Goal: Task Accomplishment & Management: Use online tool/utility

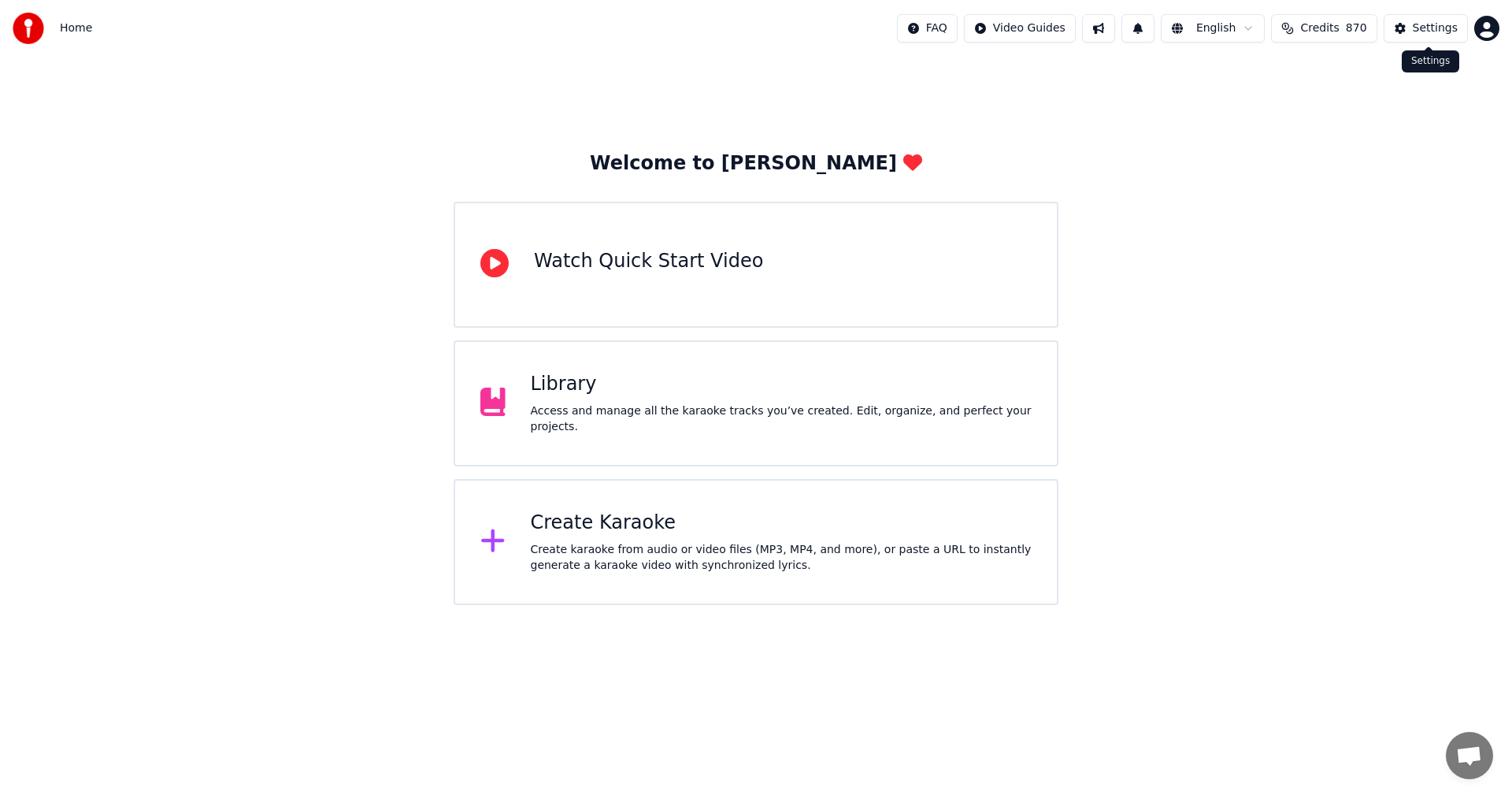
click at [1425, 31] on div "Settings" at bounding box center [1435, 28] width 45 height 15
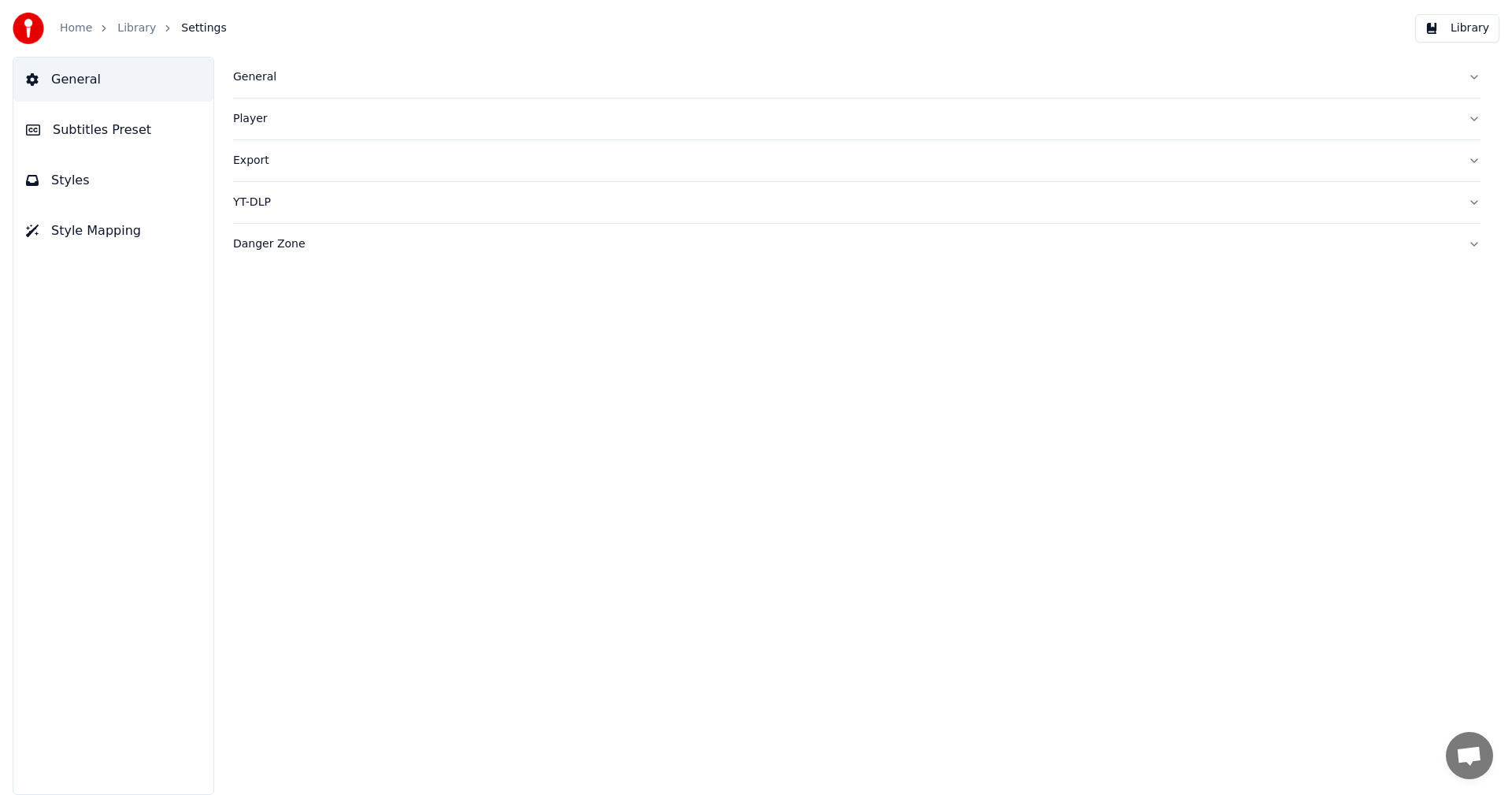
click at [255, 77] on div "General" at bounding box center [845, 77] width 1223 height 15
click at [70, 29] on link "Home" at bounding box center [76, 28] width 33 height 15
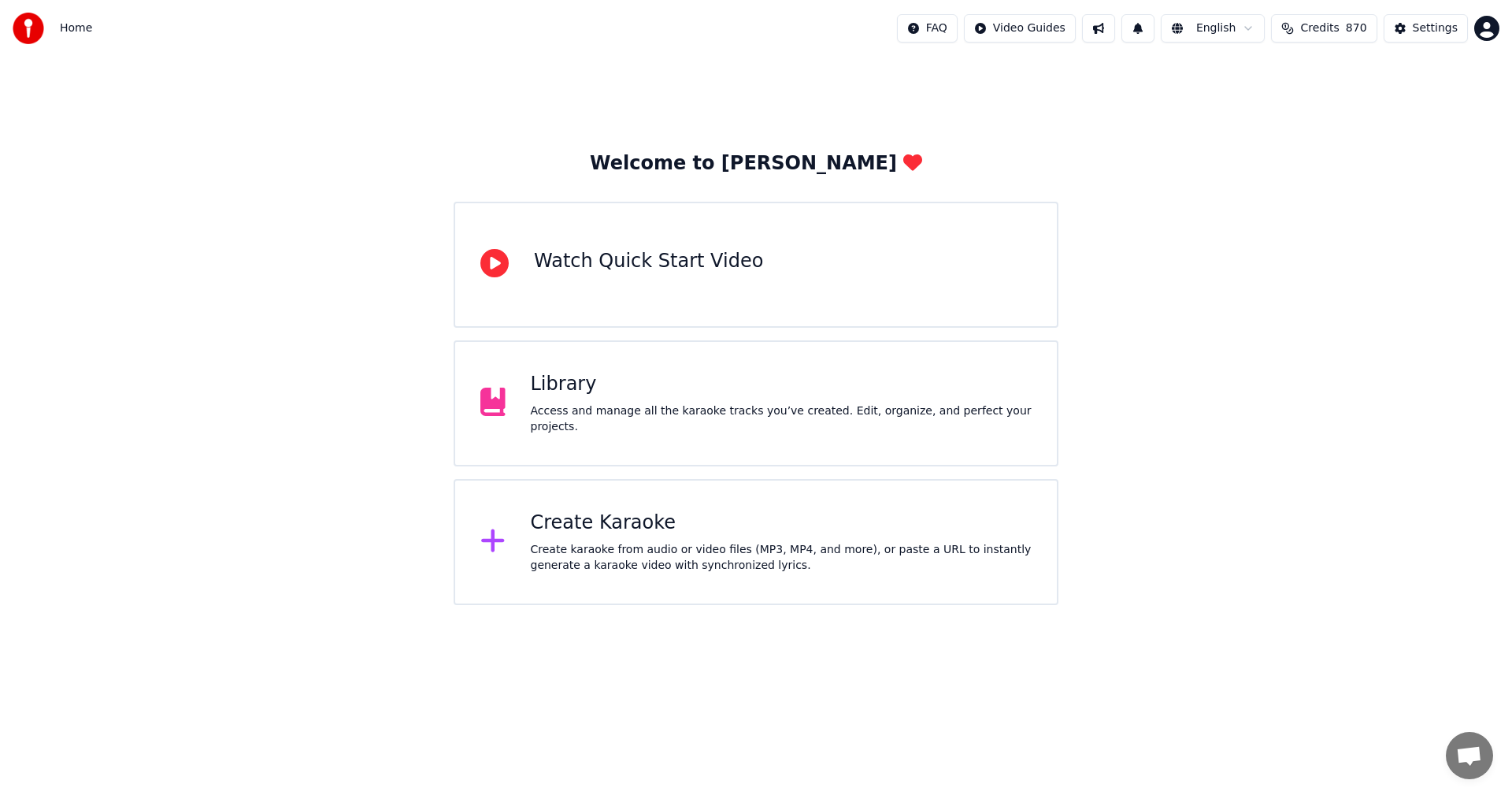
click at [629, 530] on div "Create Karaoke" at bounding box center [781, 523] width 502 height 25
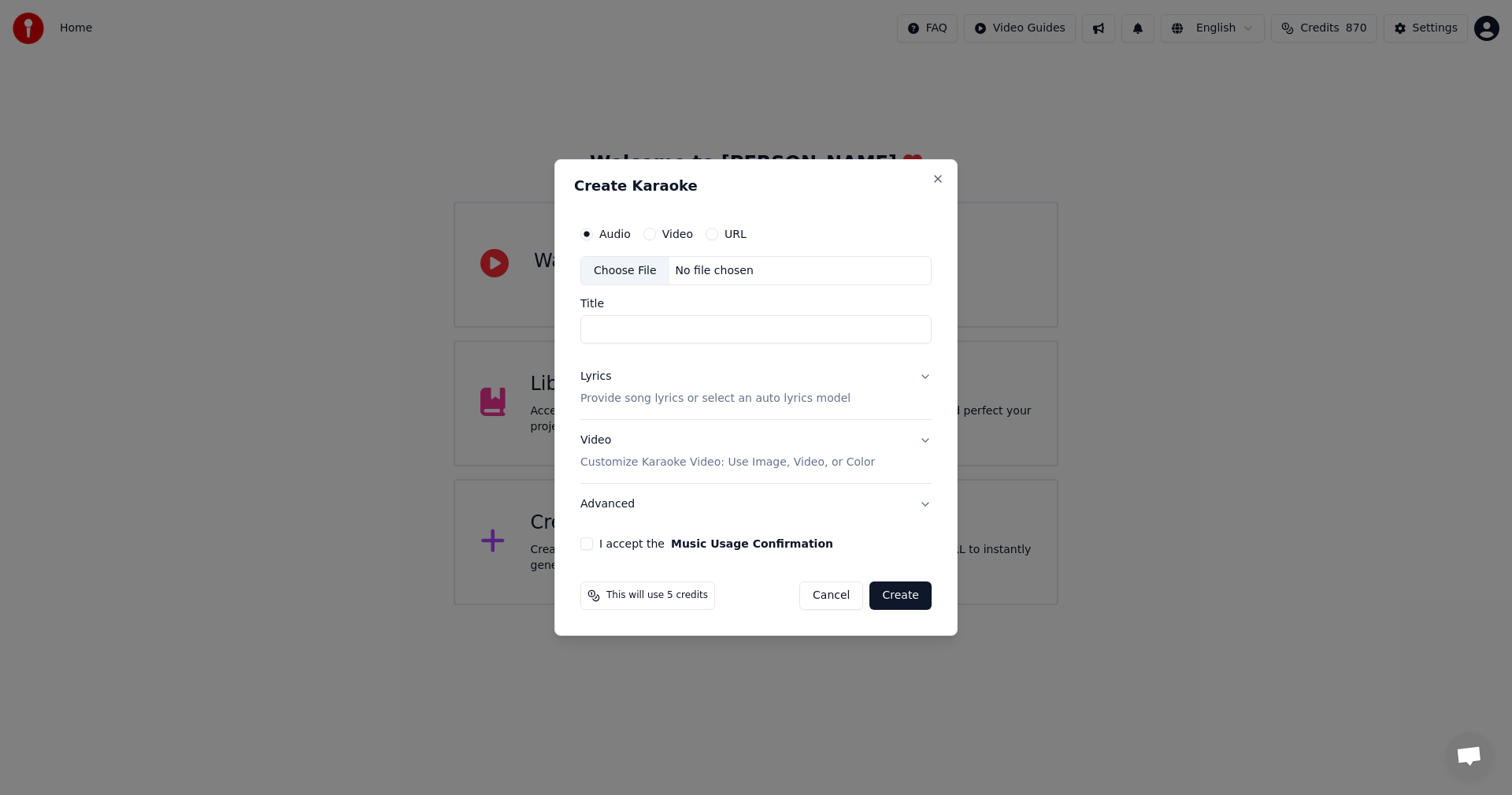
click at [613, 276] on div "Choose File" at bounding box center [626, 270] width 88 height 28
type input "**********"
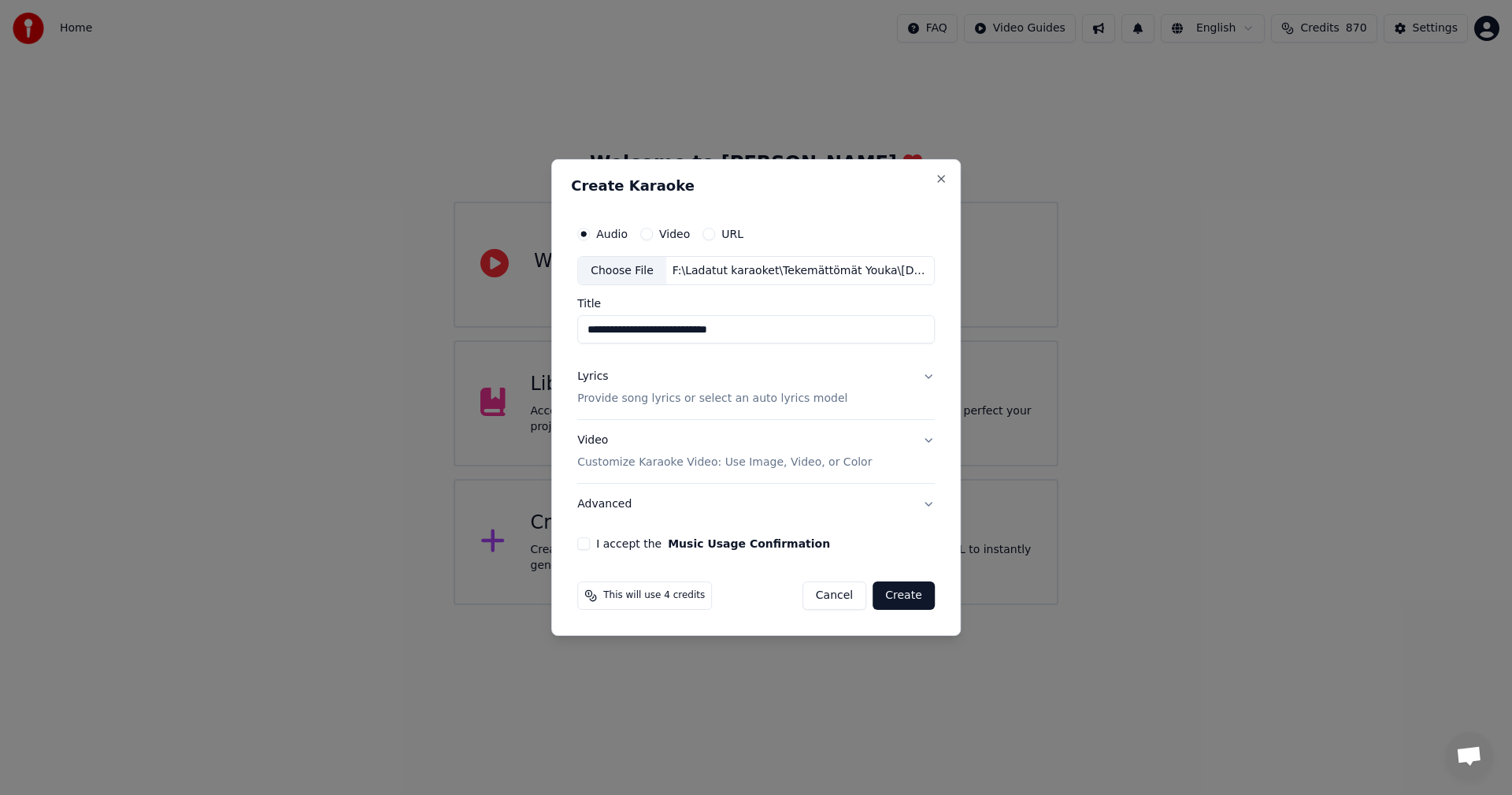
click at [927, 380] on button "Lyrics Provide song lyrics or select an auto lyrics model" at bounding box center [756, 388] width 358 height 63
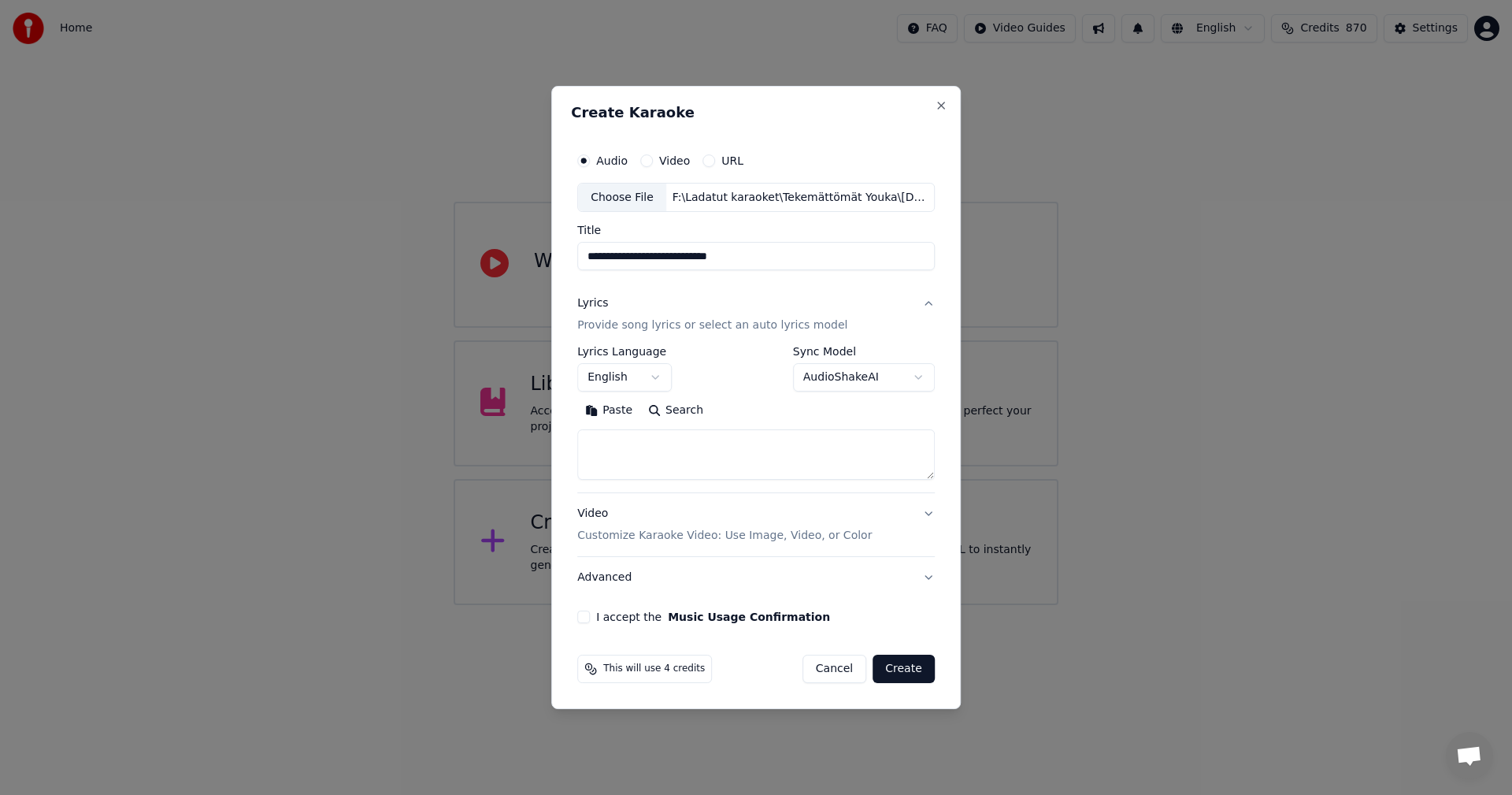
click at [614, 412] on button "Paste" at bounding box center [609, 411] width 63 height 25
click at [660, 381] on body "**********" at bounding box center [756, 302] width 1512 height 605
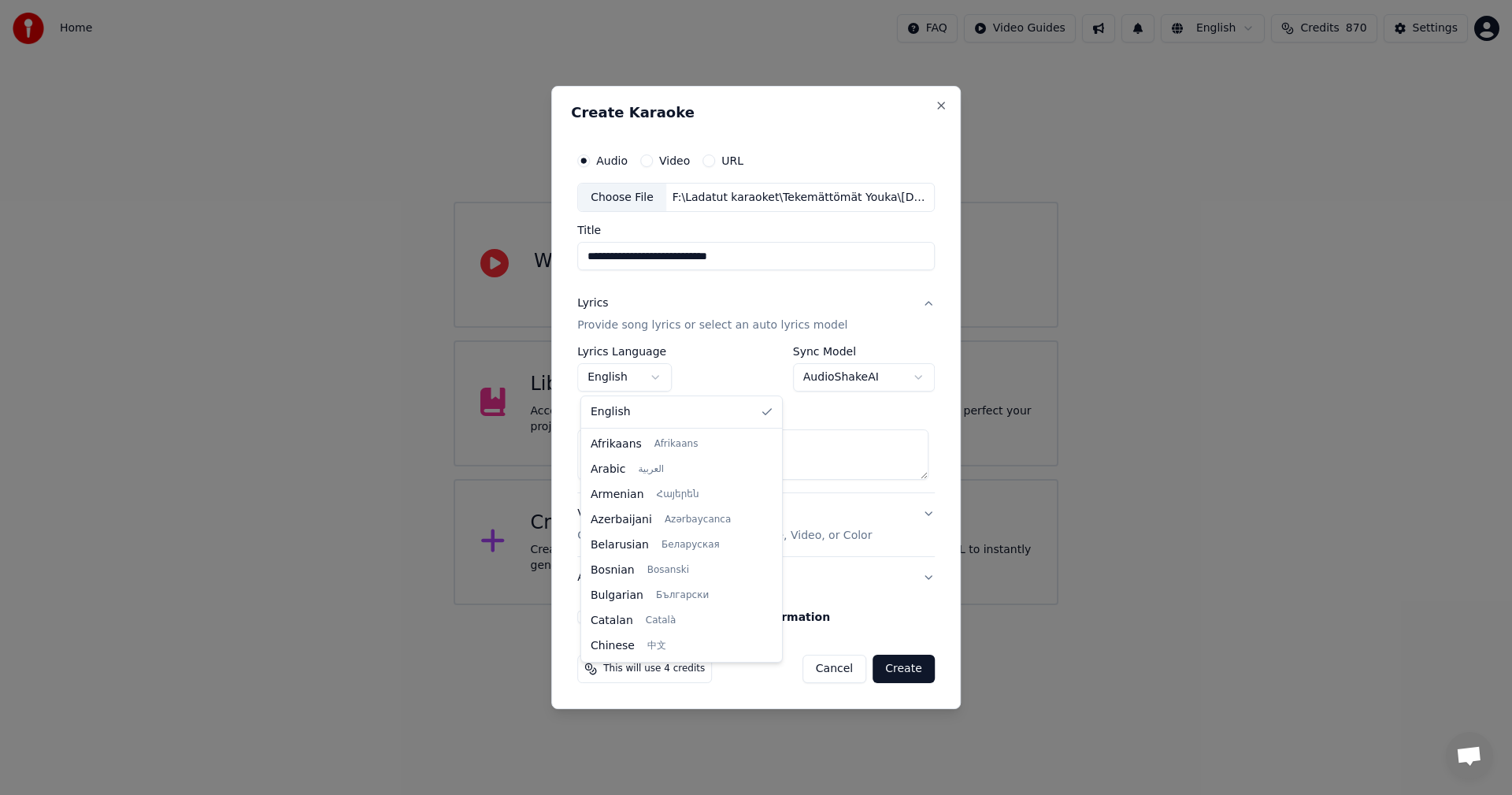
type textarea "**********"
select select "**"
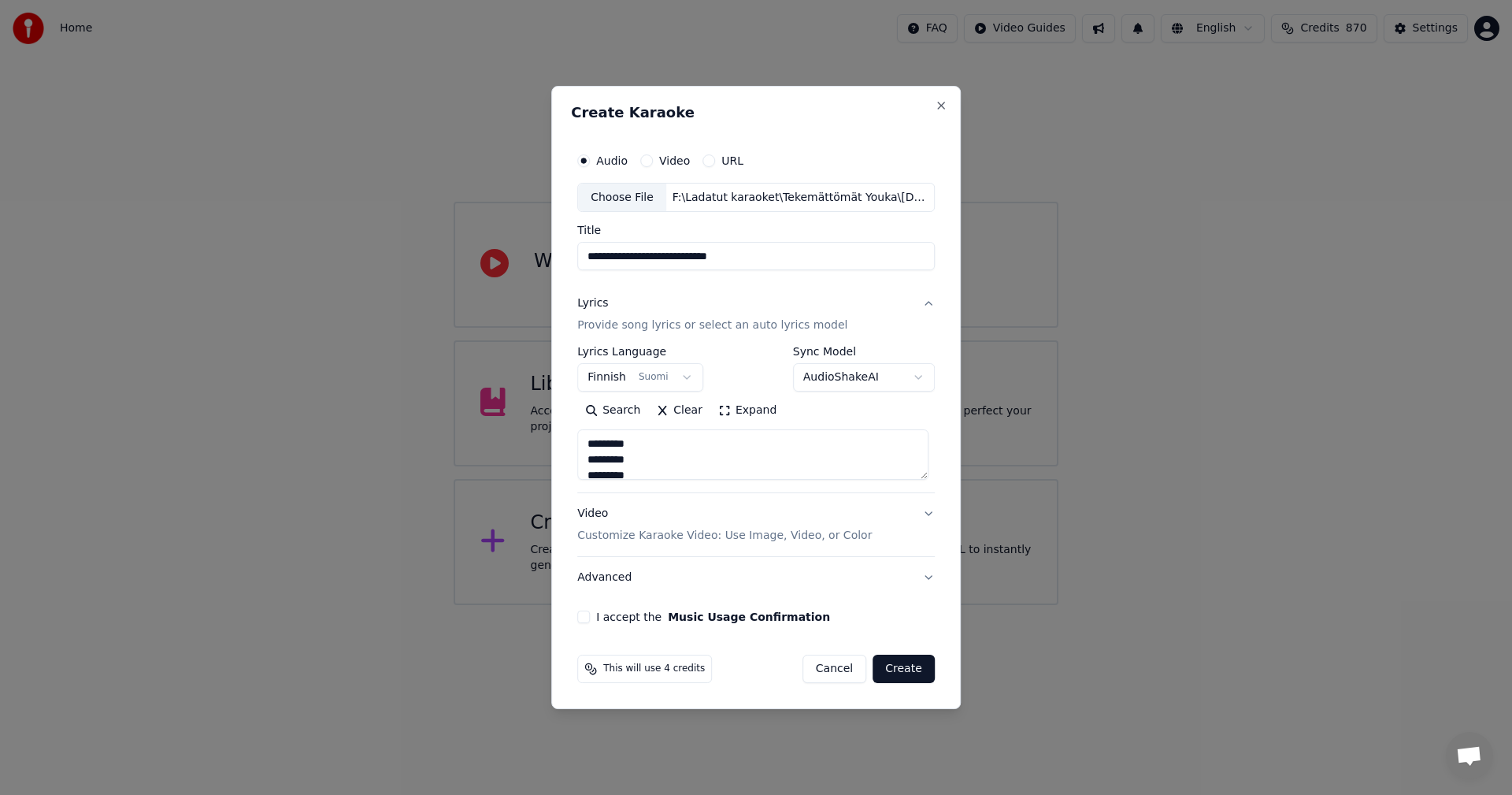
click at [587, 614] on button "I accept the Music Usage Confirmation" at bounding box center [583, 616] width 12 height 12
click at [907, 672] on button "Create" at bounding box center [904, 668] width 62 height 28
type textarea "**********"
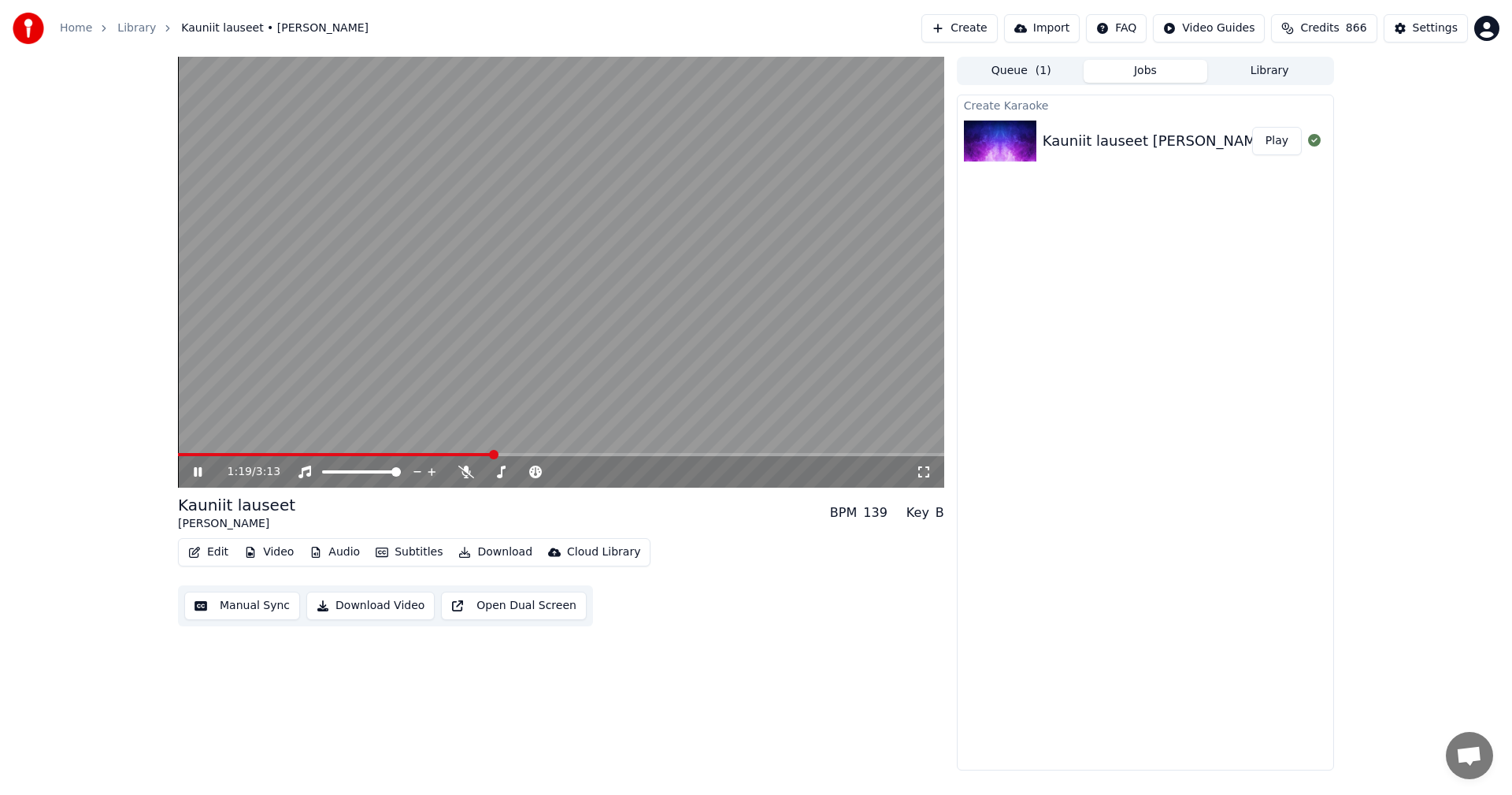
click at [273, 551] on button "Video" at bounding box center [268, 552] width 62 height 22
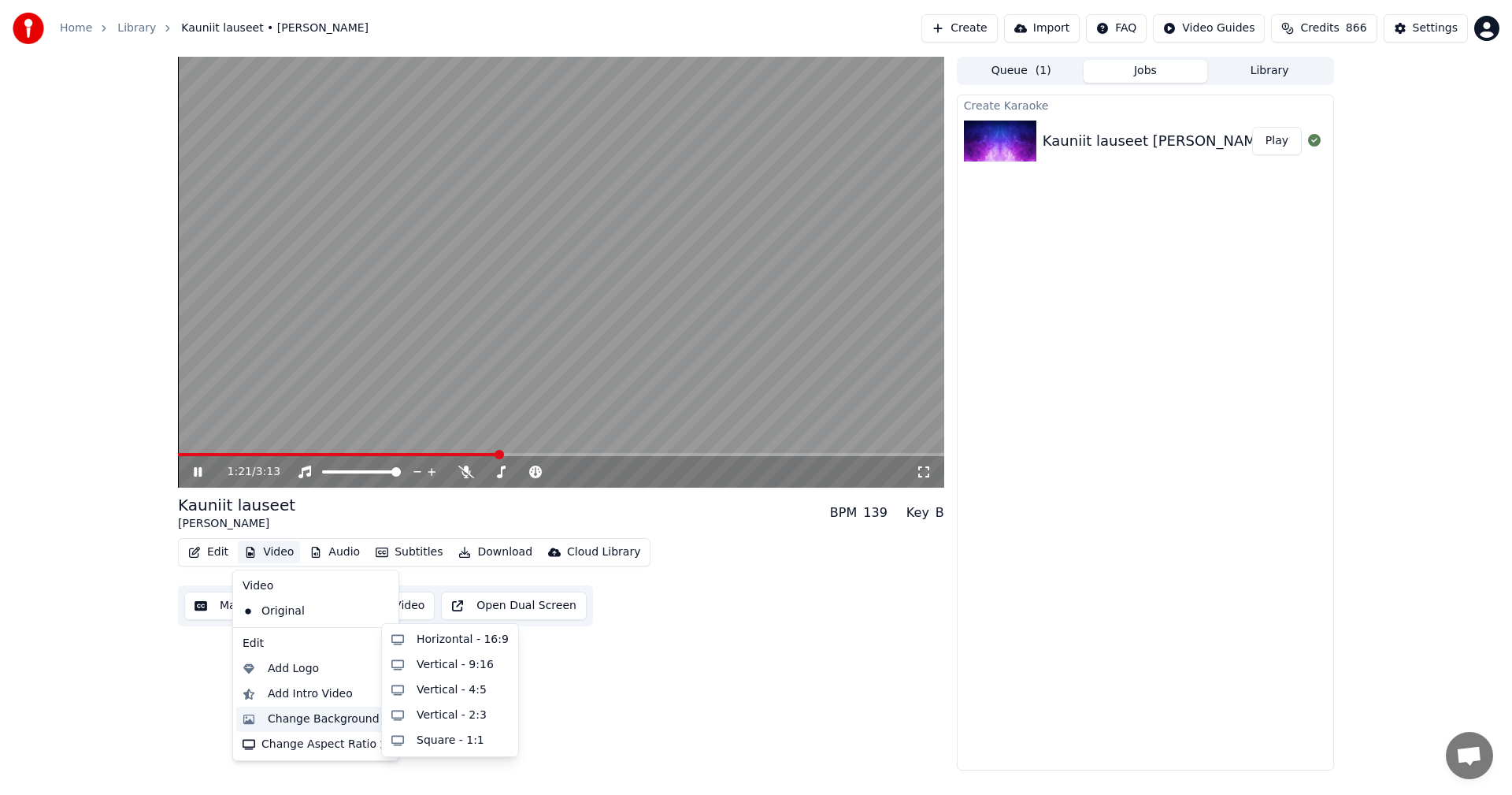
click at [290, 721] on div "Change Background" at bounding box center [324, 719] width 112 height 15
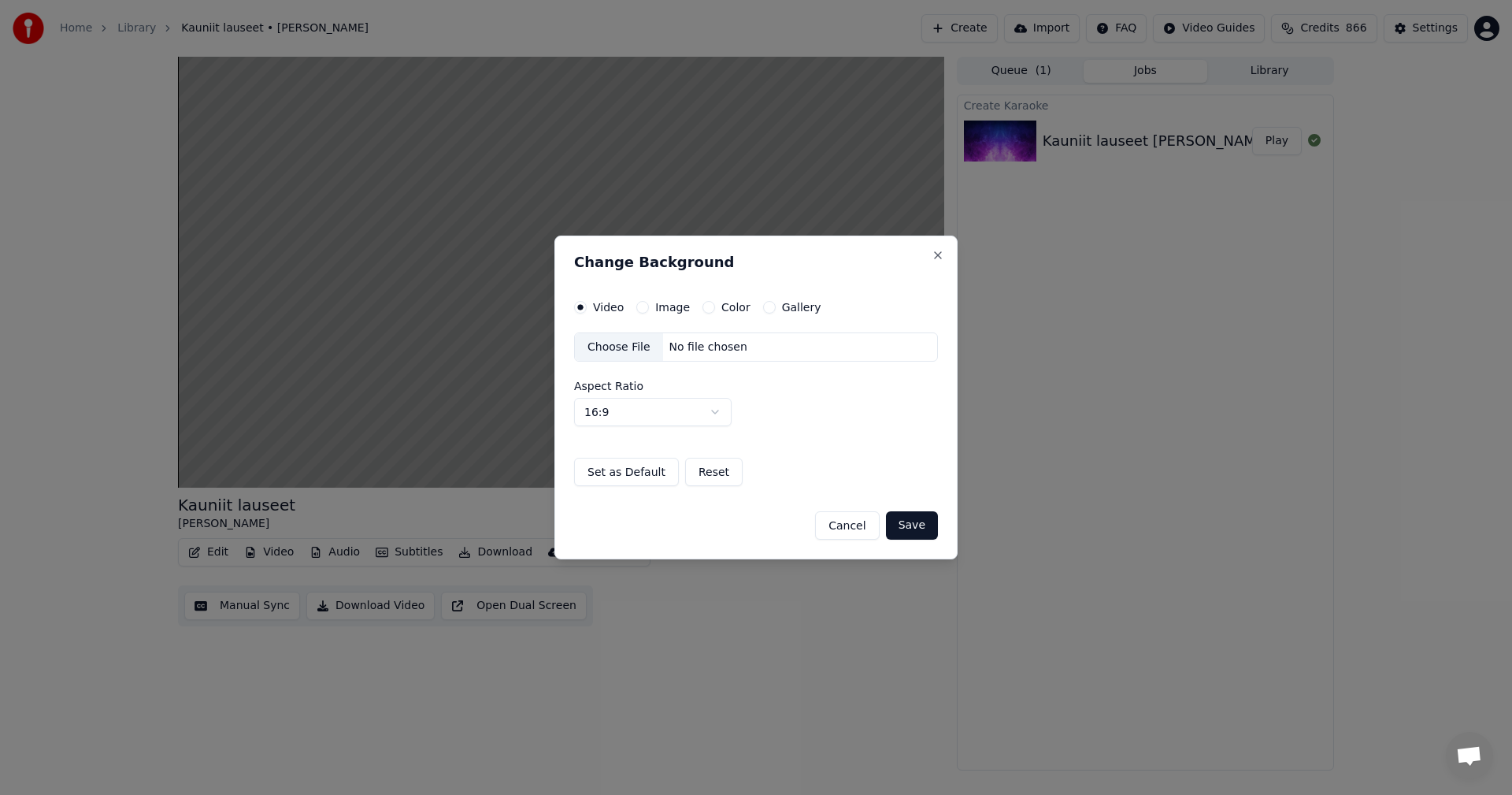
click at [643, 309] on button "Image" at bounding box center [642, 307] width 12 height 12
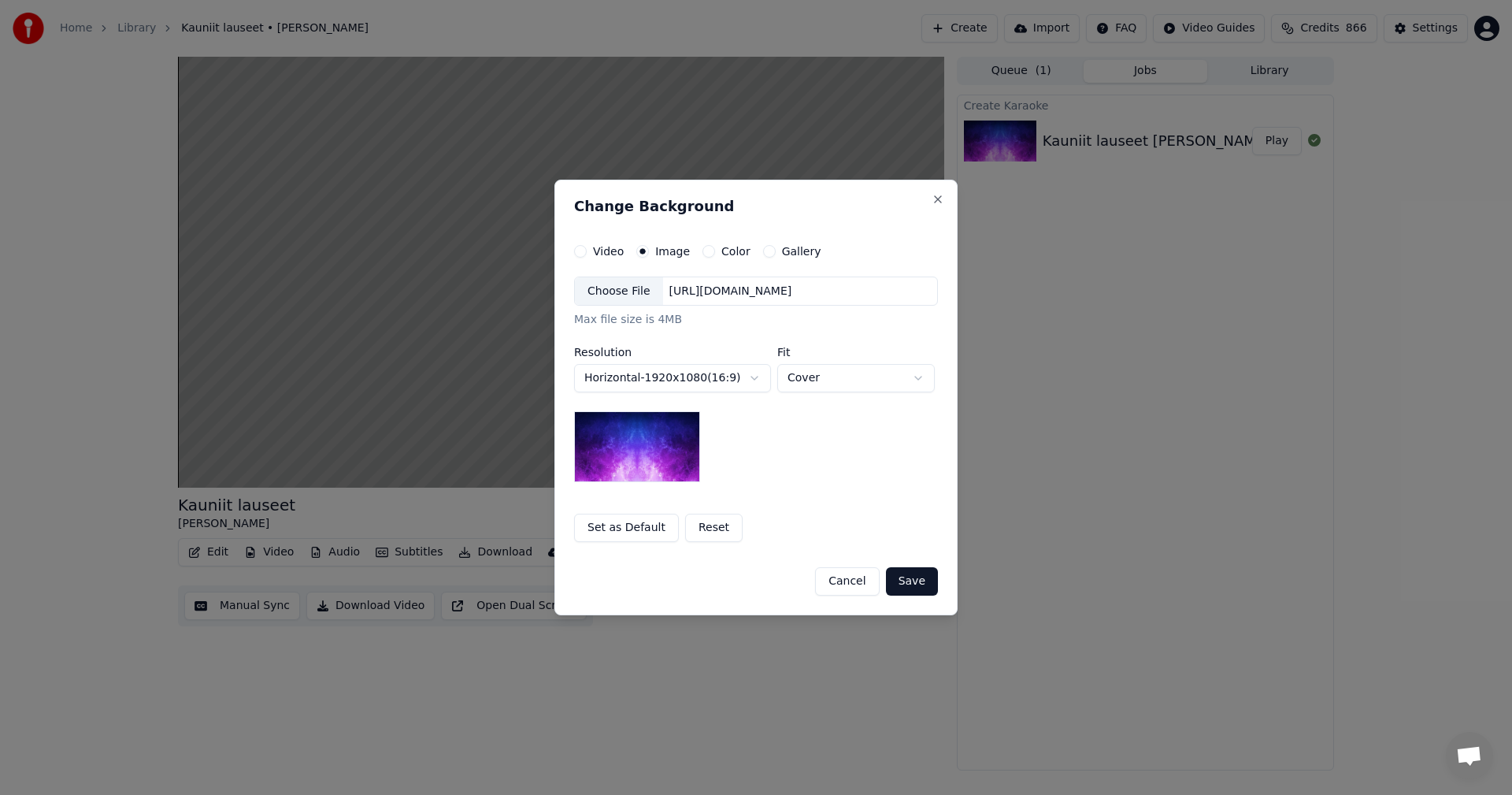
click at [634, 296] on div "Choose File" at bounding box center [619, 290] width 88 height 28
drag, startPoint x: 922, startPoint y: 581, endPoint x: 932, endPoint y: 576, distance: 11.2
click at [922, 579] on button "Save" at bounding box center [912, 581] width 52 height 28
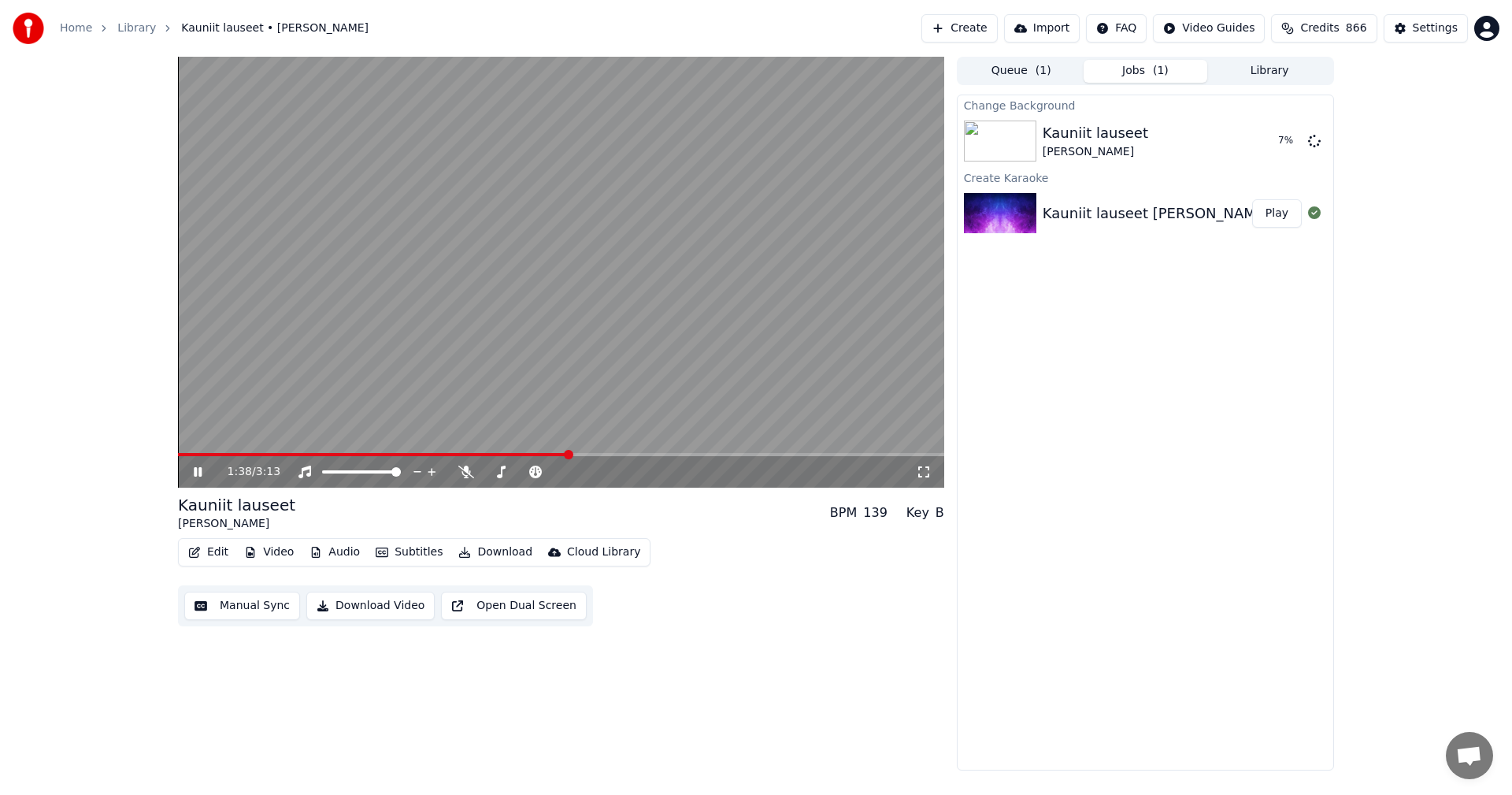
click at [198, 472] on icon at bounding box center [209, 471] width 37 height 12
click at [222, 559] on button "Edit" at bounding box center [208, 552] width 53 height 22
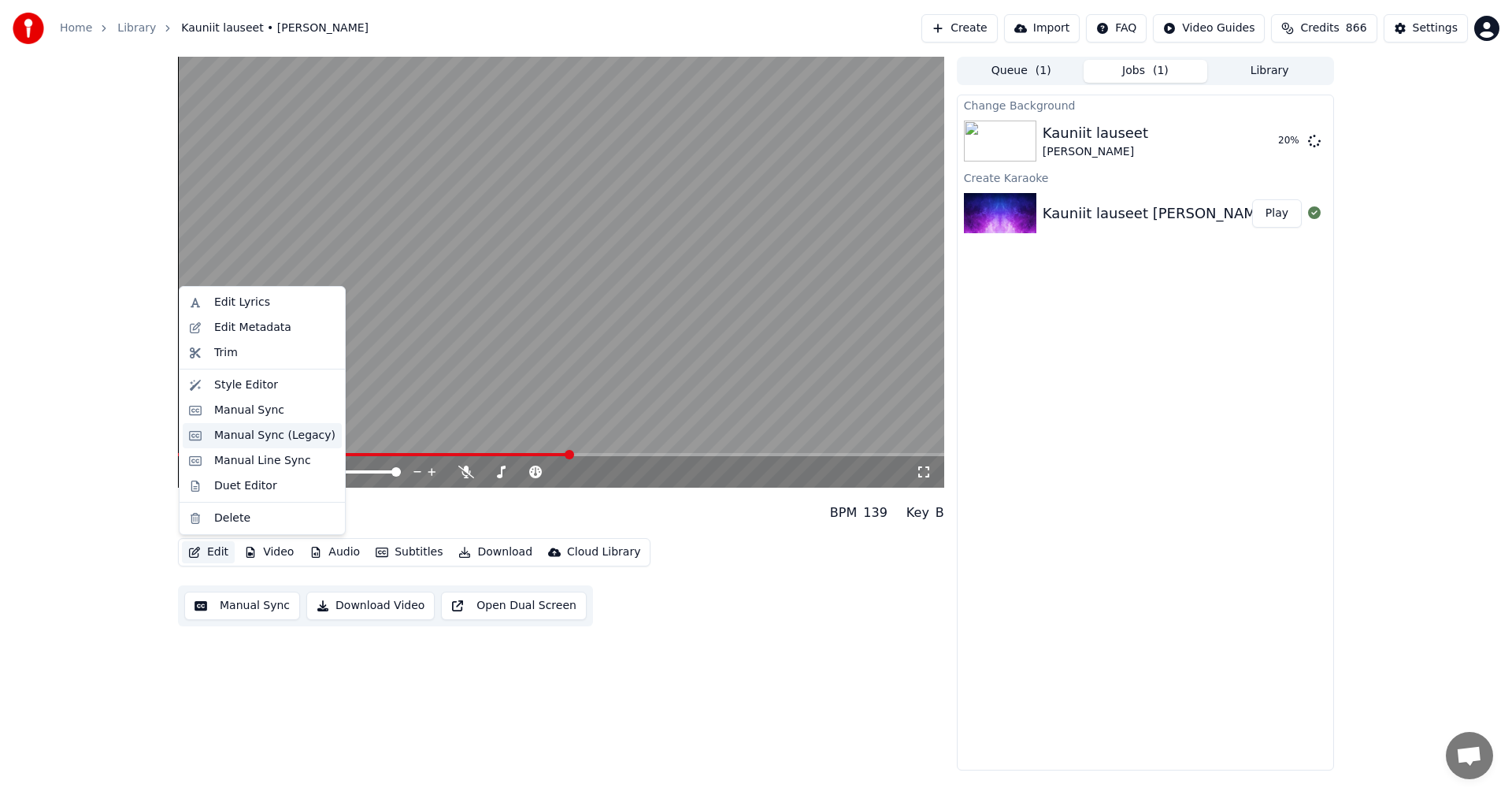
click at [268, 438] on div "Manual Sync (Legacy)" at bounding box center [275, 435] width 121 height 15
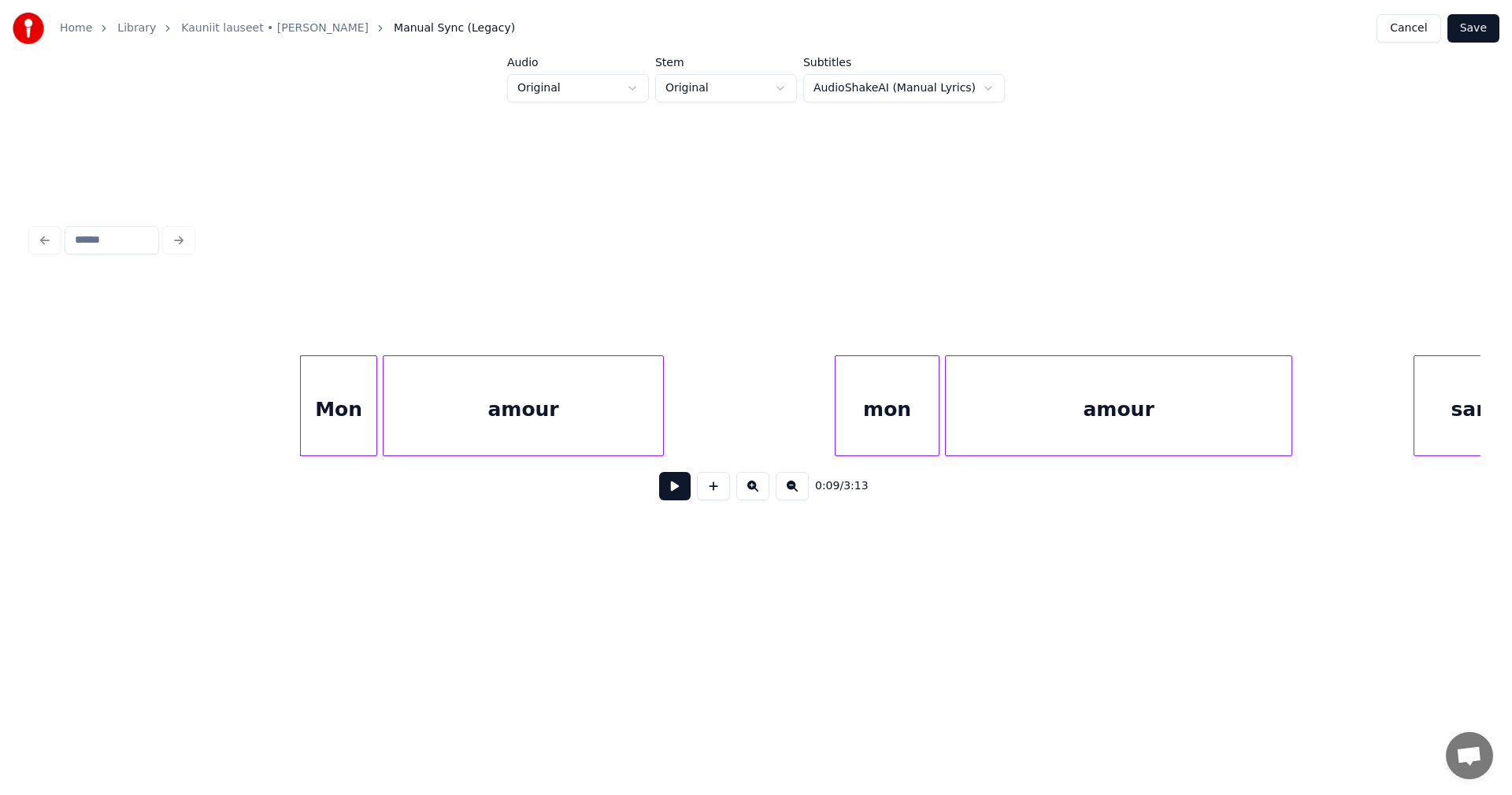
scroll to position [0, 2413]
click at [671, 492] on button at bounding box center [675, 485] width 32 height 28
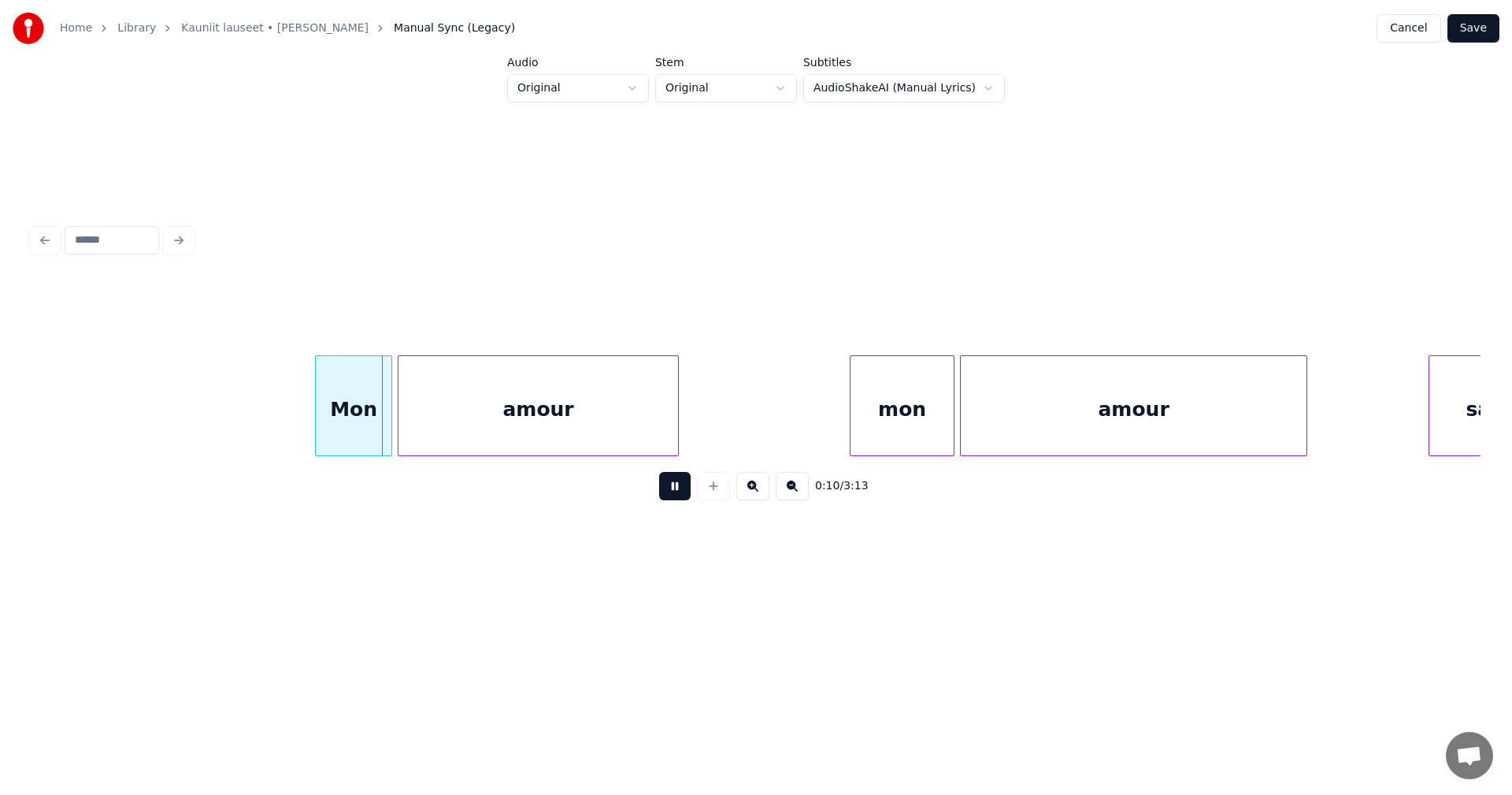
drag, startPoint x: 671, startPoint y: 492, endPoint x: 657, endPoint y: 486, distance: 15.2
click at [670, 491] on button at bounding box center [675, 485] width 32 height 28
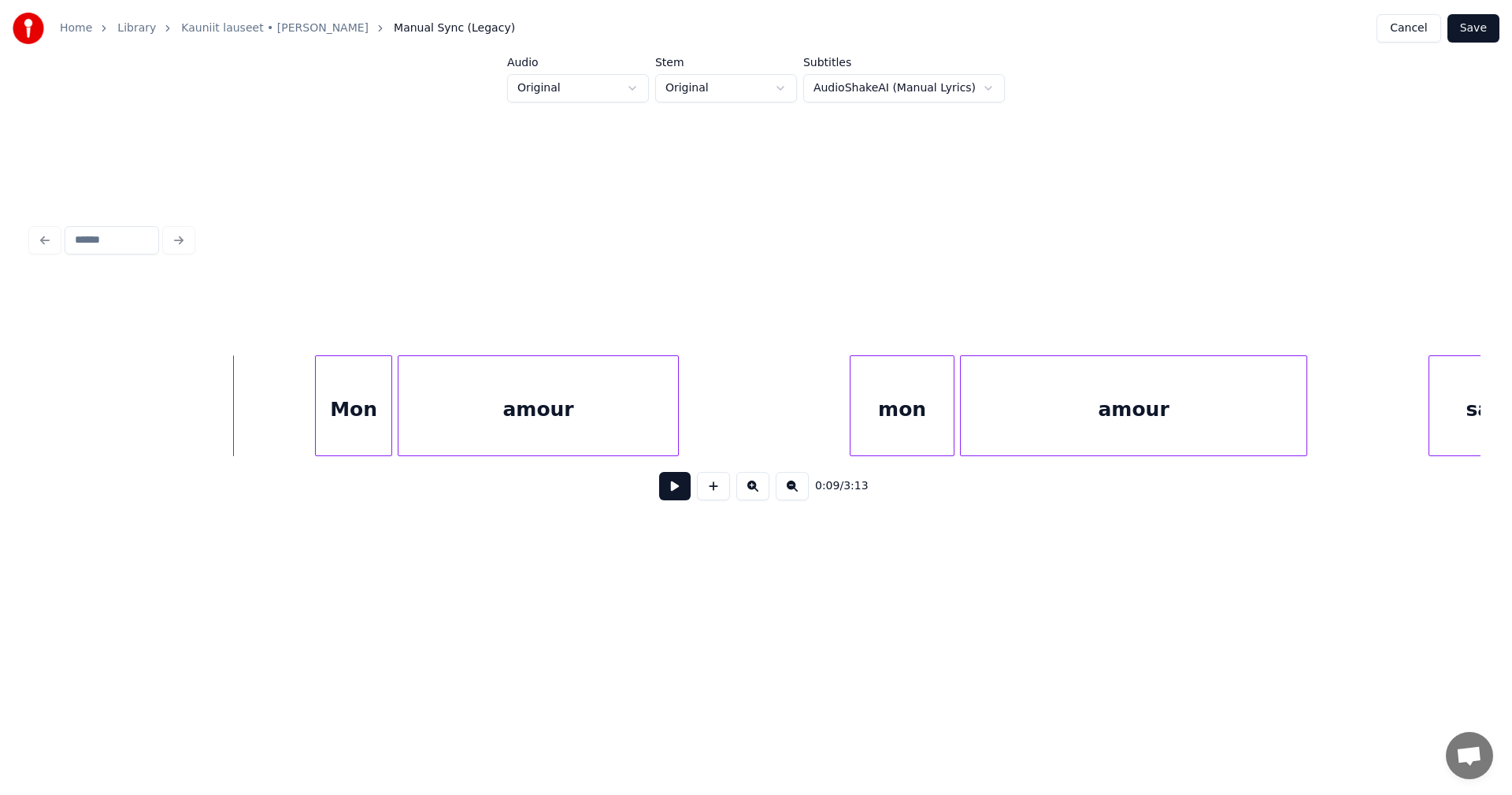
click at [682, 495] on button at bounding box center [675, 485] width 32 height 28
drag, startPoint x: 679, startPoint y: 493, endPoint x: 515, endPoint y: 468, distance: 165.9
click at [676, 492] on button at bounding box center [675, 485] width 32 height 28
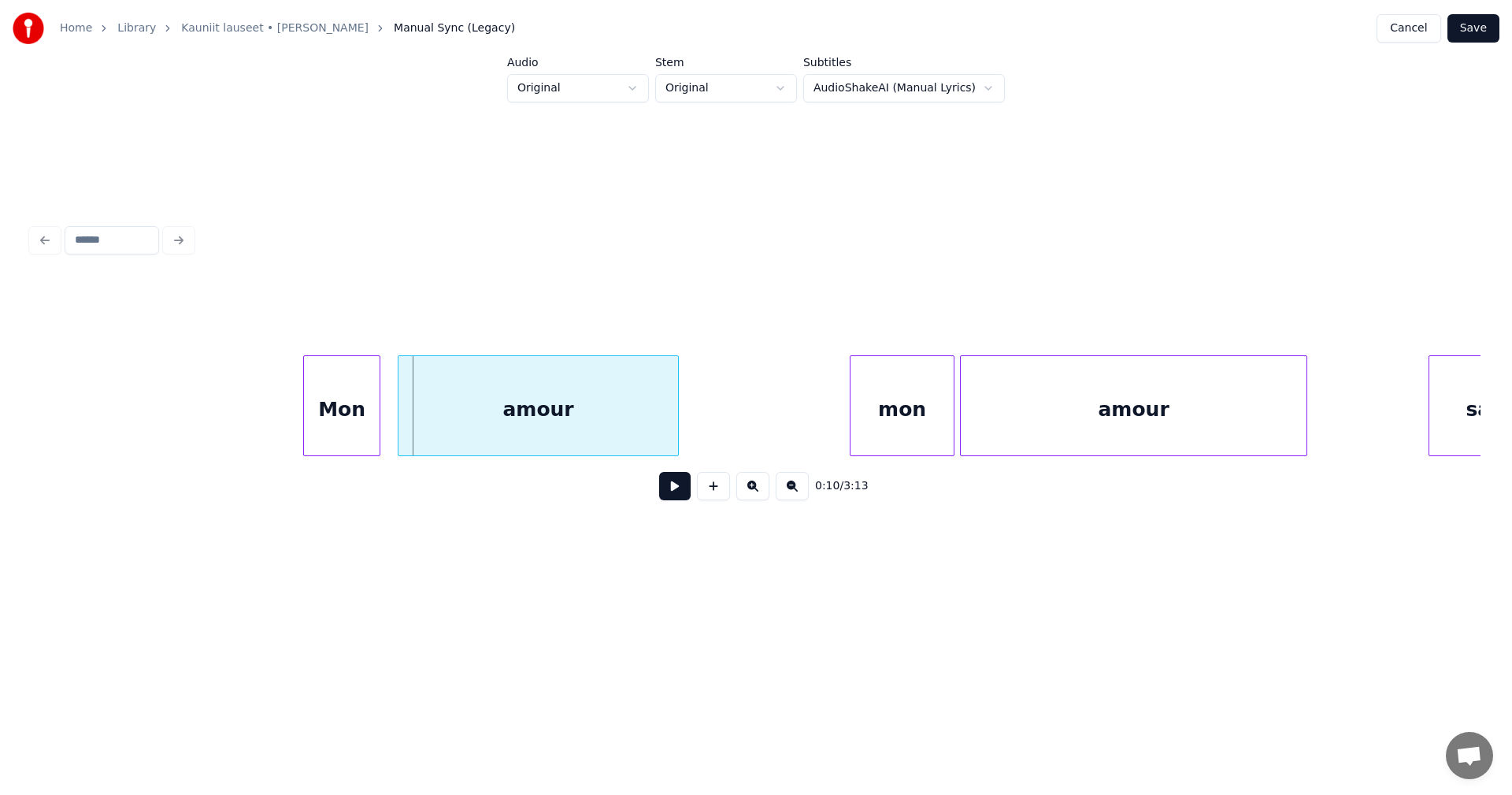
click at [335, 419] on div "Mon" at bounding box center [341, 409] width 76 height 107
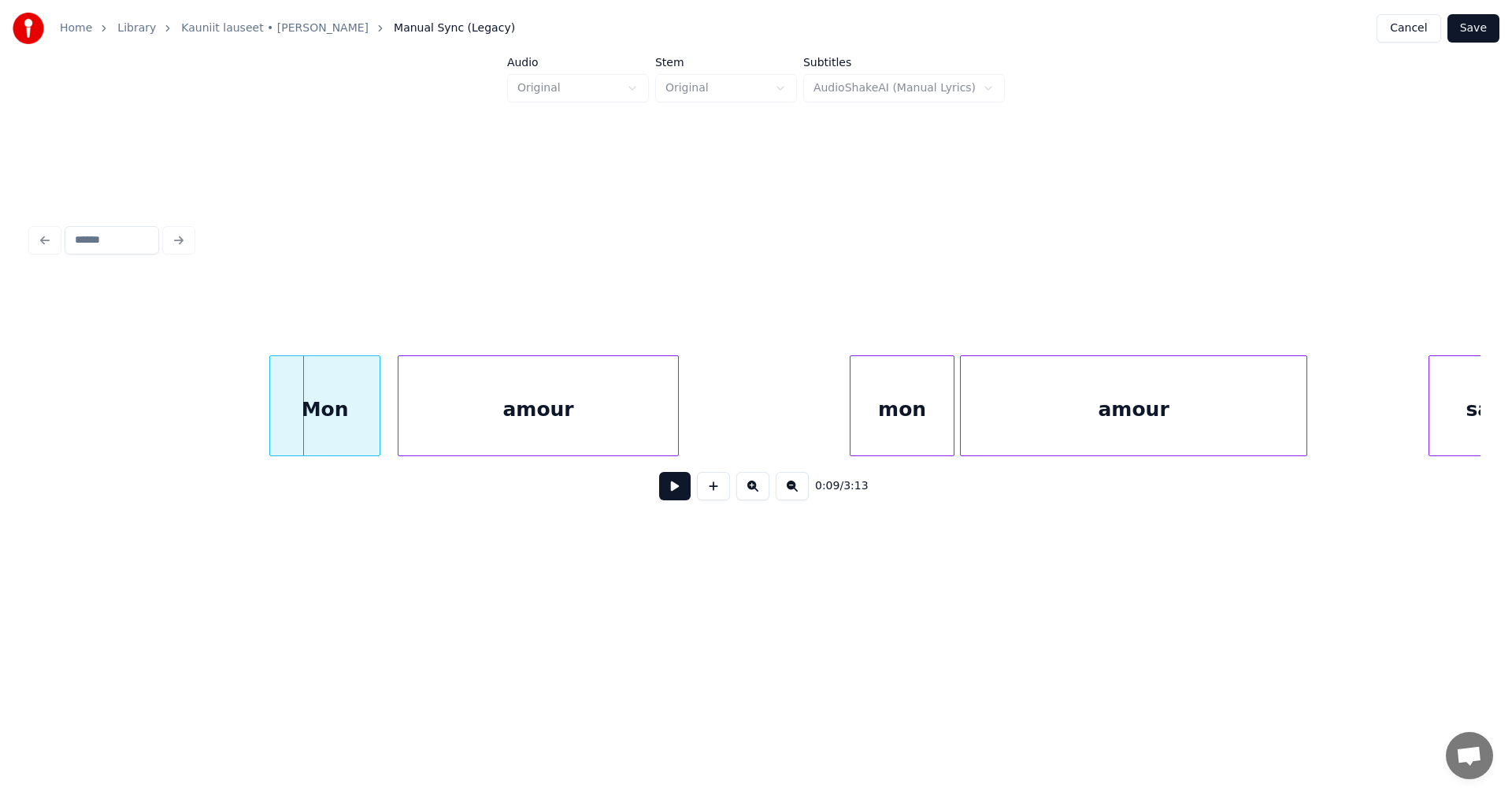
click at [273, 425] on div at bounding box center [272, 405] width 5 height 99
click at [668, 493] on button at bounding box center [675, 485] width 32 height 28
click at [669, 493] on button at bounding box center [675, 485] width 32 height 28
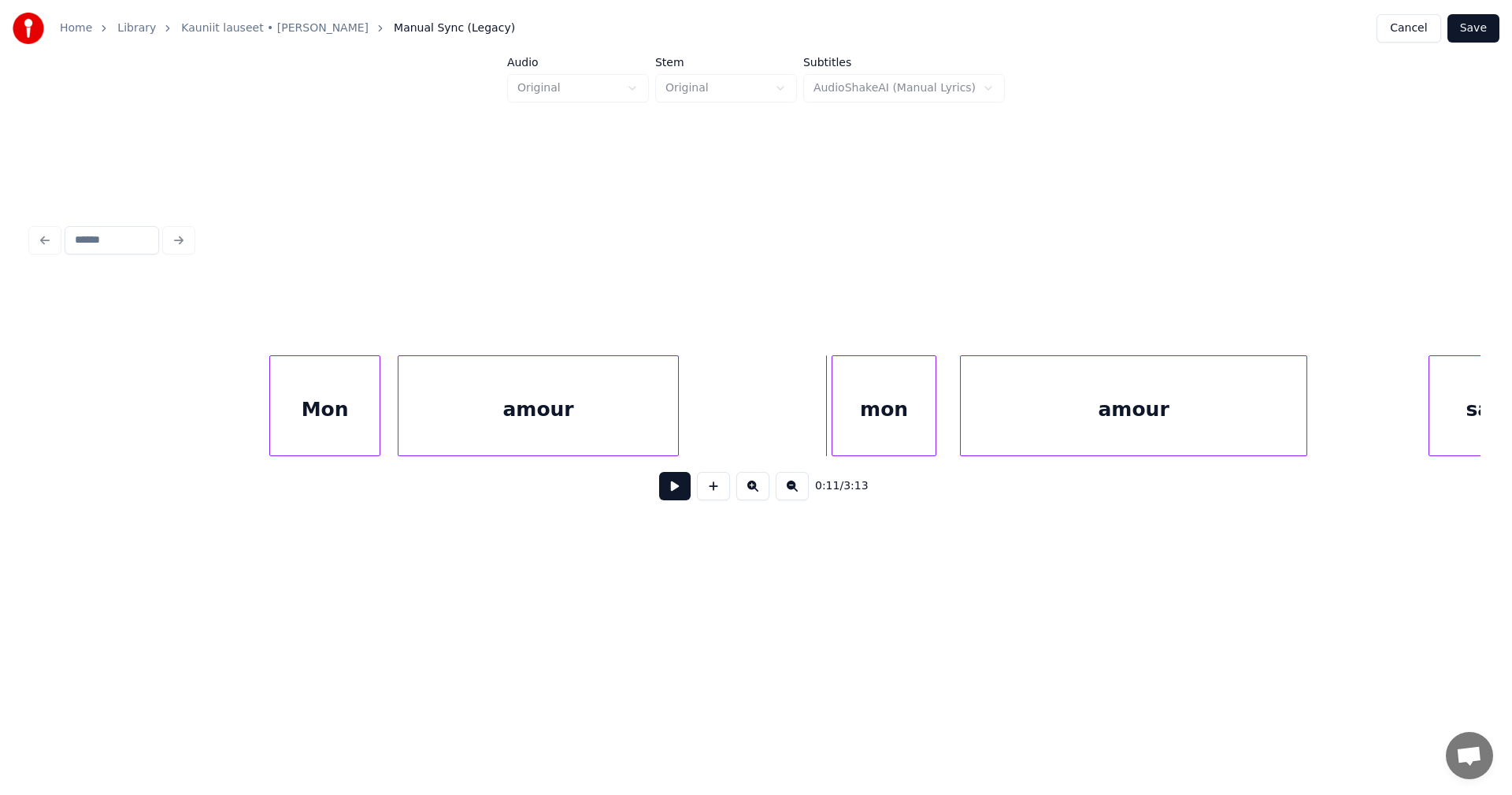
click at [888, 414] on div "mon" at bounding box center [883, 409] width 103 height 107
click at [793, 424] on div at bounding box center [793, 405] width 5 height 99
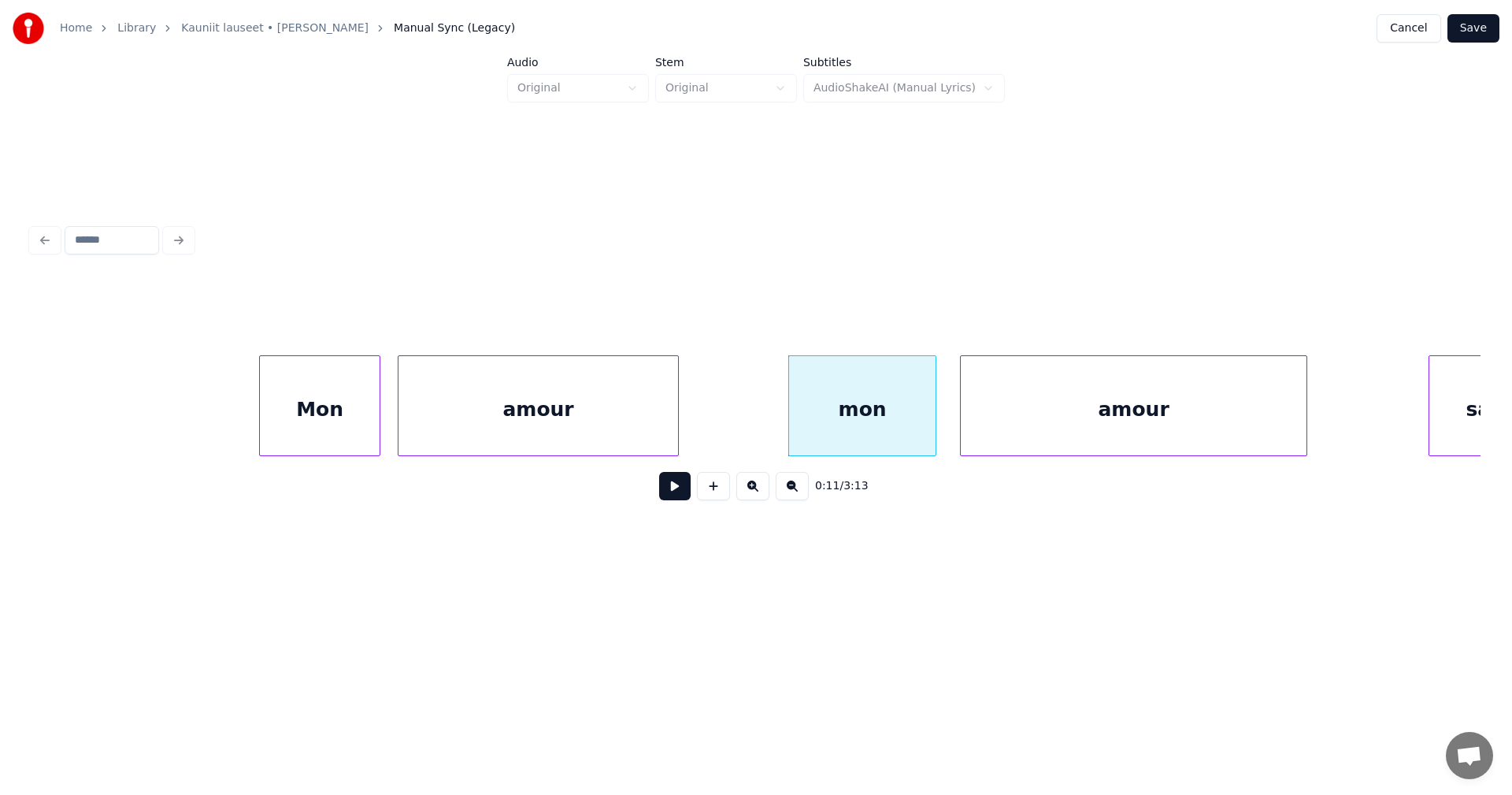
click at [263, 431] on div at bounding box center [261, 405] width 5 height 99
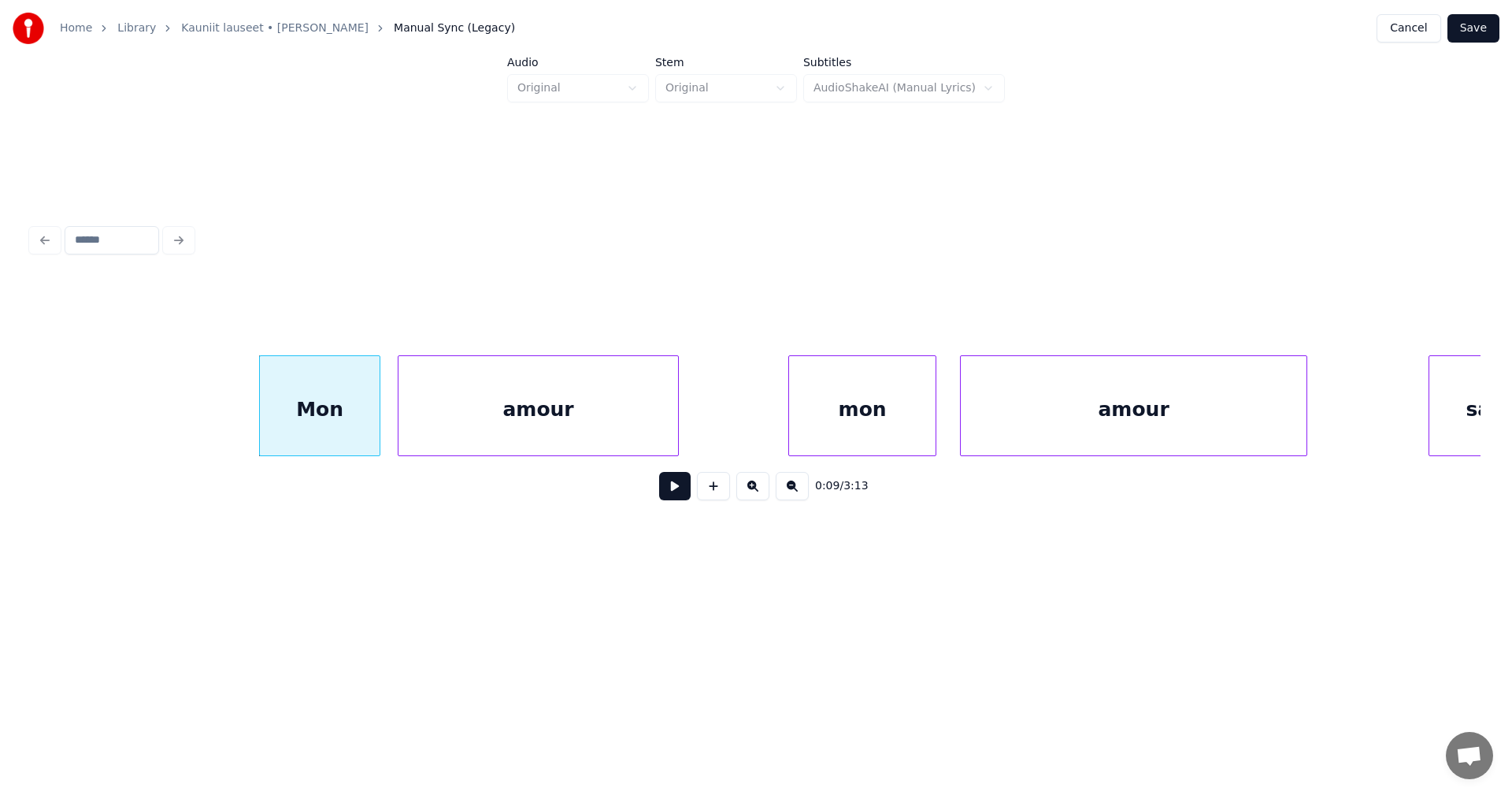
click at [679, 500] on button at bounding box center [675, 485] width 32 height 28
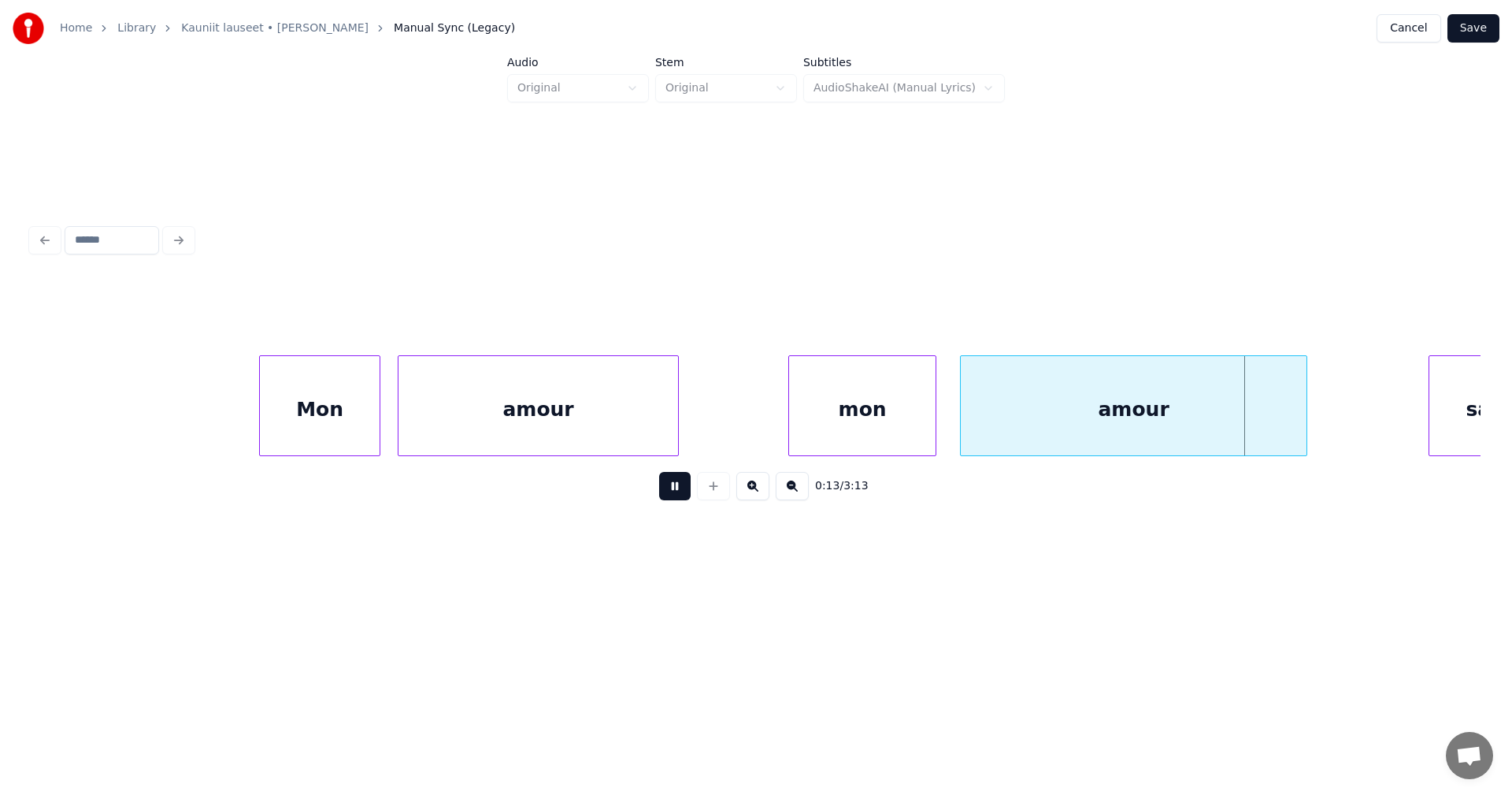
click at [679, 500] on button at bounding box center [675, 485] width 32 height 28
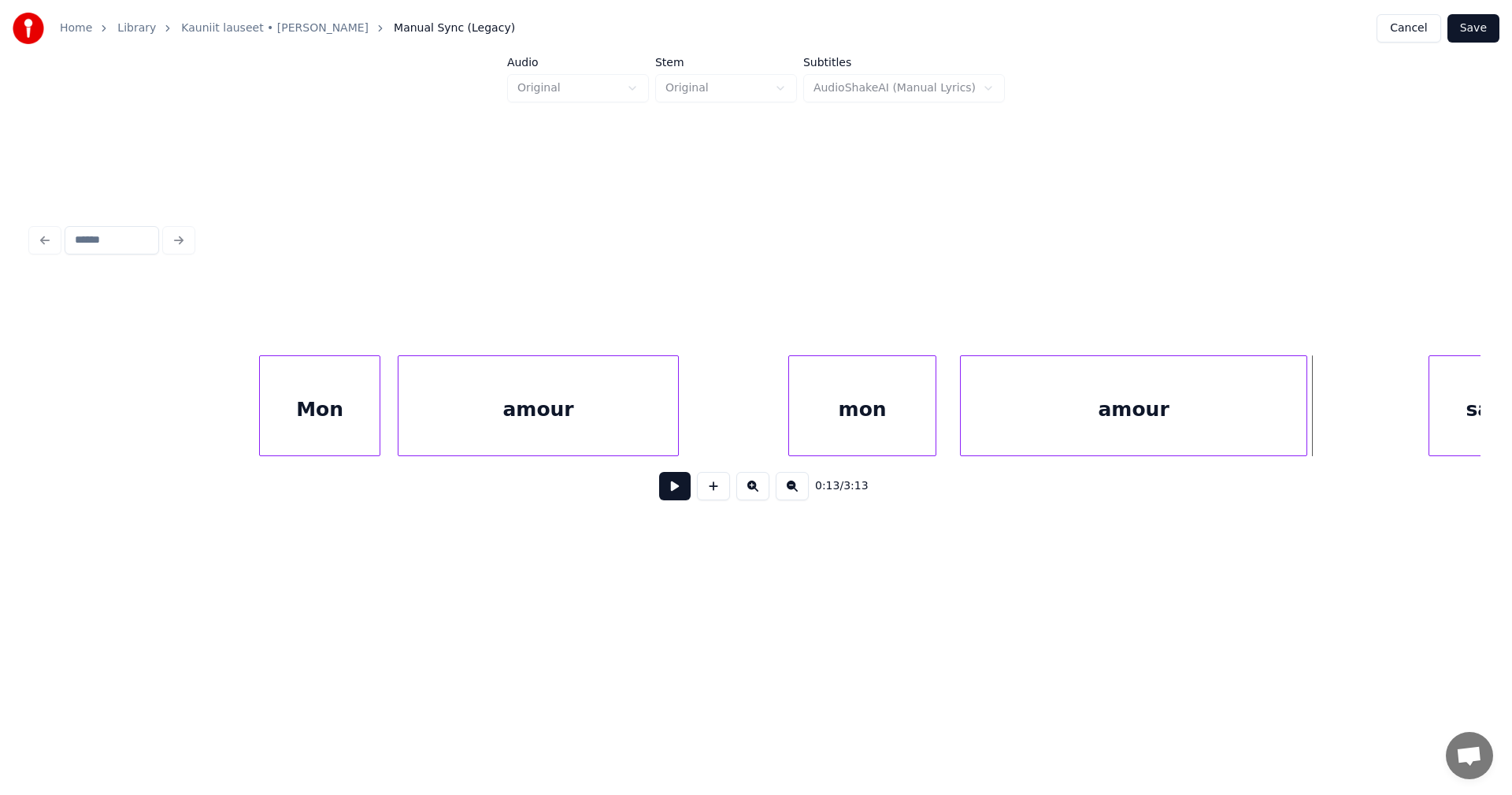
click at [1484, 24] on button "Save" at bounding box center [1474, 28] width 52 height 28
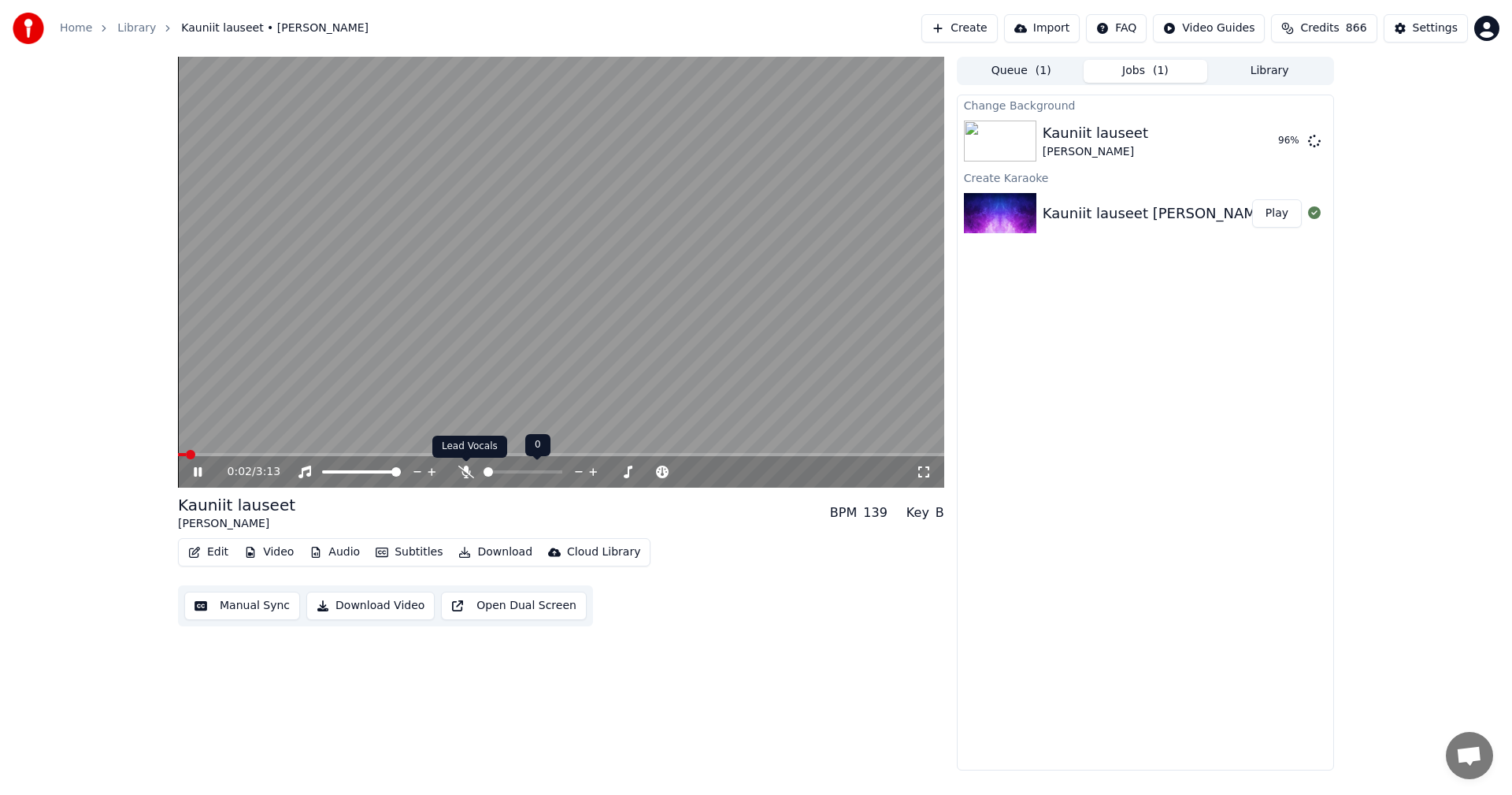
click at [461, 474] on icon at bounding box center [466, 471] width 15 height 12
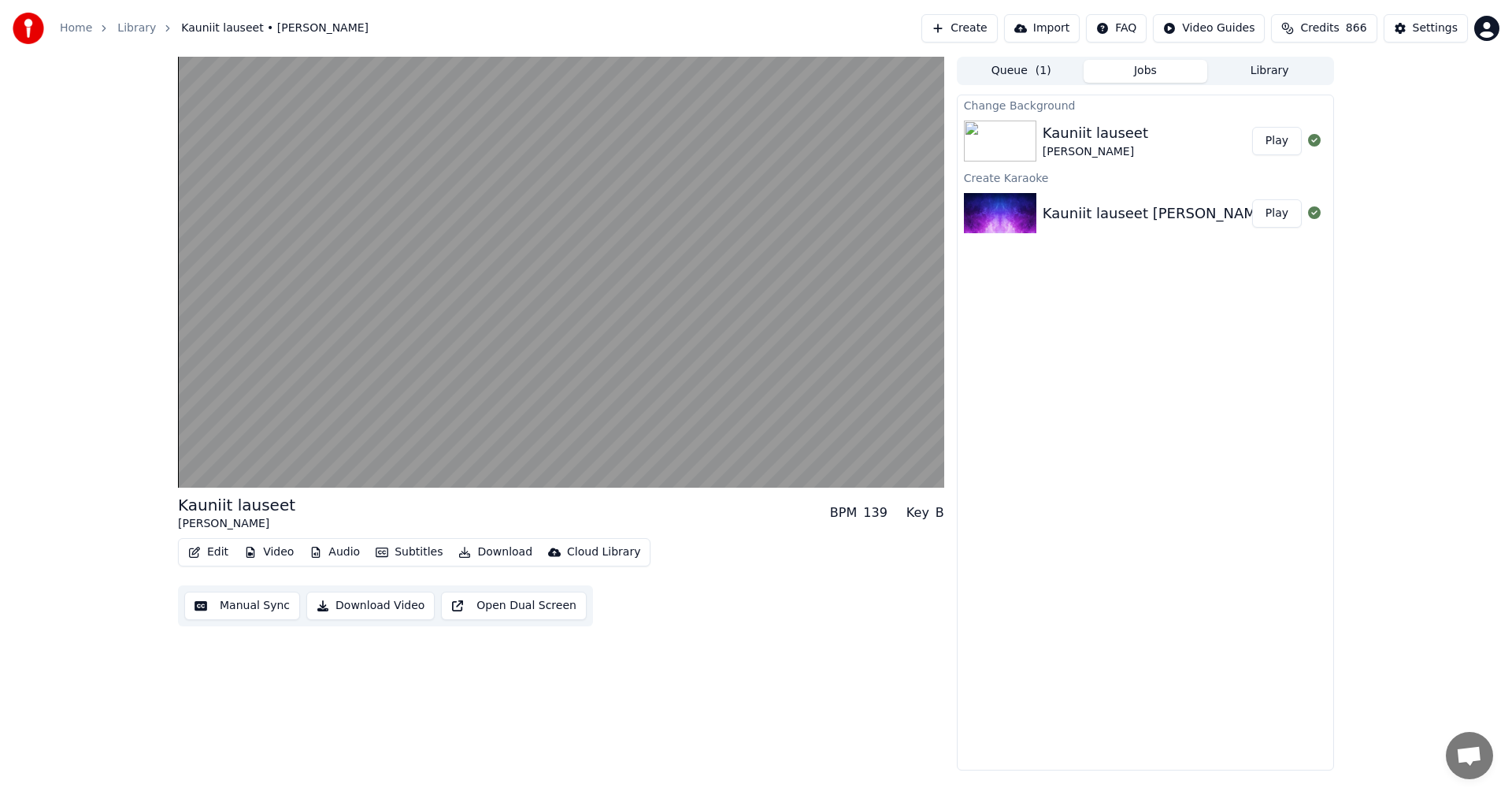
click at [1289, 136] on button "Play" at bounding box center [1277, 140] width 50 height 28
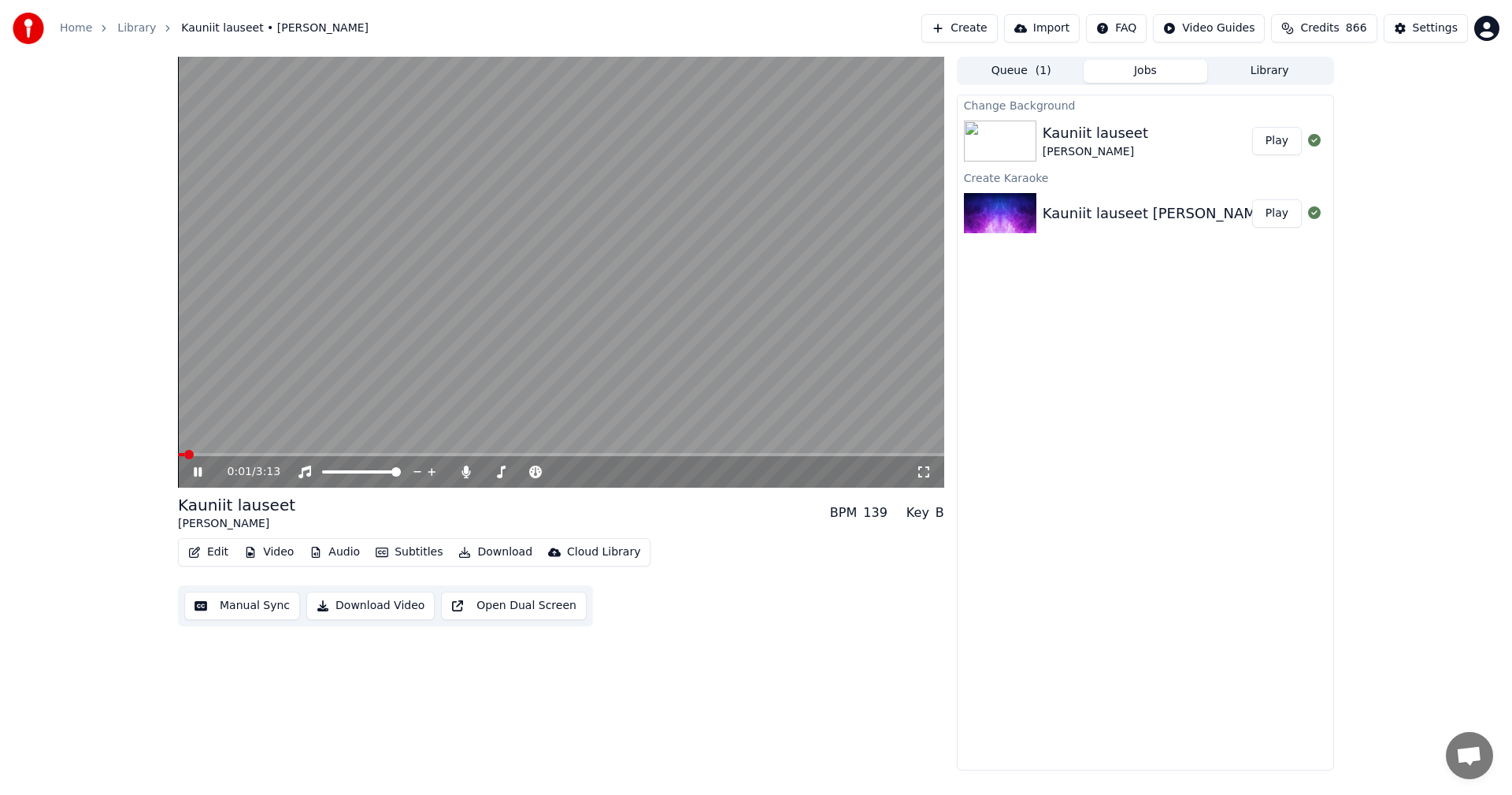
click at [924, 468] on icon at bounding box center [924, 471] width 15 height 12
click at [197, 473] on icon at bounding box center [198, 472] width 8 height 10
click at [214, 546] on button "Edit" at bounding box center [208, 552] width 53 height 22
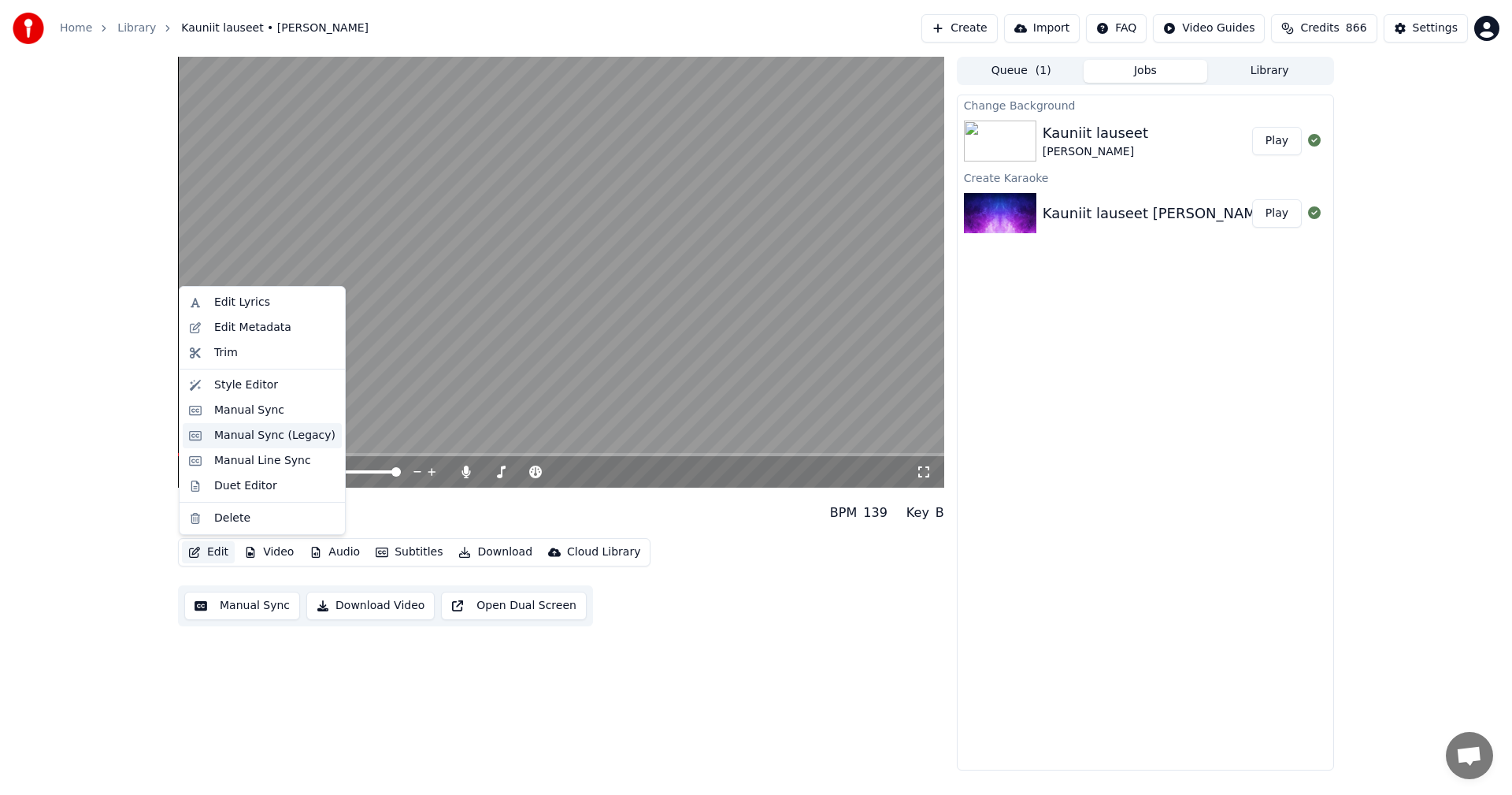
click at [277, 433] on div "Manual Sync (Legacy)" at bounding box center [275, 435] width 121 height 15
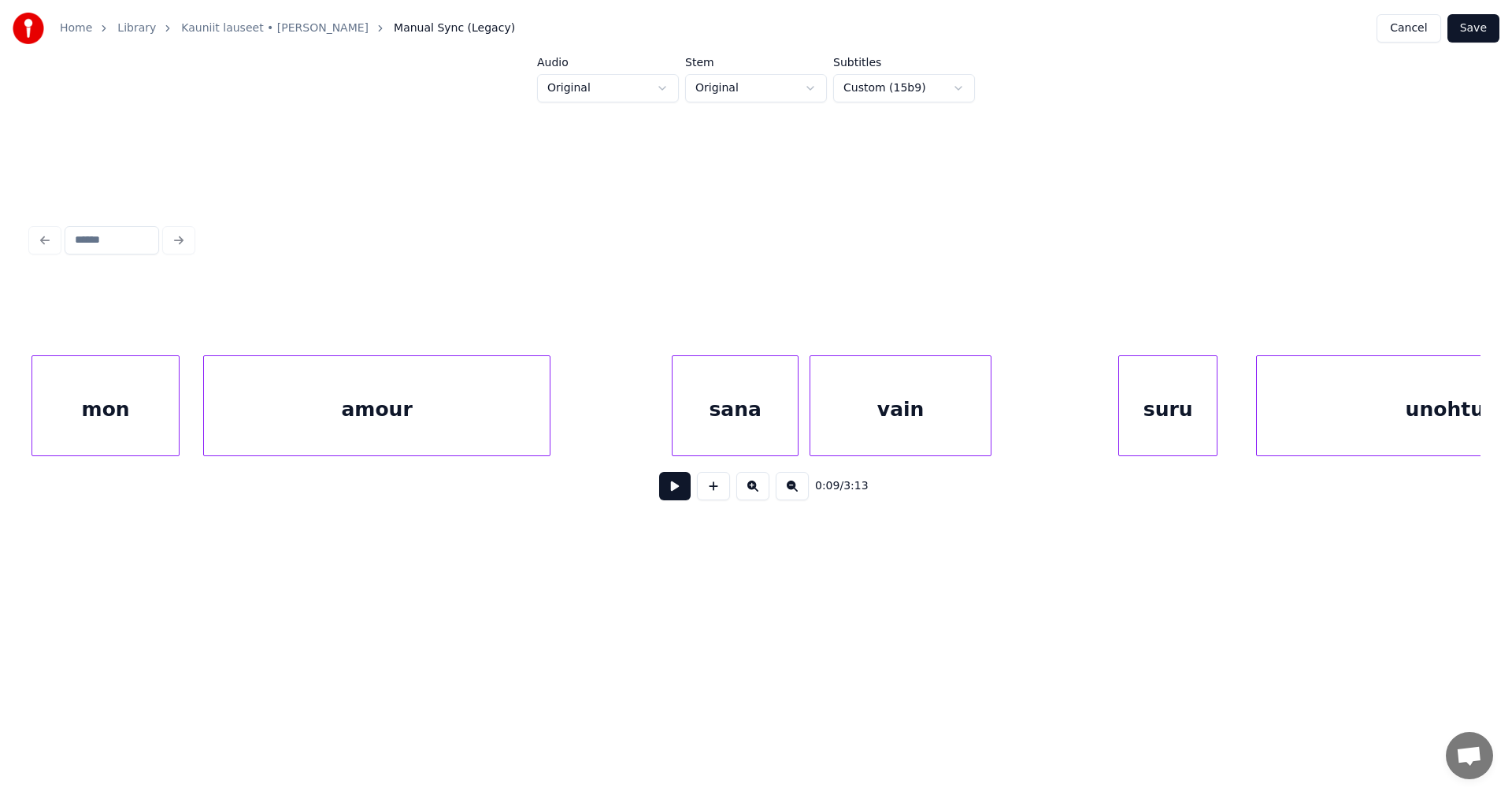
scroll to position [0, 3208]
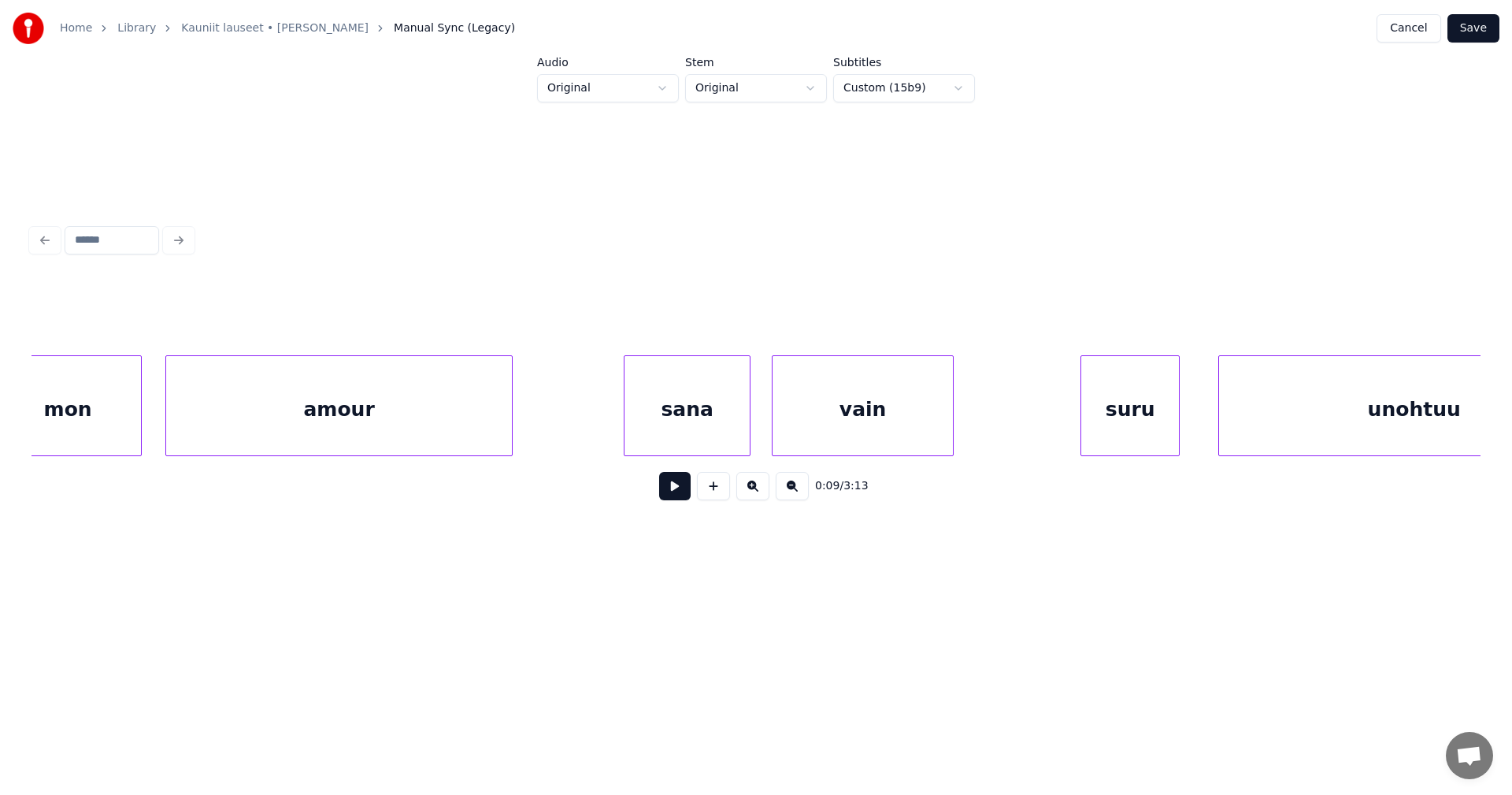
click at [680, 437] on div "sana" at bounding box center [687, 409] width 125 height 107
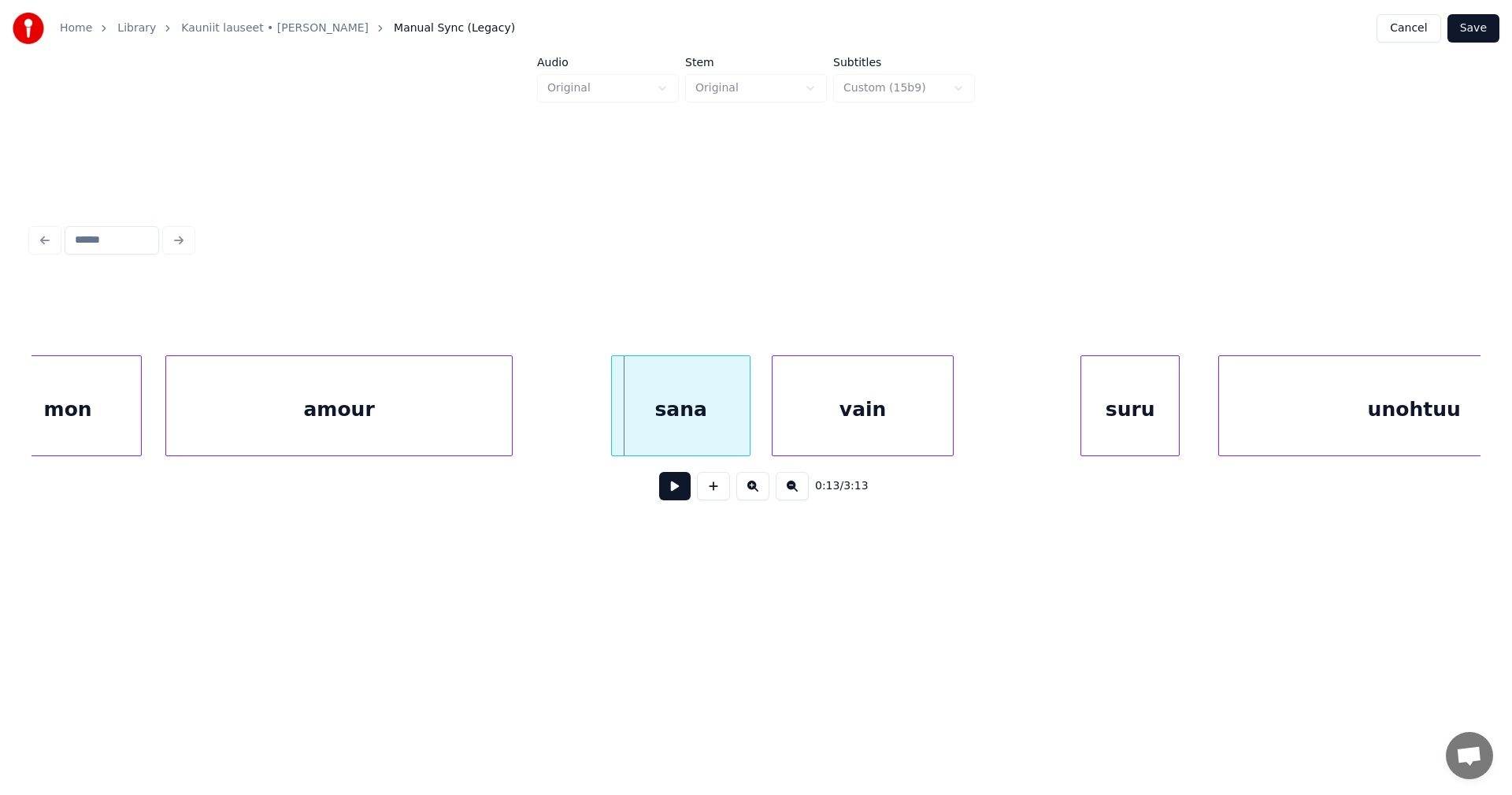
click at [614, 438] on div at bounding box center [614, 405] width 5 height 99
click at [672, 497] on button at bounding box center [675, 485] width 32 height 28
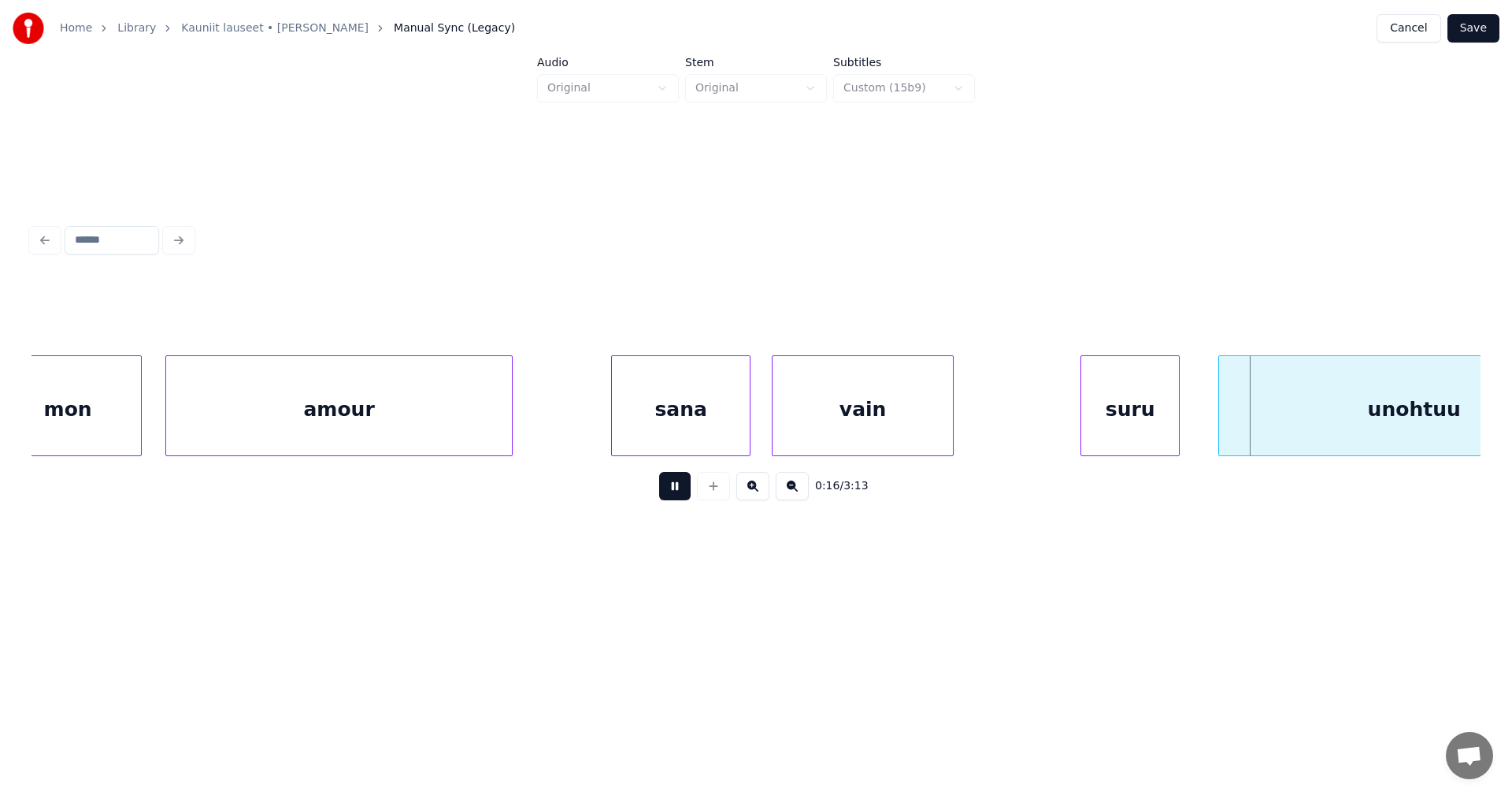
click at [675, 496] on button at bounding box center [675, 485] width 32 height 28
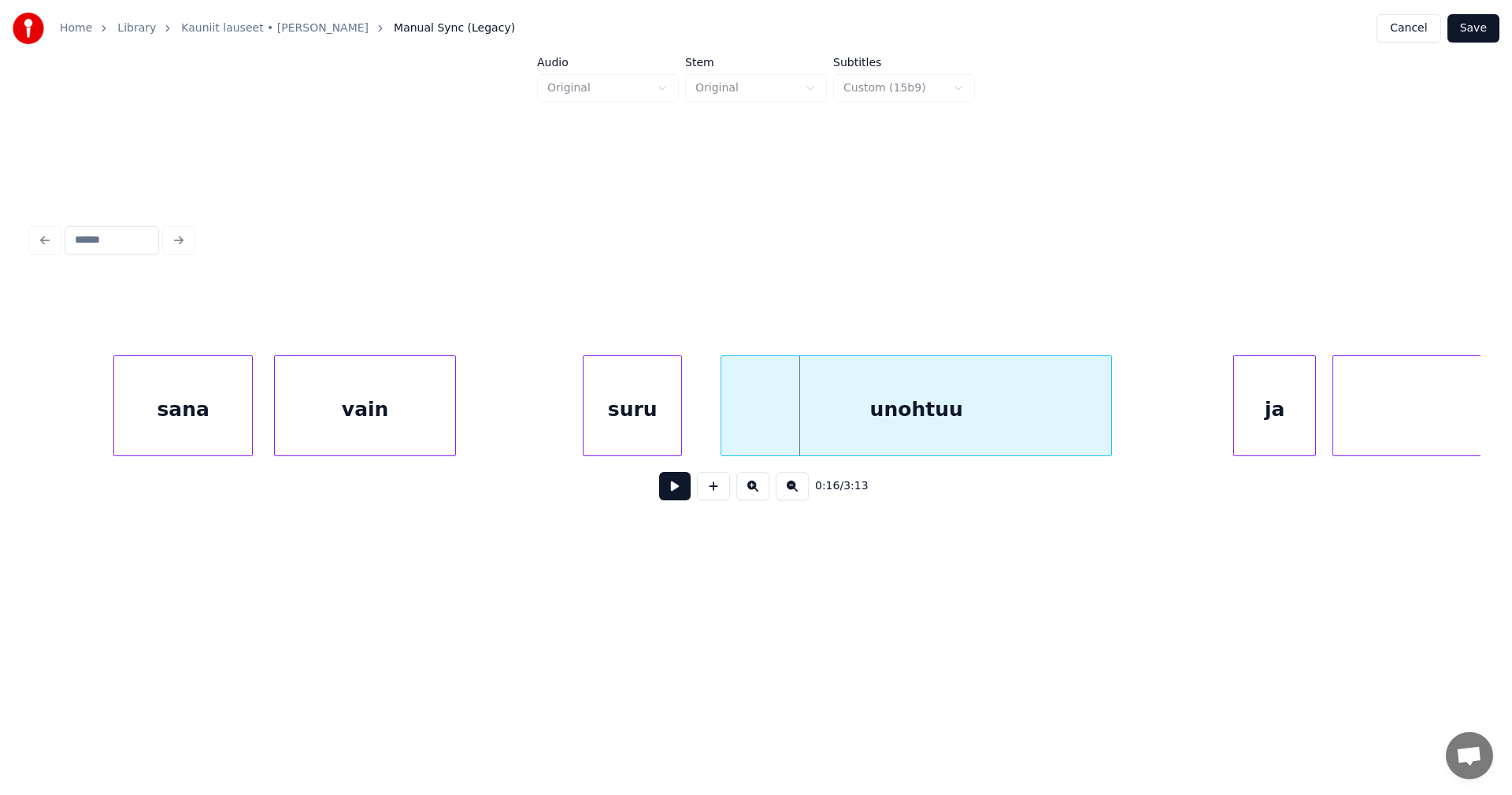
scroll to position [0, 3711]
click at [770, 430] on div "unohtuu" at bounding box center [904, 409] width 390 height 107
click at [793, 430] on div "unohtuu" at bounding box center [900, 409] width 390 height 107
click at [673, 497] on button at bounding box center [675, 485] width 32 height 28
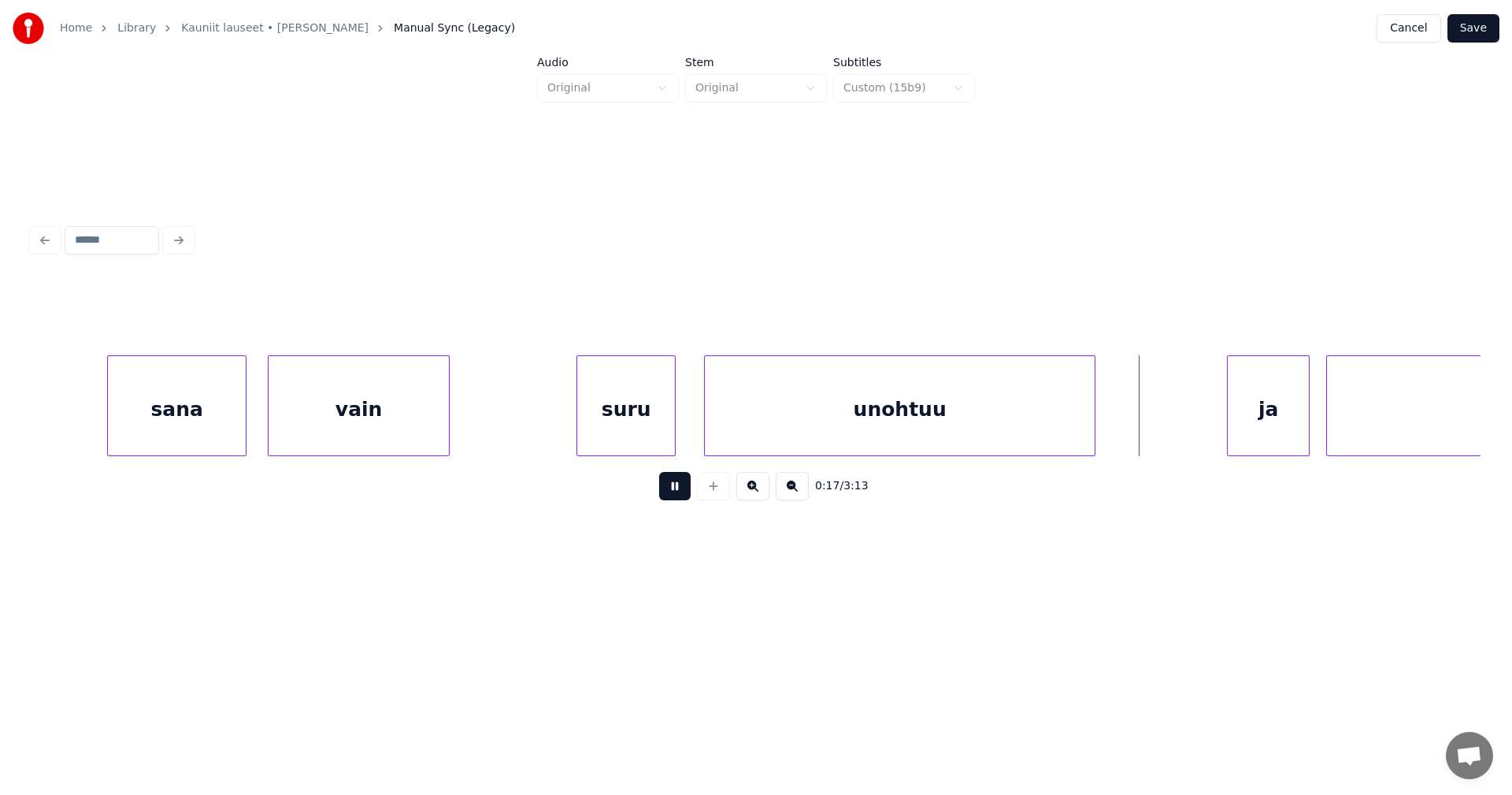
click at [673, 497] on button at bounding box center [675, 485] width 32 height 28
click at [1285, 406] on div "ja" at bounding box center [1260, 409] width 81 height 107
click at [679, 489] on button at bounding box center [675, 485] width 32 height 28
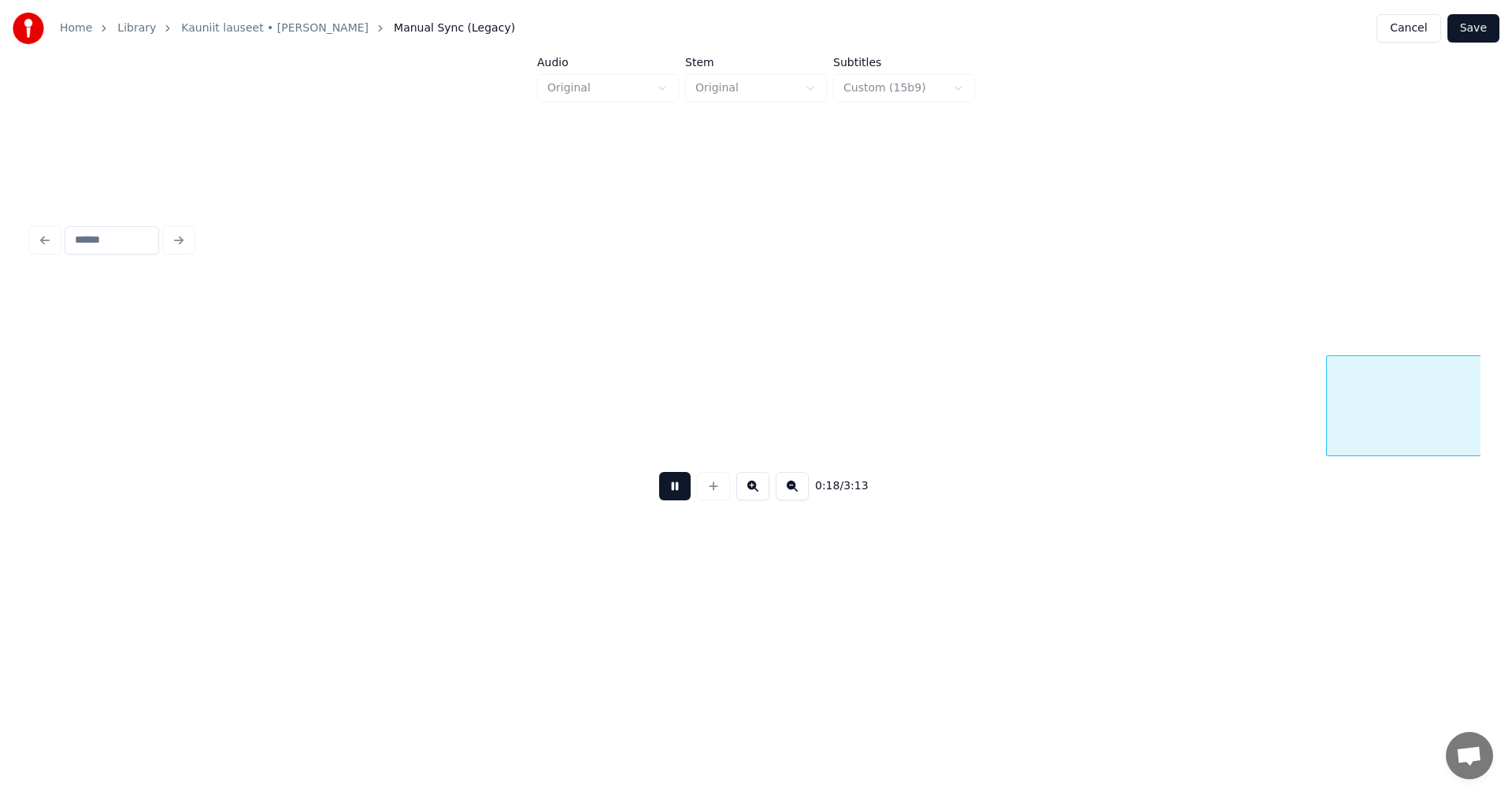
scroll to position [0, 5165]
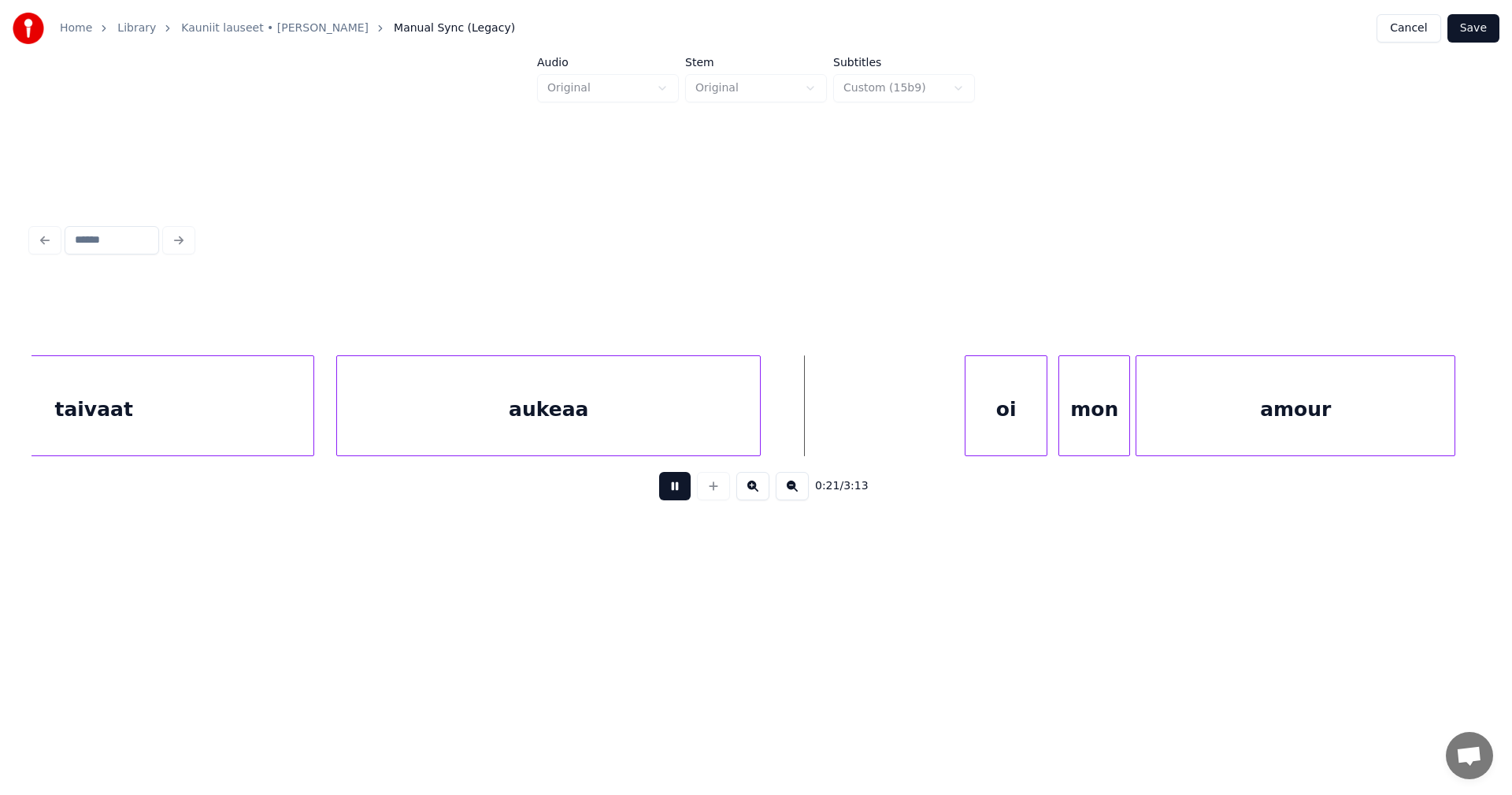
click at [680, 489] on button at bounding box center [675, 485] width 32 height 28
click at [1158, 630] on html "Home Library Kauniit lauseet • [PERSON_NAME] Manual Sync (Legacy) Cancel Save A…" at bounding box center [756, 314] width 1512 height 630
click at [668, 493] on button at bounding box center [675, 485] width 32 height 28
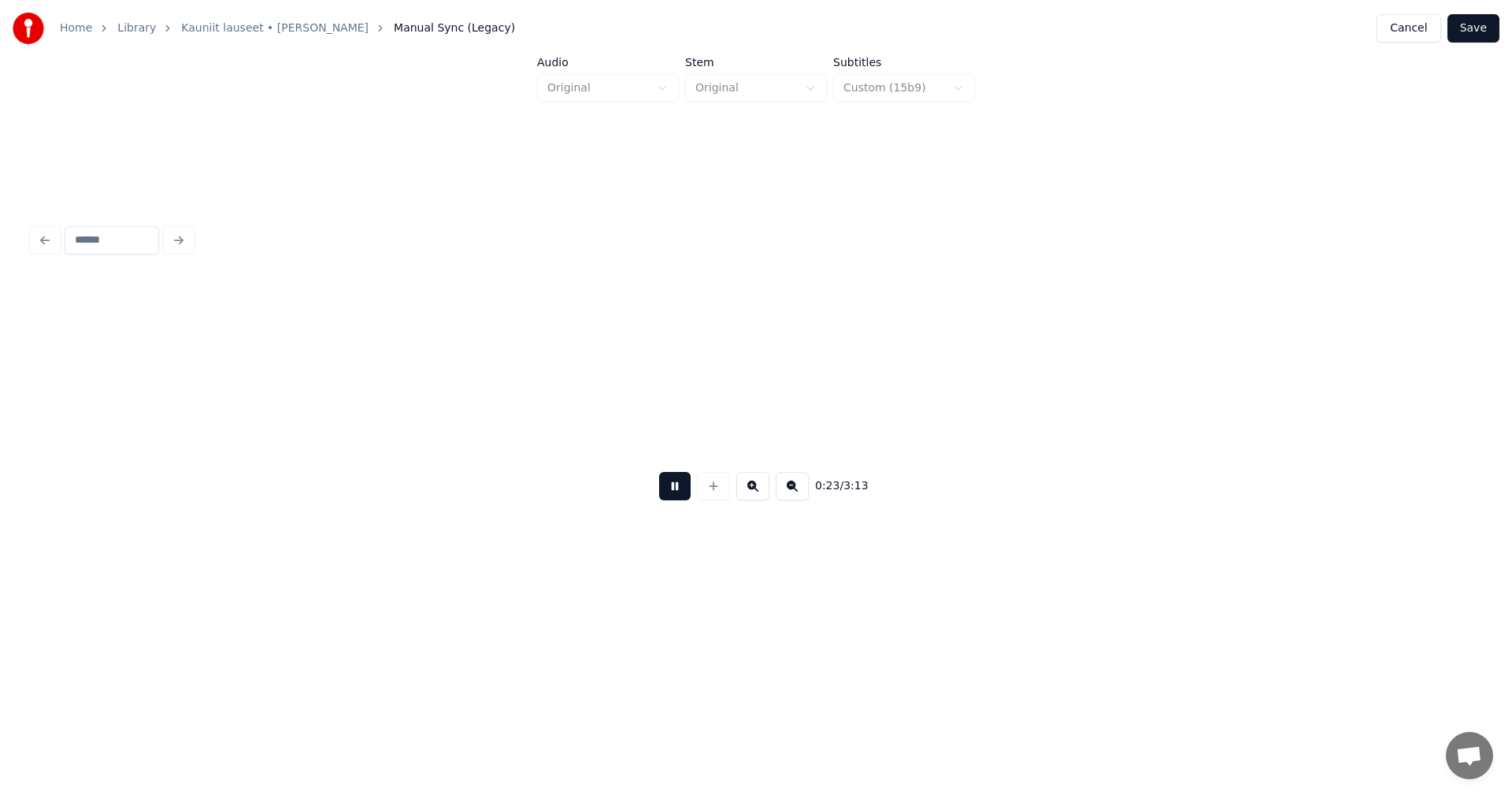
scroll to position [0, 6614]
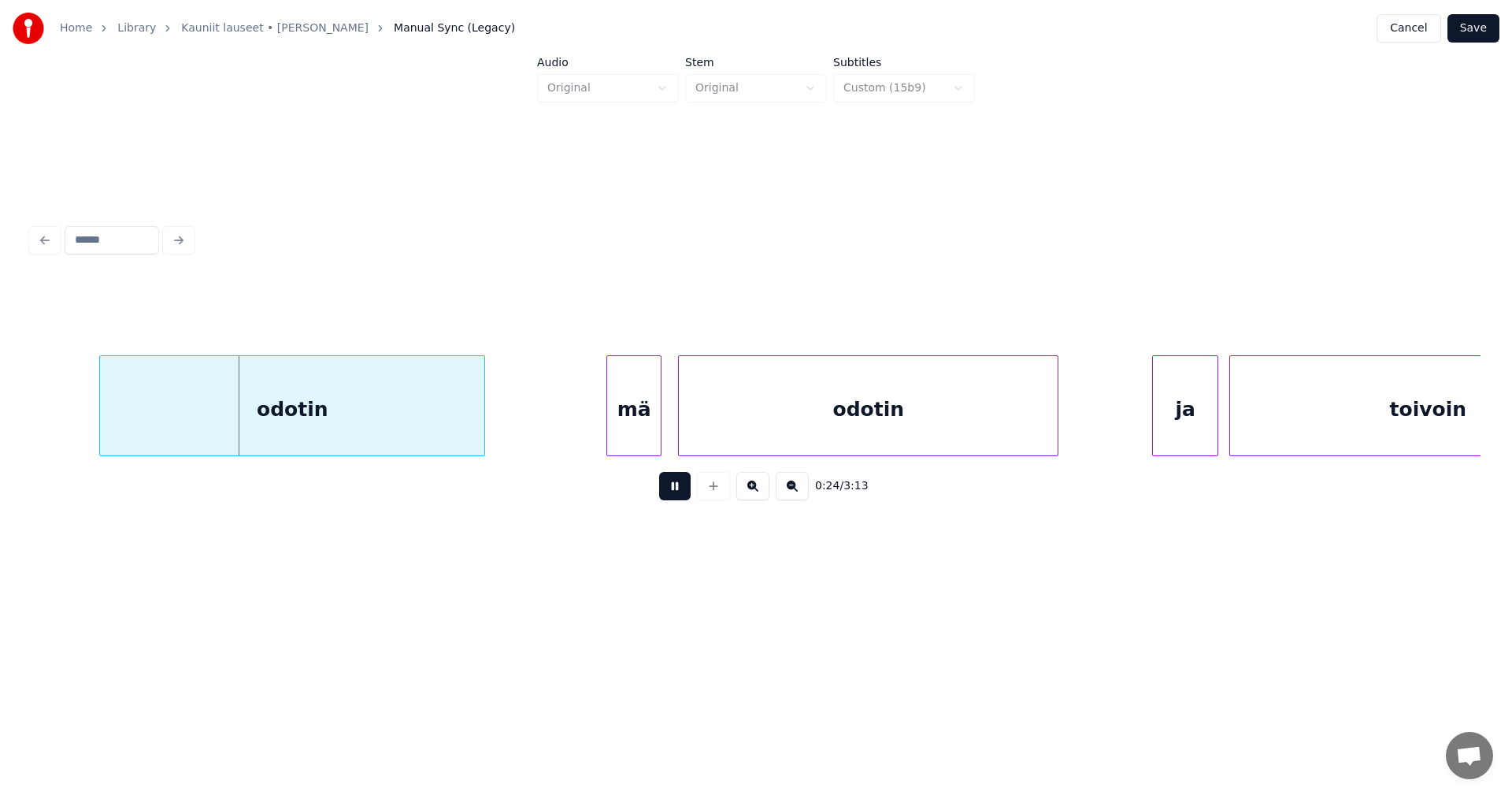
click at [670, 493] on button at bounding box center [675, 485] width 32 height 28
click at [391, 412] on div "odotin" at bounding box center [286, 409] width 384 height 107
click at [674, 498] on button at bounding box center [675, 485] width 32 height 28
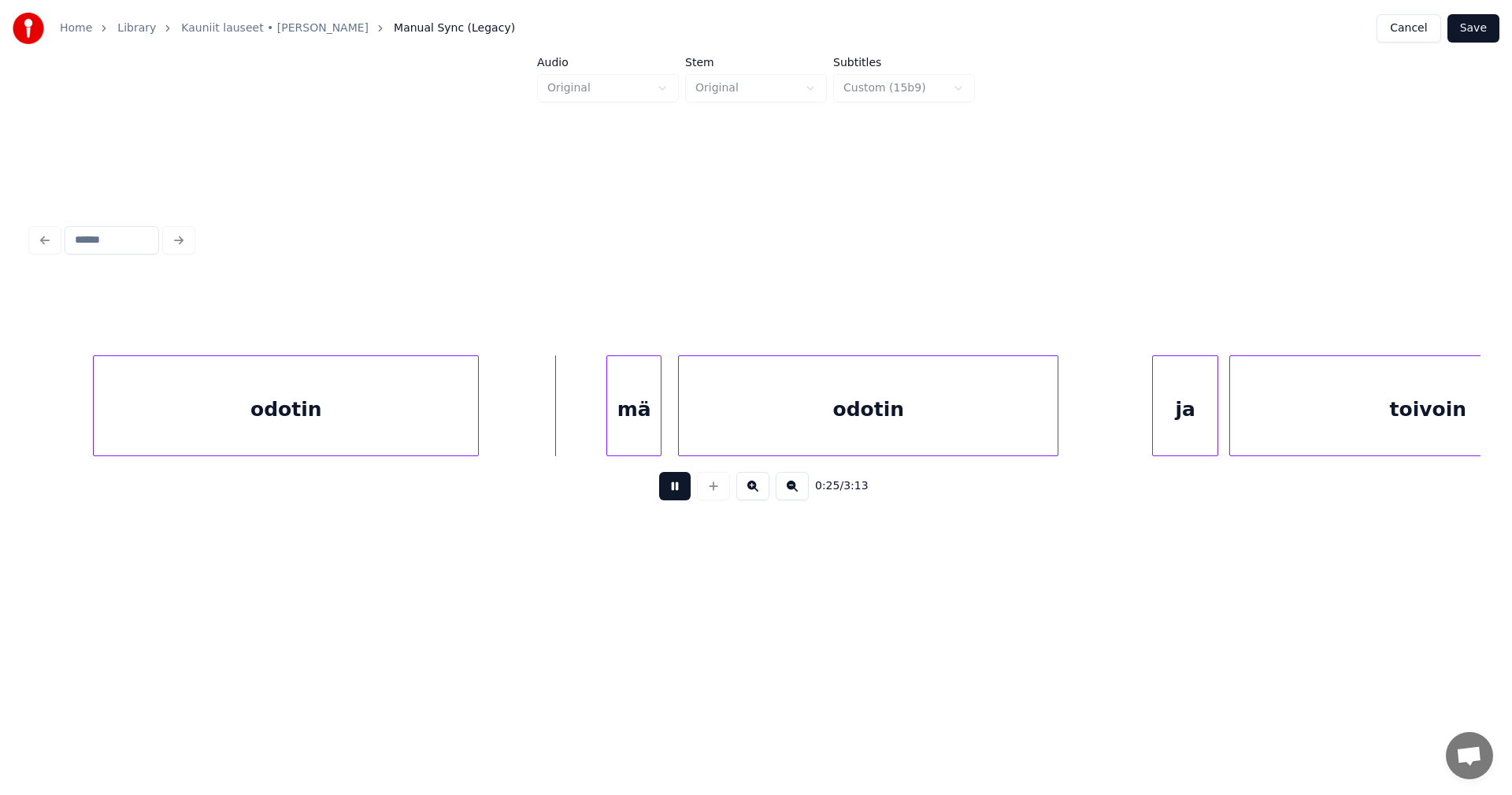
click at [674, 498] on button at bounding box center [675, 485] width 32 height 28
click at [631, 443] on div "mä" at bounding box center [627, 409] width 54 height 107
click at [565, 446] on div at bounding box center [567, 405] width 5 height 99
click at [676, 491] on button at bounding box center [675, 485] width 32 height 28
click at [681, 492] on button at bounding box center [675, 485] width 32 height 28
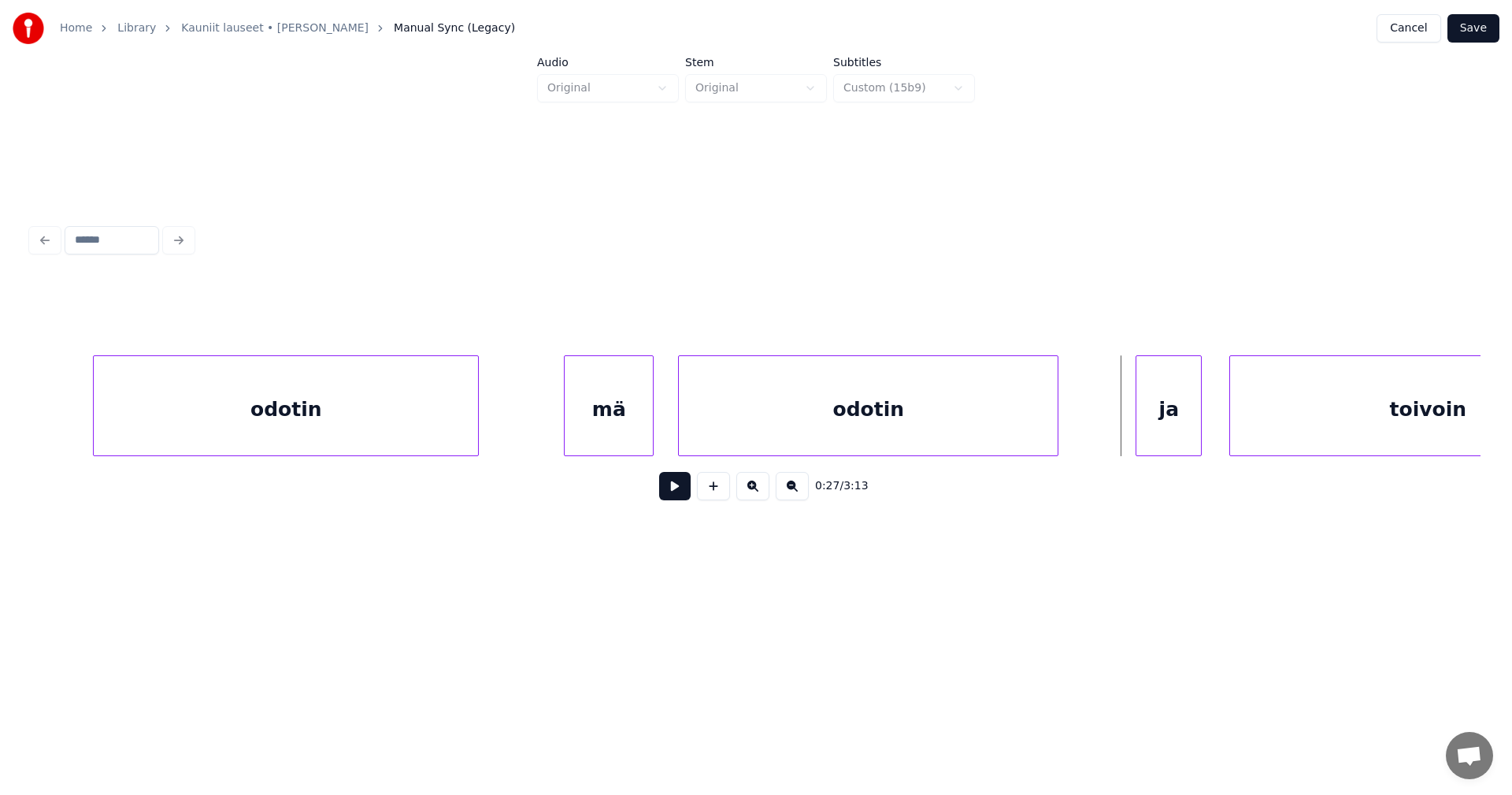
click at [1157, 427] on div "ja" at bounding box center [1168, 409] width 64 height 107
click at [1128, 424] on div at bounding box center [1127, 405] width 5 height 99
click at [685, 500] on button at bounding box center [675, 485] width 32 height 28
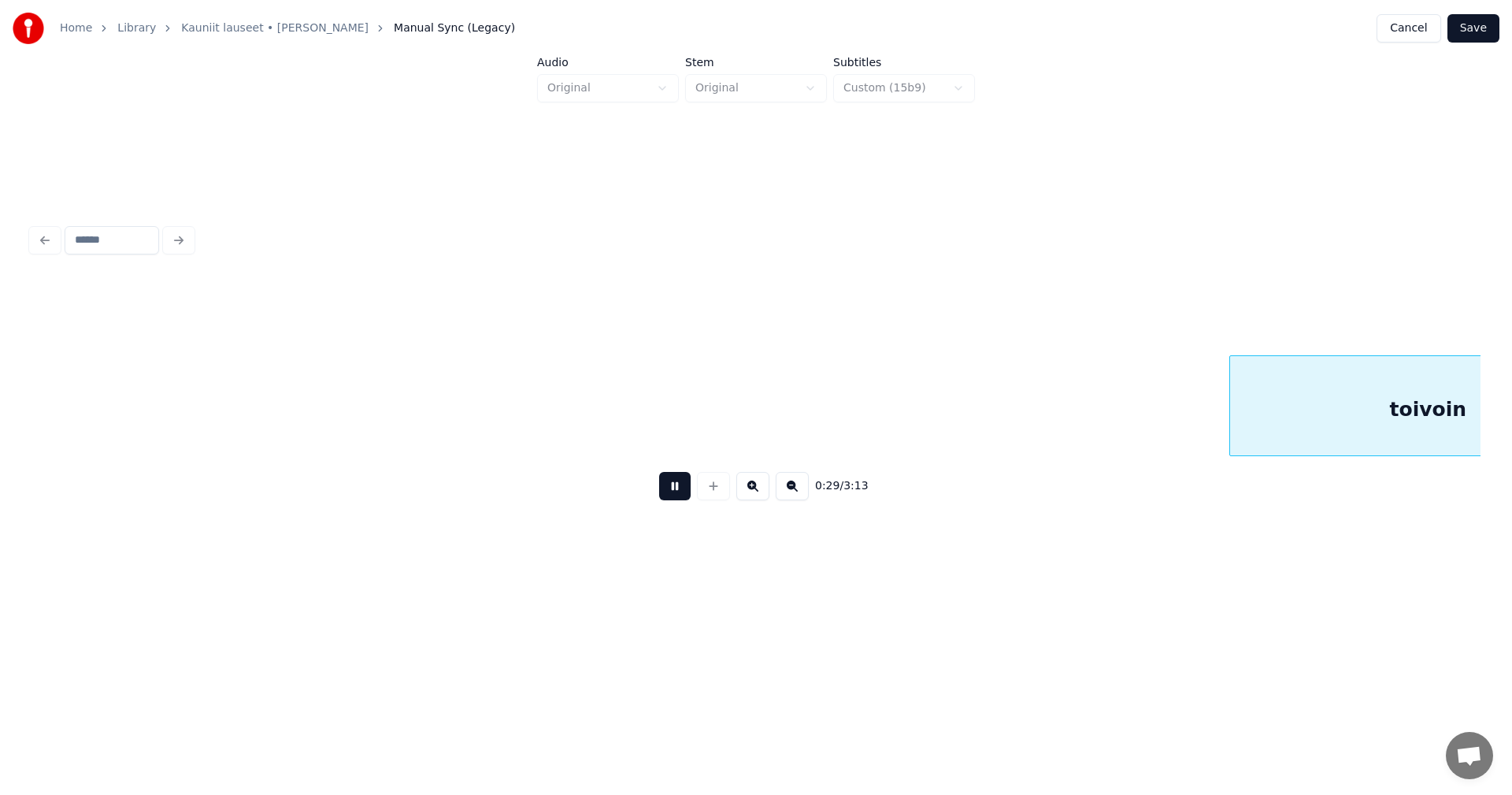
scroll to position [0, 8065]
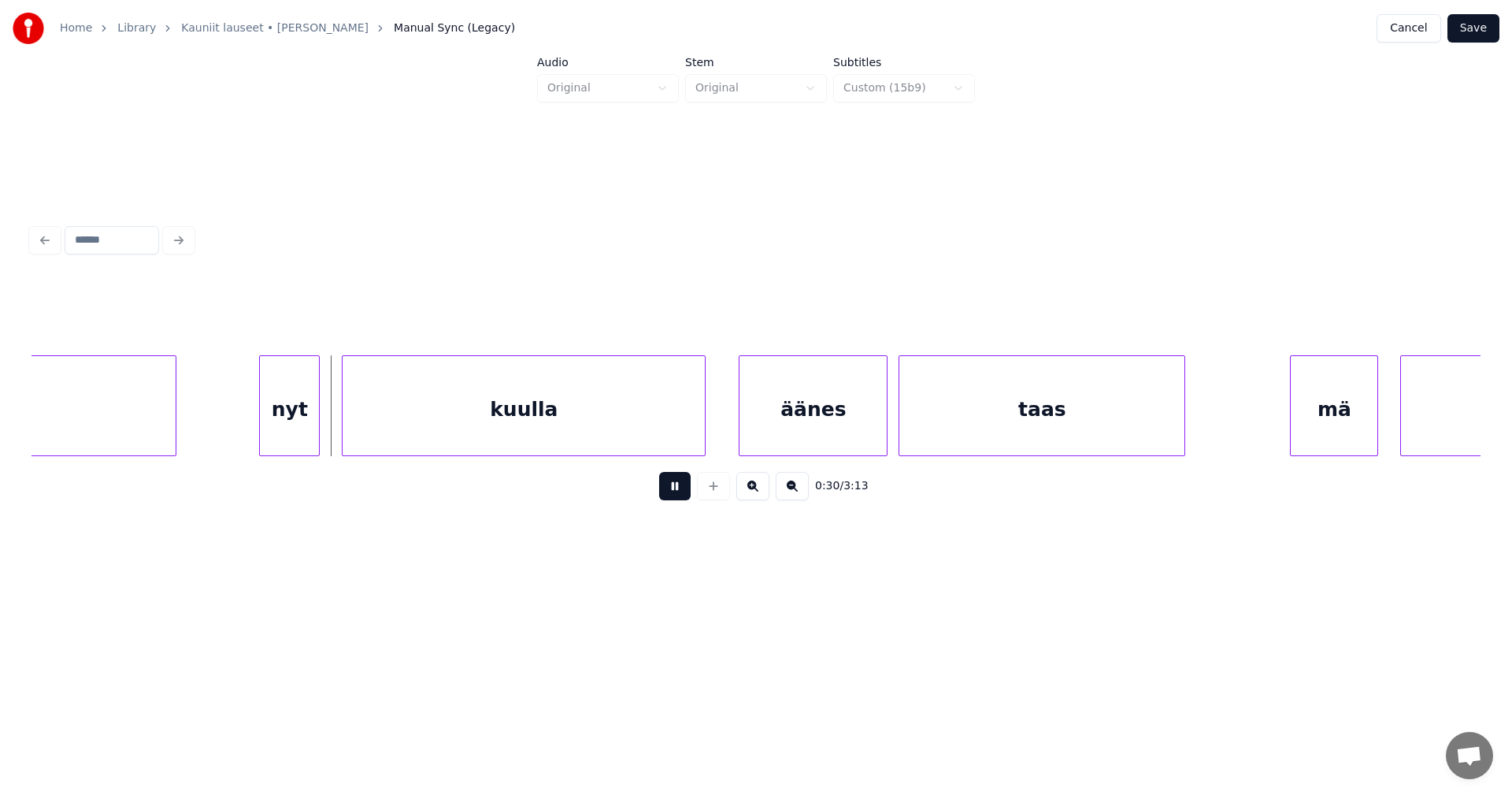
drag, startPoint x: 665, startPoint y: 496, endPoint x: 438, endPoint y: 489, distance: 227.1
click at [665, 494] on button at bounding box center [675, 485] width 32 height 28
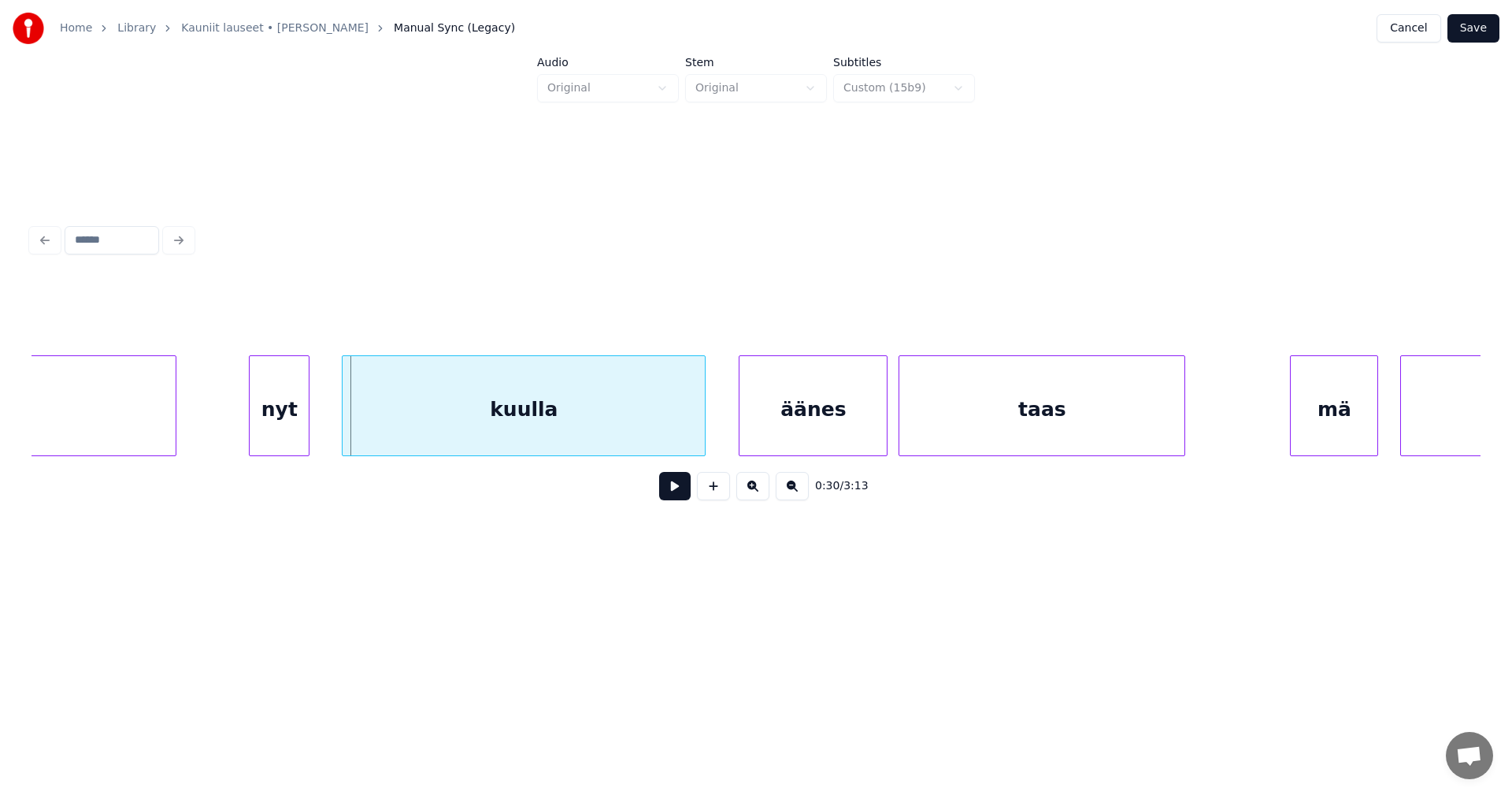
click at [269, 434] on div "nyt" at bounding box center [279, 409] width 59 height 107
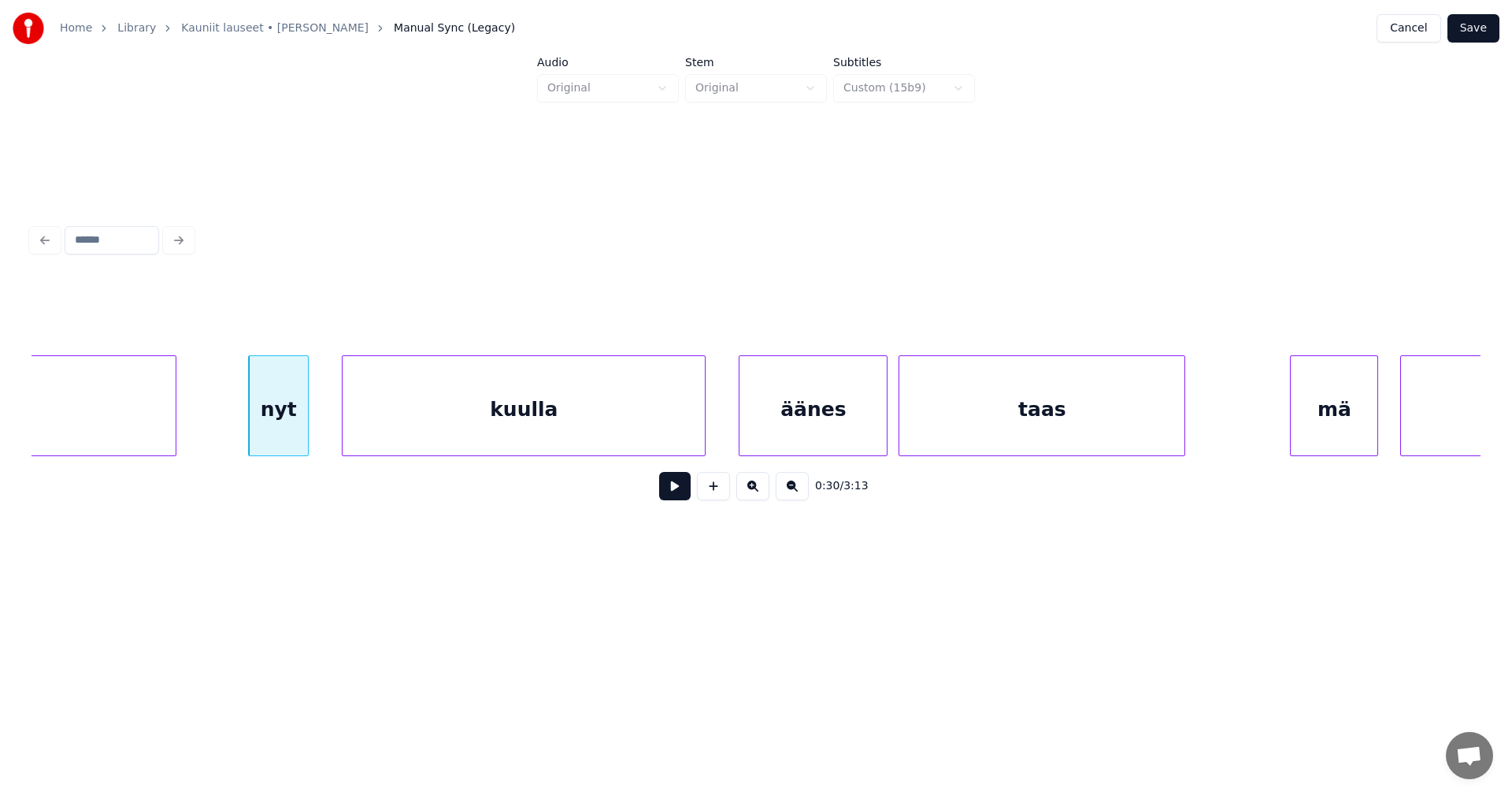
click at [674, 497] on button at bounding box center [675, 485] width 32 height 28
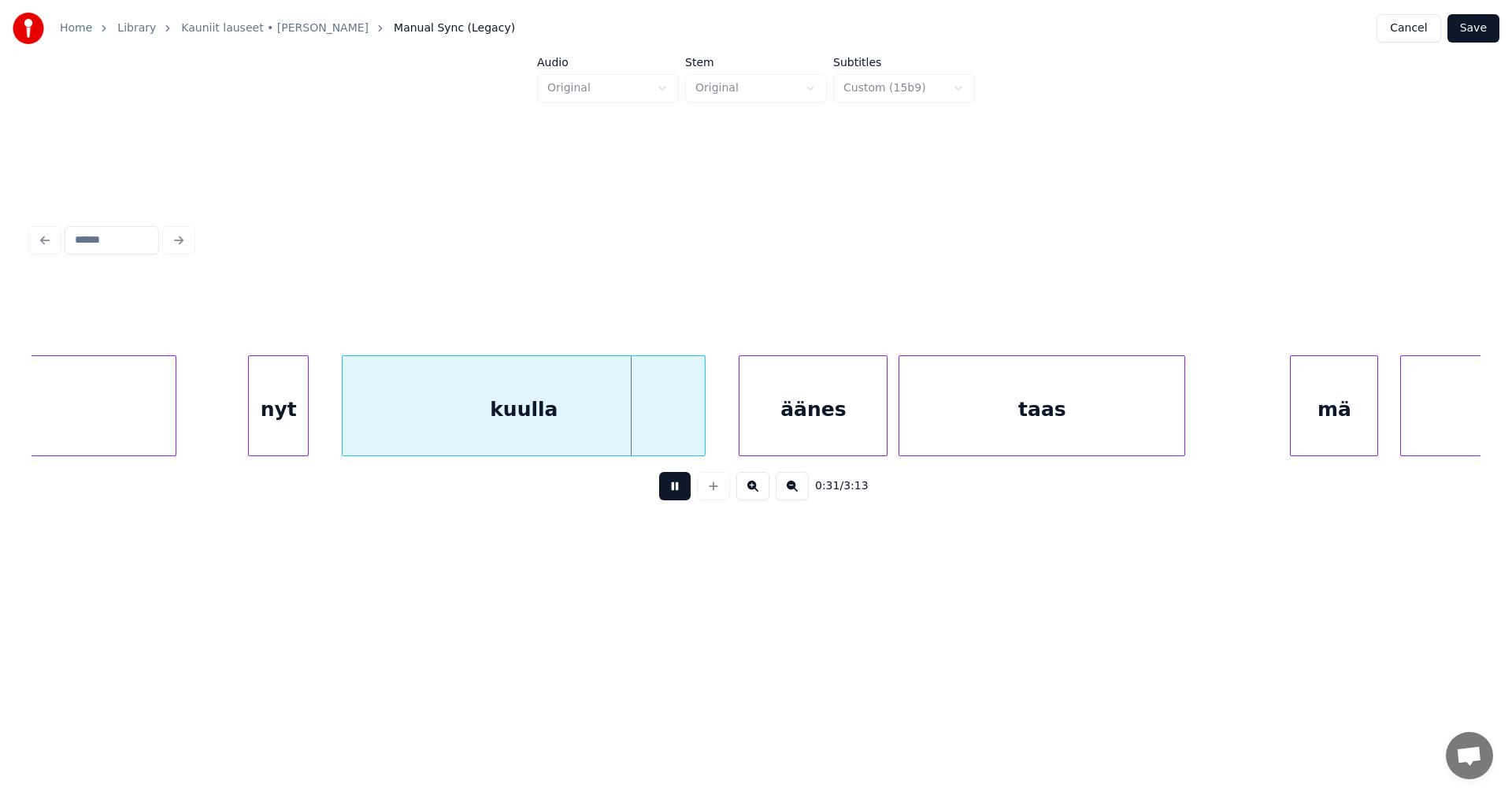
click at [673, 495] on button at bounding box center [675, 485] width 32 height 28
click at [701, 440] on div at bounding box center [699, 405] width 5 height 99
click at [757, 438] on div "äänes" at bounding box center [793, 409] width 147 height 107
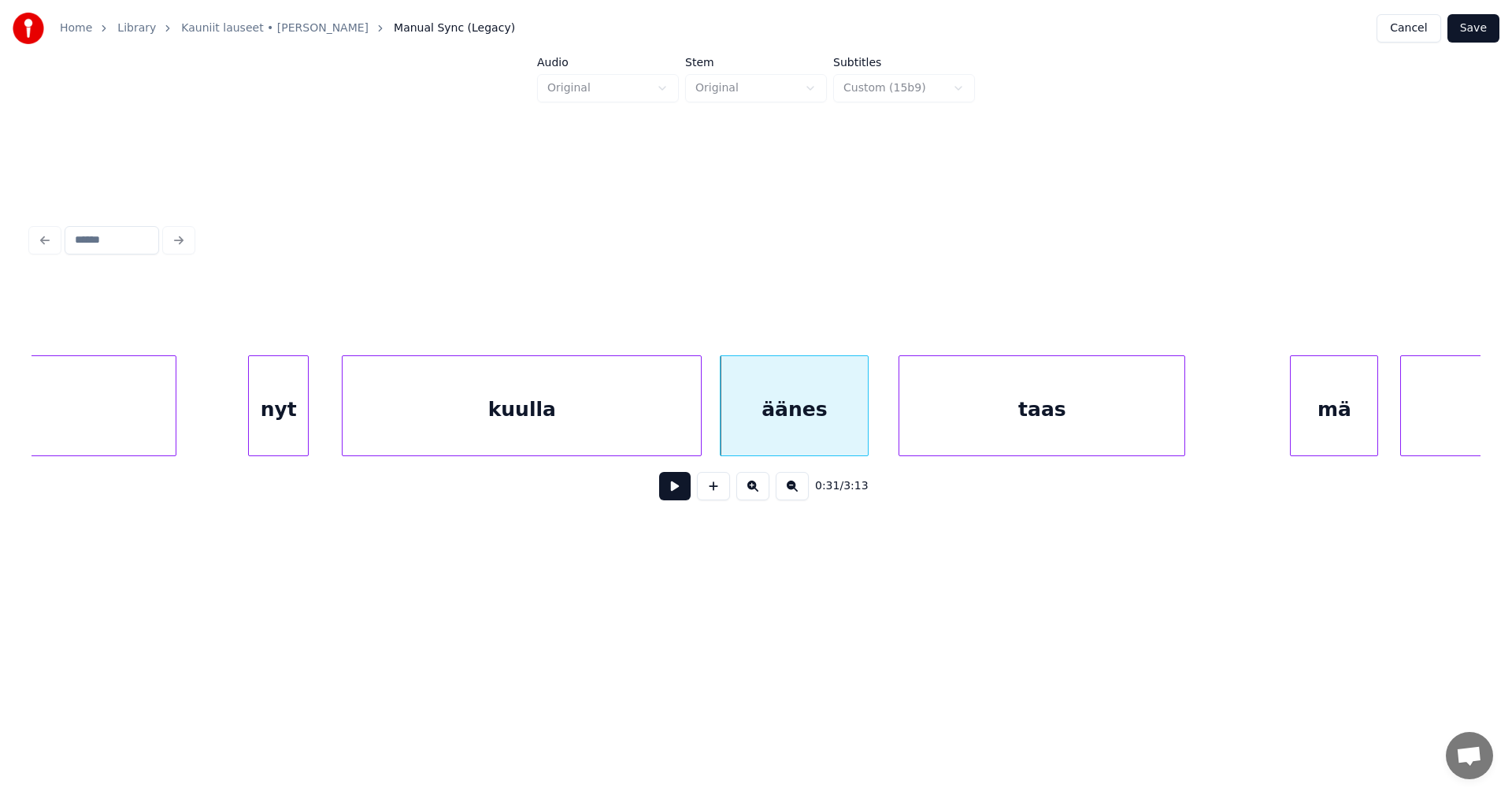
click at [666, 500] on button at bounding box center [675, 485] width 32 height 28
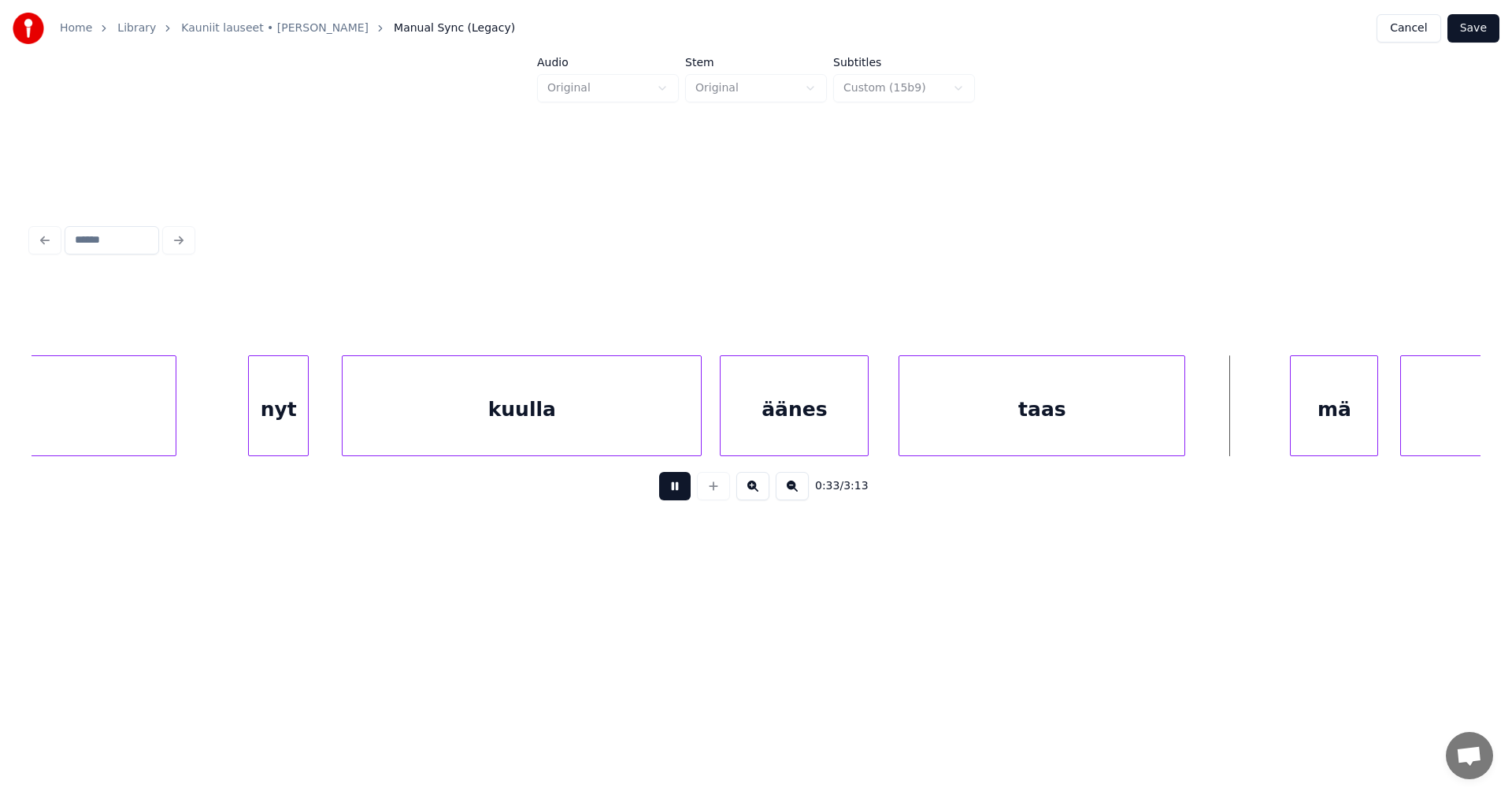
click at [672, 500] on button at bounding box center [675, 485] width 32 height 28
click at [1328, 412] on div "mä" at bounding box center [1323, 409] width 87 height 107
click at [1275, 421] on div at bounding box center [1272, 405] width 5 height 99
click at [670, 487] on button at bounding box center [675, 485] width 32 height 28
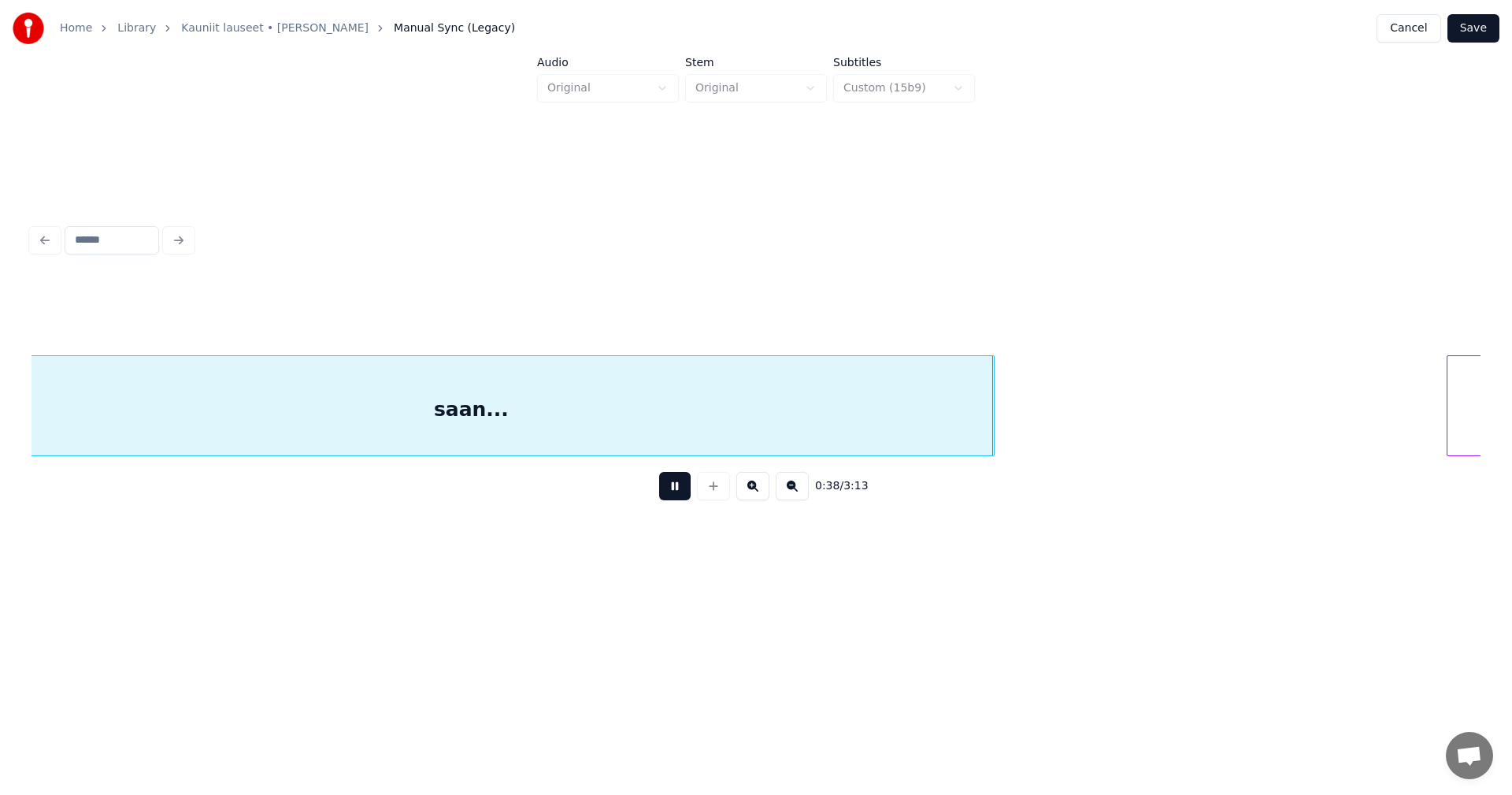
click at [670, 490] on button at bounding box center [675, 485] width 32 height 28
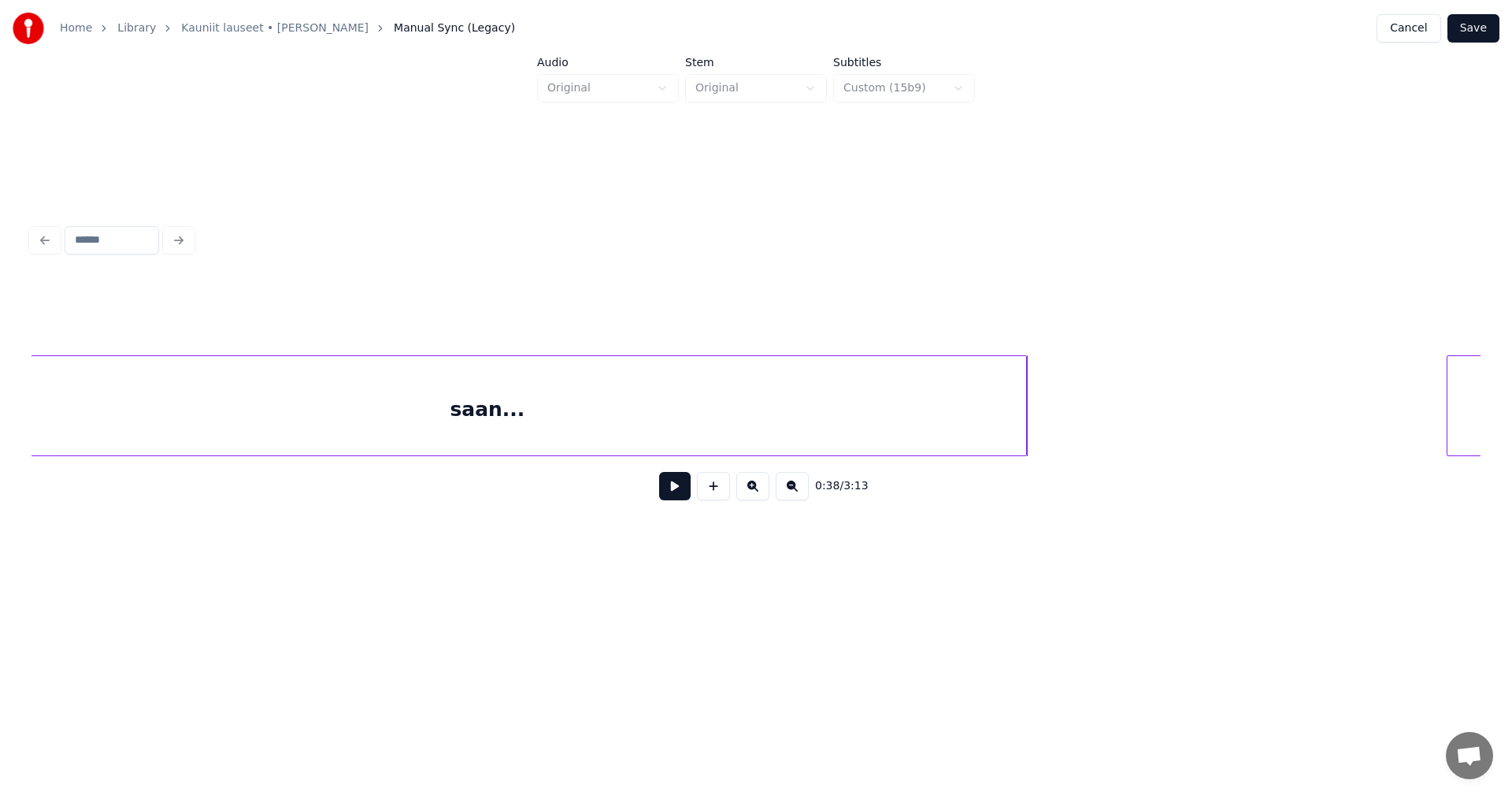
click at [1023, 420] on div at bounding box center [1024, 405] width 5 height 99
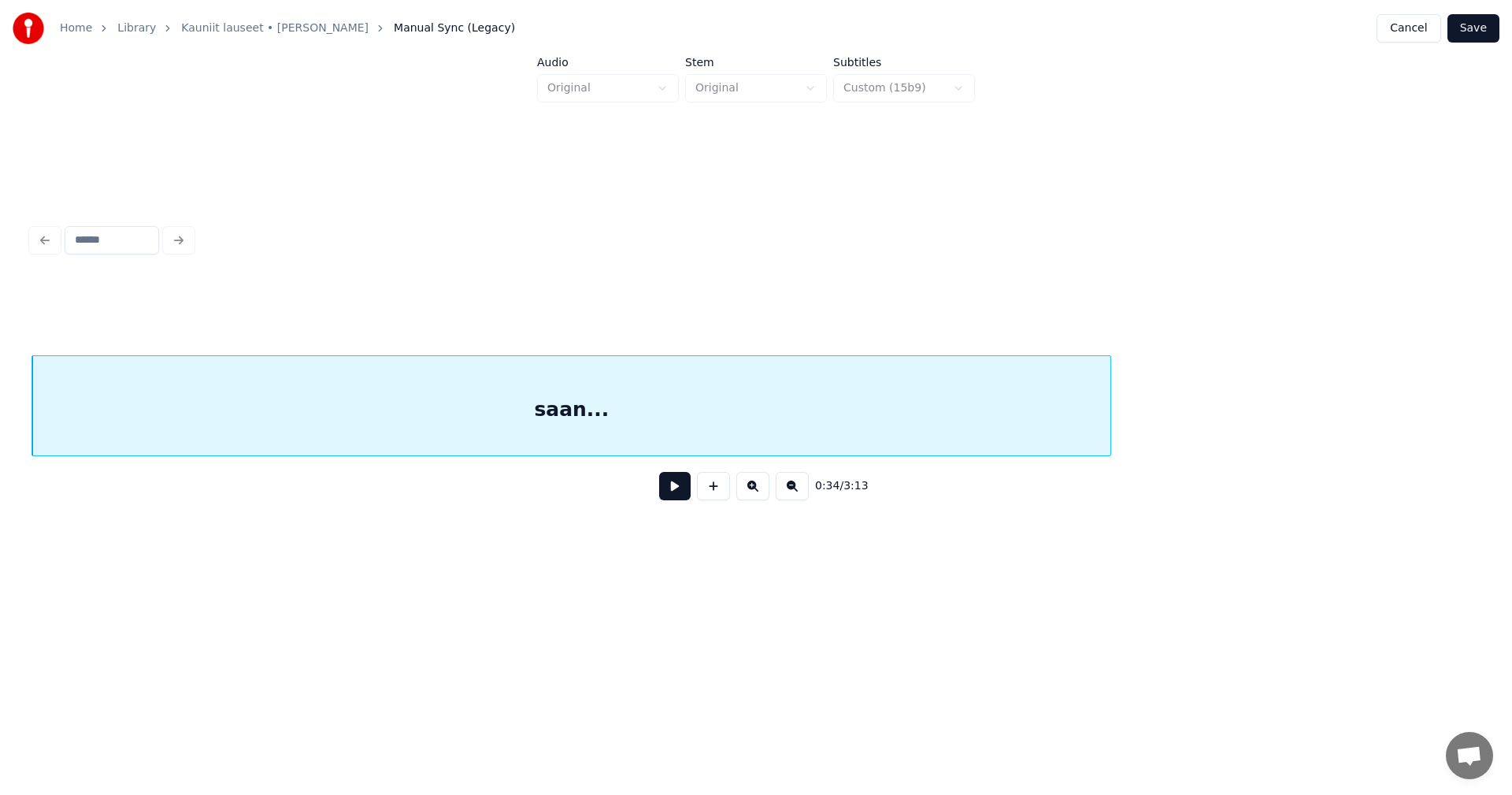
scroll to position [0, 10701]
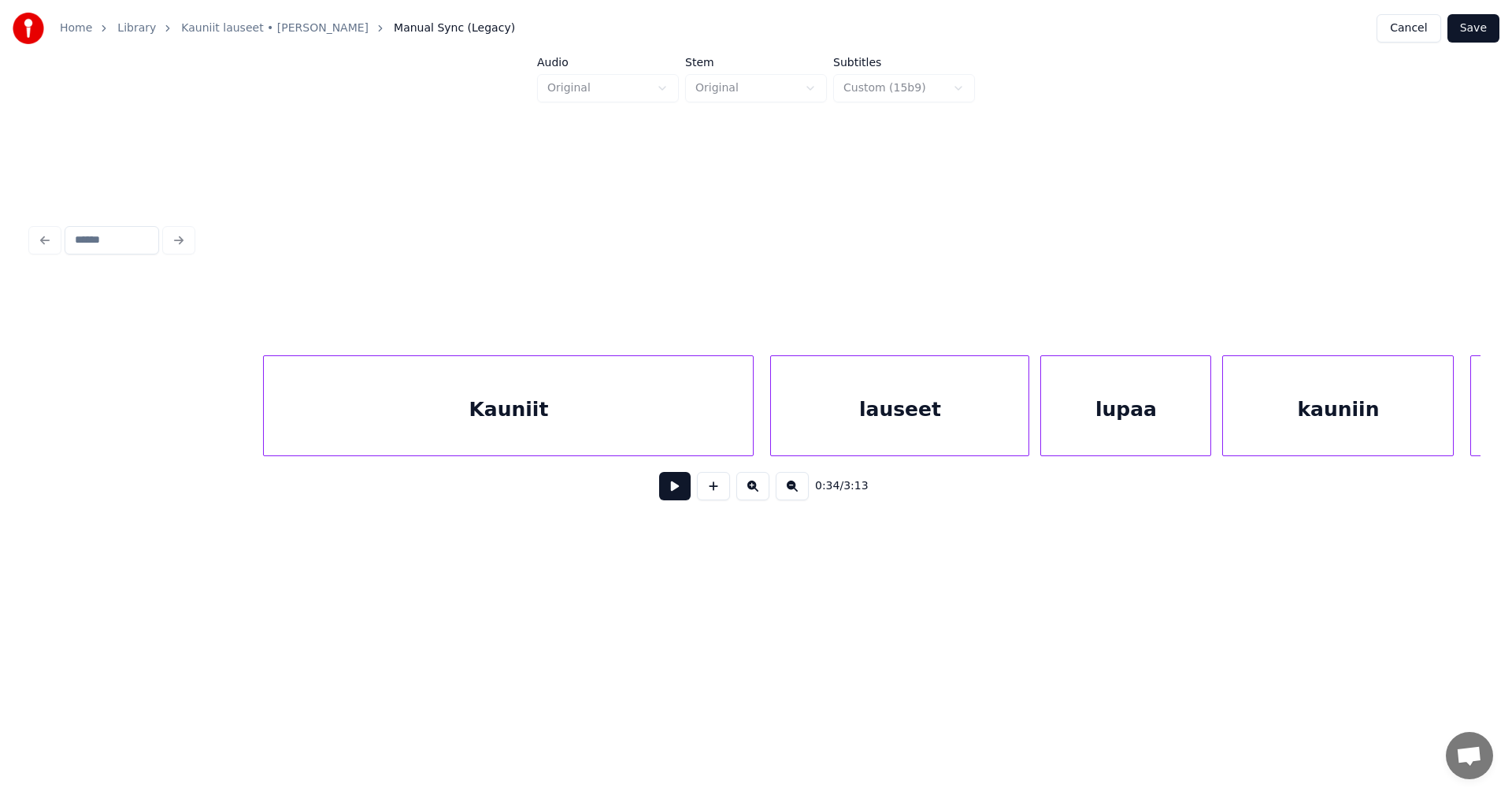
click at [653, 434] on div "Kauniit" at bounding box center [508, 409] width 489 height 107
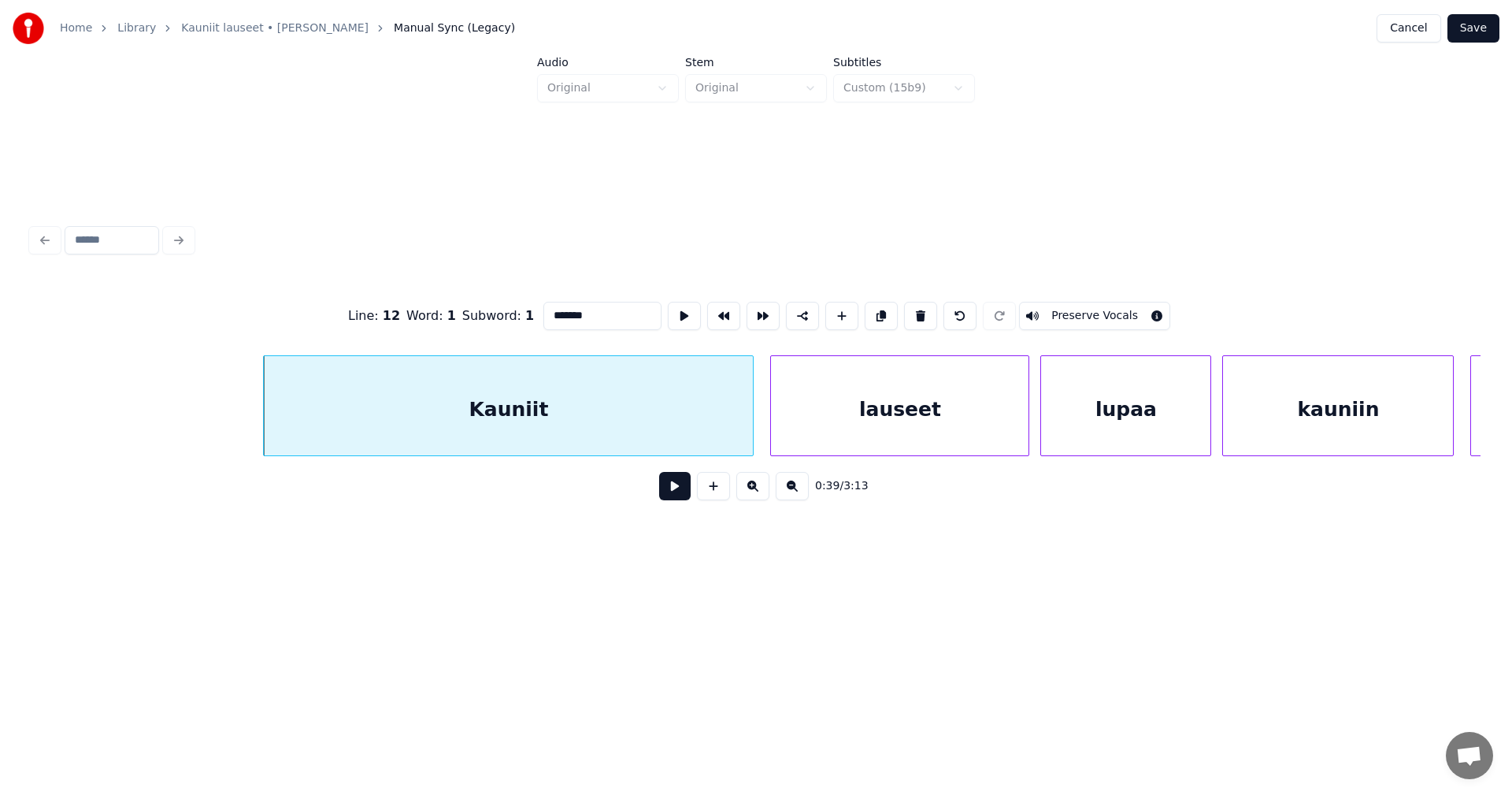
click at [673, 497] on button at bounding box center [675, 485] width 32 height 28
click at [672, 490] on button at bounding box center [675, 485] width 32 height 28
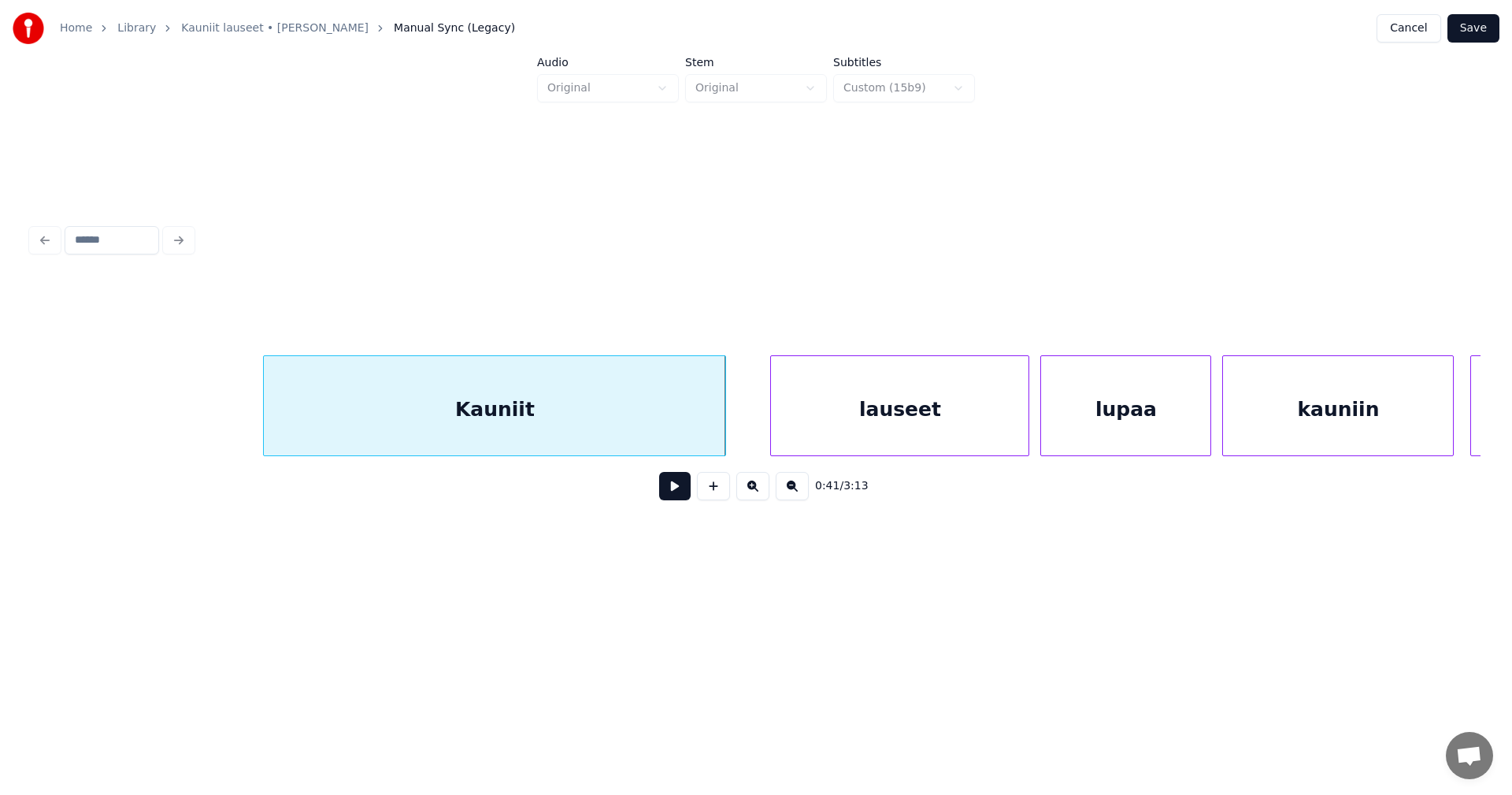
click at [725, 427] on div at bounding box center [723, 405] width 5 height 99
click at [822, 430] on div "lauseet" at bounding box center [878, 409] width 258 height 107
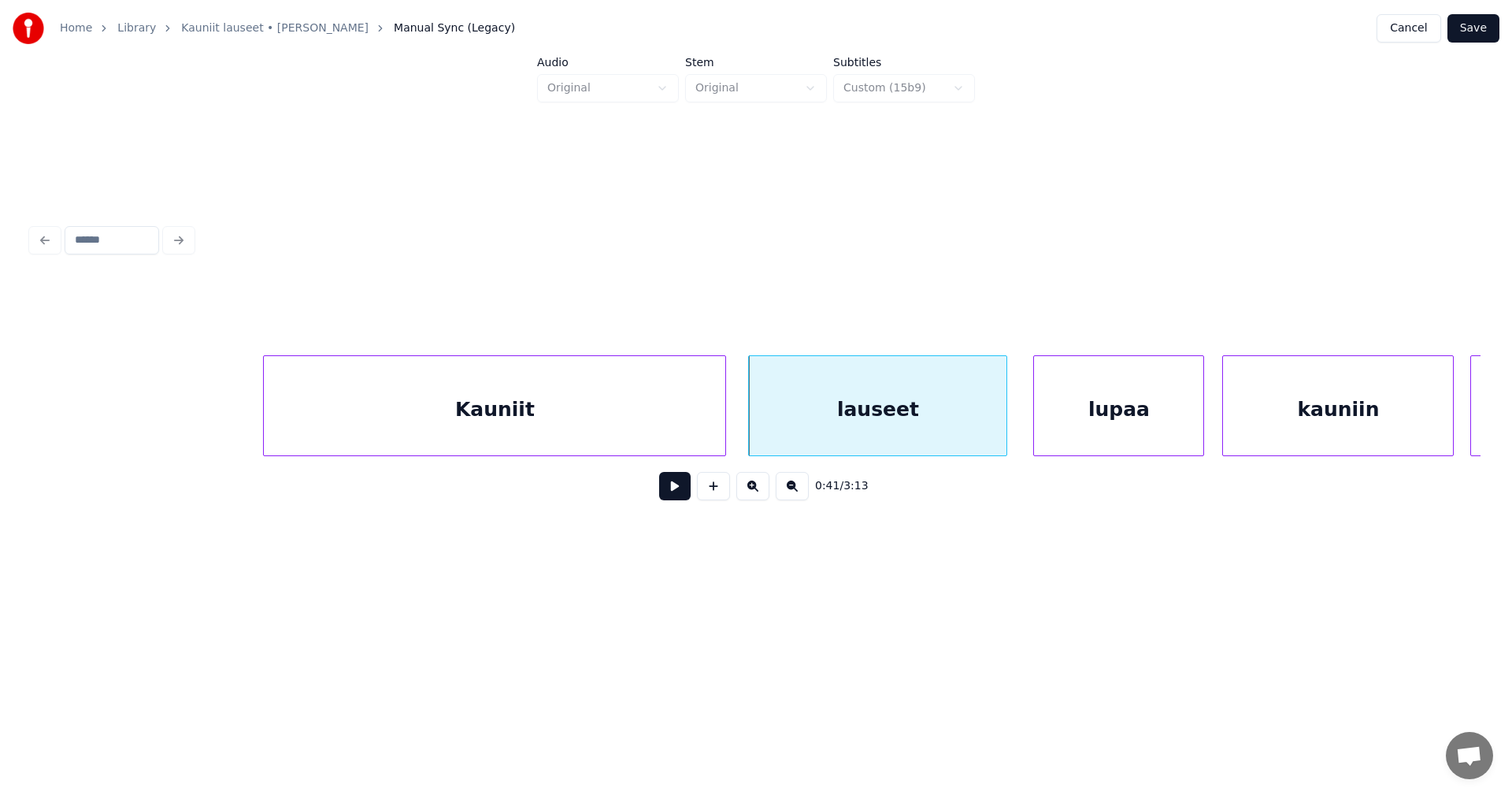
click at [1082, 424] on div "lupaa" at bounding box center [1119, 409] width 169 height 107
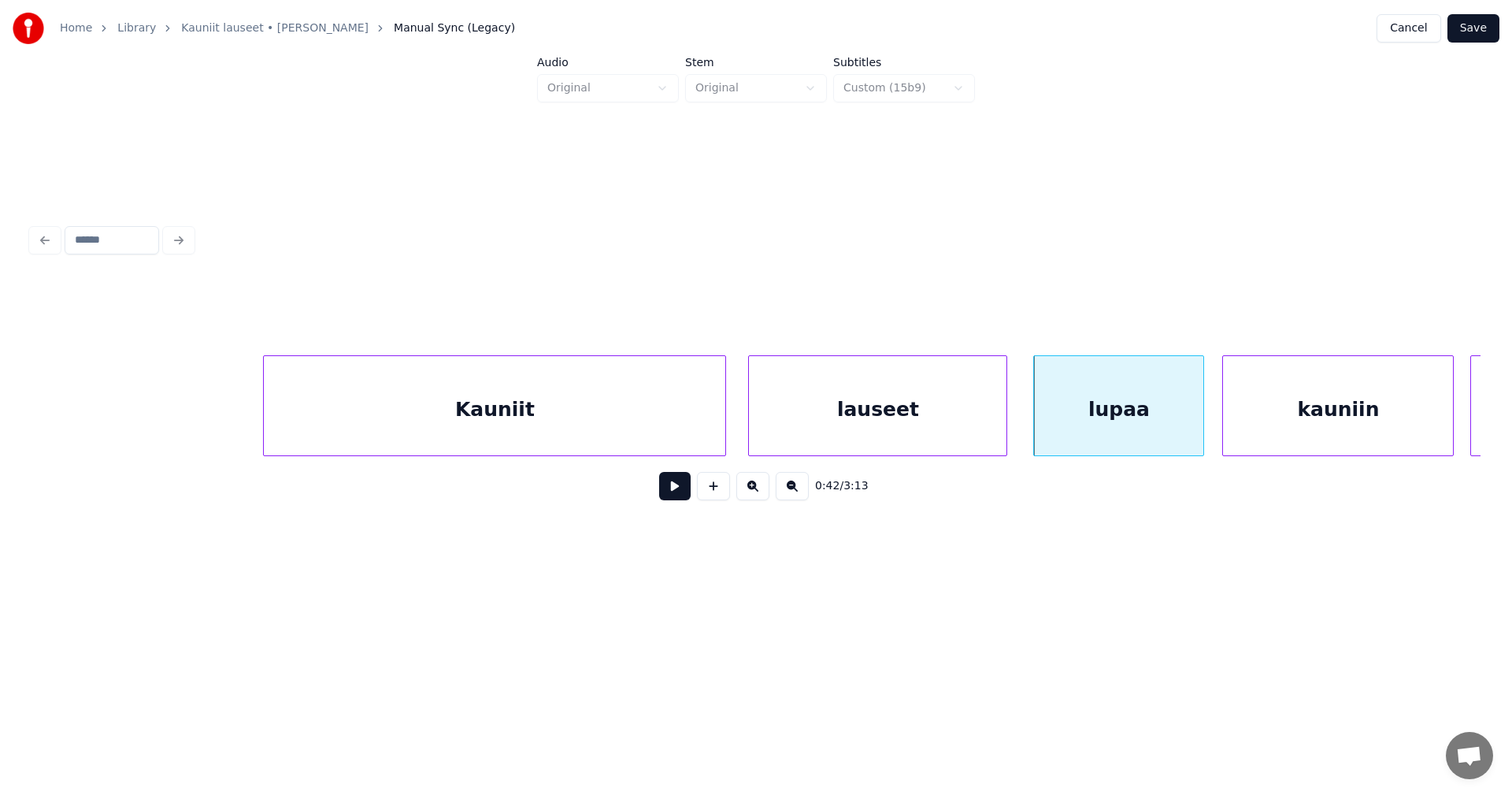
click at [872, 434] on div "lauseet" at bounding box center [878, 409] width 258 height 107
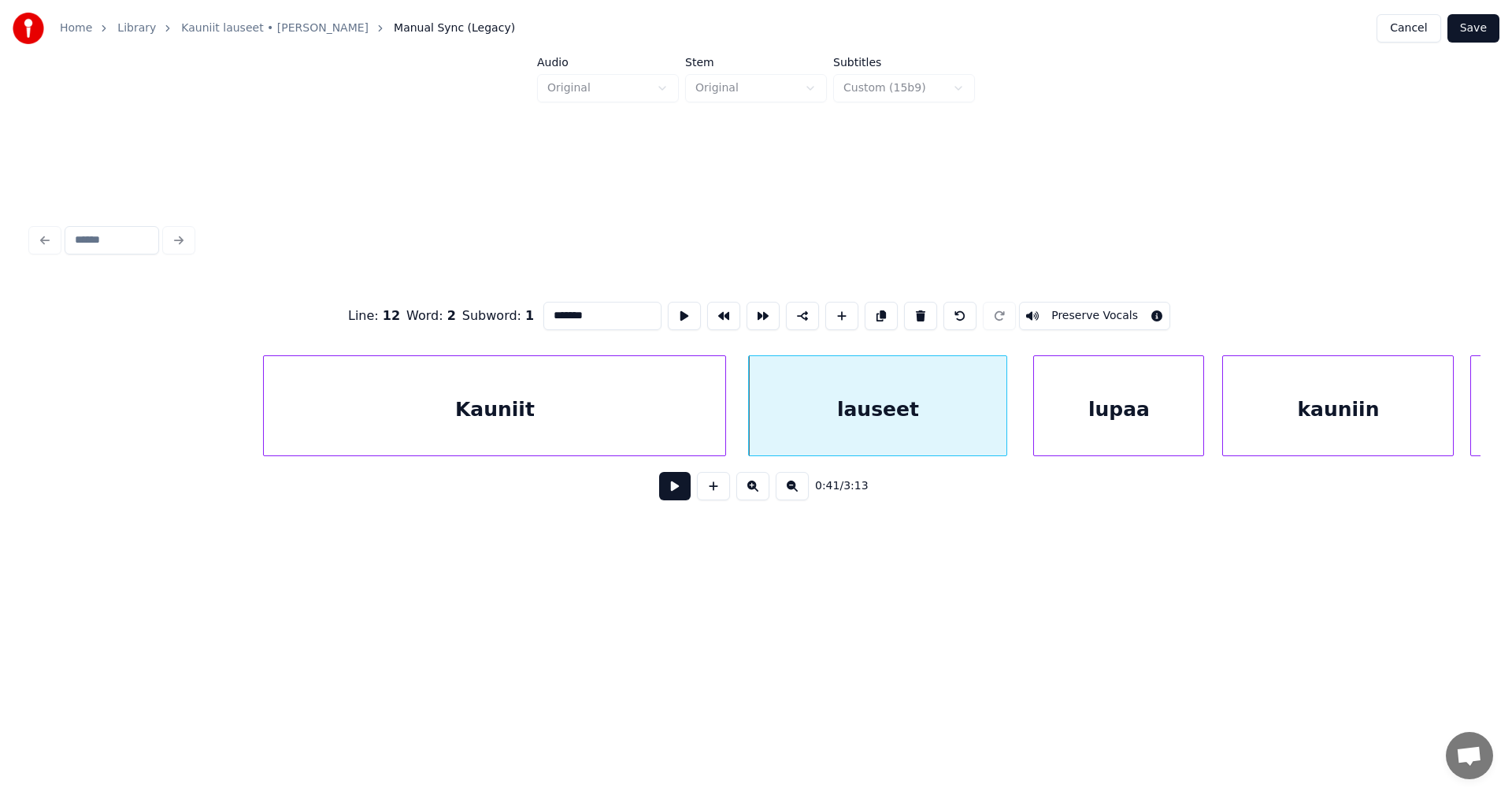
click at [683, 500] on button at bounding box center [675, 485] width 32 height 28
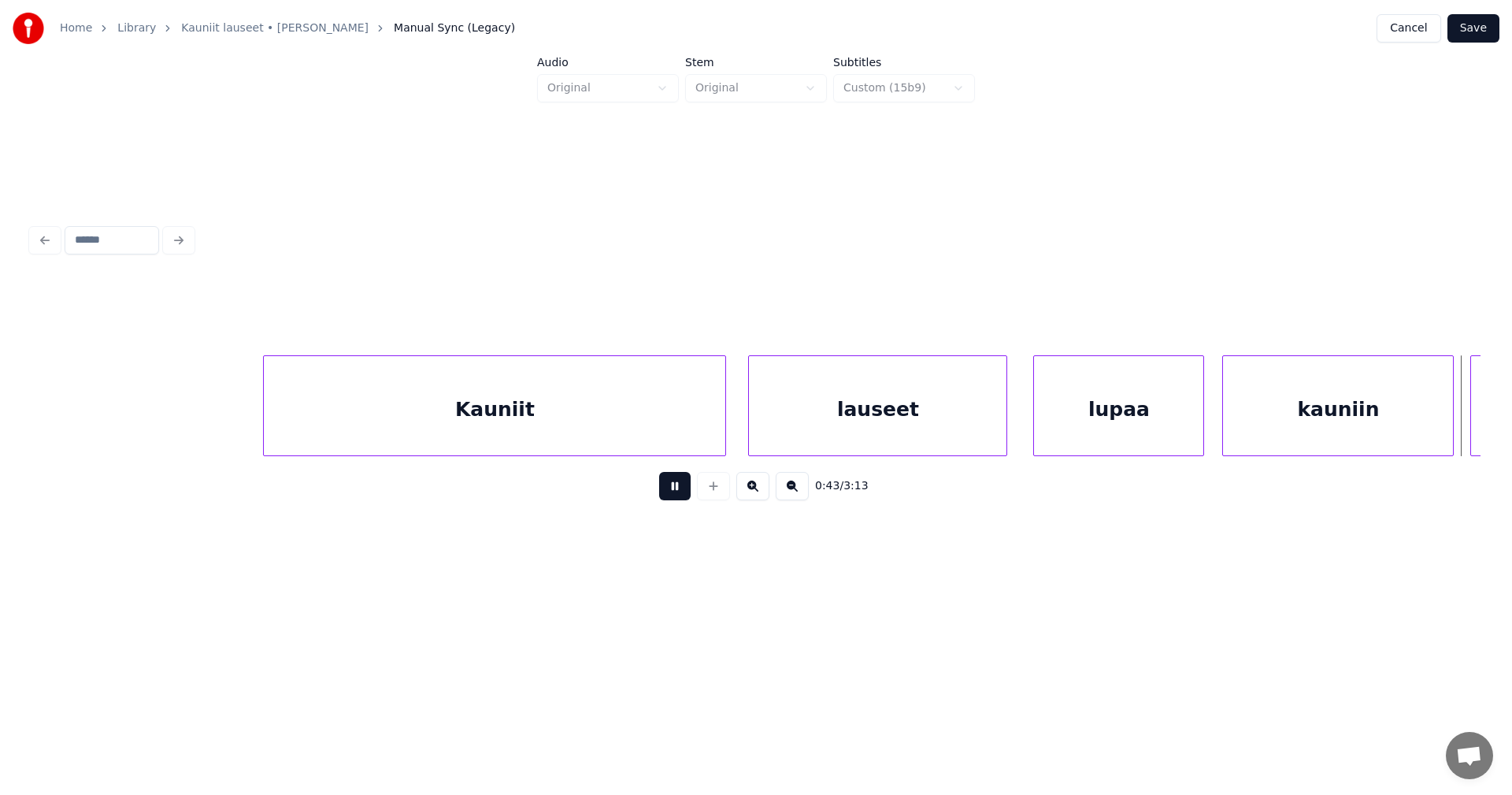
scroll to position [0, 12152]
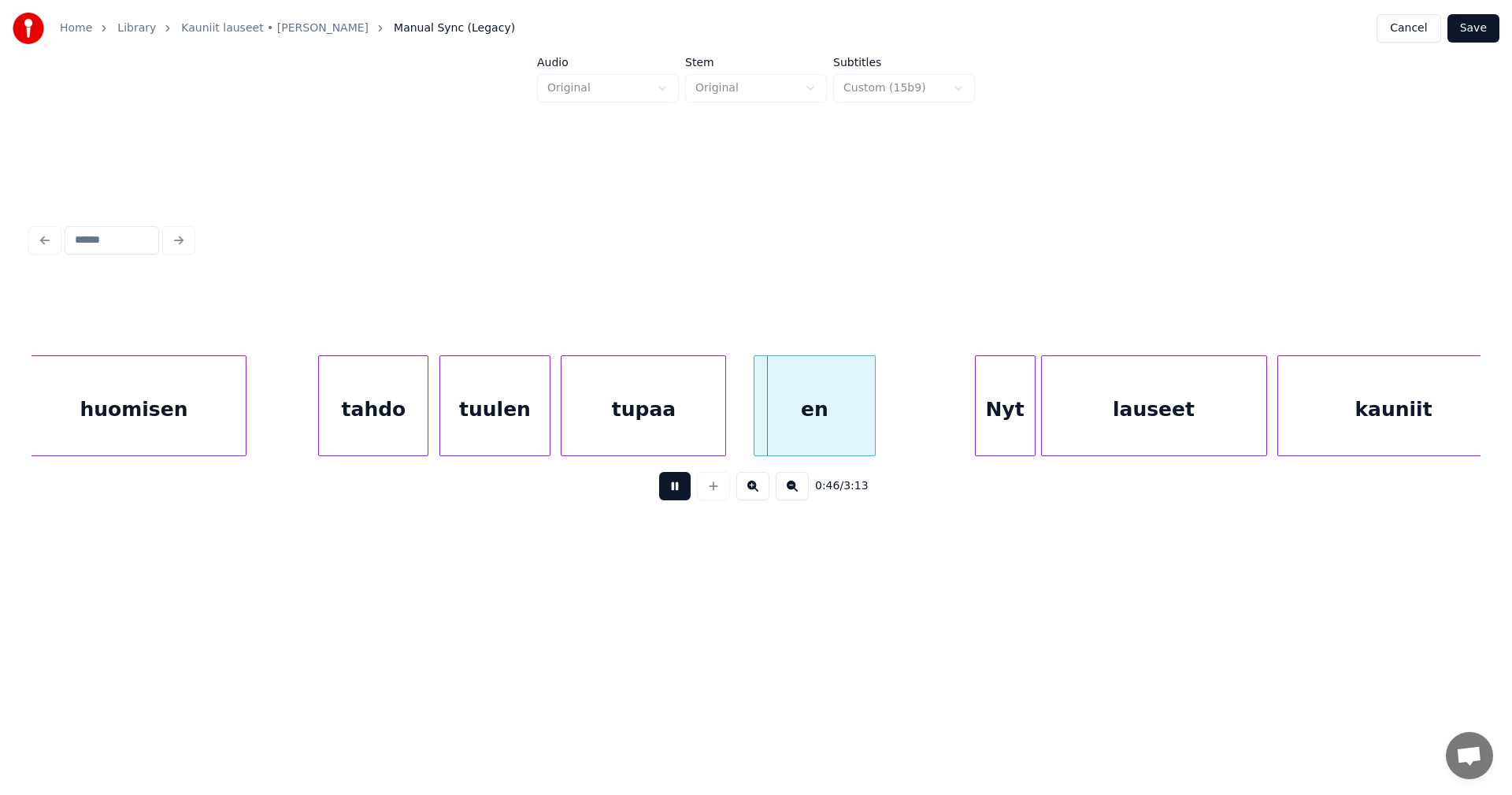
click at [685, 499] on button at bounding box center [675, 485] width 32 height 28
click at [816, 434] on div "en" at bounding box center [814, 409] width 120 height 107
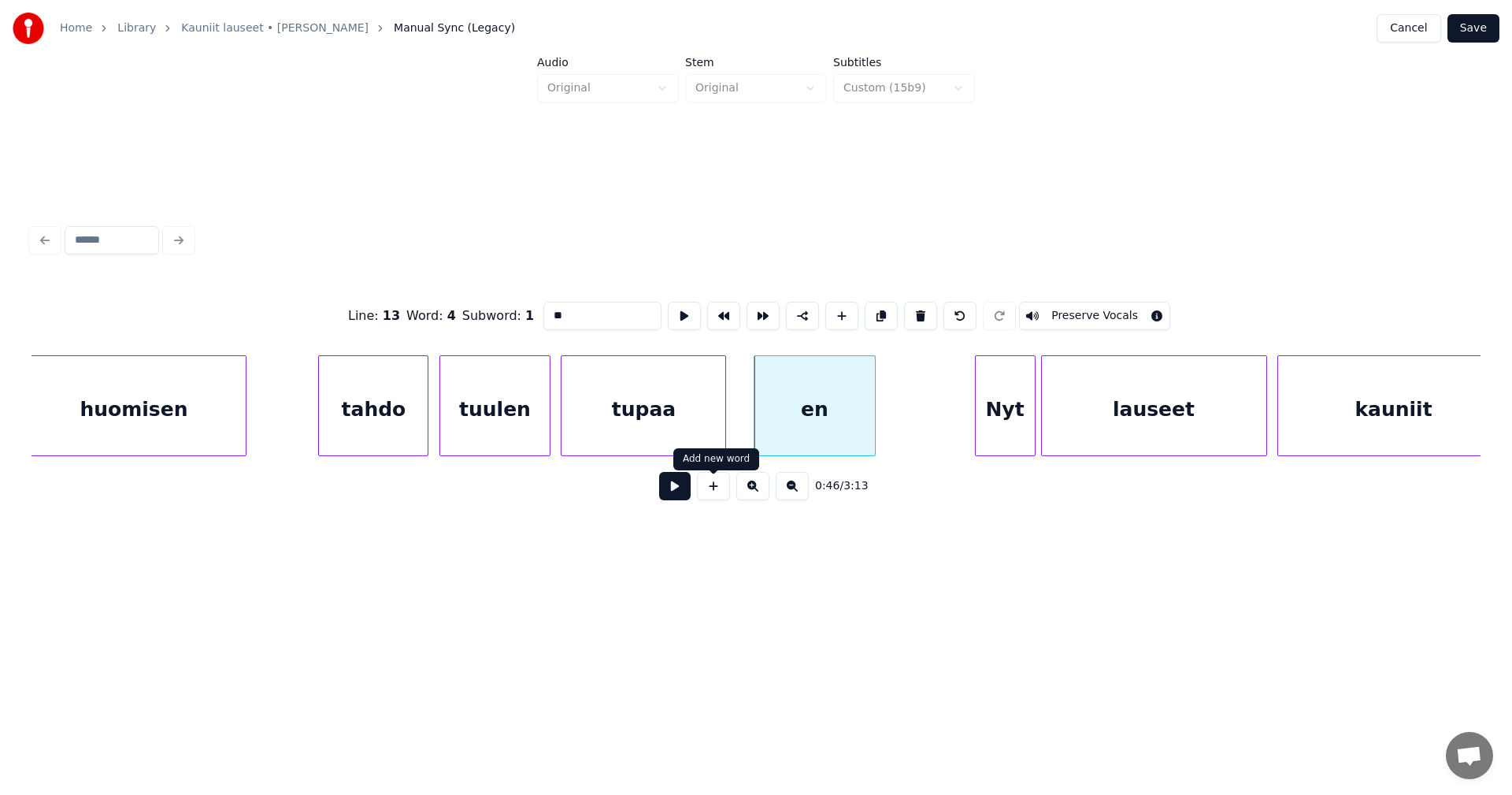
click at [687, 496] on button at bounding box center [675, 485] width 32 height 28
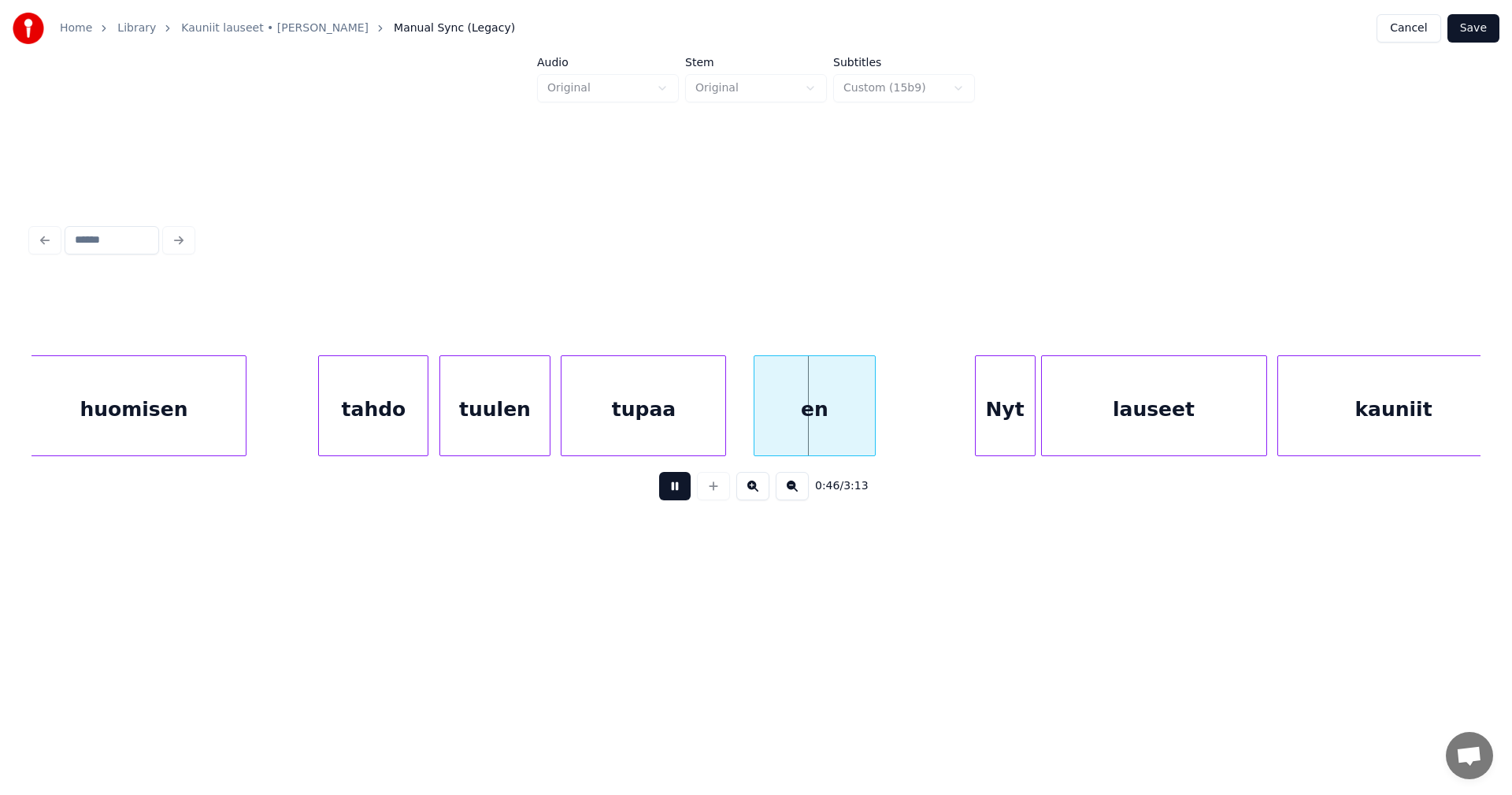
click at [687, 496] on button at bounding box center [675, 485] width 32 height 28
click at [775, 426] on div "en" at bounding box center [814, 409] width 120 height 107
click at [690, 498] on button at bounding box center [675, 485] width 32 height 28
click at [688, 497] on button at bounding box center [675, 485] width 32 height 28
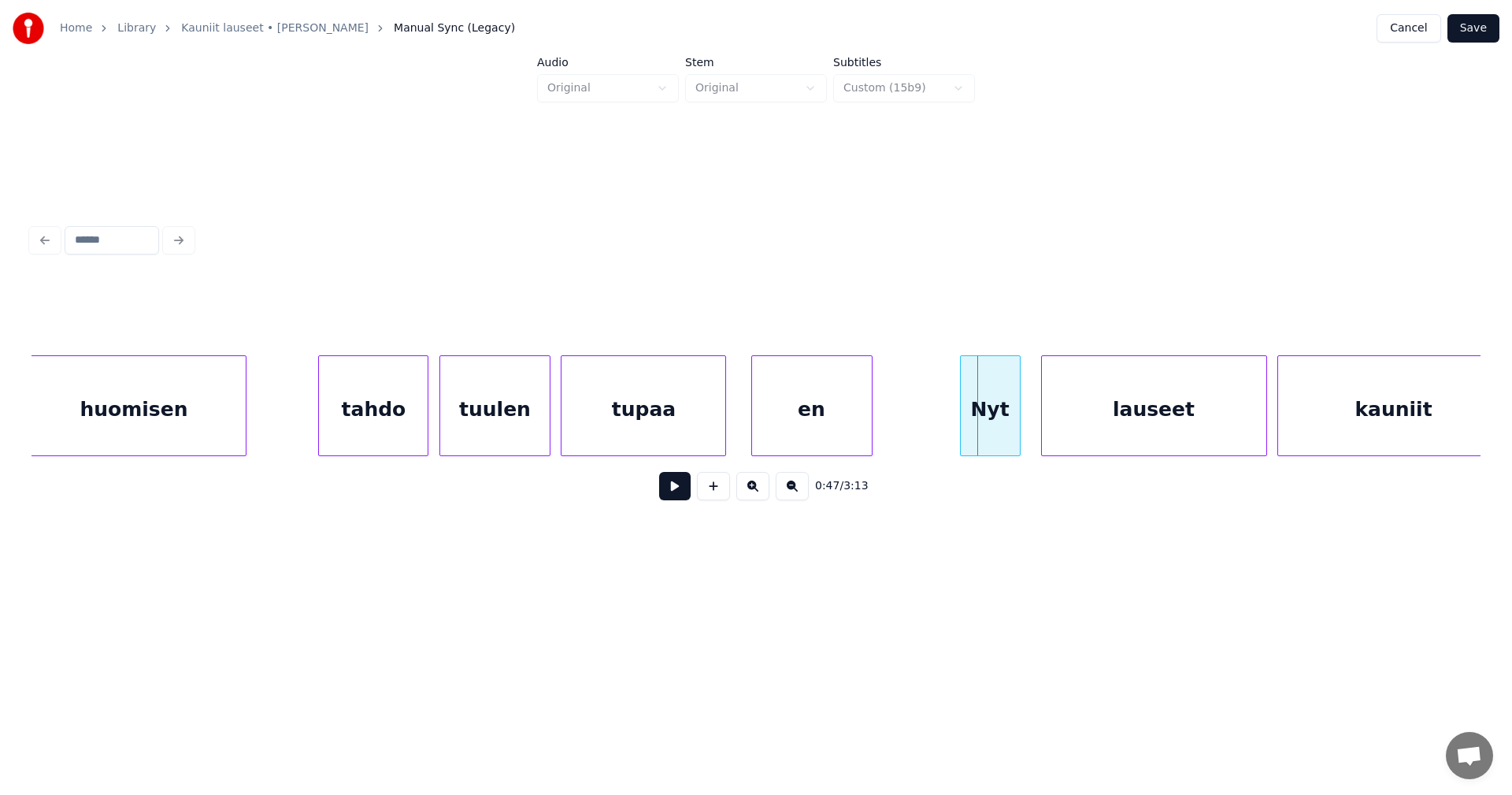
click at [1004, 429] on div "Nyt" at bounding box center [990, 409] width 59 height 107
click at [681, 495] on button at bounding box center [675, 485] width 32 height 28
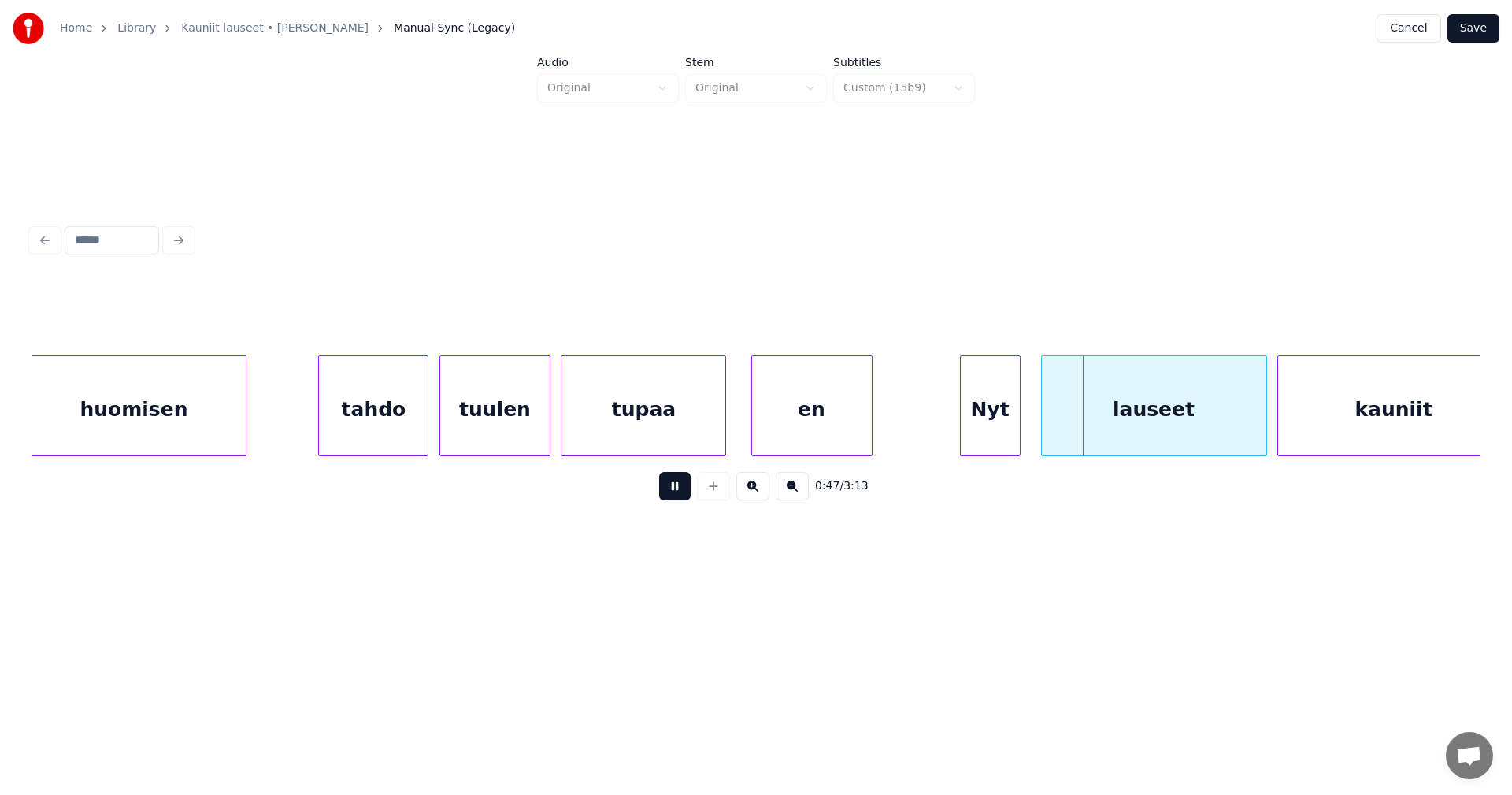
click at [681, 495] on button at bounding box center [675, 485] width 32 height 28
click at [1005, 438] on div at bounding box center [1004, 405] width 5 height 99
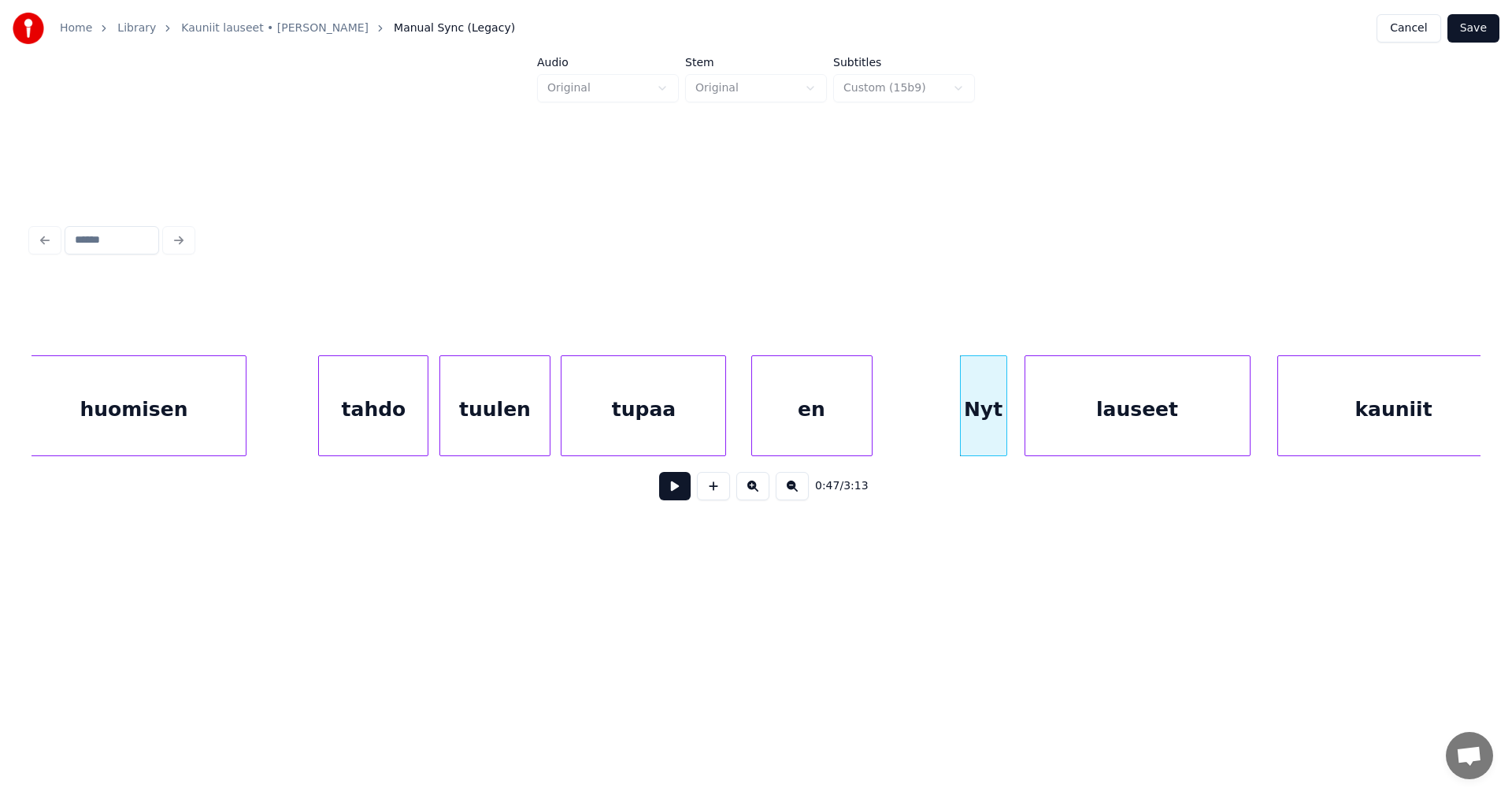
click at [1062, 434] on div "lauseet" at bounding box center [1138, 409] width 225 height 107
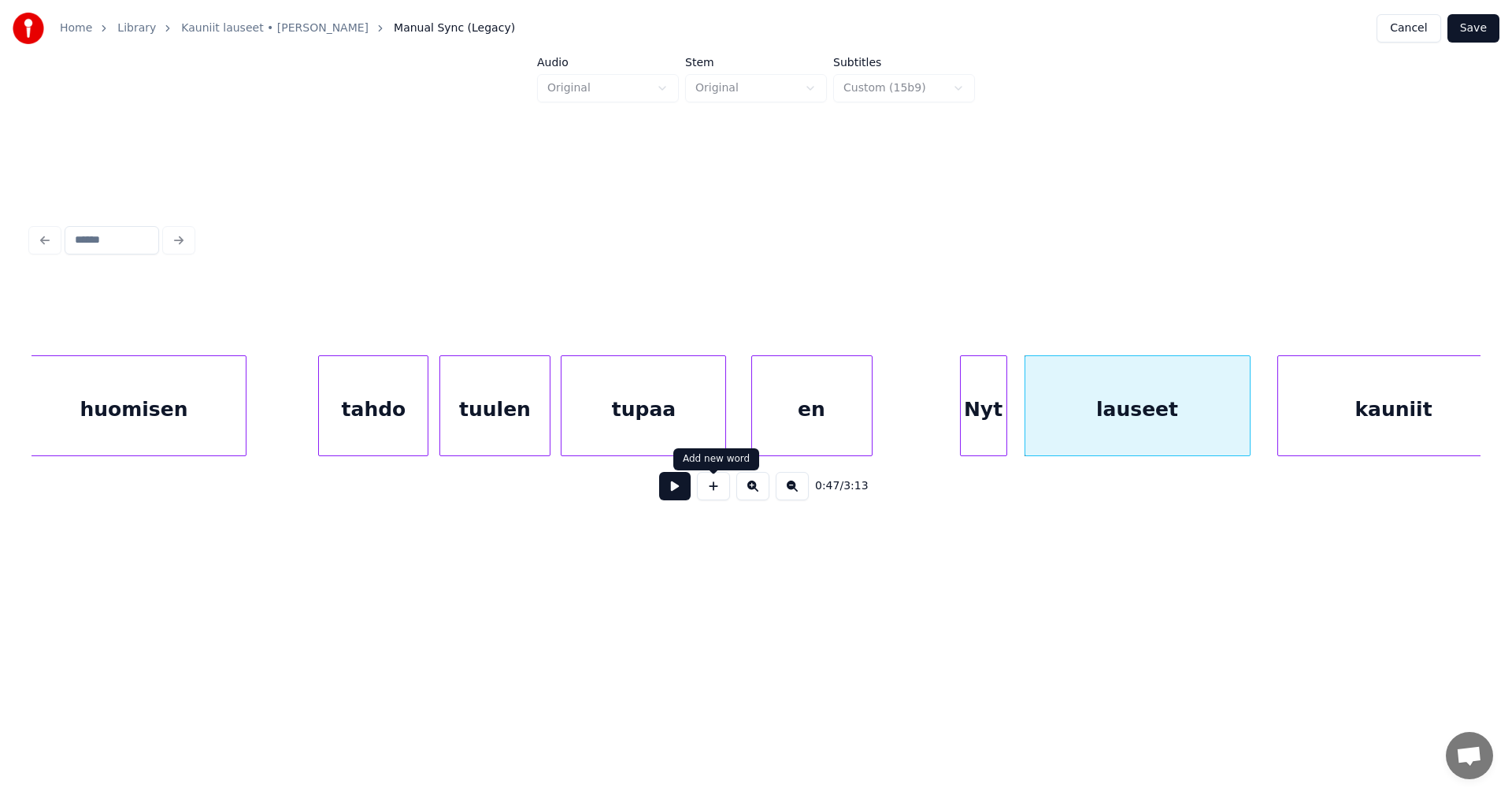
click at [684, 497] on button at bounding box center [675, 485] width 32 height 28
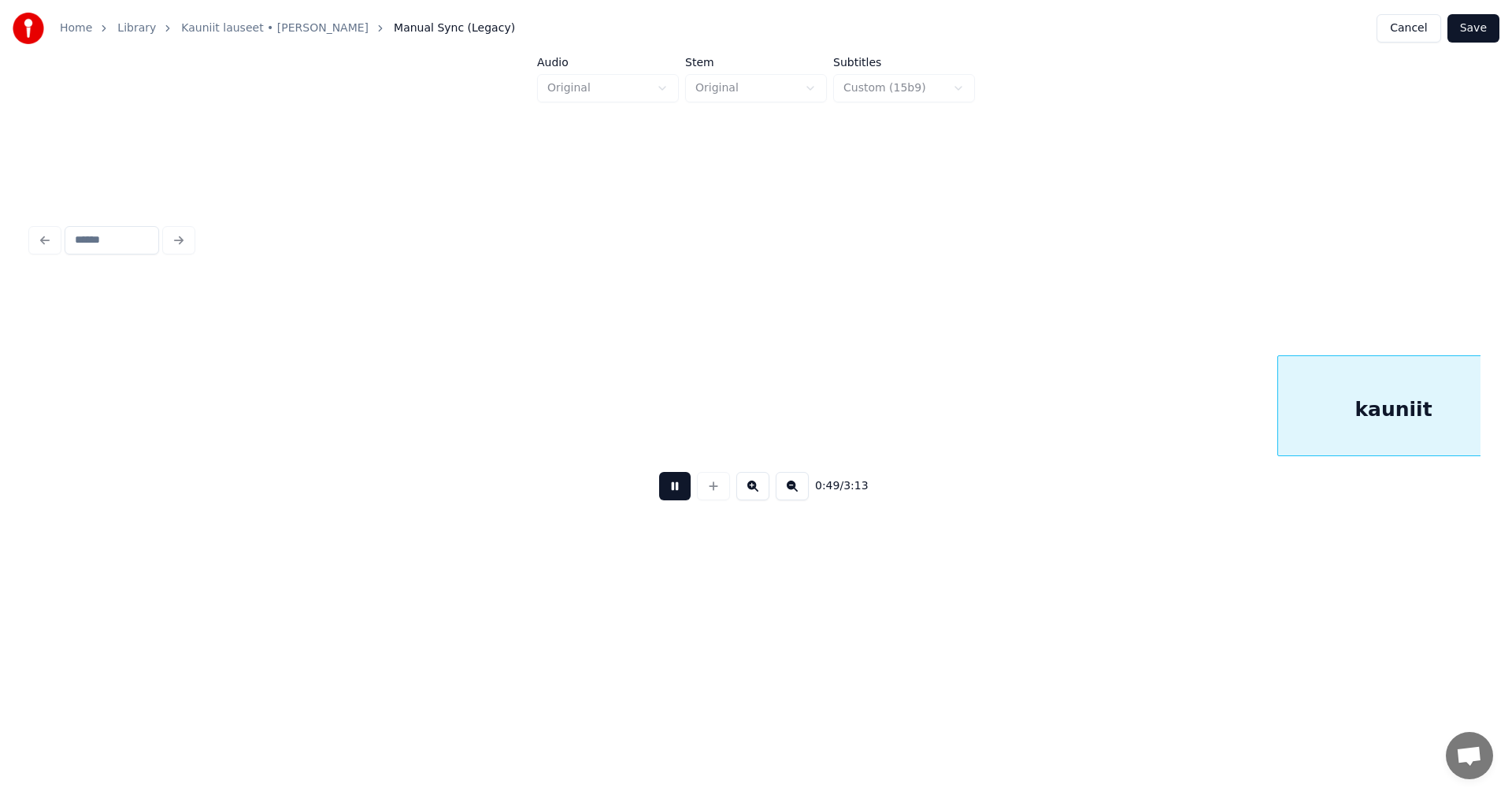
scroll to position [0, 13602]
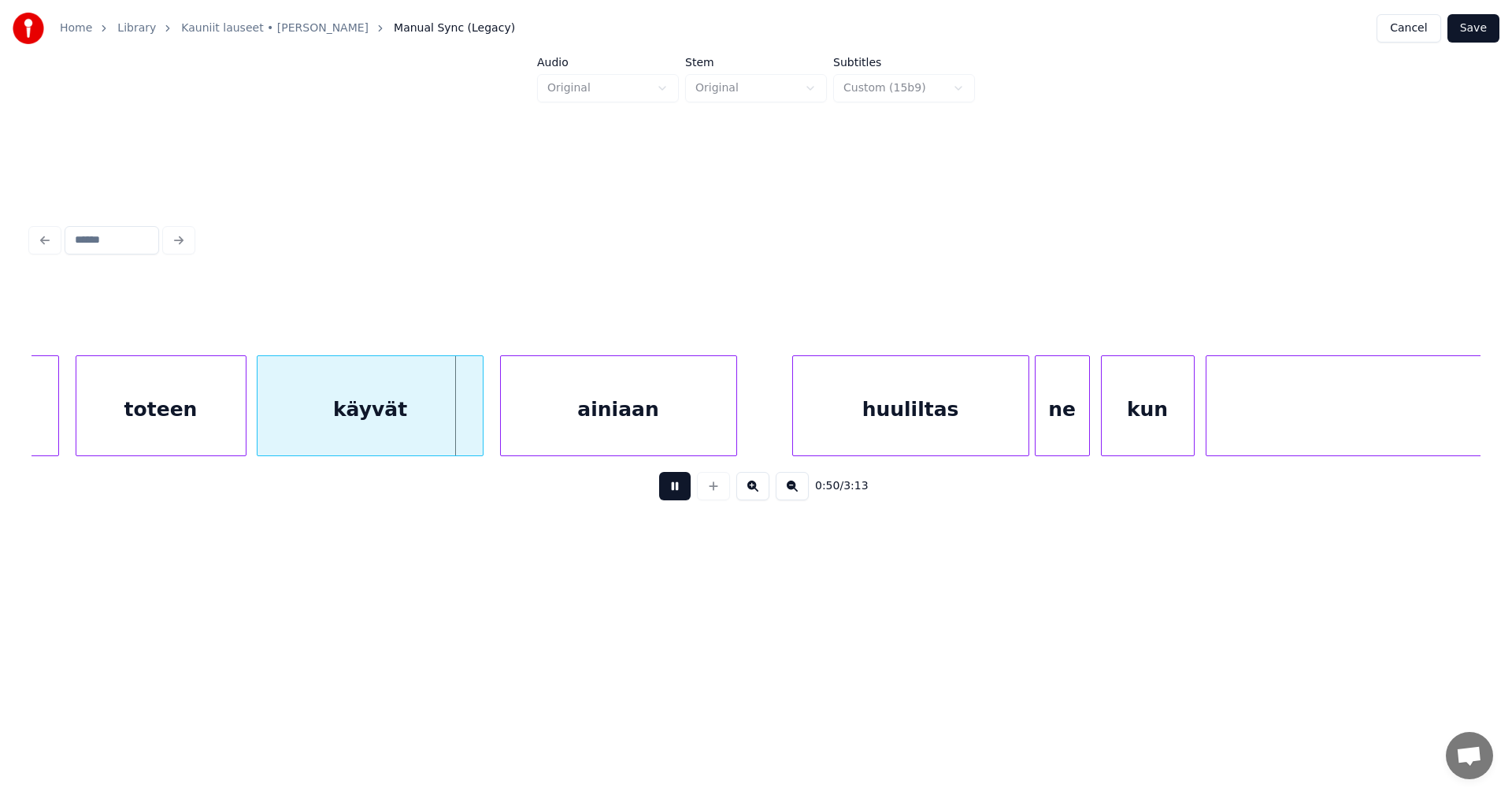
click at [684, 497] on button at bounding box center [675, 485] width 32 height 28
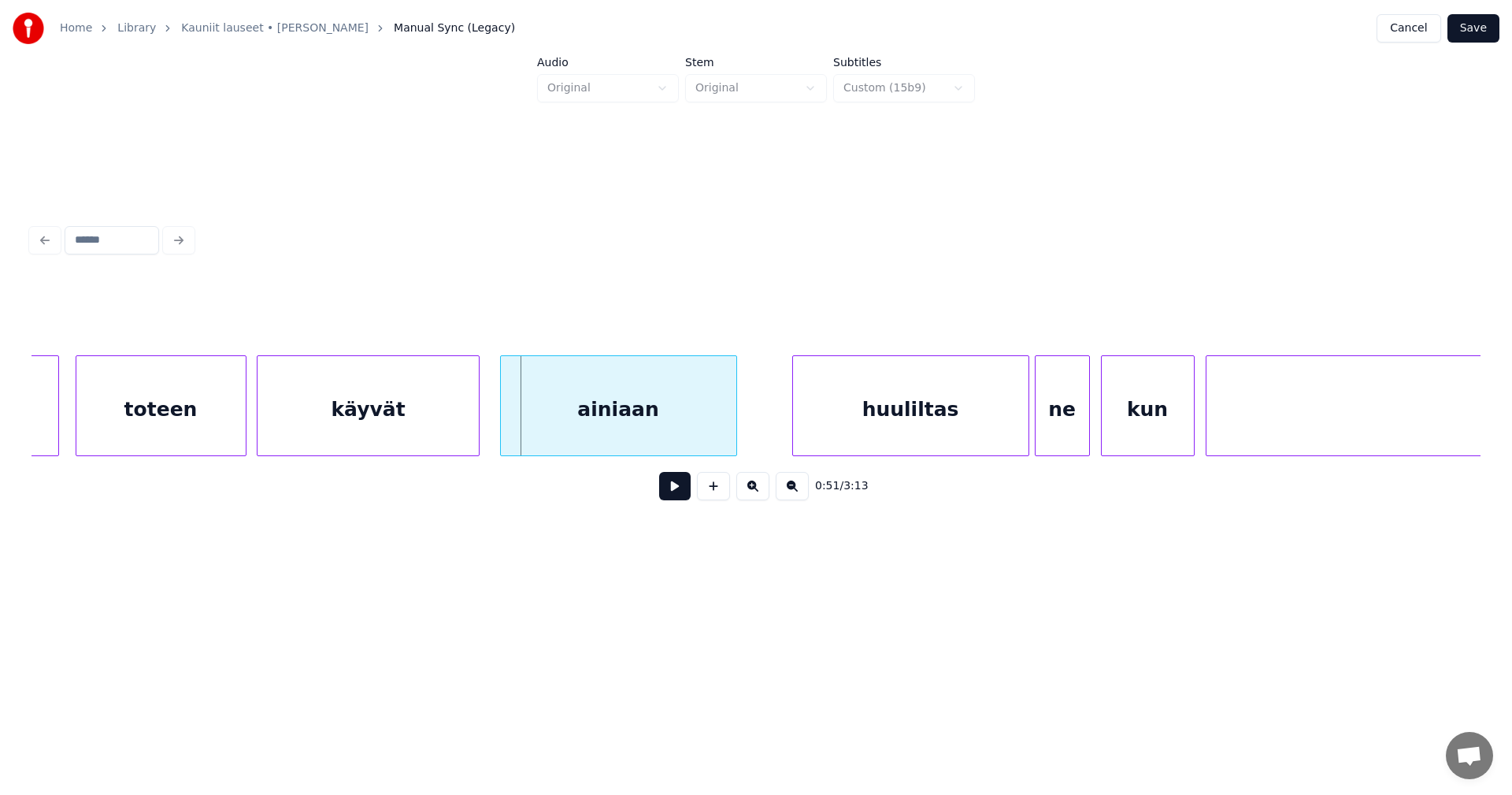
click at [474, 445] on div at bounding box center [476, 405] width 5 height 99
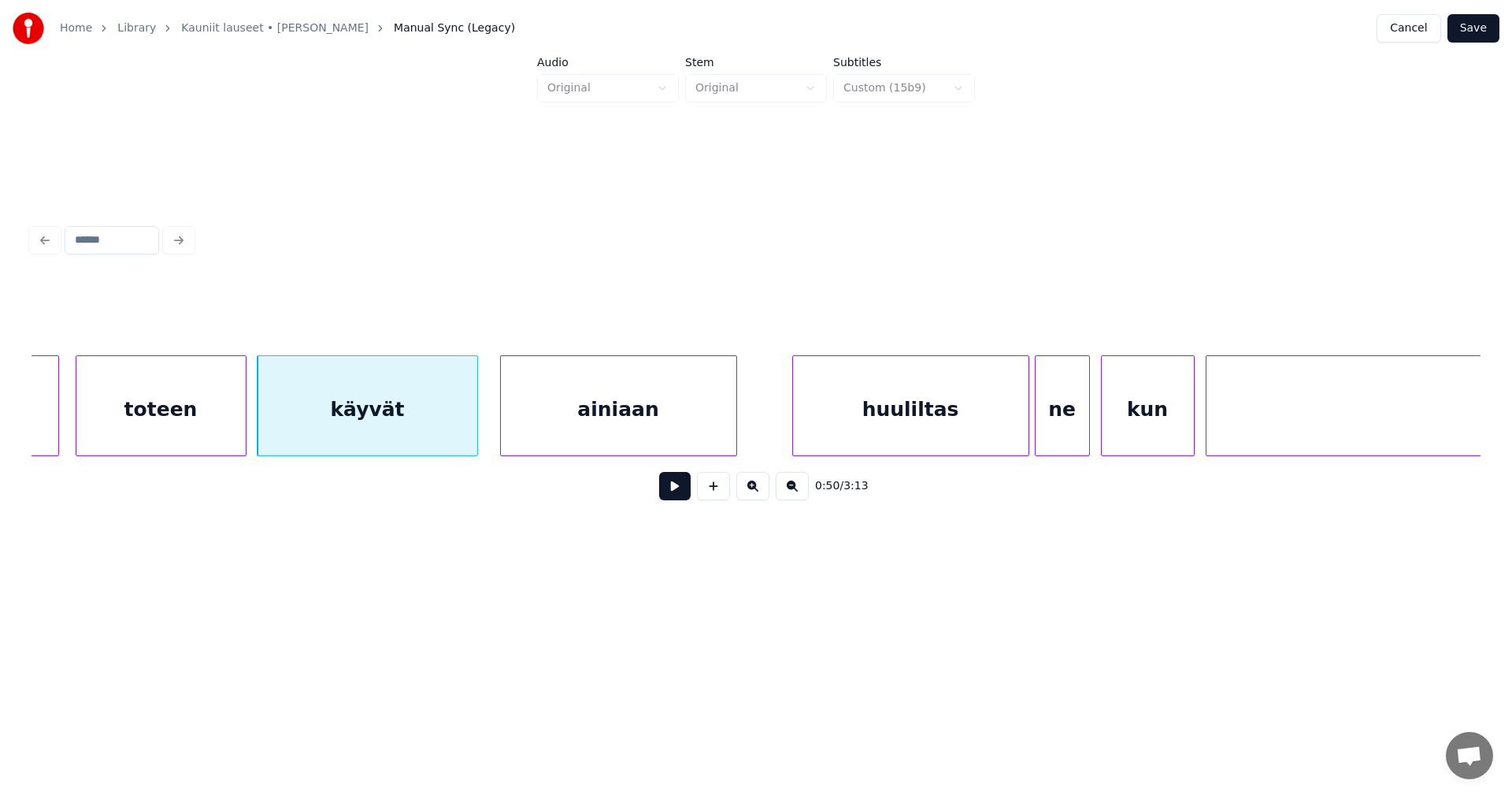
click at [671, 490] on button at bounding box center [675, 485] width 32 height 28
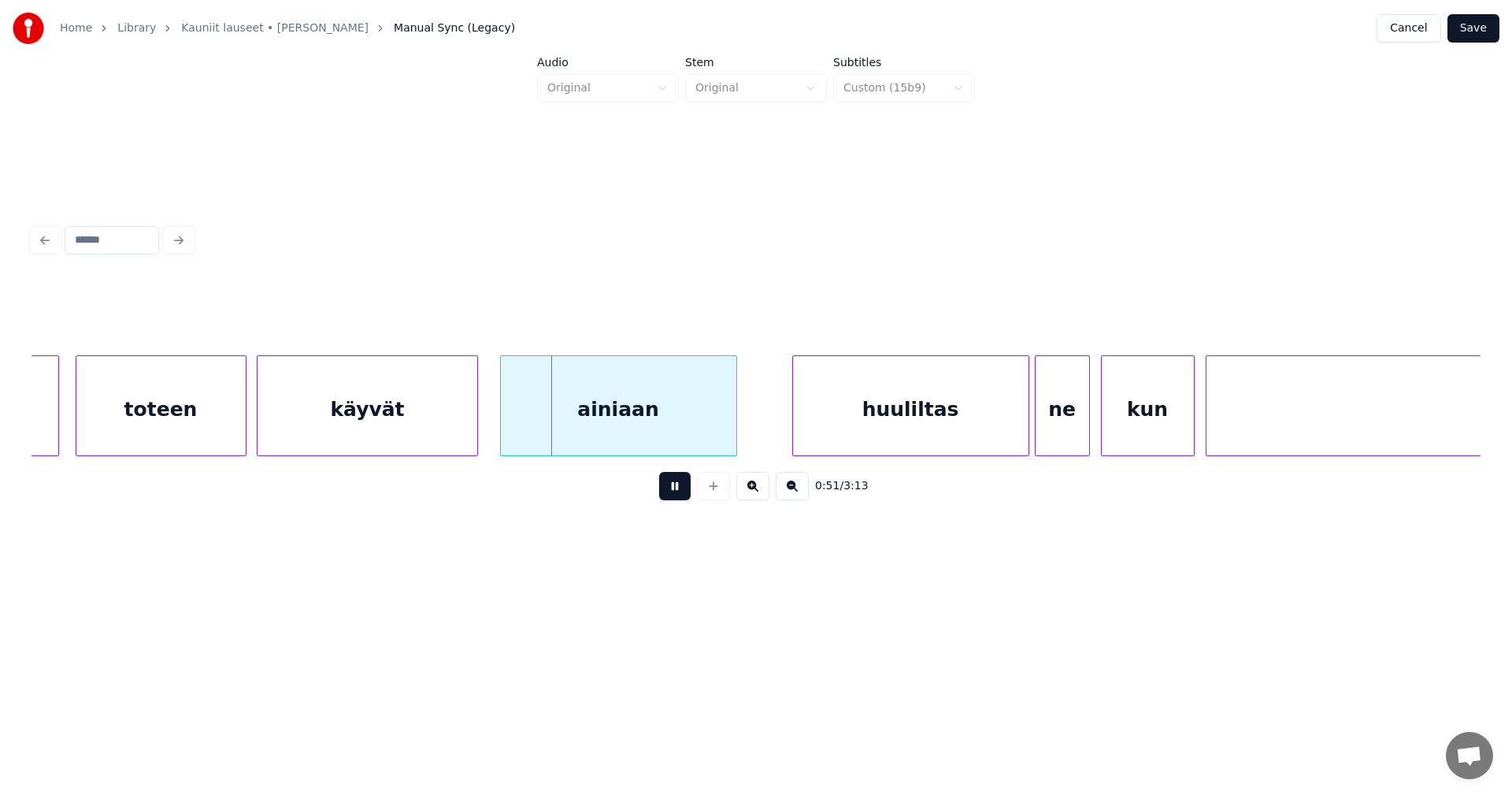
click at [672, 485] on button at bounding box center [675, 485] width 32 height 28
click at [586, 430] on div "ainiaan" at bounding box center [612, 409] width 235 height 107
click at [473, 441] on div at bounding box center [471, 405] width 5 height 99
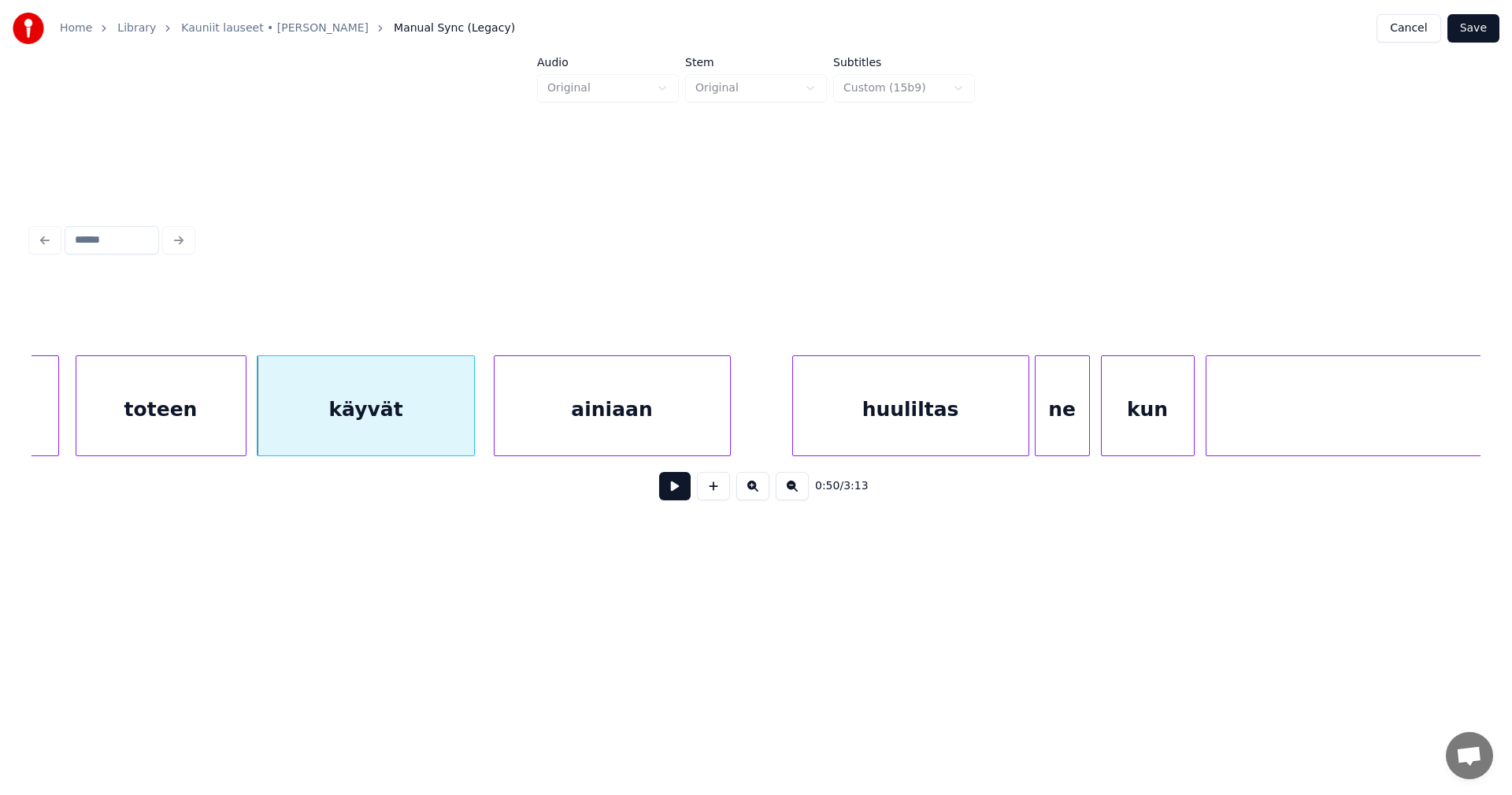
click at [669, 499] on button at bounding box center [675, 485] width 32 height 28
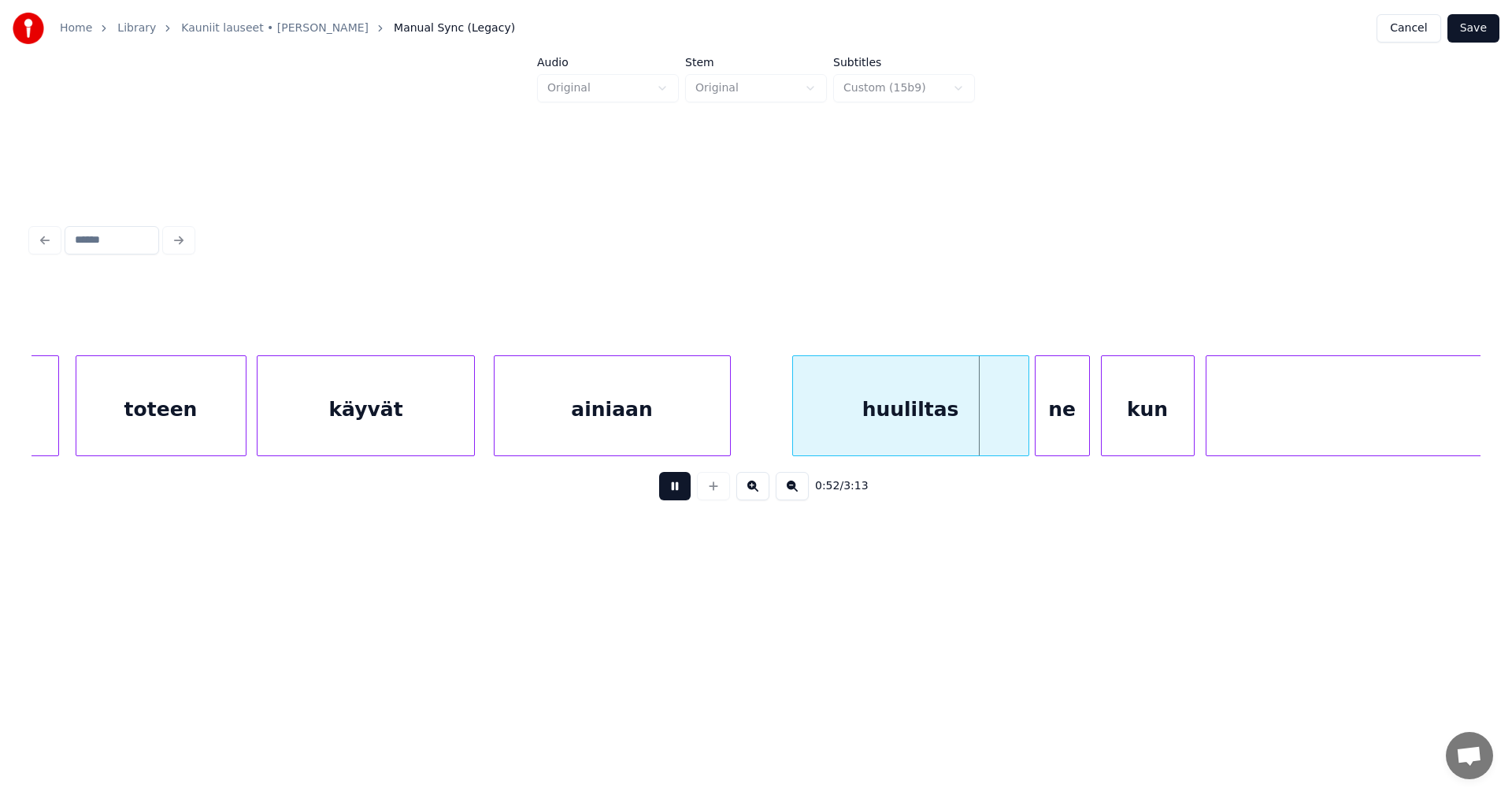
click at [667, 499] on button at bounding box center [675, 485] width 32 height 28
click at [889, 421] on div "huuliltas" at bounding box center [910, 409] width 235 height 107
drag, startPoint x: 588, startPoint y: 311, endPoint x: 599, endPoint y: 317, distance: 12.5
click at [589, 311] on input "*********" at bounding box center [602, 315] width 118 height 28
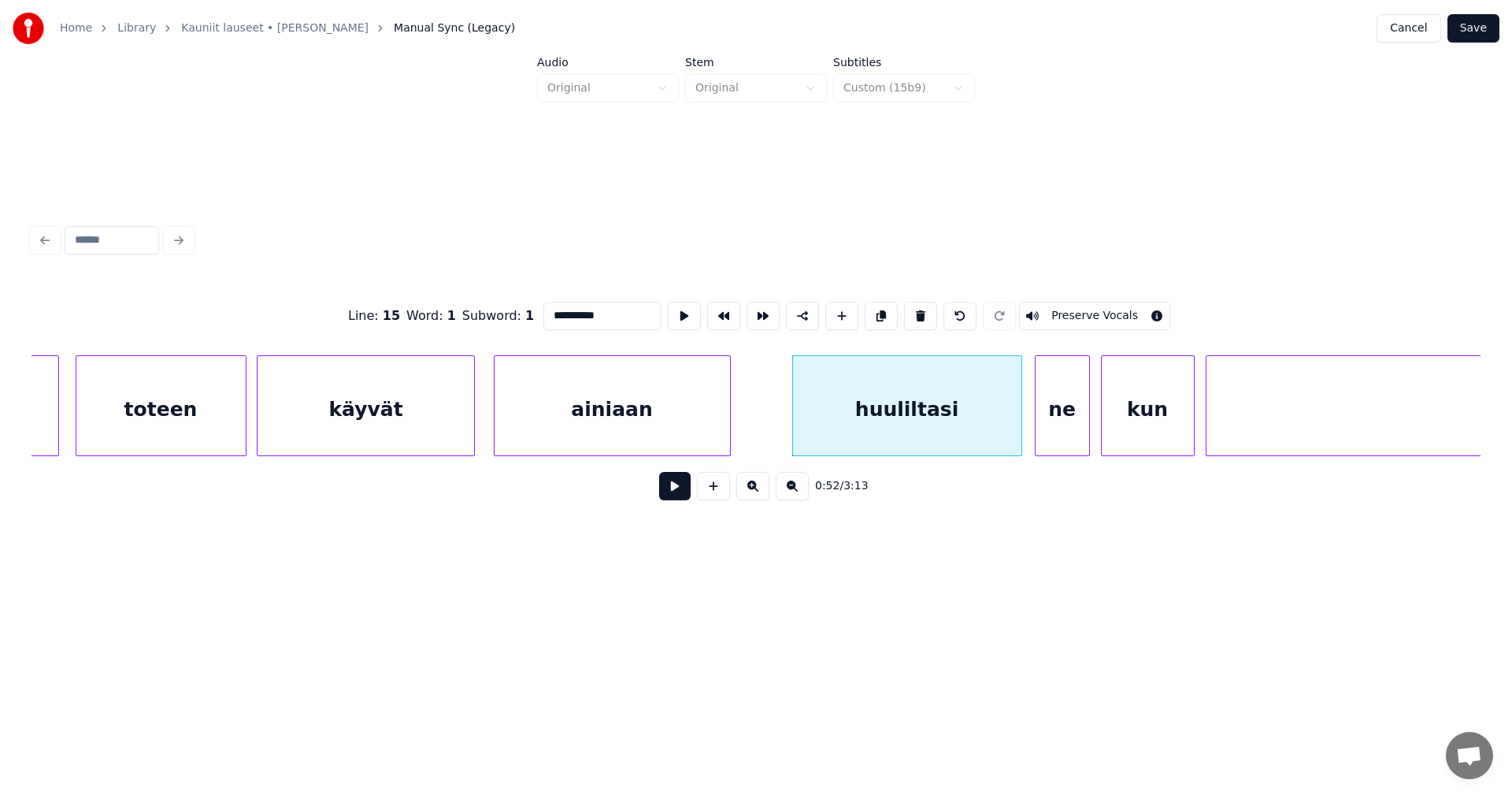
click at [1021, 437] on div at bounding box center [1019, 405] width 5 height 99
type input "**********"
click at [677, 500] on button at bounding box center [675, 485] width 32 height 28
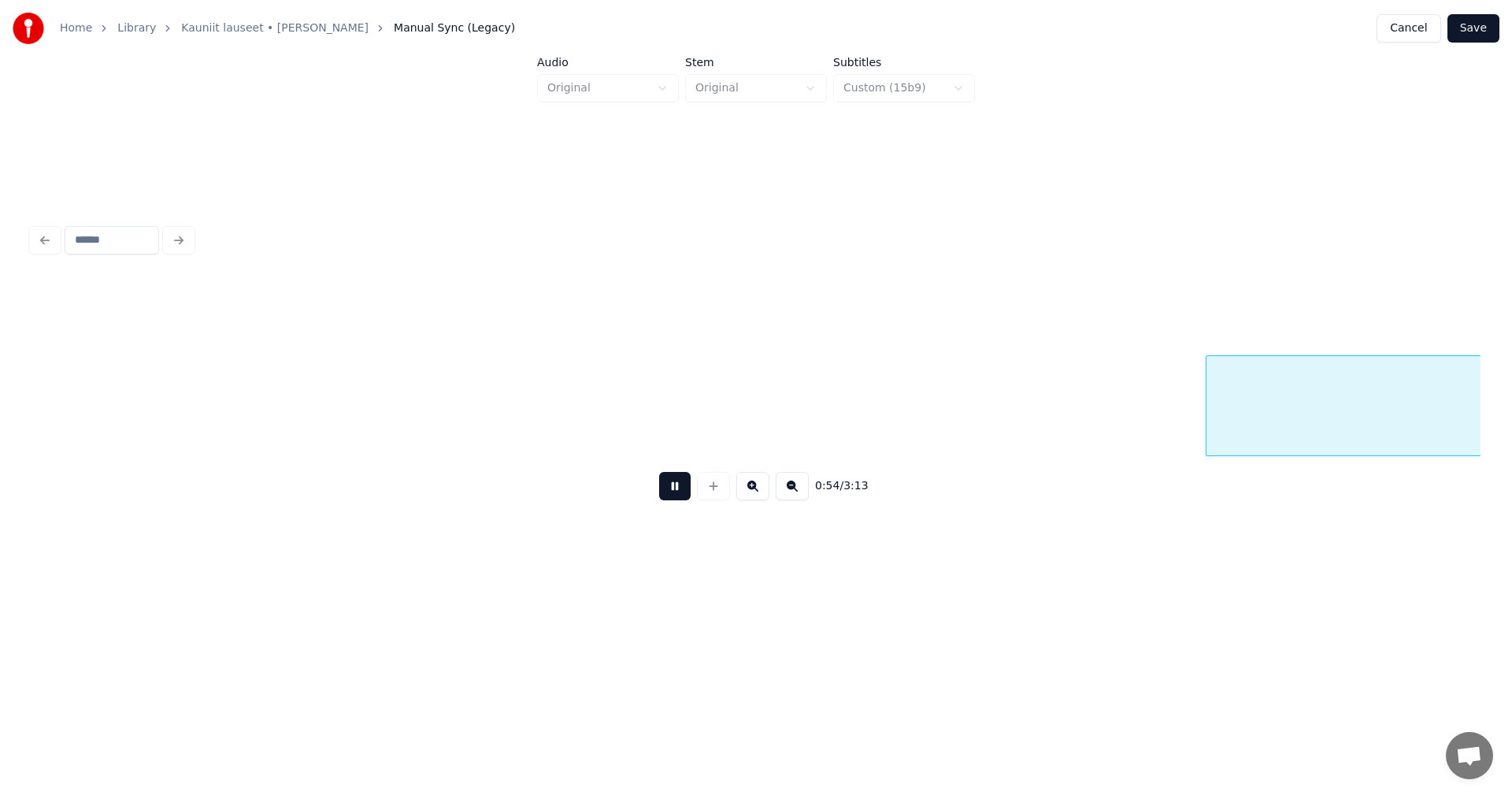
scroll to position [0, 15055]
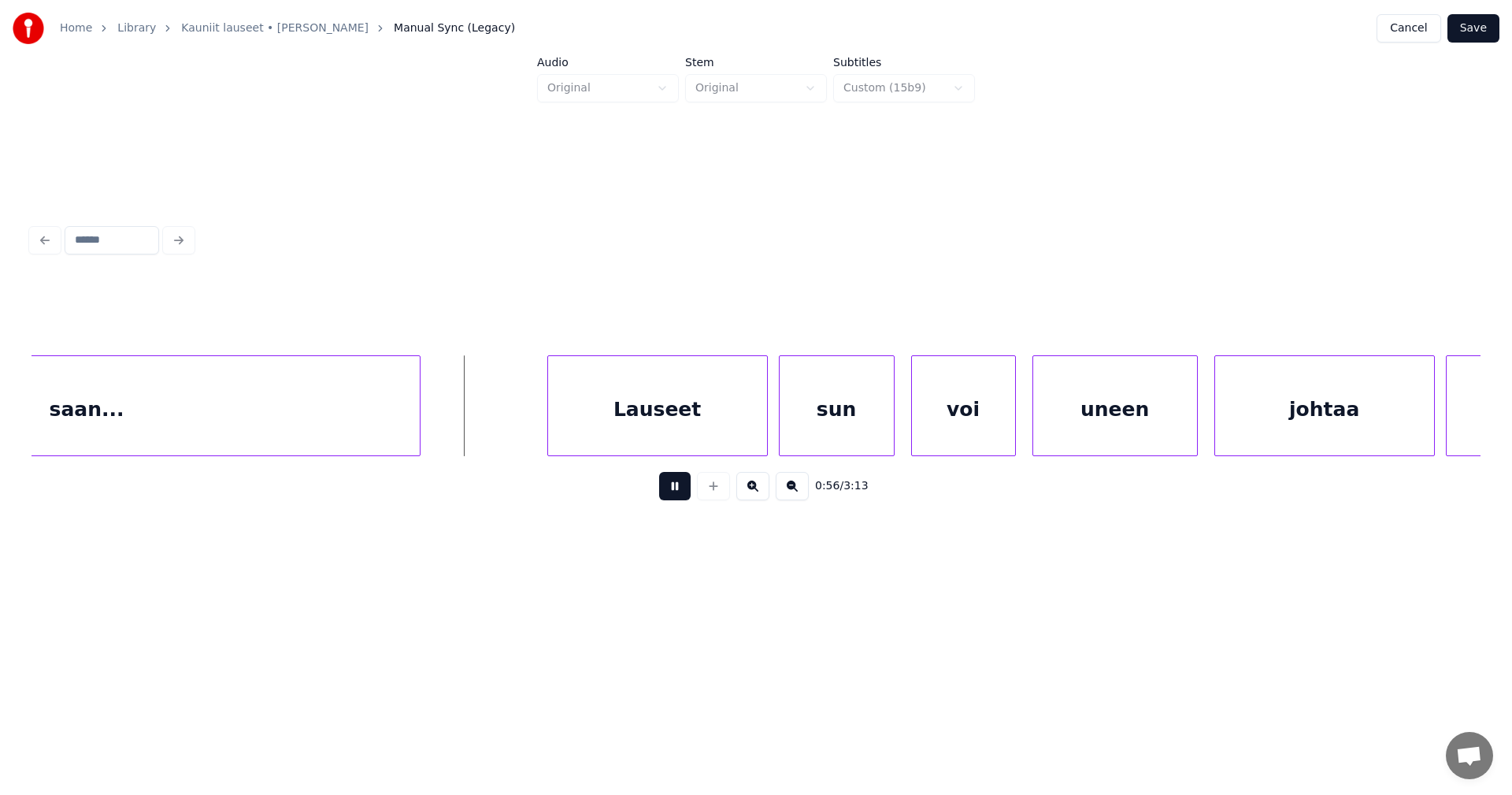
drag, startPoint x: 677, startPoint y: 501, endPoint x: 678, endPoint y: 486, distance: 15.0
click at [677, 500] on button at bounding box center [675, 485] width 32 height 28
click at [662, 420] on div "Lauseet" at bounding box center [631, 409] width 219 height 107
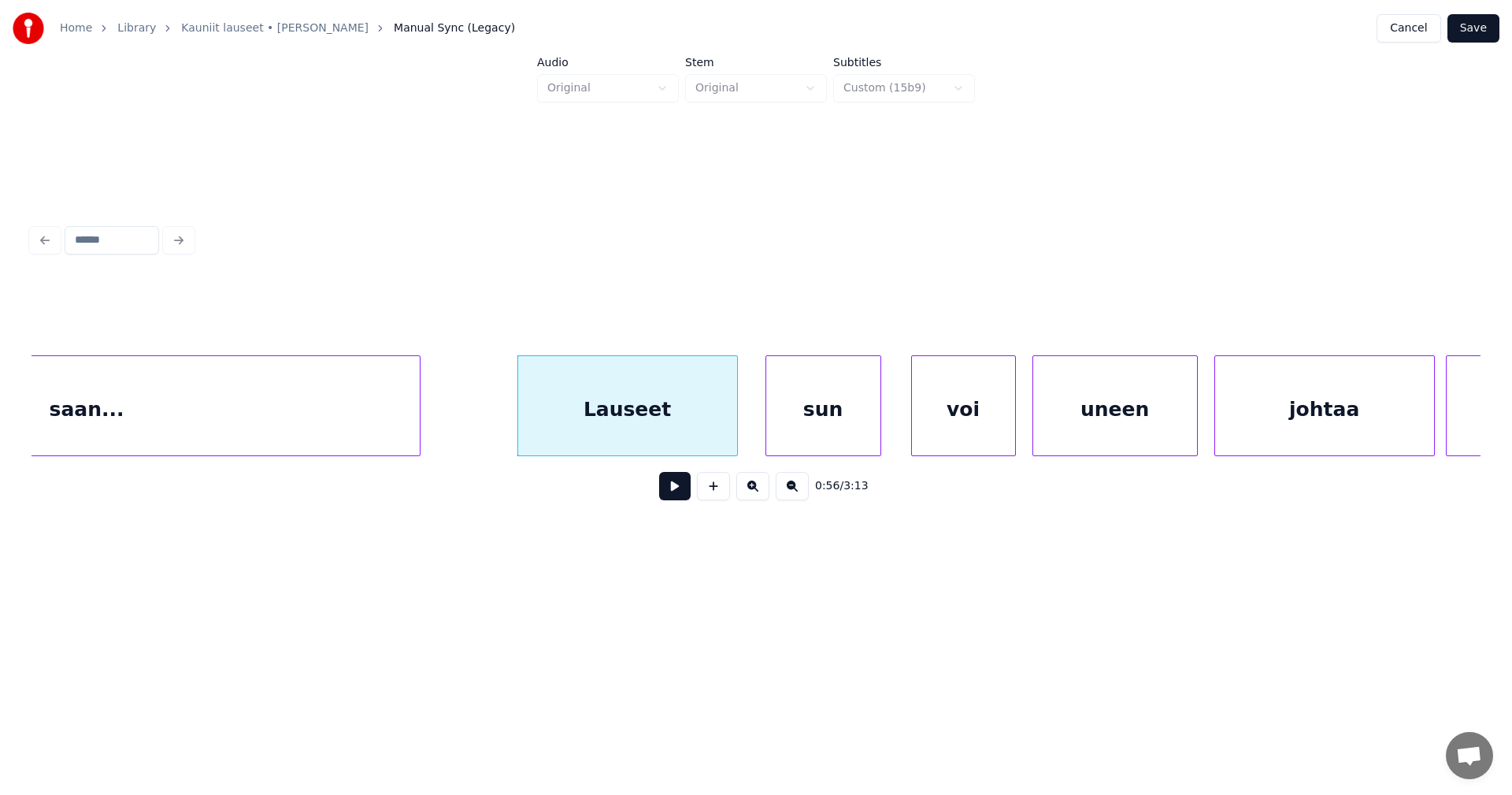
click at [853, 427] on div "sun" at bounding box center [823, 409] width 114 height 107
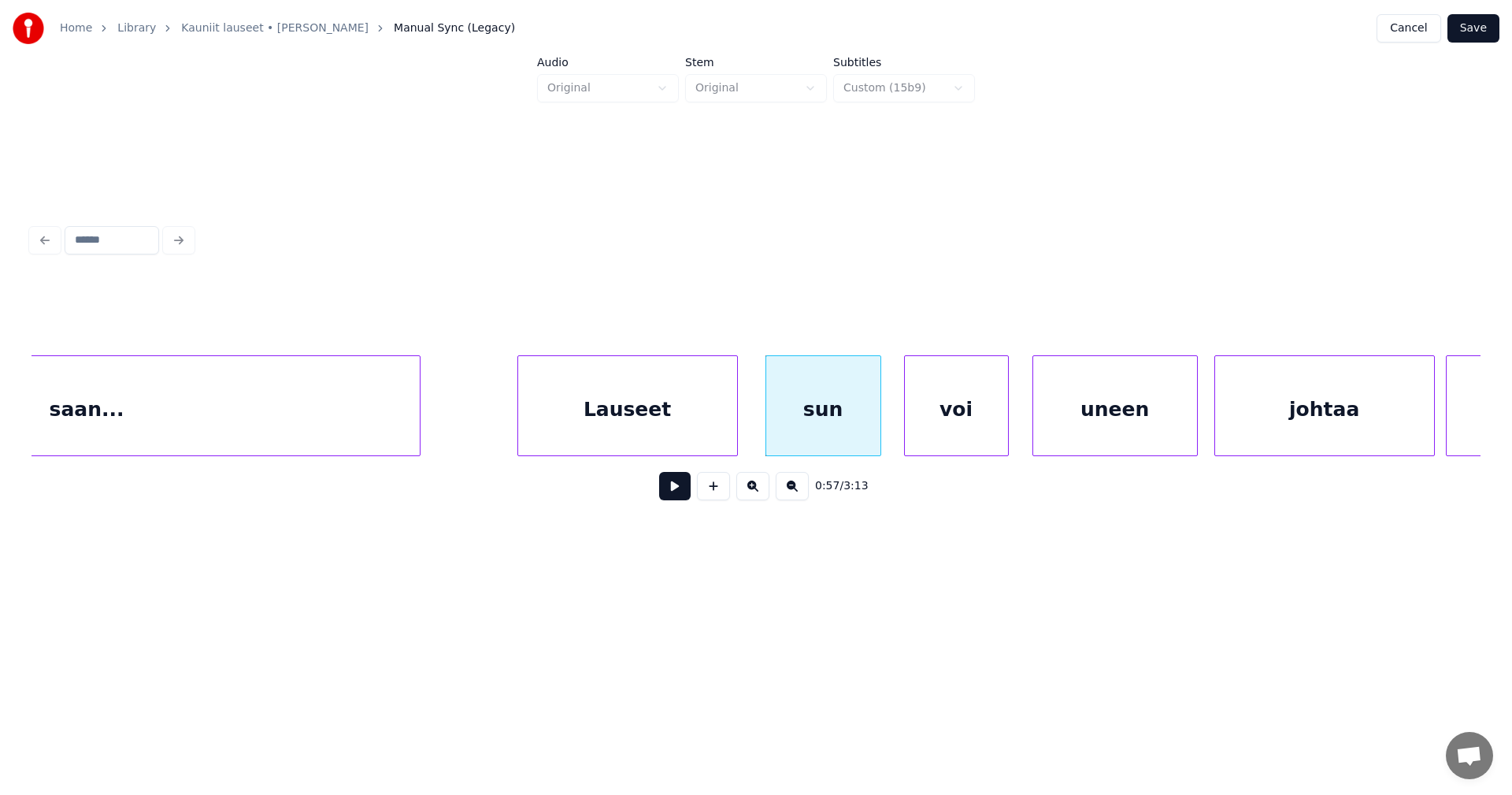
click at [946, 434] on div "voi" at bounding box center [956, 409] width 103 height 107
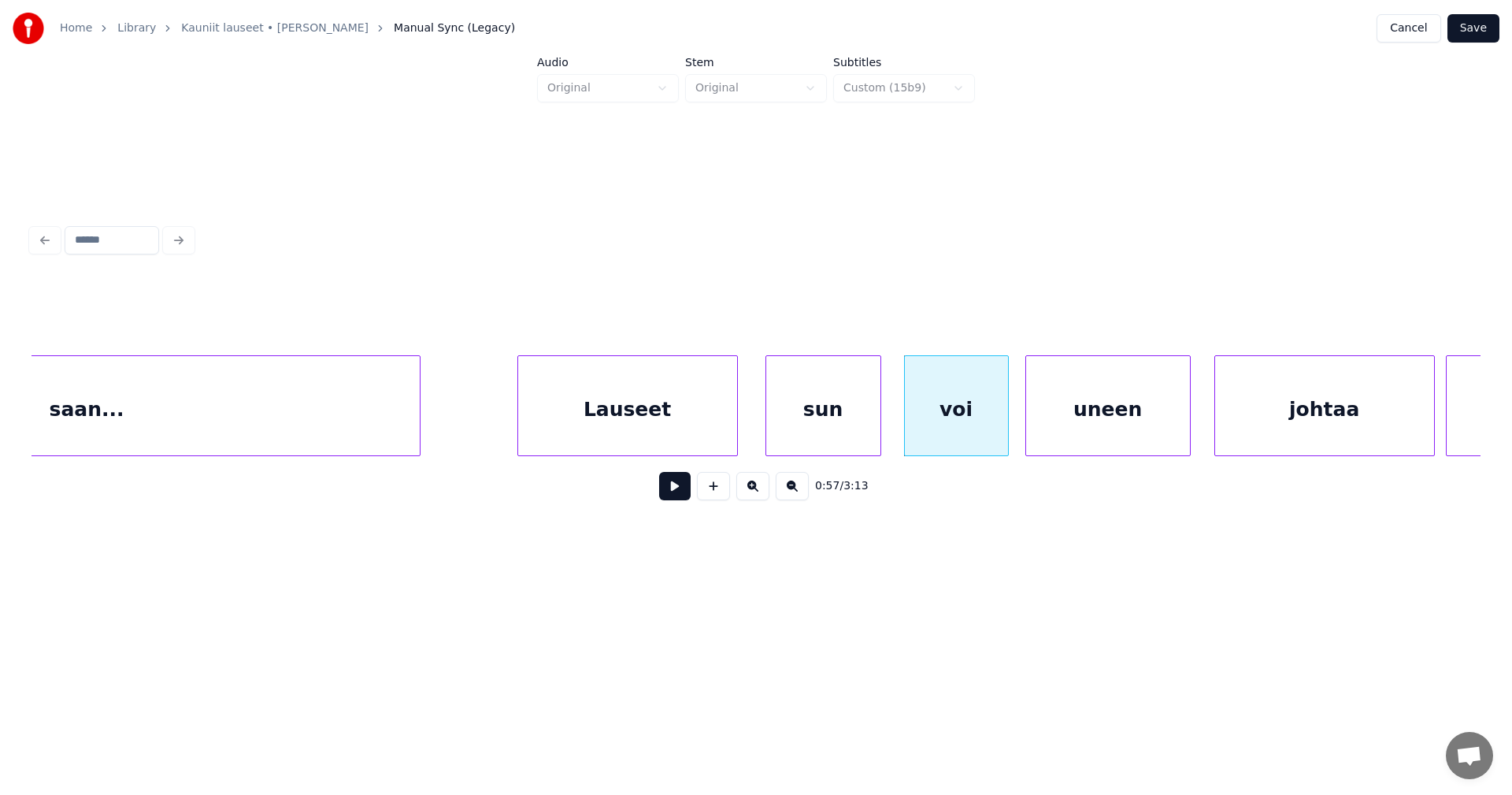
click at [1057, 430] on div "uneen" at bounding box center [1108, 409] width 163 height 107
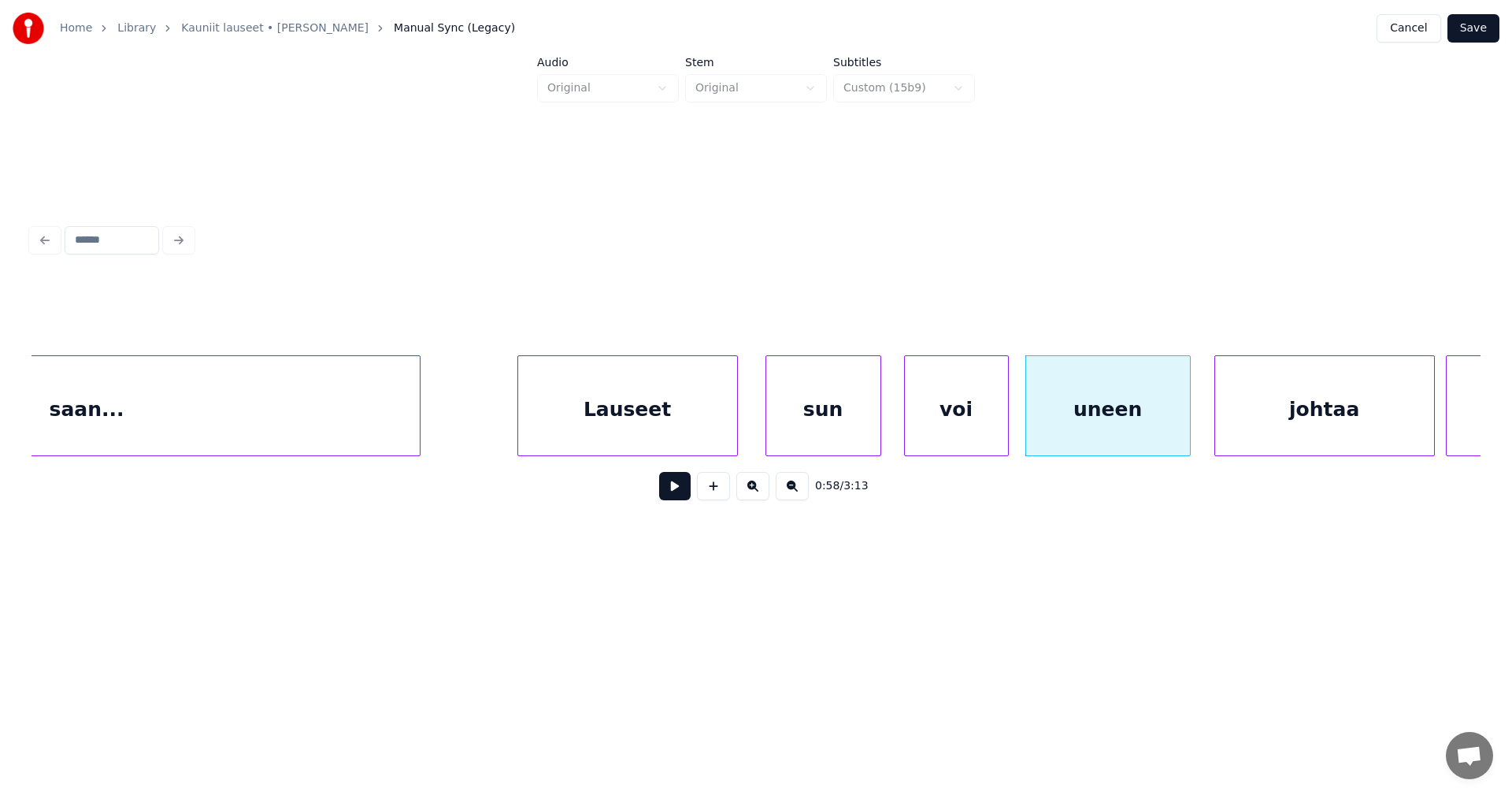
click at [684, 495] on button at bounding box center [675, 485] width 32 height 28
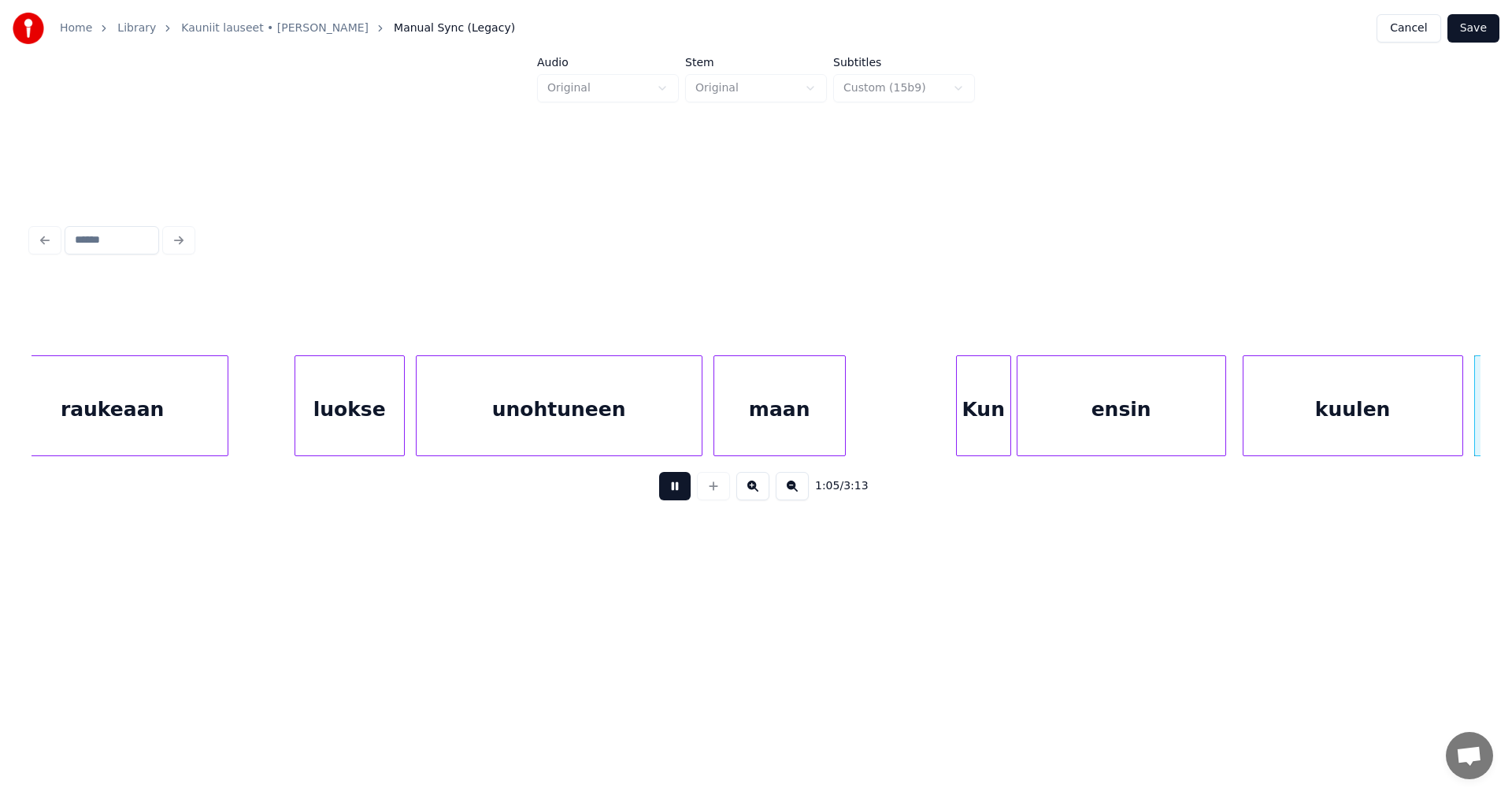
scroll to position [0, 17956]
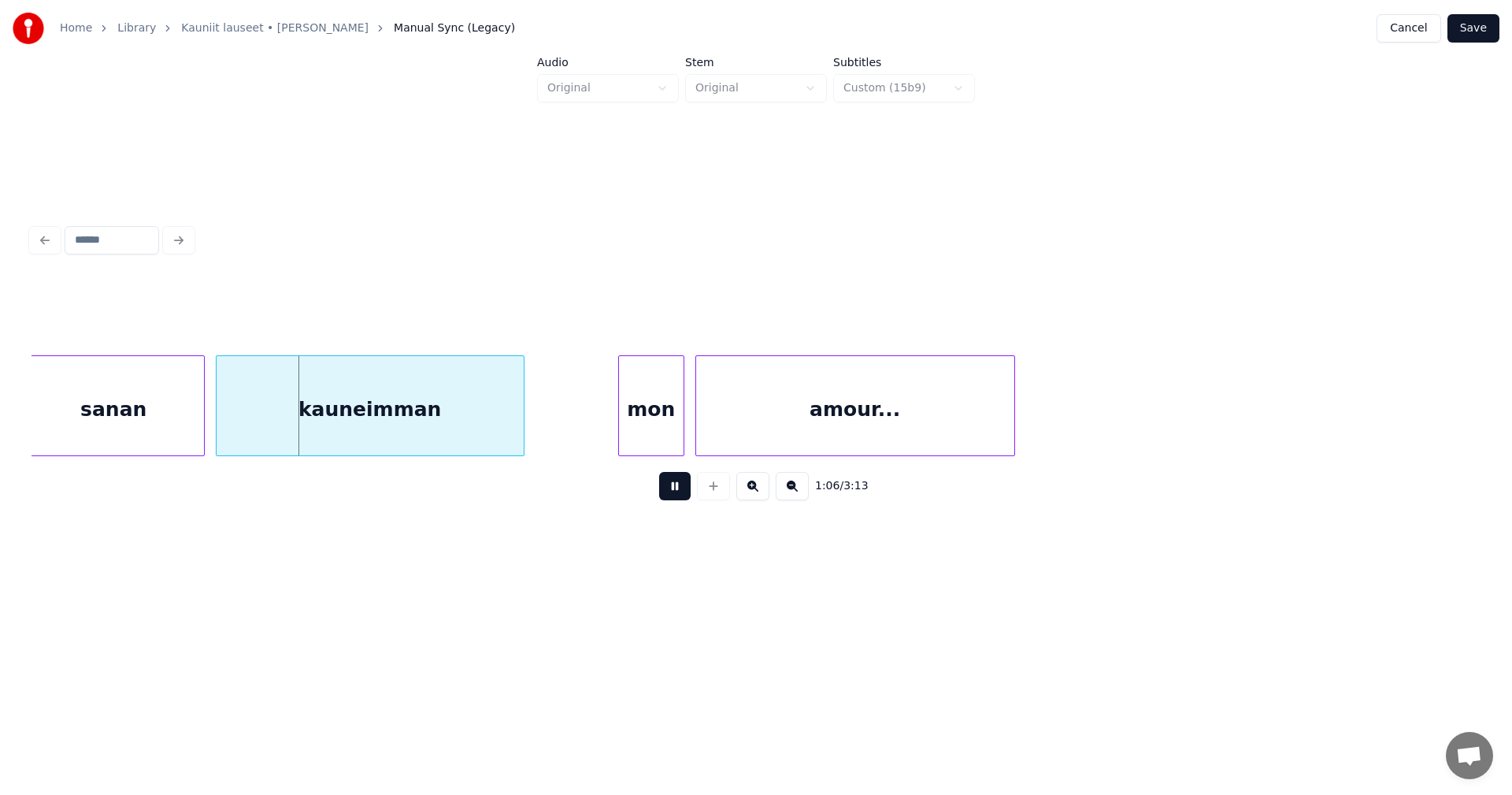
click at [682, 495] on button at bounding box center [675, 485] width 32 height 28
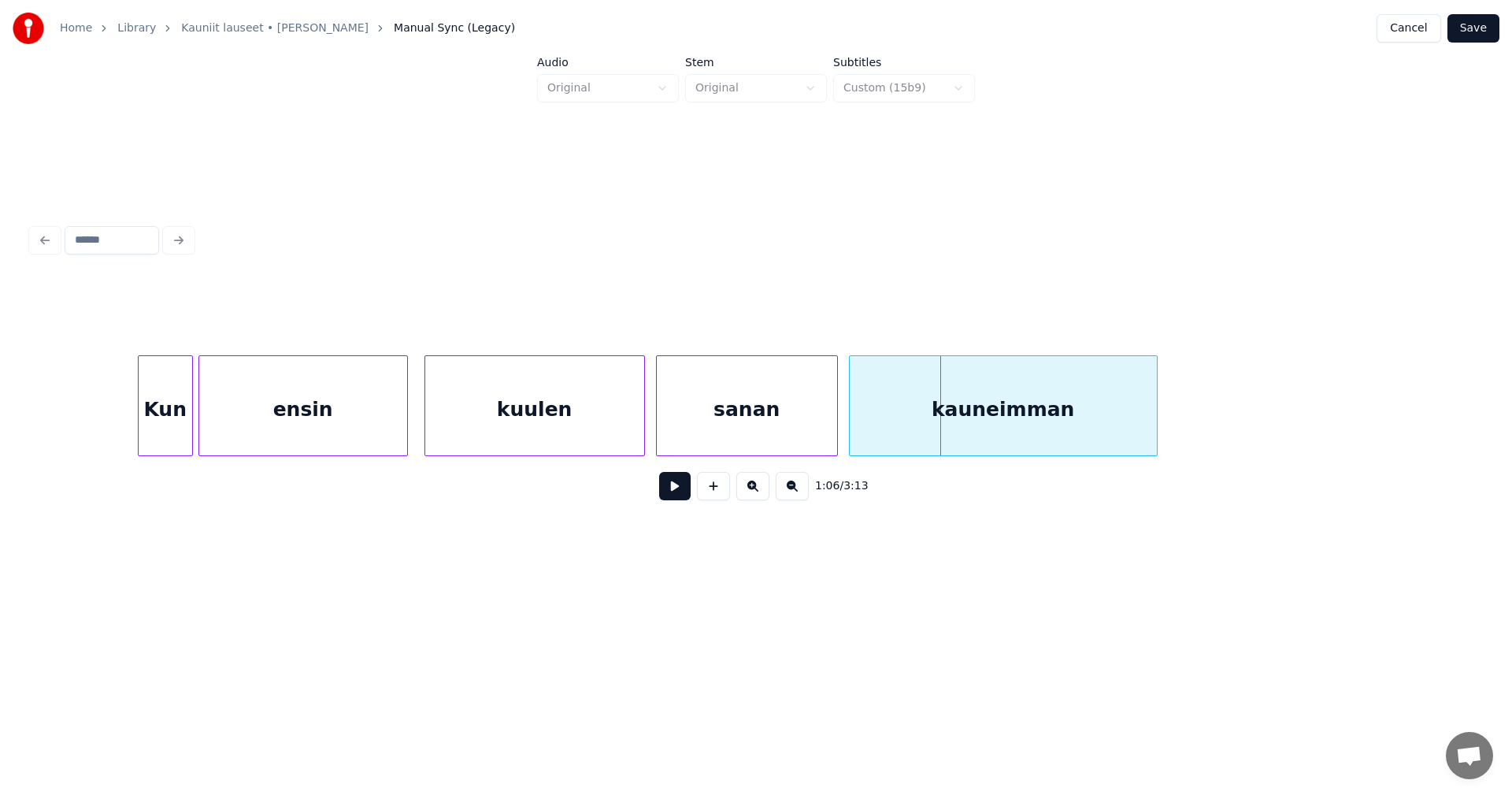
scroll to position [0, 16967]
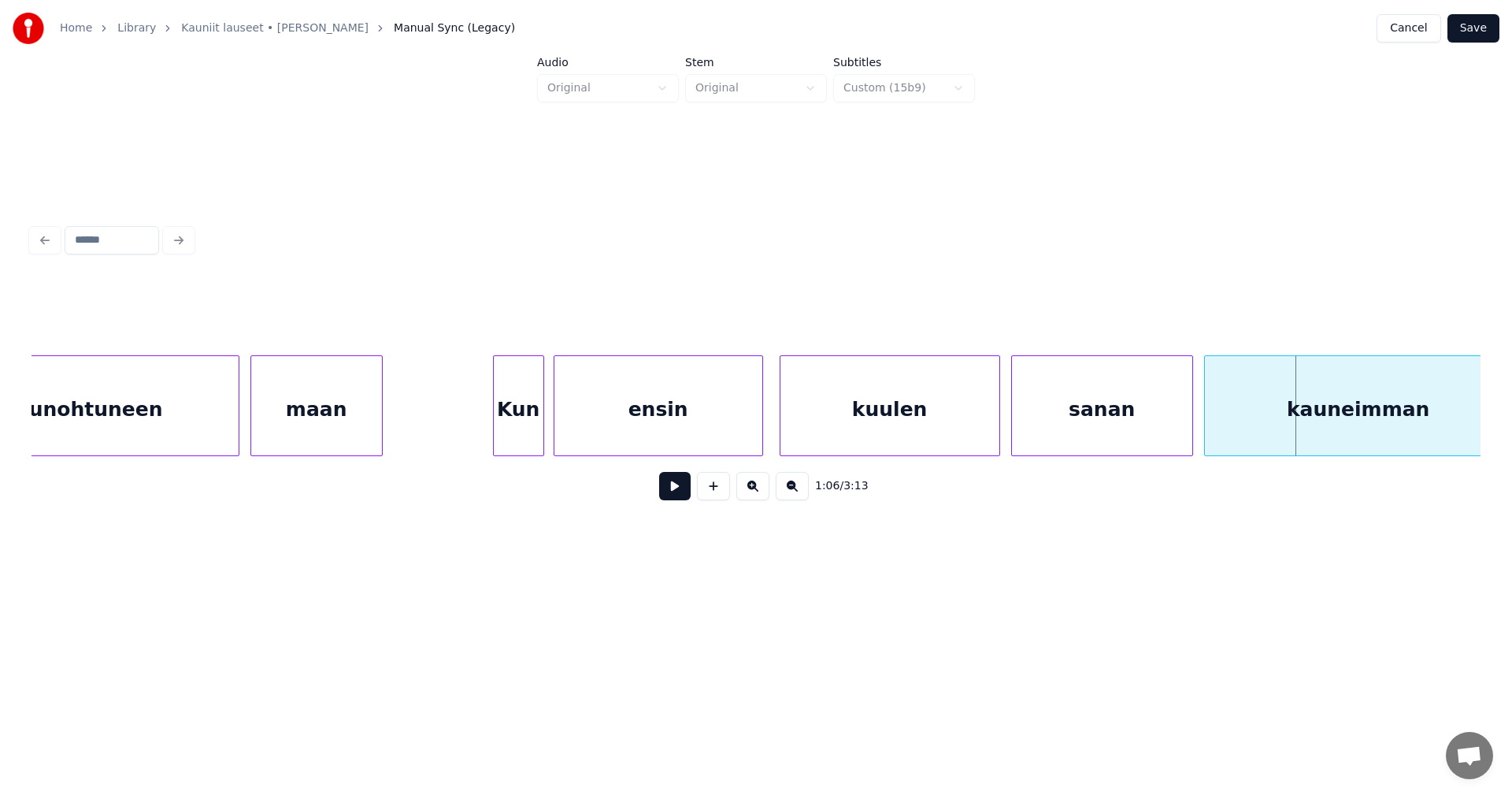
click at [538, 425] on div at bounding box center [540, 405] width 5 height 99
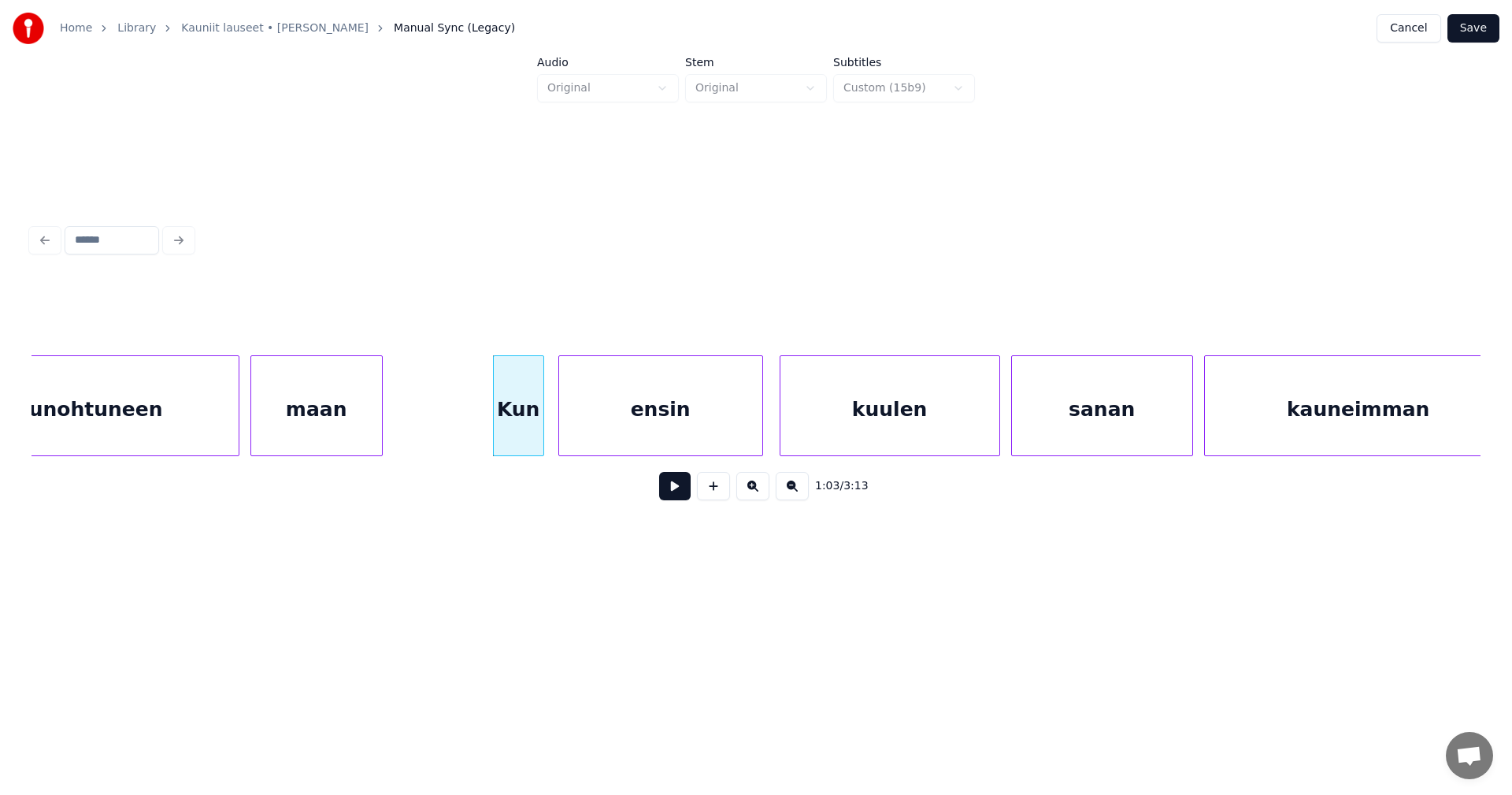
click at [564, 421] on div at bounding box center [561, 405] width 5 height 99
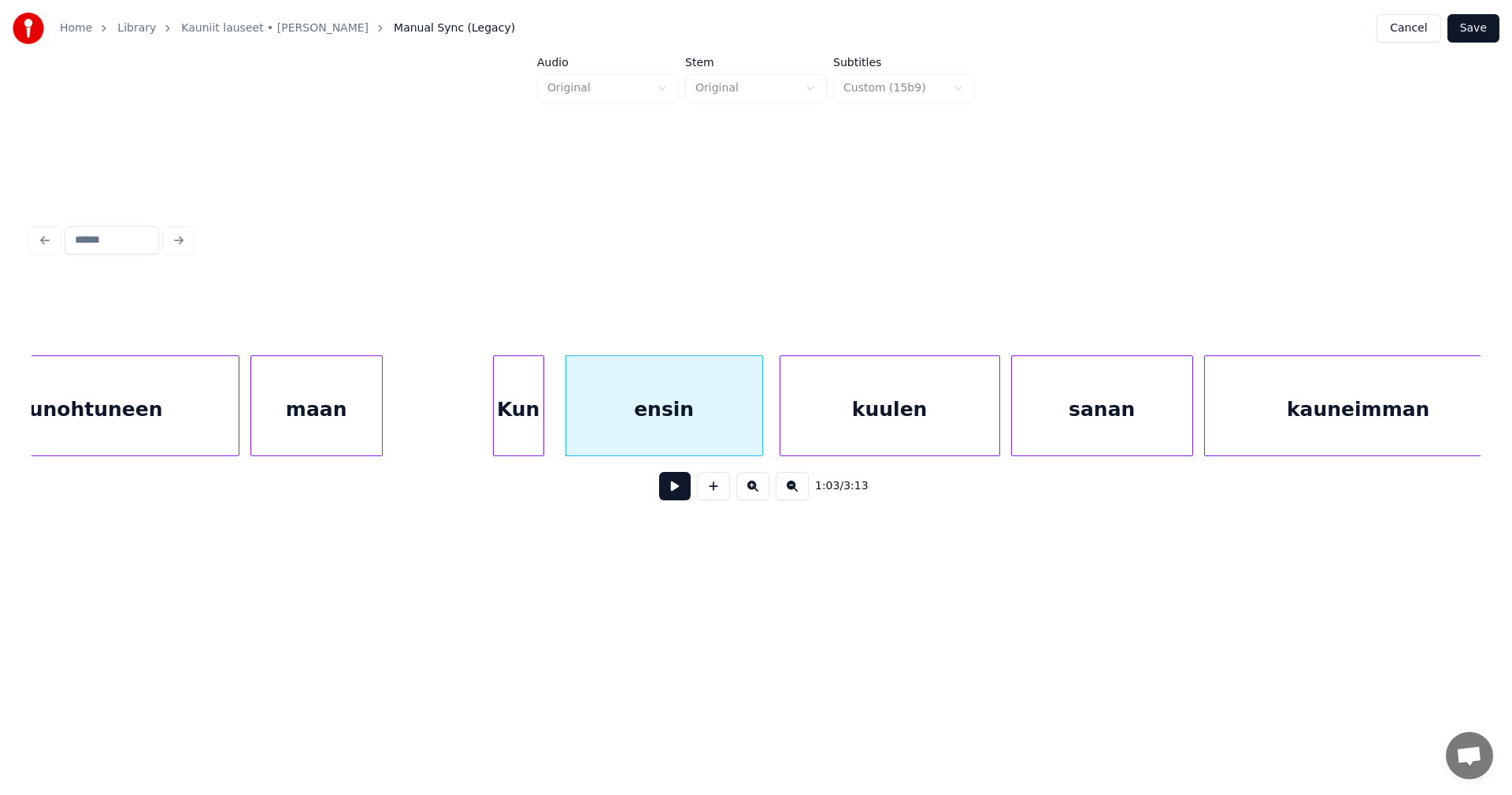
click at [670, 494] on button at bounding box center [675, 485] width 32 height 28
drag, startPoint x: 670, startPoint y: 494, endPoint x: 528, endPoint y: 435, distance: 153.8
click at [664, 492] on button at bounding box center [675, 485] width 32 height 28
click at [526, 434] on div "Kun" at bounding box center [519, 409] width 50 height 107
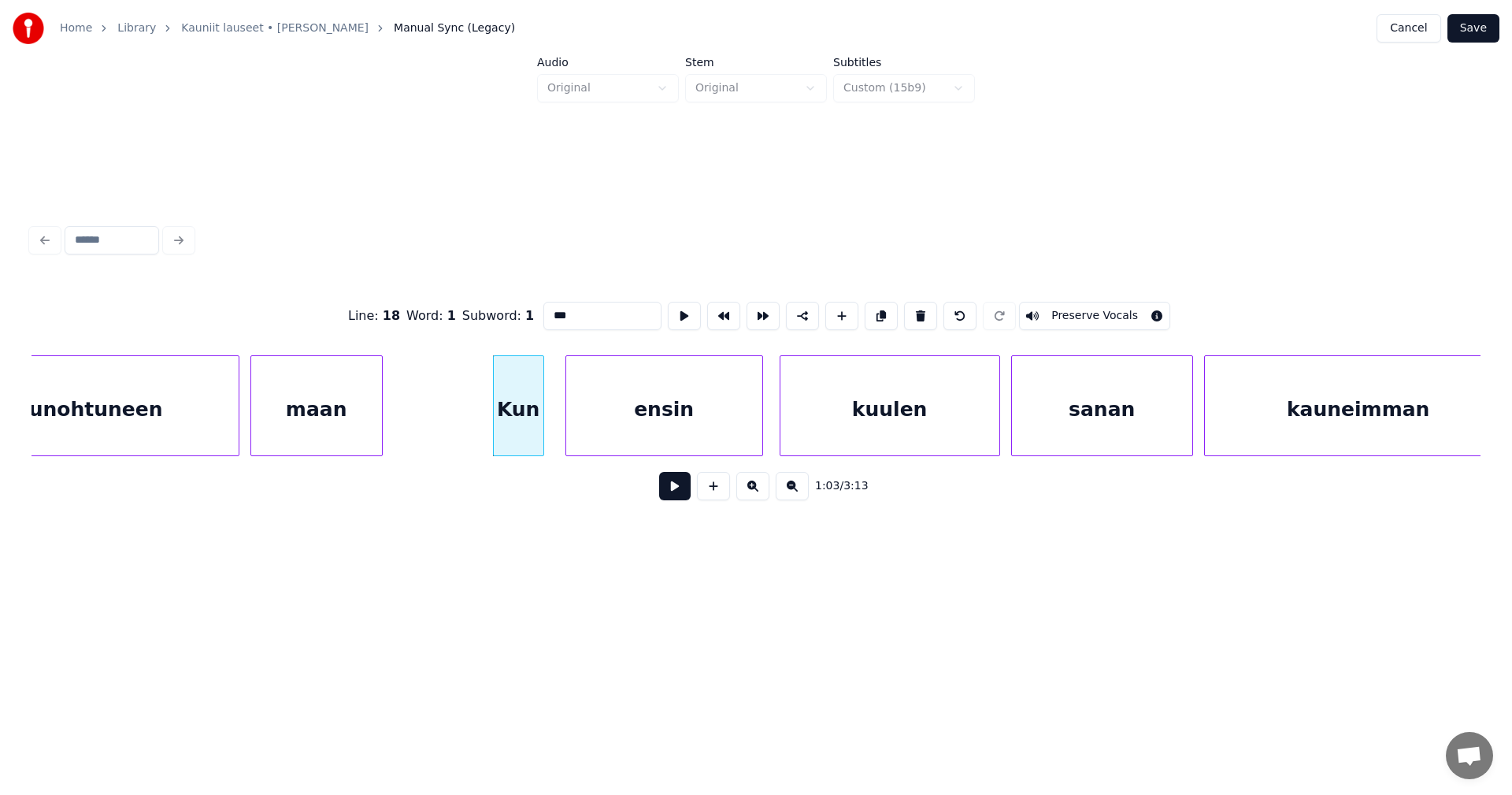
click at [674, 492] on button at bounding box center [675, 485] width 32 height 28
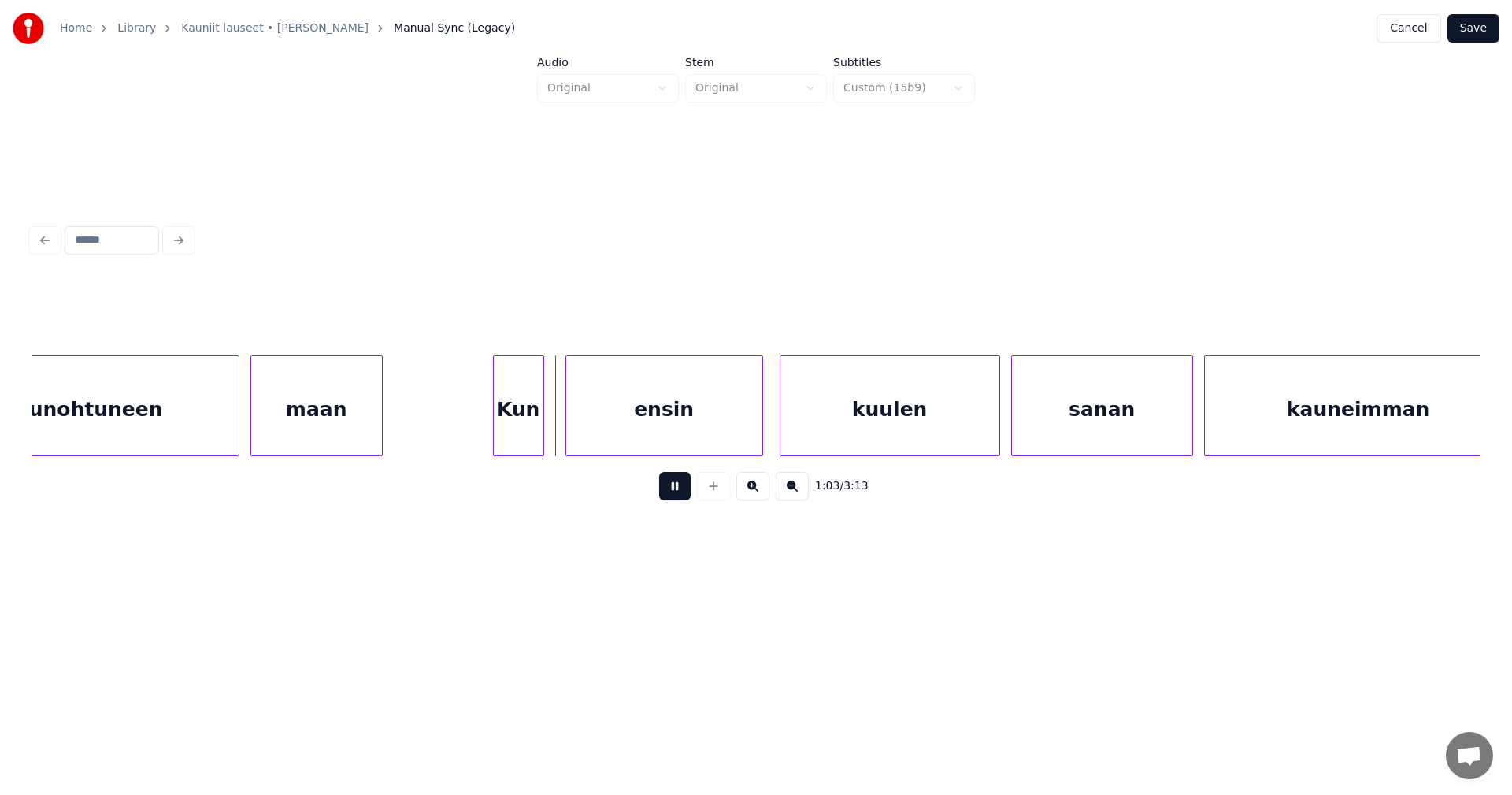
click at [674, 492] on button at bounding box center [675, 485] width 32 height 28
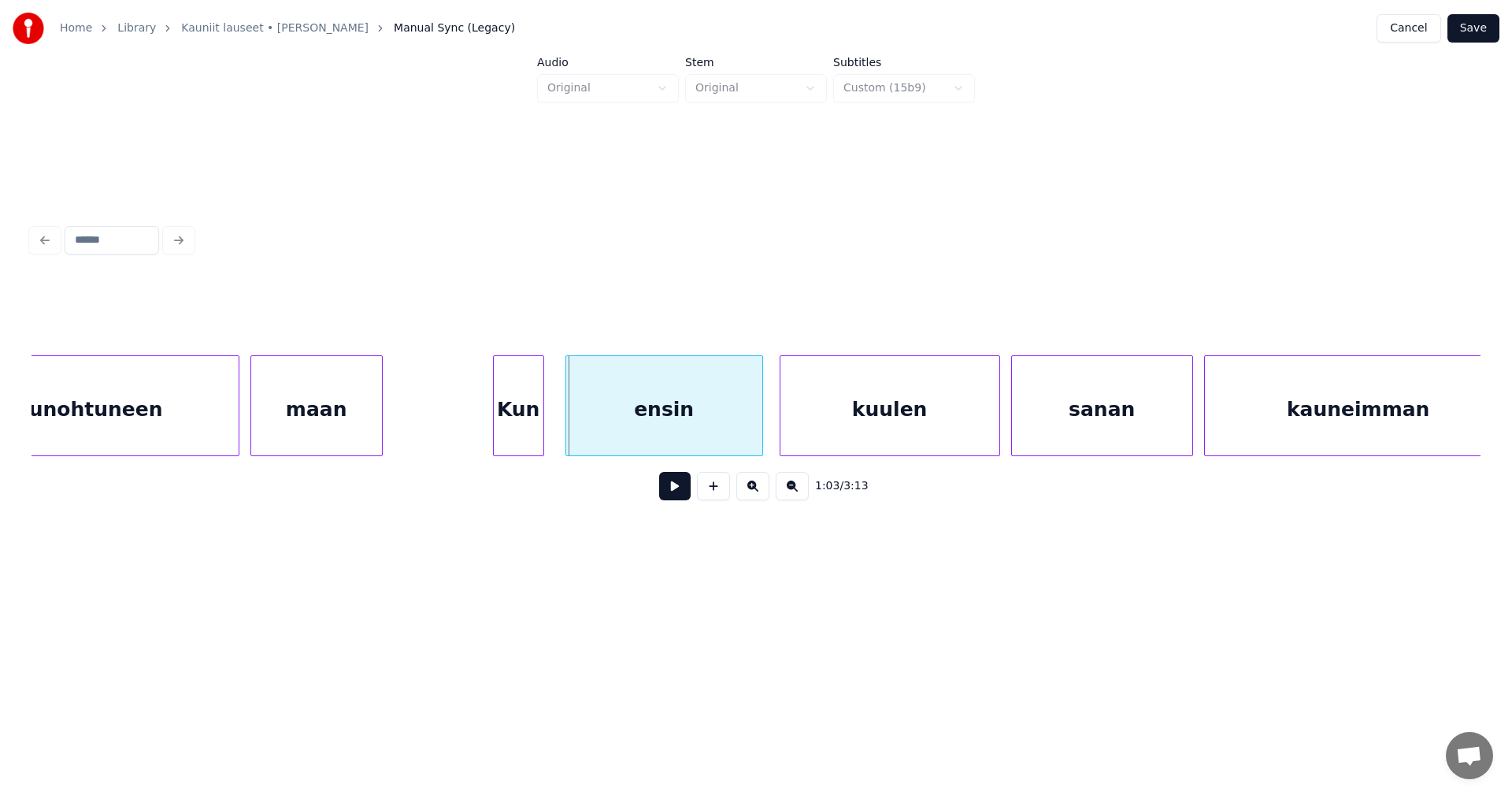
click at [533, 436] on div "Kun" at bounding box center [519, 409] width 50 height 107
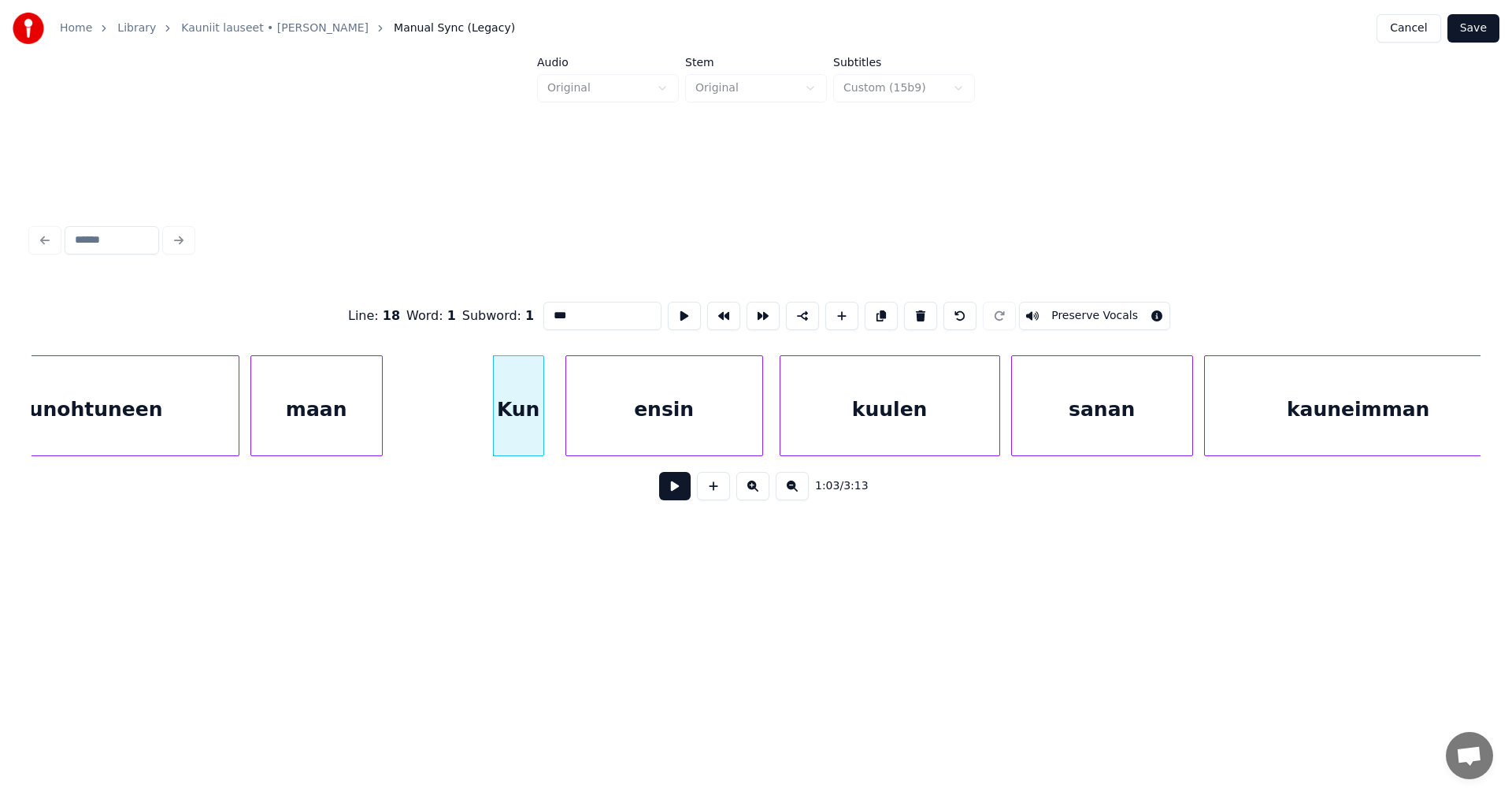
click at [667, 491] on button at bounding box center [675, 485] width 32 height 28
click at [667, 490] on button at bounding box center [675, 485] width 32 height 28
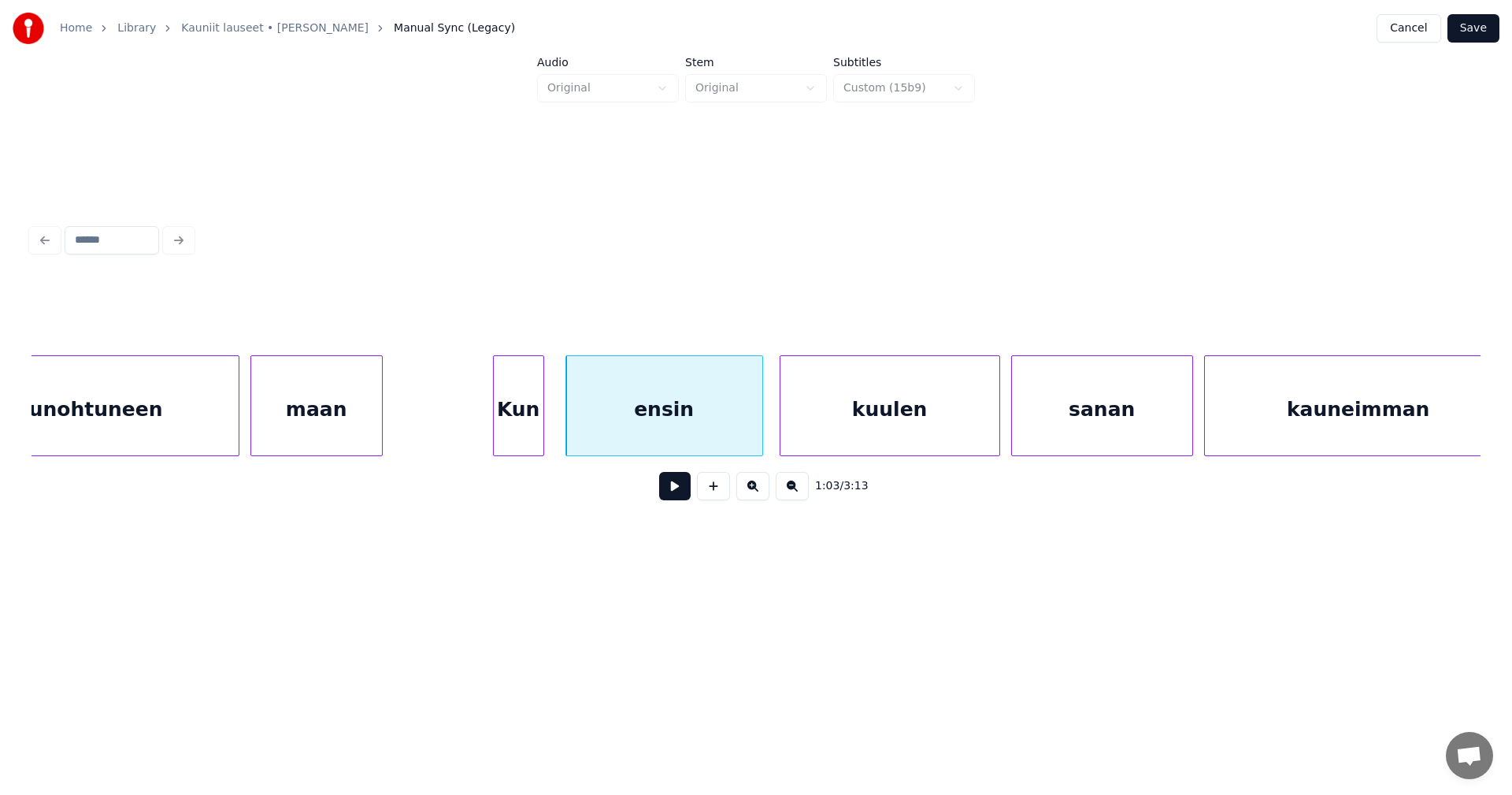
click at [671, 490] on button at bounding box center [675, 485] width 32 height 28
drag, startPoint x: 677, startPoint y: 492, endPoint x: 660, endPoint y: 483, distance: 19.2
click at [677, 491] on button at bounding box center [675, 485] width 32 height 28
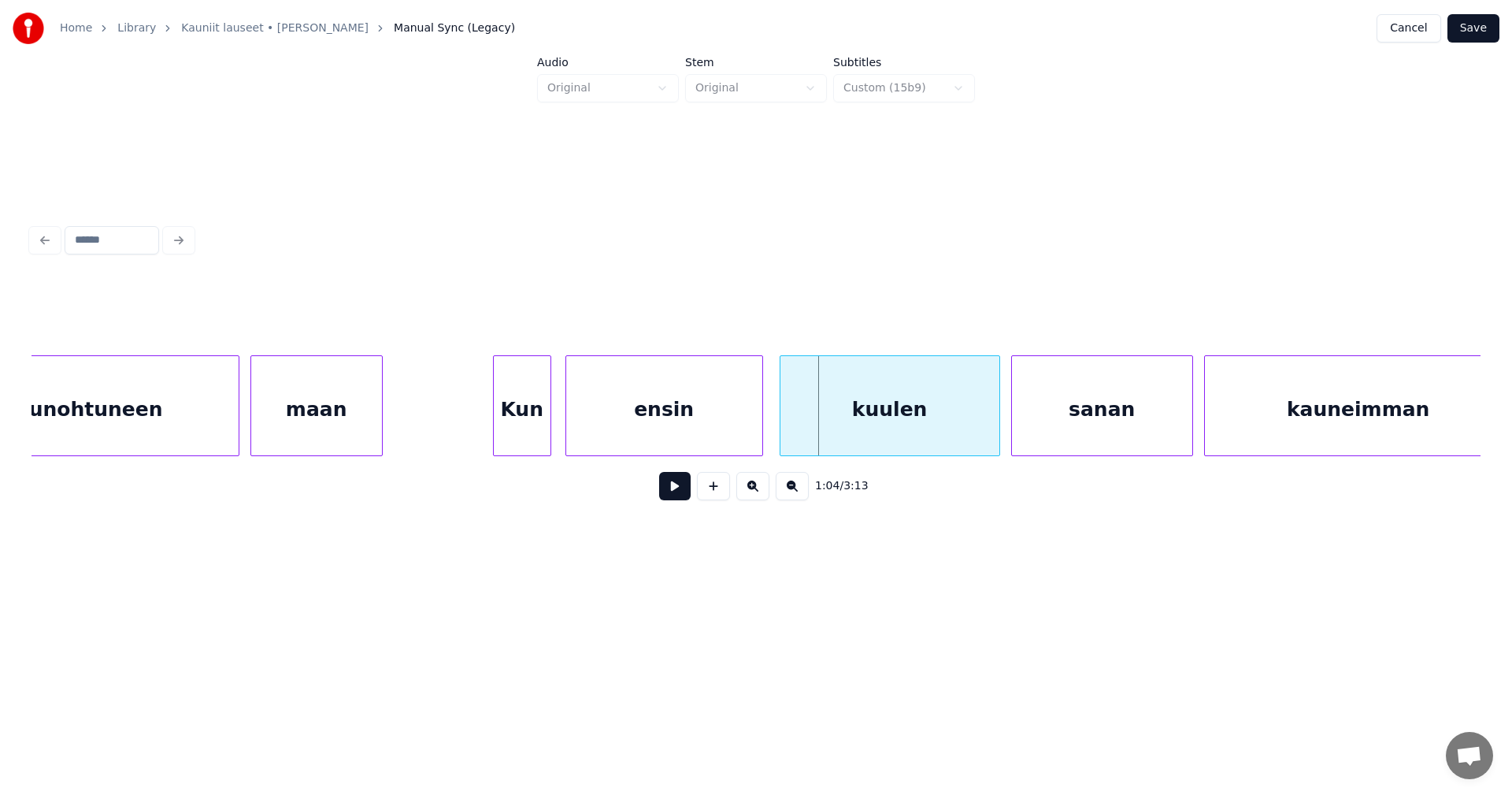
click at [546, 434] on div at bounding box center [548, 405] width 5 height 99
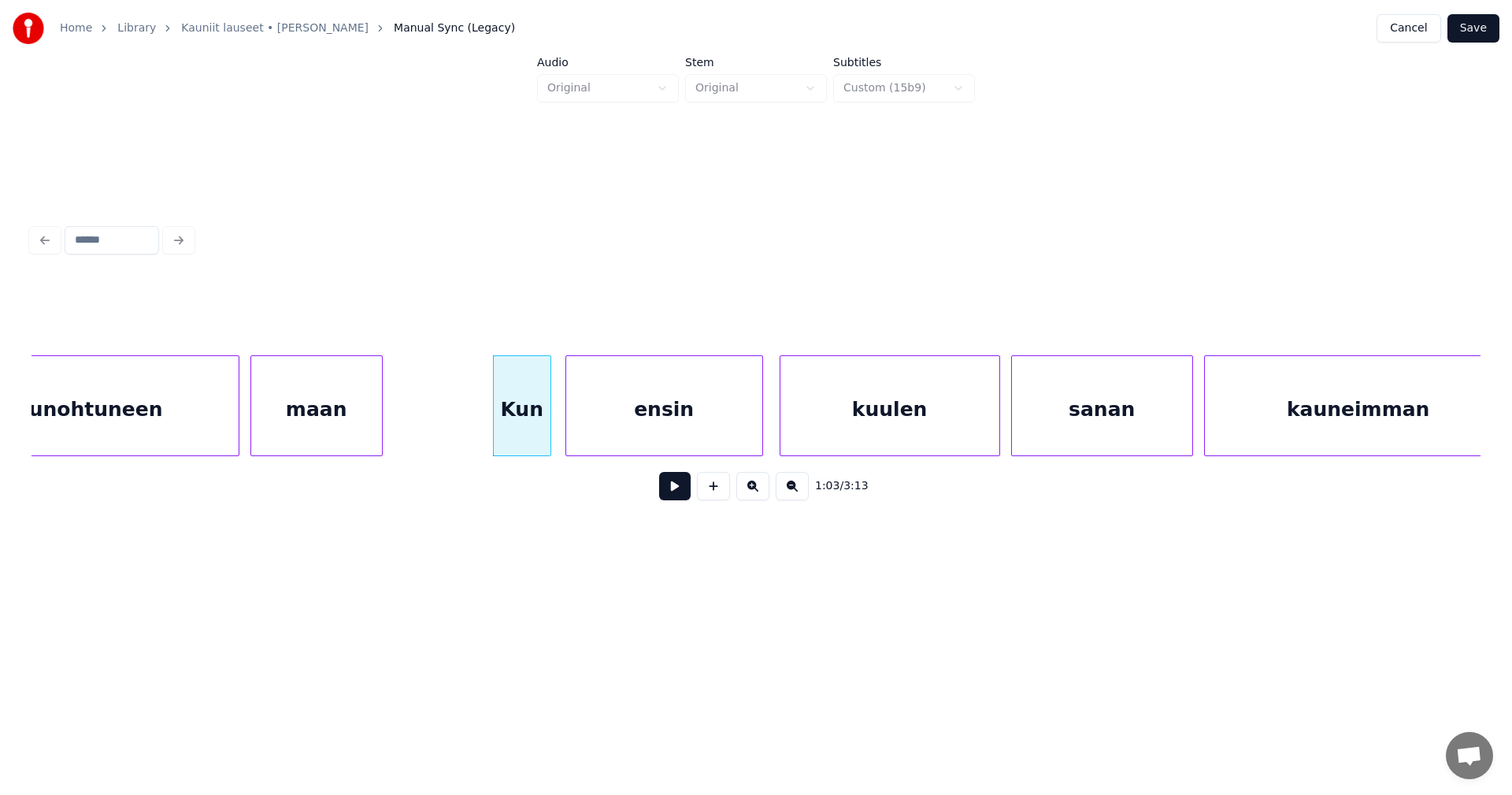
click at [668, 490] on button at bounding box center [675, 485] width 32 height 28
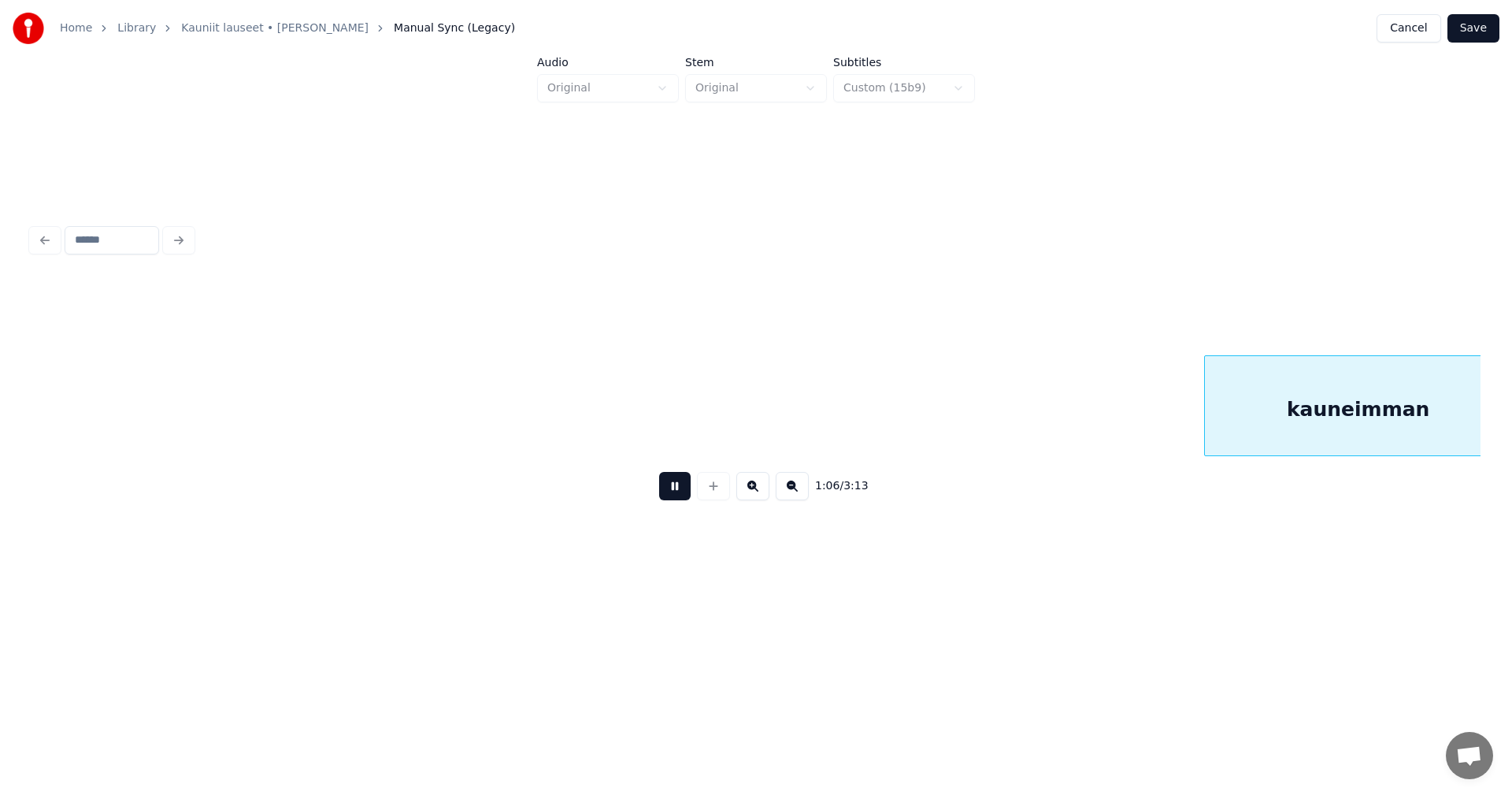
scroll to position [0, 18420]
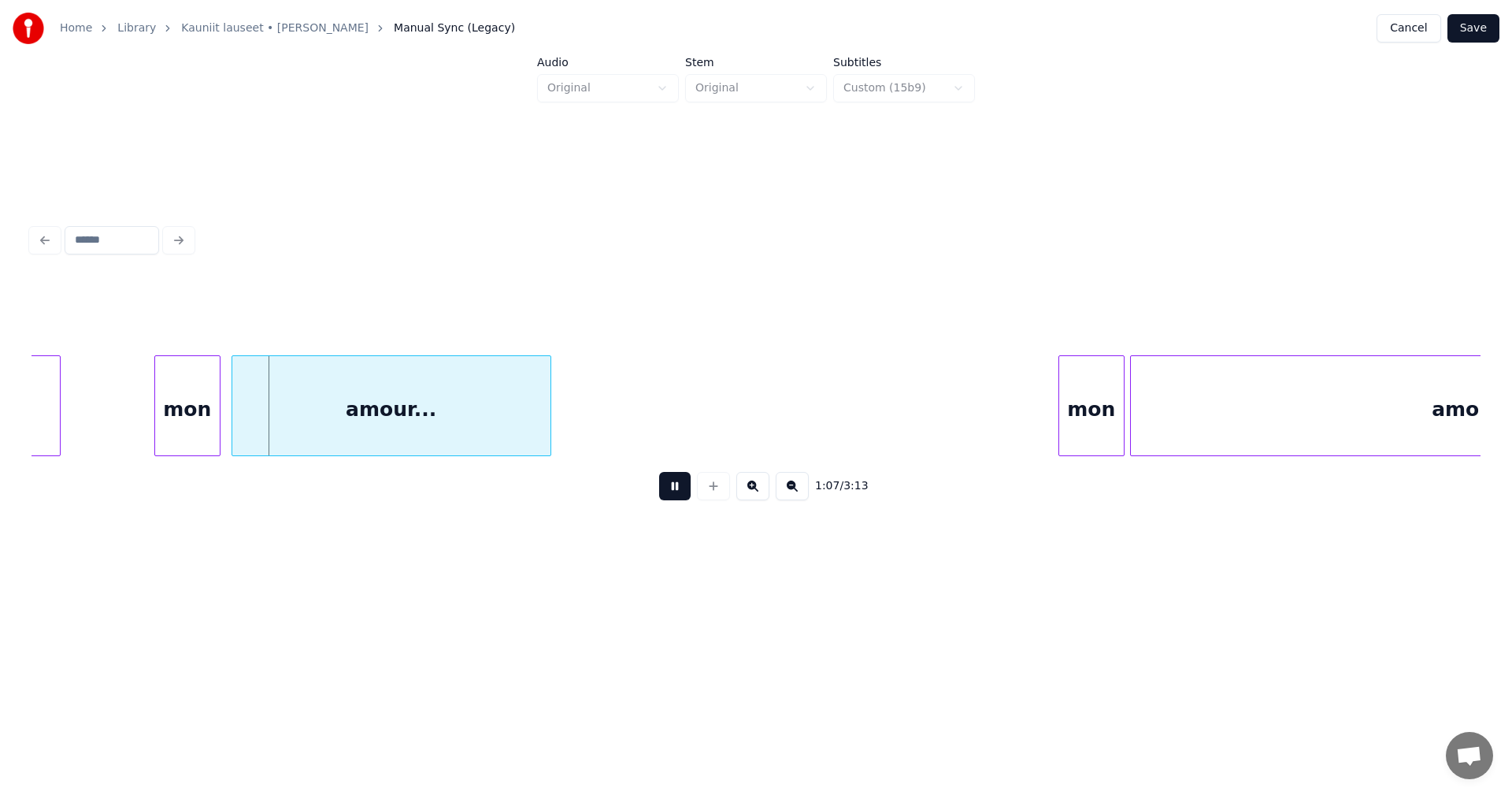
click at [674, 495] on button at bounding box center [675, 485] width 32 height 28
click at [146, 428] on div at bounding box center [148, 405] width 5 height 99
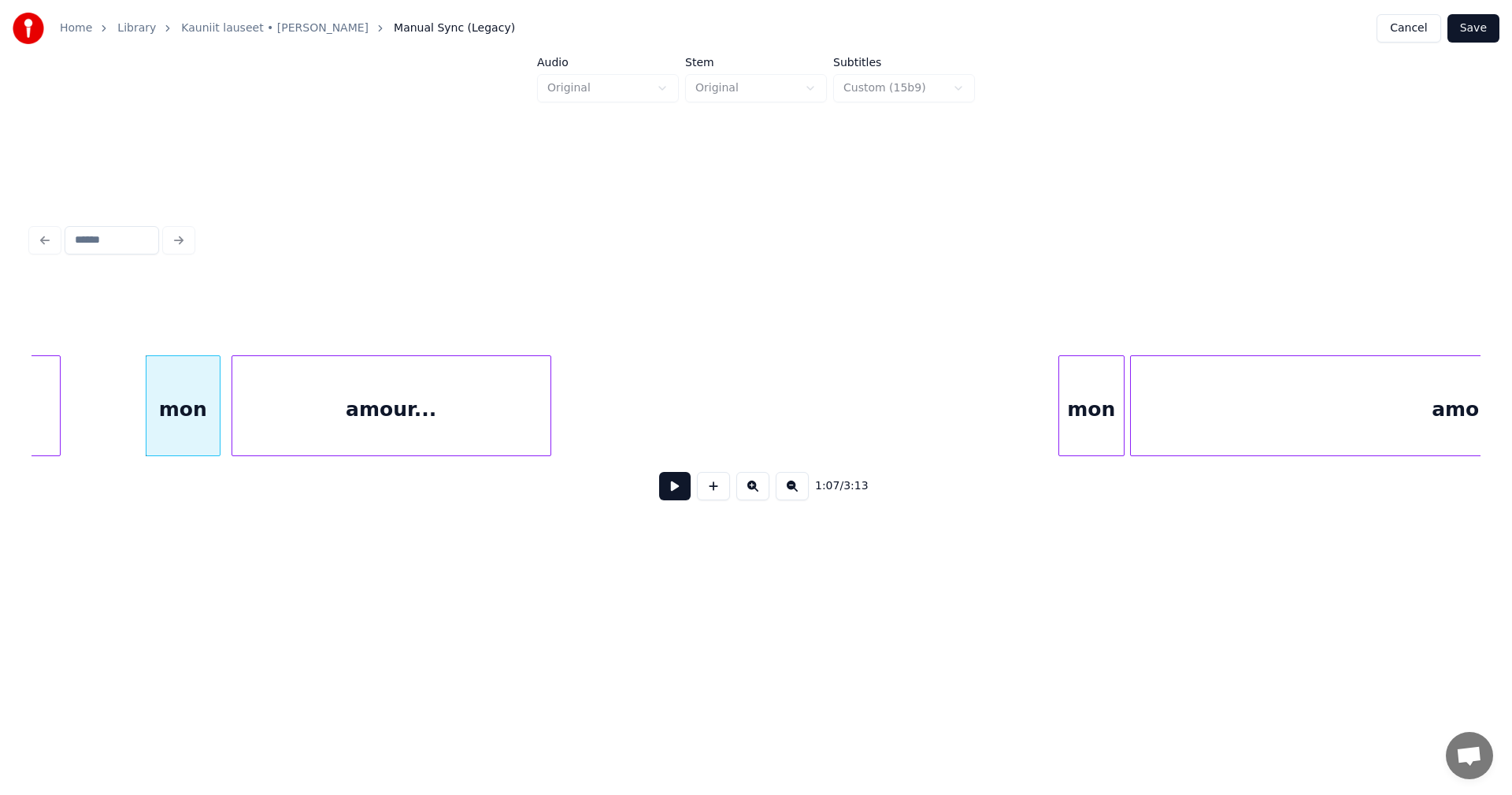
click at [674, 492] on button at bounding box center [675, 485] width 32 height 28
click at [670, 495] on button at bounding box center [675, 485] width 32 height 28
click at [1068, 438] on div "mon" at bounding box center [1079, 409] width 64 height 107
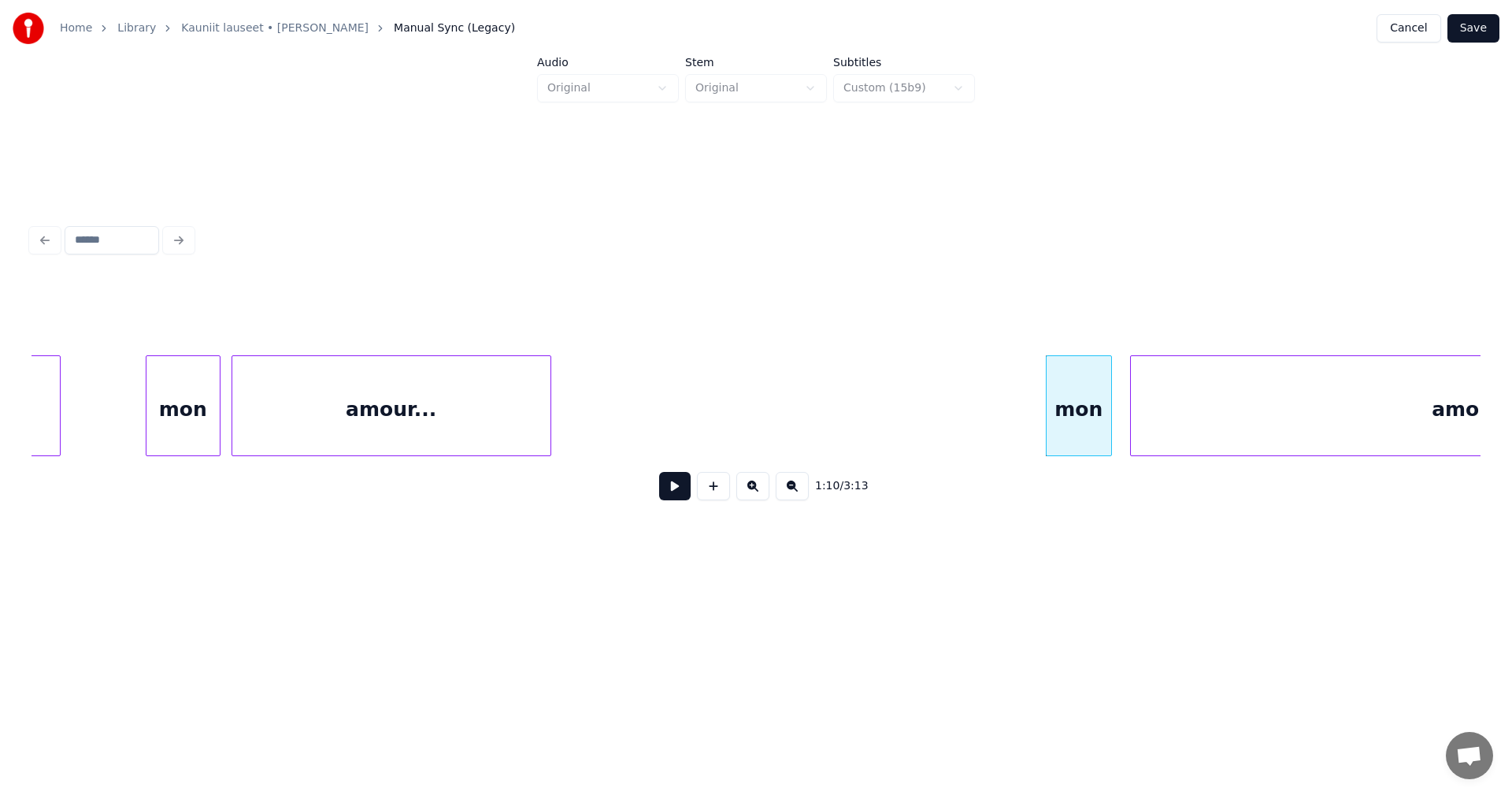
click at [666, 496] on button at bounding box center [675, 485] width 32 height 28
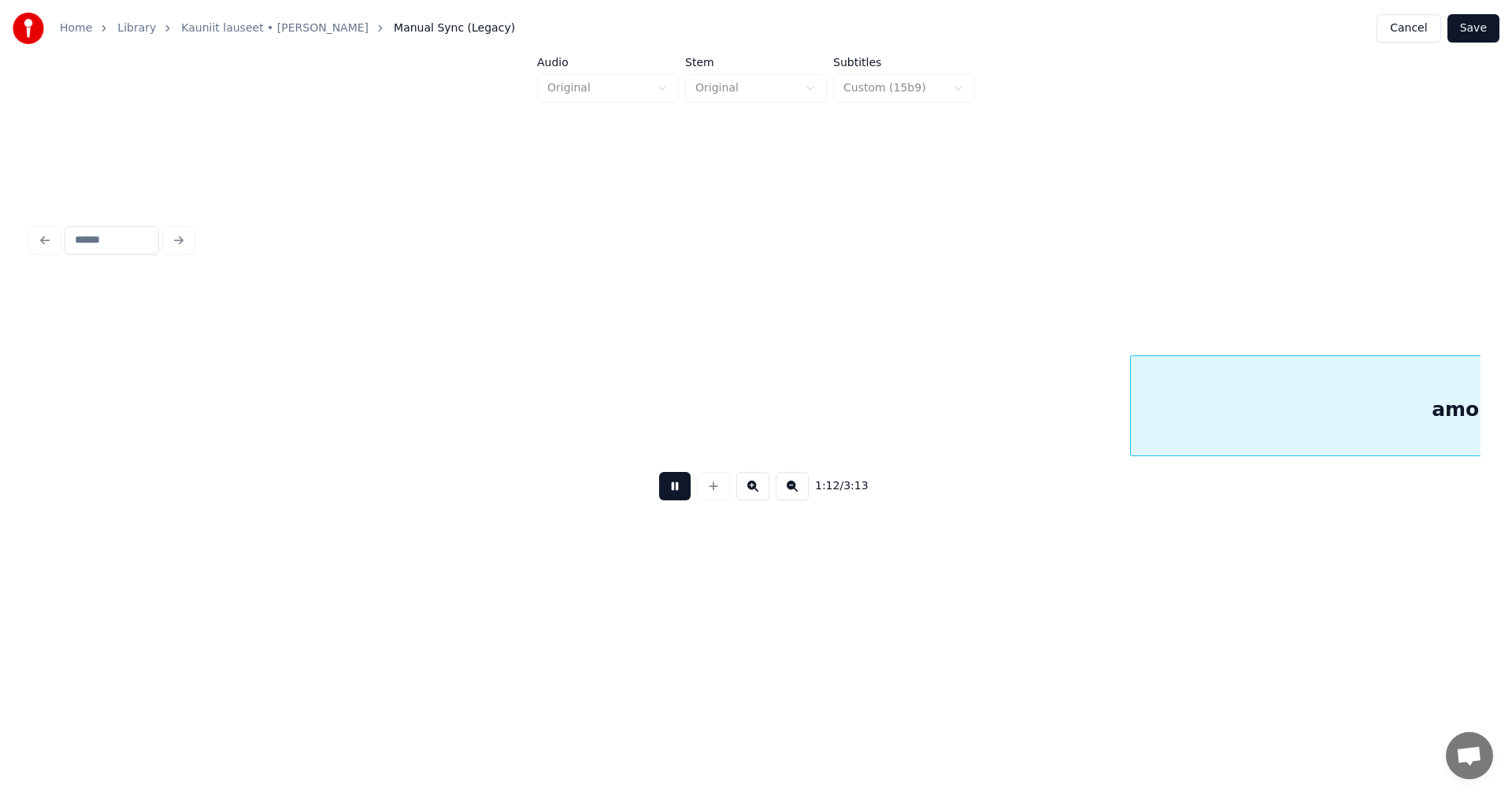
scroll to position [0, 19873]
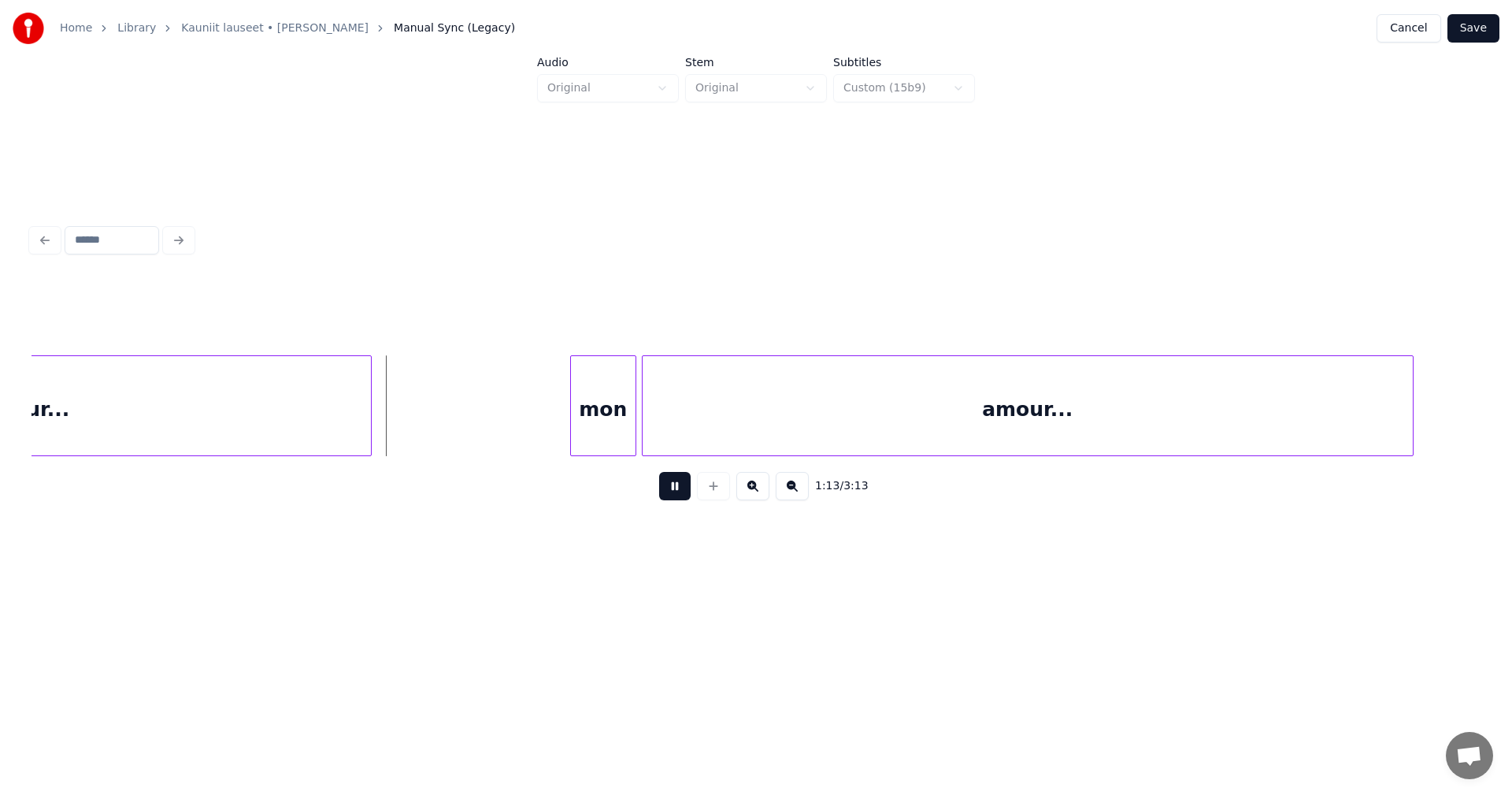
click at [675, 494] on button at bounding box center [675, 485] width 32 height 28
click at [606, 422] on div "mon" at bounding box center [592, 409] width 64 height 107
click at [674, 495] on button at bounding box center [675, 485] width 32 height 28
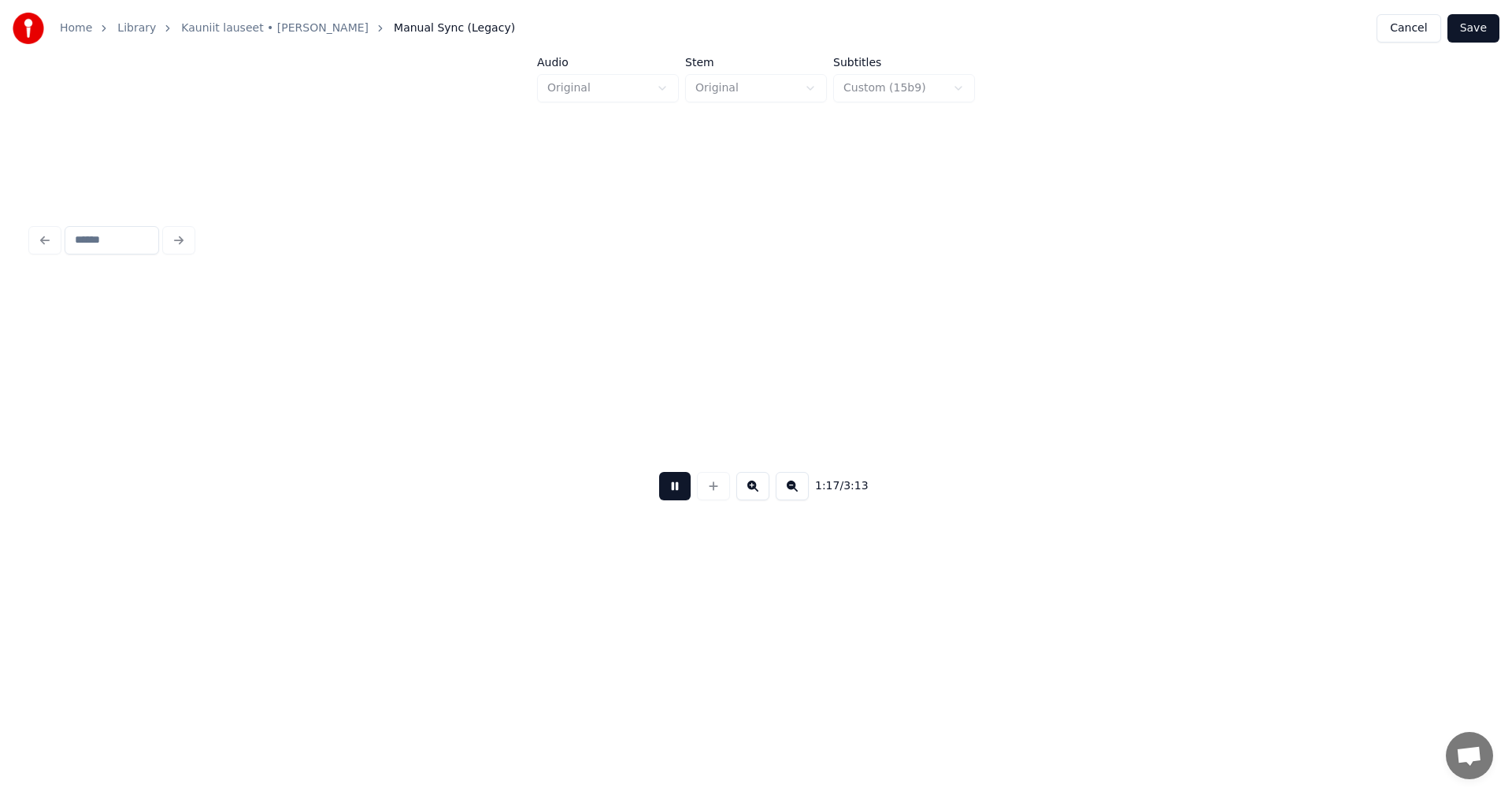
scroll to position [0, 21325]
click at [674, 495] on button at bounding box center [675, 485] width 32 height 28
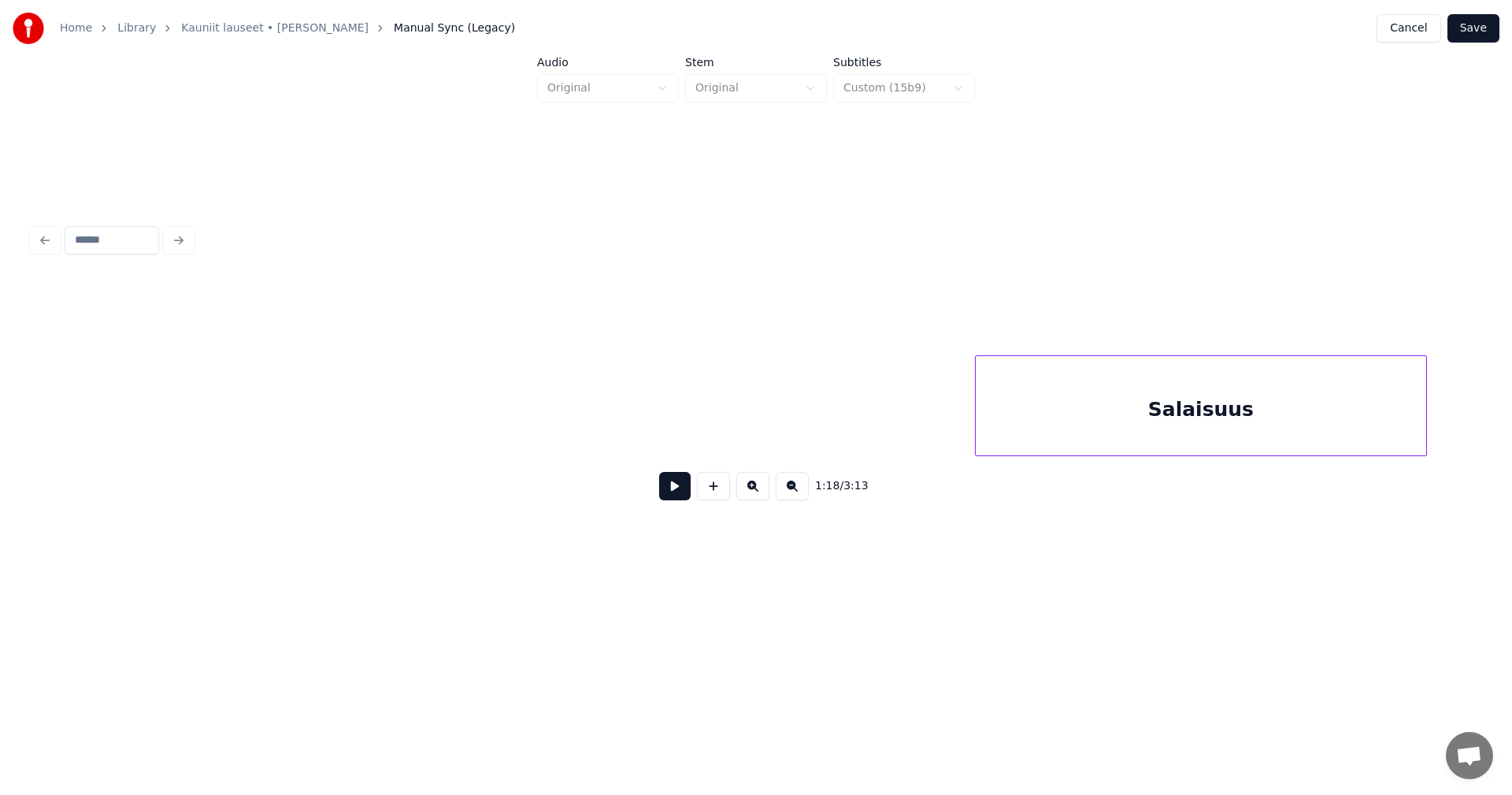
scroll to position [0, 22475]
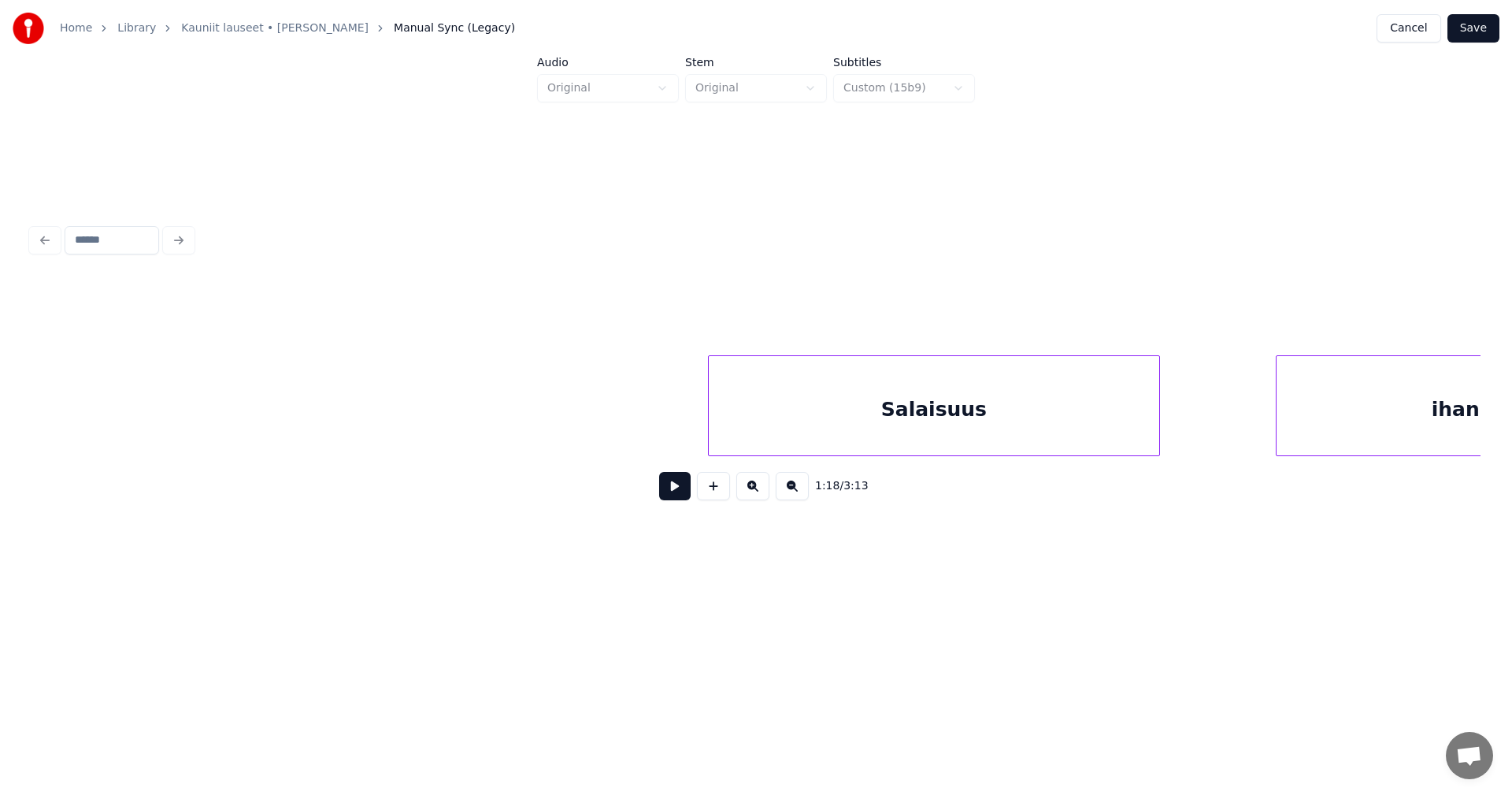
click at [790, 424] on div "Salaisuus" at bounding box center [933, 409] width 451 height 107
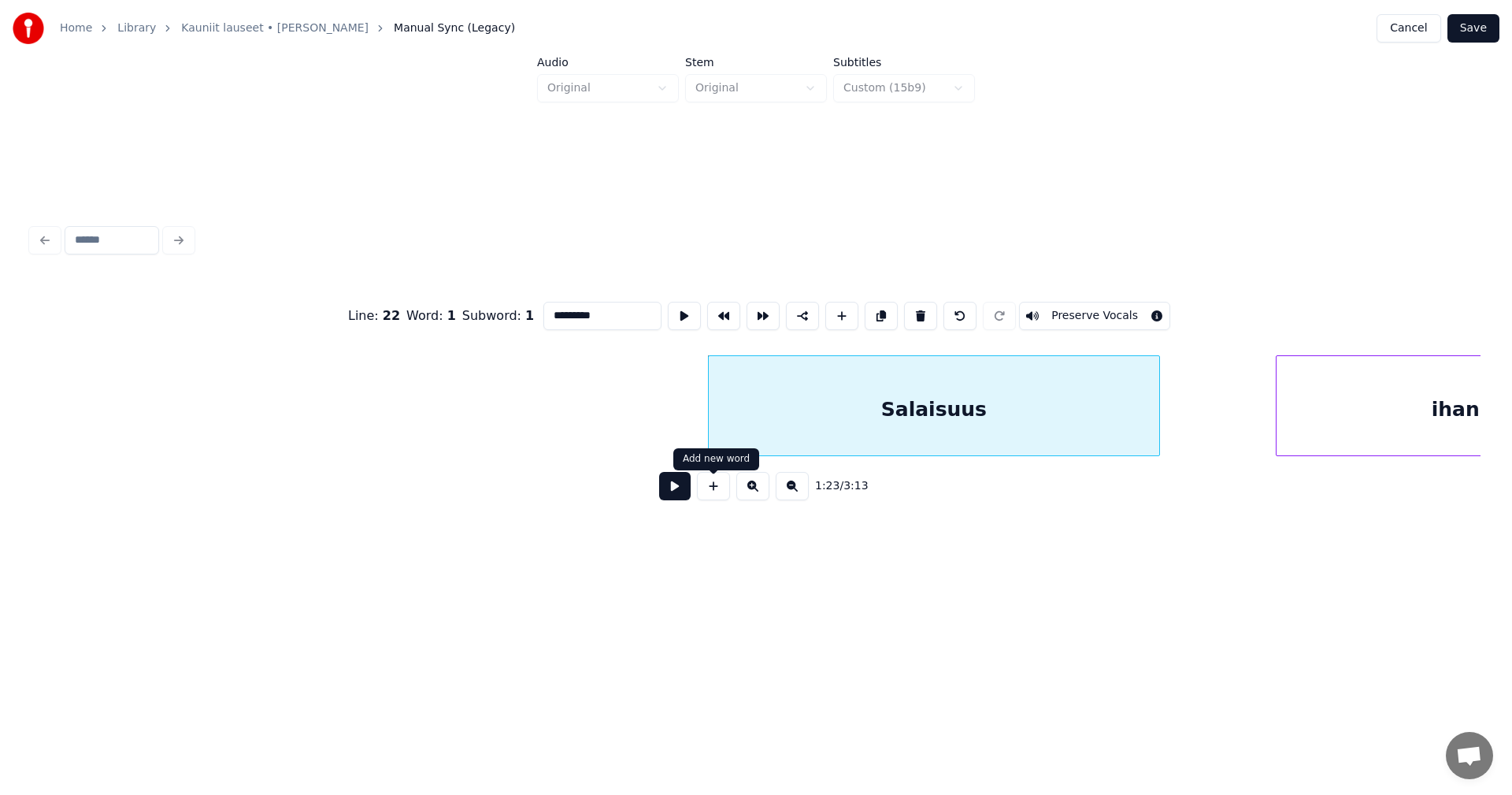
click at [682, 492] on button at bounding box center [675, 485] width 32 height 28
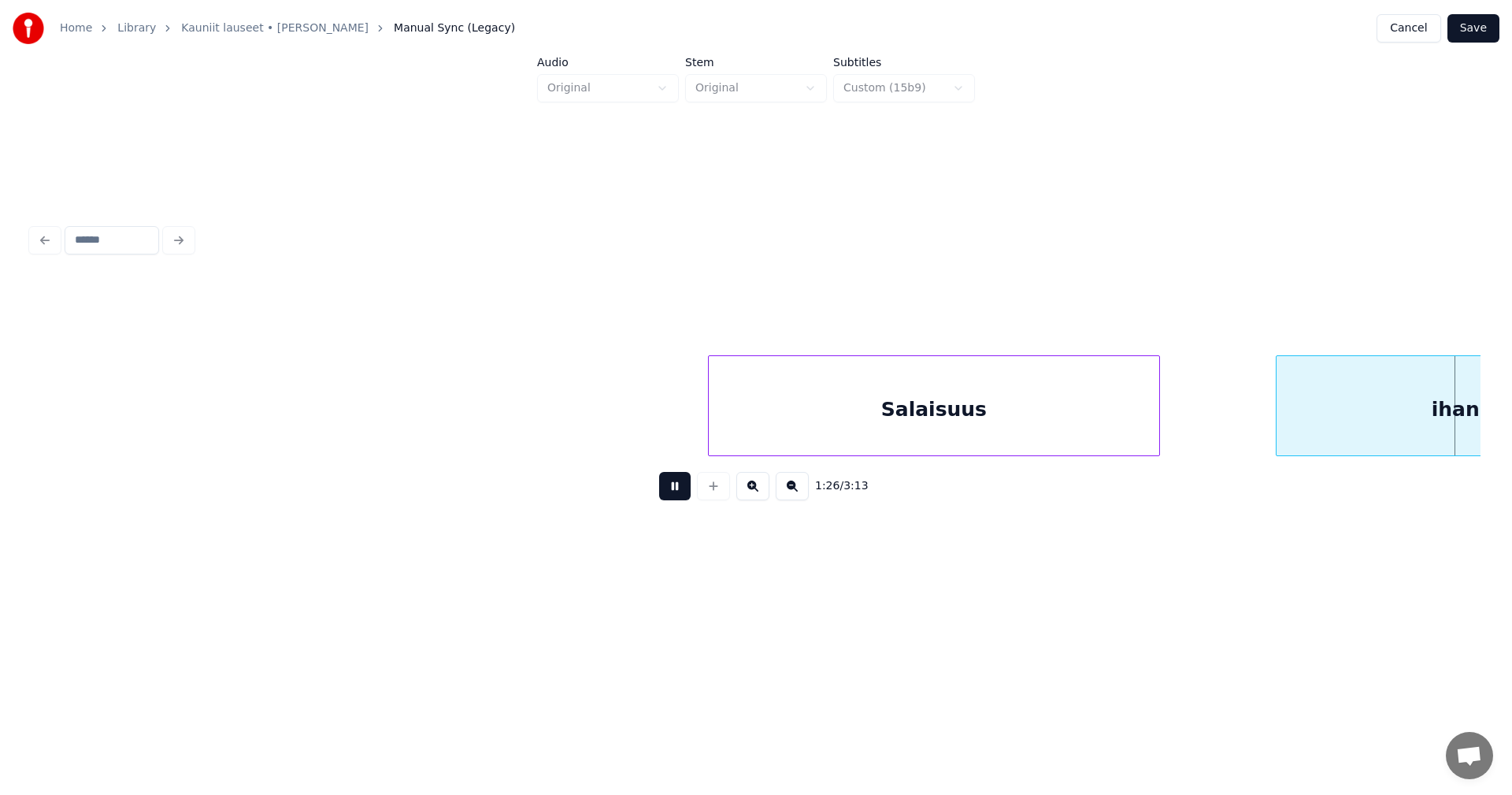
click at [682, 492] on button at bounding box center [675, 485] width 32 height 28
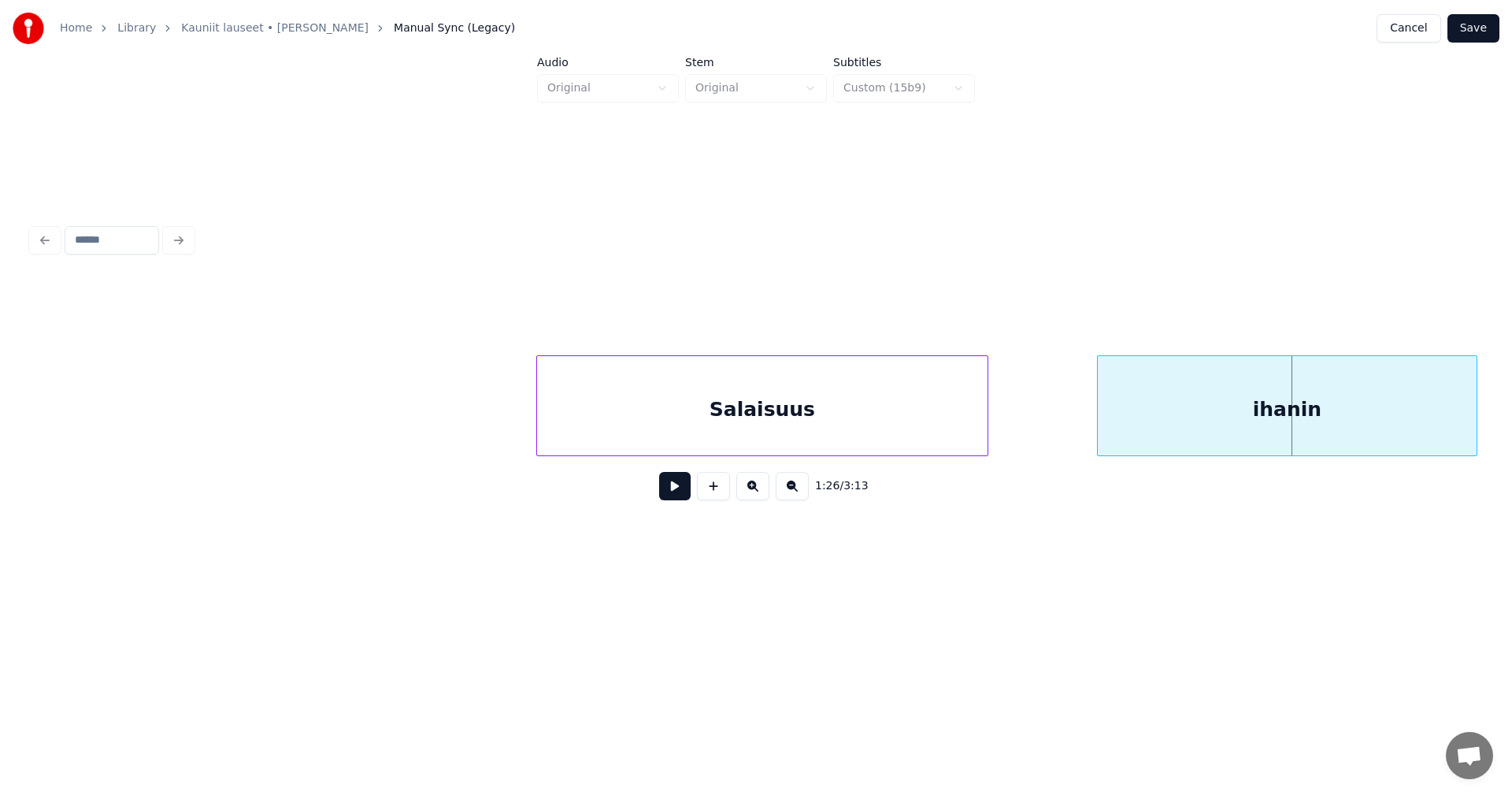
click at [1334, 434] on div "ihanin" at bounding box center [1287, 409] width 379 height 107
click at [682, 500] on button at bounding box center [675, 485] width 32 height 28
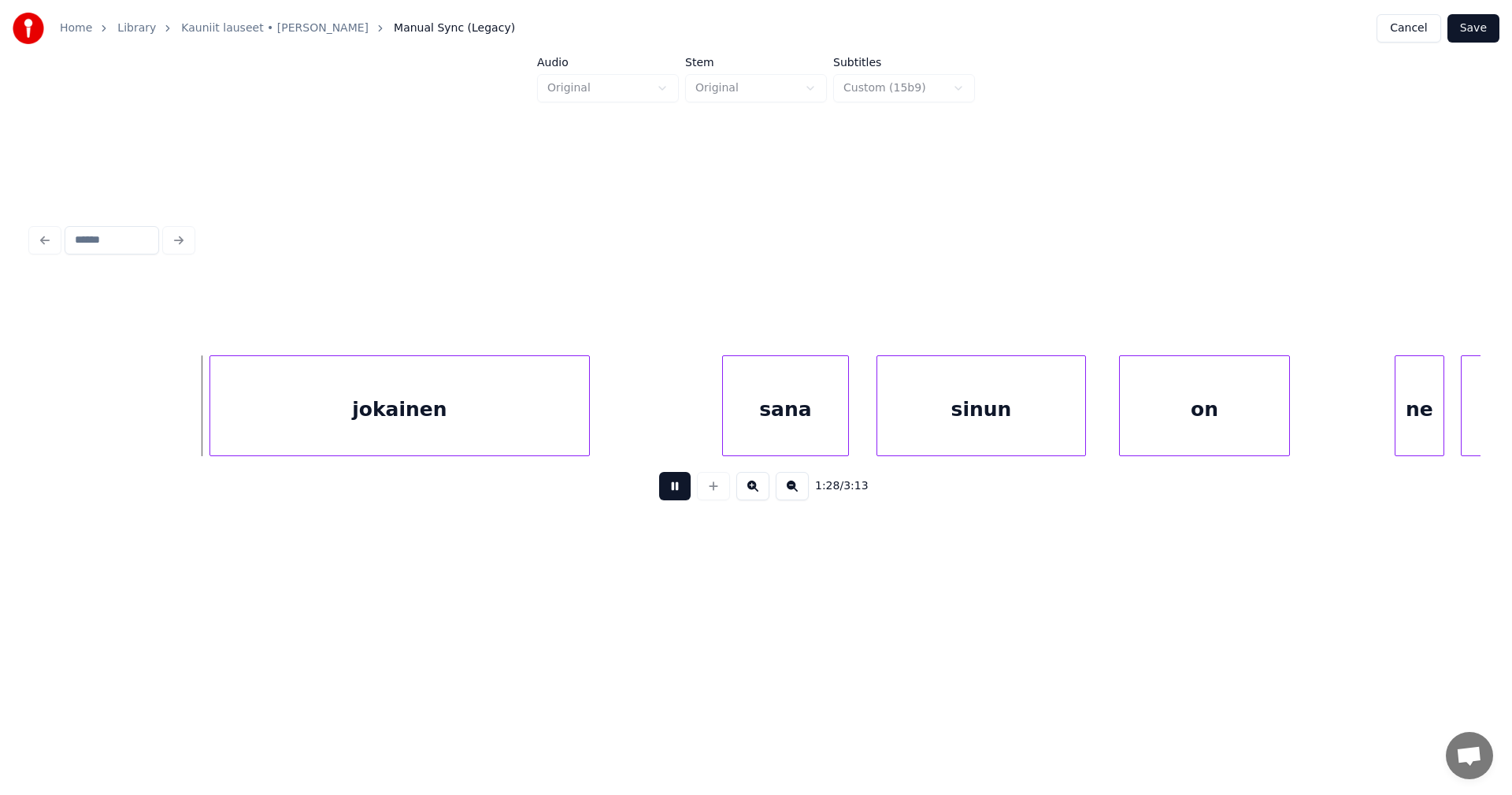
click at [679, 499] on button at bounding box center [675, 485] width 32 height 28
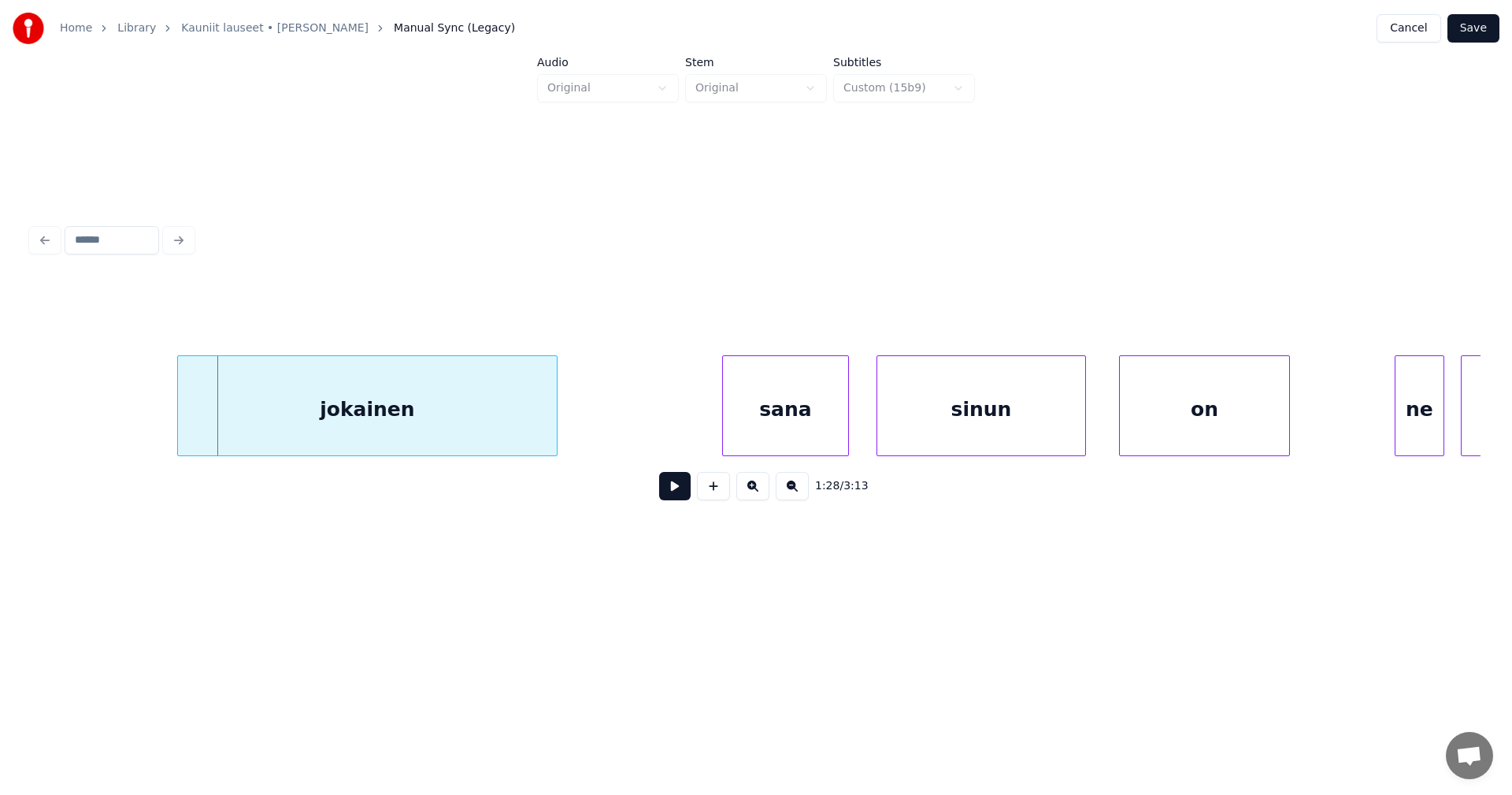
click at [467, 447] on div "jokainen" at bounding box center [367, 409] width 379 height 107
click at [667, 495] on button at bounding box center [675, 485] width 32 height 28
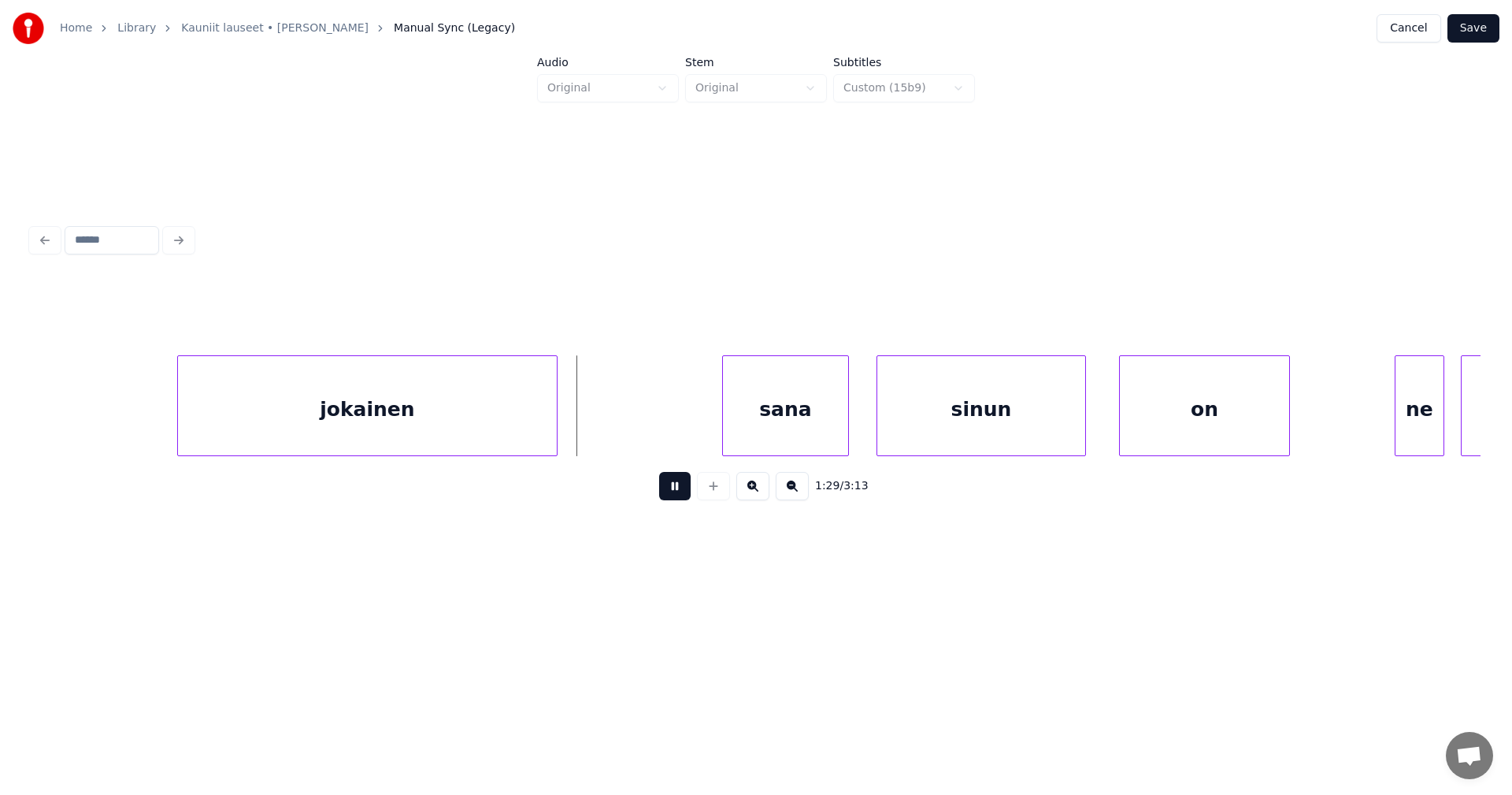
click at [670, 495] on button at bounding box center [675, 485] width 32 height 28
click at [600, 433] on div at bounding box center [598, 405] width 5 height 99
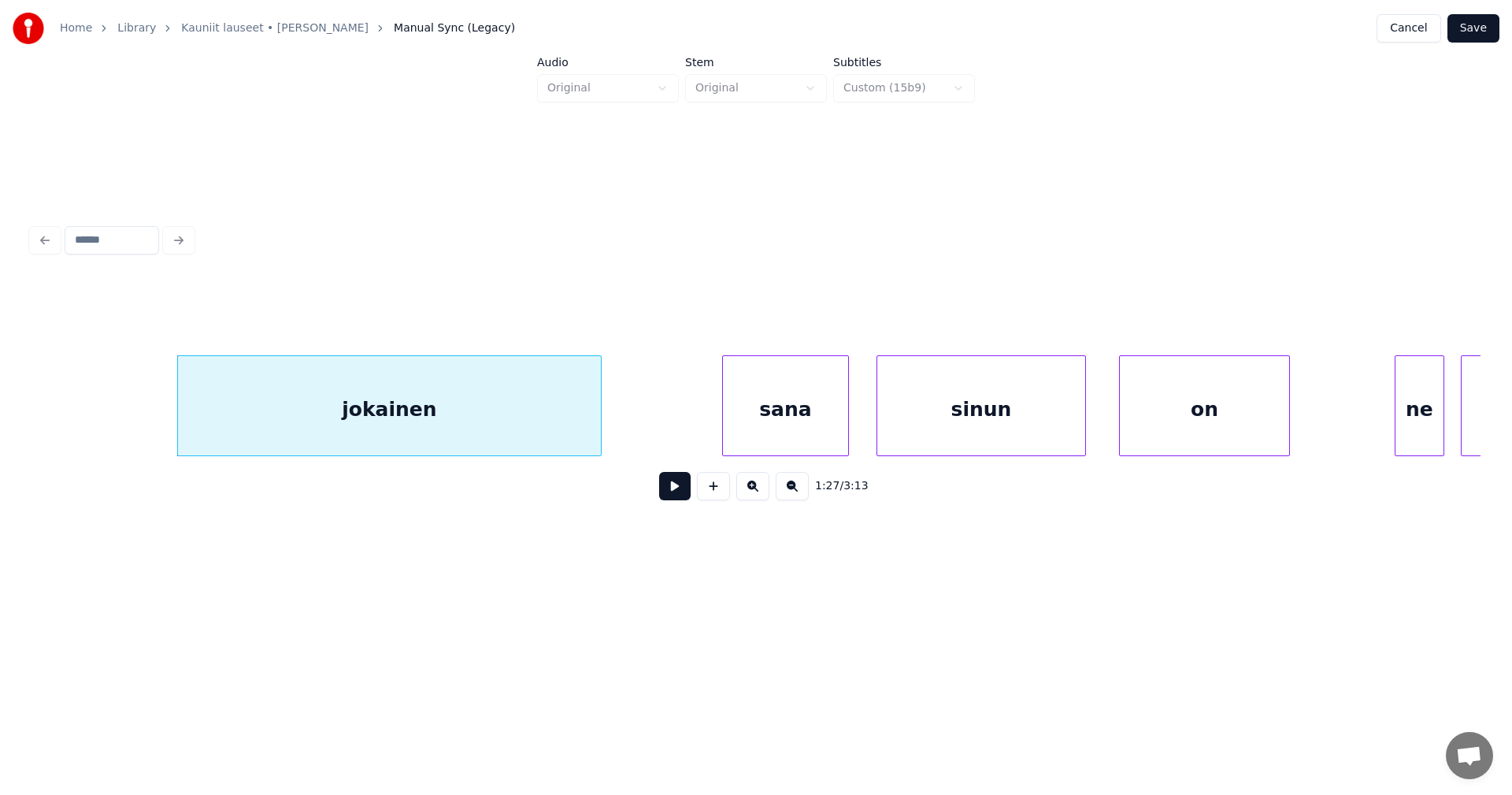
click at [756, 426] on div "sana" at bounding box center [785, 409] width 125 height 107
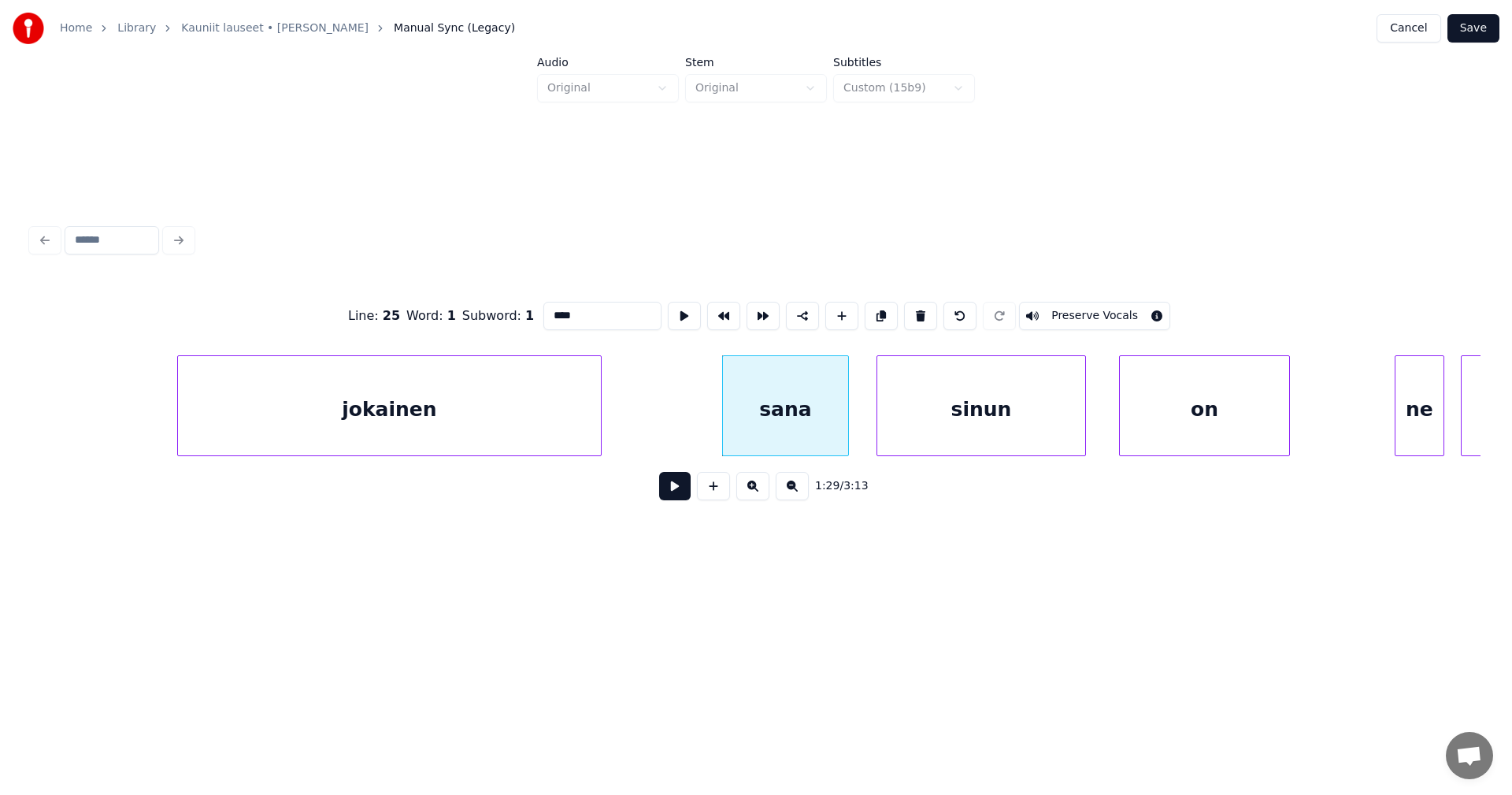
click at [682, 497] on button at bounding box center [675, 485] width 32 height 28
click at [682, 488] on button at bounding box center [675, 485] width 32 height 28
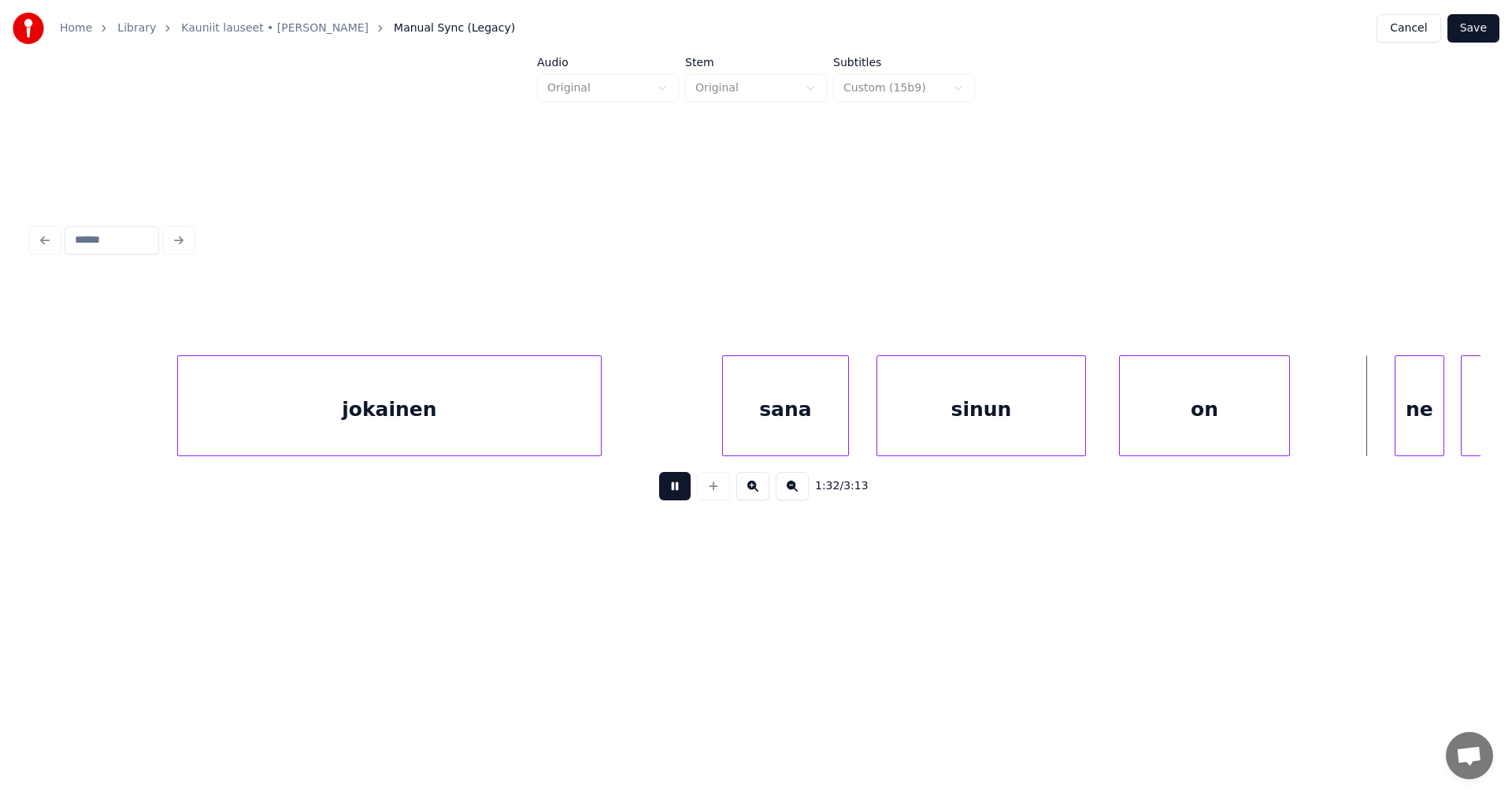
click at [682, 488] on button at bounding box center [675, 485] width 32 height 28
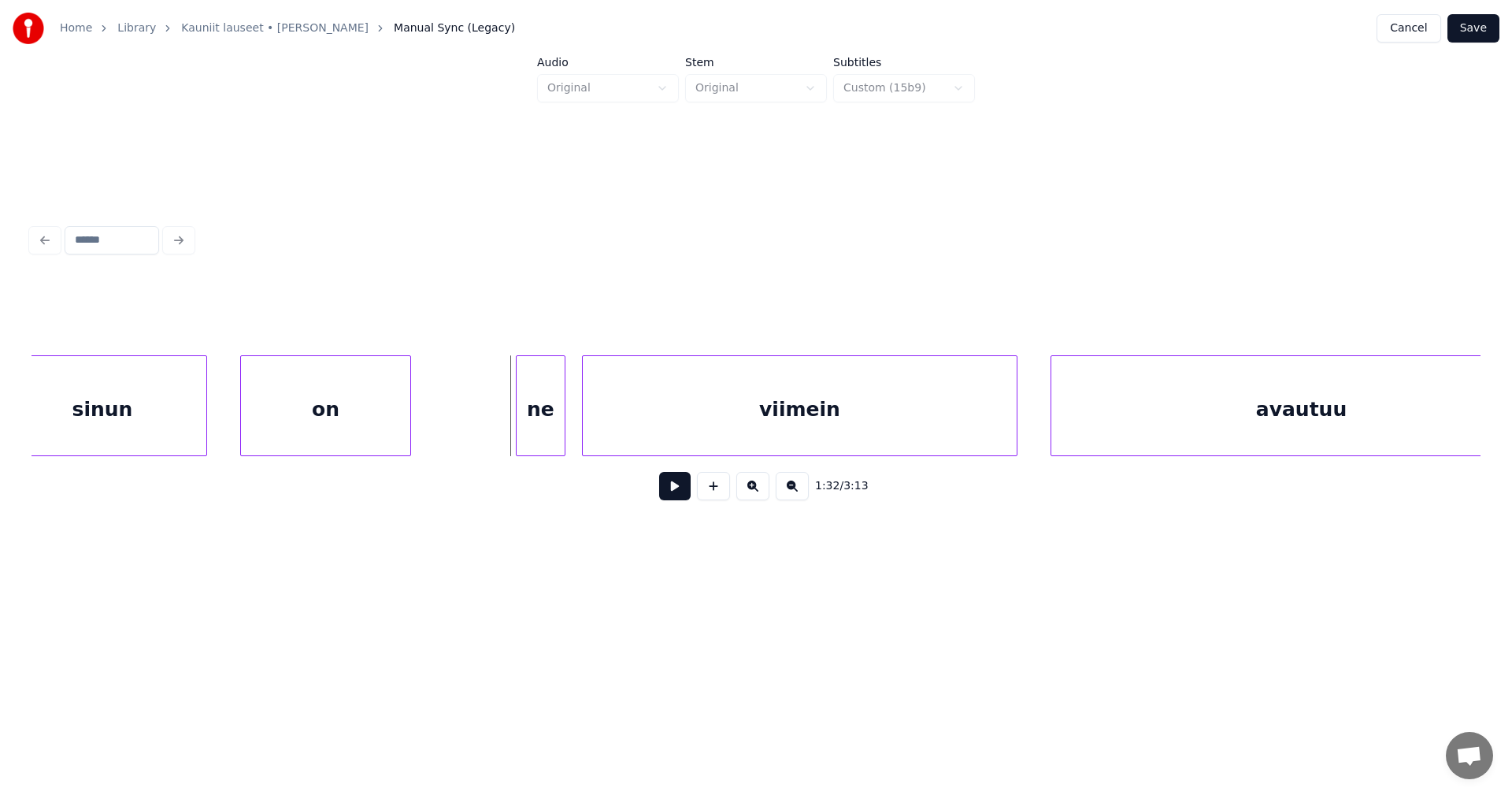
scroll to position [0, 24981]
click at [533, 437] on div "ne" at bounding box center [522, 409] width 48 height 107
click at [670, 500] on button at bounding box center [675, 485] width 32 height 28
click at [550, 442] on div at bounding box center [549, 405] width 5 height 99
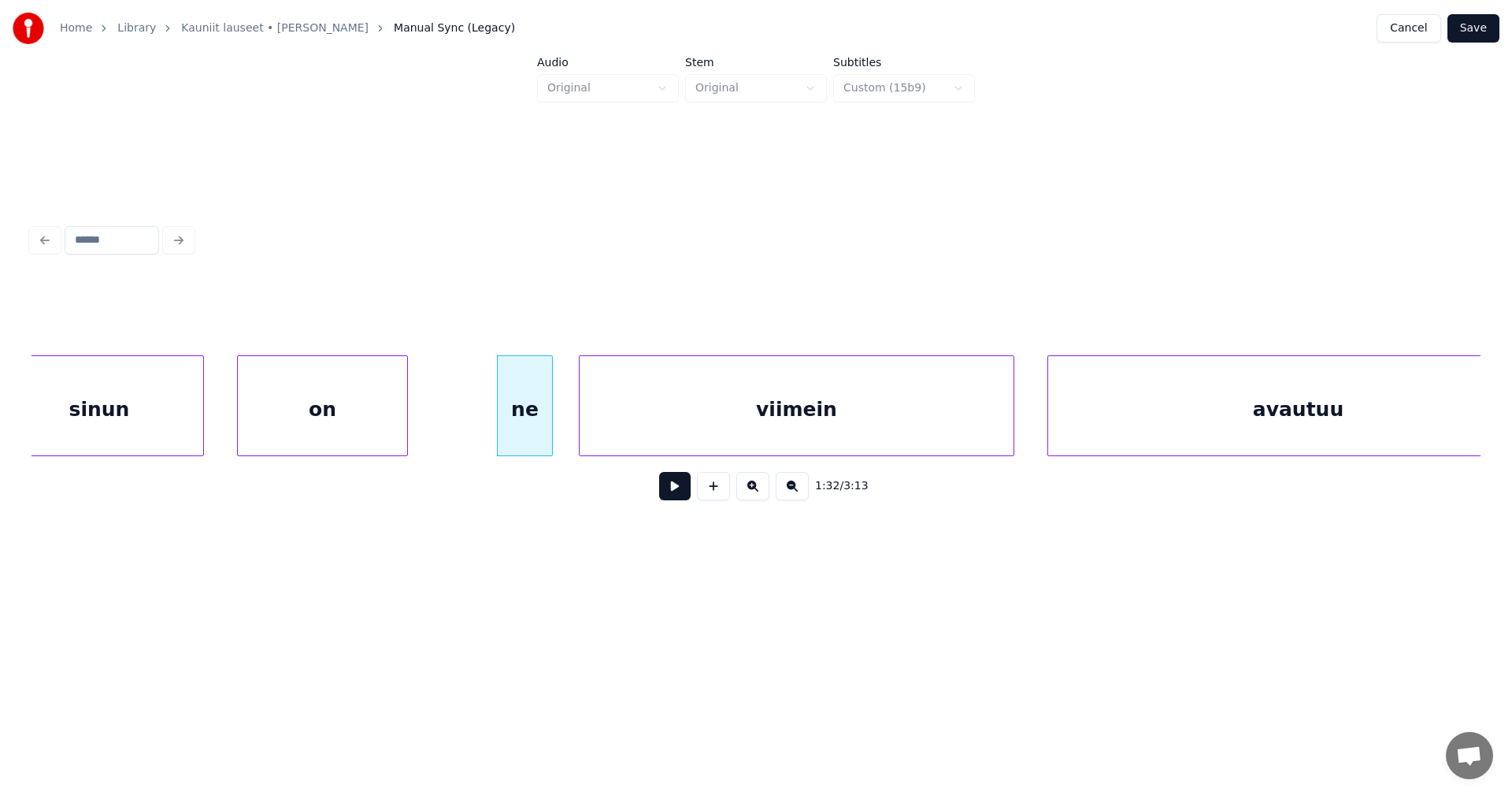
click at [665, 496] on button at bounding box center [675, 485] width 32 height 28
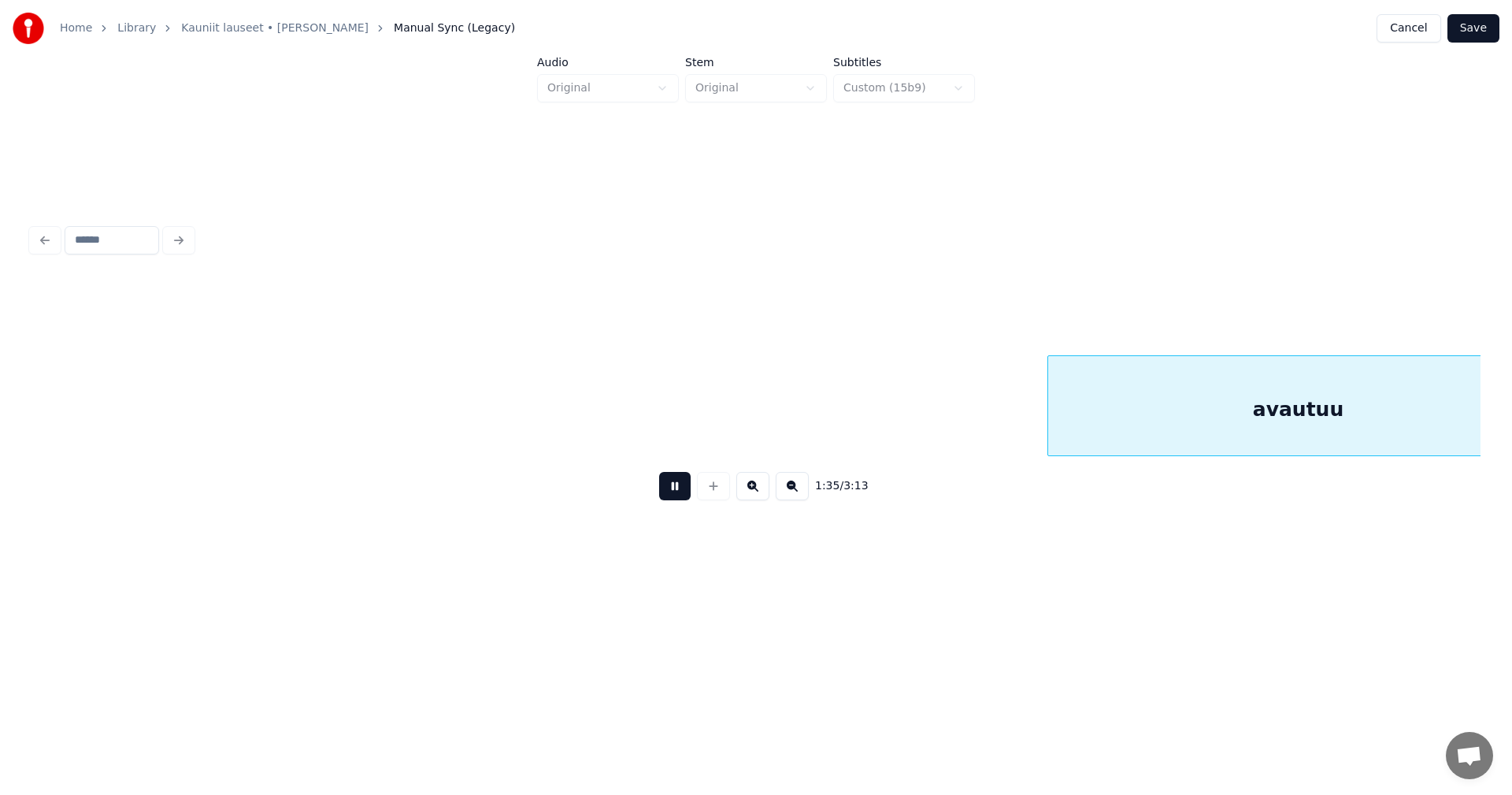
scroll to position [0, 26434]
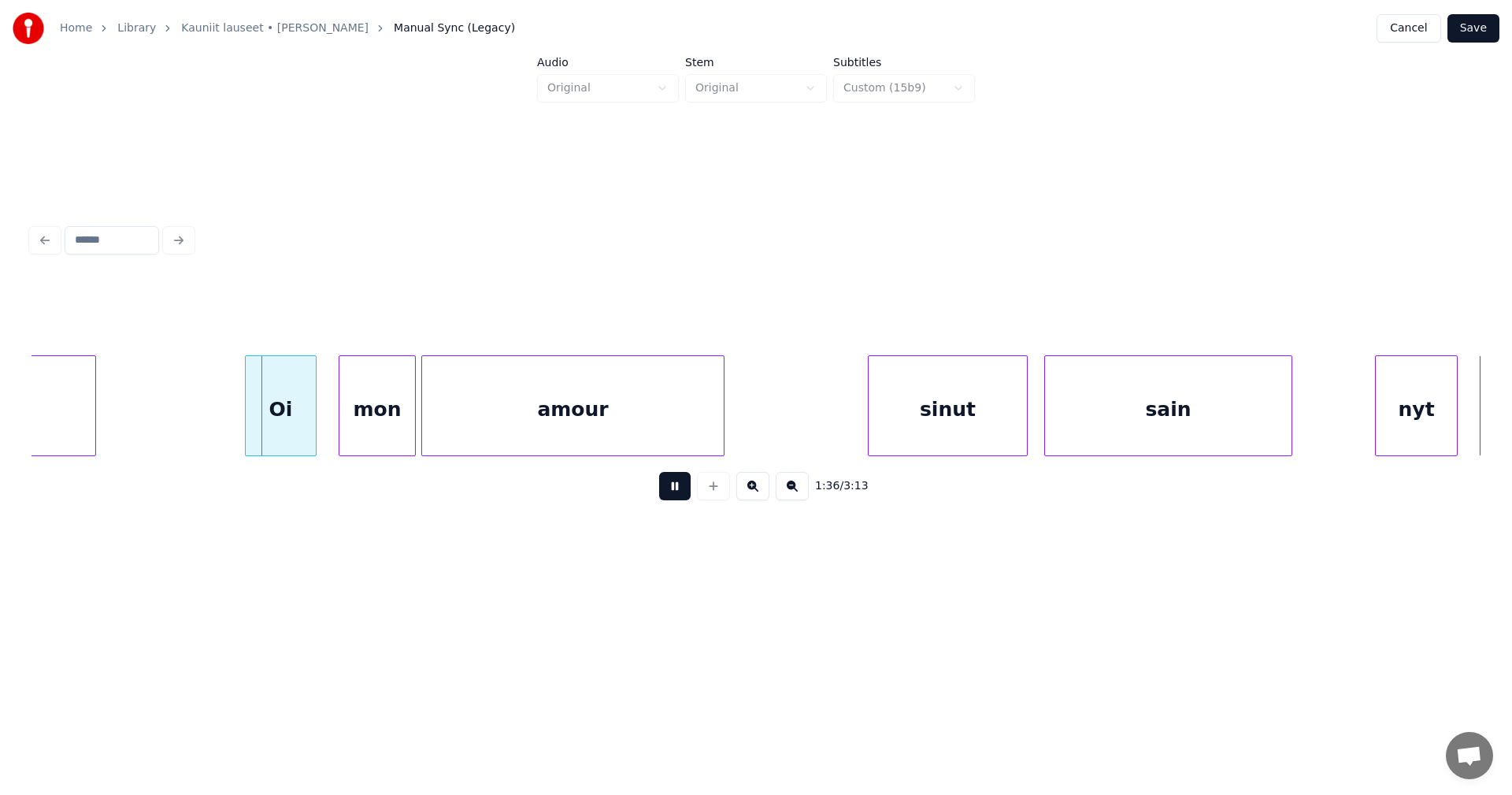
click at [683, 497] on button at bounding box center [675, 485] width 32 height 28
click at [300, 409] on div "Oi" at bounding box center [276, 409] width 70 height 107
click at [377, 414] on div "mon" at bounding box center [367, 409] width 76 height 107
click at [661, 496] on button at bounding box center [675, 485] width 32 height 28
click at [666, 493] on button at bounding box center [675, 485] width 32 height 28
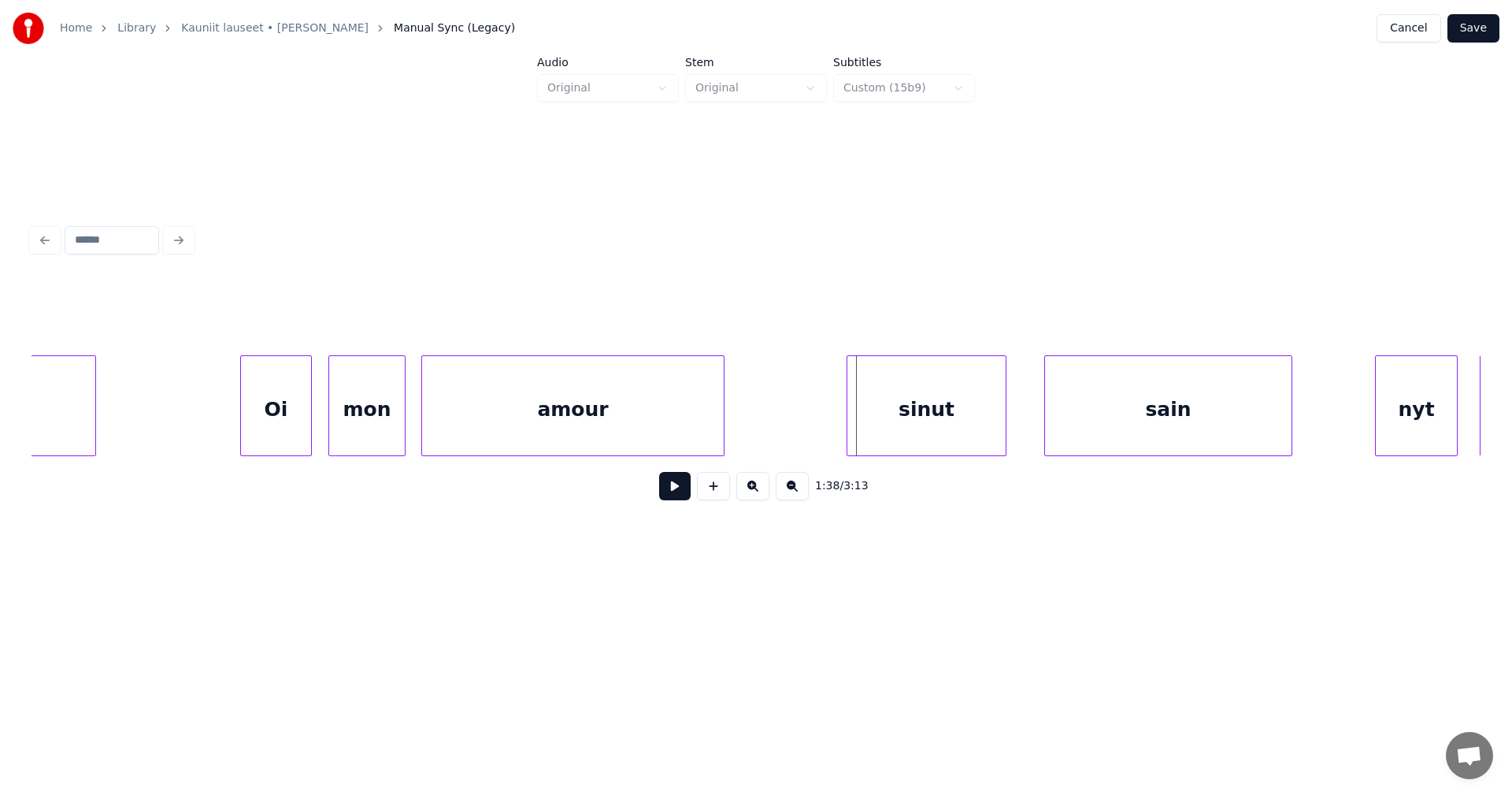
click at [921, 427] on div "sinut" at bounding box center [927, 409] width 159 height 107
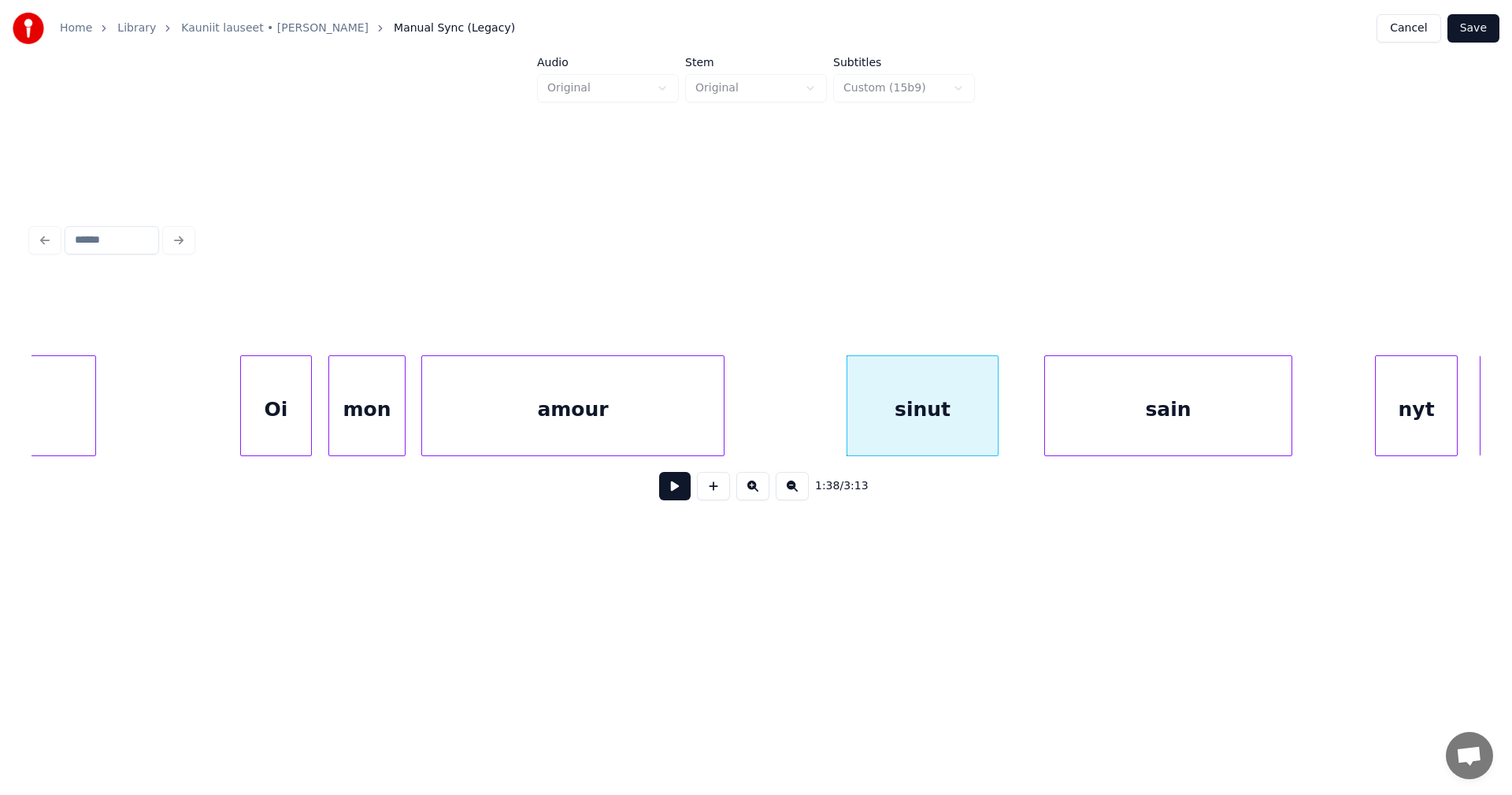
click at [997, 425] on div at bounding box center [995, 405] width 5 height 99
click at [833, 428] on div at bounding box center [834, 405] width 5 height 99
click at [673, 494] on button at bounding box center [675, 485] width 32 height 28
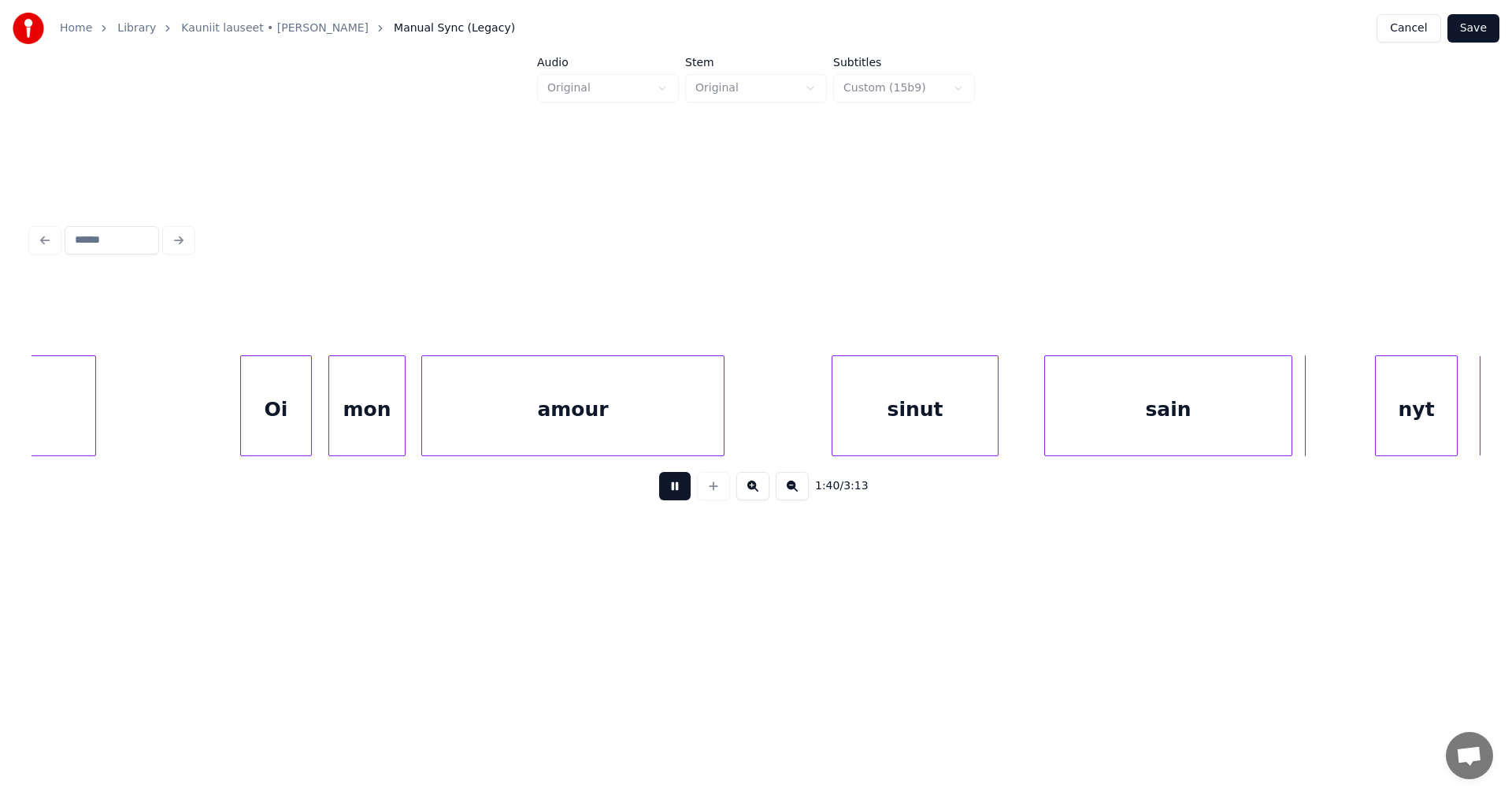
click at [673, 494] on button at bounding box center [675, 485] width 32 height 28
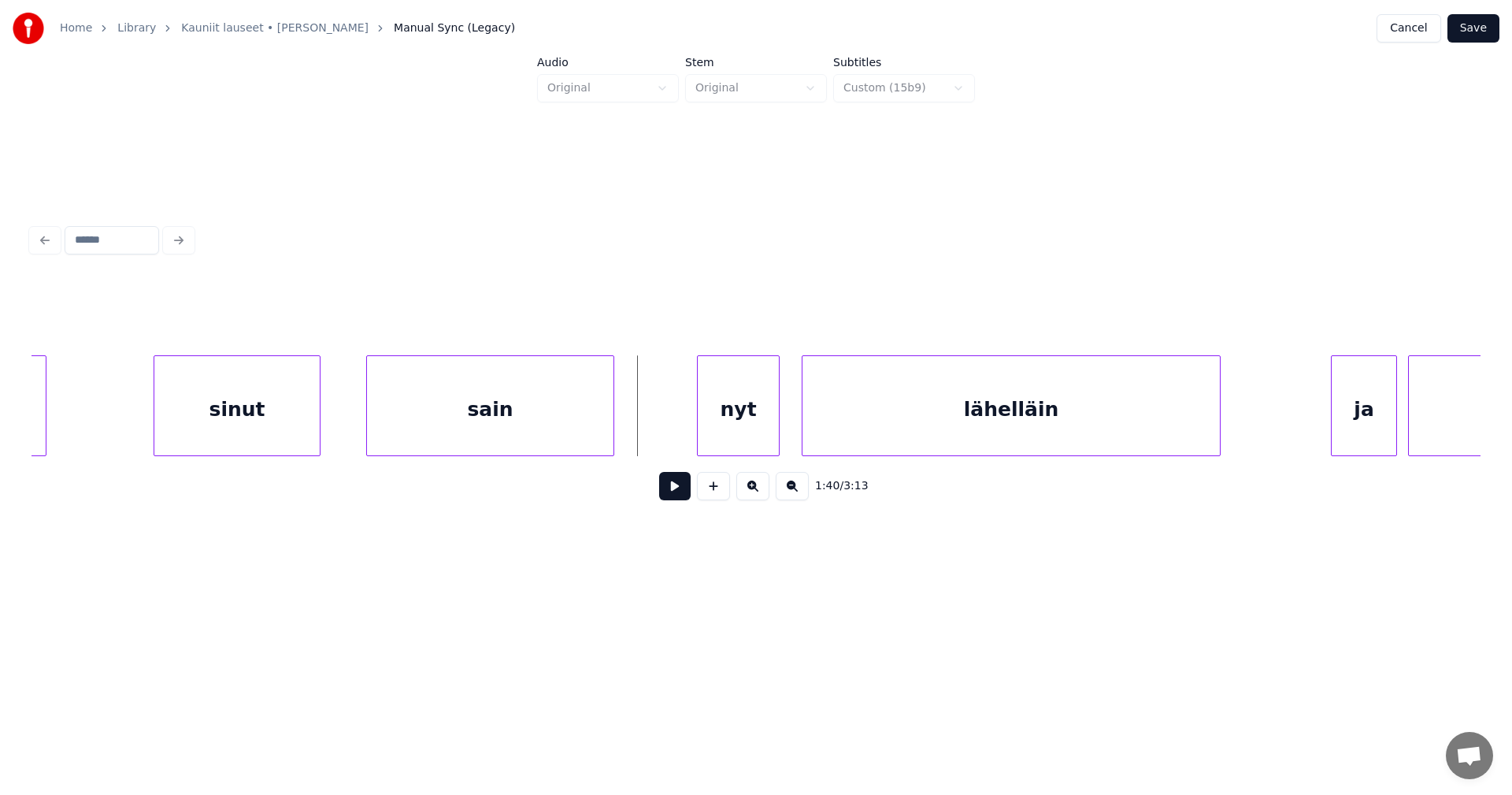
scroll to position [0, 27127]
click at [733, 433] on div "nyt" at bounding box center [708, 409] width 81 height 107
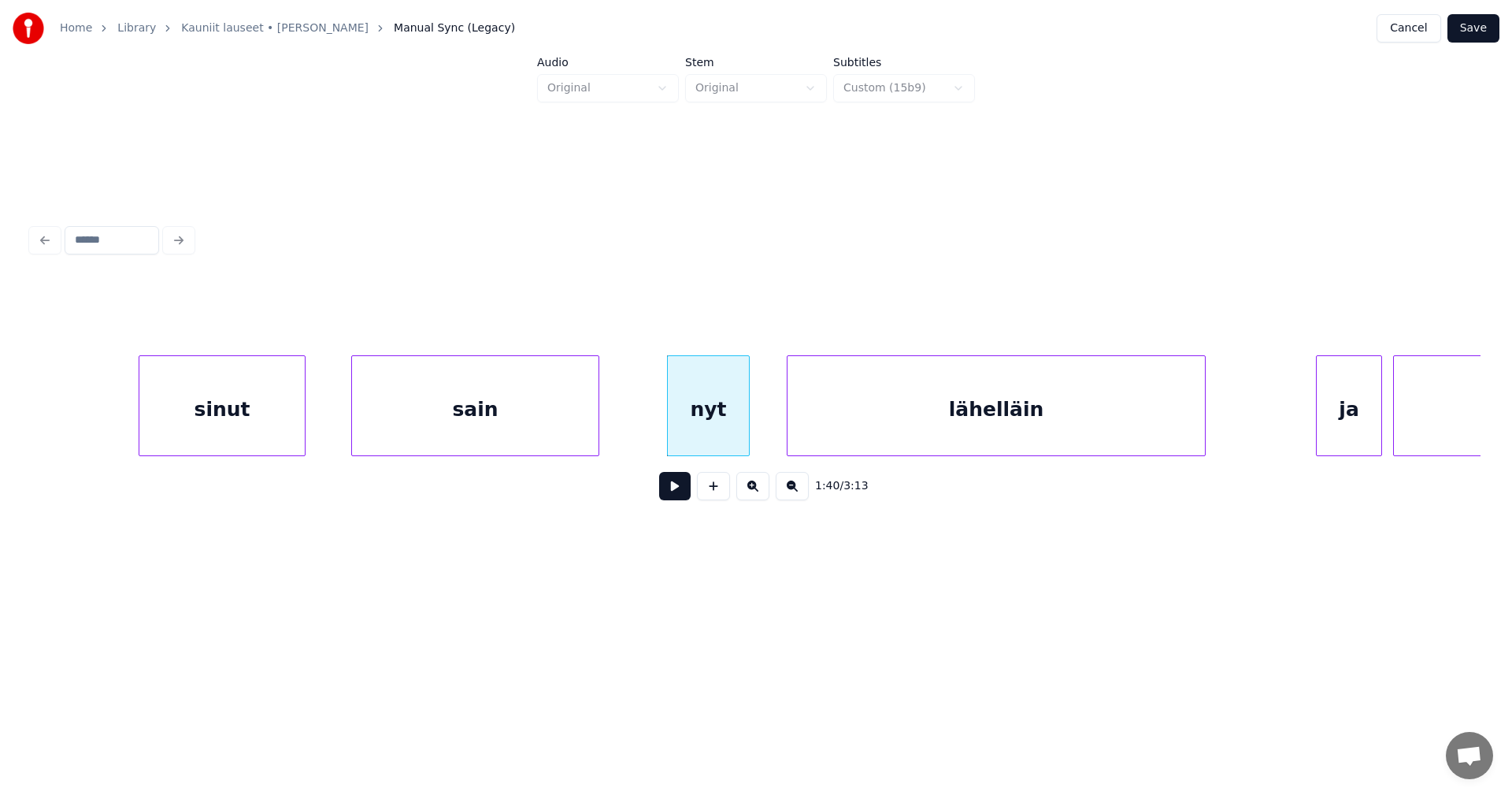
click at [682, 500] on button at bounding box center [675, 485] width 32 height 28
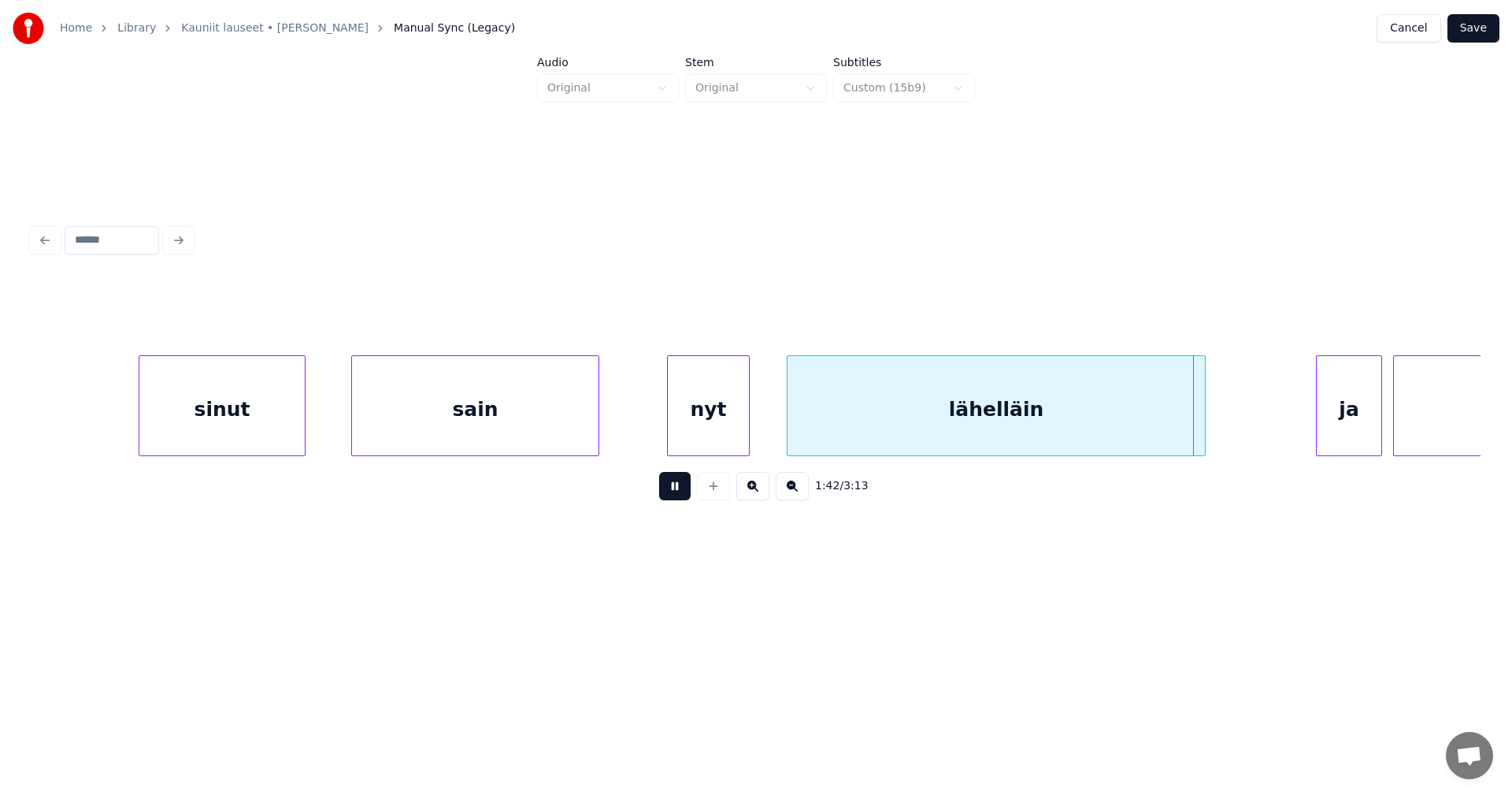
click at [682, 495] on button at bounding box center [675, 485] width 32 height 28
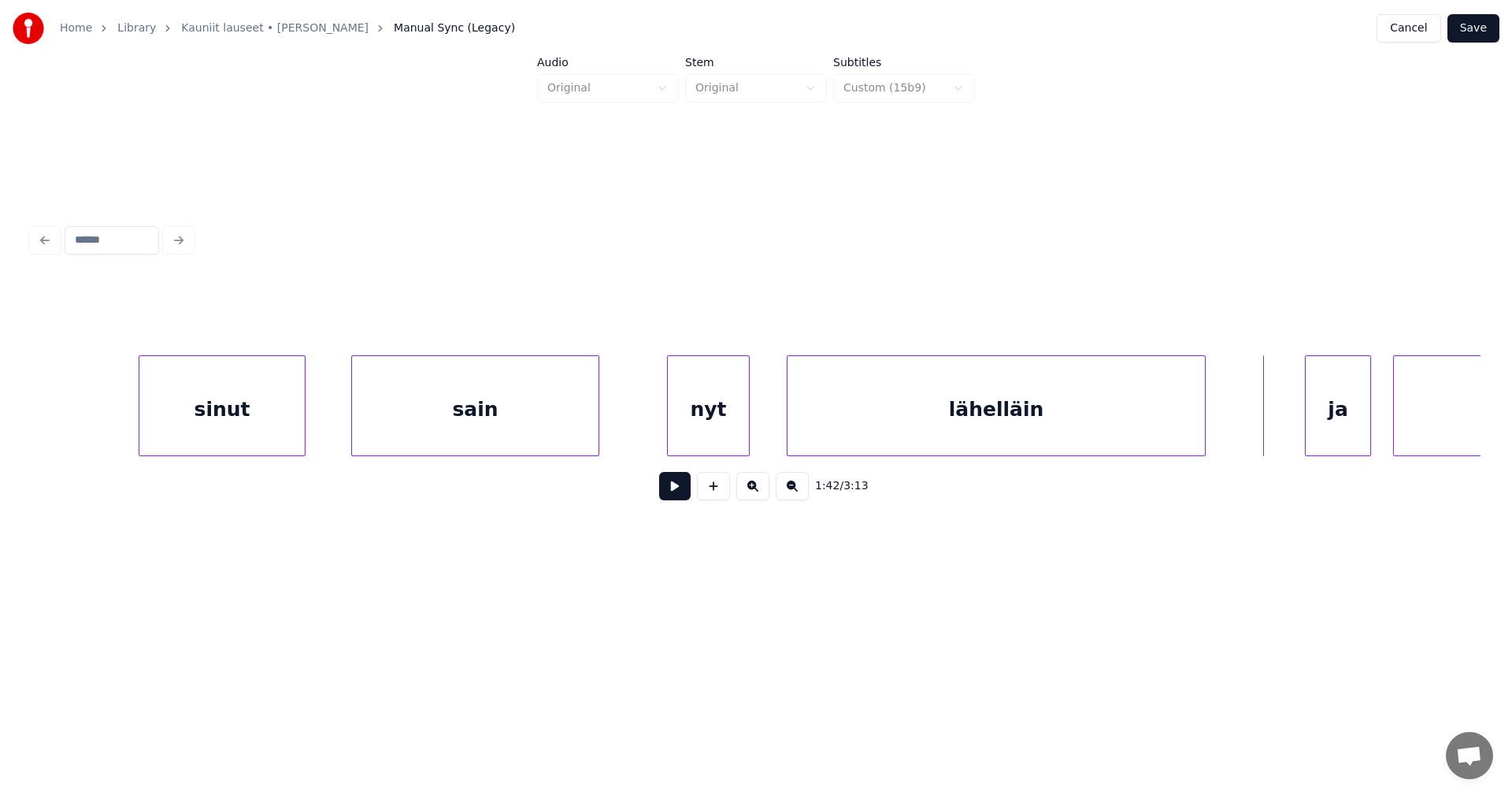
click at [1346, 418] on div "ja" at bounding box center [1338, 409] width 64 height 107
click at [1298, 426] on div at bounding box center [1296, 405] width 5 height 99
click at [683, 496] on button at bounding box center [675, 485] width 32 height 28
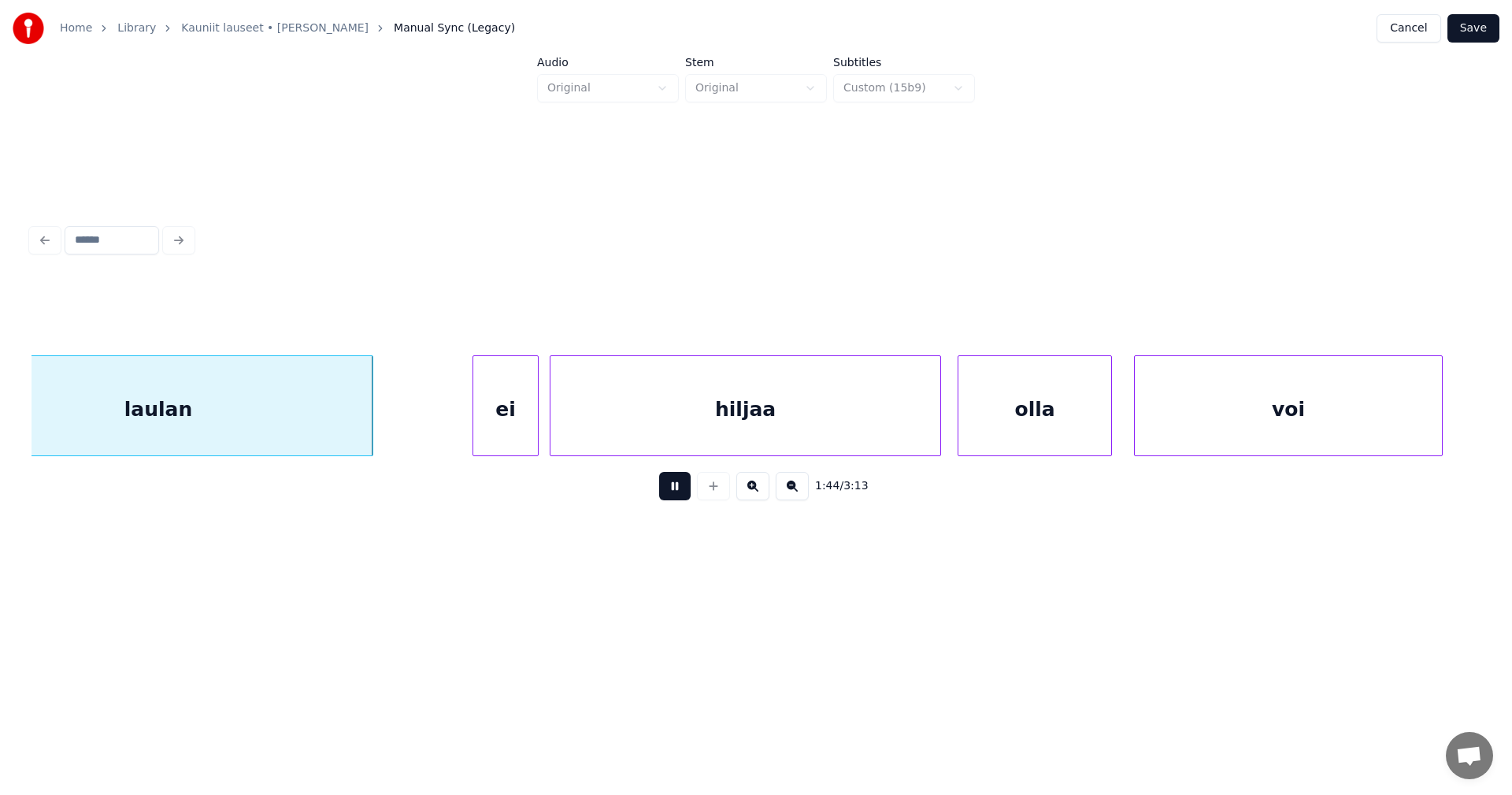
click at [683, 496] on button at bounding box center [675, 485] width 32 height 28
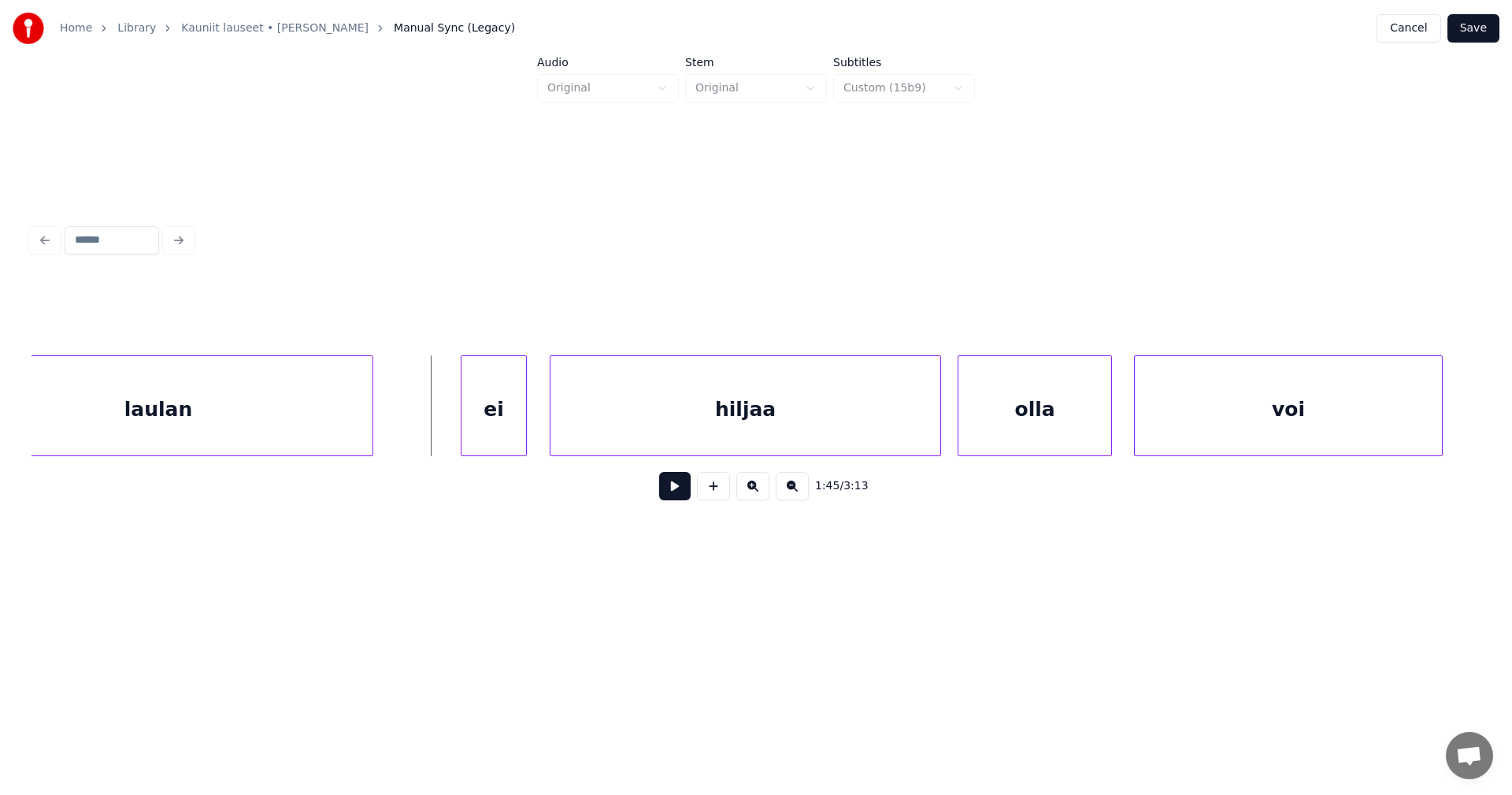
click at [500, 426] on div "ei" at bounding box center [493, 409] width 64 height 107
click at [685, 495] on button at bounding box center [675, 485] width 32 height 28
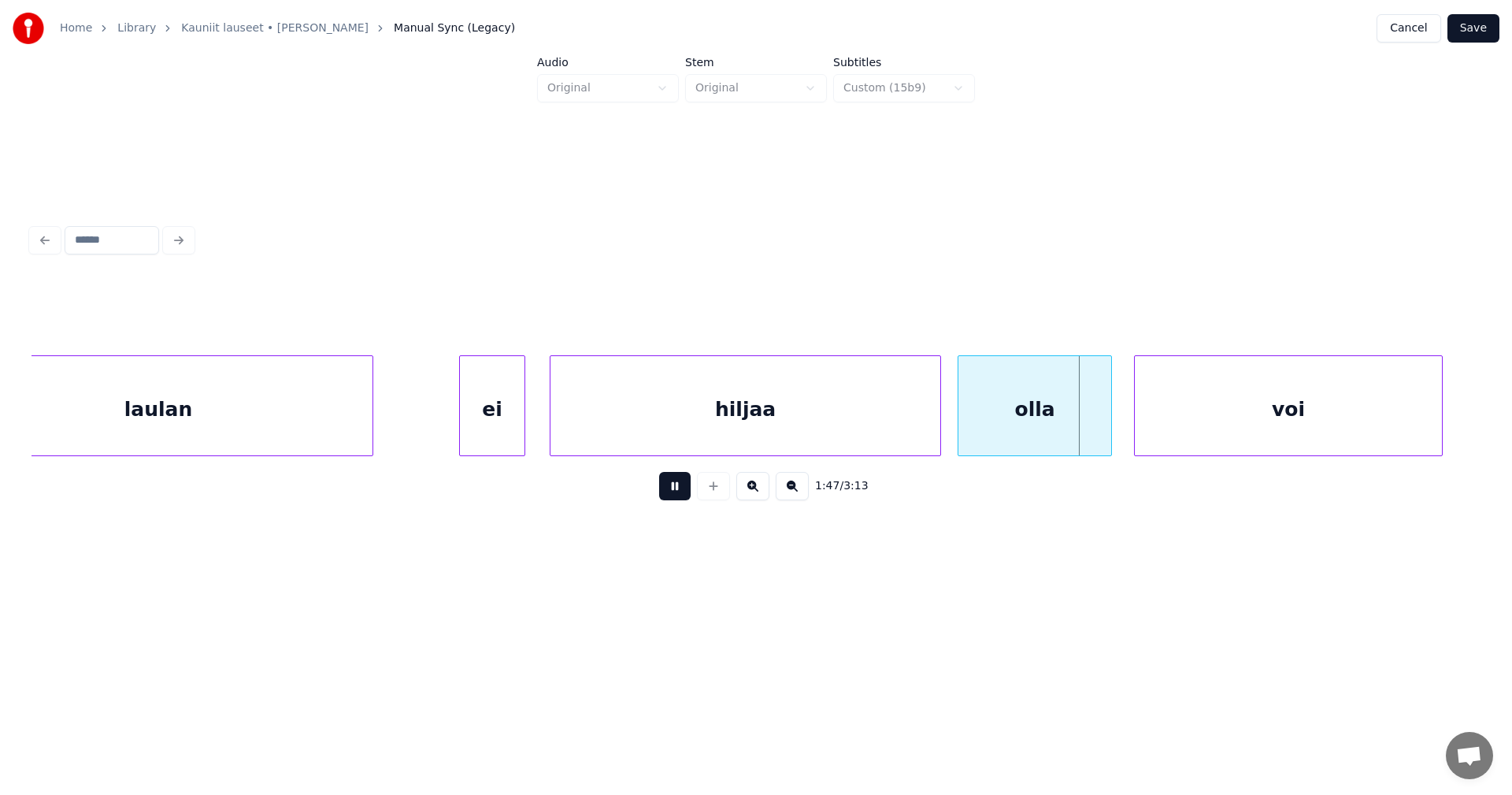
click at [682, 496] on button at bounding box center [675, 485] width 32 height 28
click at [1157, 430] on div "voi" at bounding box center [1283, 409] width 308 height 107
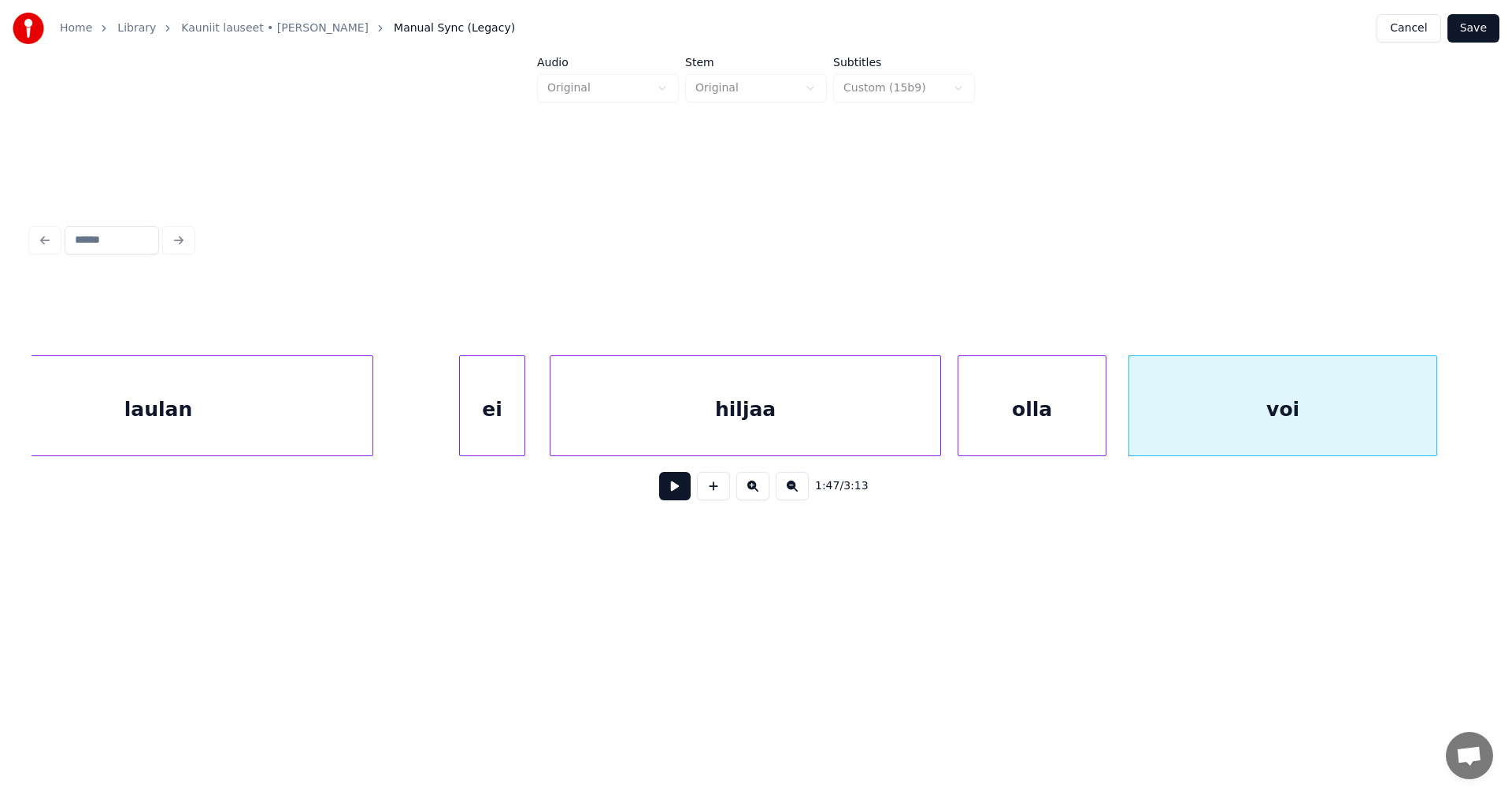
click at [1103, 433] on div at bounding box center [1103, 405] width 5 height 99
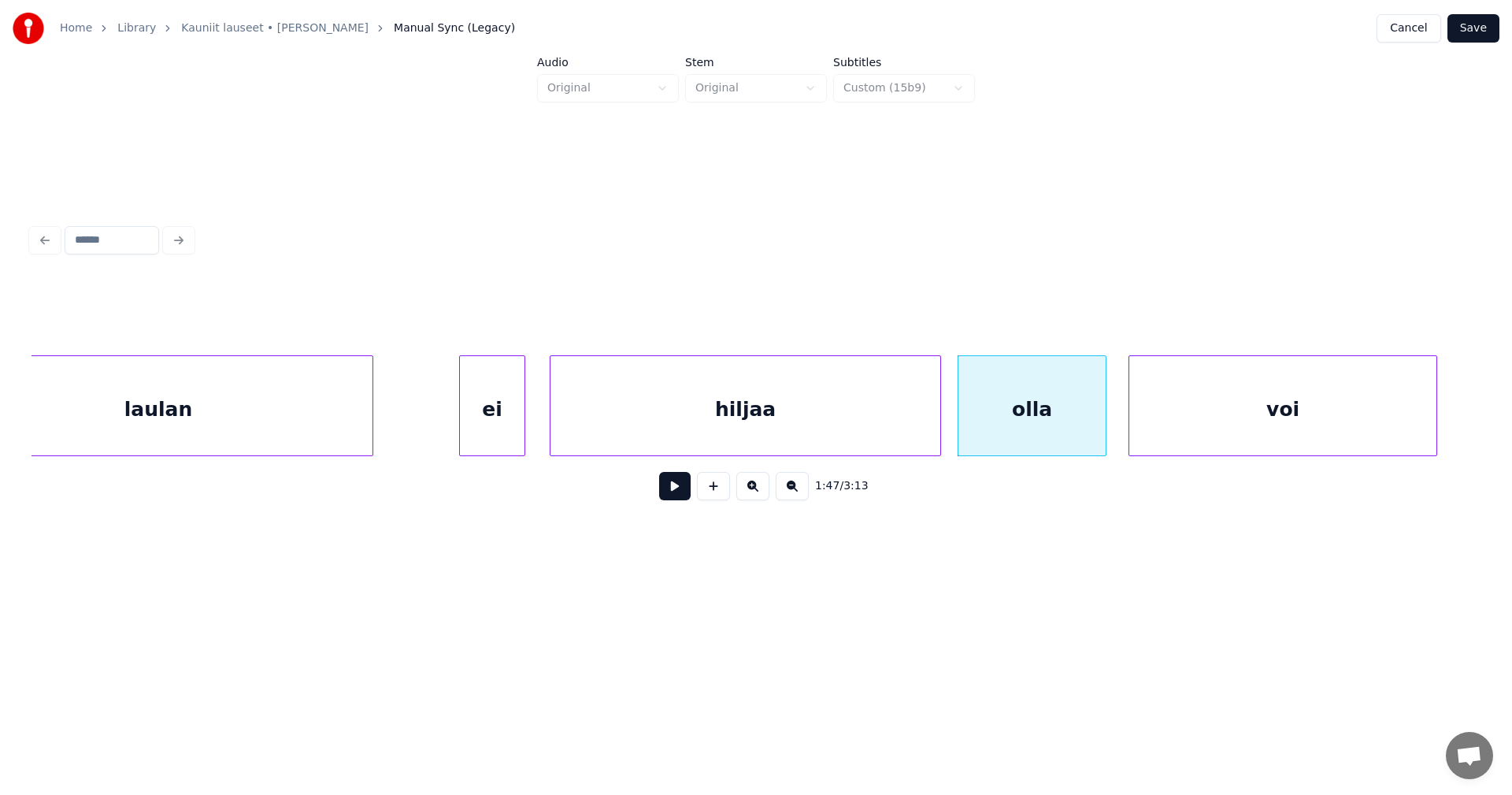
click at [680, 489] on button at bounding box center [675, 485] width 32 height 28
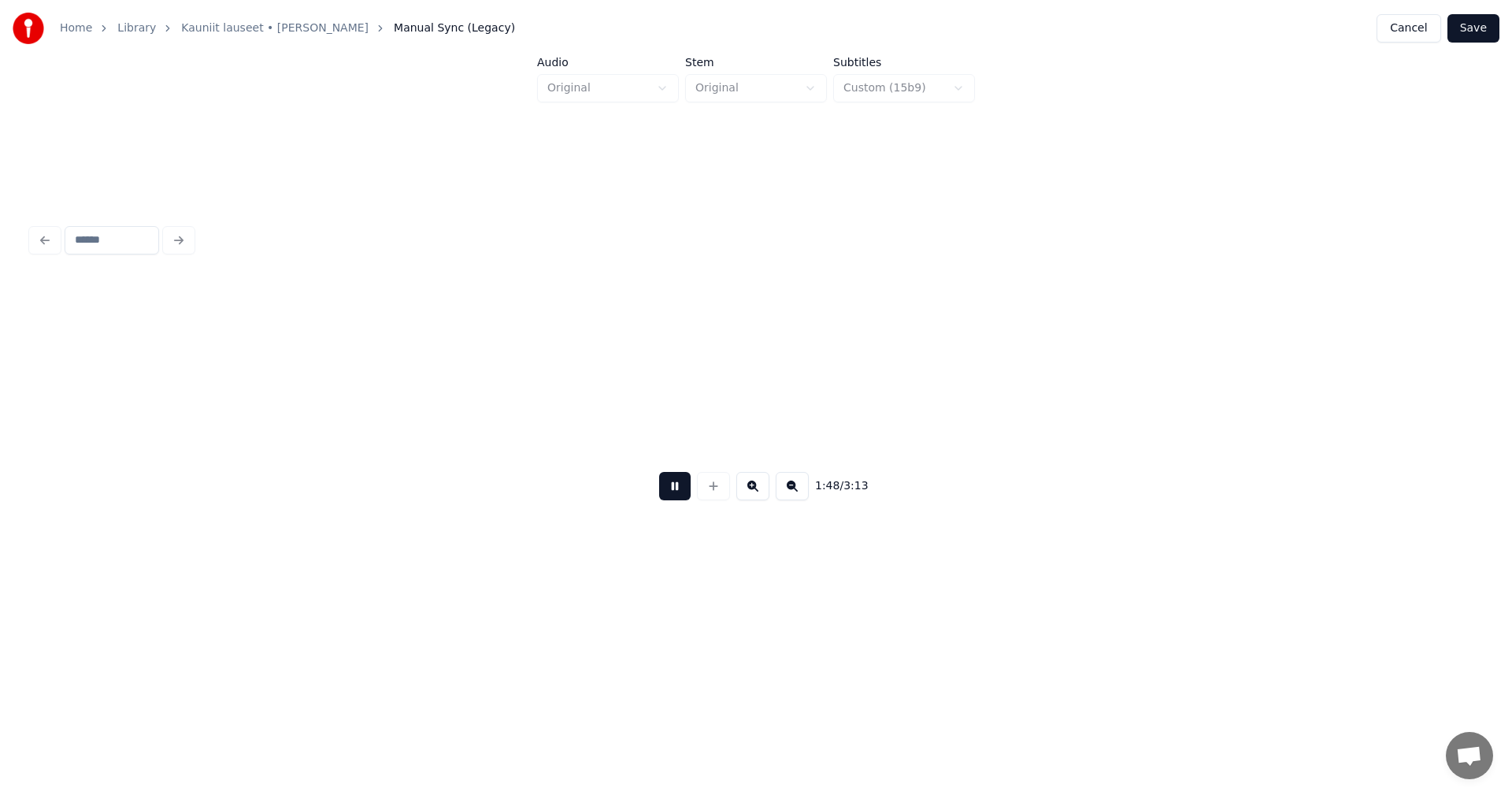
scroll to position [0, 30027]
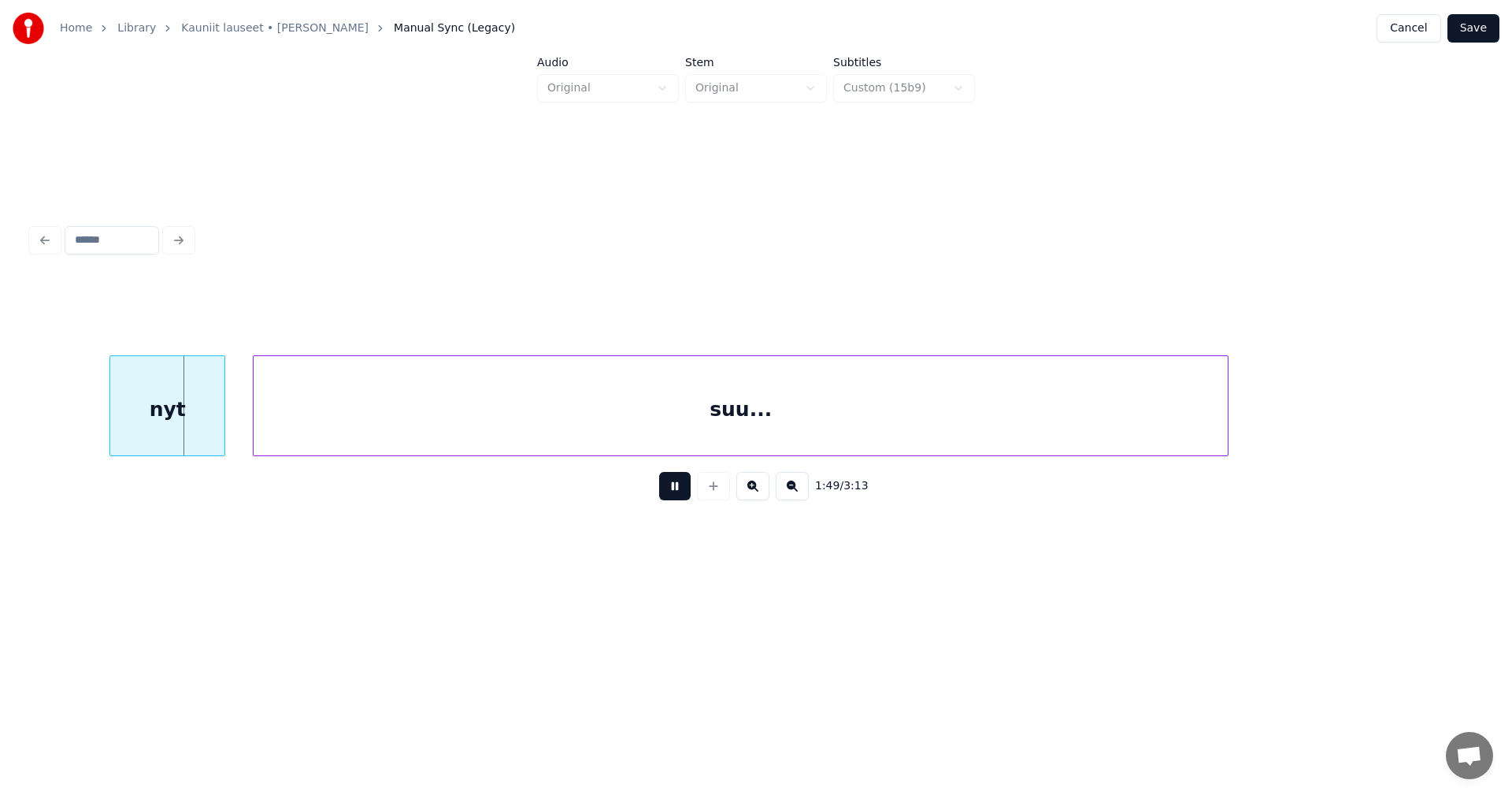
drag, startPoint x: 680, startPoint y: 489, endPoint x: 647, endPoint y: 489, distance: 33.0
click at [667, 489] on button at bounding box center [675, 485] width 32 height 28
click at [133, 428] on div "nyt" at bounding box center [117, 409] width 114 height 107
click at [231, 423] on div at bounding box center [231, 405] width 5 height 99
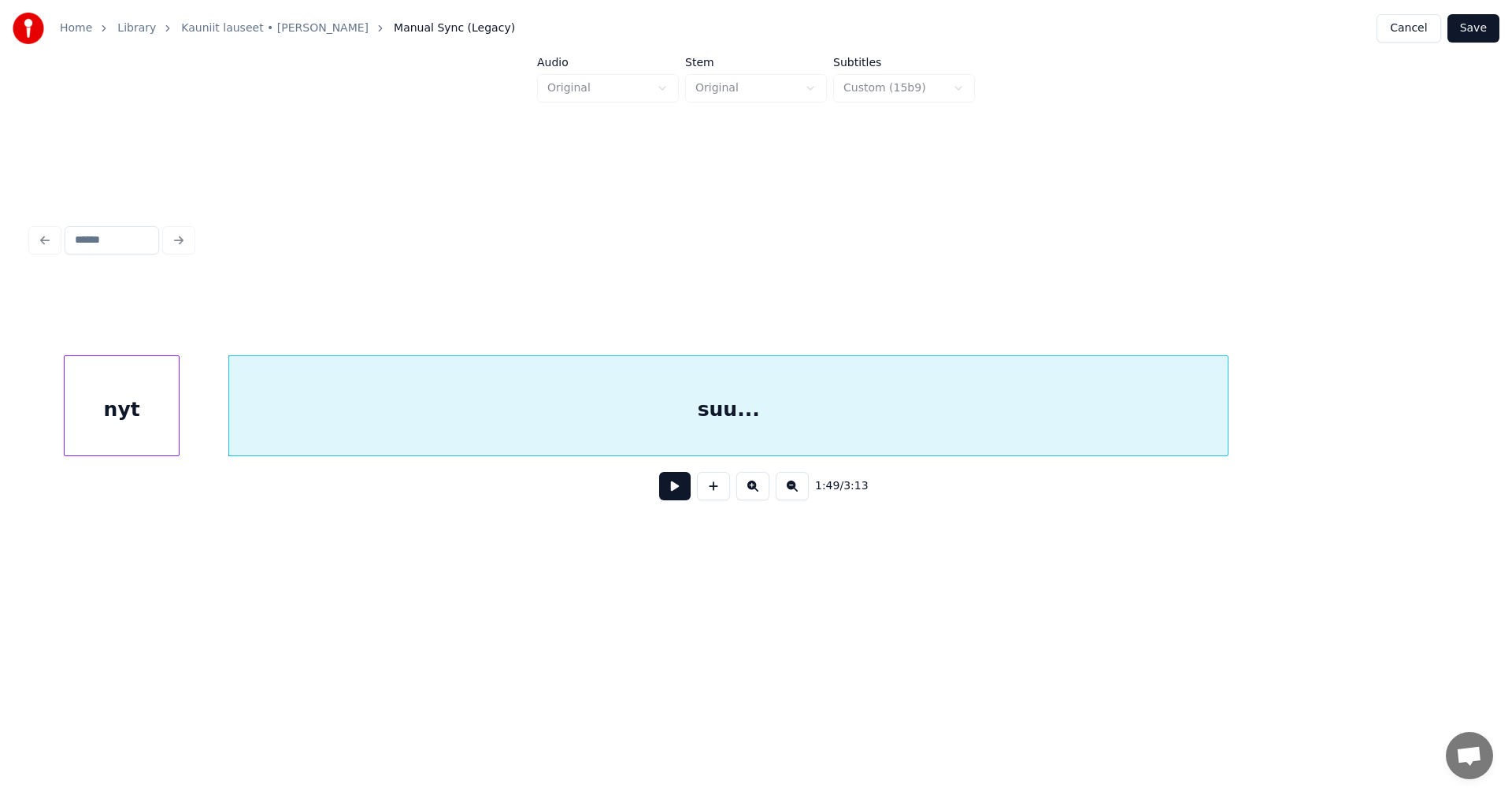
click at [163, 428] on div "nyt" at bounding box center [121, 409] width 114 height 107
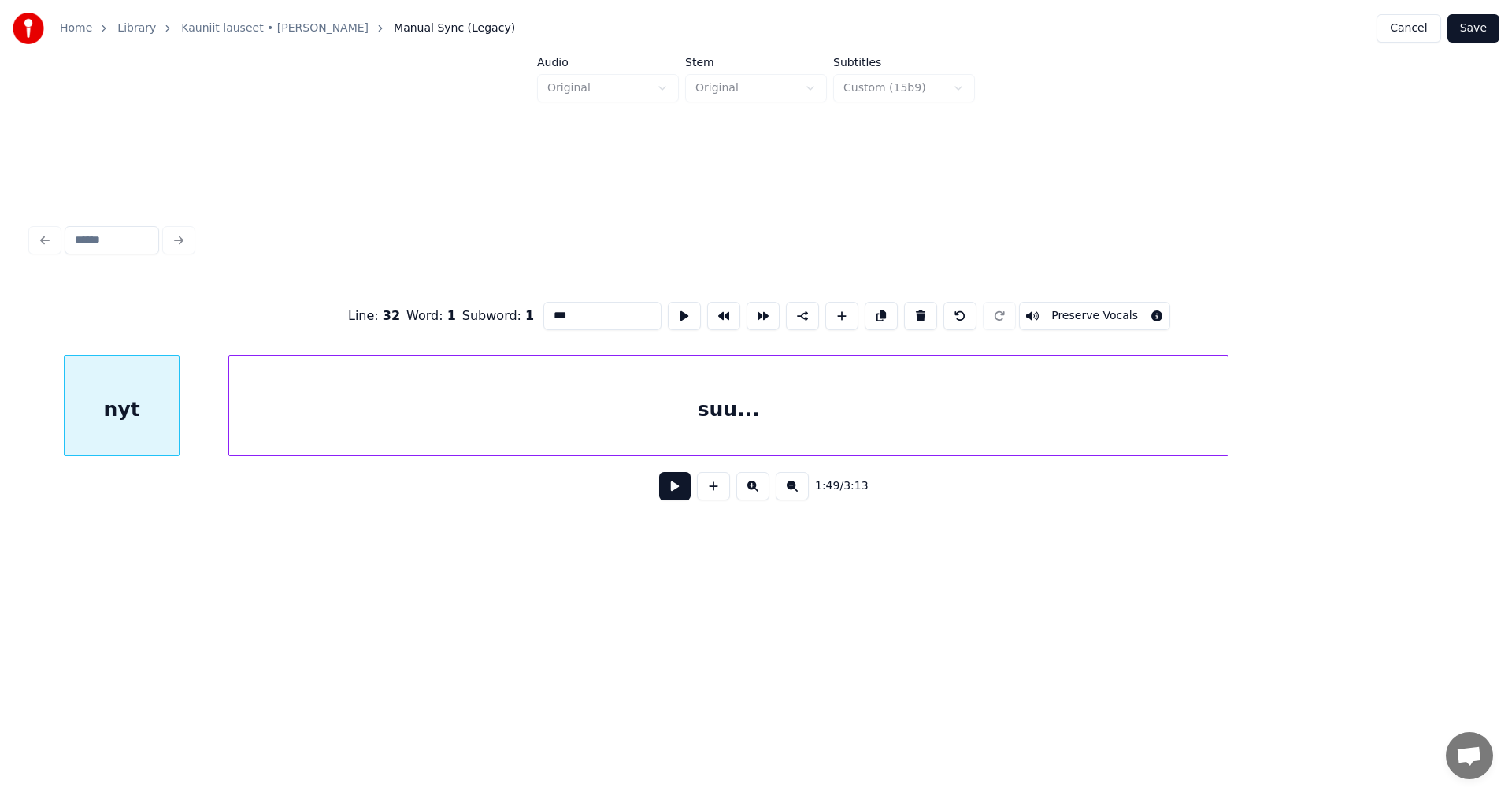
click at [670, 487] on button at bounding box center [675, 485] width 32 height 28
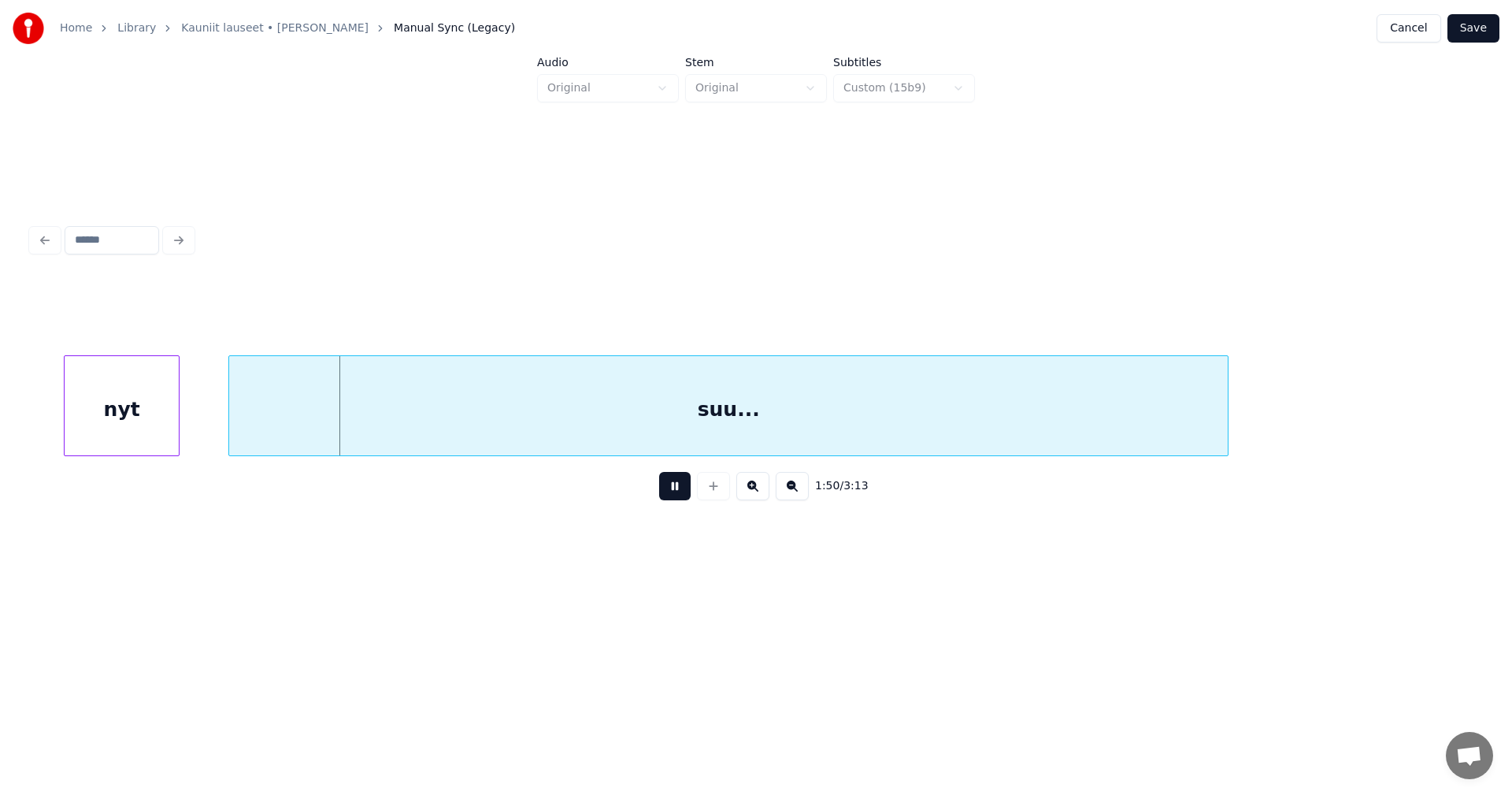
drag, startPoint x: 670, startPoint y: 487, endPoint x: 644, endPoint y: 429, distance: 63.6
click at [670, 486] on button at bounding box center [675, 485] width 32 height 28
click at [643, 418] on div "suu..." at bounding box center [728, 409] width 999 height 107
click at [677, 492] on button at bounding box center [675, 485] width 32 height 28
click at [678, 493] on button at bounding box center [675, 485] width 32 height 28
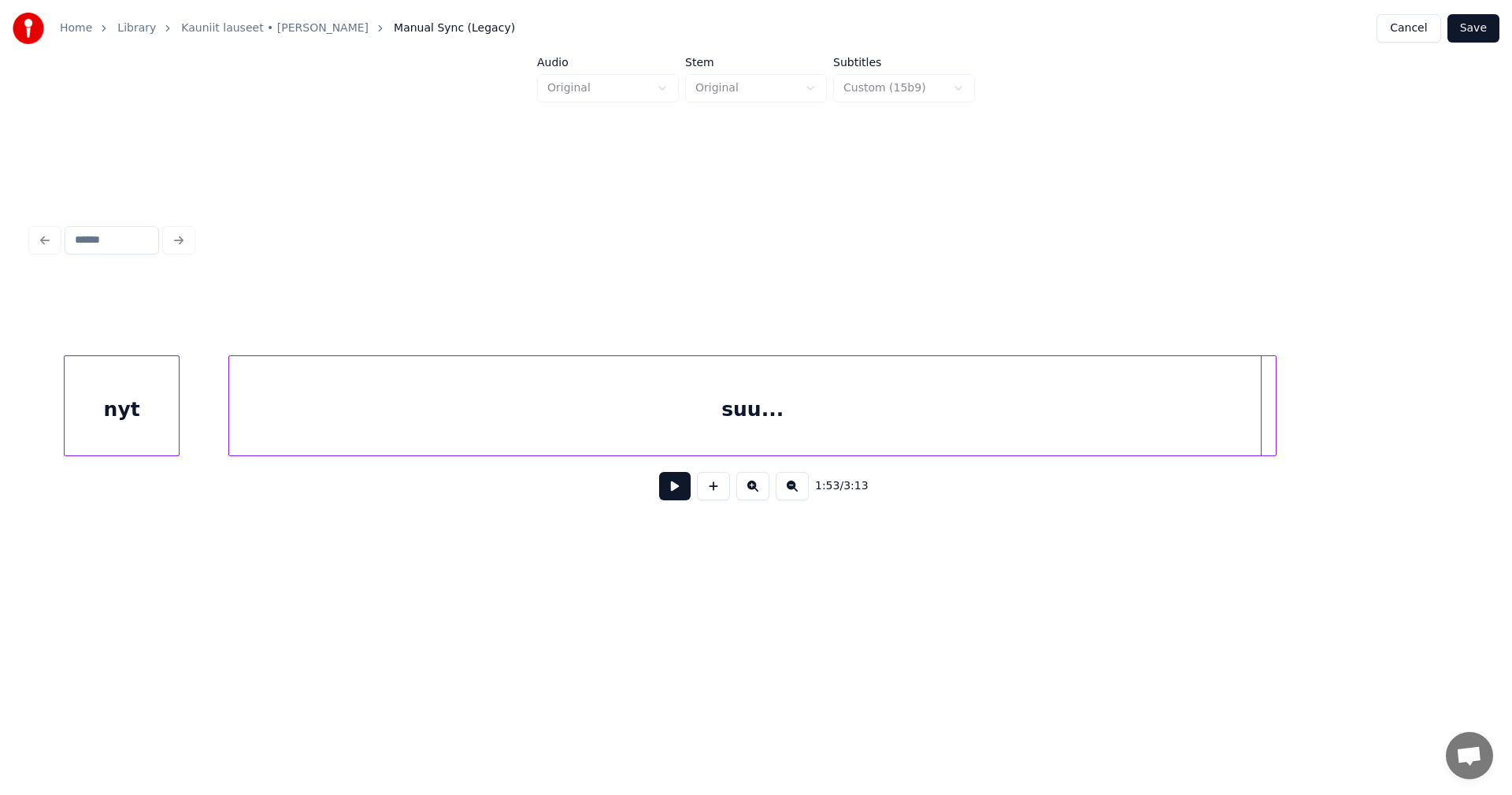
click at [1276, 417] on div at bounding box center [1274, 405] width 5 height 99
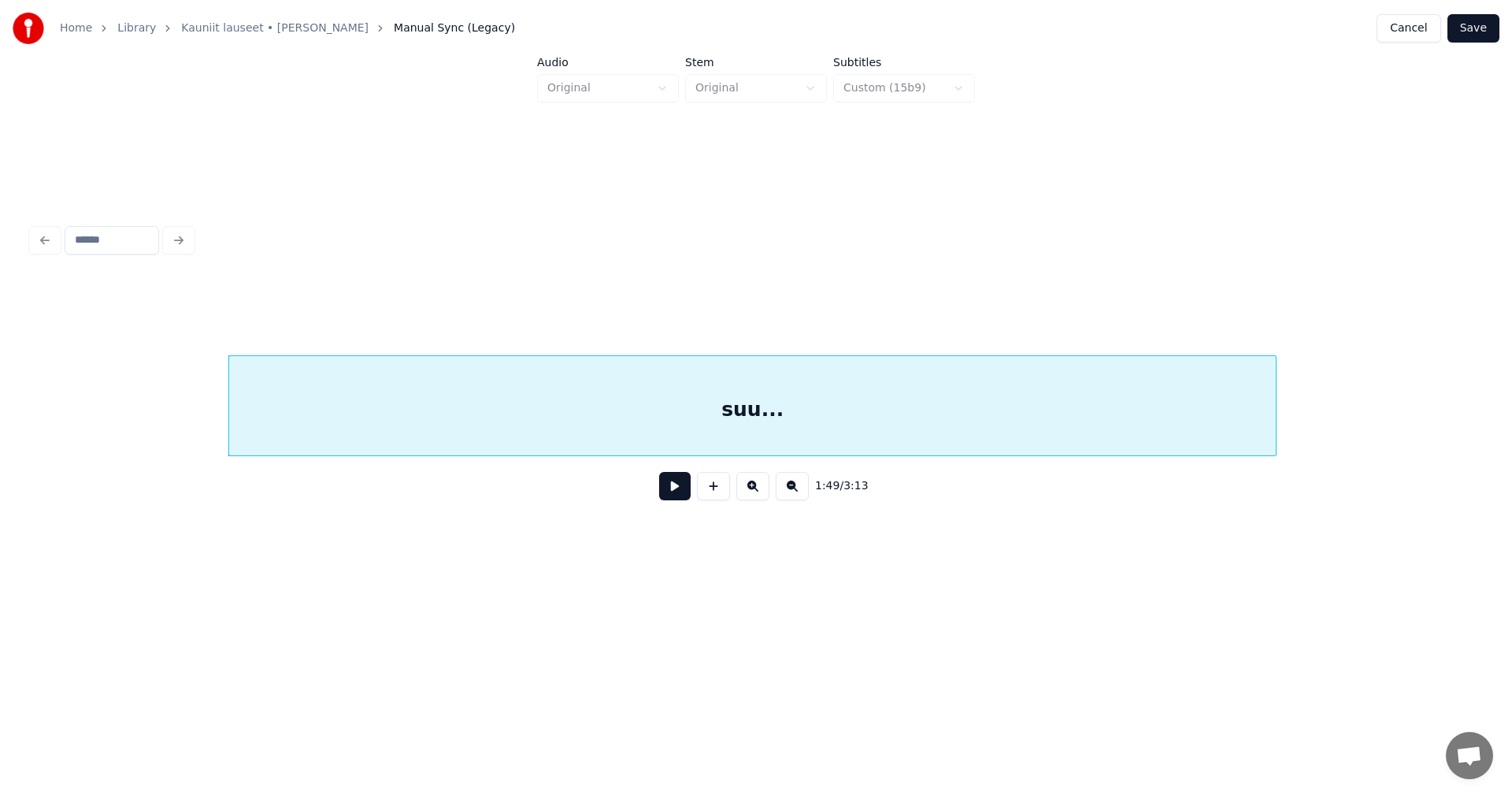
scroll to position [0, 31294]
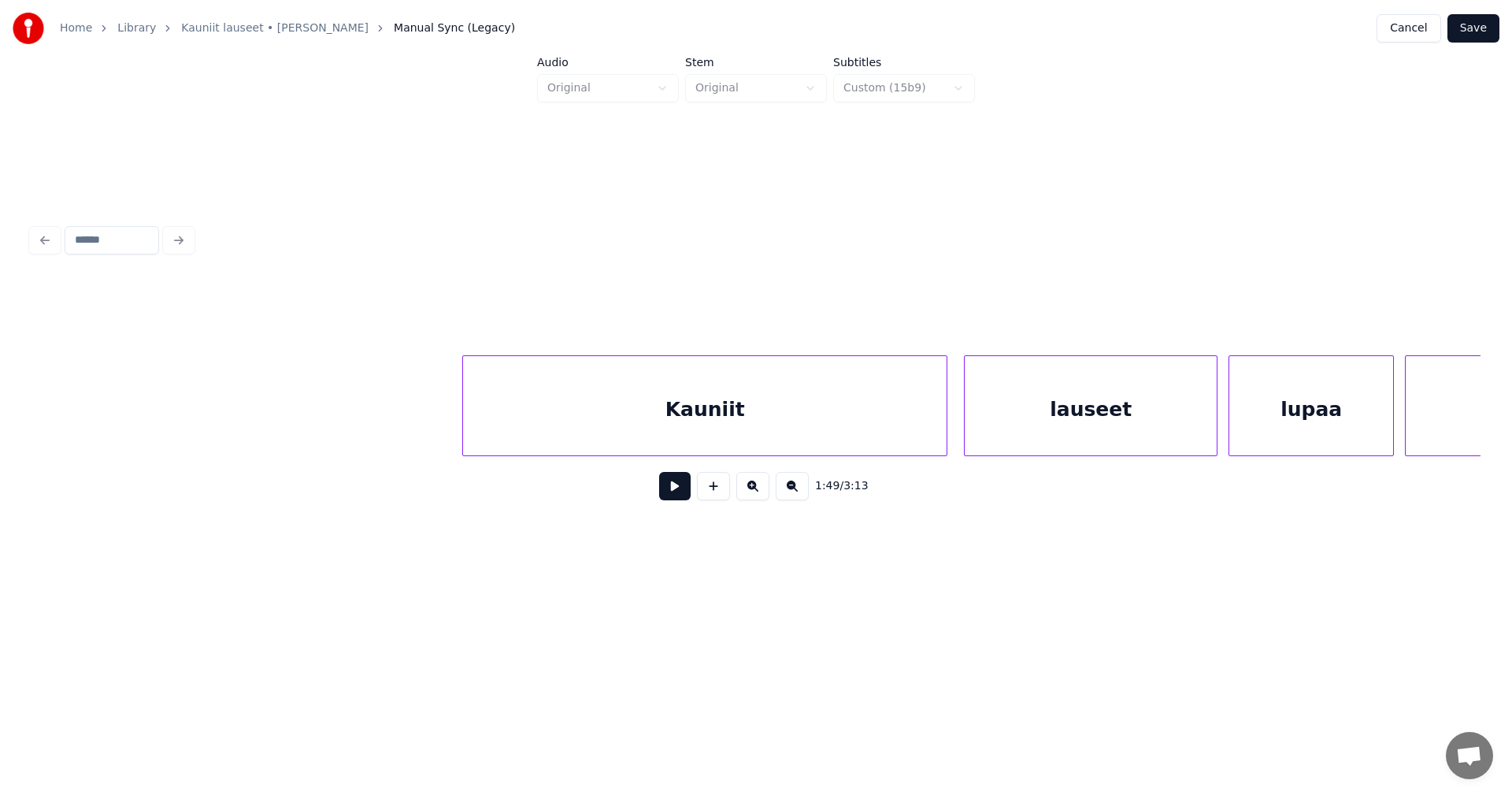
click at [682, 495] on button at bounding box center [675, 485] width 32 height 28
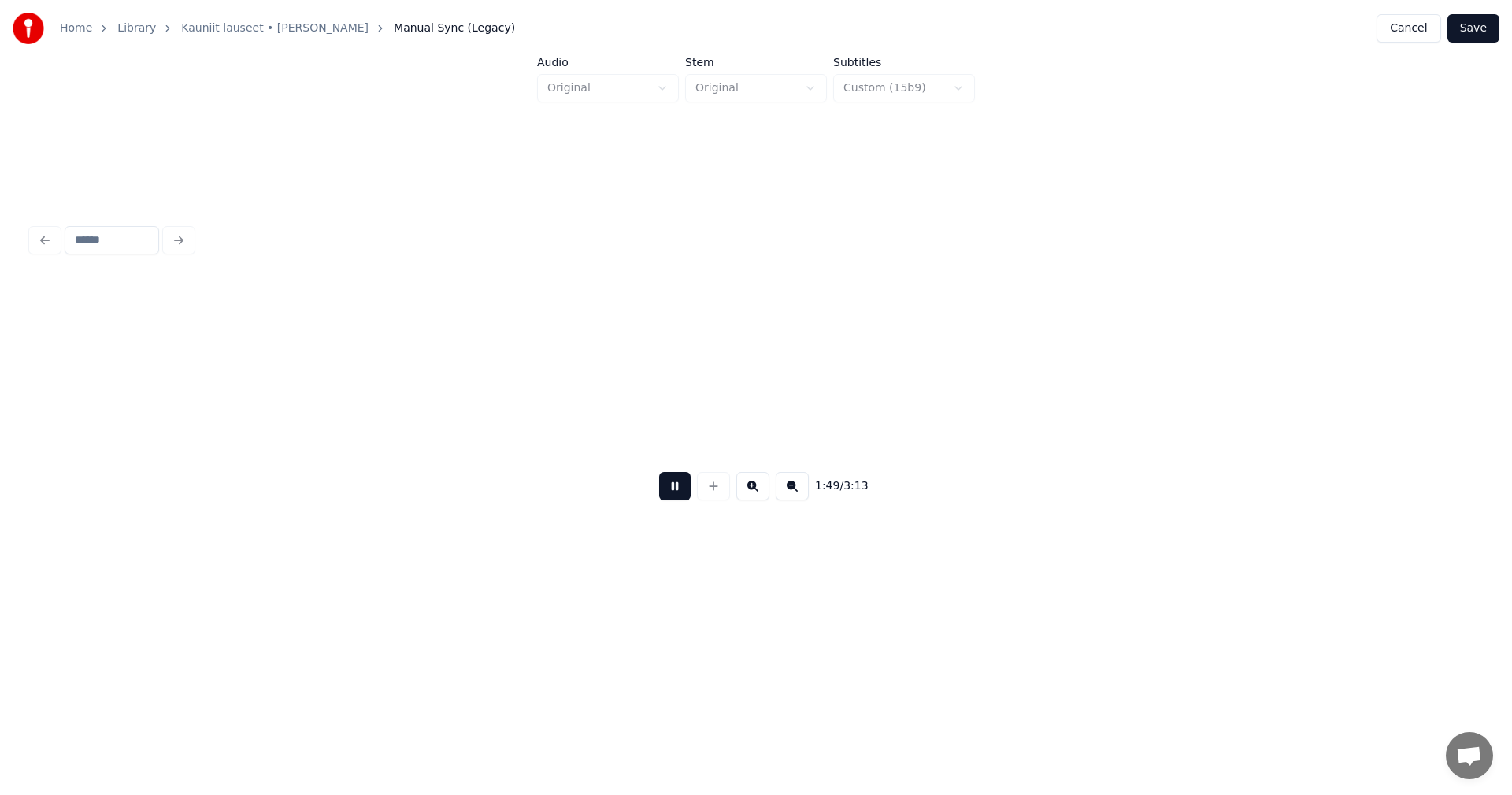
scroll to position [0, 30224]
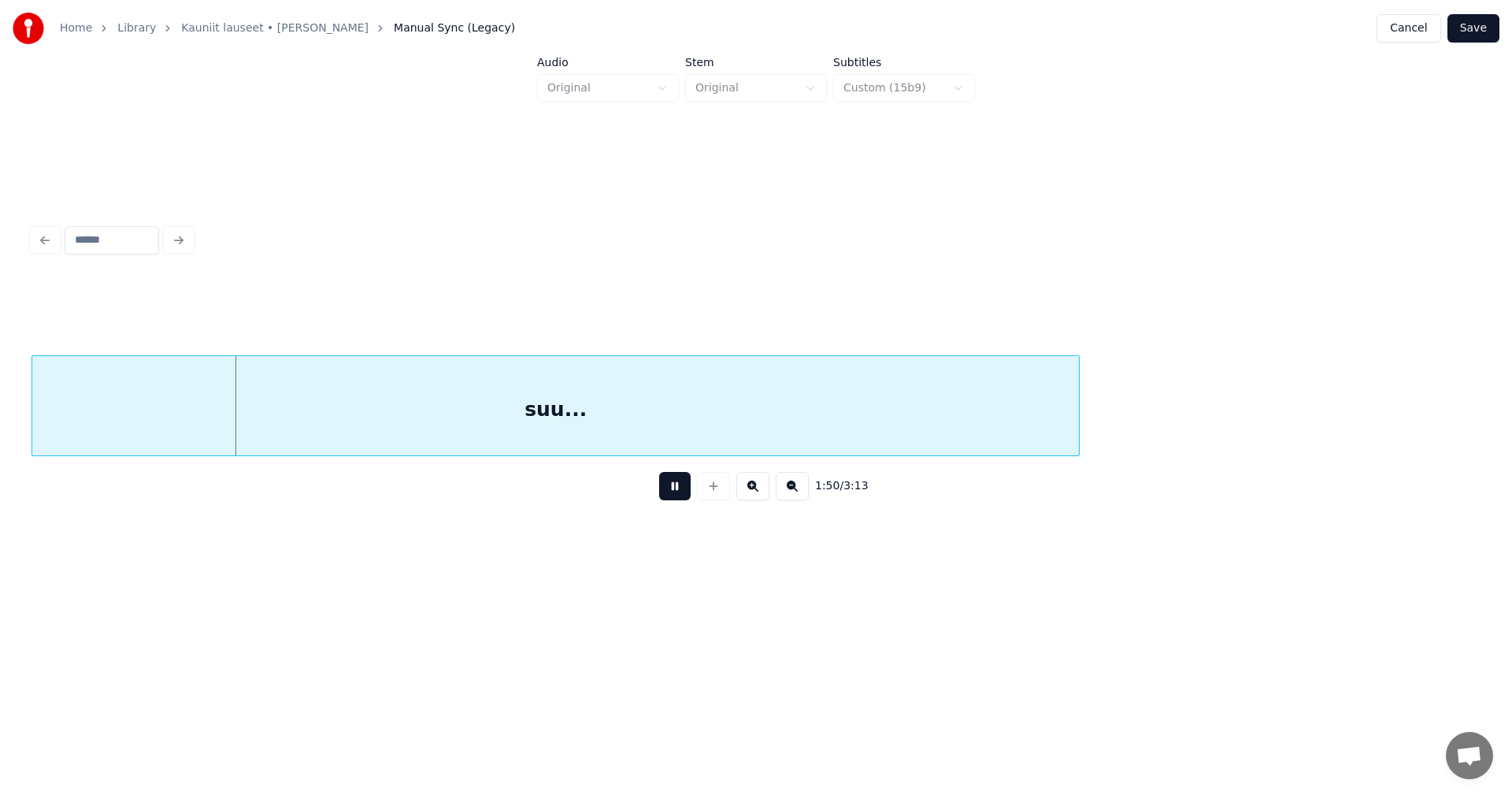
click at [682, 495] on button at bounding box center [675, 485] width 32 height 28
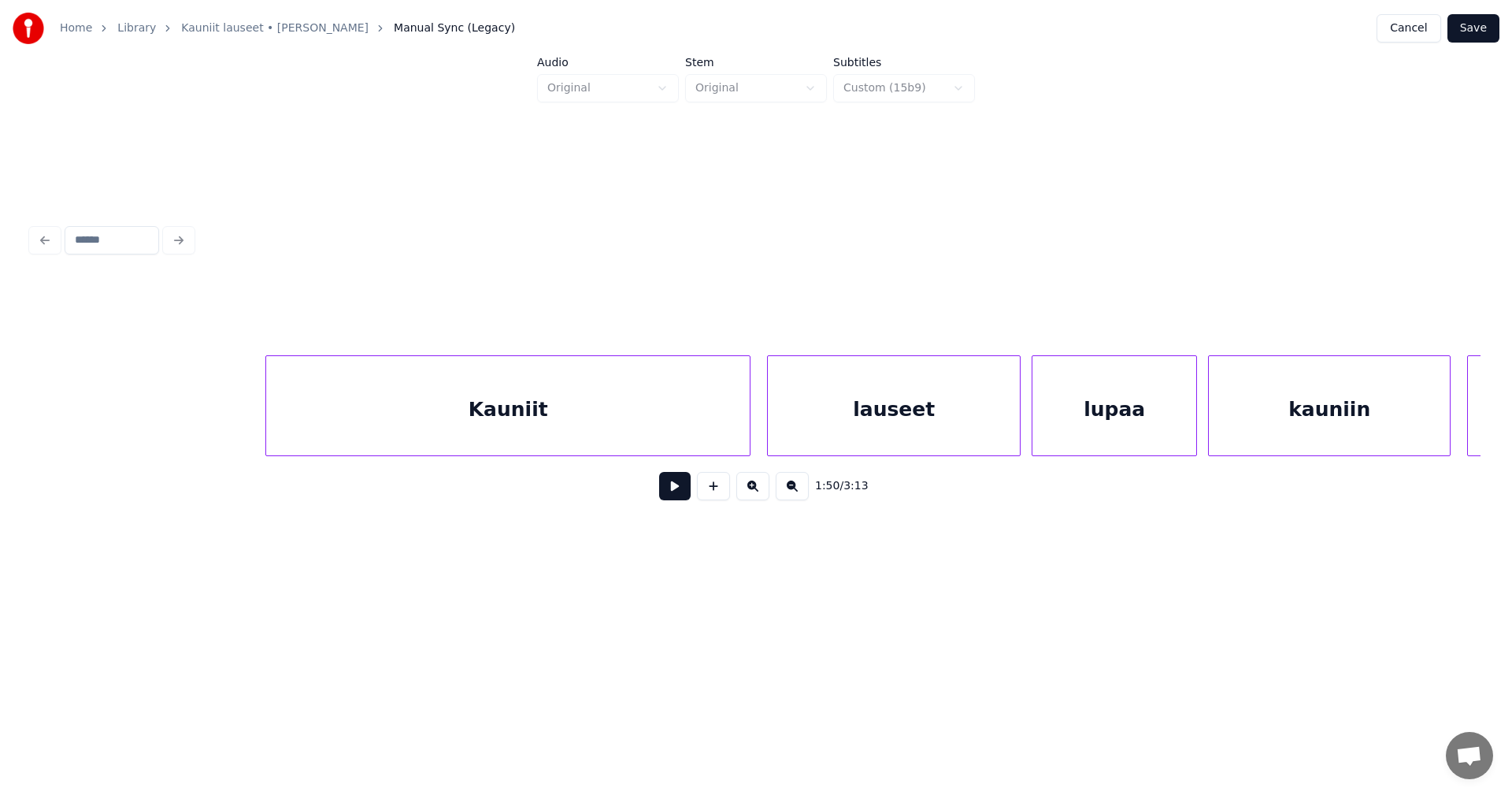
click at [614, 438] on div "Kauniit" at bounding box center [508, 409] width 483 height 107
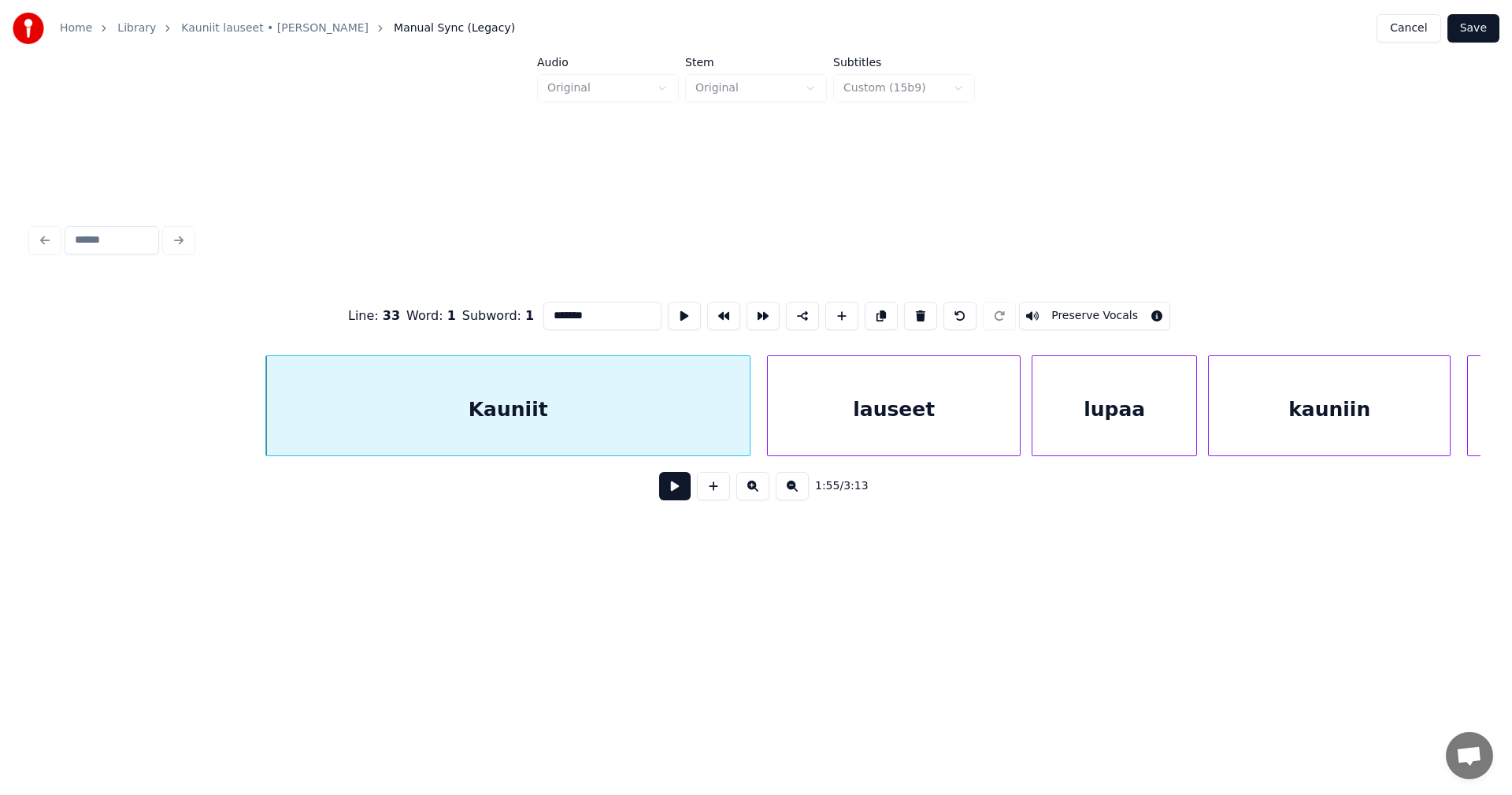
click at [673, 492] on button at bounding box center [675, 485] width 32 height 28
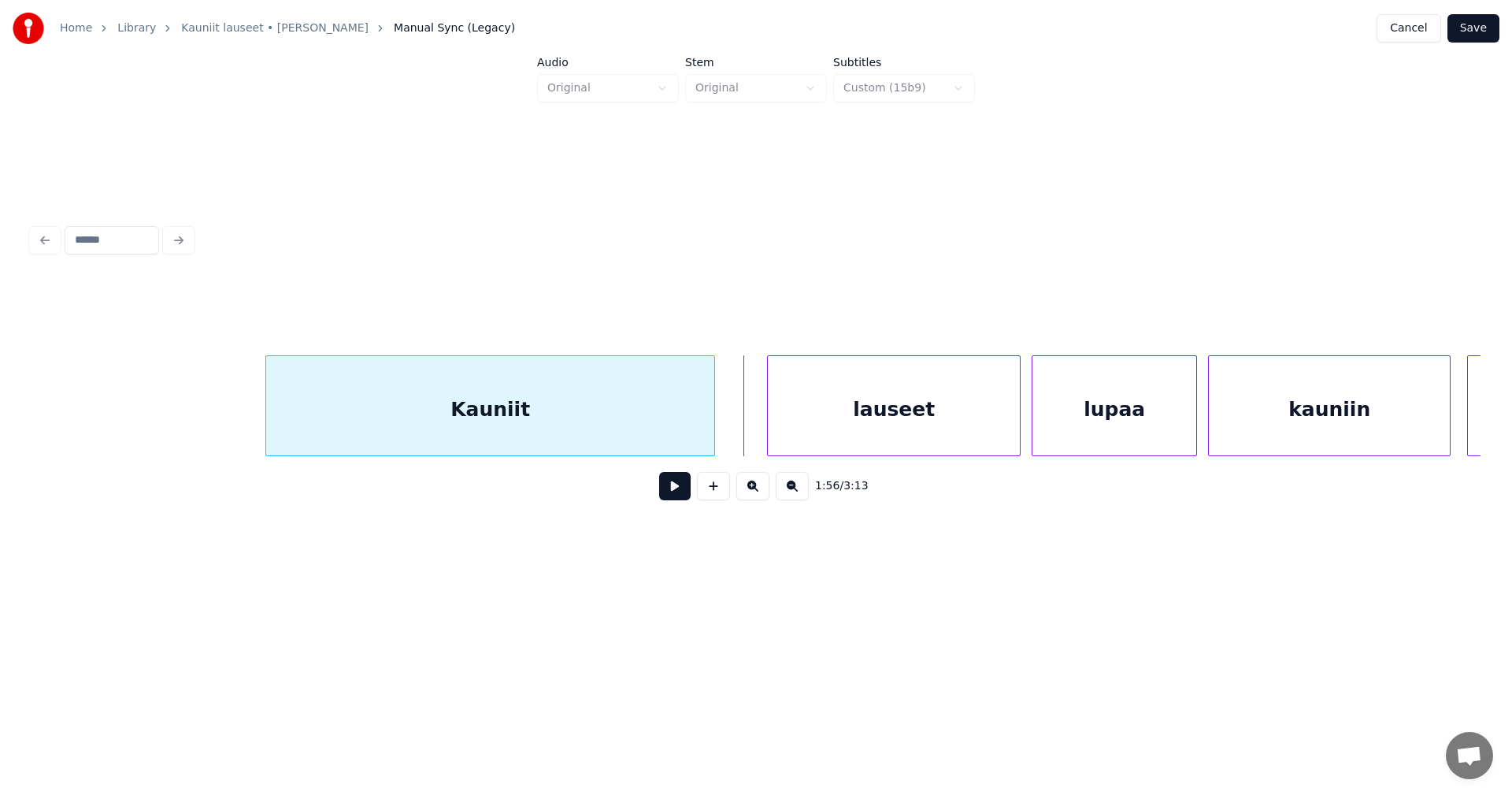
click at [713, 439] on div at bounding box center [711, 405] width 5 height 99
click at [784, 441] on div "lauseet" at bounding box center [869, 409] width 252 height 107
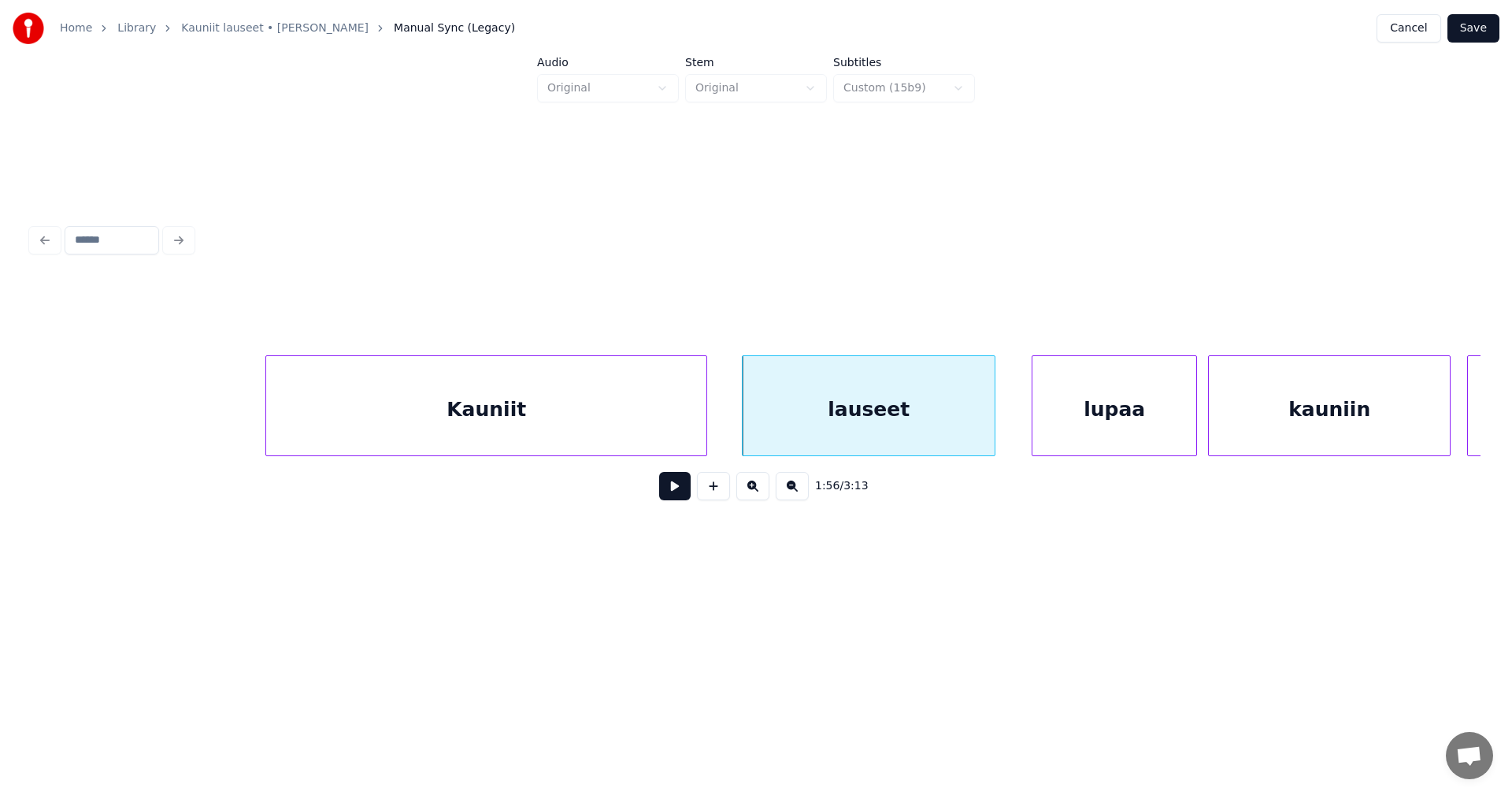
click at [703, 435] on div at bounding box center [704, 405] width 5 height 99
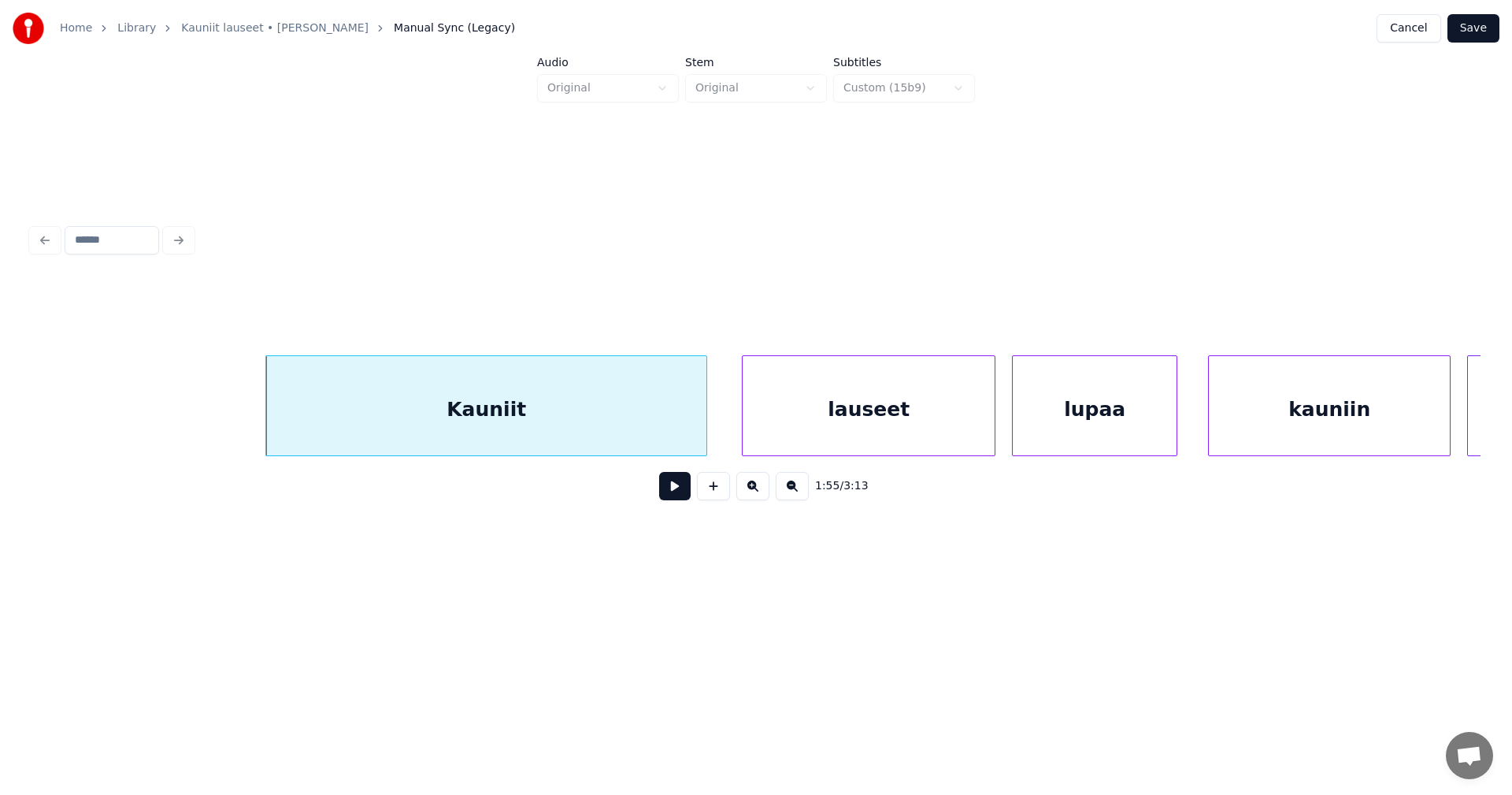
click at [1040, 427] on div "lupaa" at bounding box center [1095, 409] width 163 height 107
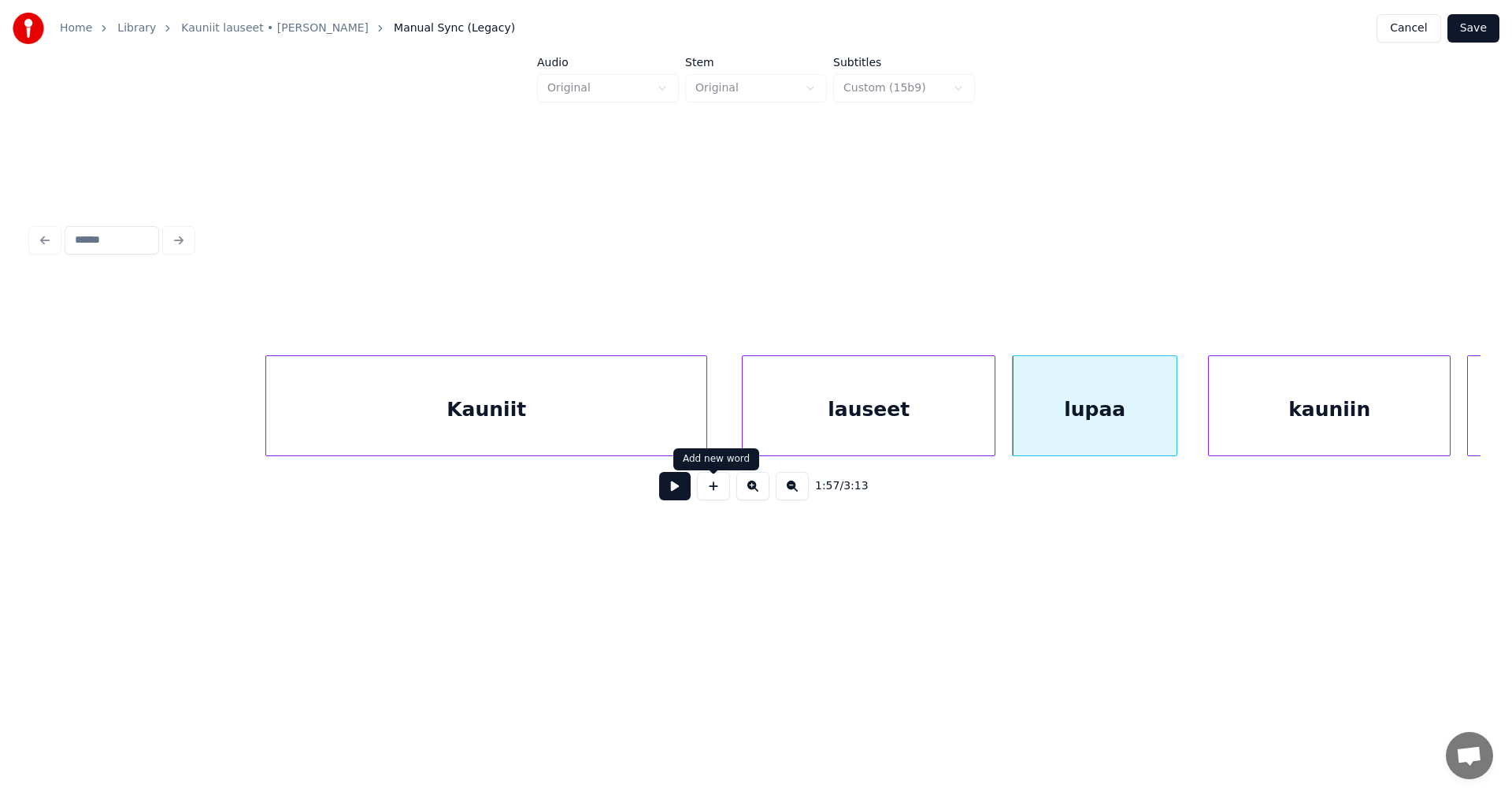
click at [682, 498] on button at bounding box center [675, 485] width 32 height 28
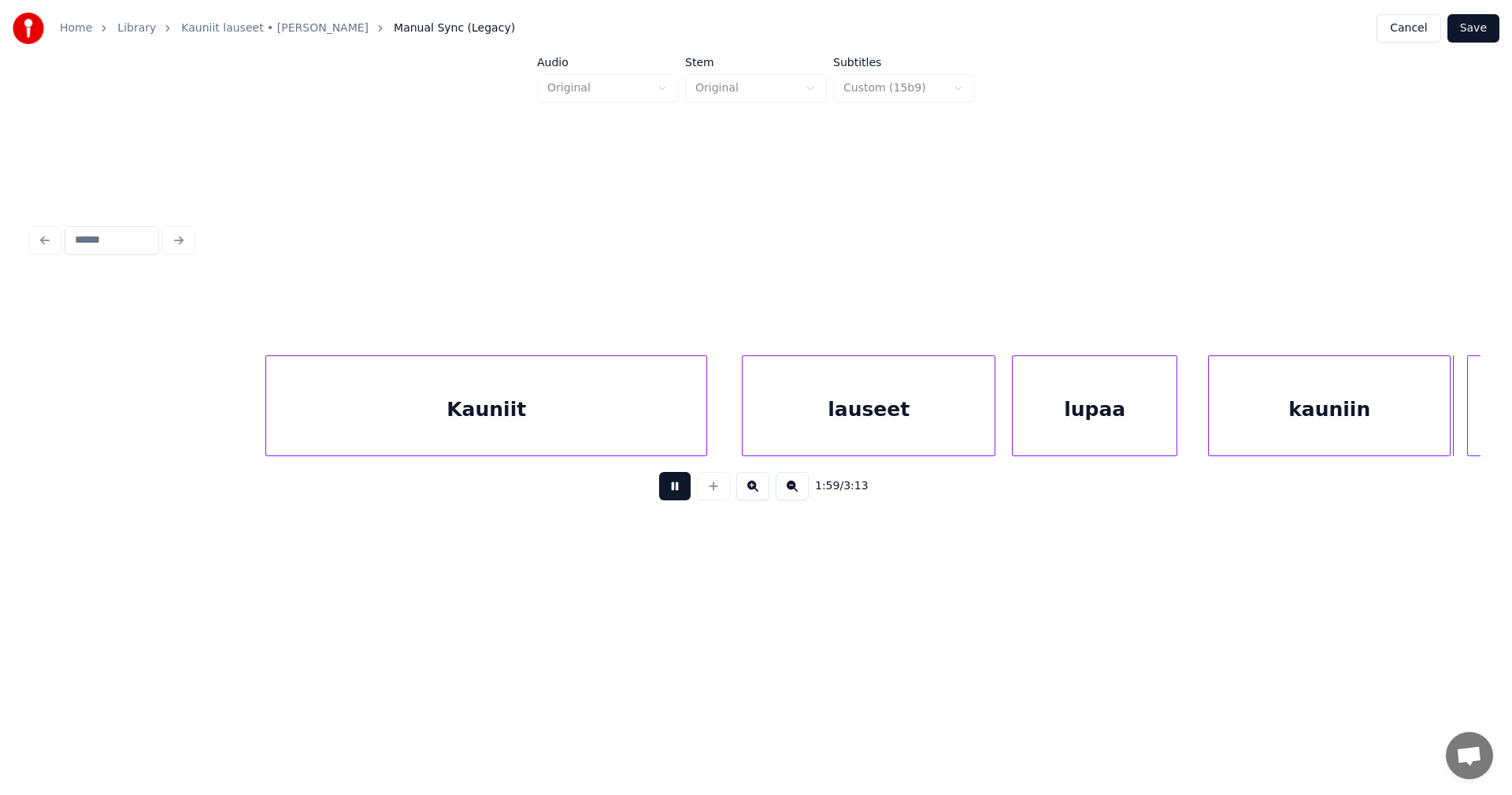
scroll to position [0, 32945]
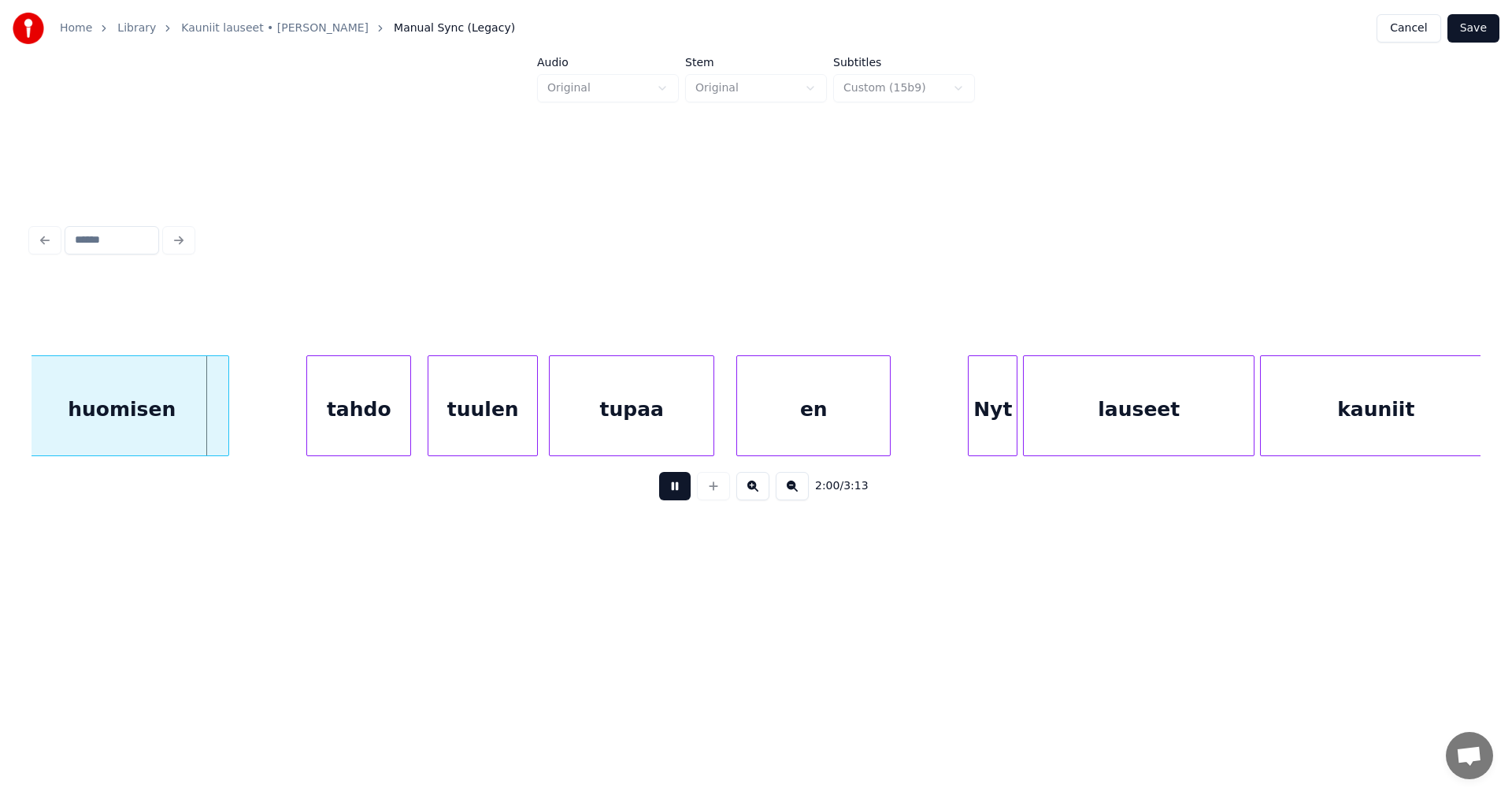
click at [680, 496] on button at bounding box center [675, 485] width 32 height 28
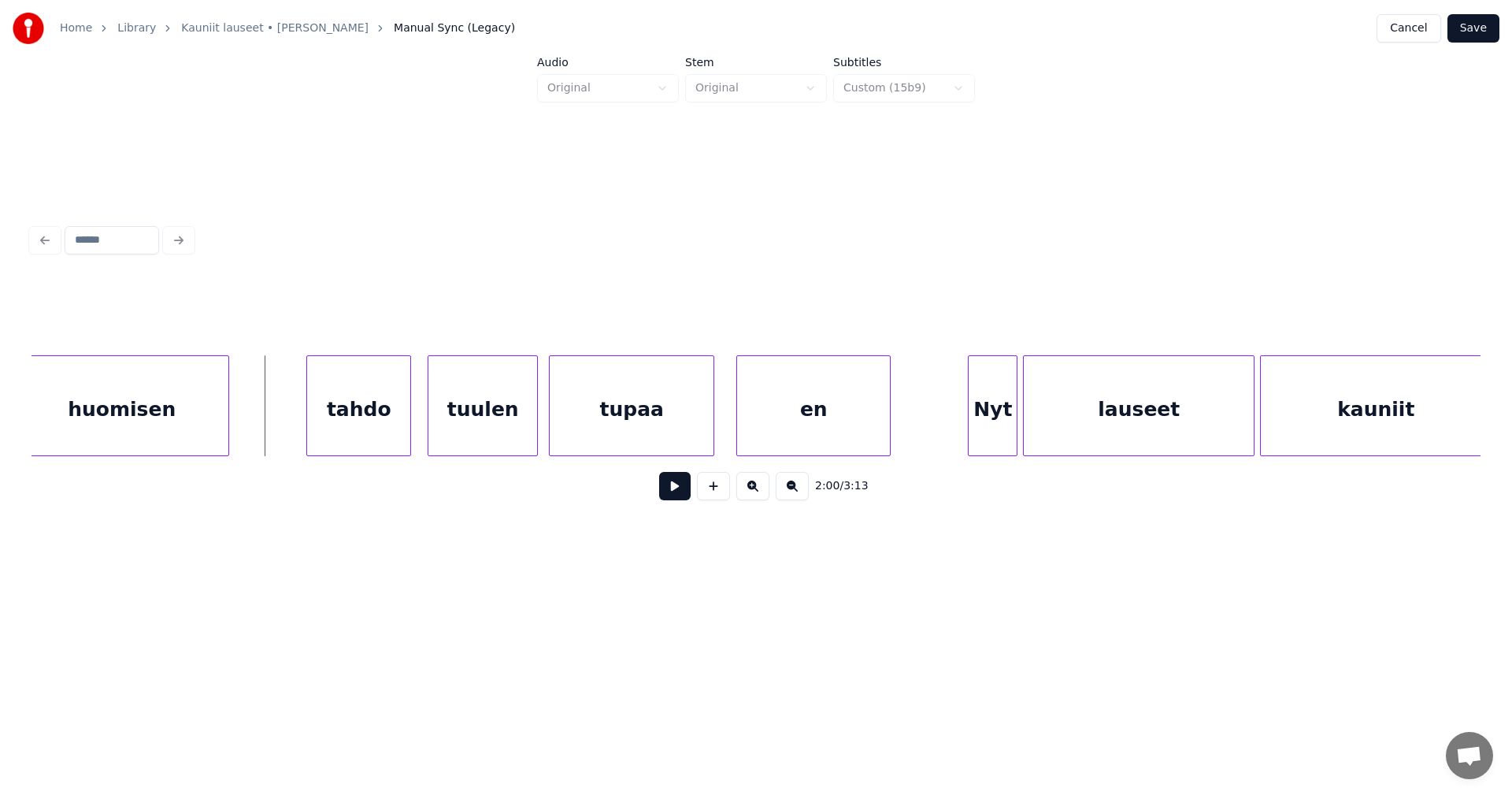
click at [680, 496] on button at bounding box center [675, 485] width 32 height 28
click at [979, 429] on div "Nyt" at bounding box center [974, 409] width 48 height 107
click at [685, 496] on button at bounding box center [675, 485] width 32 height 28
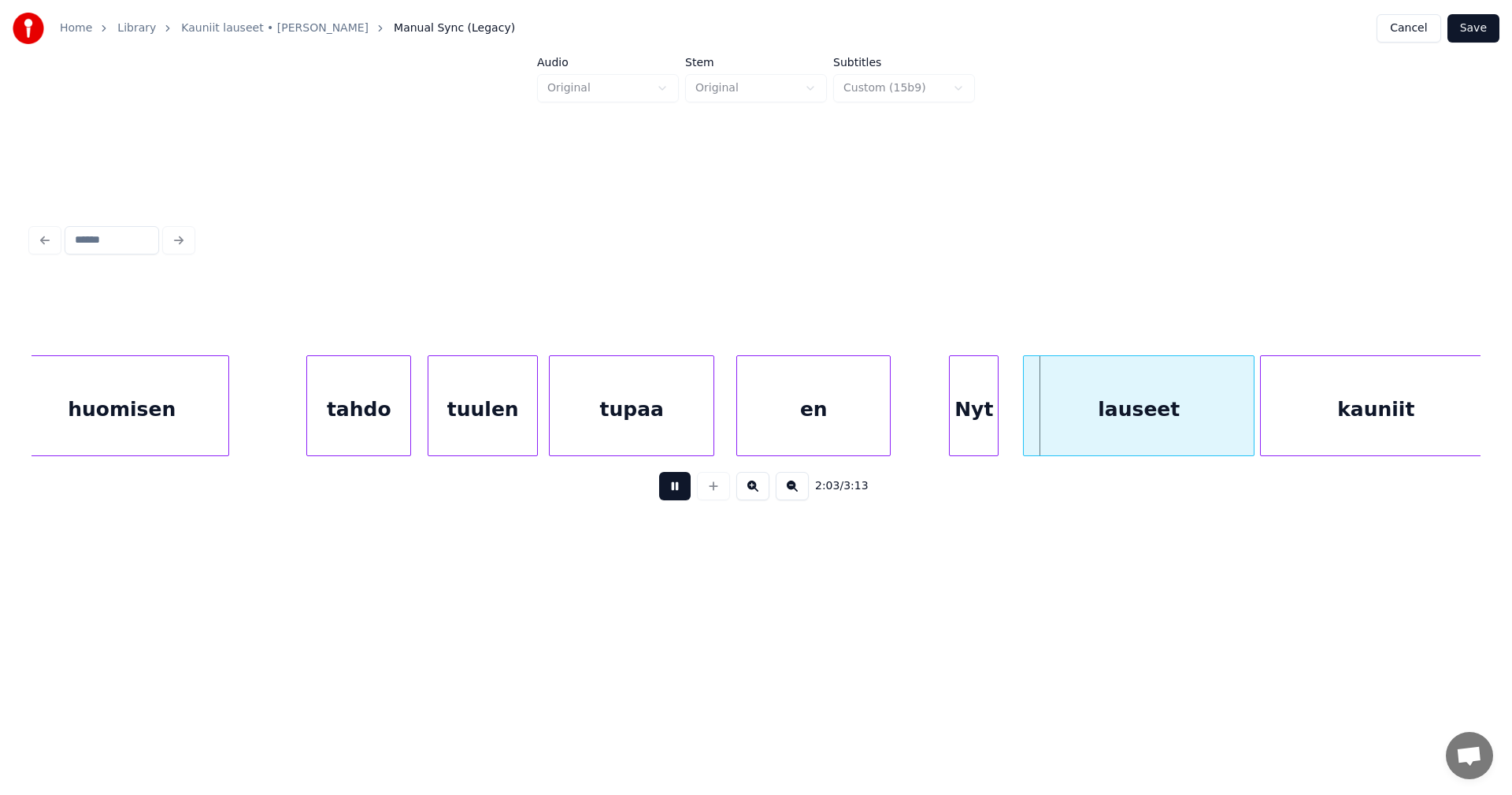
click at [685, 496] on button at bounding box center [675, 485] width 32 height 28
click at [1097, 447] on div "lauseet" at bounding box center [1127, 409] width 230 height 107
click at [1227, 434] on div at bounding box center [1226, 405] width 5 height 99
click at [682, 495] on button at bounding box center [675, 485] width 32 height 28
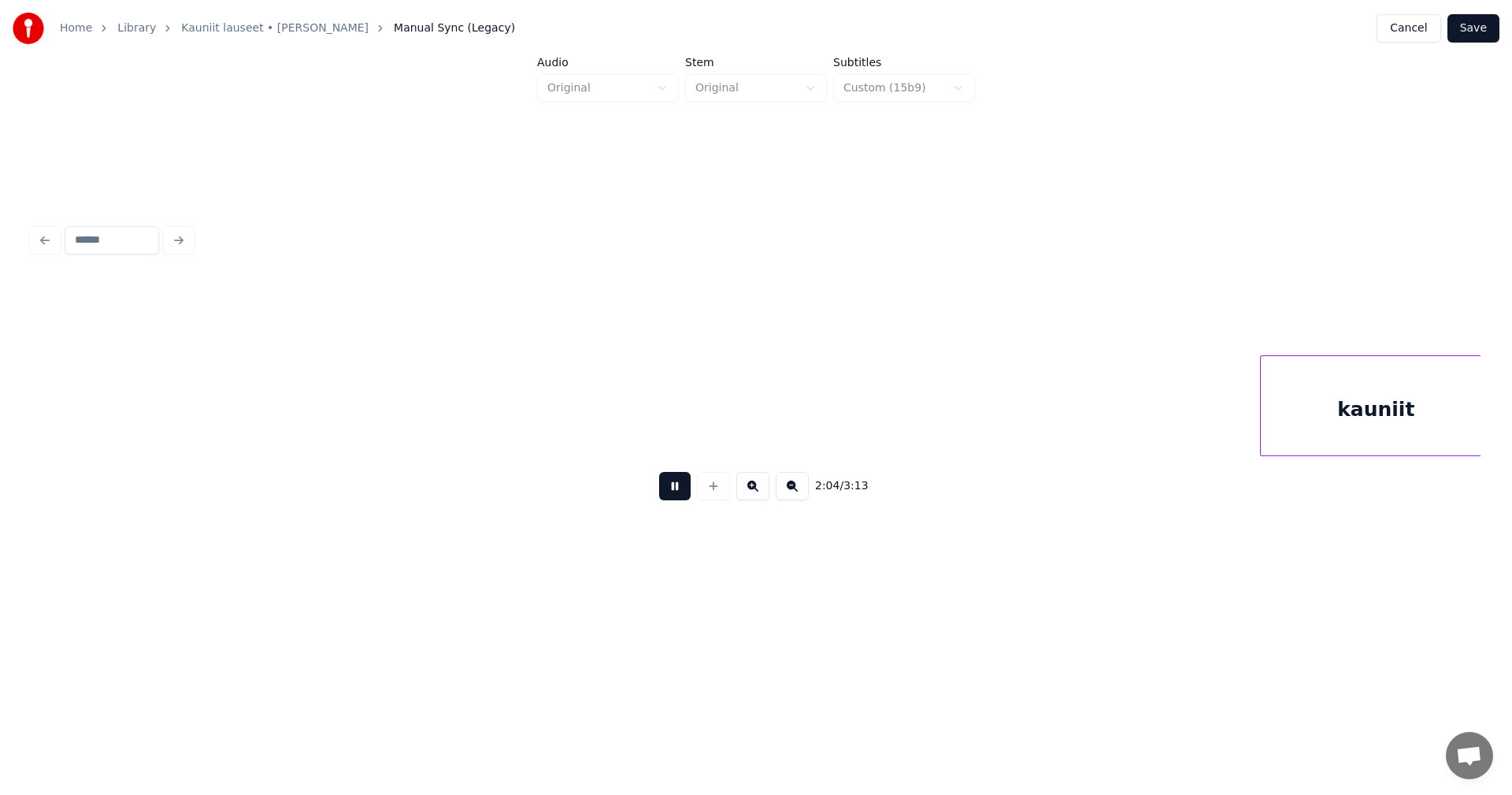
scroll to position [0, 34397]
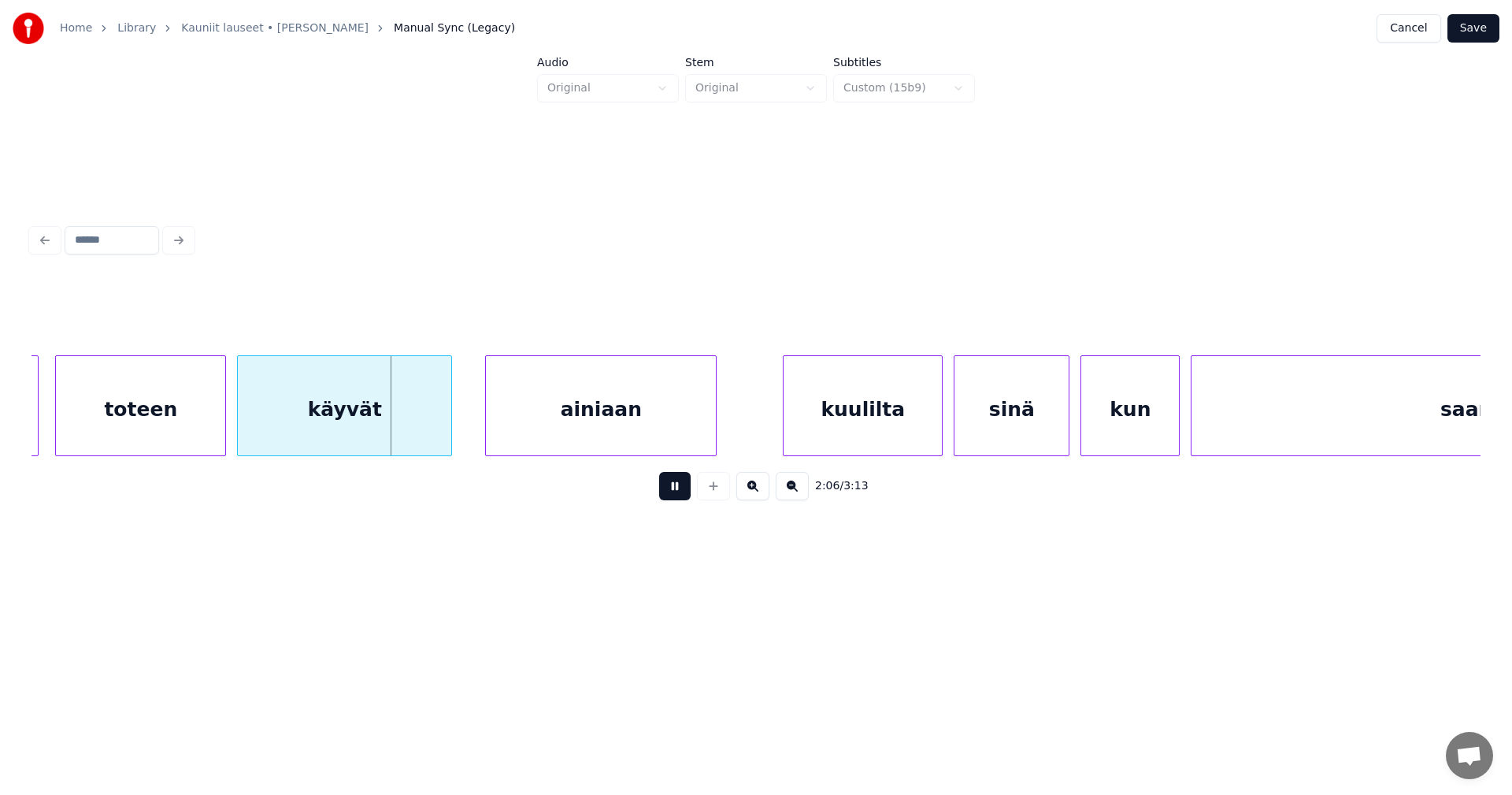
click at [682, 495] on button at bounding box center [675, 485] width 32 height 28
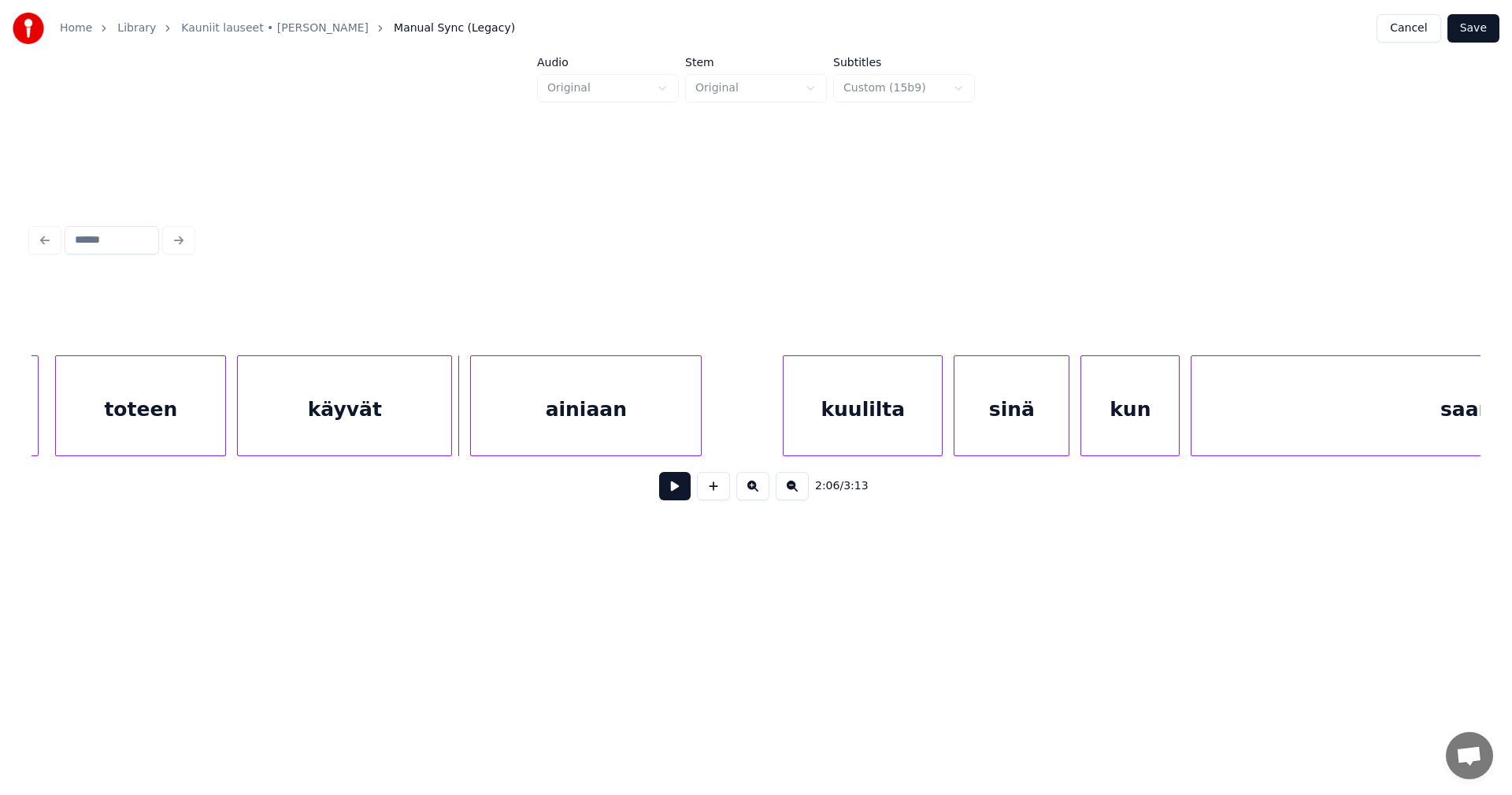
click at [631, 446] on div "ainiaan" at bounding box center [585, 409] width 230 height 107
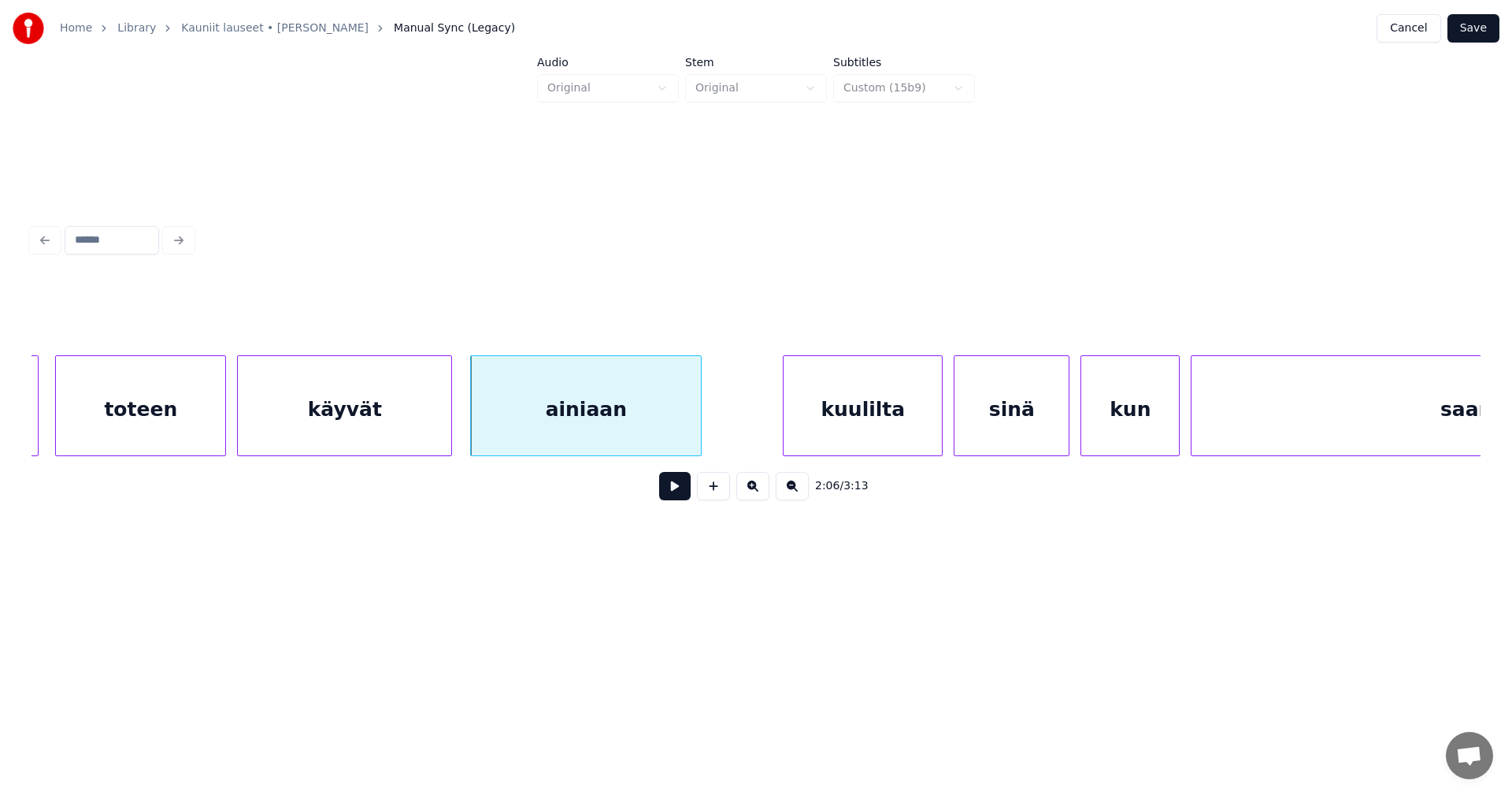
click at [667, 491] on button at bounding box center [675, 485] width 32 height 28
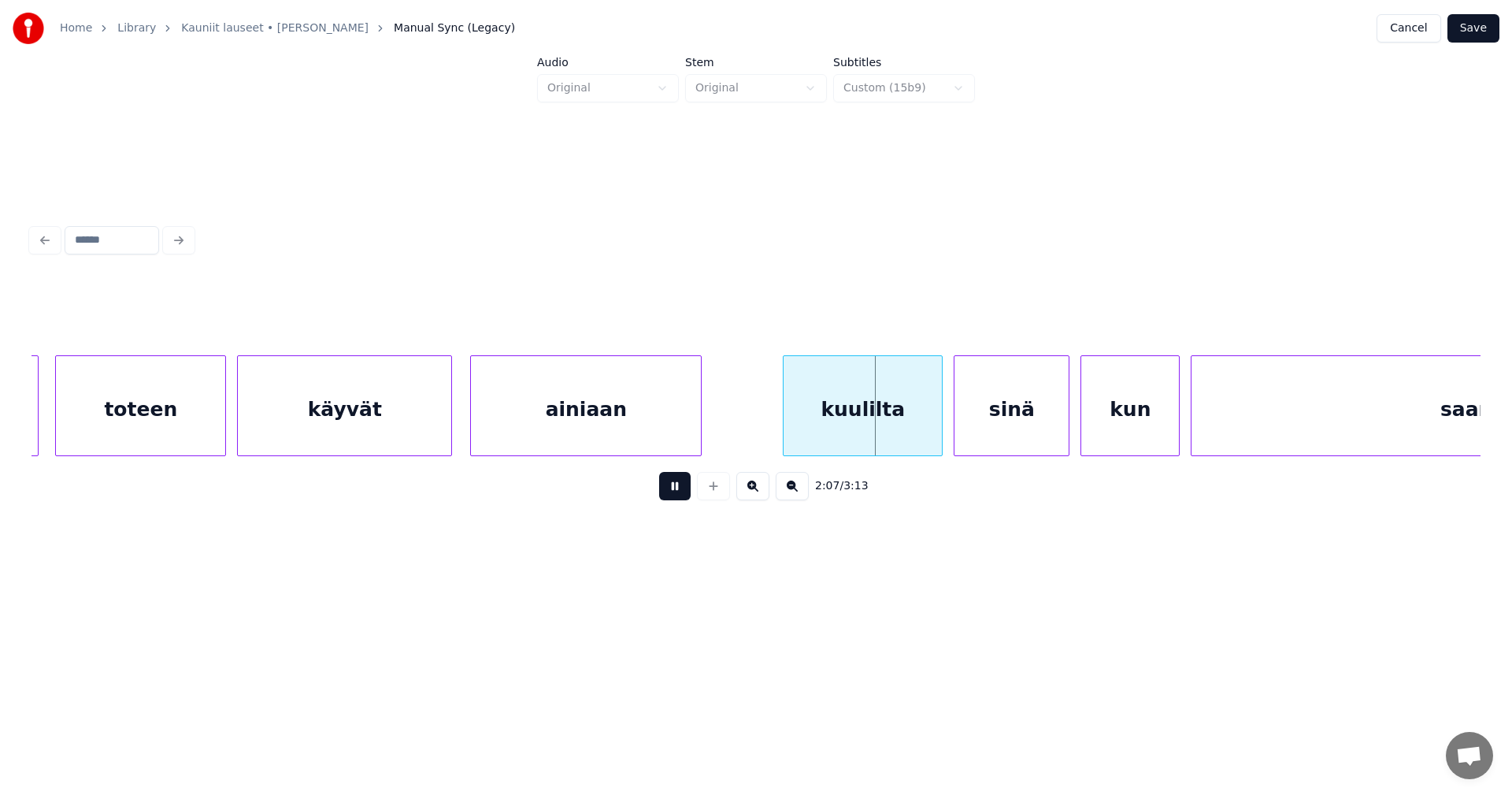
click at [668, 491] on button at bounding box center [675, 485] width 32 height 28
click at [883, 432] on div "kuulilta" at bounding box center [862, 409] width 159 height 107
click at [555, 311] on input "********" at bounding box center [602, 315] width 118 height 28
click at [585, 305] on input "********" at bounding box center [602, 315] width 118 height 28
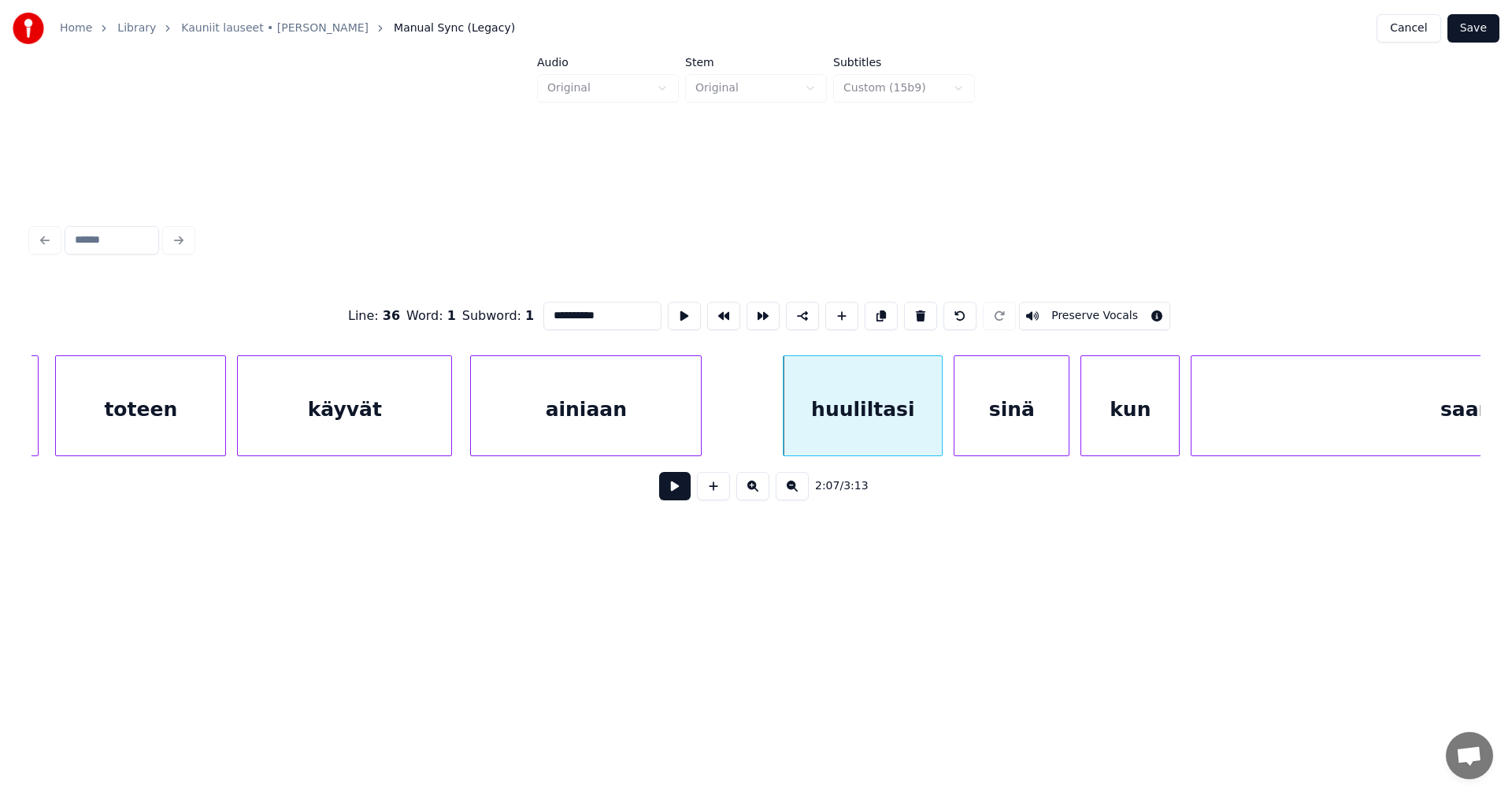
click at [813, 419] on div "huuliltasi" at bounding box center [862, 409] width 159 height 107
type input "**********"
click at [681, 494] on button at bounding box center [675, 485] width 32 height 28
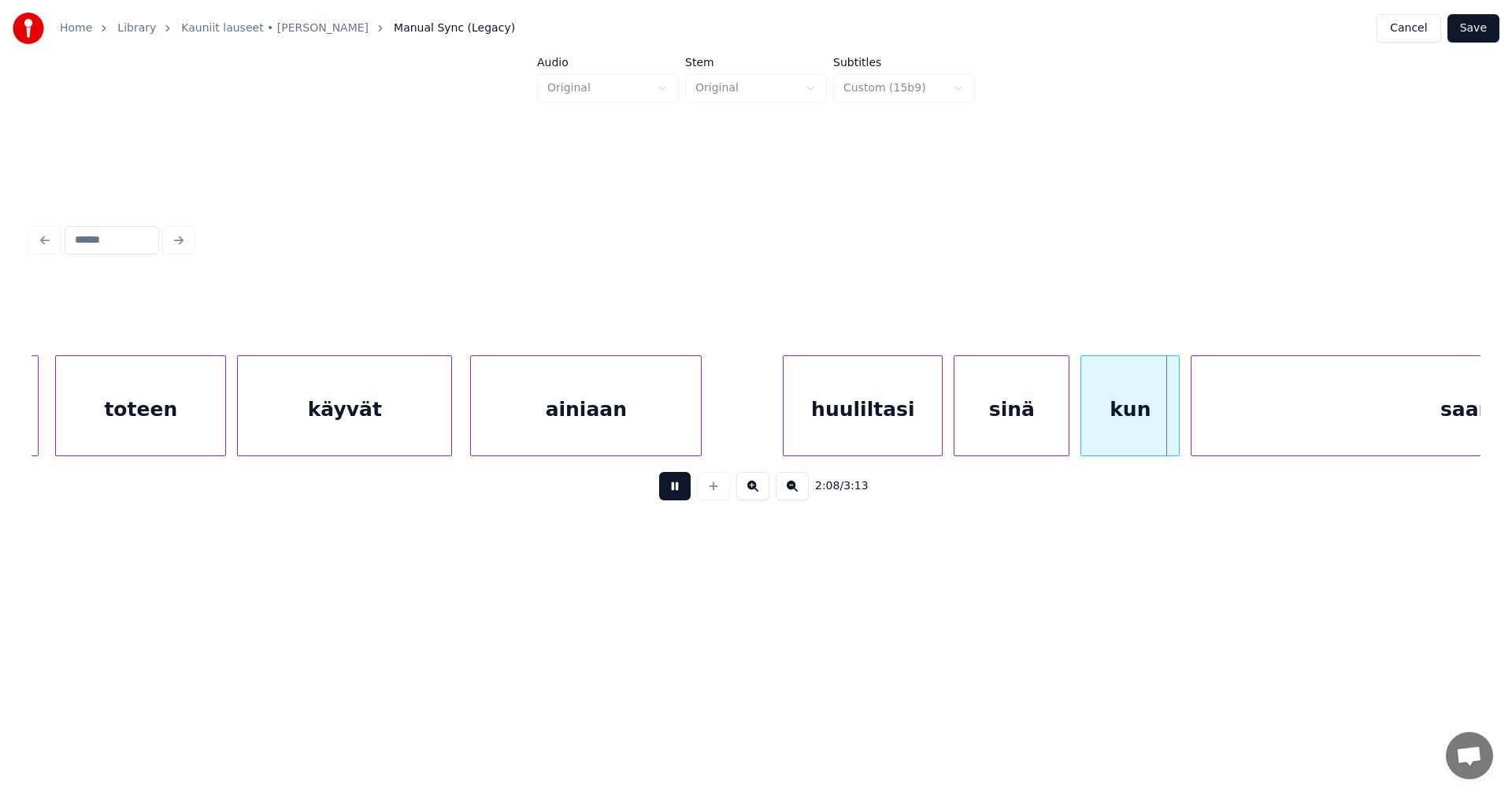
click at [681, 494] on button at bounding box center [675, 485] width 32 height 28
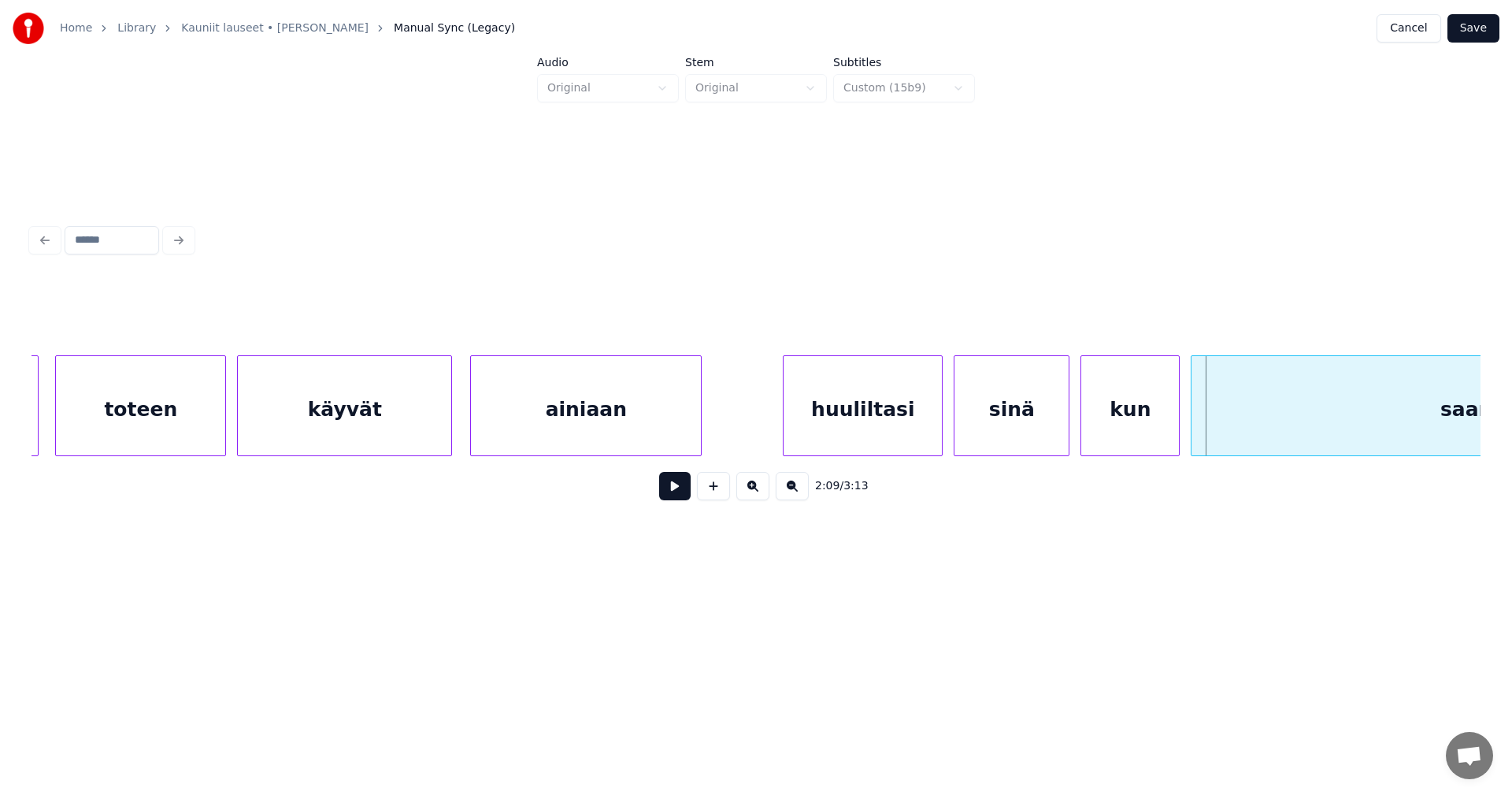
click at [1016, 431] on div "sinä" at bounding box center [1011, 409] width 114 height 107
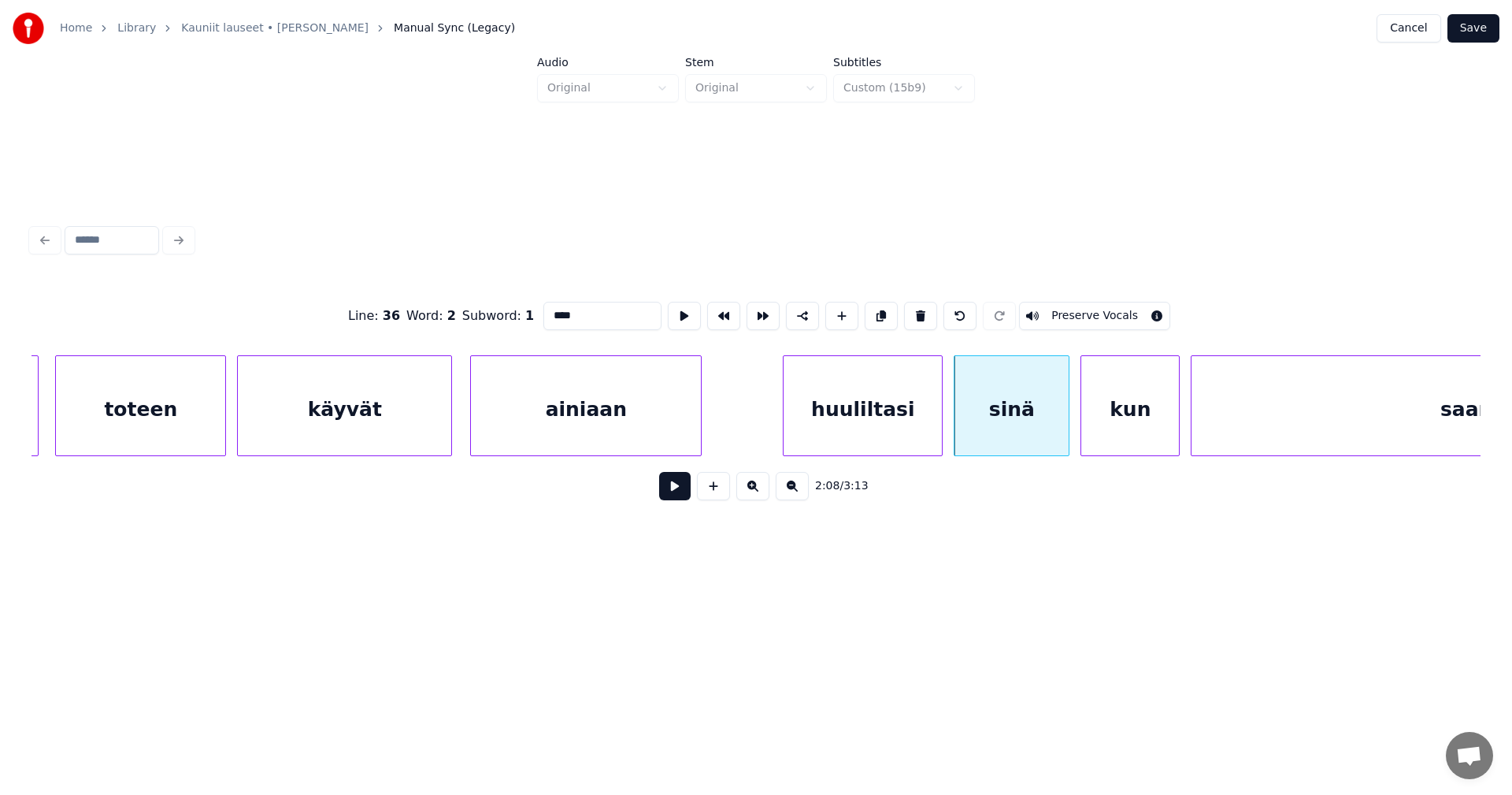
drag, startPoint x: 568, startPoint y: 317, endPoint x: 547, endPoint y: 322, distance: 21.6
click at [547, 322] on input "****" at bounding box center [602, 315] width 118 height 28
click at [870, 404] on div "huuliltasi" at bounding box center [862, 409] width 159 height 107
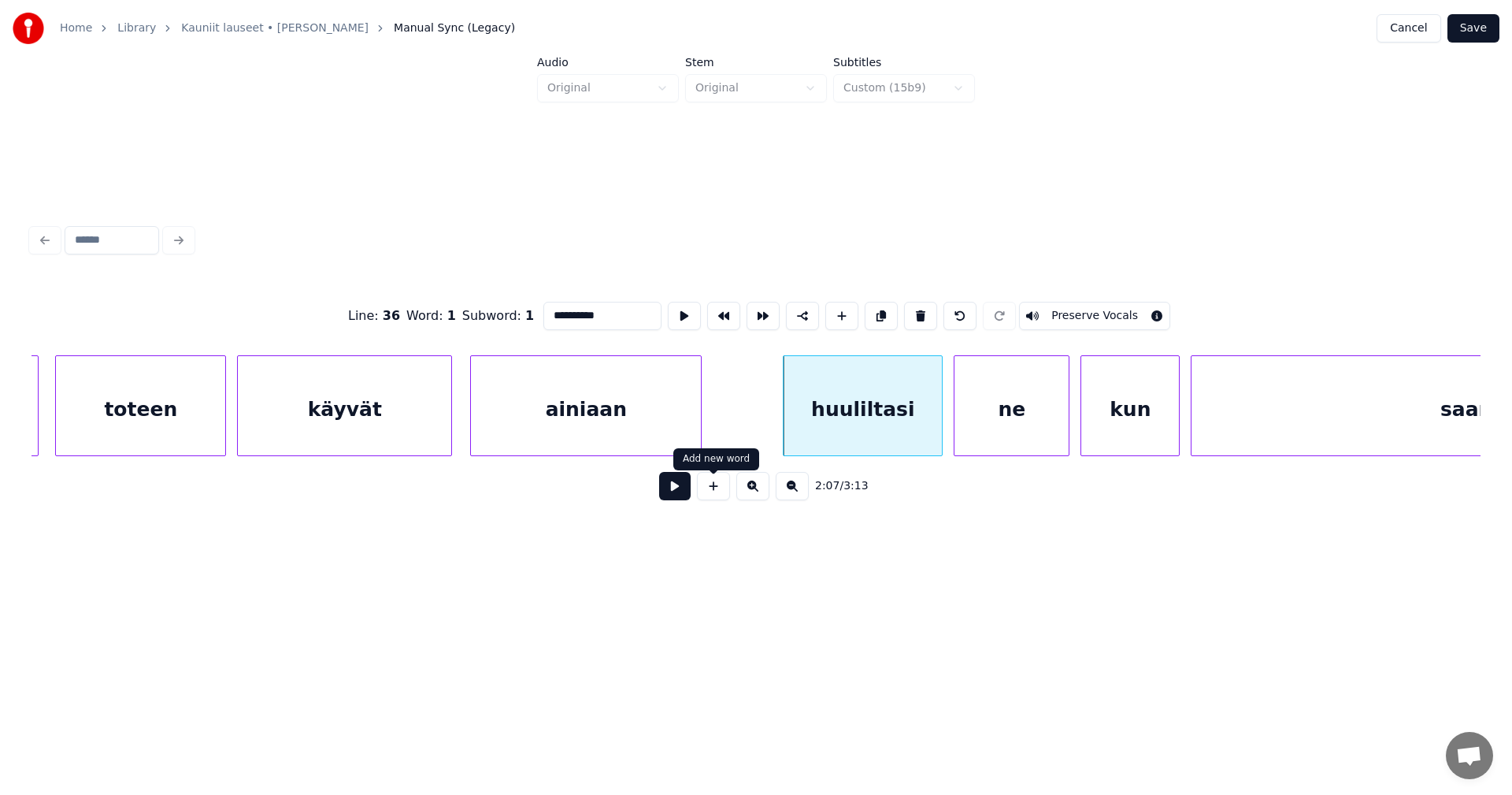
type input "**********"
click at [685, 490] on button at bounding box center [675, 485] width 32 height 28
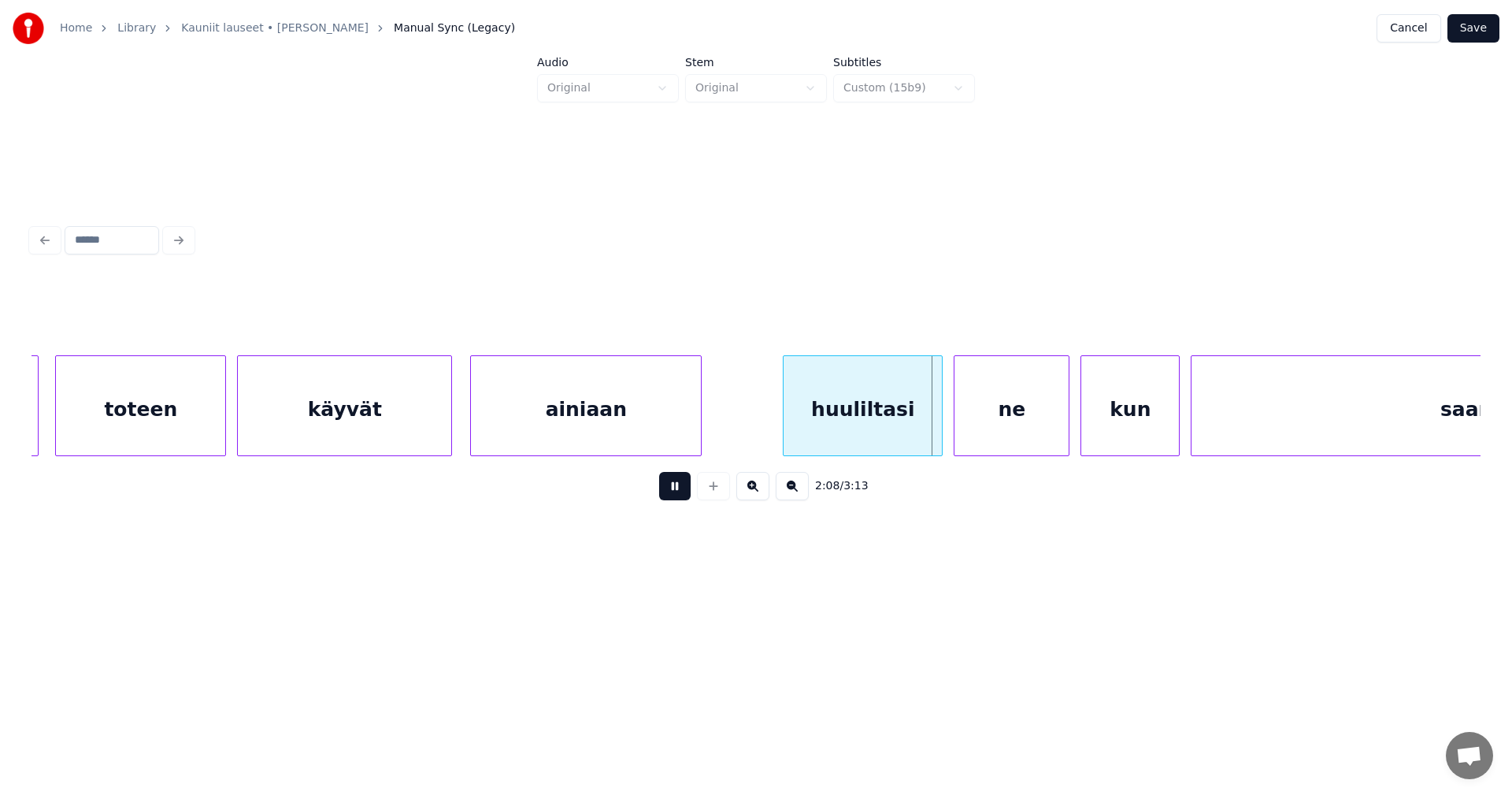
click at [685, 490] on button at bounding box center [675, 485] width 32 height 28
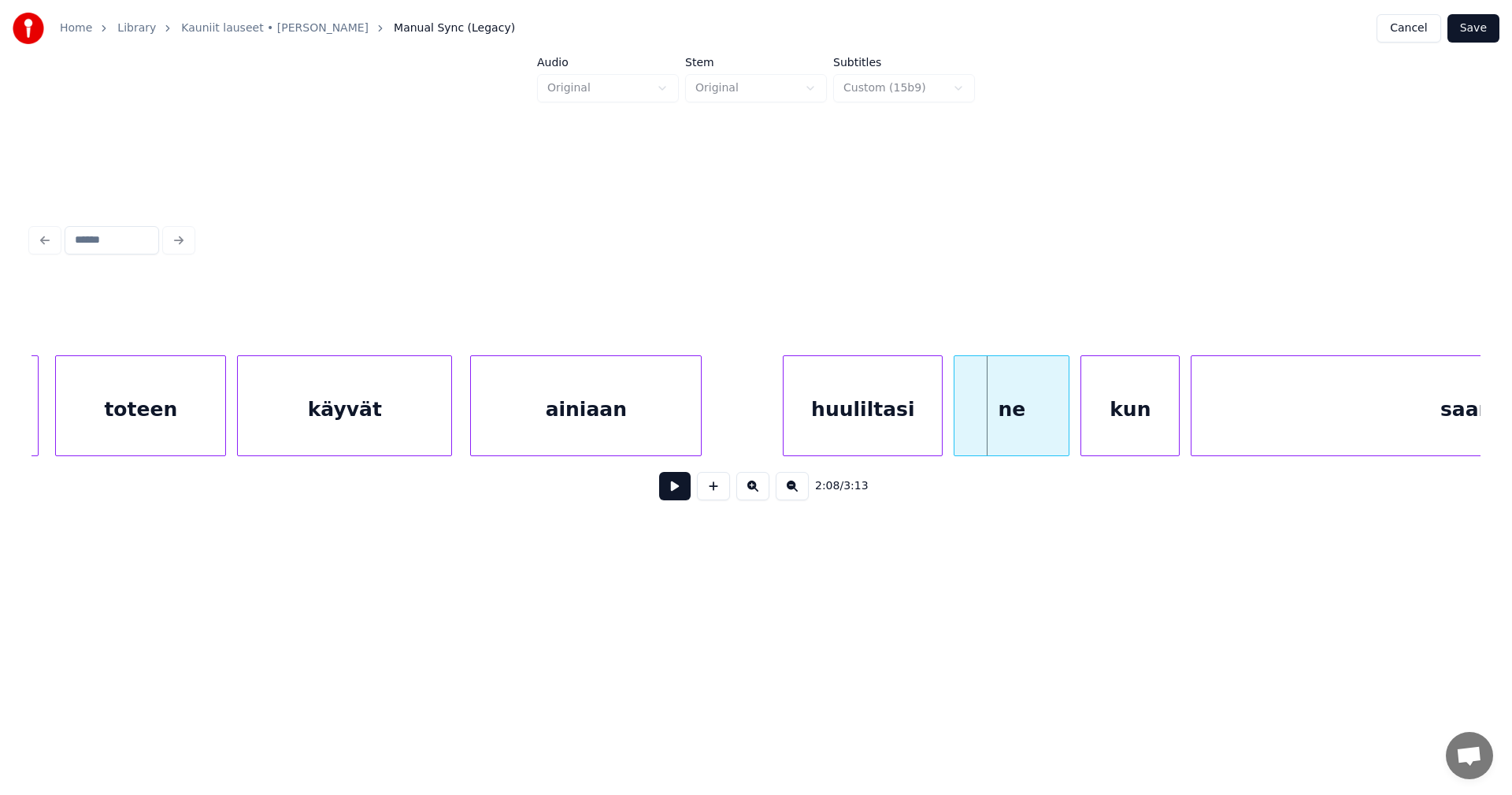
drag, startPoint x: 955, startPoint y: 436, endPoint x: 998, endPoint y: 434, distance: 43.0
click at [1009, 430] on div at bounding box center [1011, 405] width 5 height 99
click at [1002, 428] on div at bounding box center [1001, 405] width 5 height 99
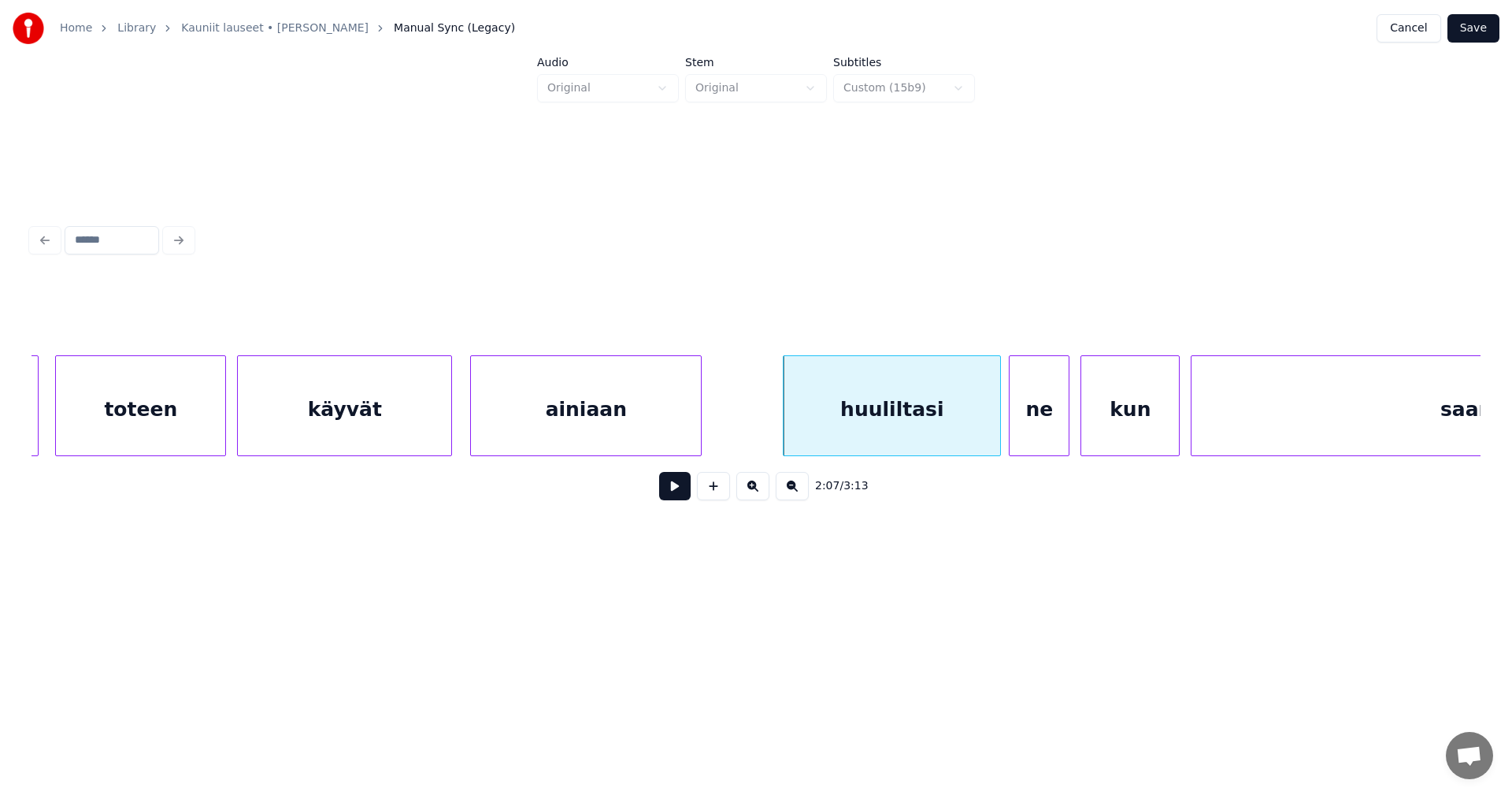
click at [996, 430] on div at bounding box center [998, 405] width 5 height 99
click at [854, 421] on div "huuliltasi" at bounding box center [886, 409] width 214 height 107
click at [668, 496] on button at bounding box center [675, 485] width 32 height 28
click at [678, 493] on button at bounding box center [675, 485] width 32 height 28
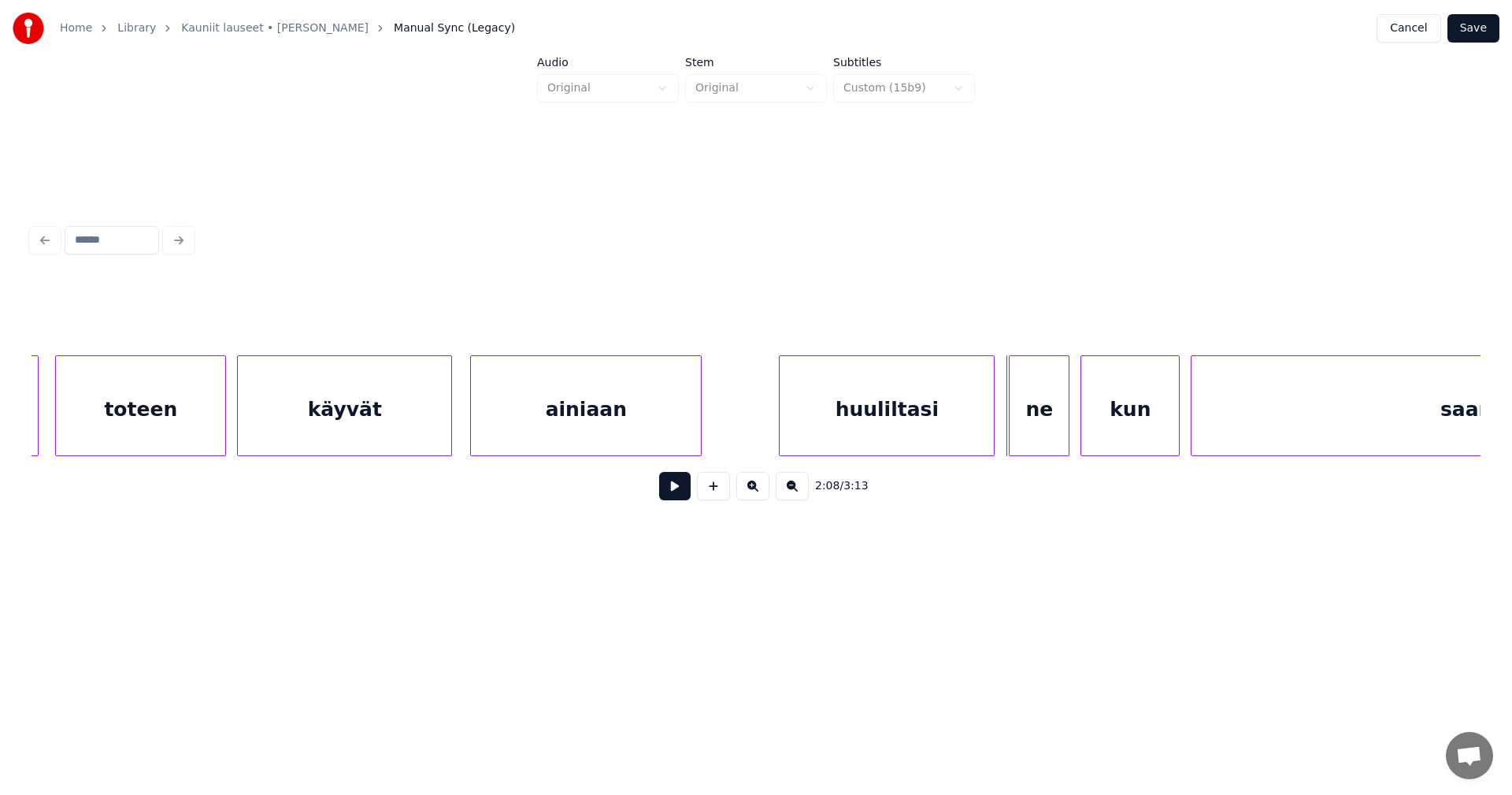
click at [678, 494] on button at bounding box center [675, 485] width 32 height 28
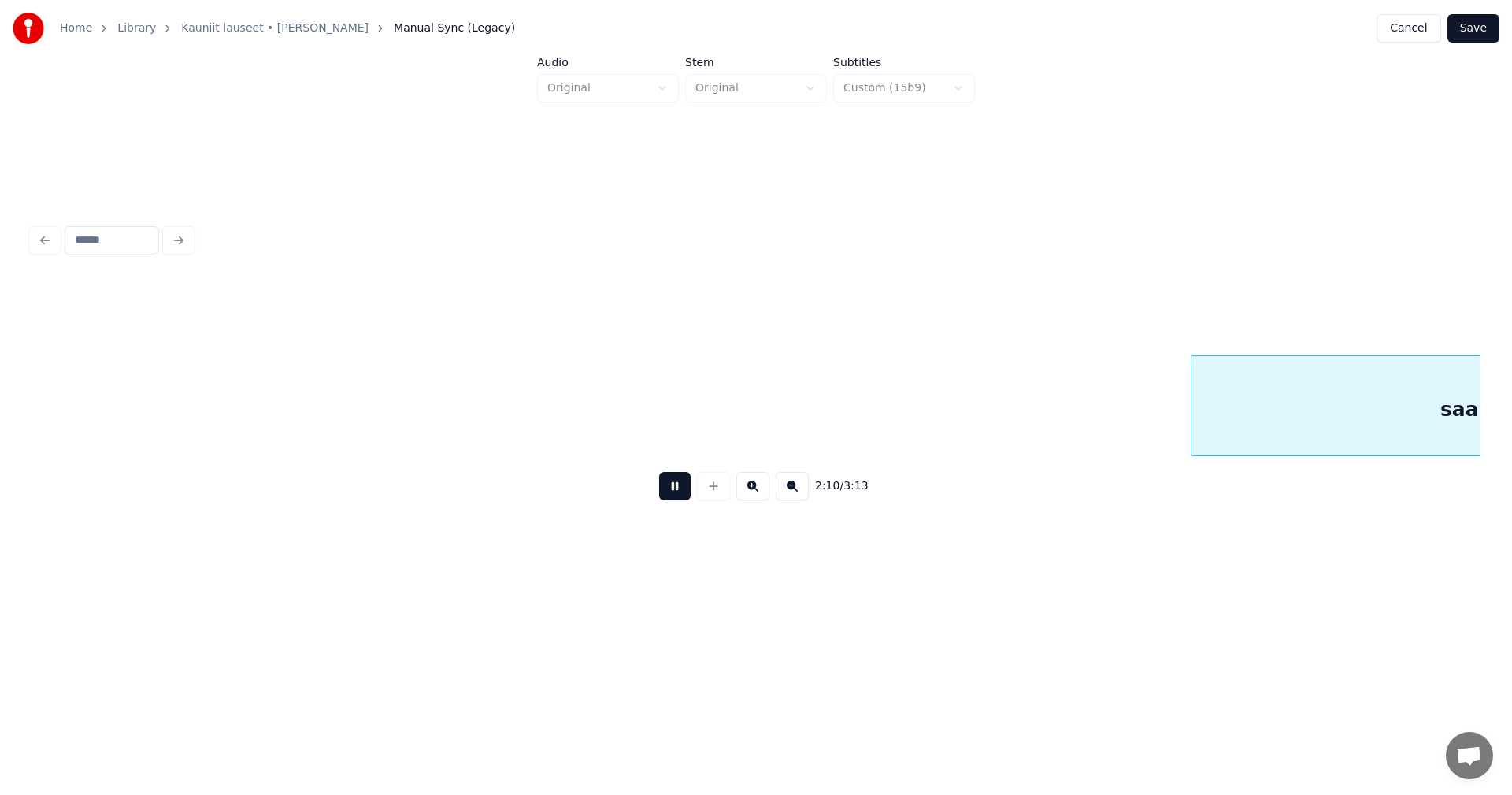
scroll to position [0, 35851]
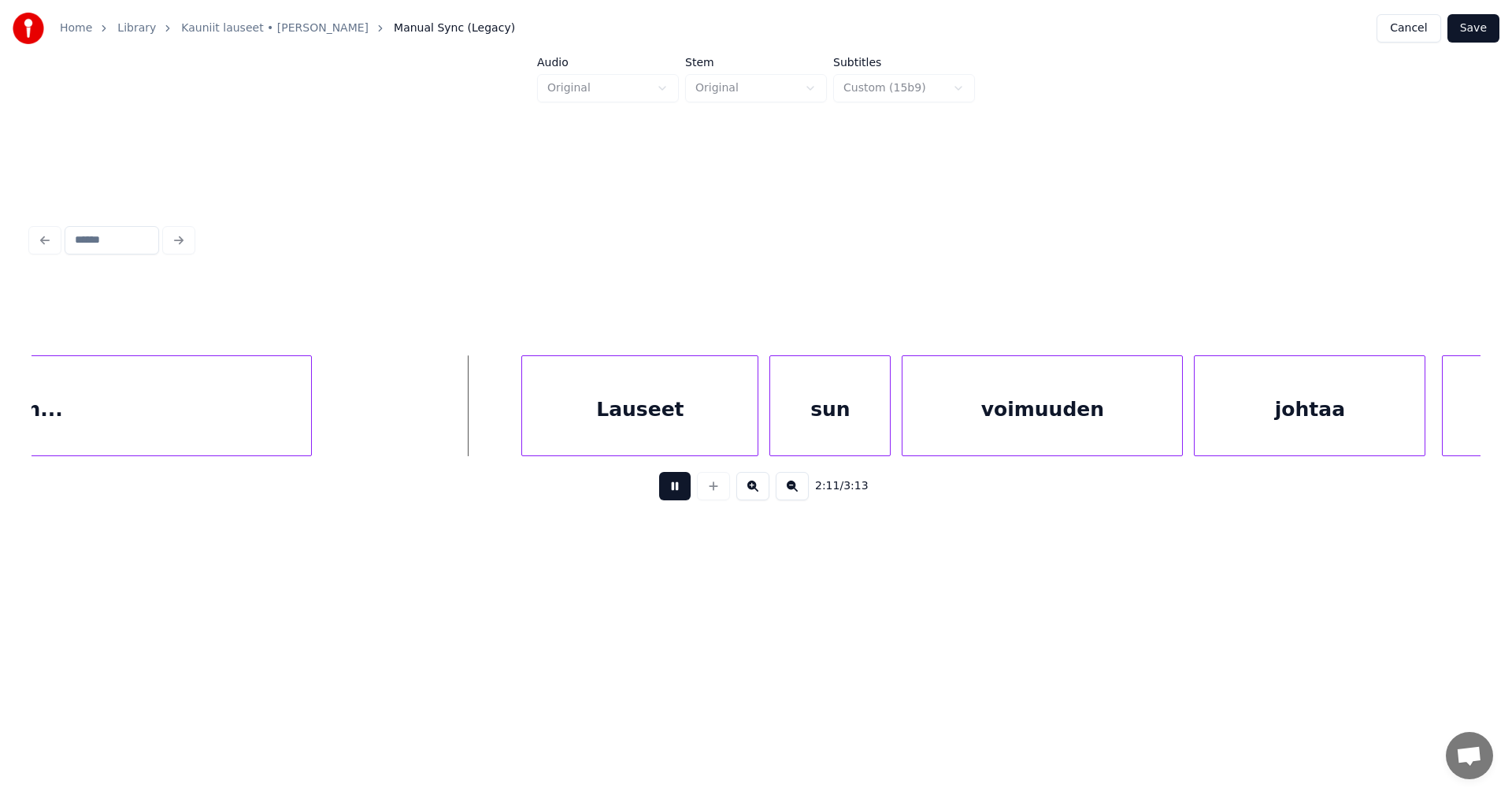
click at [678, 494] on button at bounding box center [675, 485] width 32 height 28
click at [634, 426] on div "Lauseet" at bounding box center [599, 409] width 235 height 107
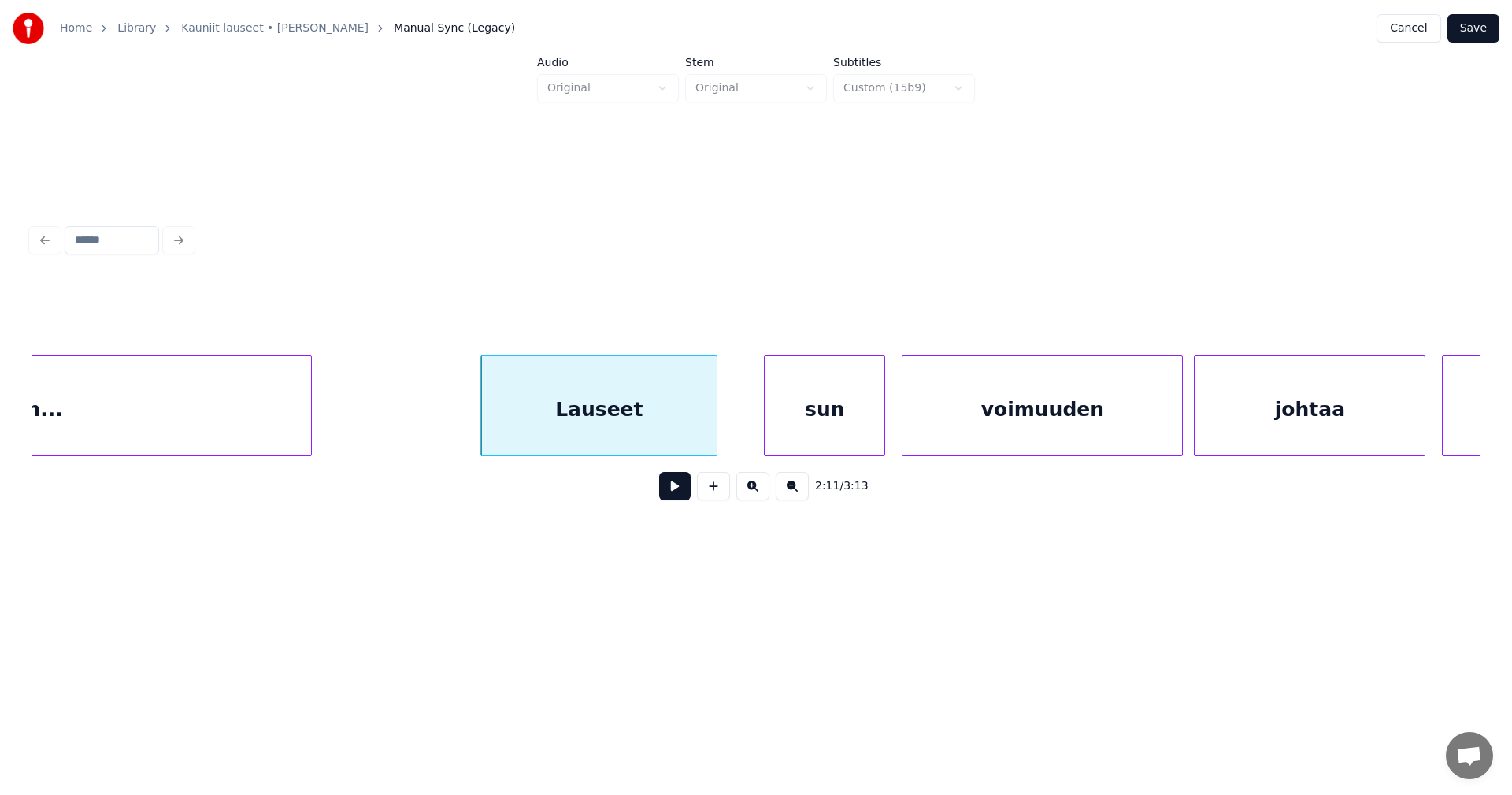
click at [800, 428] on div "sun" at bounding box center [825, 409] width 120 height 107
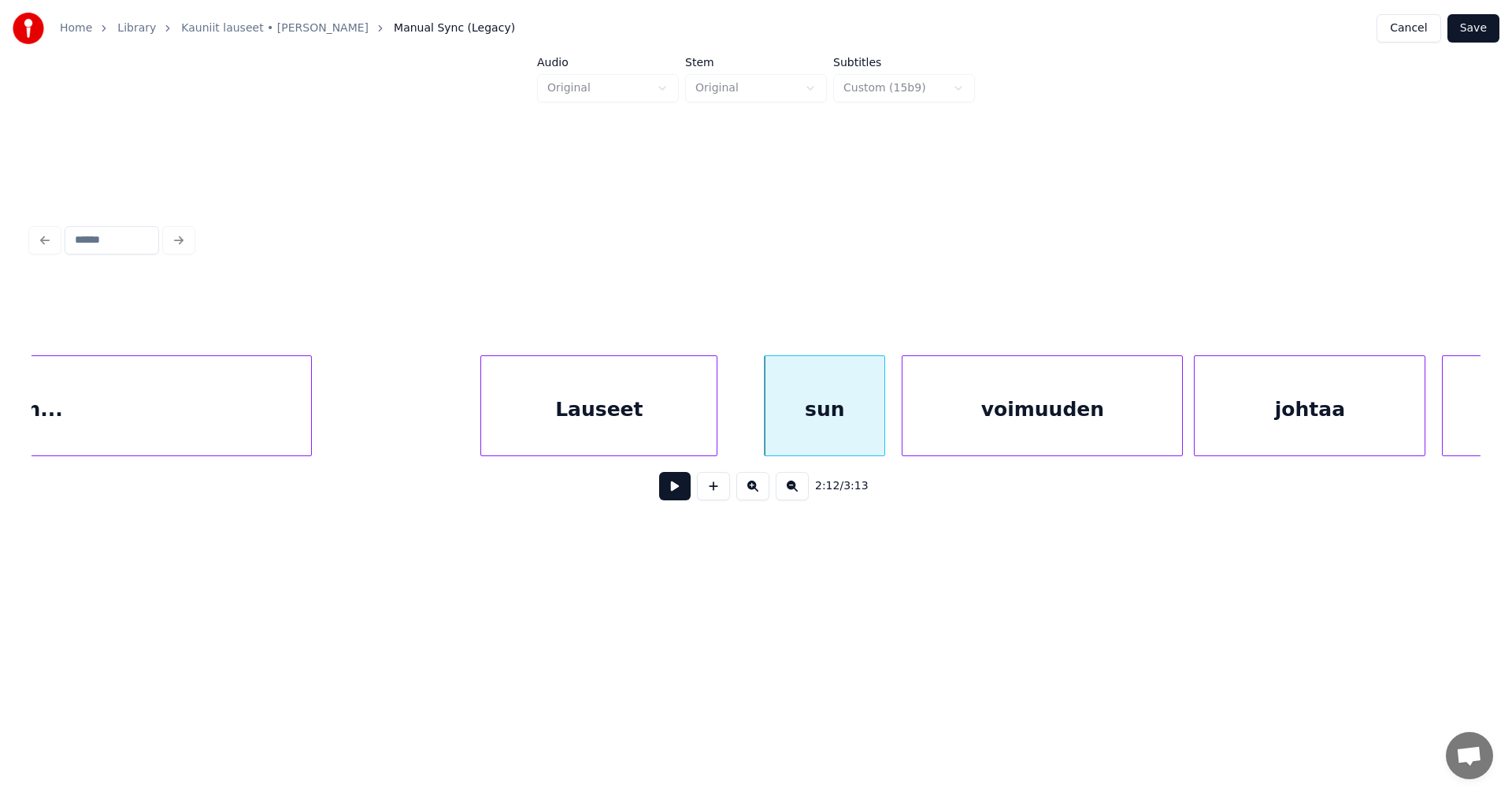
click at [705, 430] on div "Lauseet" at bounding box center [599, 409] width 235 height 107
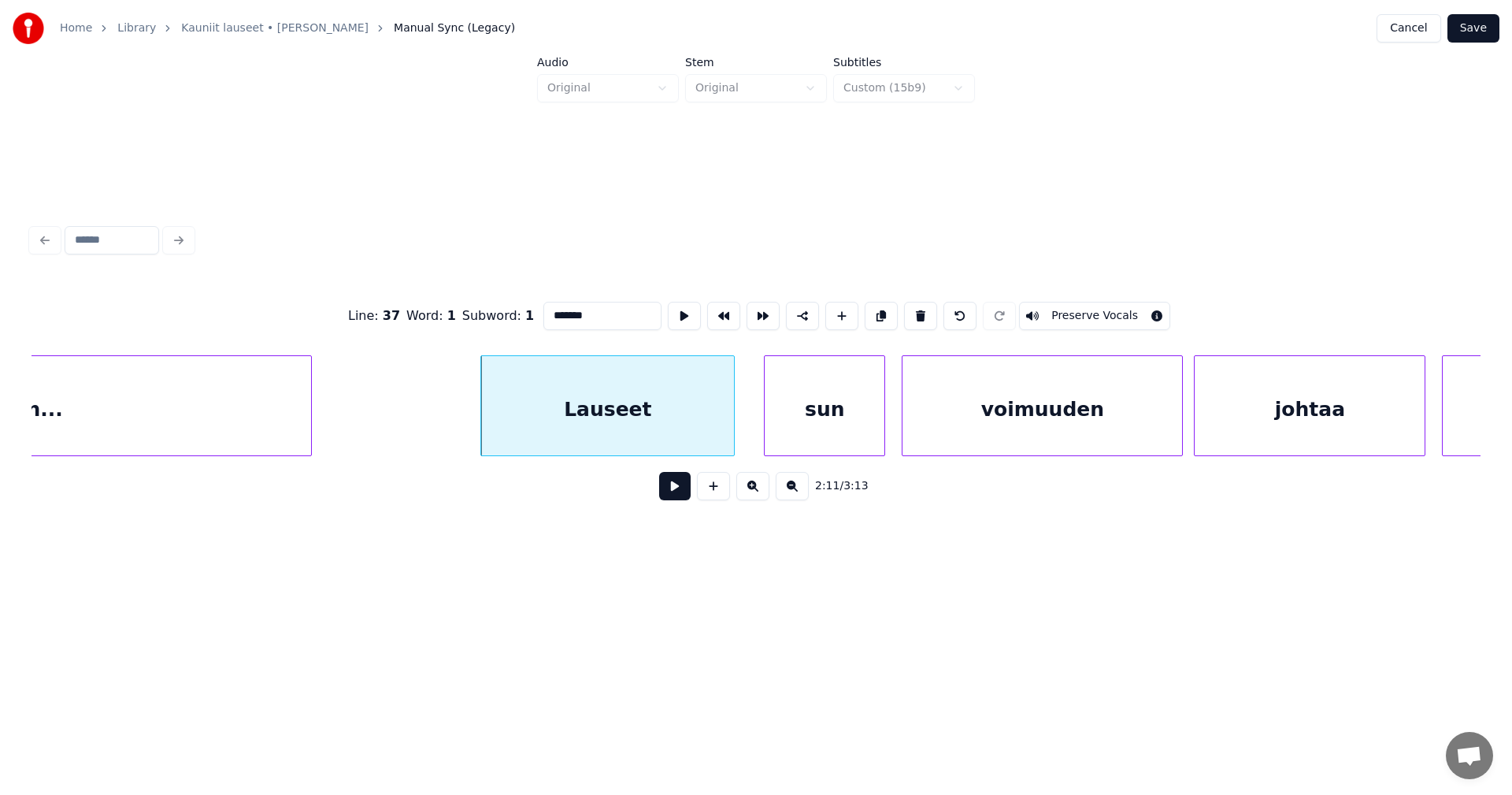
click at [732, 428] on div at bounding box center [731, 405] width 5 height 99
click at [682, 489] on button at bounding box center [675, 485] width 32 height 28
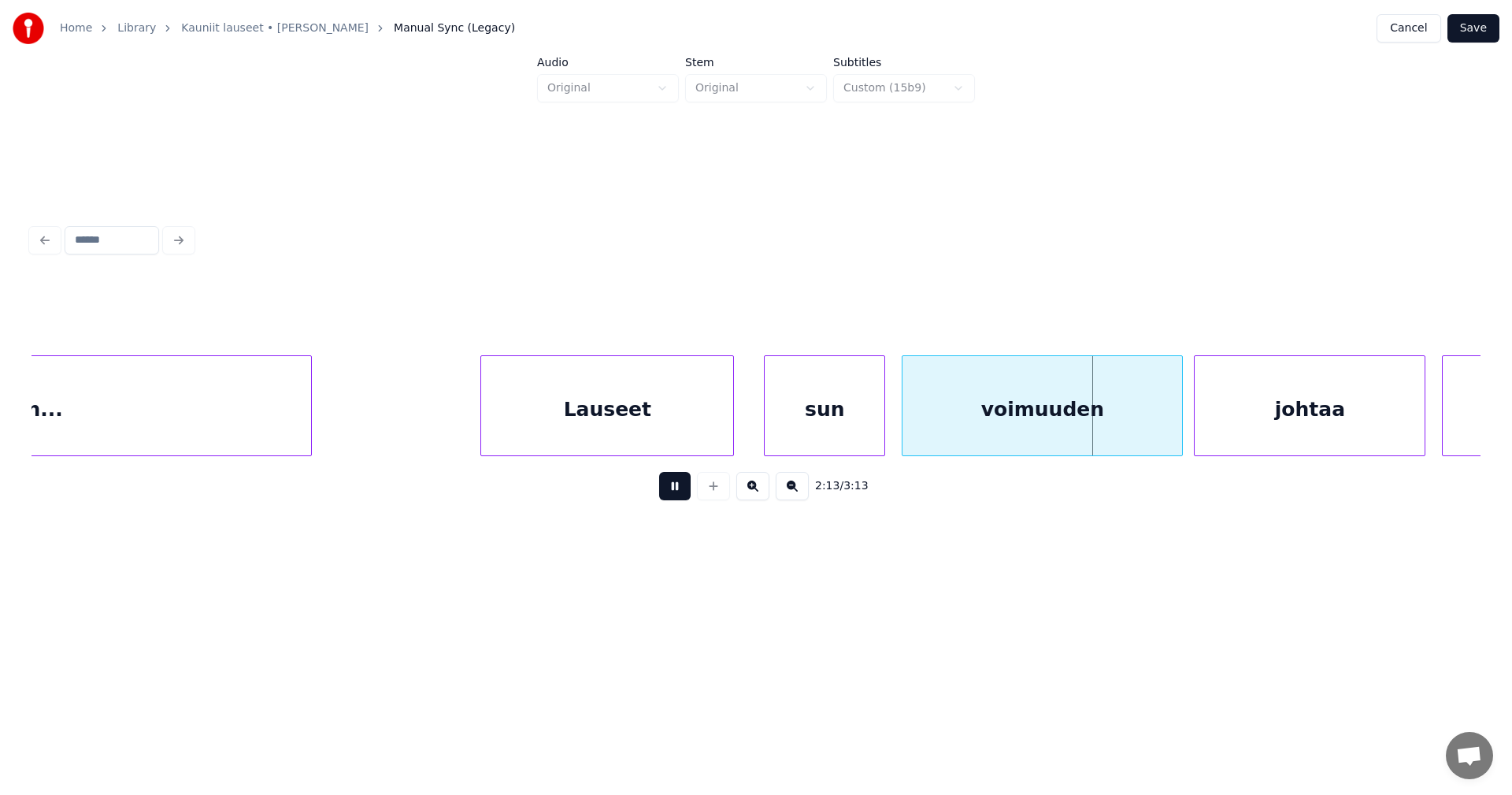
click at [682, 489] on button at bounding box center [675, 485] width 32 height 28
click at [990, 439] on div "voimuuden" at bounding box center [1042, 409] width 280 height 107
drag, startPoint x: 617, startPoint y: 311, endPoint x: 564, endPoint y: 319, distance: 53.6
click at [564, 319] on input "*********" at bounding box center [602, 315] width 118 height 28
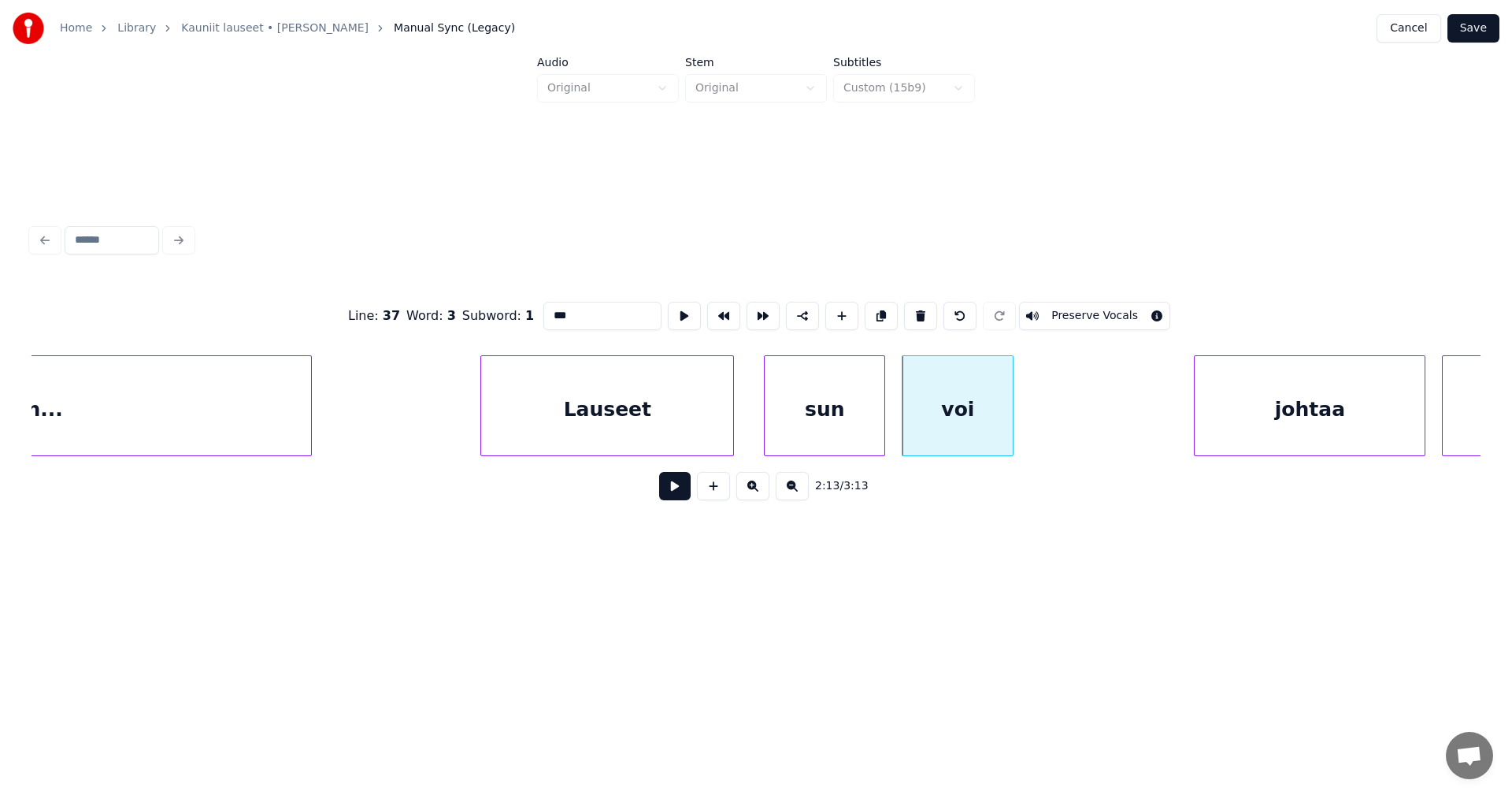
click at [1009, 430] on div at bounding box center [1010, 405] width 5 height 99
type input "***"
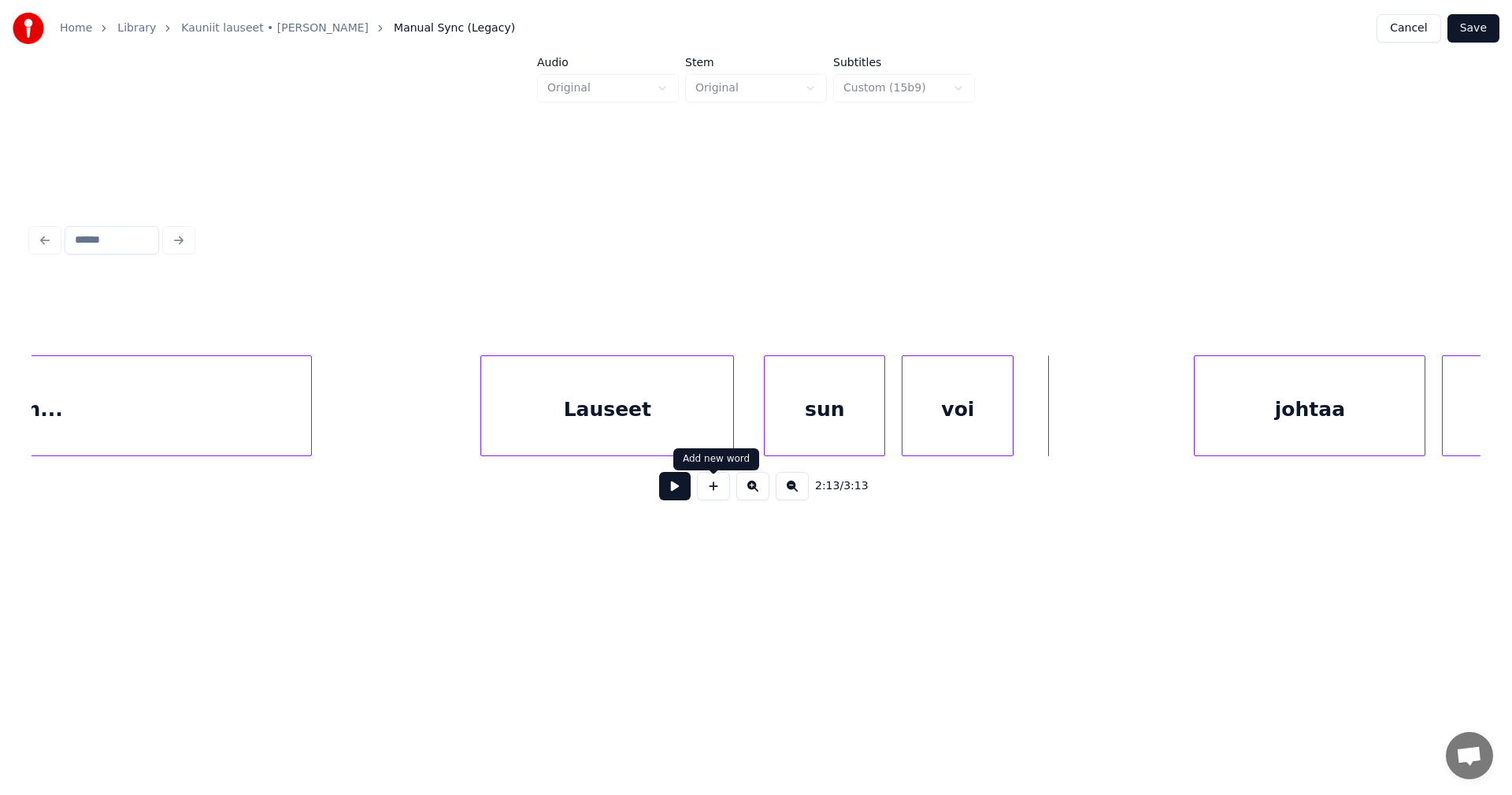
click at [724, 493] on button at bounding box center [713, 485] width 33 height 28
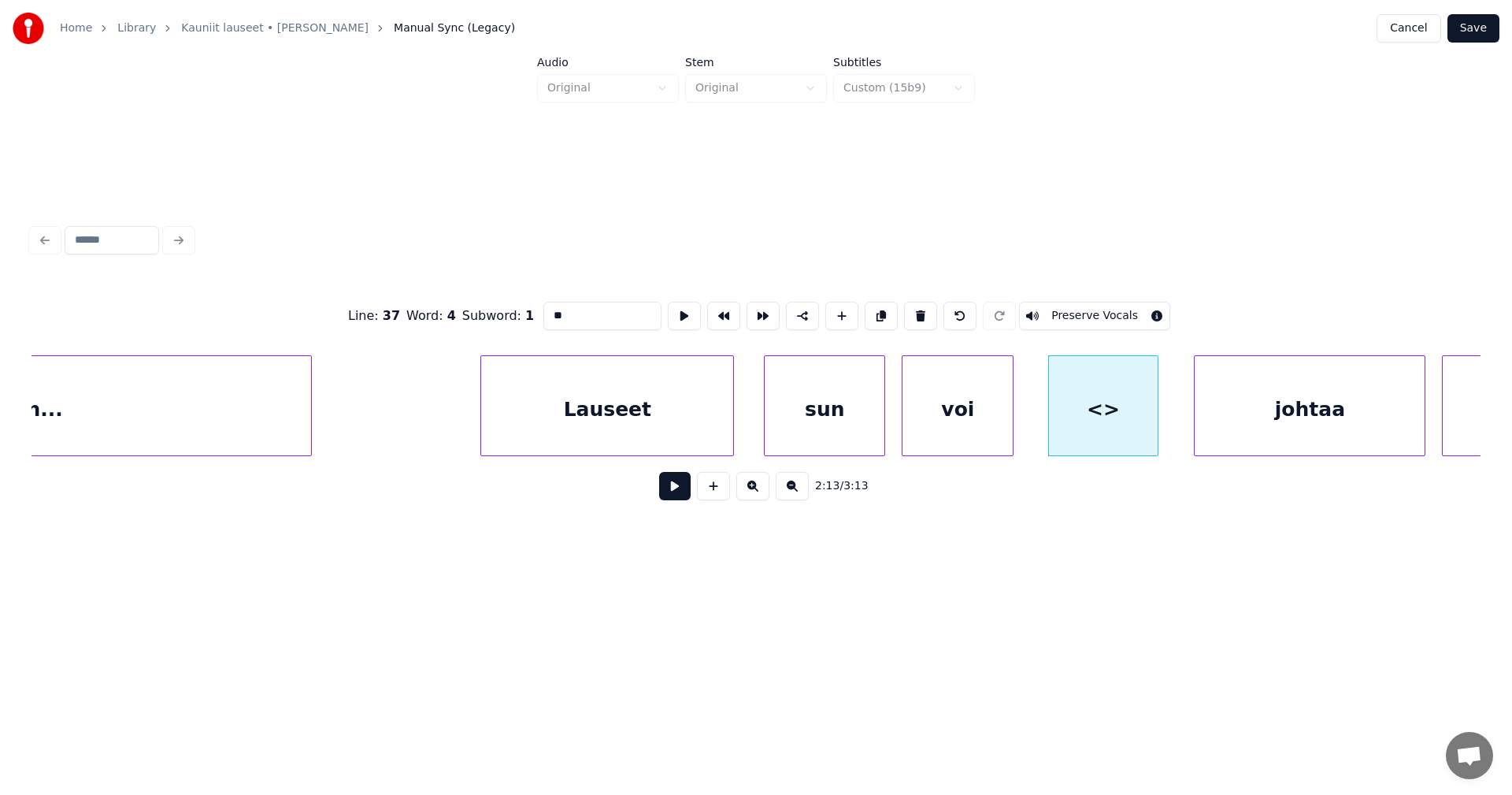
drag, startPoint x: 560, startPoint y: 320, endPoint x: 506, endPoint y: 333, distance: 55.5
click at [506, 333] on div "Line : 37 Word : 4 Subword : 1 ** Preserve Vocals" at bounding box center [756, 316] width 1450 height 79
click at [936, 415] on div "voi" at bounding box center [957, 409] width 111 height 107
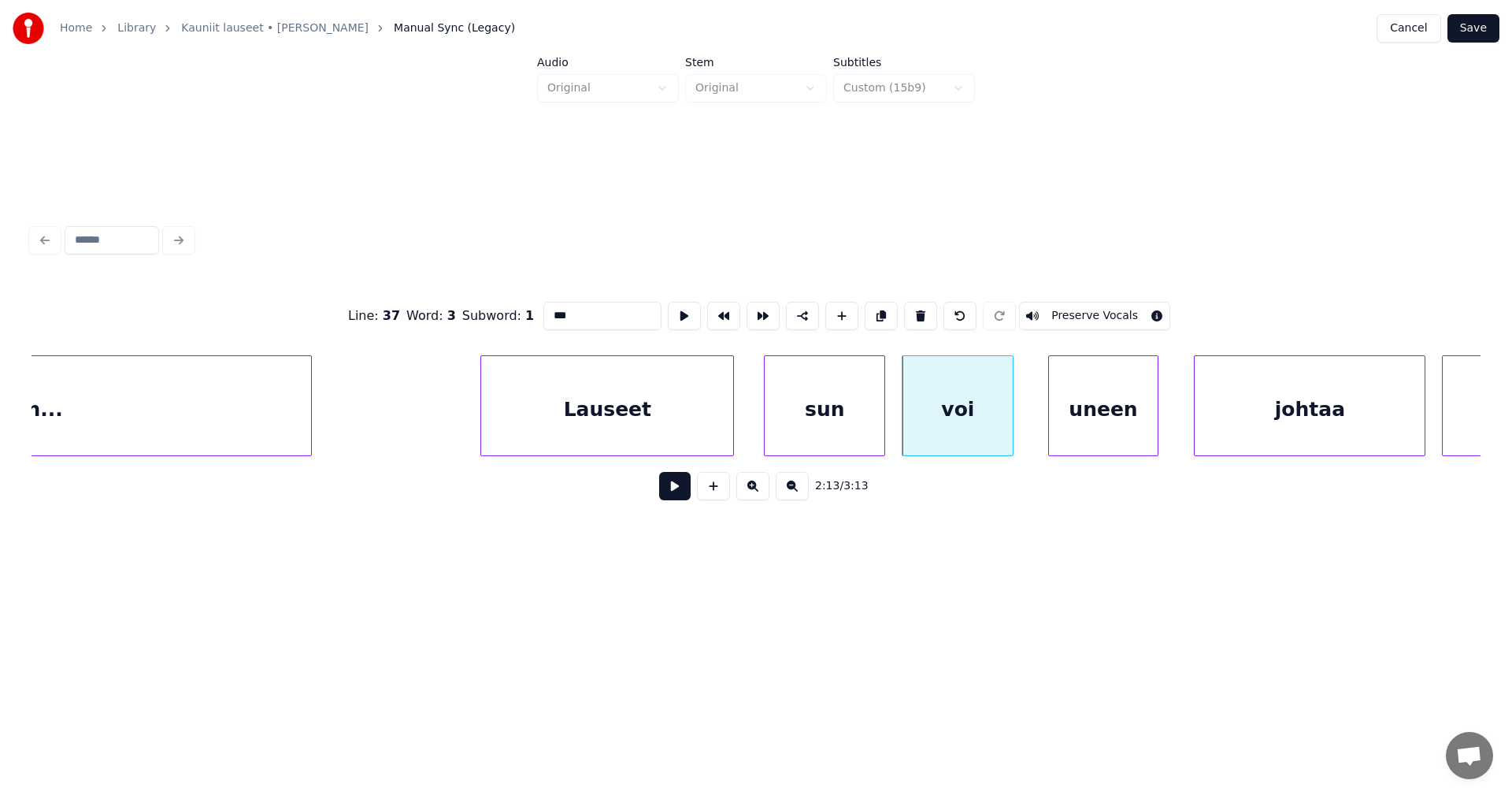
type input "***"
click at [685, 493] on button at bounding box center [675, 485] width 32 height 28
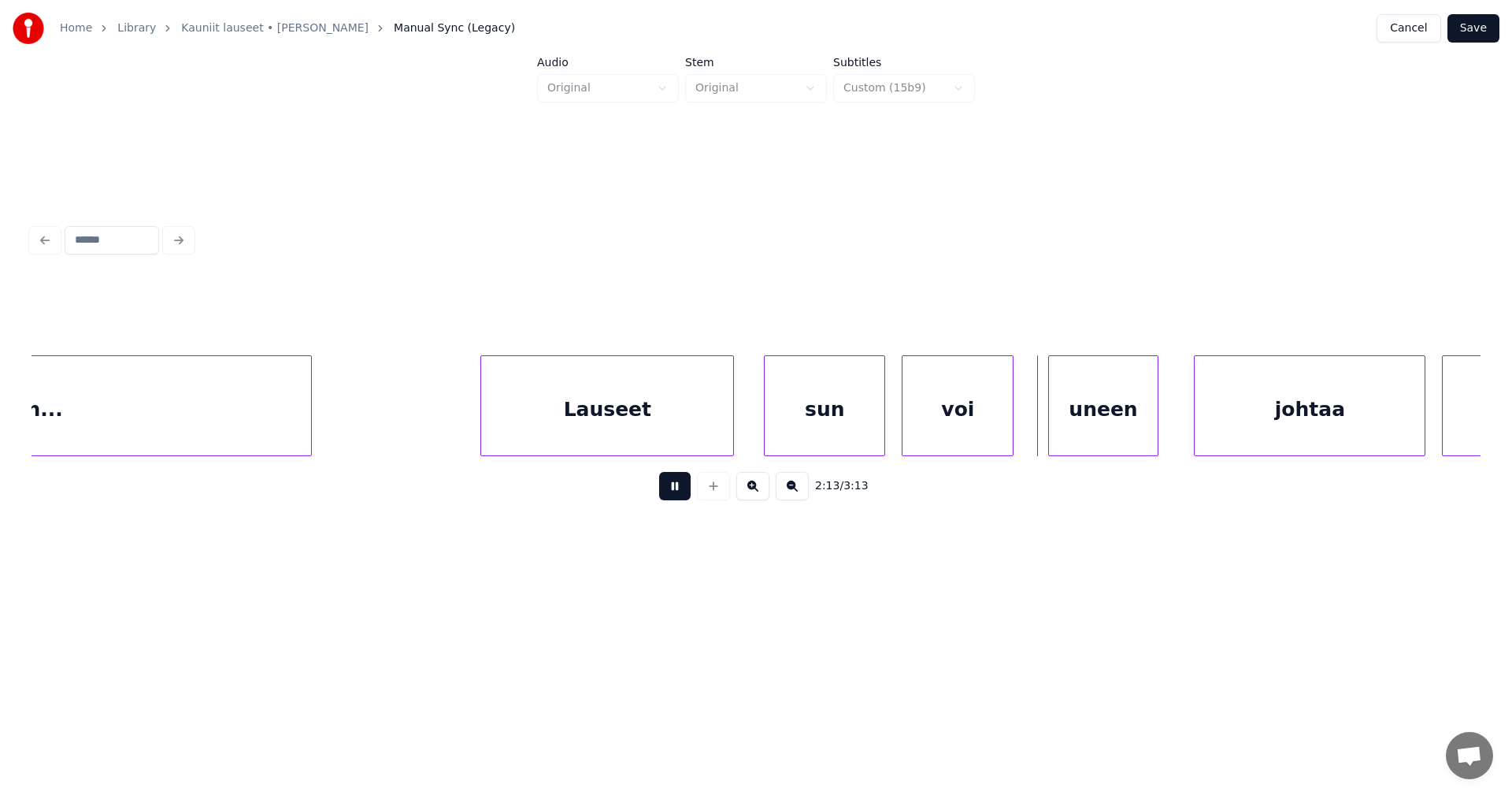
click at [684, 493] on button at bounding box center [675, 485] width 32 height 28
click at [1037, 438] on div at bounding box center [1037, 405] width 5 height 99
click at [977, 430] on div "voi" at bounding box center [957, 409] width 111 height 107
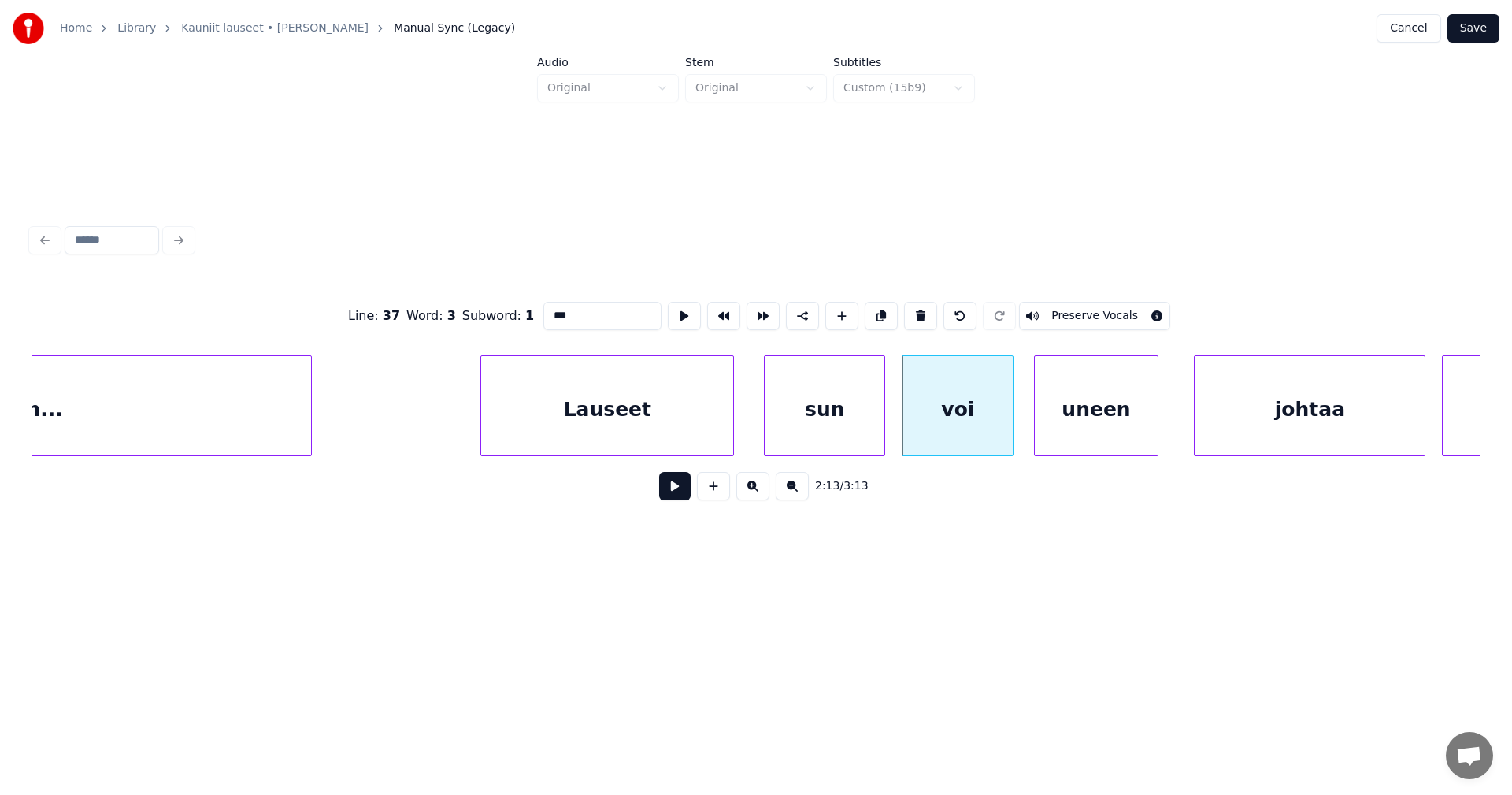
click at [682, 492] on button at bounding box center [675, 485] width 32 height 28
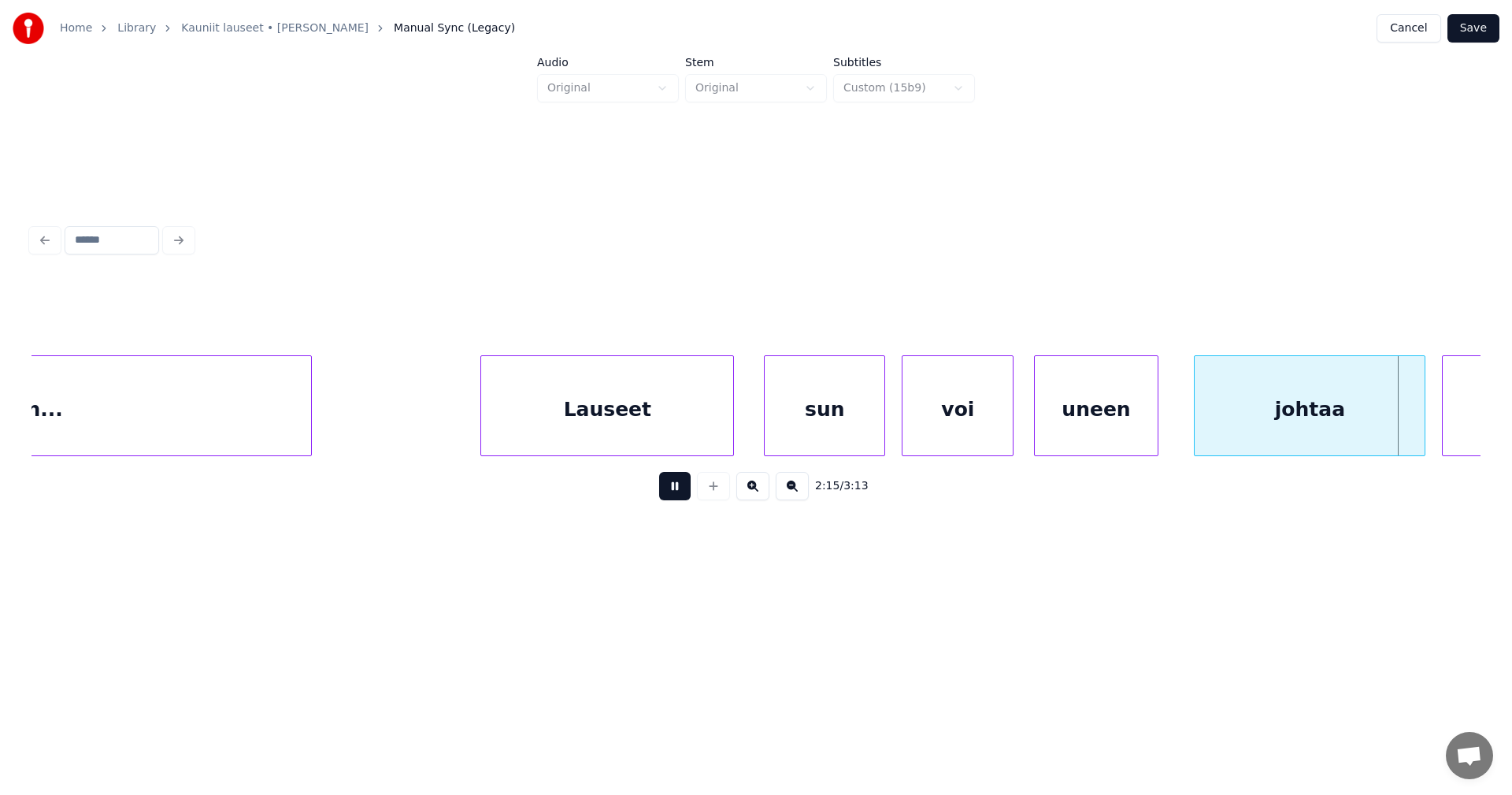
drag, startPoint x: 682, startPoint y: 492, endPoint x: 1080, endPoint y: 484, distance: 398.1
click at [686, 492] on button at bounding box center [675, 485] width 32 height 28
click at [1116, 427] on div "uneen" at bounding box center [1097, 409] width 123 height 107
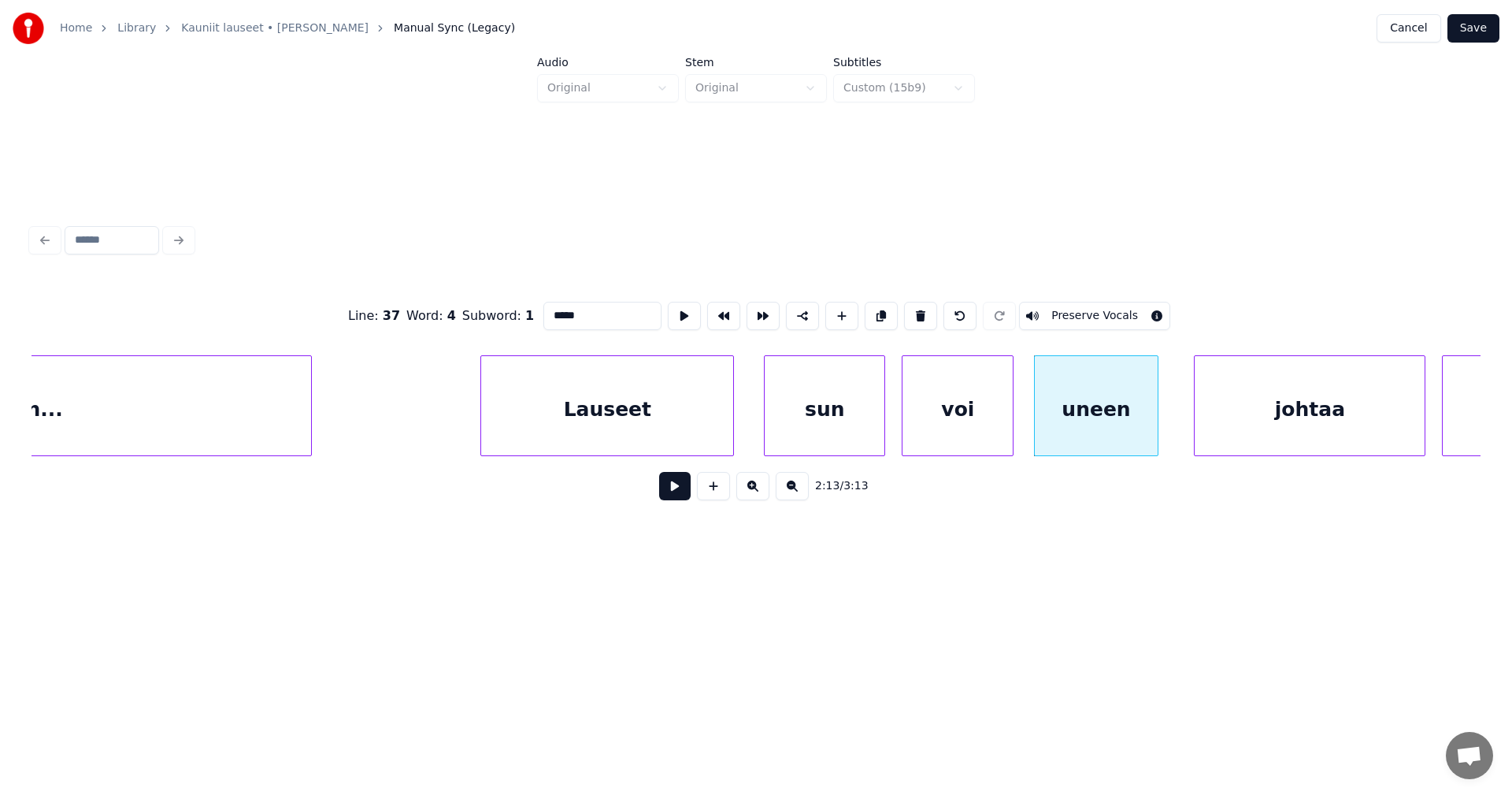
click at [690, 490] on button at bounding box center [675, 485] width 32 height 28
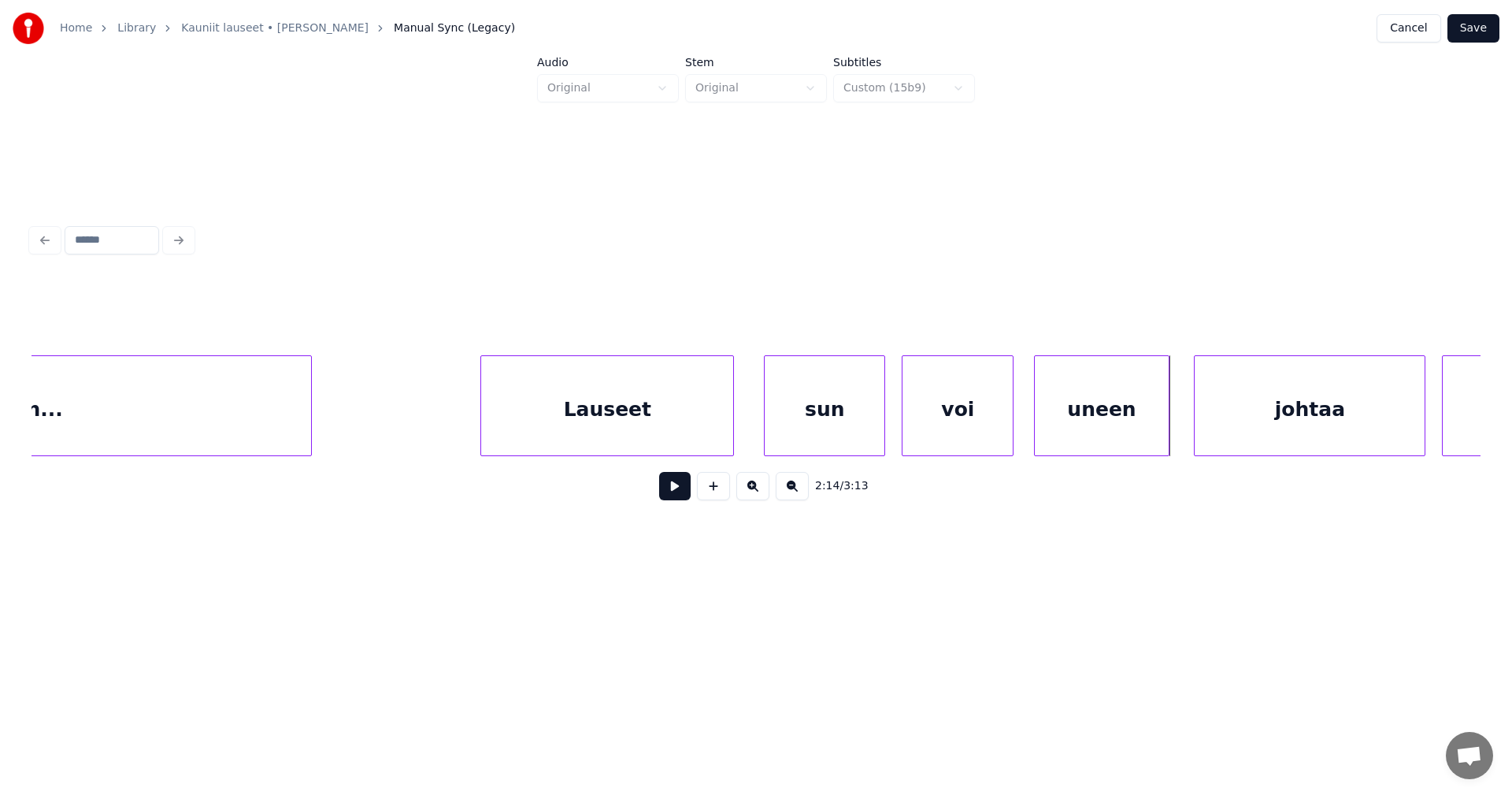
click at [1168, 434] on div at bounding box center [1166, 405] width 5 height 99
click at [679, 500] on button at bounding box center [675, 485] width 32 height 28
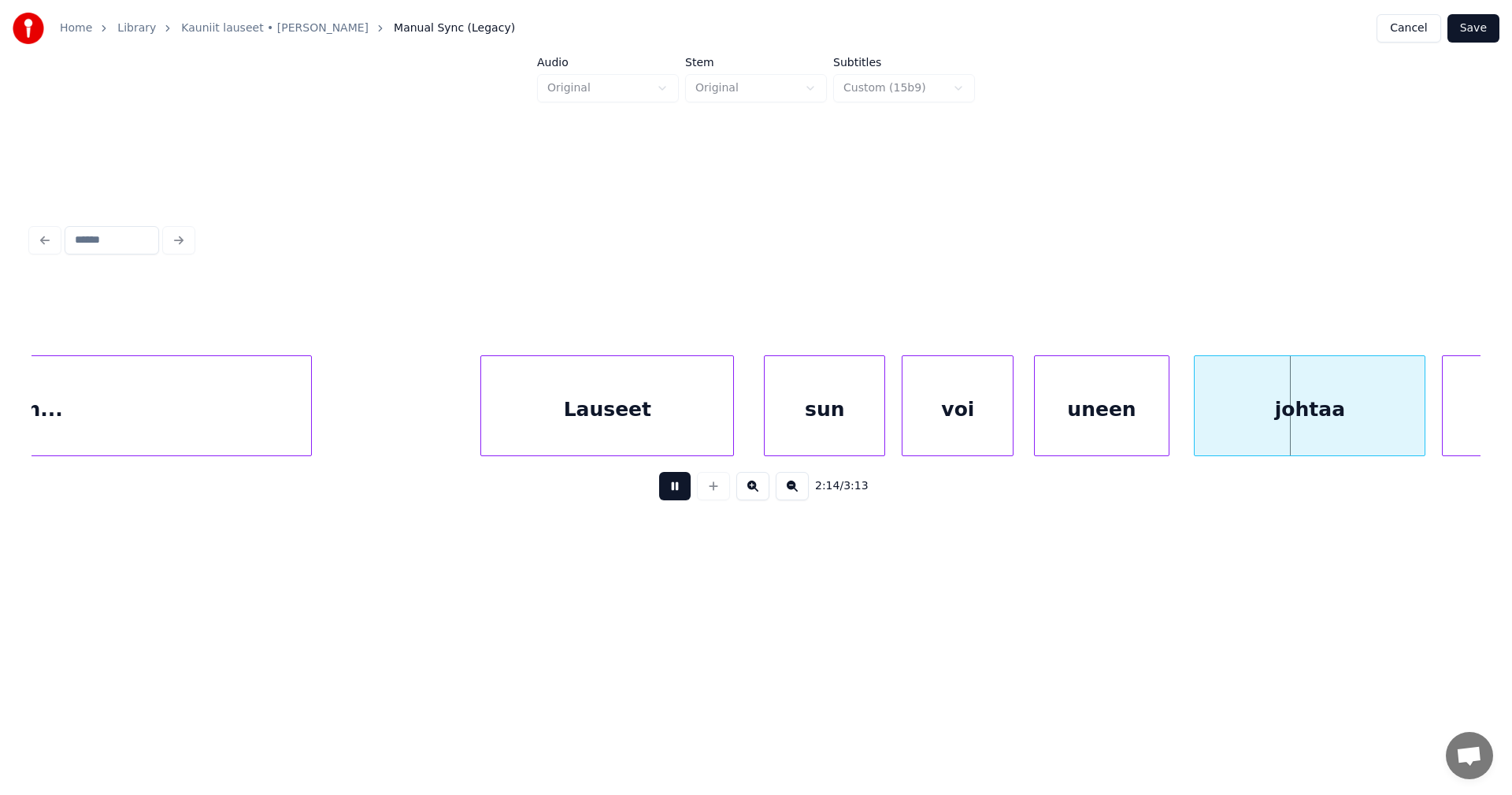
drag, startPoint x: 679, startPoint y: 500, endPoint x: 874, endPoint y: 507, distance: 195.1
click at [682, 500] on button at bounding box center [675, 485] width 32 height 28
click at [1319, 435] on div "johtaa" at bounding box center [1301, 409] width 230 height 107
click at [670, 488] on button at bounding box center [675, 485] width 32 height 28
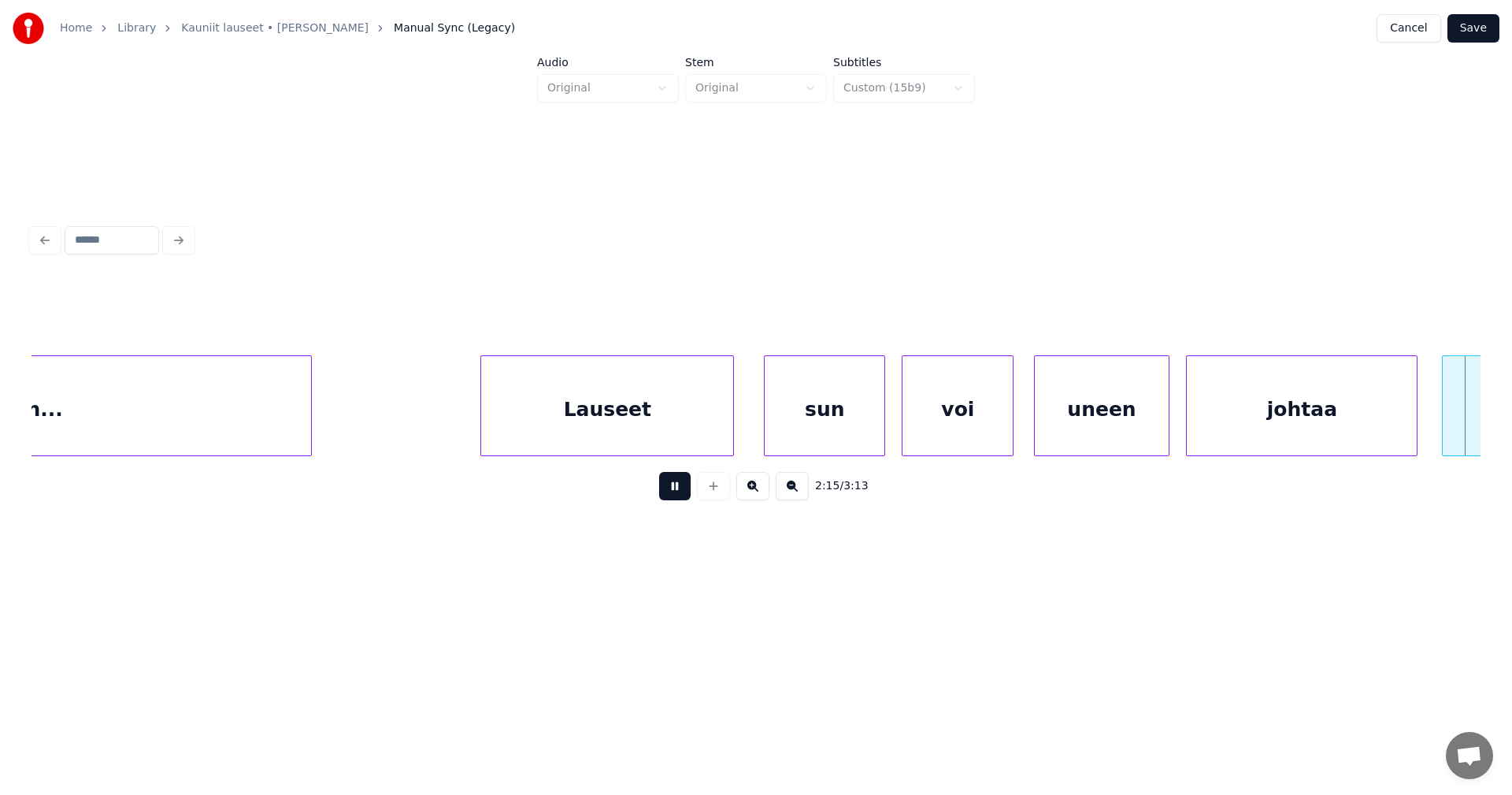
scroll to position [0, 37302]
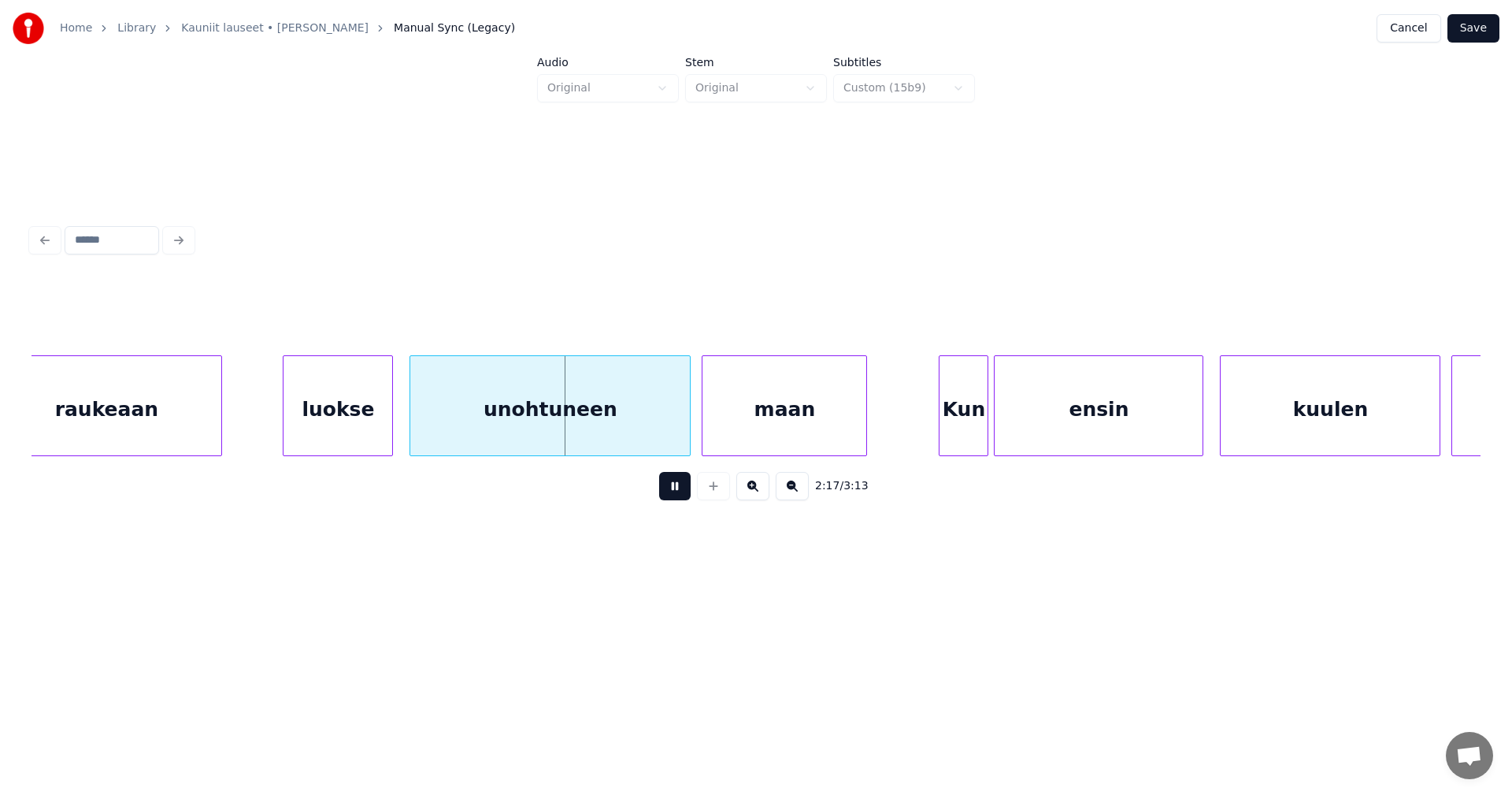
click at [670, 488] on button at bounding box center [675, 485] width 32 height 28
click at [345, 407] on div "luokse" at bounding box center [332, 409] width 109 height 107
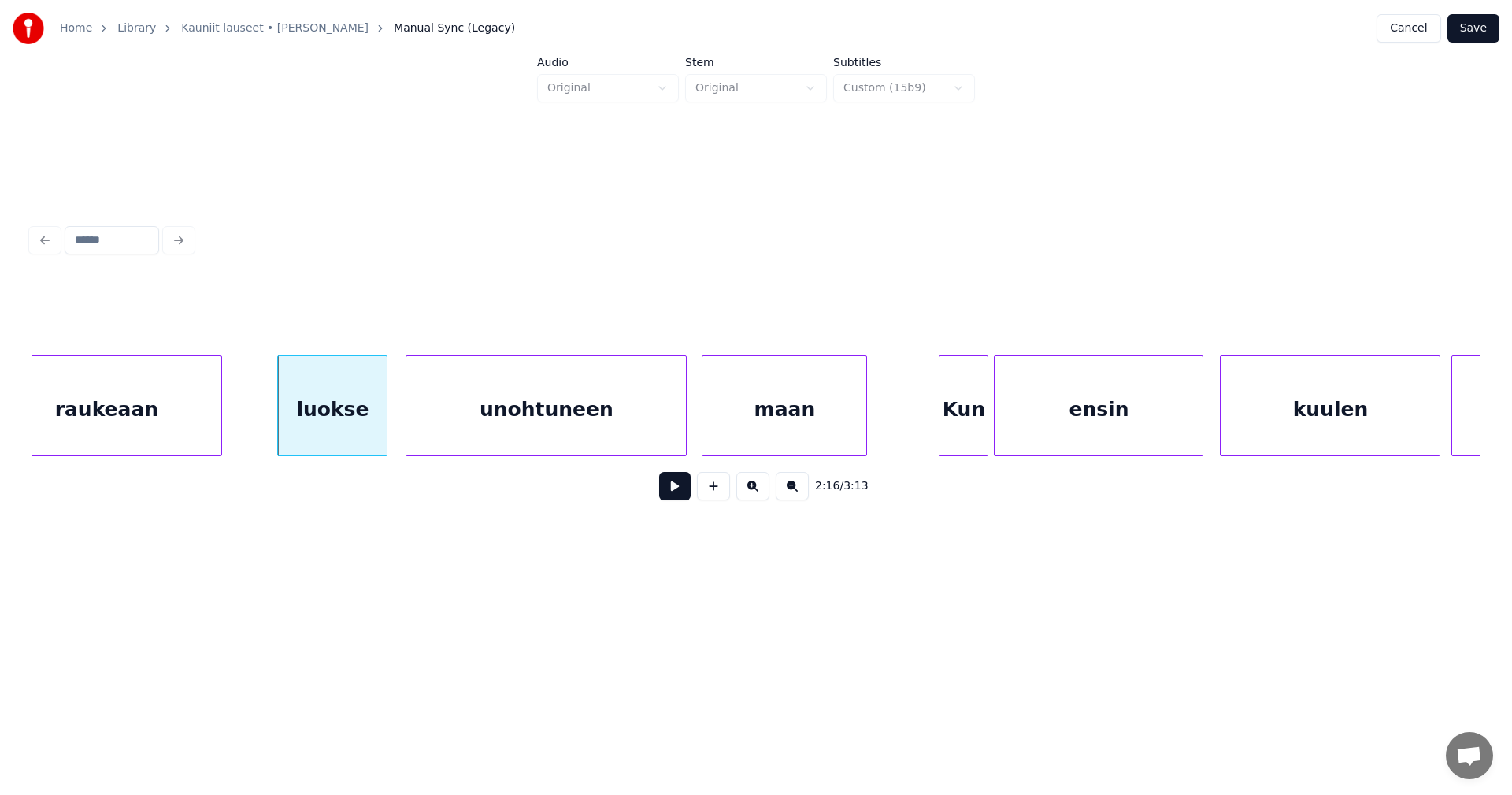
click at [453, 422] on div "unohtuneen" at bounding box center [546, 409] width 280 height 107
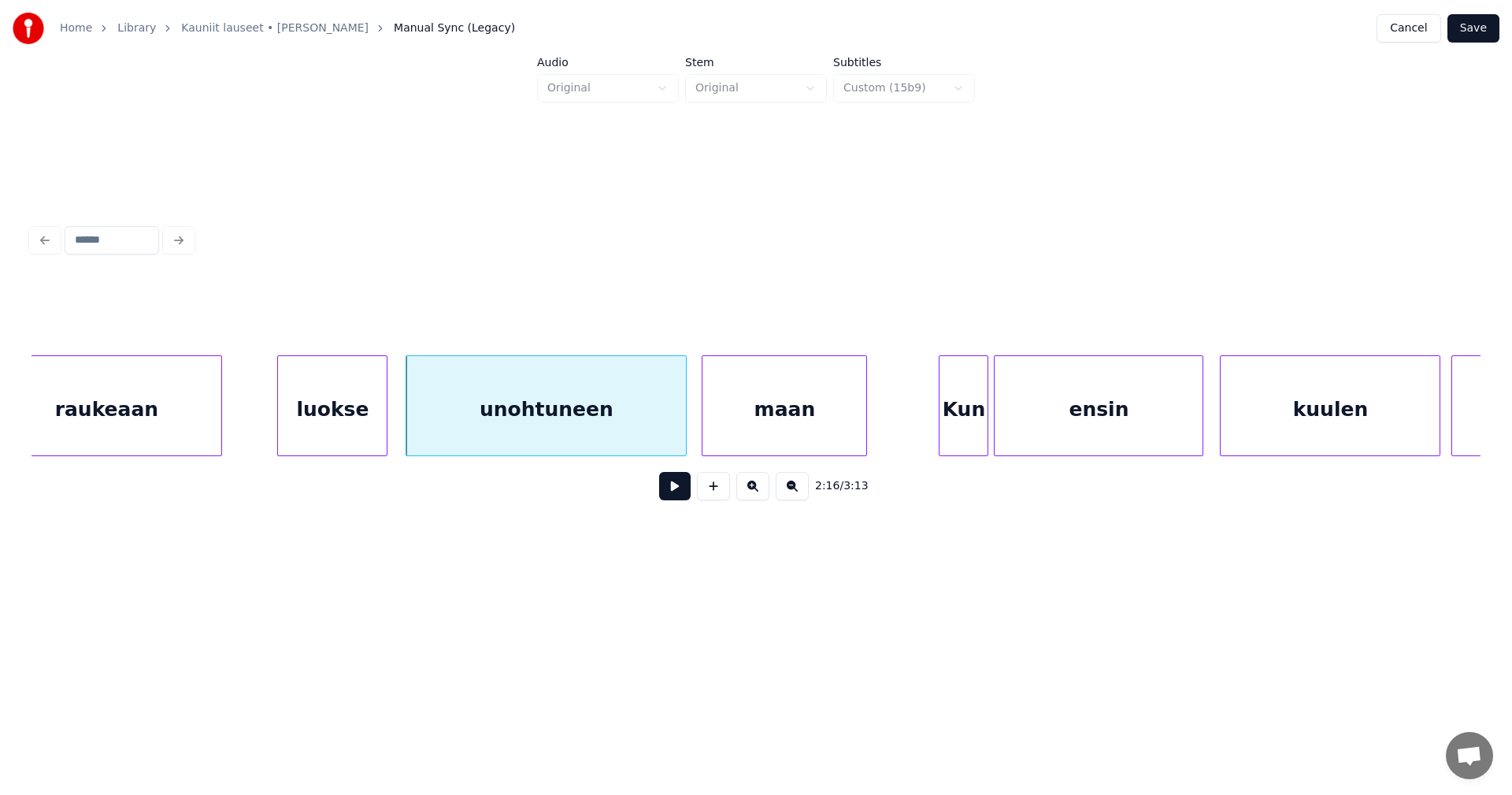
click at [679, 499] on button at bounding box center [675, 485] width 32 height 28
click at [682, 497] on button at bounding box center [675, 485] width 32 height 28
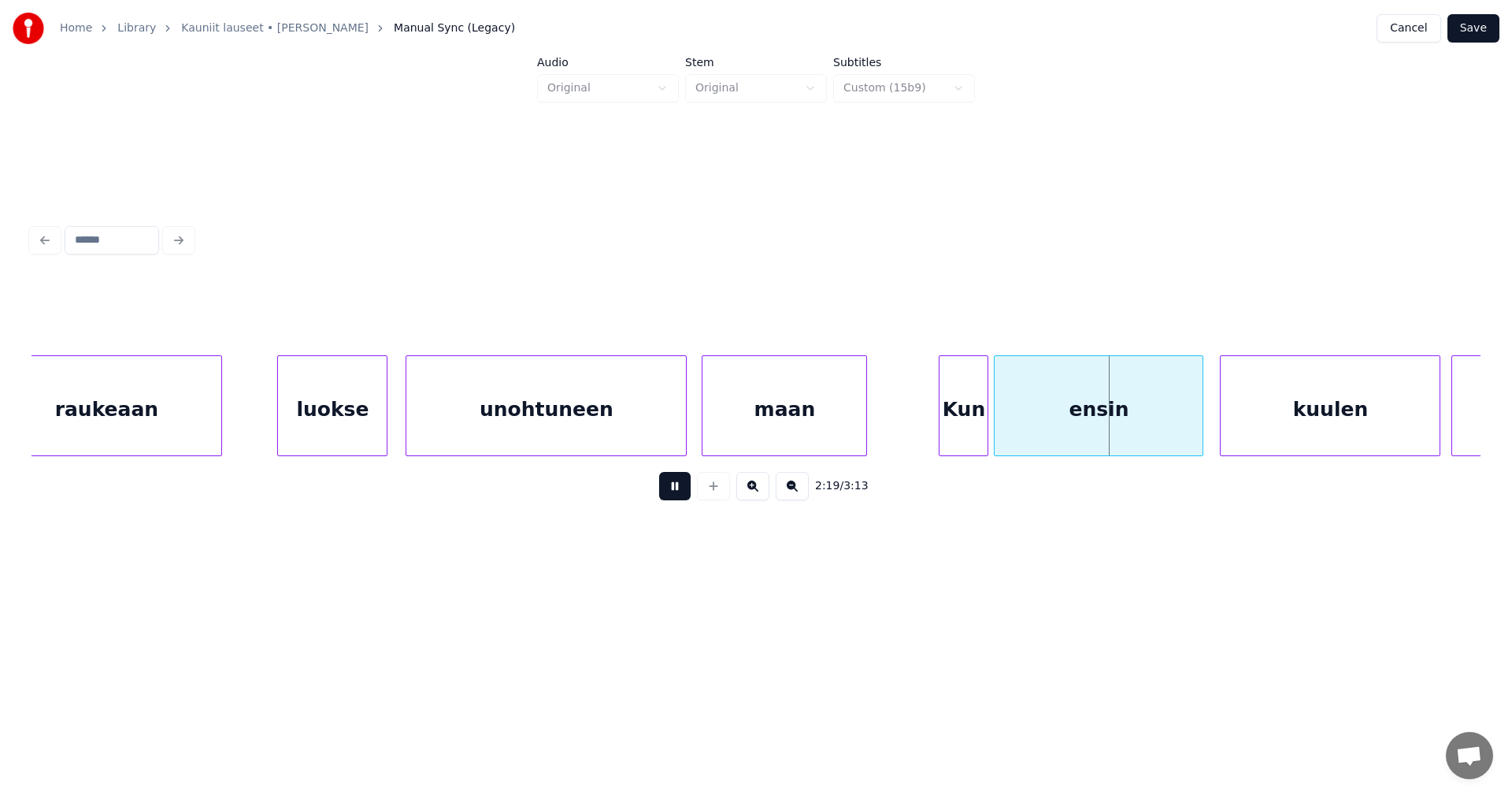
click at [682, 497] on button at bounding box center [675, 485] width 32 height 28
click at [999, 433] on div at bounding box center [1001, 405] width 5 height 99
click at [975, 436] on div "Kun" at bounding box center [964, 409] width 48 height 107
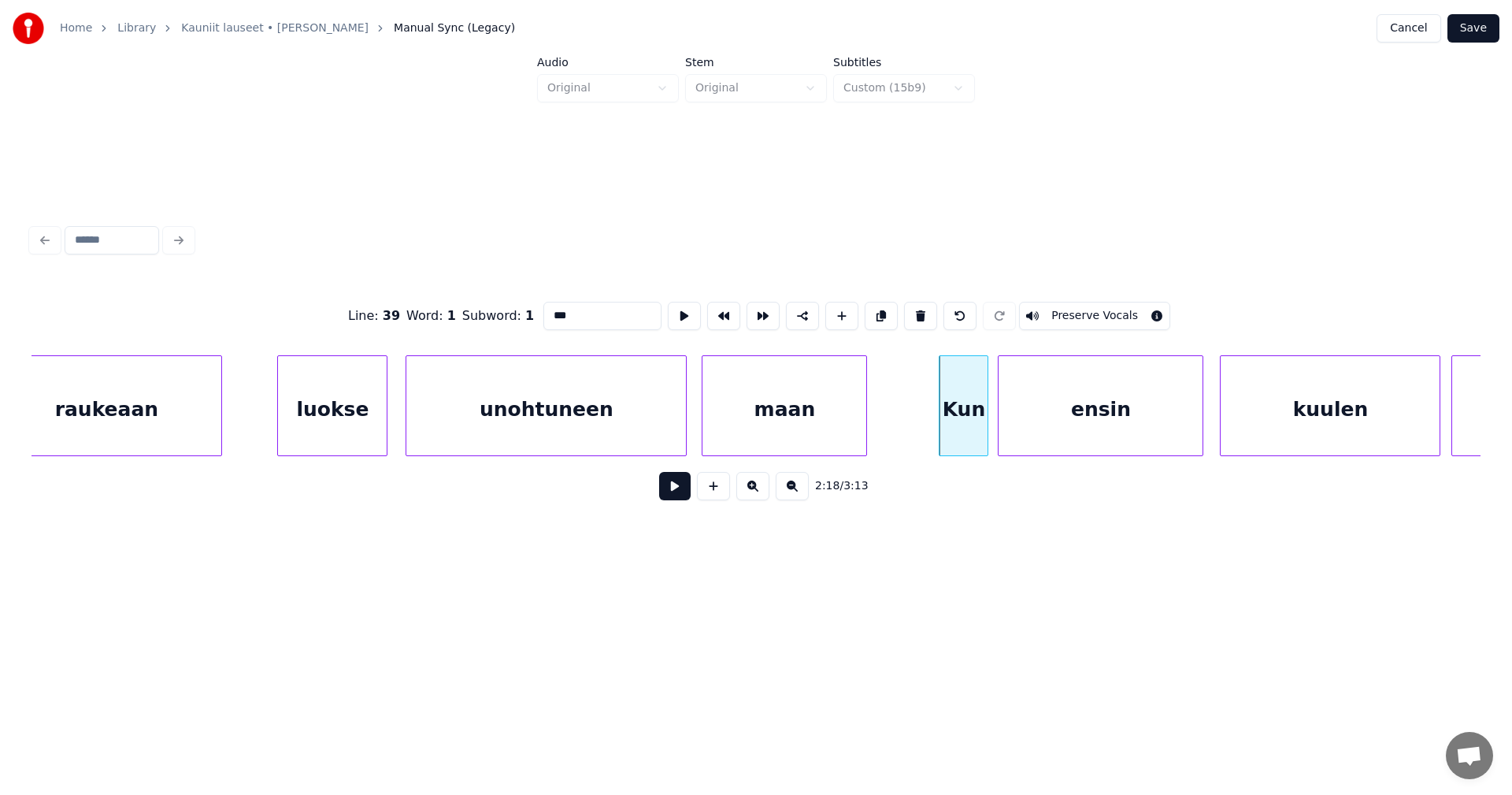
click at [679, 490] on button at bounding box center [675, 485] width 32 height 28
drag, startPoint x: 679, startPoint y: 490, endPoint x: 721, endPoint y: 478, distance: 43.7
click at [680, 490] on button at bounding box center [675, 485] width 32 height 28
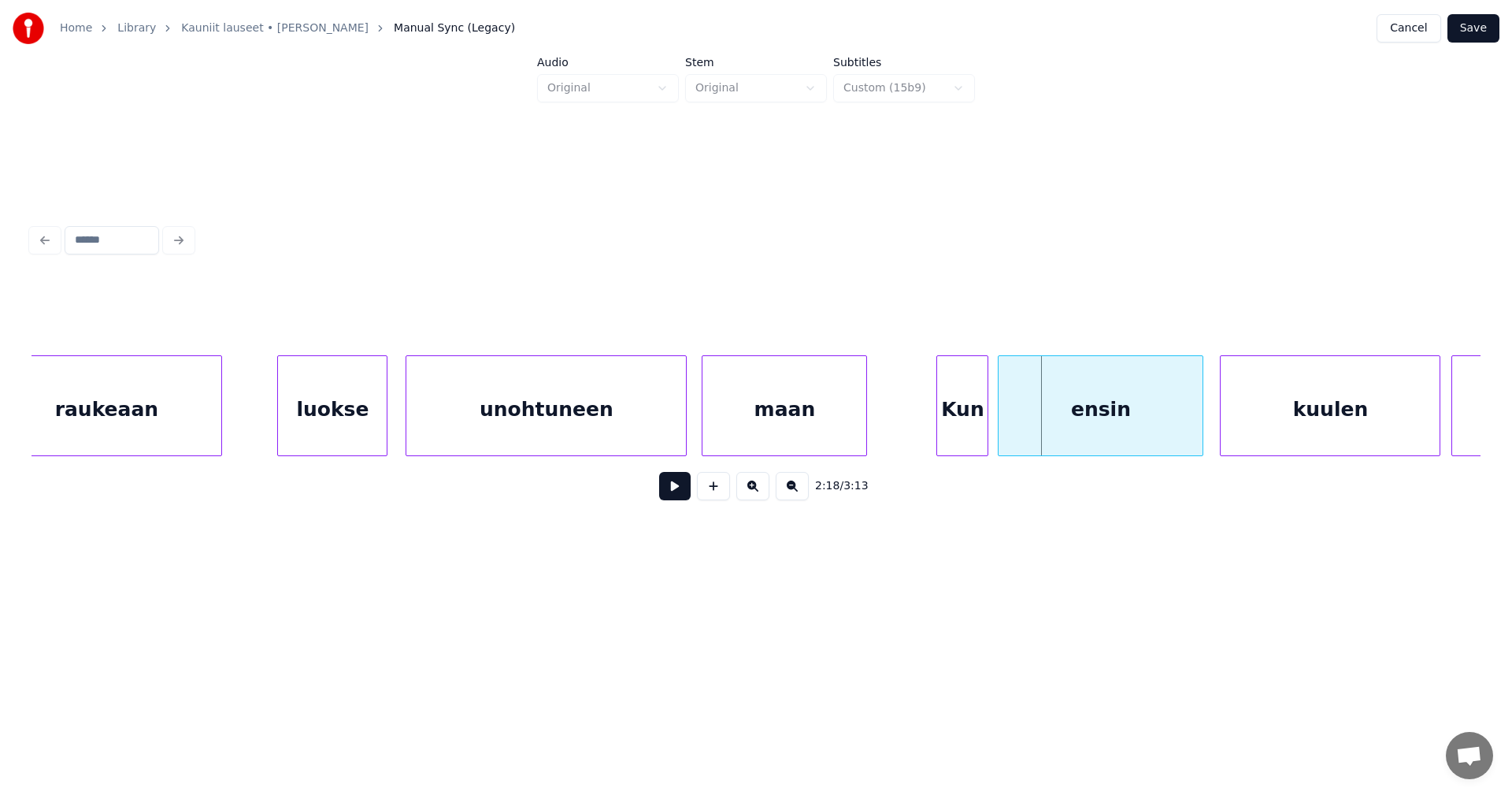
click at [940, 429] on div at bounding box center [939, 405] width 5 height 99
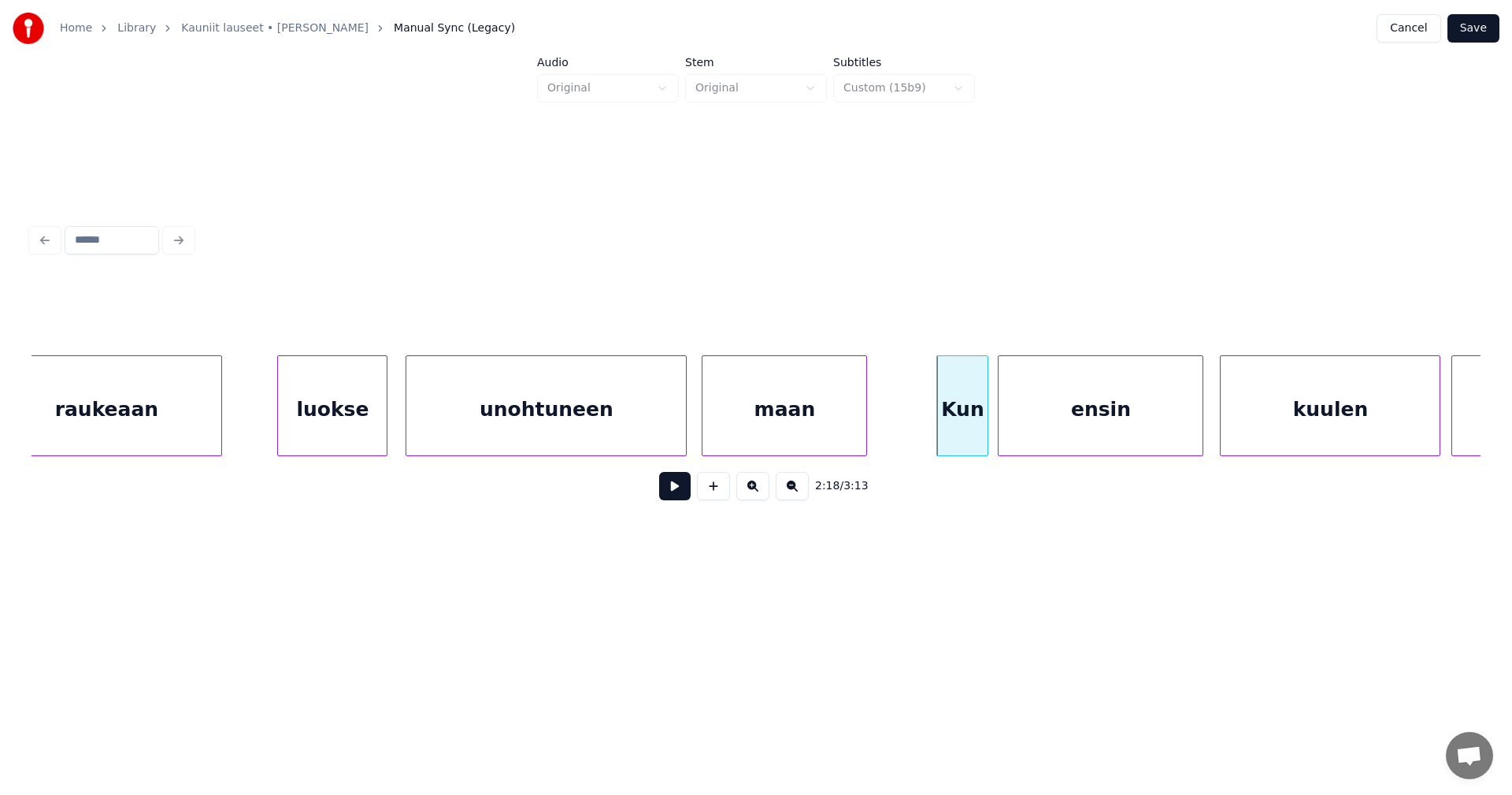
click at [687, 487] on button at bounding box center [675, 485] width 32 height 28
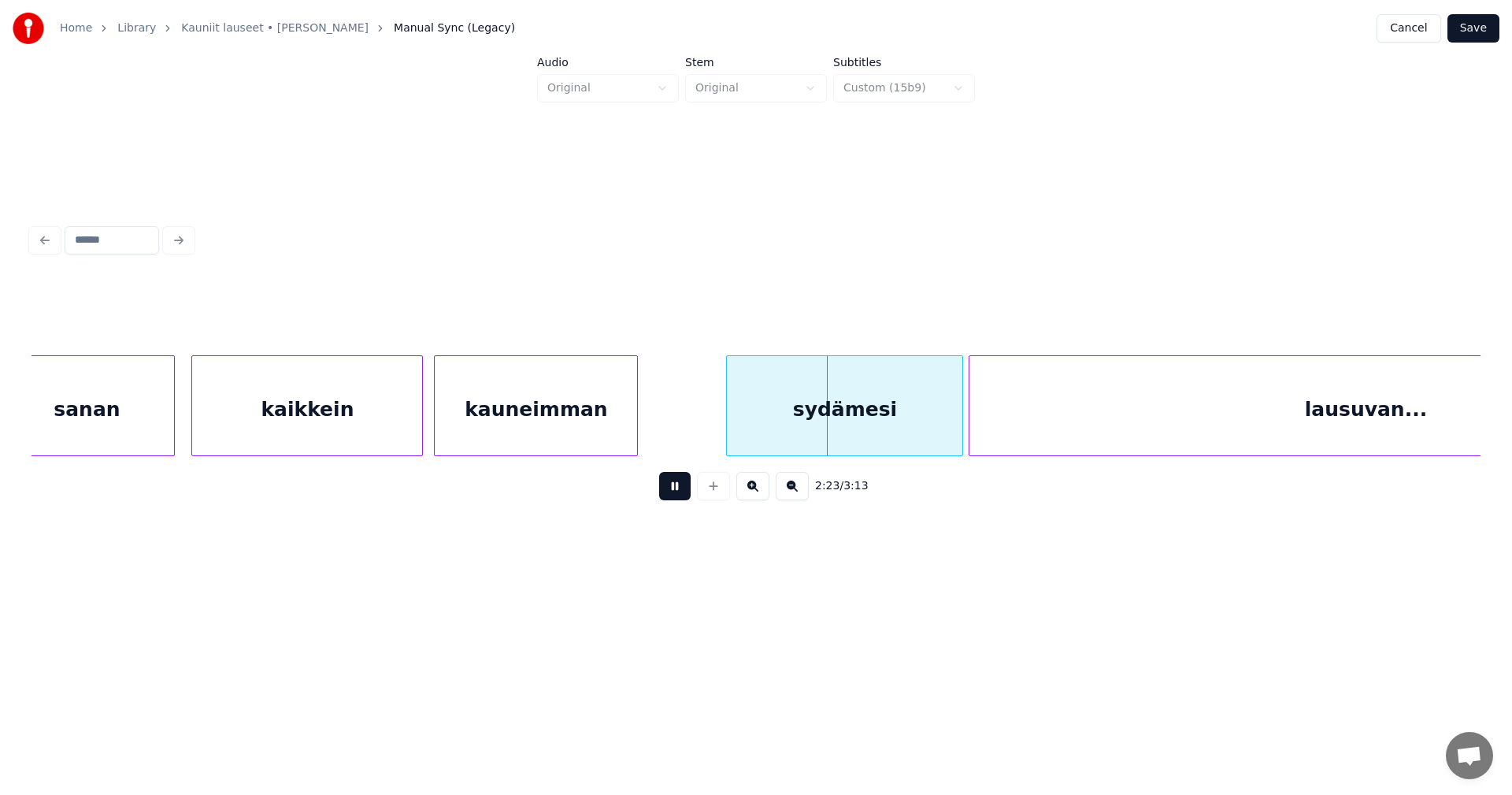
click at [687, 487] on button at bounding box center [675, 485] width 32 height 28
click at [839, 426] on div "sydämesi" at bounding box center [831, 409] width 235 height 107
click at [683, 493] on button at bounding box center [675, 485] width 32 height 28
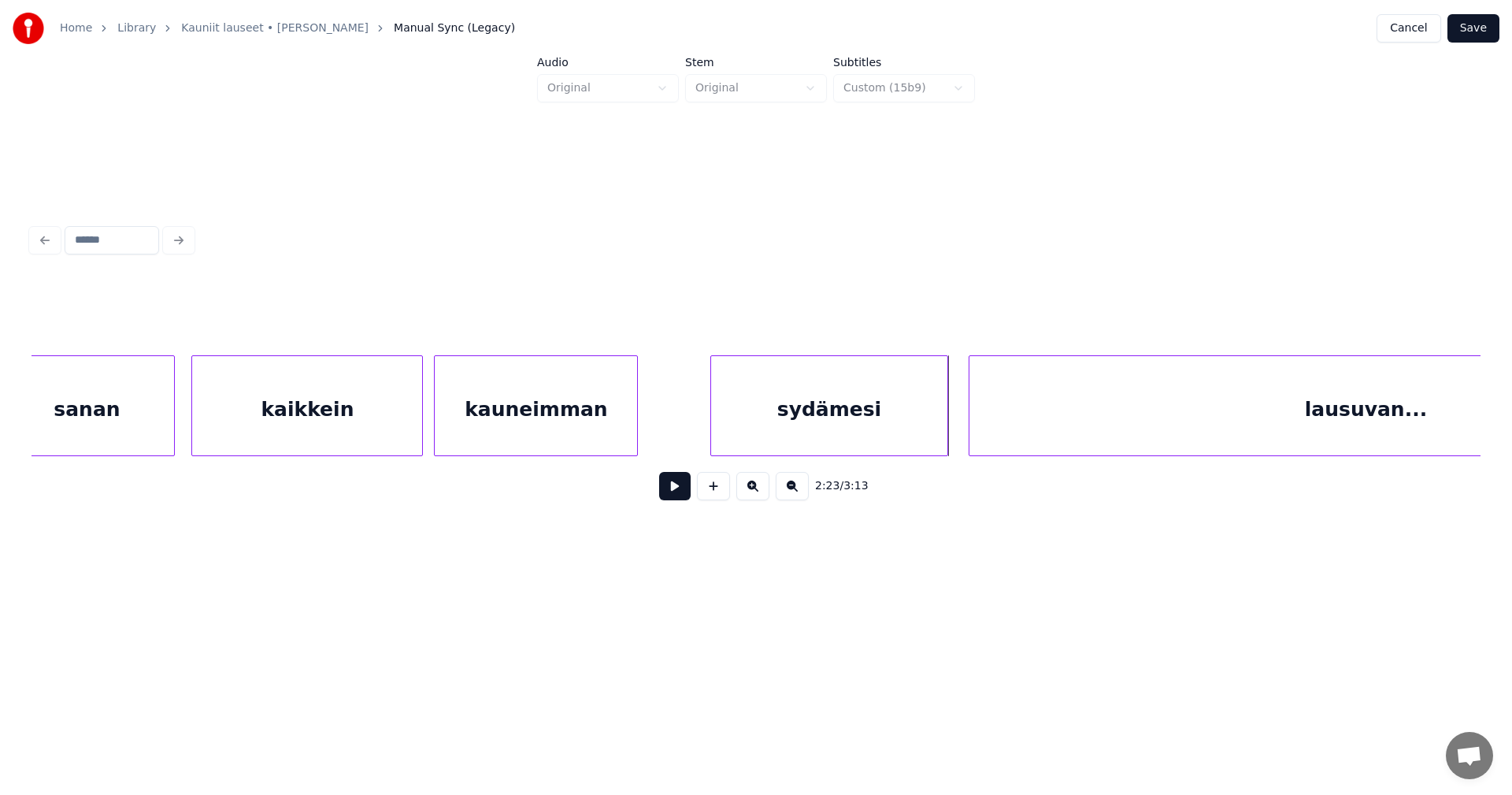
click at [683, 493] on button at bounding box center [675, 485] width 32 height 28
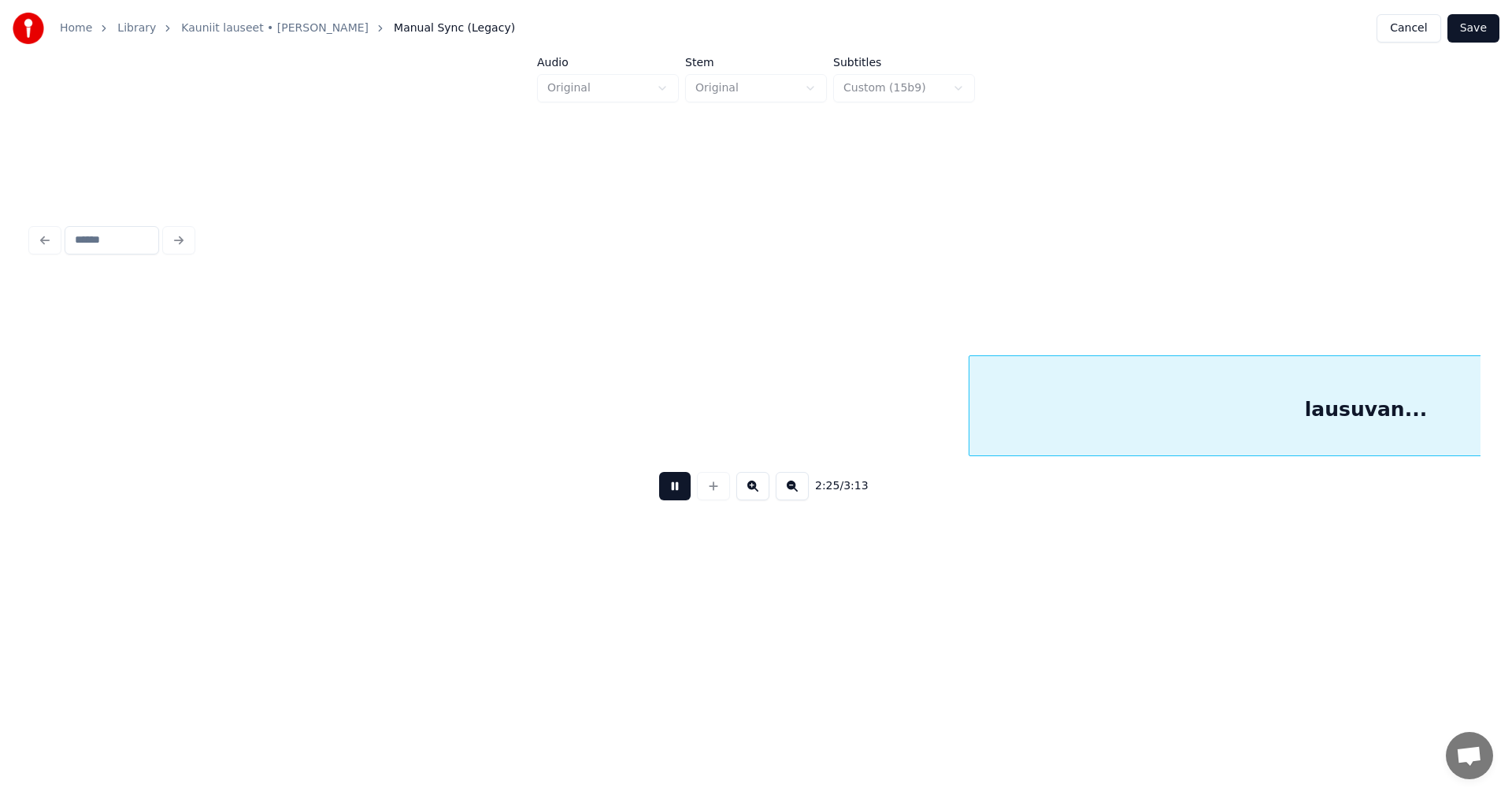
scroll to position [0, 40204]
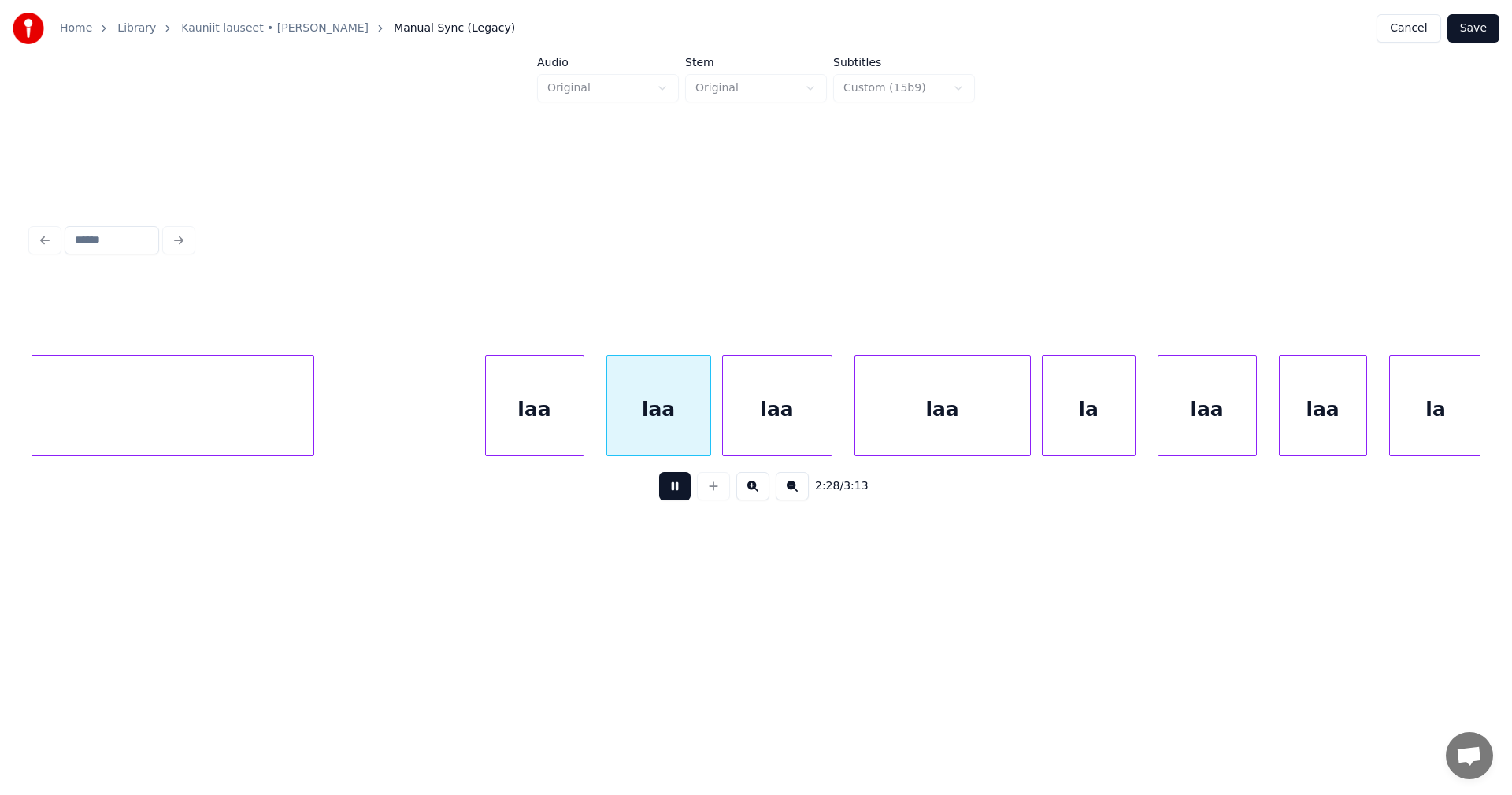
click at [685, 493] on button at bounding box center [675, 485] width 32 height 28
click at [548, 432] on div "laa" at bounding box center [519, 409] width 98 height 107
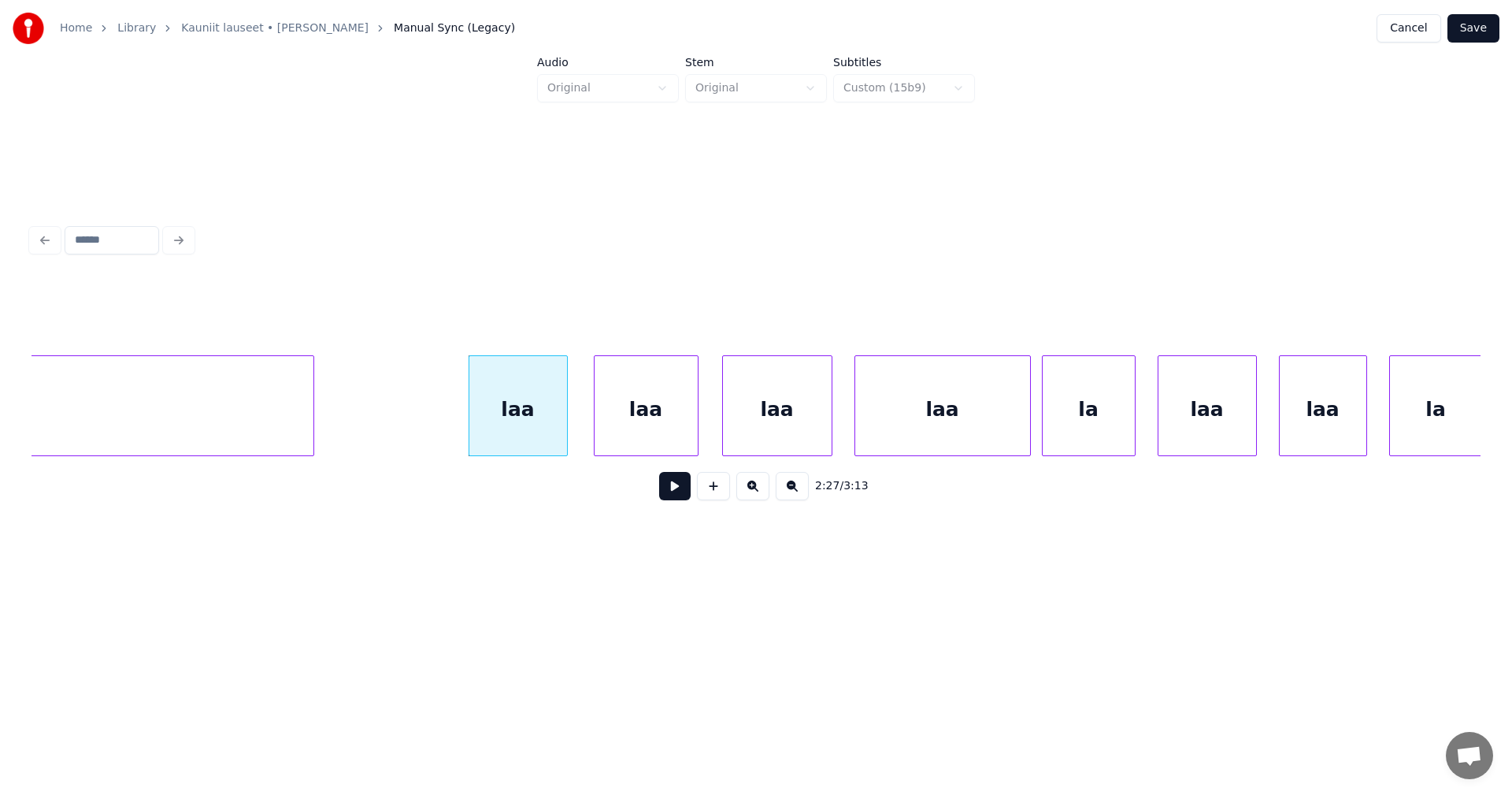
click at [657, 435] on div "laa" at bounding box center [646, 409] width 103 height 107
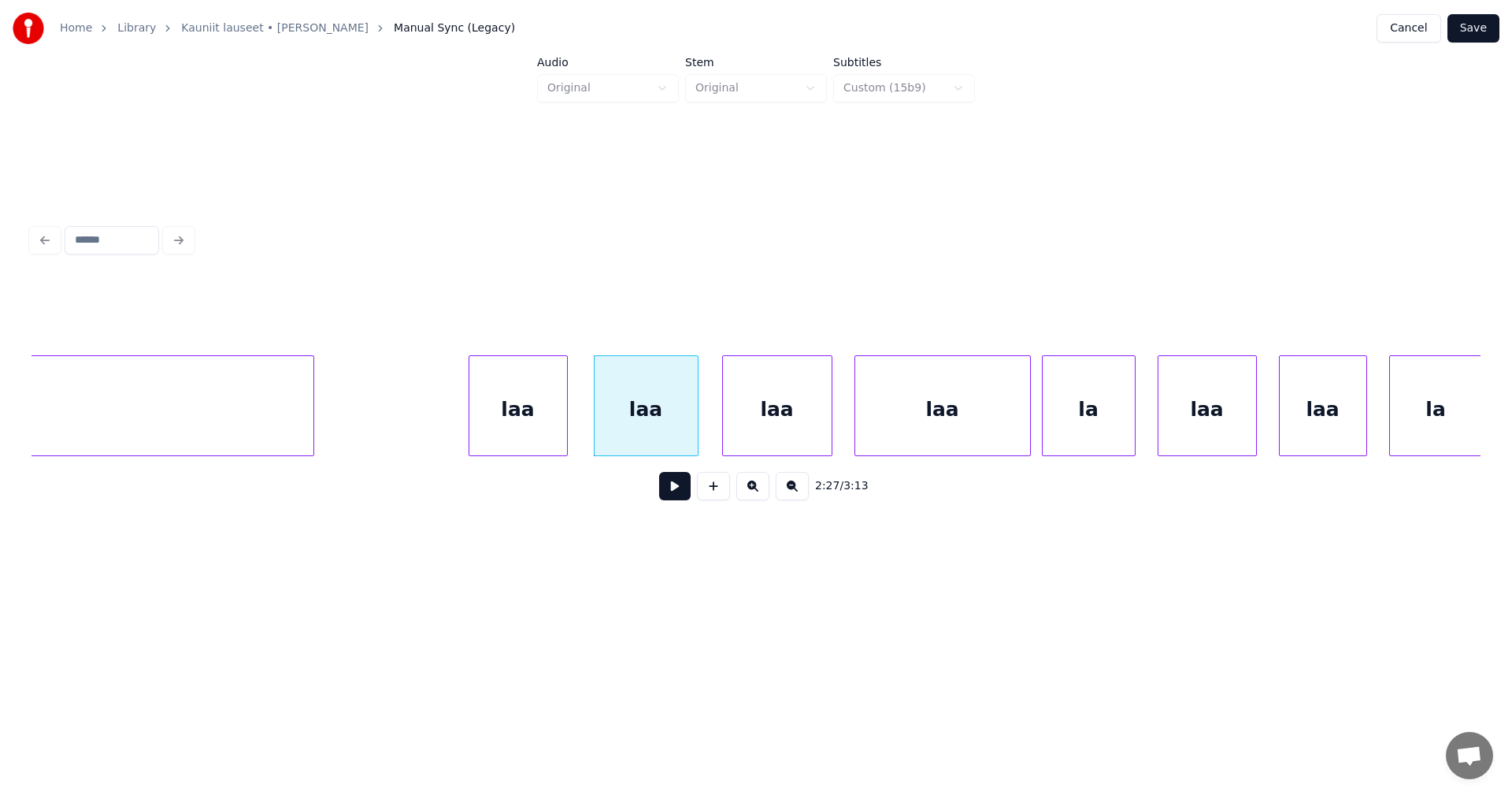
click at [557, 438] on div "laa" at bounding box center [518, 409] width 98 height 107
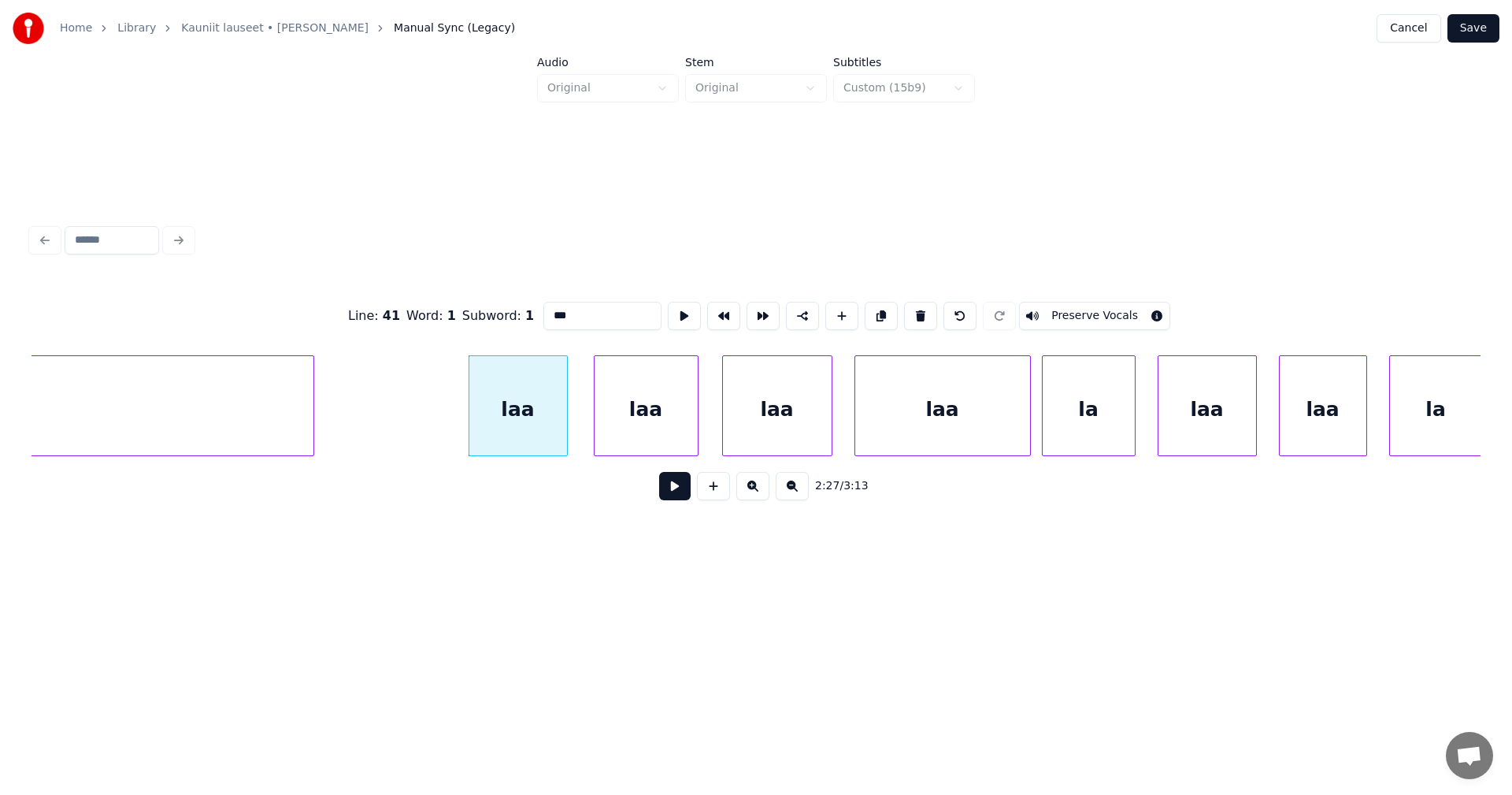
click at [665, 491] on button at bounding box center [675, 485] width 32 height 28
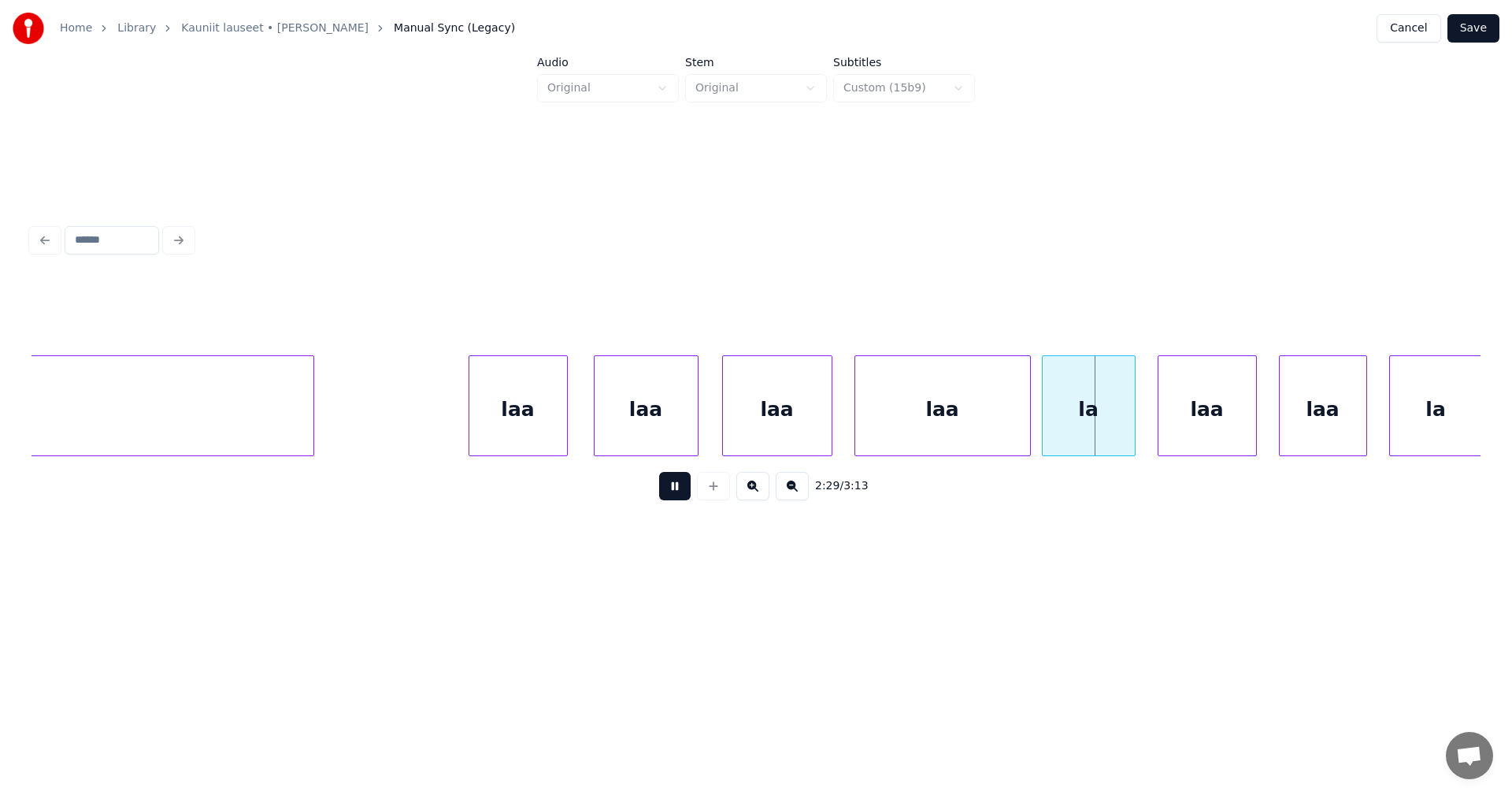
click at [666, 490] on button at bounding box center [675, 485] width 32 height 28
click at [983, 430] on div "laa" at bounding box center [943, 409] width 175 height 107
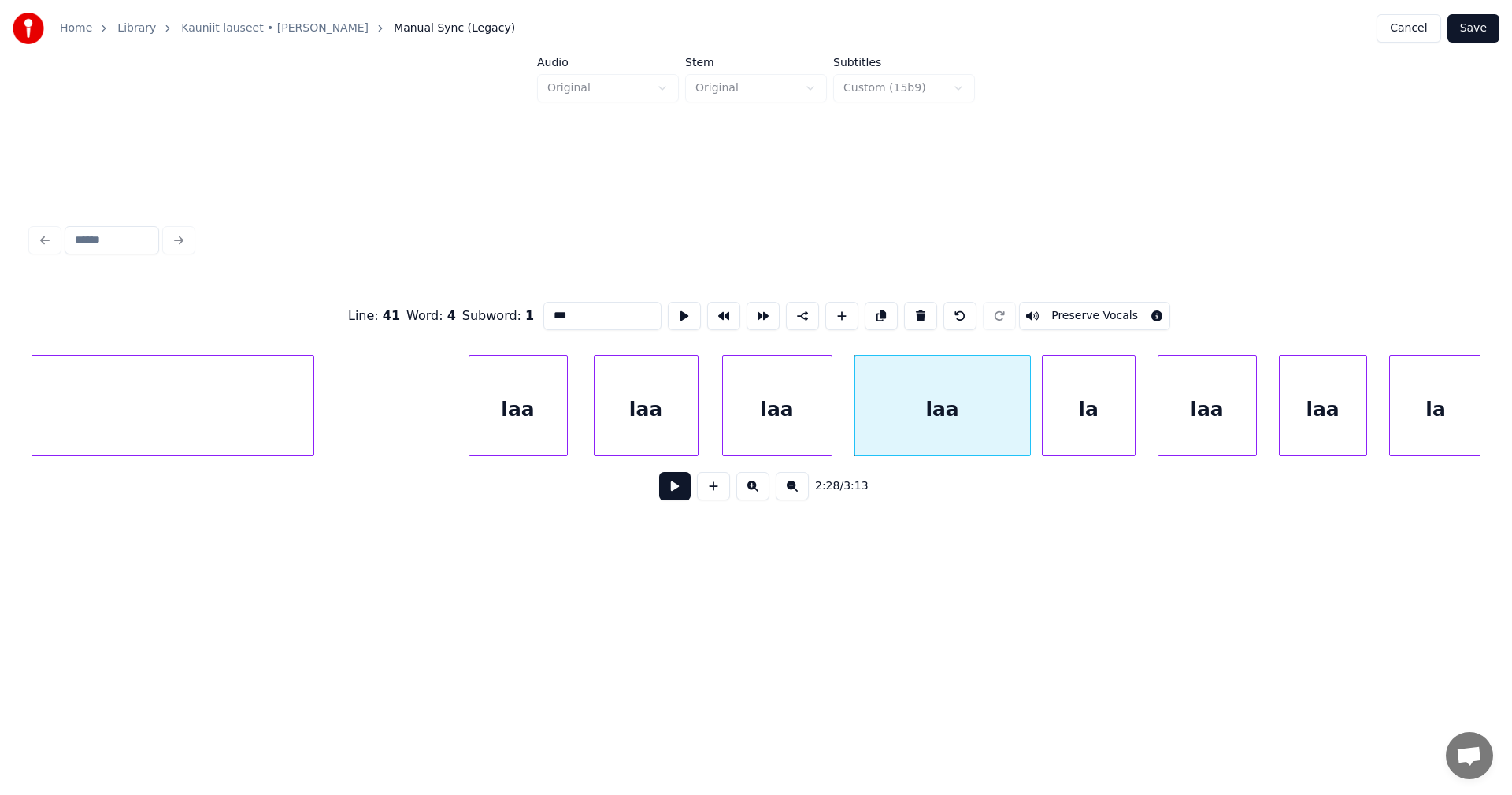
click at [682, 490] on button at bounding box center [675, 485] width 32 height 28
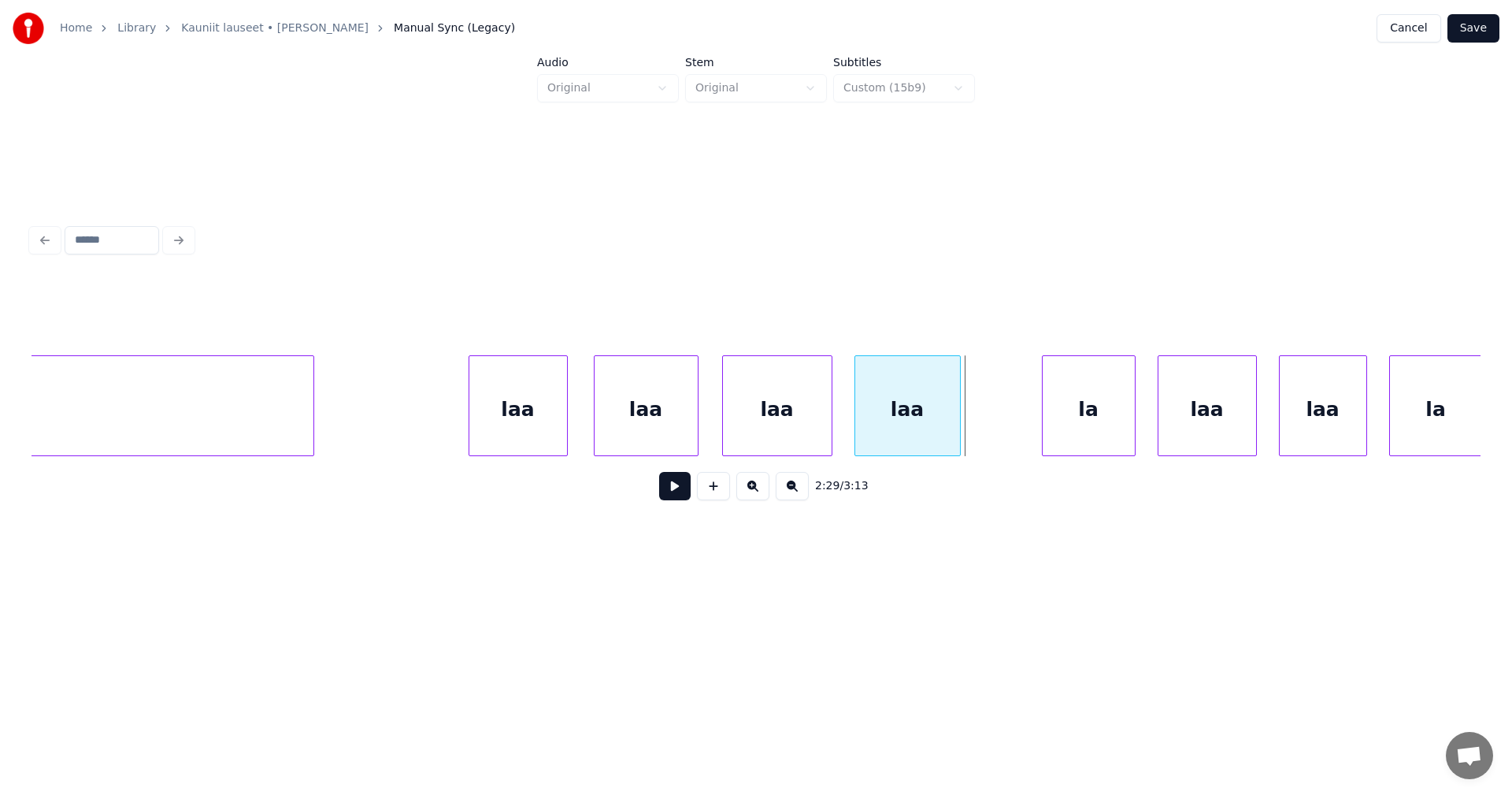
click at [955, 438] on div at bounding box center [957, 405] width 5 height 99
click at [1004, 439] on div "la" at bounding box center [1026, 409] width 92 height 107
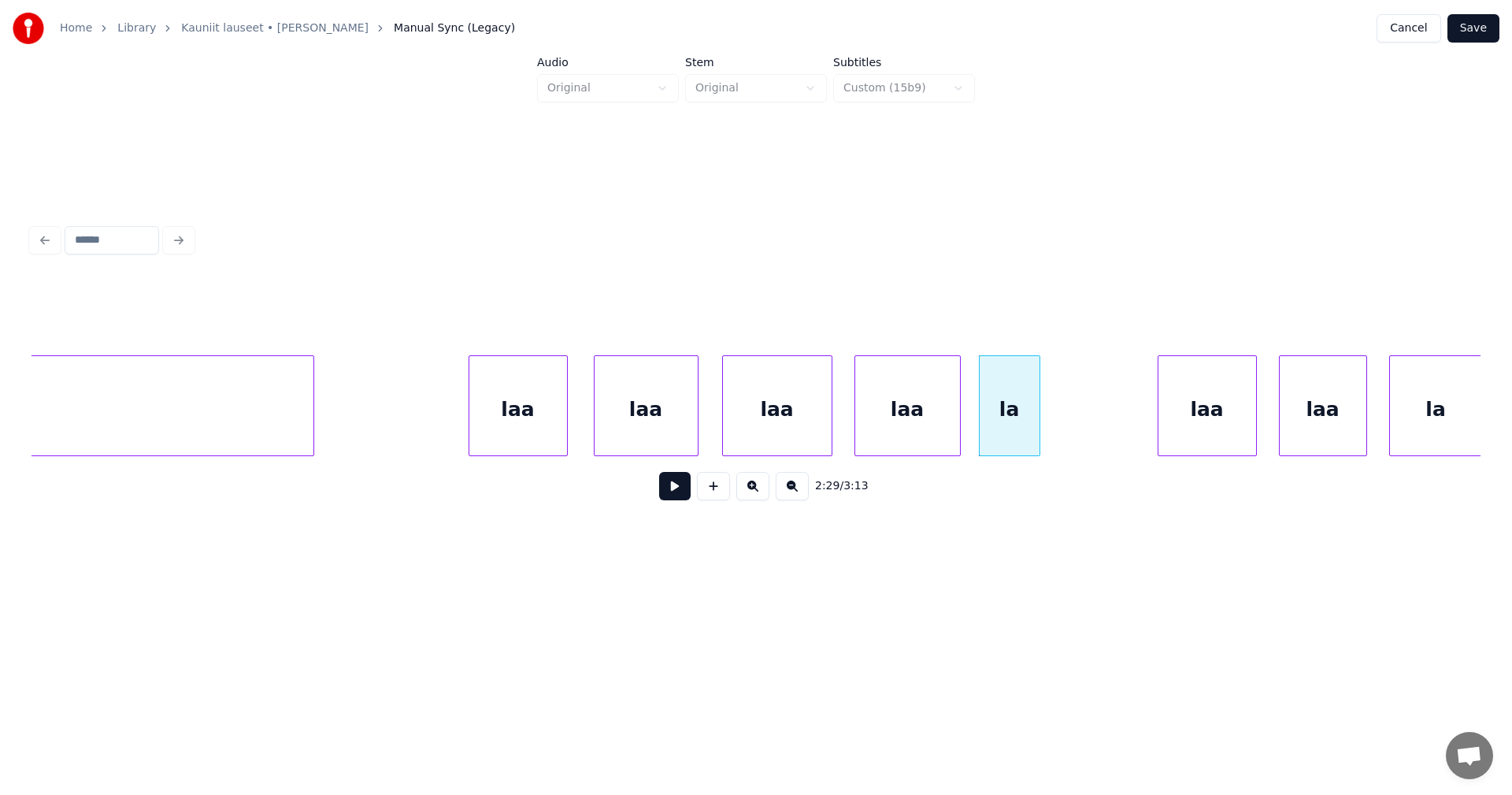
click at [1036, 435] on div at bounding box center [1037, 405] width 5 height 99
click at [560, 433] on div "laa" at bounding box center [518, 409] width 98 height 107
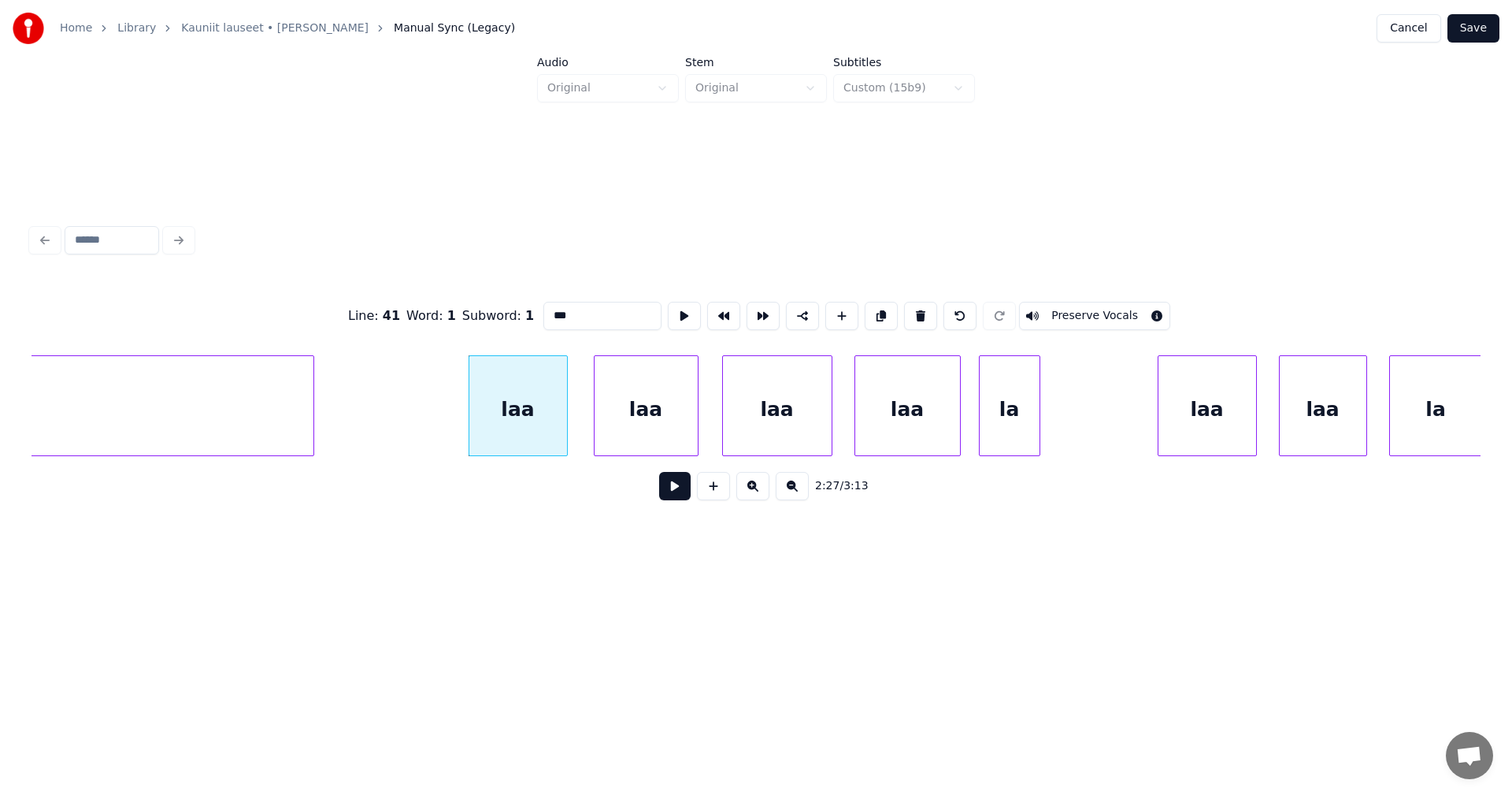
click at [667, 484] on button at bounding box center [675, 485] width 32 height 28
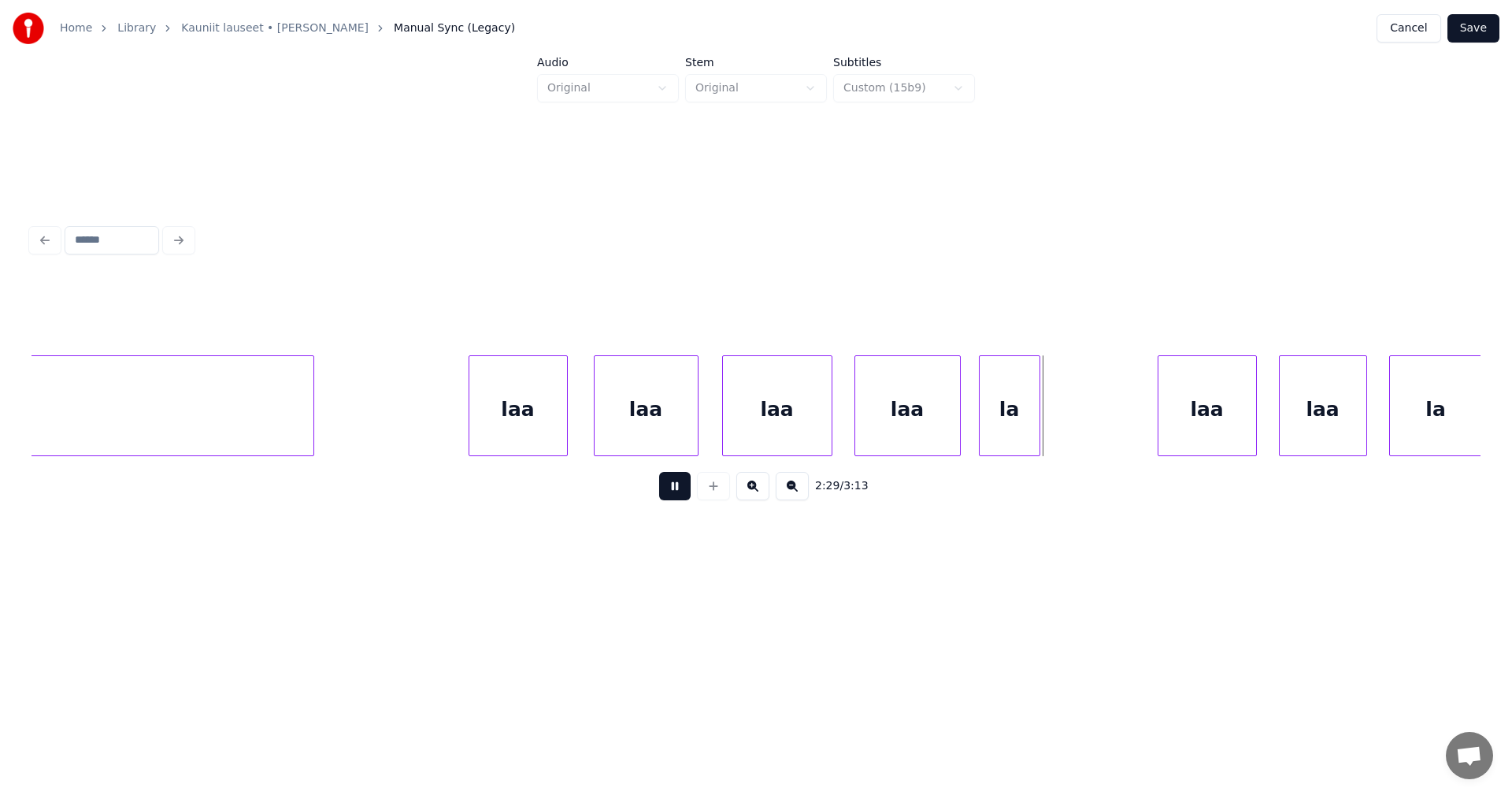
click at [667, 484] on button at bounding box center [675, 485] width 32 height 28
click at [723, 490] on button at bounding box center [713, 485] width 33 height 28
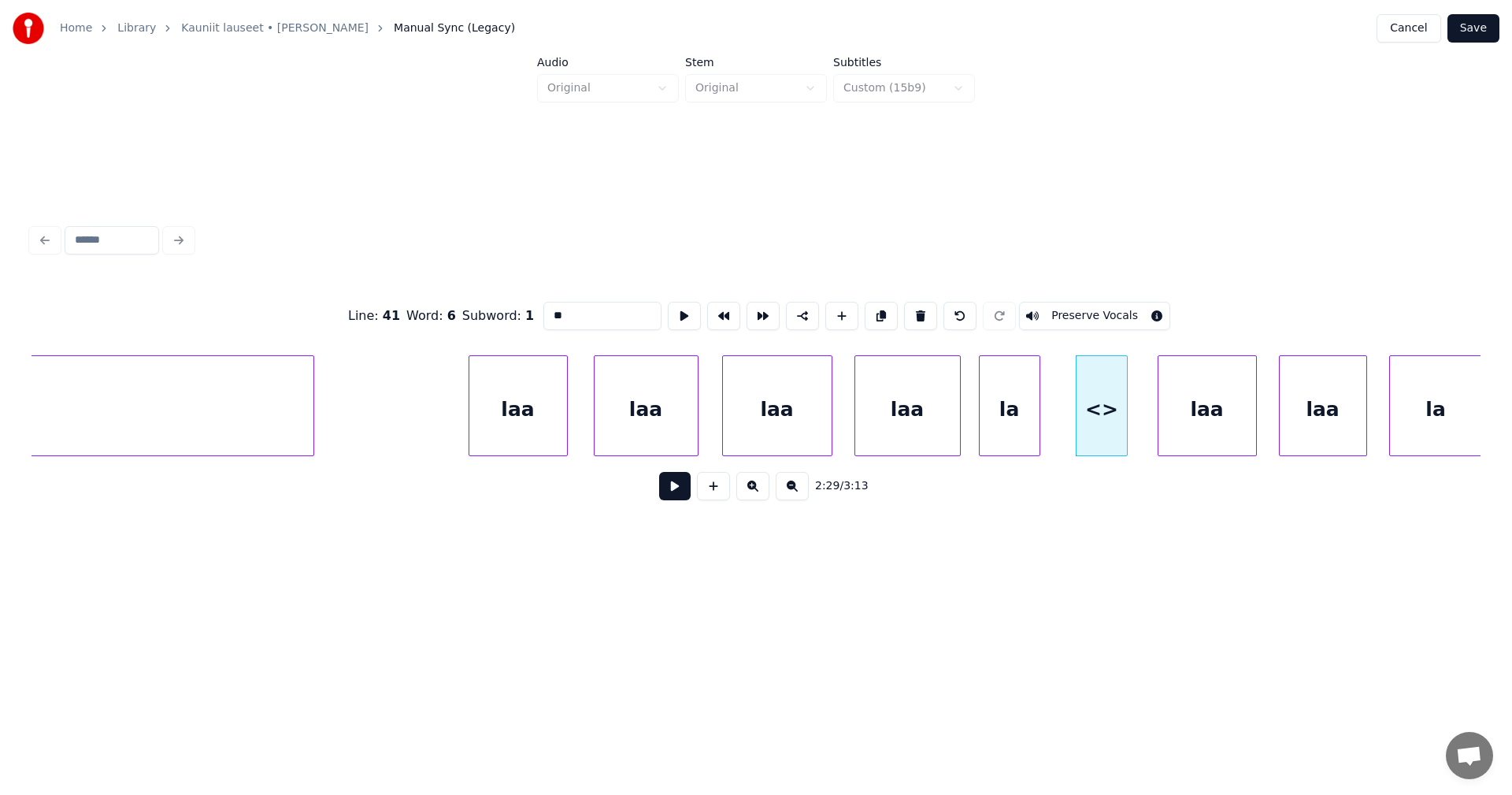
click at [1123, 421] on div at bounding box center [1125, 405] width 5 height 99
click at [1065, 421] on div at bounding box center [1065, 405] width 5 height 99
drag, startPoint x: 570, startPoint y: 311, endPoint x: 533, endPoint y: 316, distance: 37.3
click at [533, 316] on div "Line : 41 Word : 6 Subword : 1 ** Preserve Vocals" at bounding box center [756, 316] width 1450 height 79
click at [516, 425] on div "laa" at bounding box center [518, 409] width 98 height 107
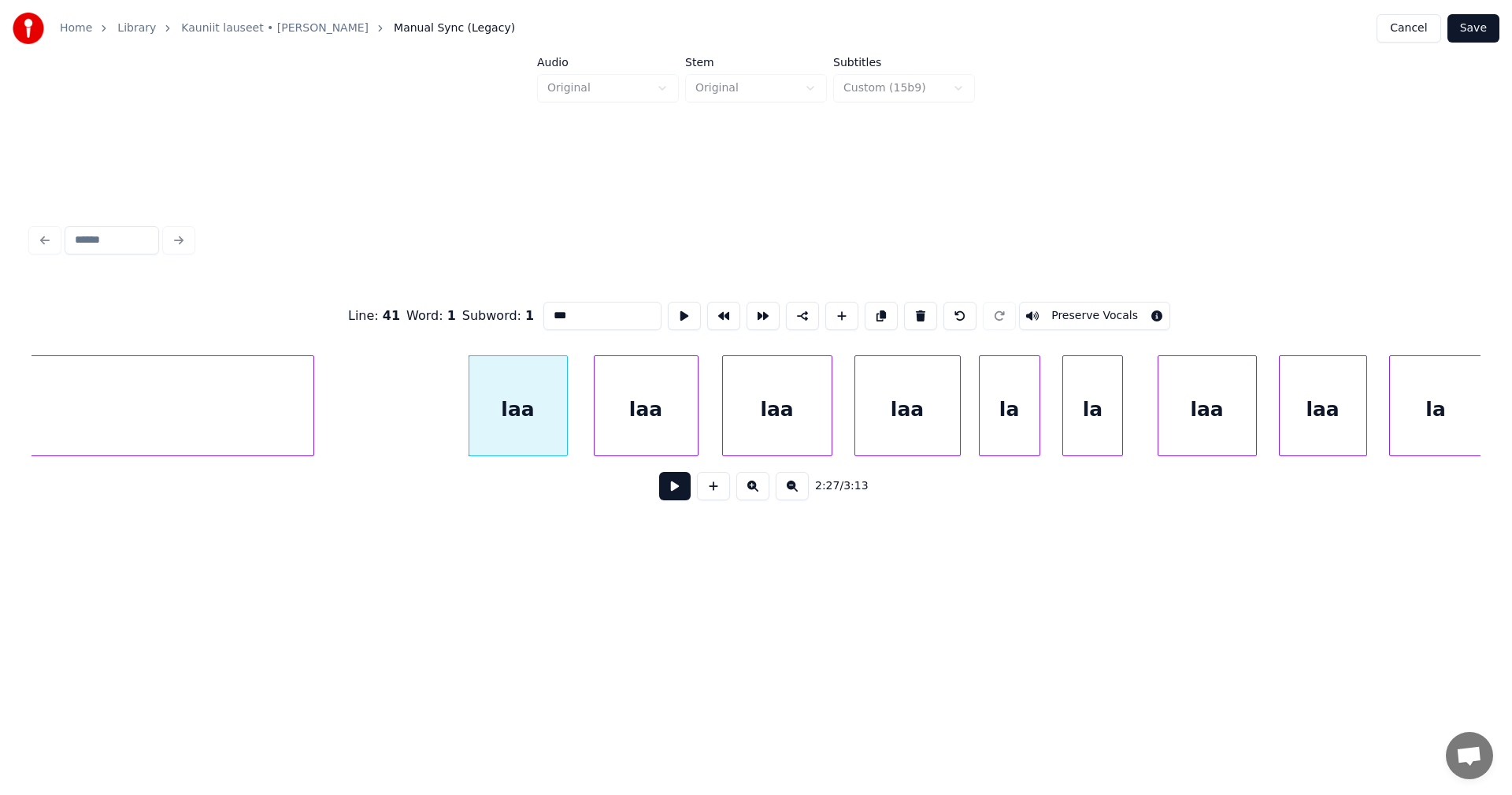
type input "***"
click at [678, 498] on button at bounding box center [675, 485] width 32 height 28
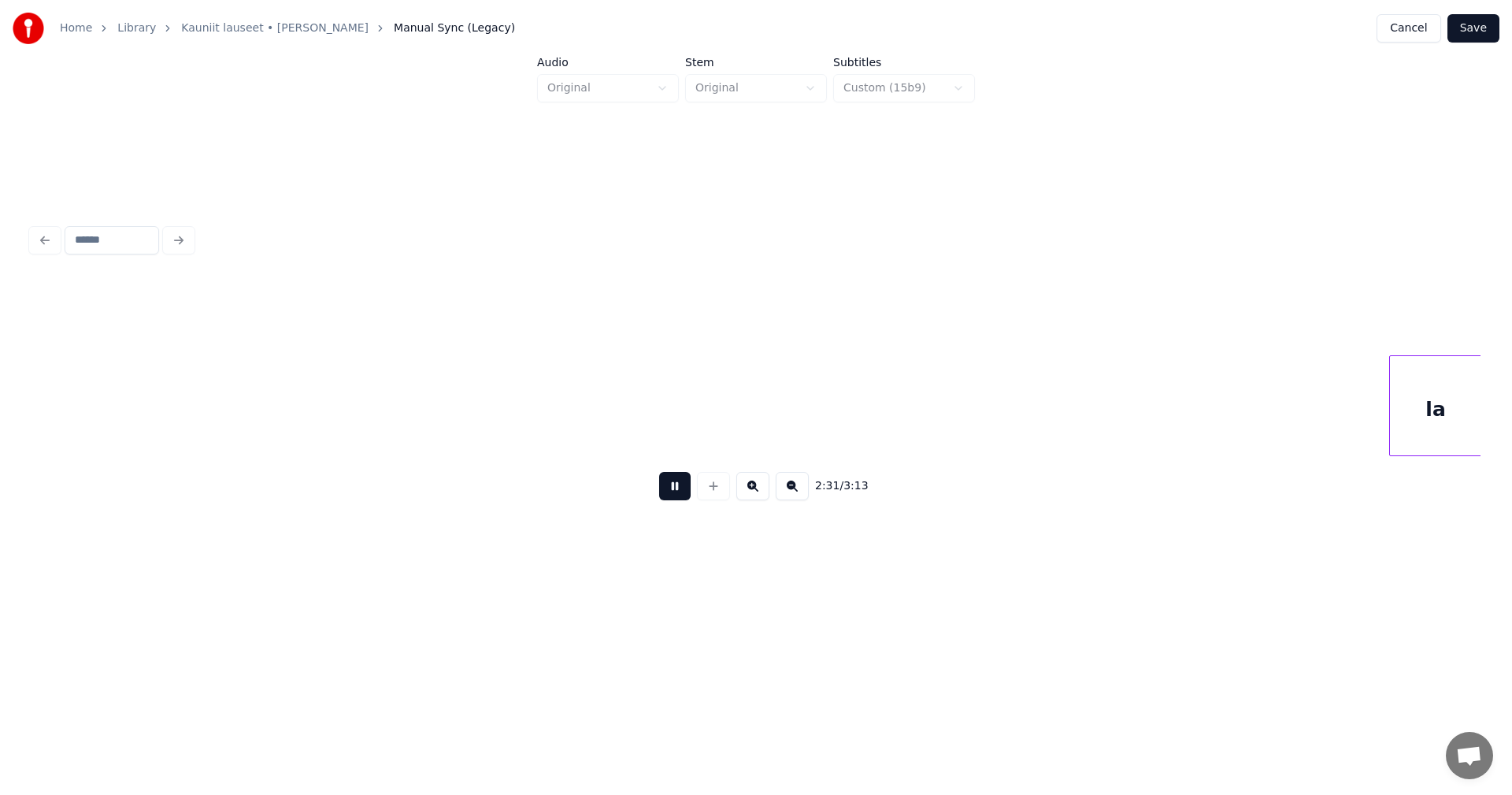
scroll to position [0, 41654]
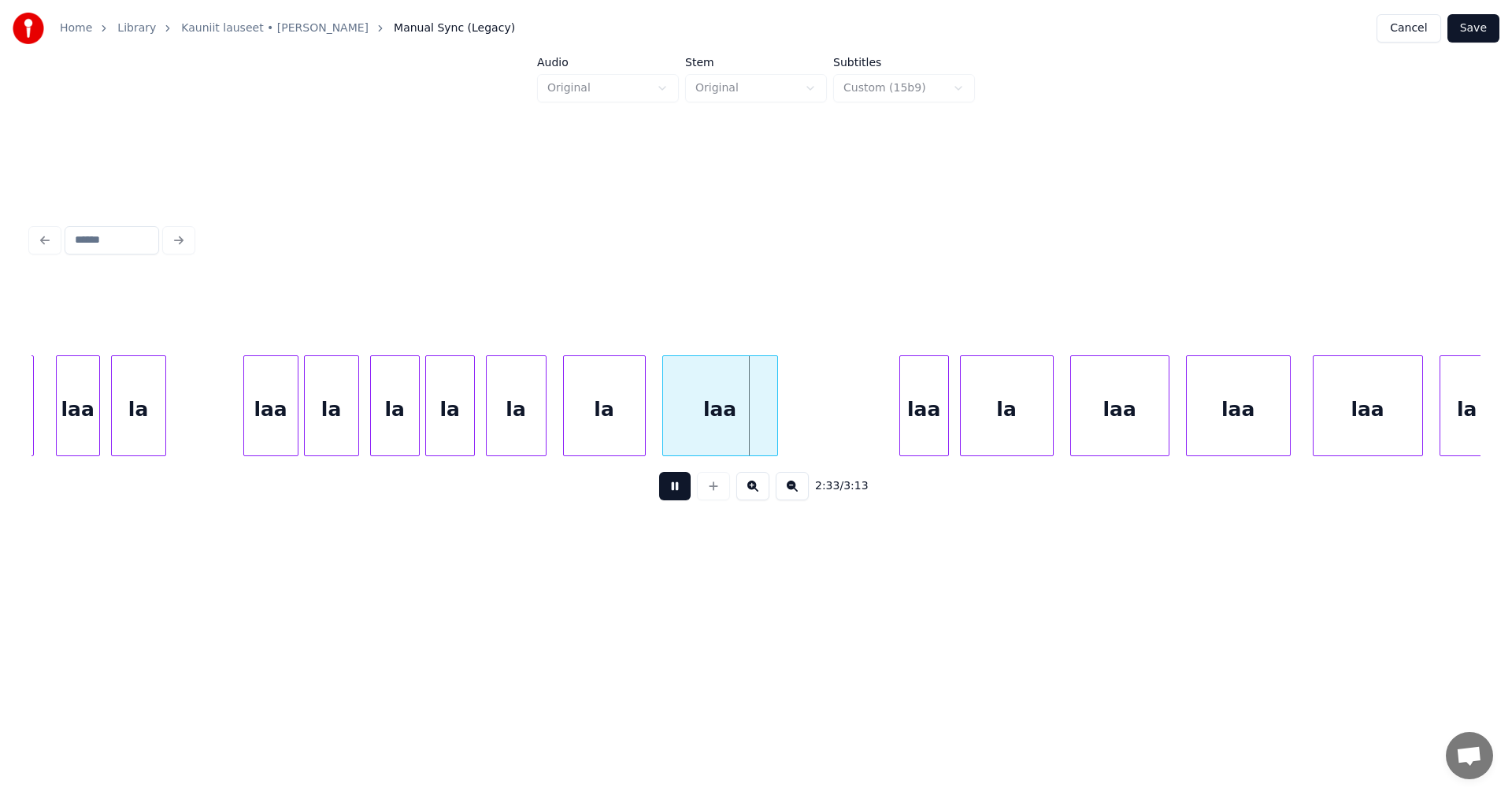
drag, startPoint x: 674, startPoint y: 495, endPoint x: 648, endPoint y: 464, distance: 40.5
click at [674, 492] on button at bounding box center [675, 485] width 32 height 28
click at [282, 440] on div "laa" at bounding box center [271, 409] width 54 height 107
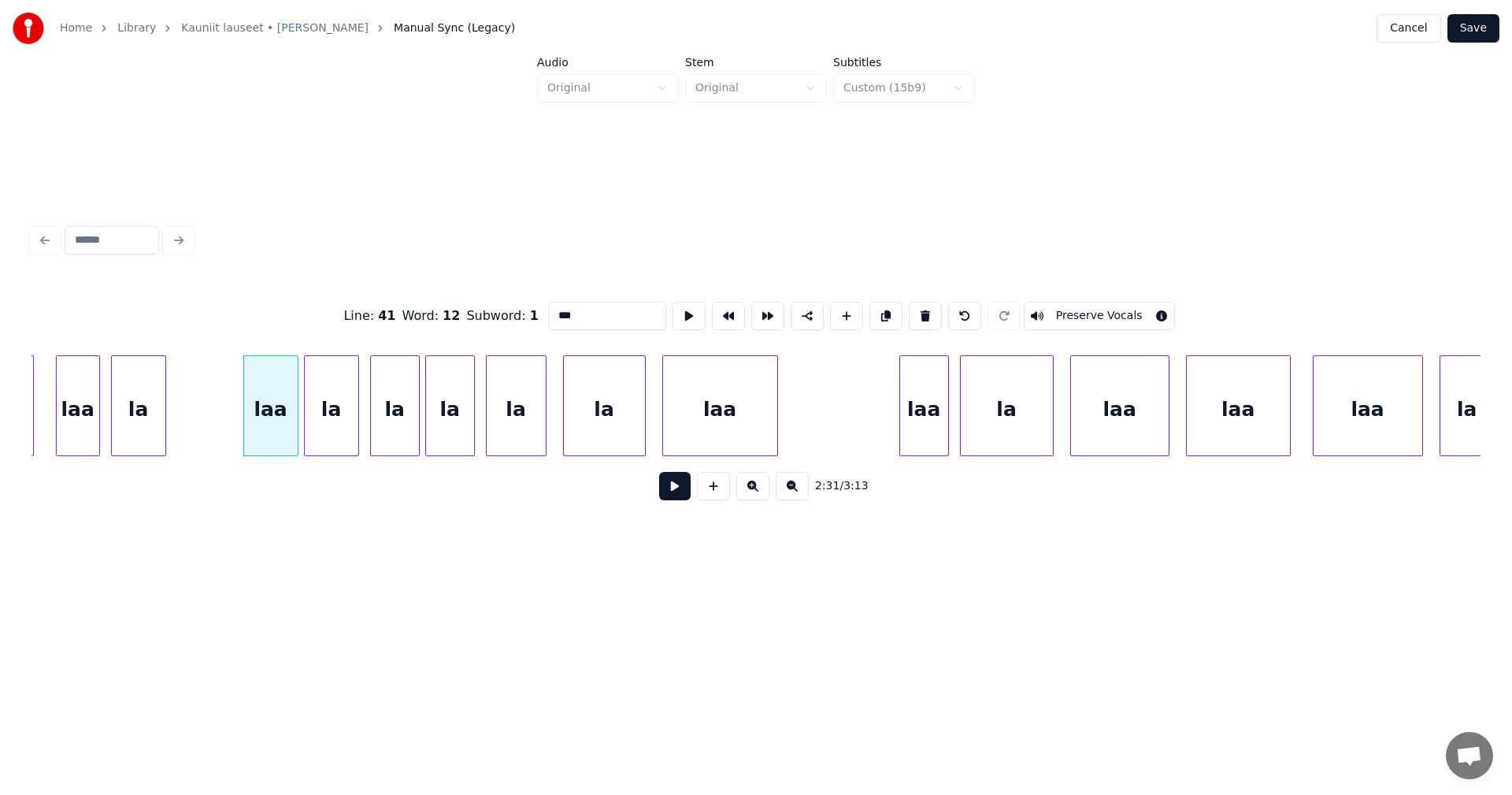
click at [672, 496] on button at bounding box center [675, 485] width 32 height 28
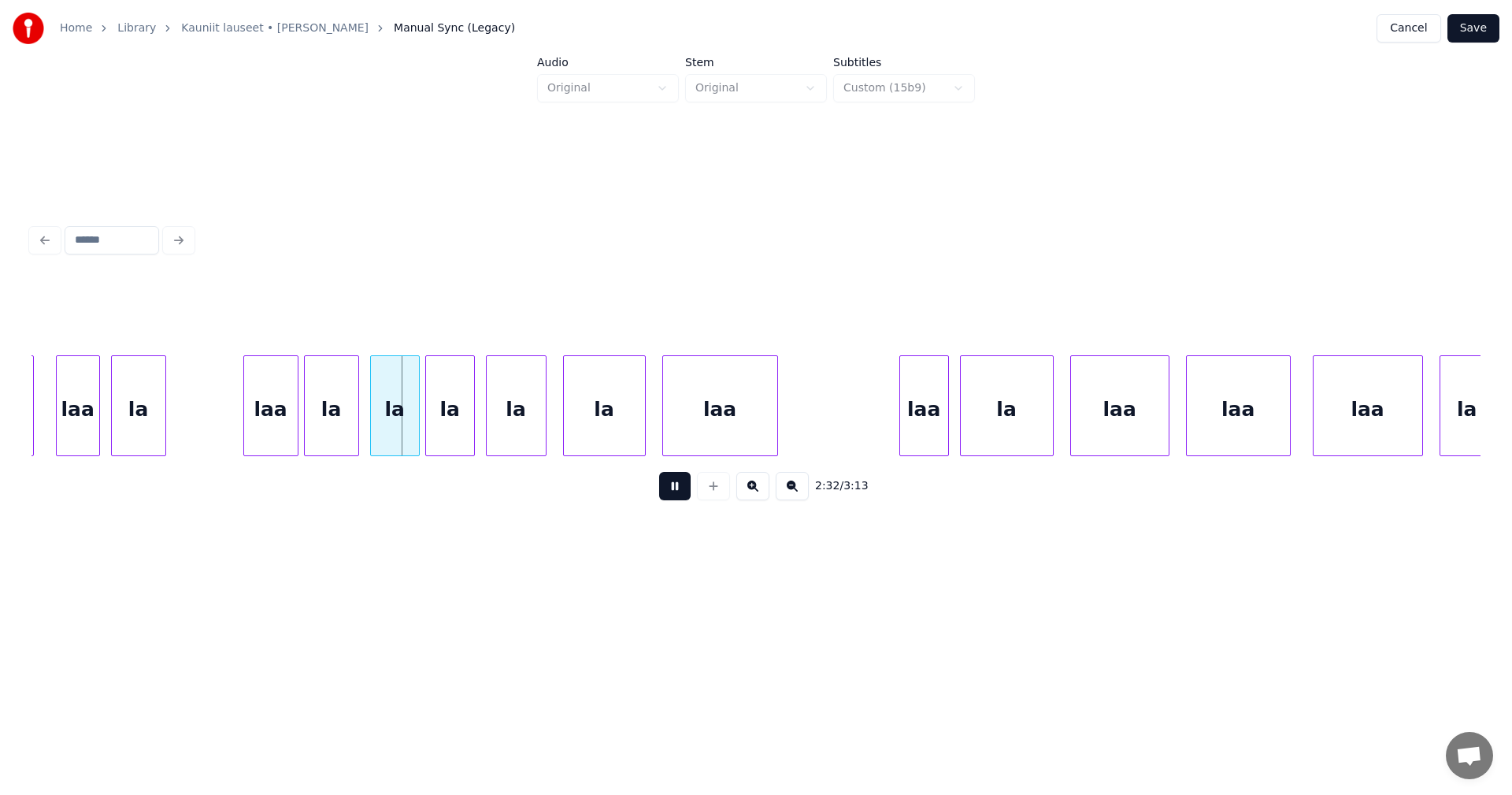
click at [672, 496] on button at bounding box center [675, 485] width 32 height 28
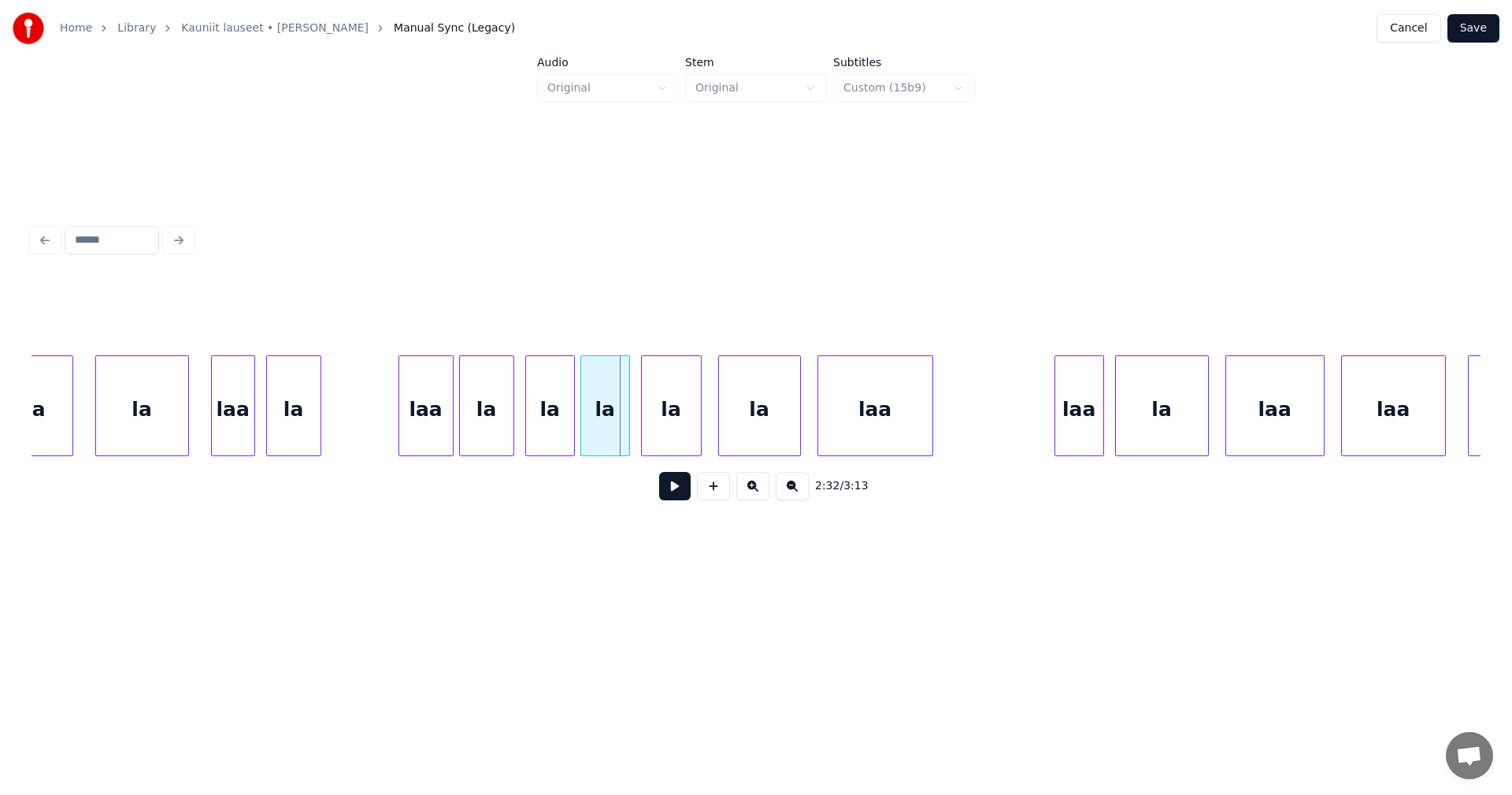
scroll to position [0, 41496]
click at [131, 435] on div "la" at bounding box center [144, 409] width 92 height 107
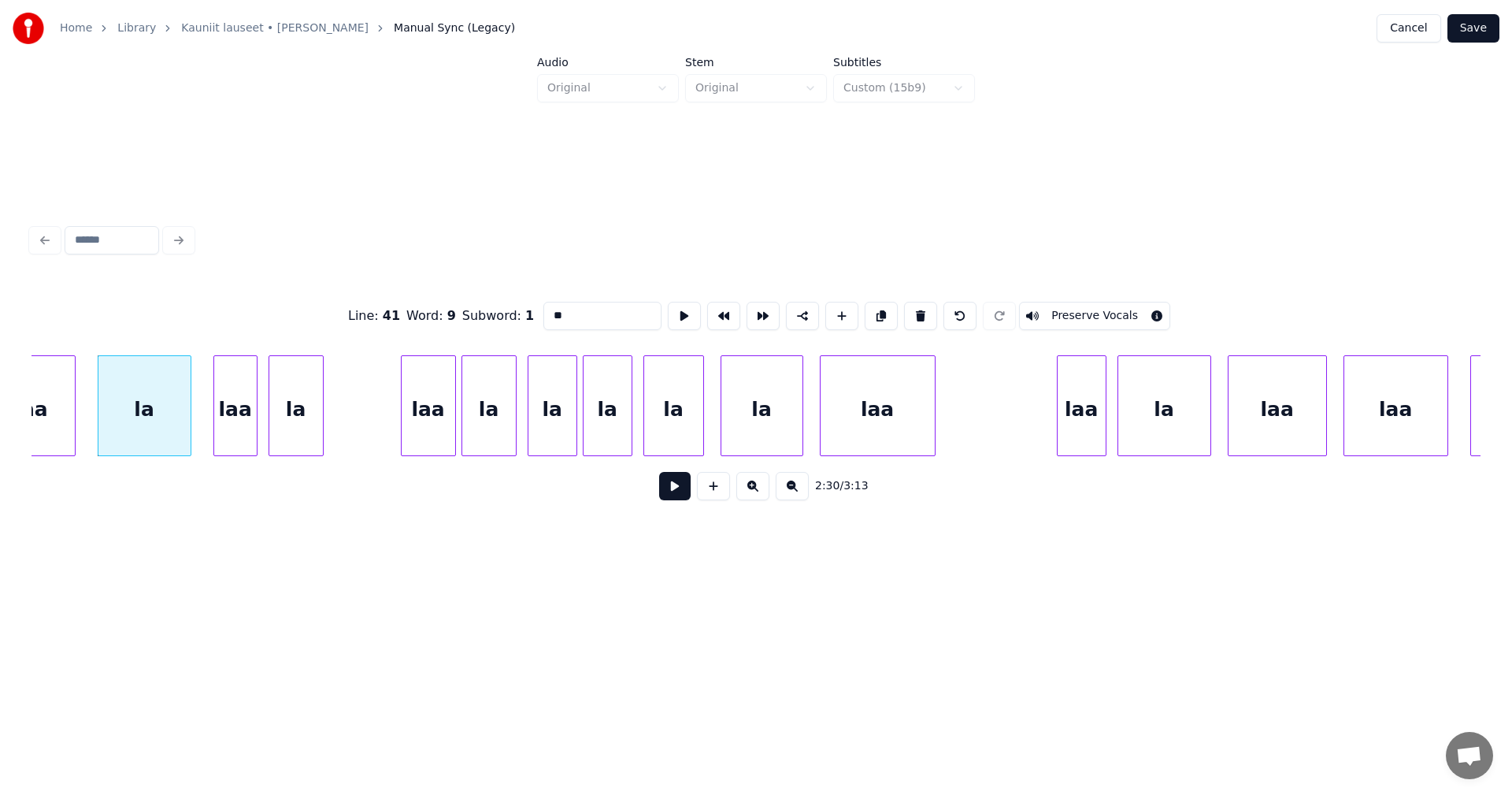
click at [677, 495] on button at bounding box center [675, 485] width 32 height 28
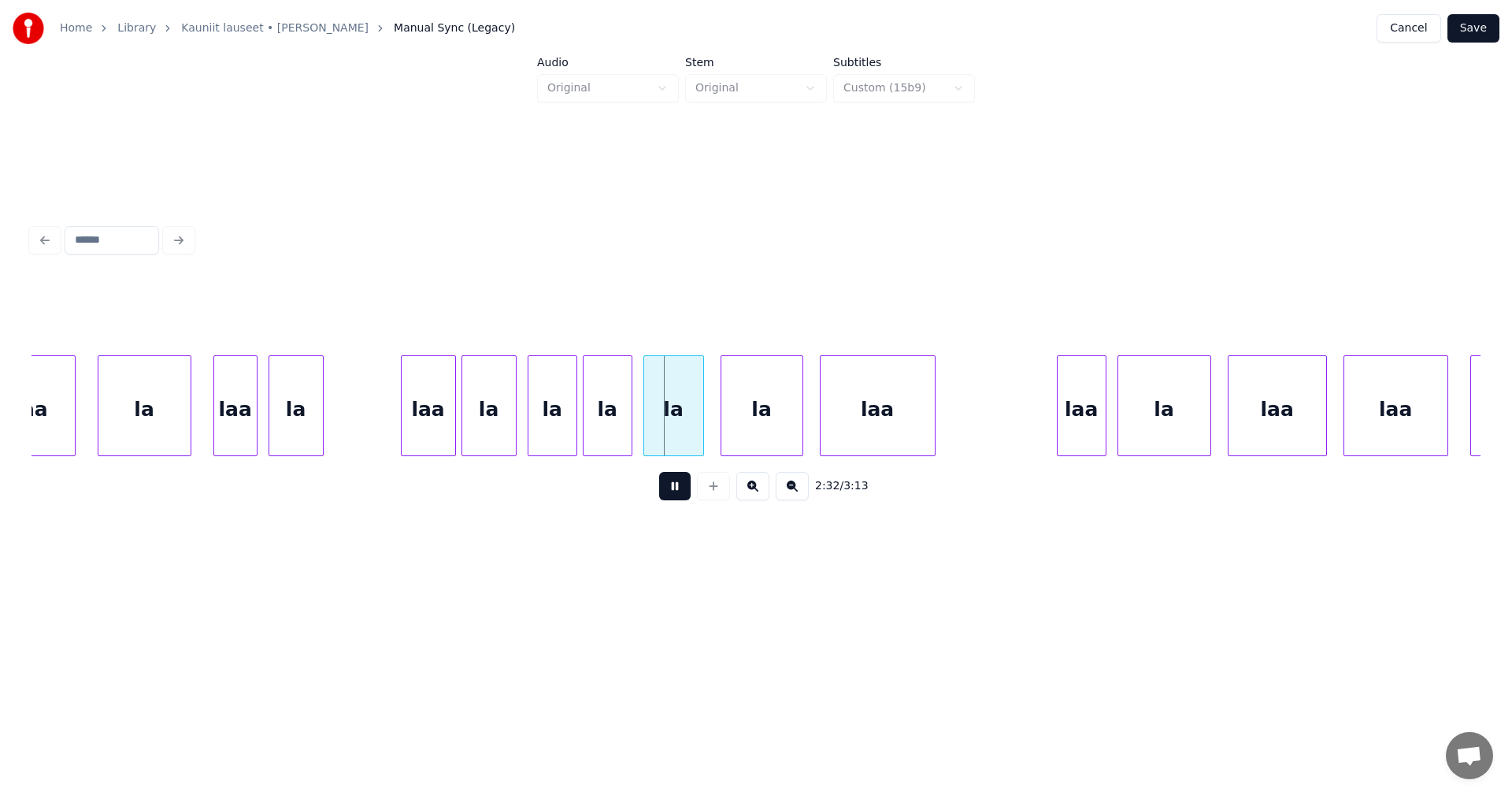
click at [677, 495] on button at bounding box center [675, 485] width 32 height 28
click at [442, 432] on div "laa" at bounding box center [429, 409] width 54 height 107
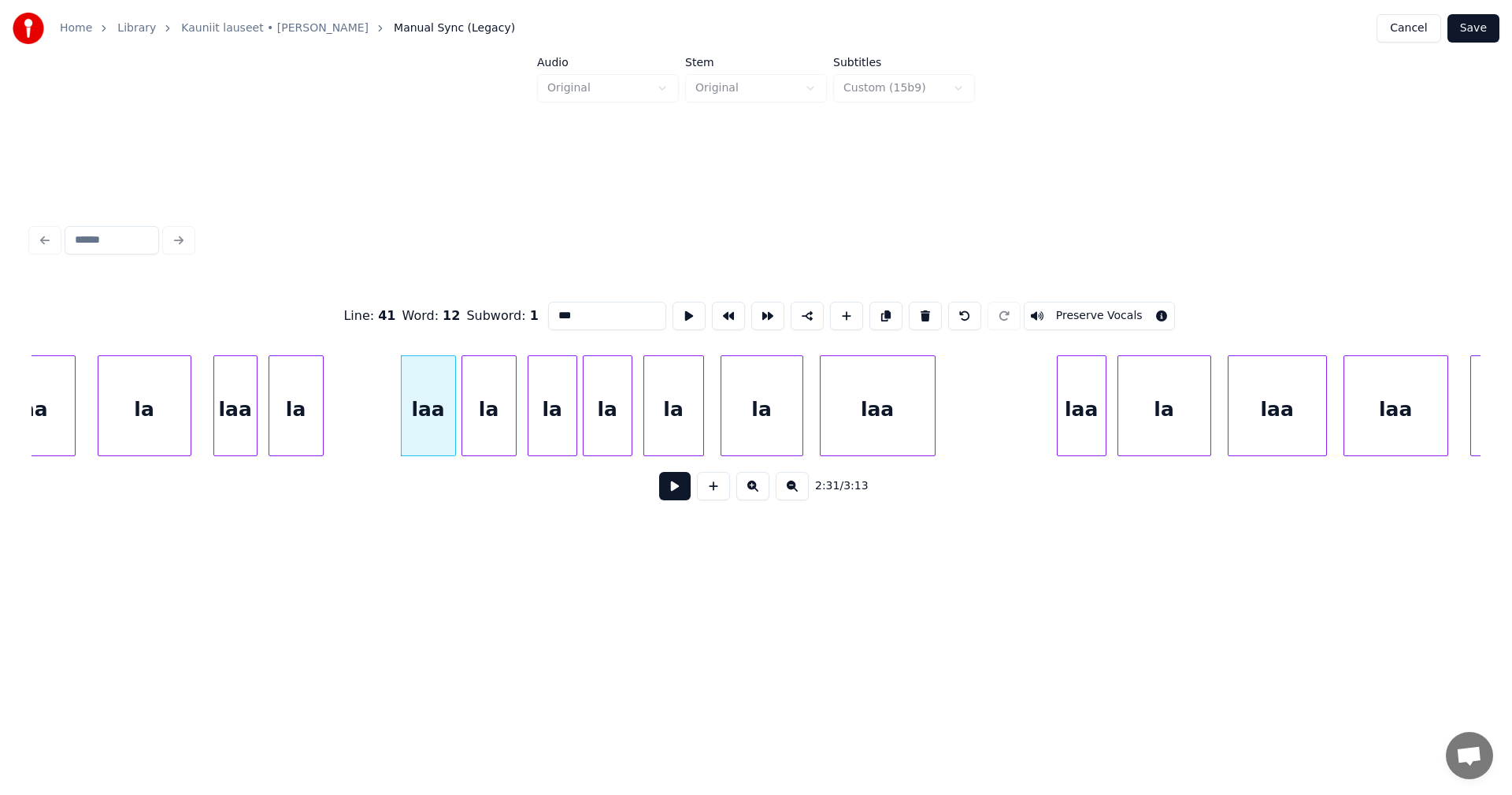
click at [582, 314] on input "***" at bounding box center [607, 315] width 118 height 28
type input "**"
click at [673, 492] on button at bounding box center [675, 485] width 32 height 28
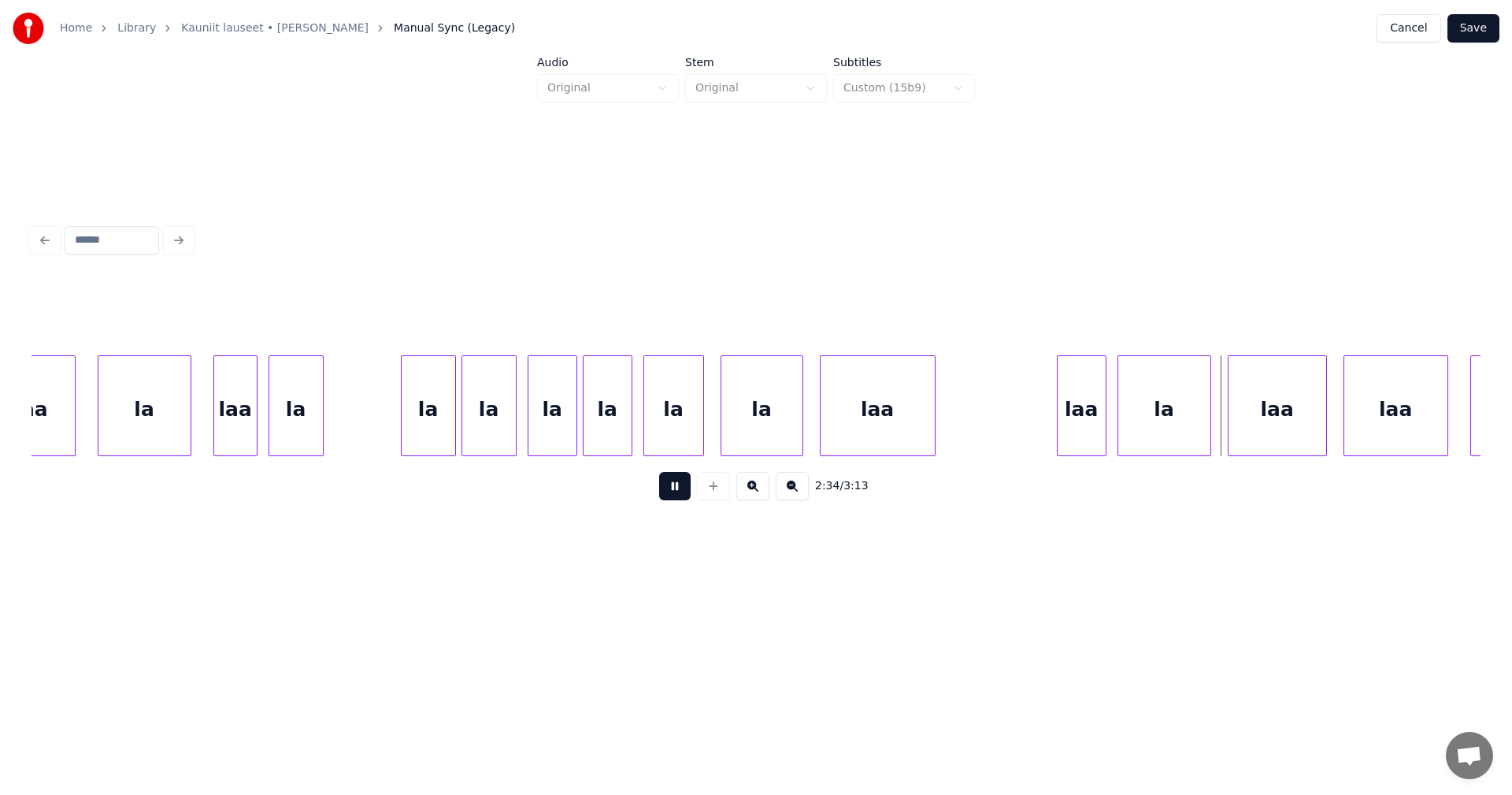
drag, startPoint x: 673, startPoint y: 492, endPoint x: 681, endPoint y: 490, distance: 8.2
click at [674, 491] on button at bounding box center [675, 485] width 32 height 28
click at [1062, 432] on div "laa" at bounding box center [1074, 409] width 48 height 107
click at [1064, 432] on div "laa" at bounding box center [1074, 409] width 48 height 107
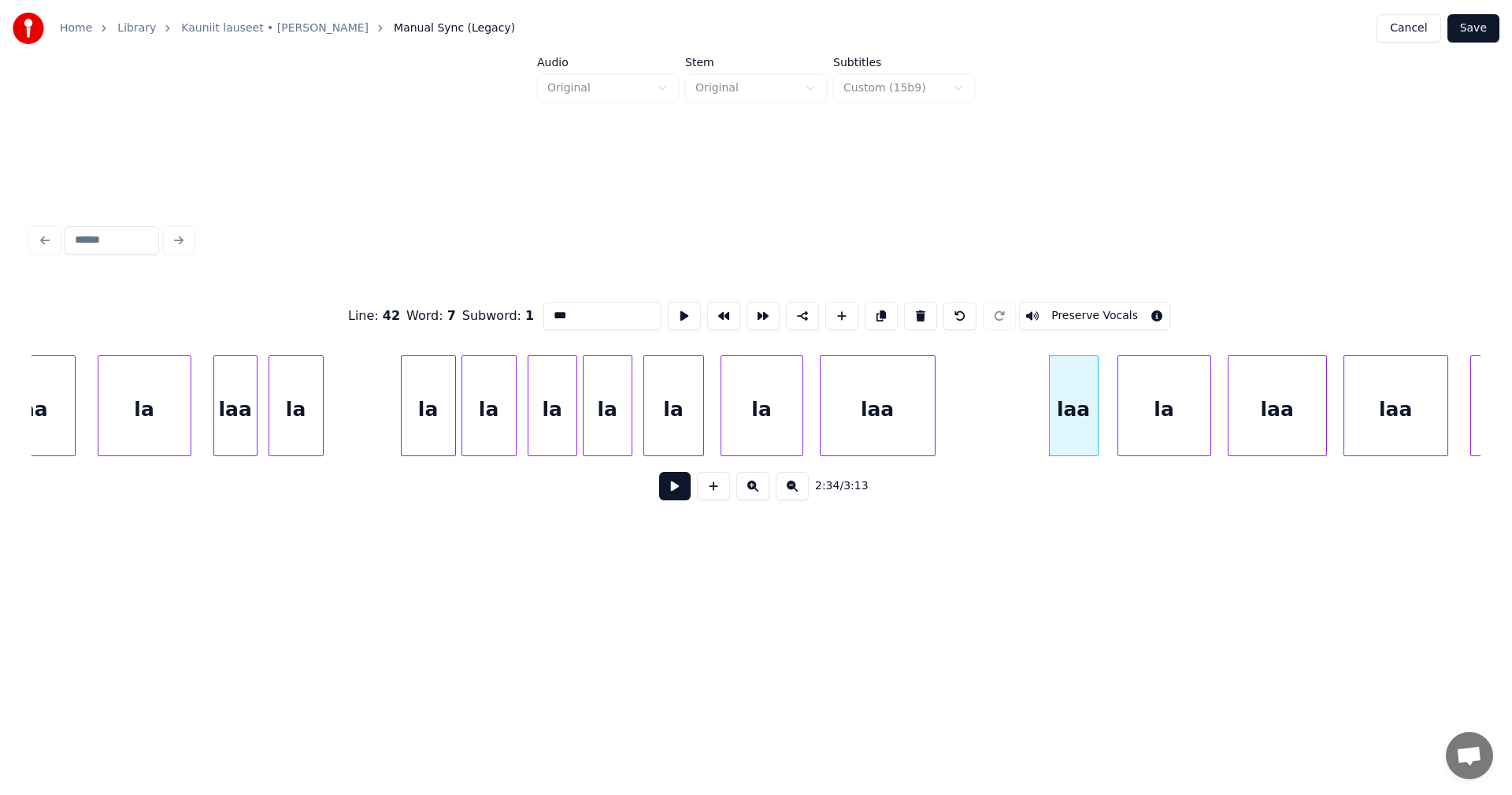
click at [579, 311] on input "***" at bounding box center [602, 315] width 118 height 28
click at [1188, 420] on div "la" at bounding box center [1165, 409] width 92 height 107
click at [1074, 429] on div "la" at bounding box center [1074, 409] width 48 height 107
type input "**"
click at [682, 500] on button at bounding box center [675, 485] width 32 height 28
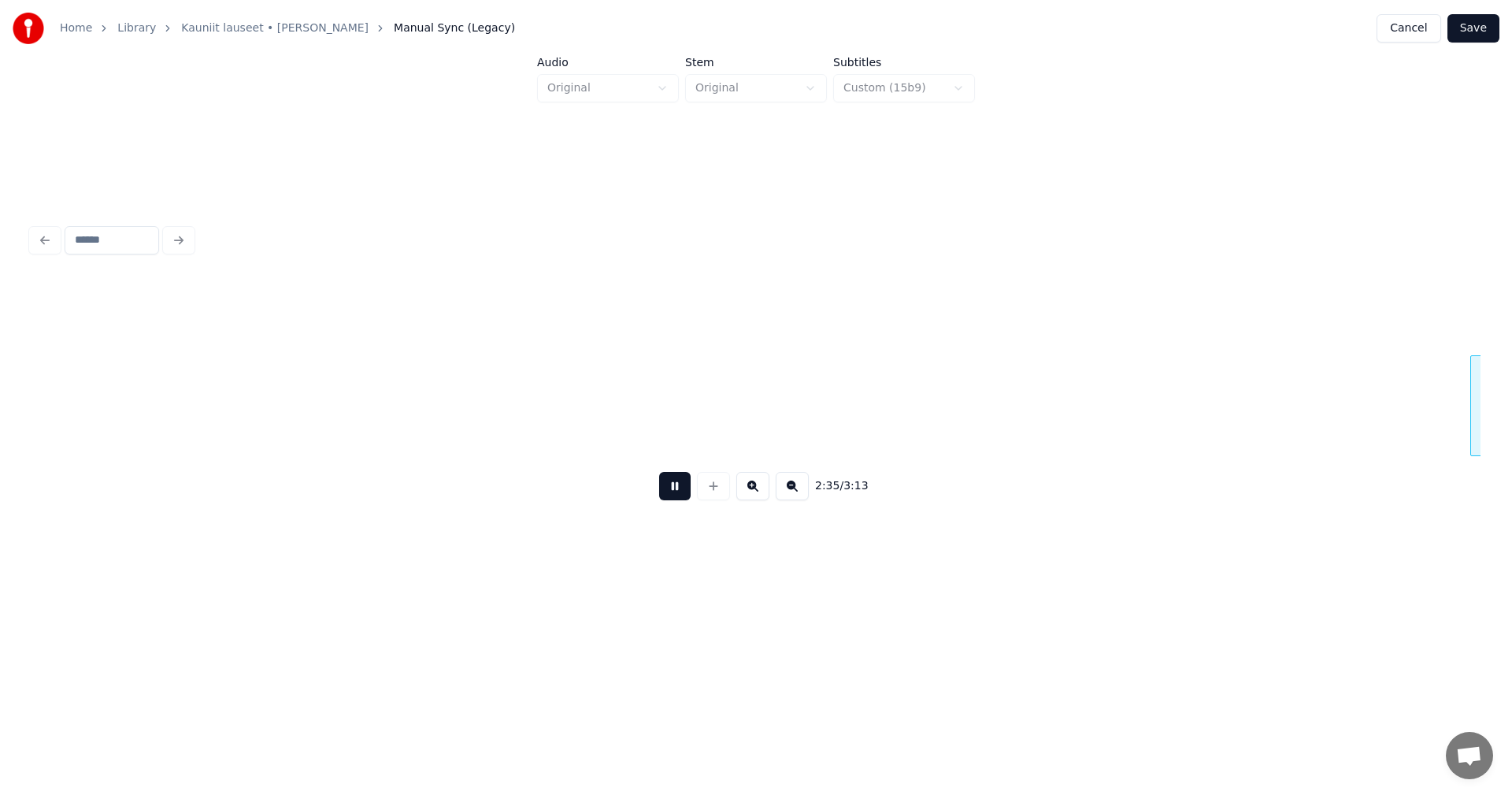
scroll to position [0, 42946]
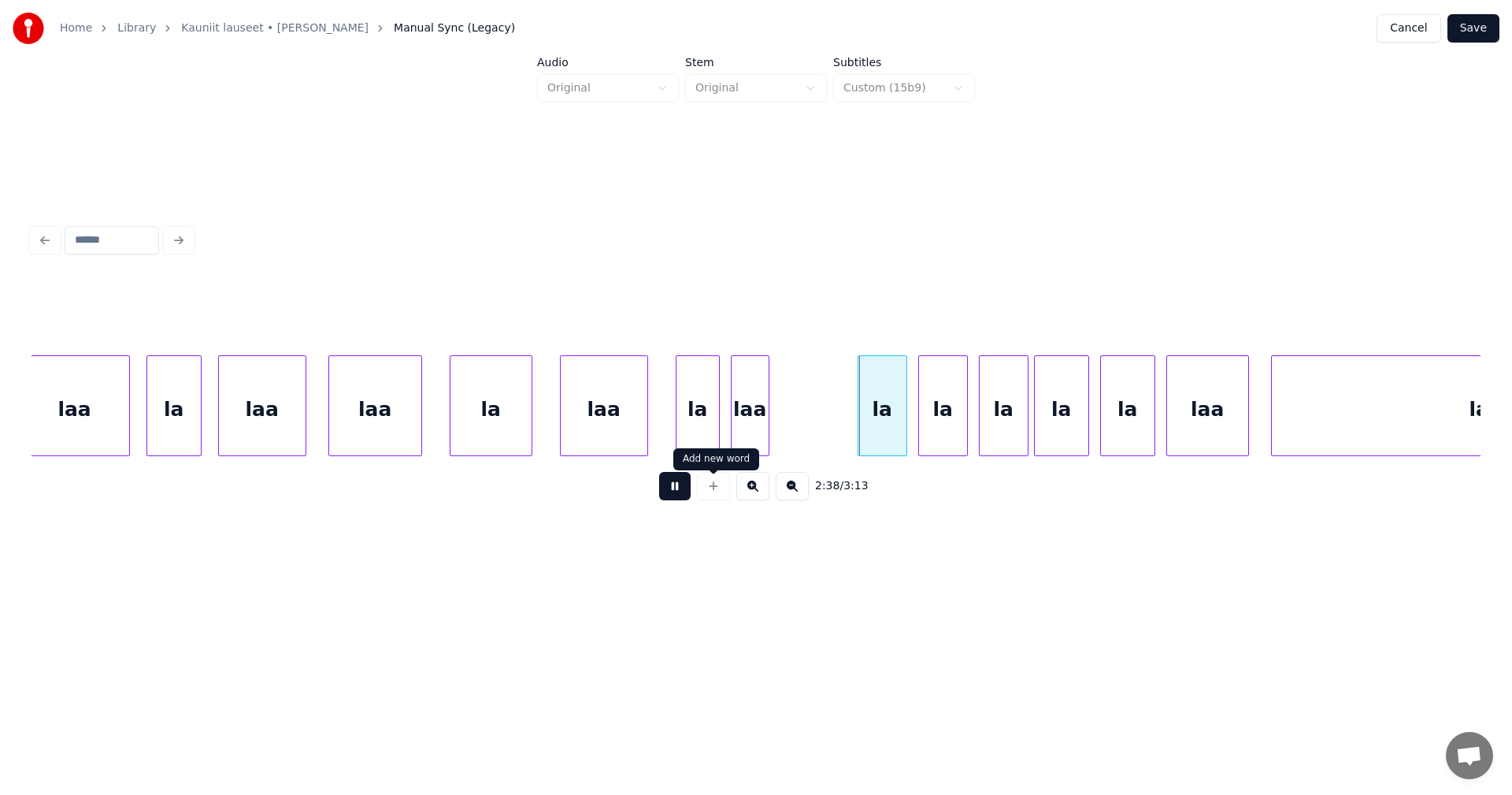
drag, startPoint x: 694, startPoint y: 496, endPoint x: 746, endPoint y: 432, distance: 82.5
click at [698, 491] on div at bounding box center [713, 485] width 39 height 28
click at [756, 410] on div "laa" at bounding box center [750, 409] width 37 height 107
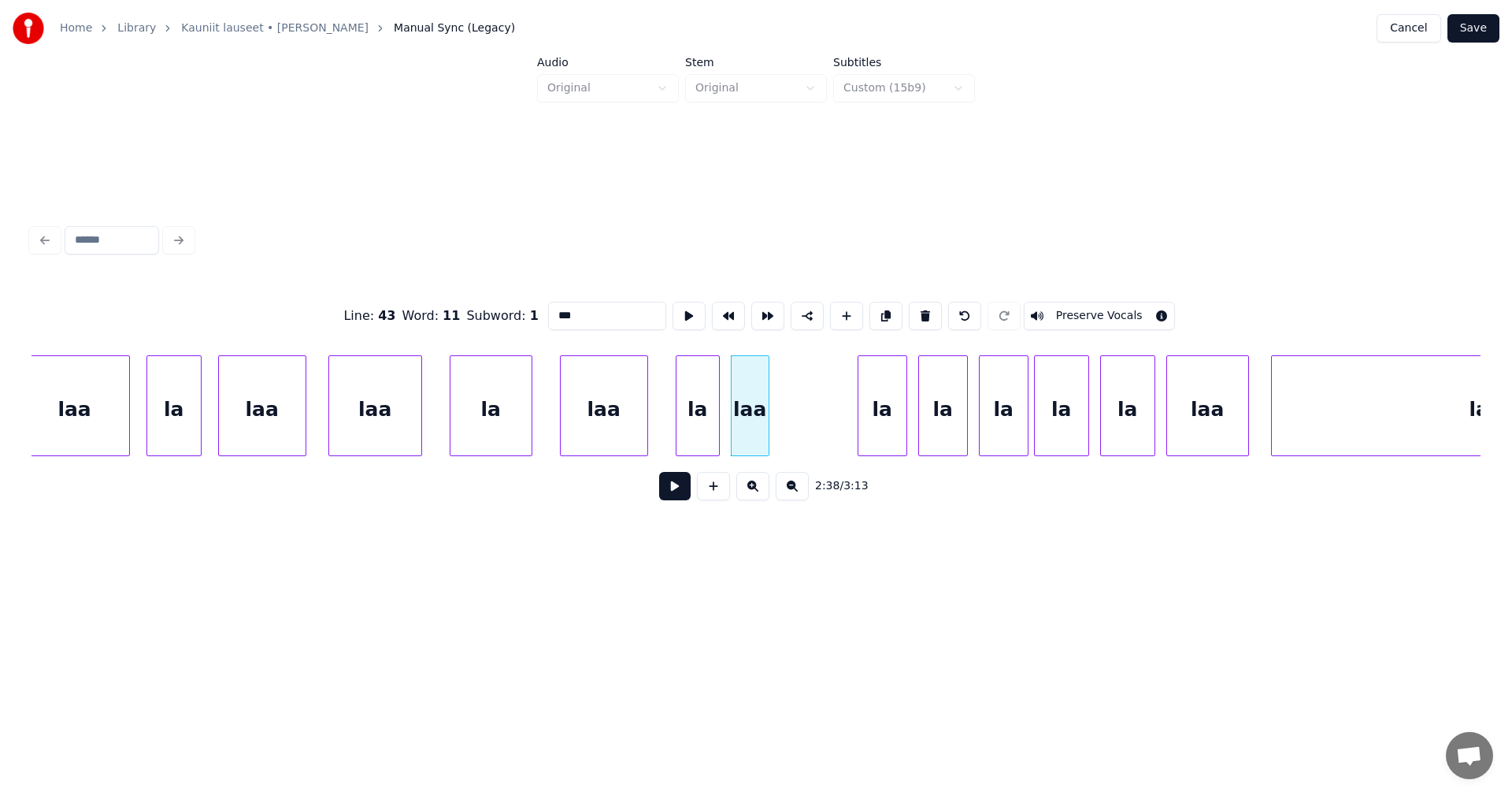
click at [679, 491] on button at bounding box center [675, 485] width 32 height 28
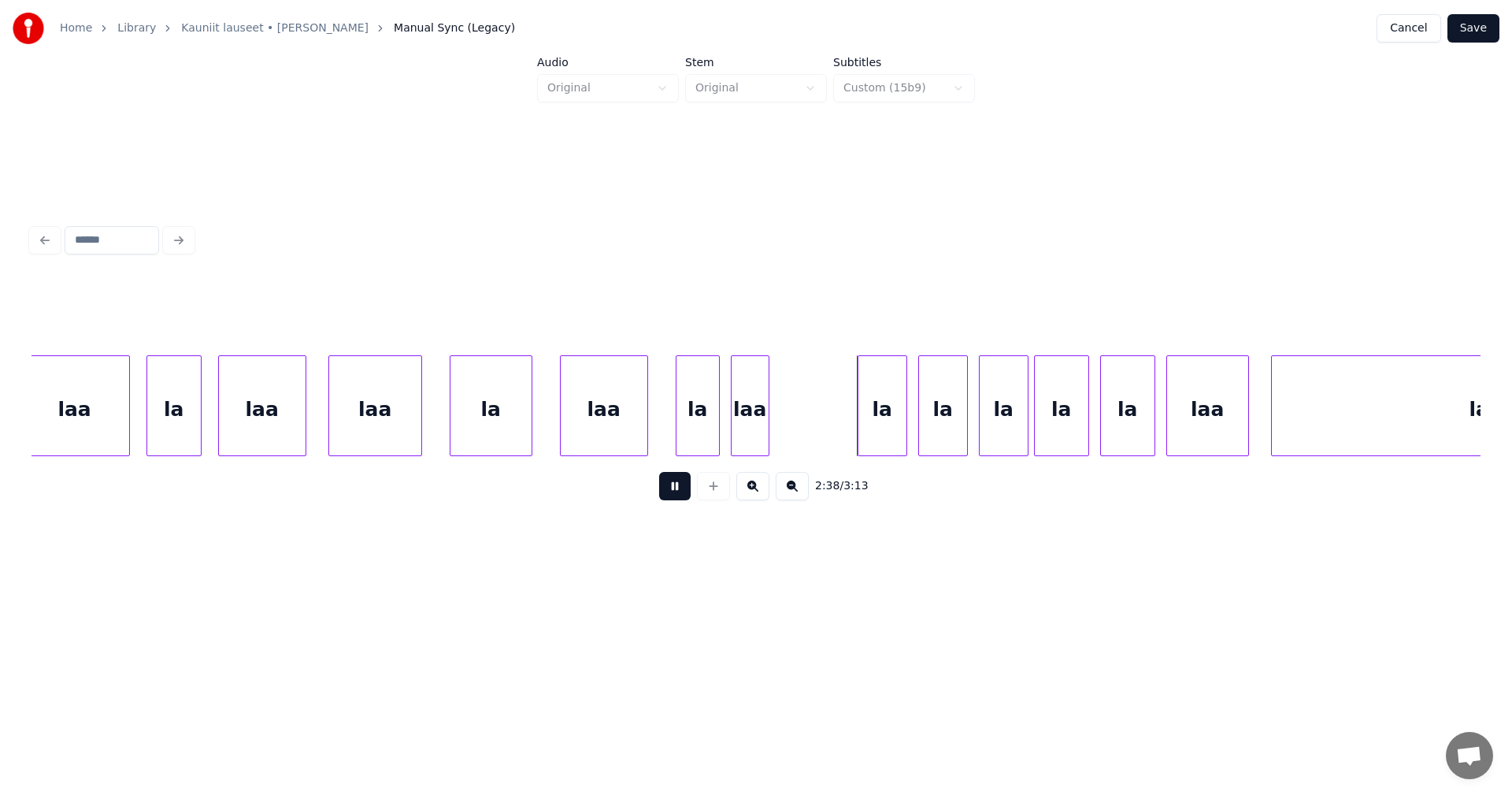
click at [685, 486] on button at bounding box center [675, 485] width 32 height 28
click at [756, 425] on div "laa" at bounding box center [750, 409] width 37 height 107
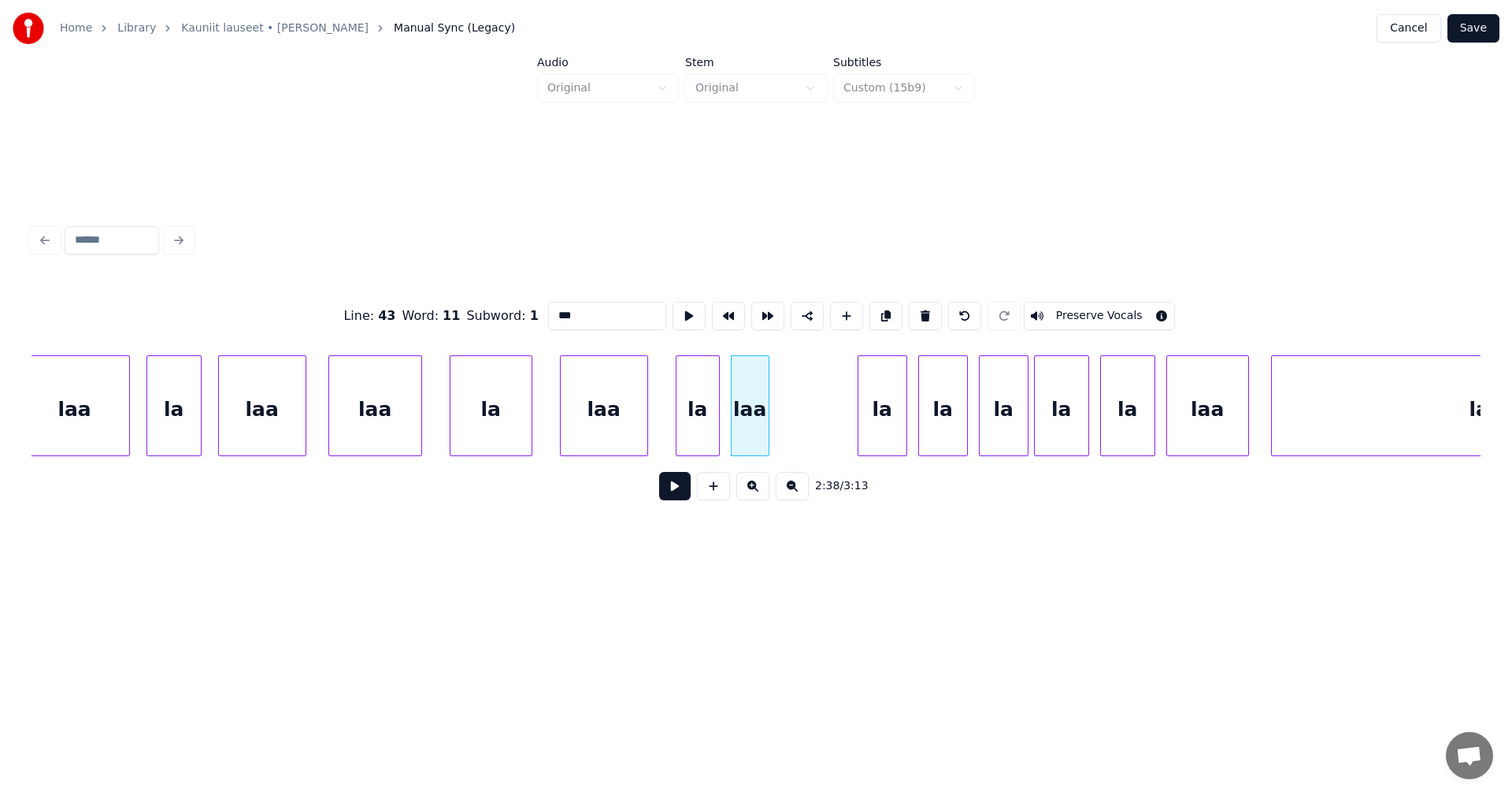
click at [577, 313] on input "***" at bounding box center [607, 315] width 118 height 28
type input "**"
click at [680, 494] on button at bounding box center [675, 485] width 32 height 28
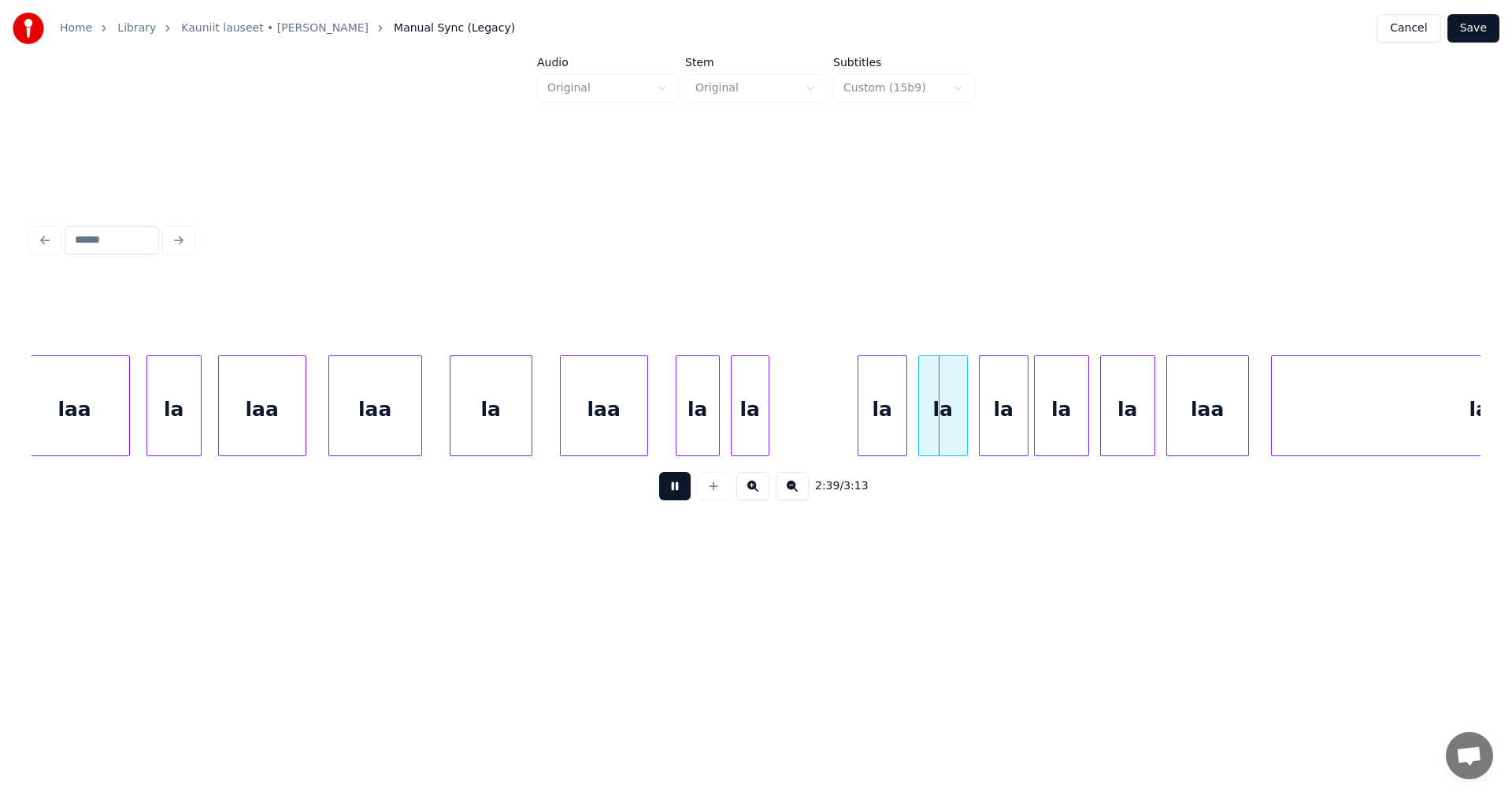
click at [680, 494] on button at bounding box center [675, 485] width 32 height 28
click at [886, 425] on div "la" at bounding box center [874, 409] width 48 height 107
click at [937, 425] on div "la" at bounding box center [938, 409] width 48 height 107
click at [997, 428] on div "la" at bounding box center [999, 409] width 48 height 107
click at [677, 495] on button at bounding box center [675, 485] width 32 height 28
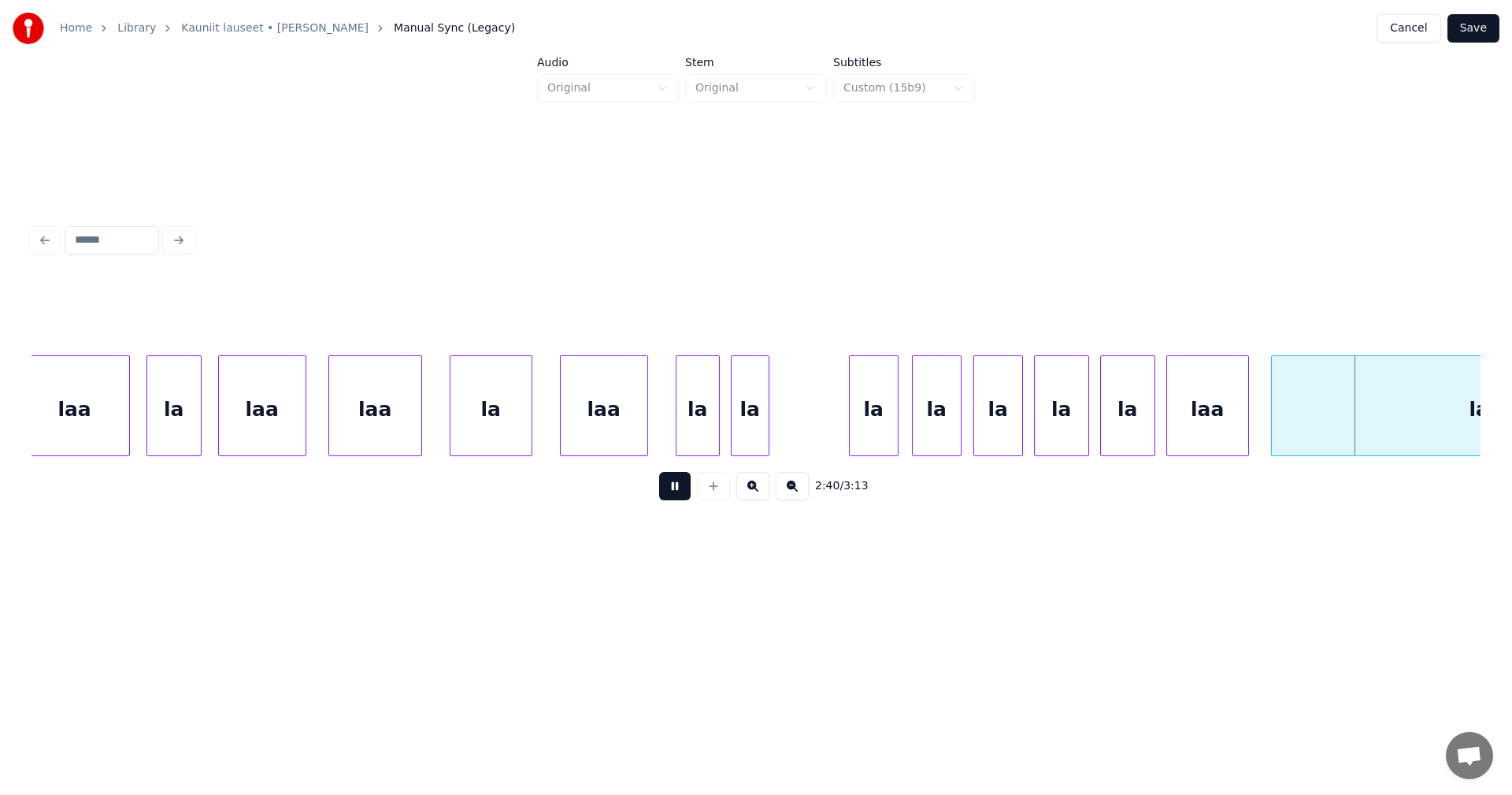
click at [680, 493] on button at bounding box center [675, 485] width 32 height 28
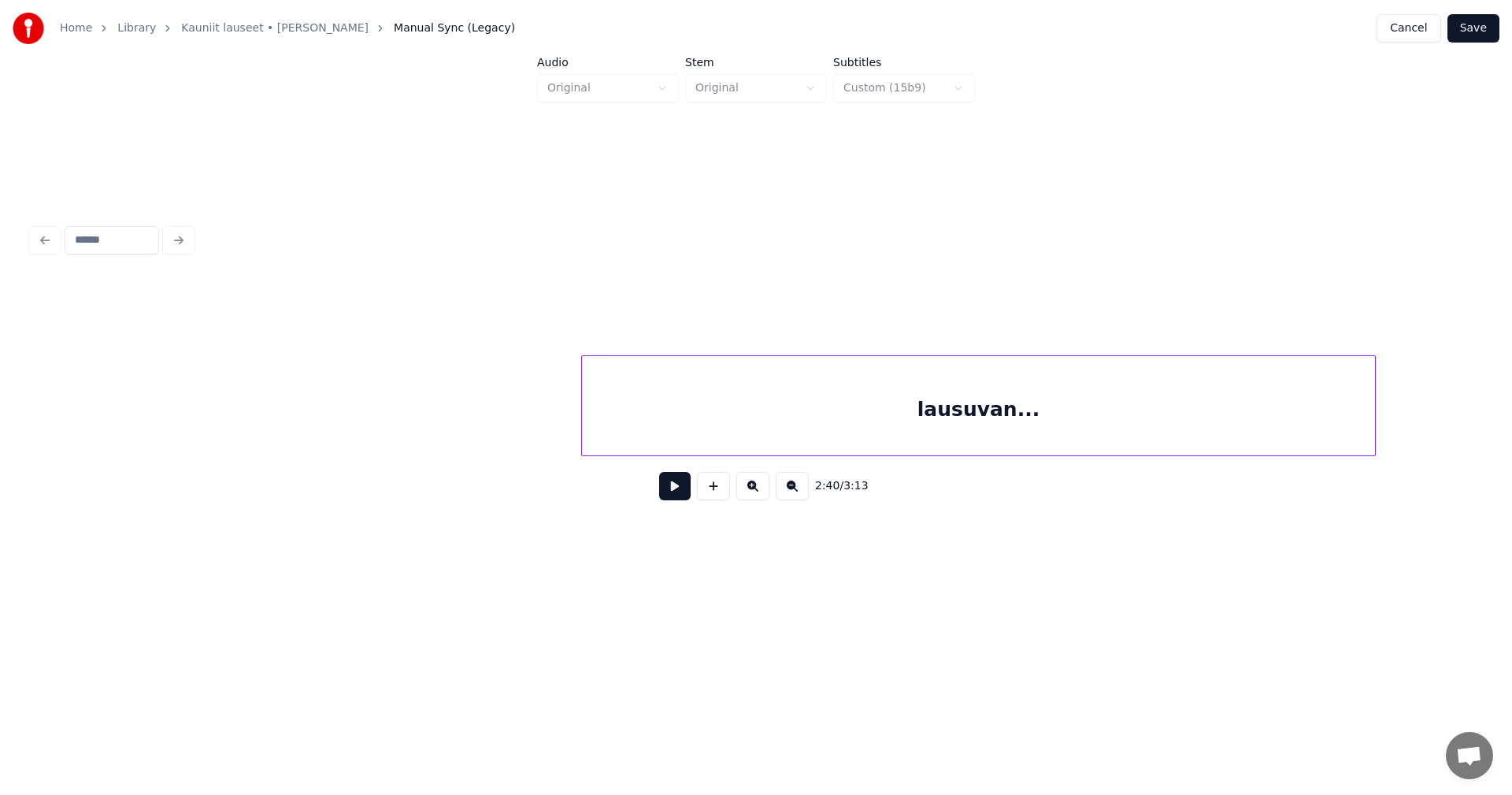
scroll to position [0, 40411]
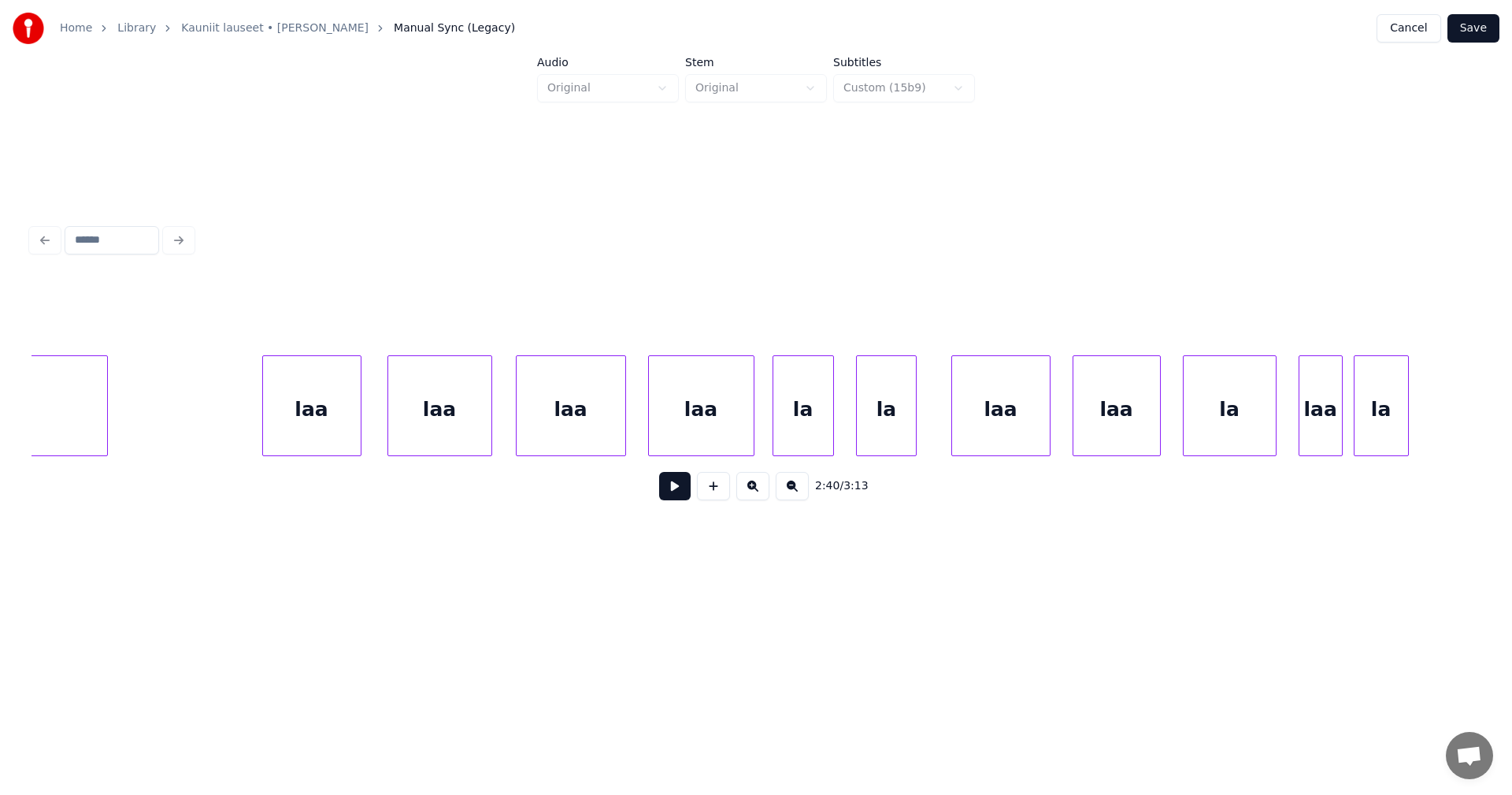
click at [345, 433] on div "laa" at bounding box center [312, 409] width 98 height 107
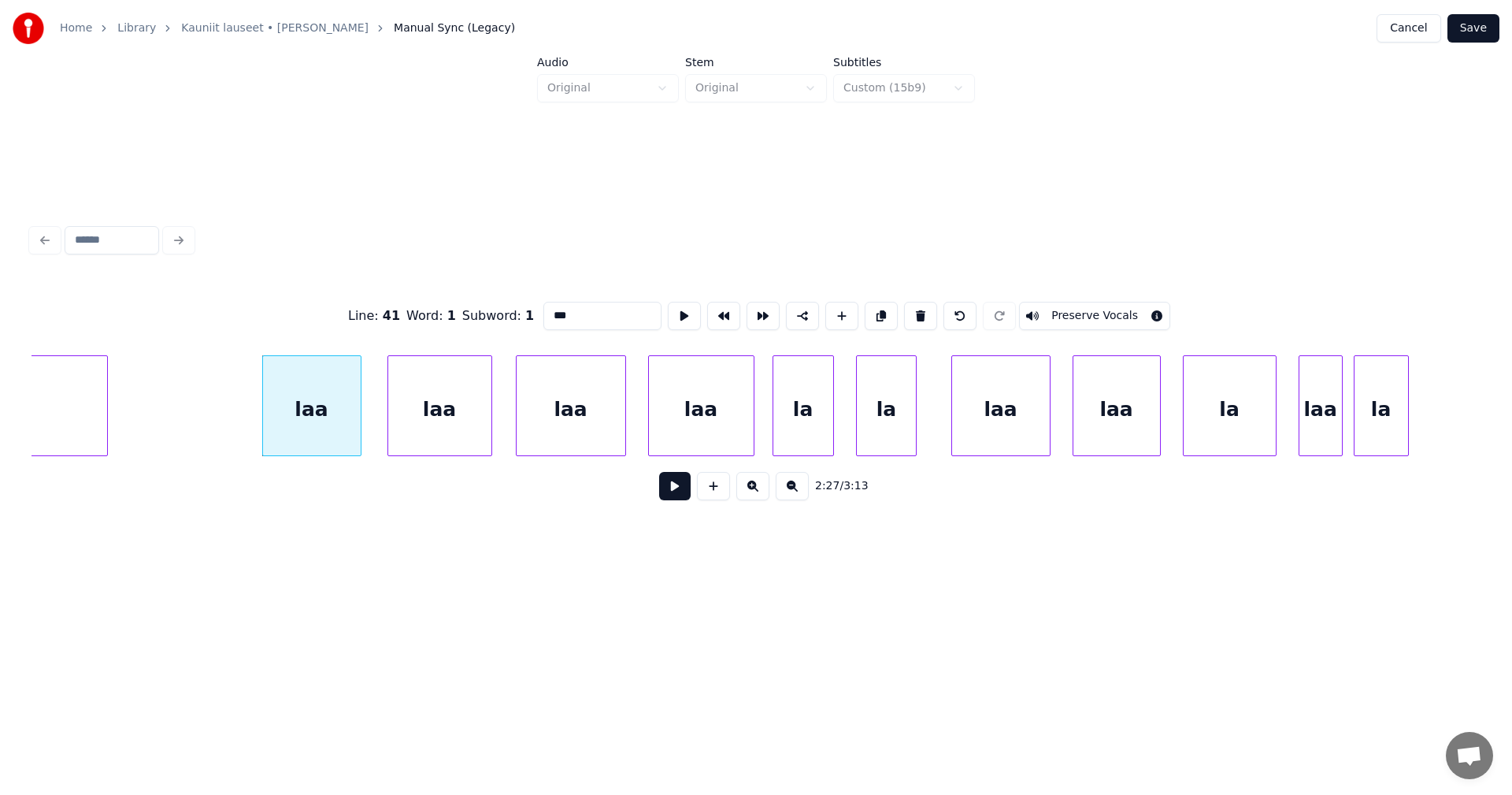
click at [674, 490] on button at bounding box center [675, 485] width 32 height 28
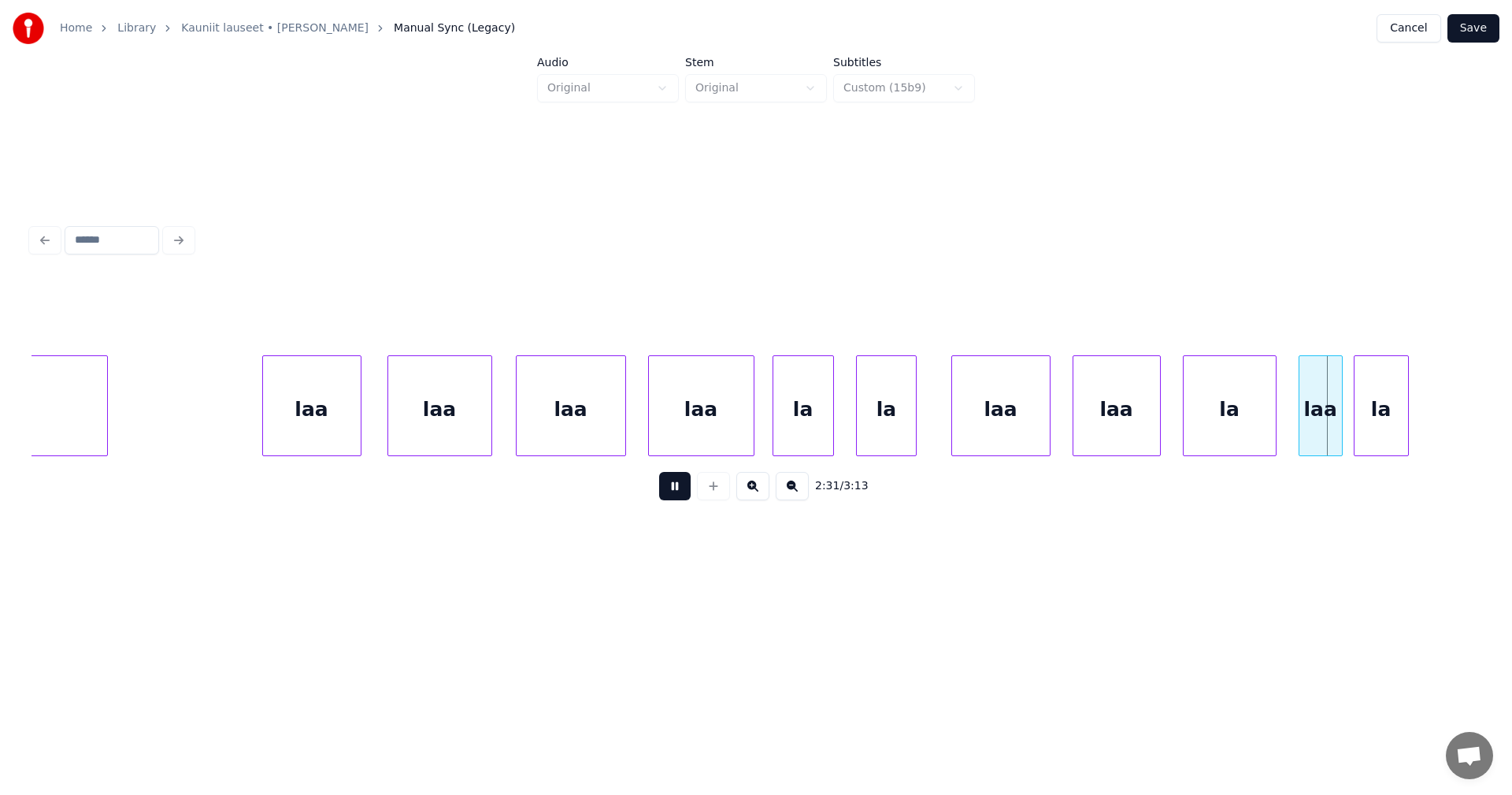
click at [678, 490] on button at bounding box center [675, 485] width 32 height 28
click at [878, 439] on div "la" at bounding box center [886, 409] width 59 height 107
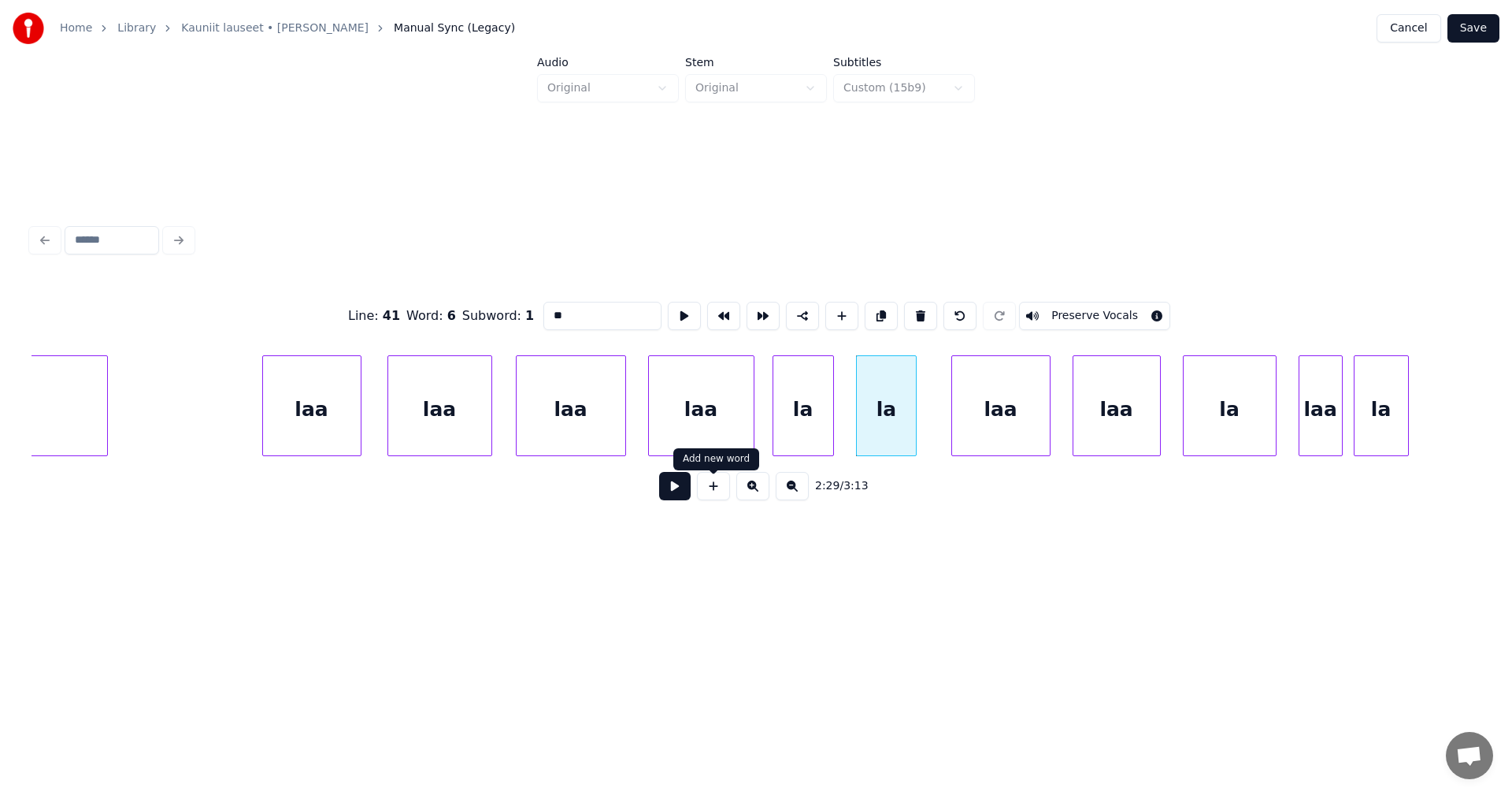
click at [682, 496] on button at bounding box center [675, 485] width 32 height 28
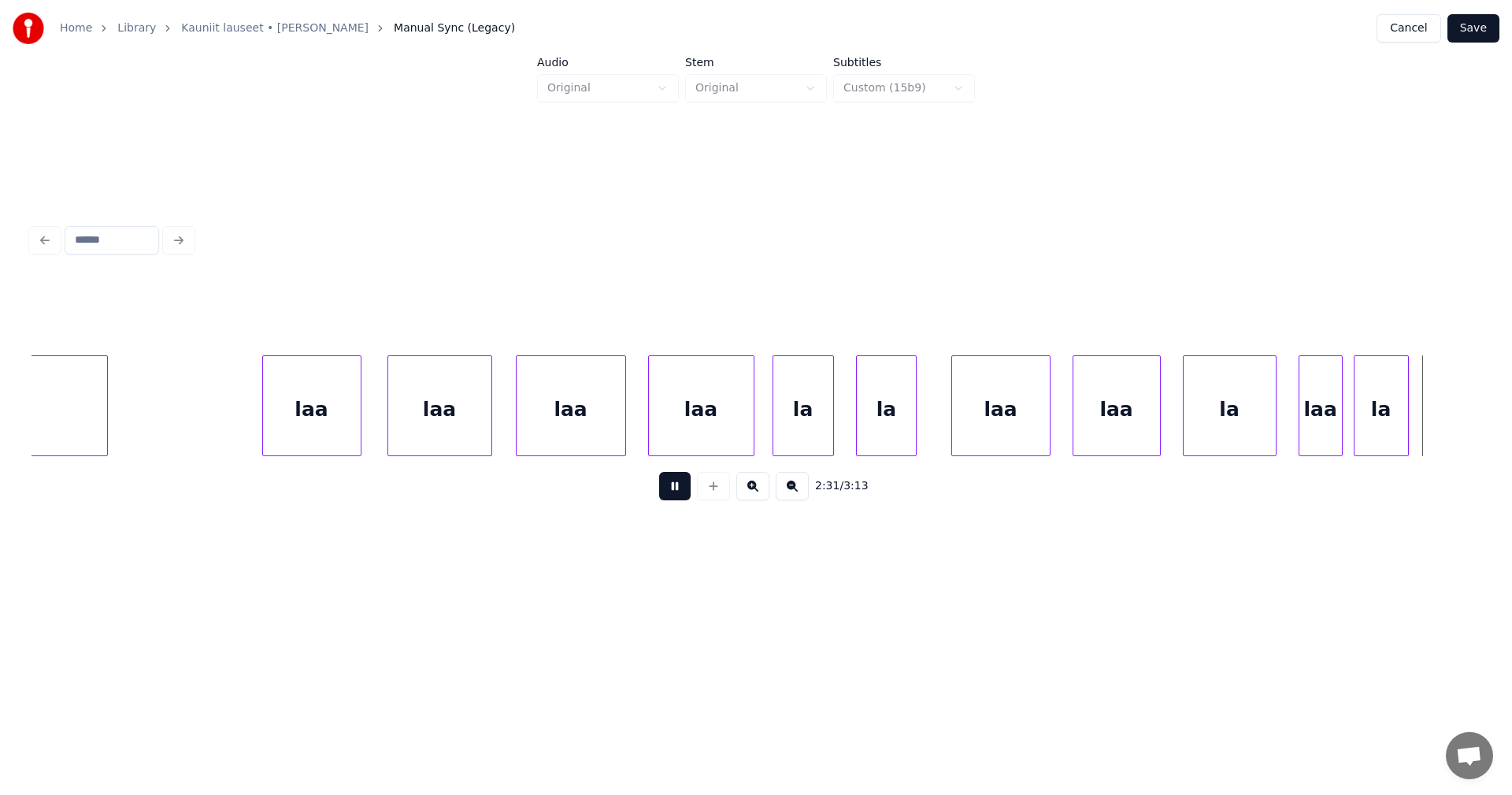
click at [682, 496] on button at bounding box center [675, 485] width 32 height 28
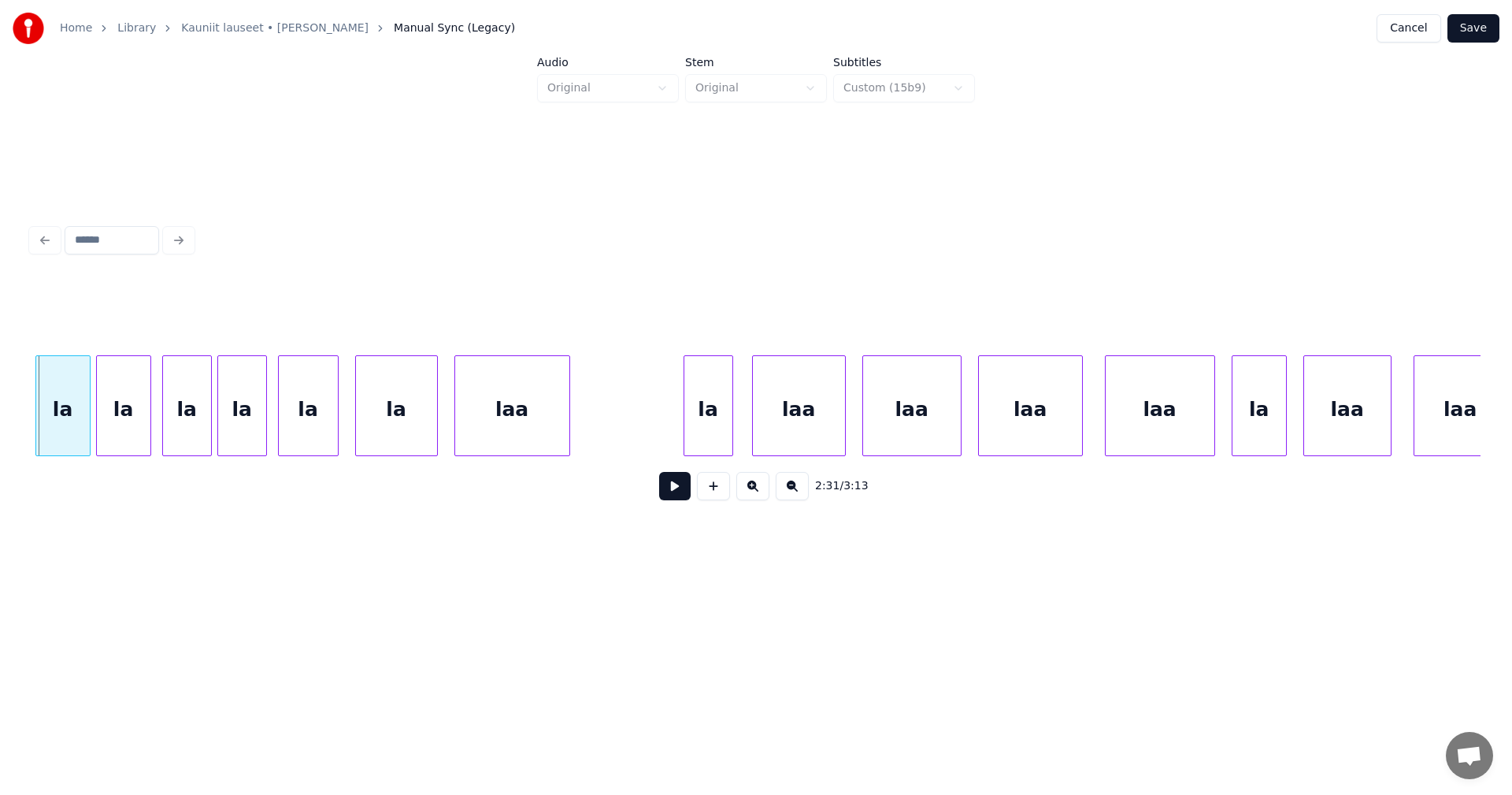
scroll to position [0, 40593]
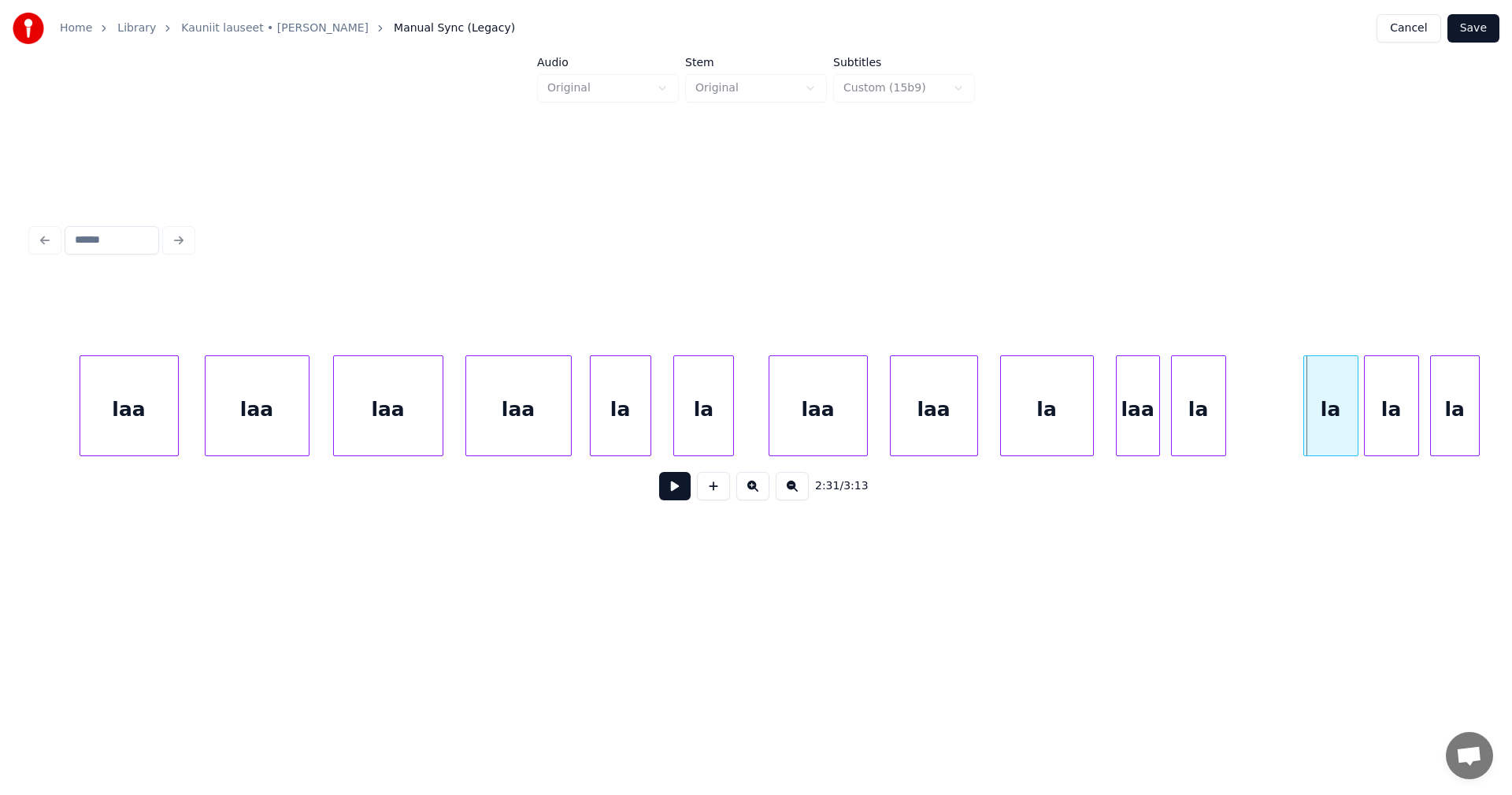
click at [800, 438] on div "laa" at bounding box center [819, 409] width 98 height 107
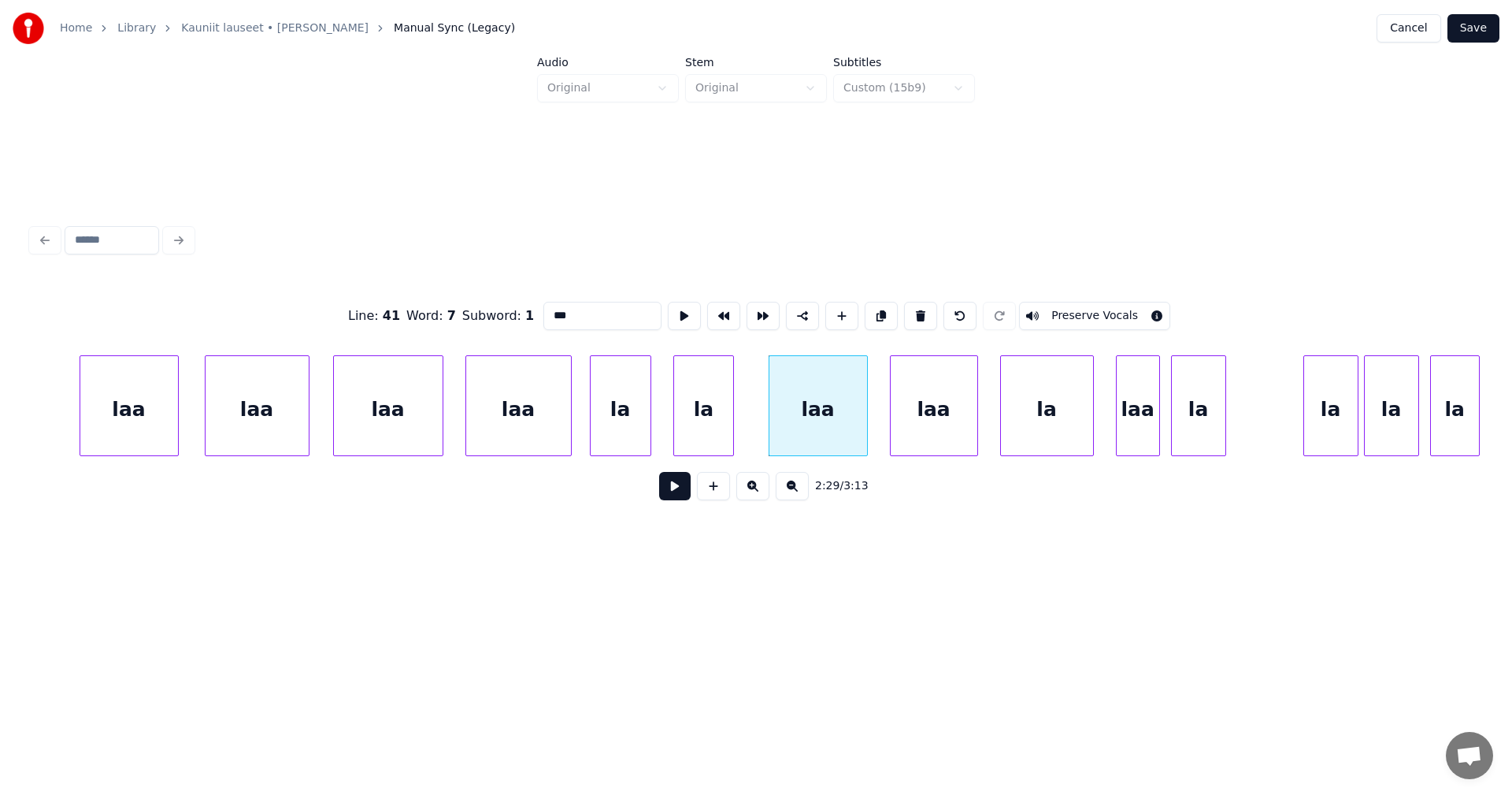
click at [675, 490] on button at bounding box center [675, 485] width 32 height 28
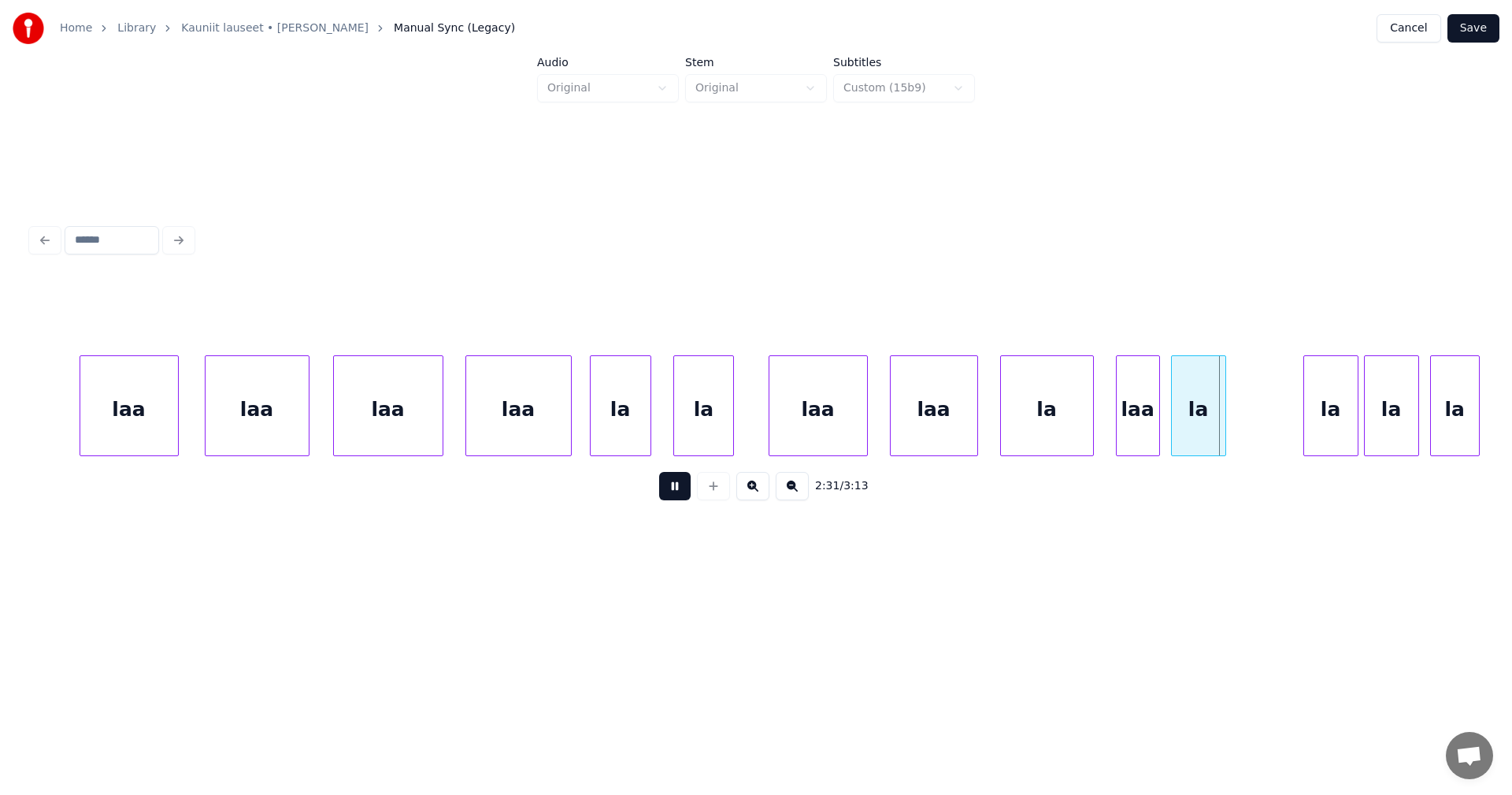
drag, startPoint x: 675, startPoint y: 490, endPoint x: 946, endPoint y: 475, distance: 271.4
click at [676, 490] on button at bounding box center [675, 485] width 32 height 28
click at [1137, 434] on div "laa" at bounding box center [1138, 409] width 42 height 107
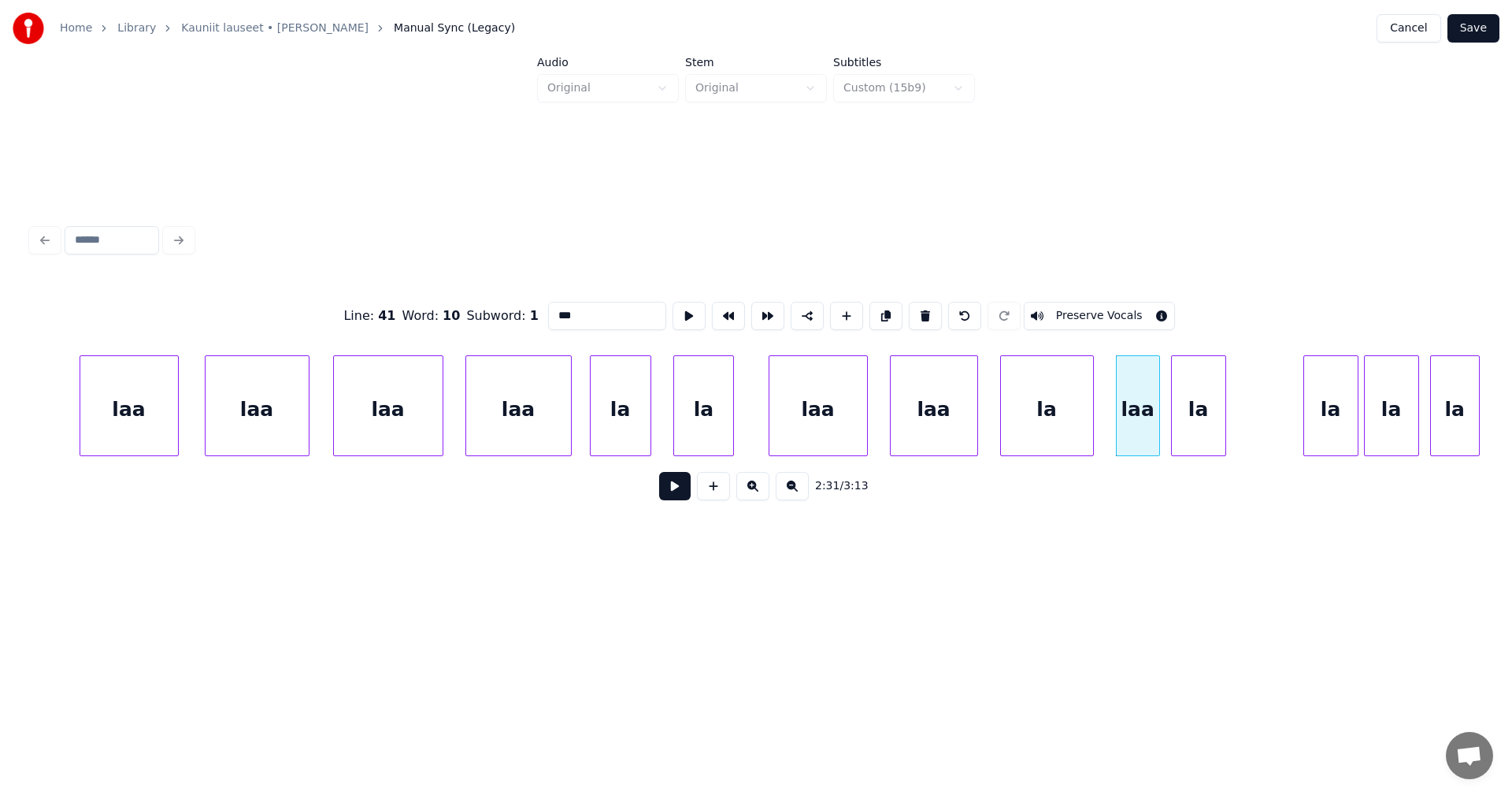
click at [586, 309] on input "***" at bounding box center [607, 315] width 118 height 28
click at [706, 426] on div "la" at bounding box center [703, 409] width 59 height 107
type input "**"
click at [675, 494] on button at bounding box center [675, 485] width 32 height 28
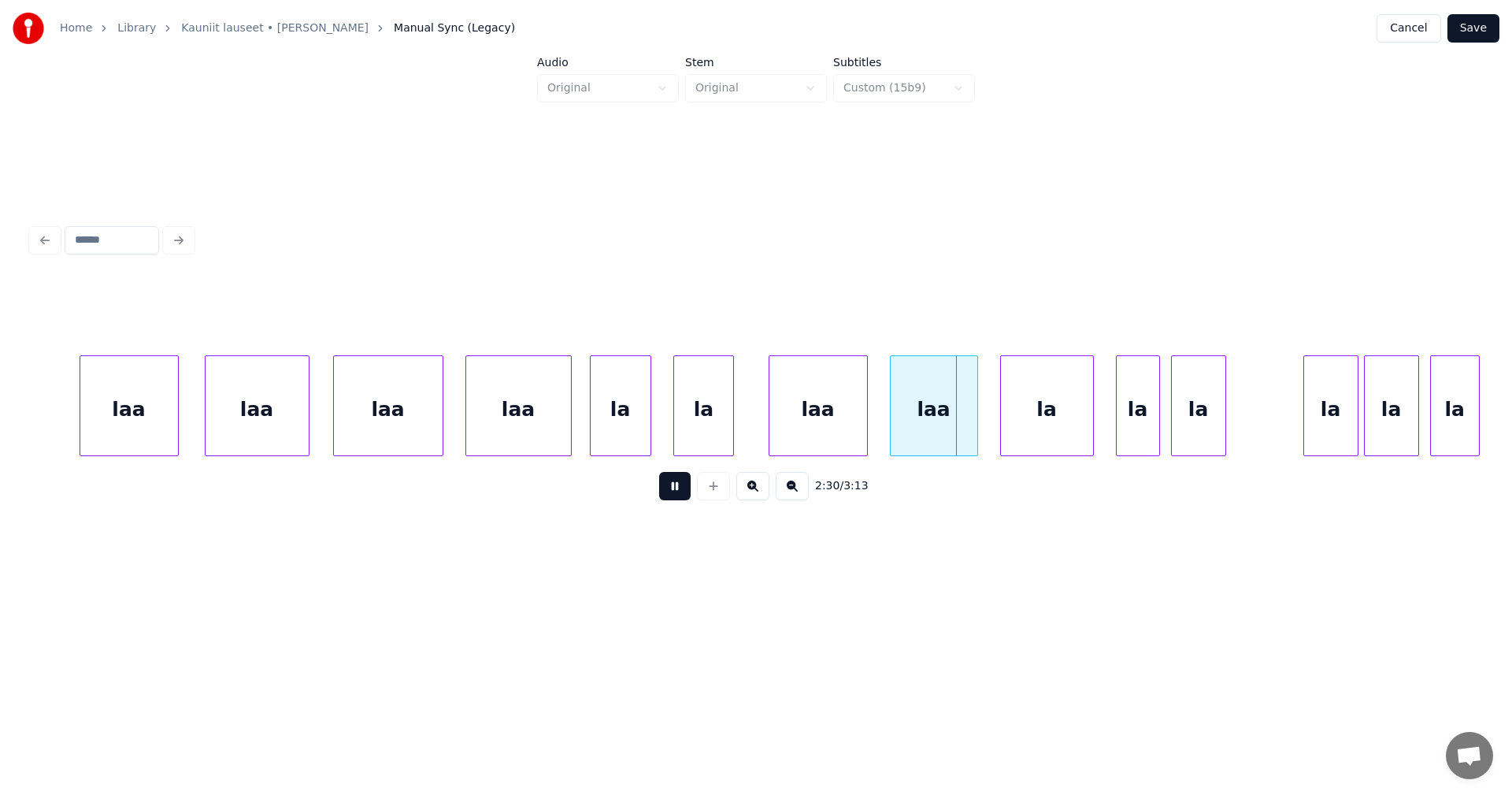
click at [670, 485] on button at bounding box center [675, 485] width 32 height 28
click at [530, 435] on div "laa" at bounding box center [518, 409] width 105 height 107
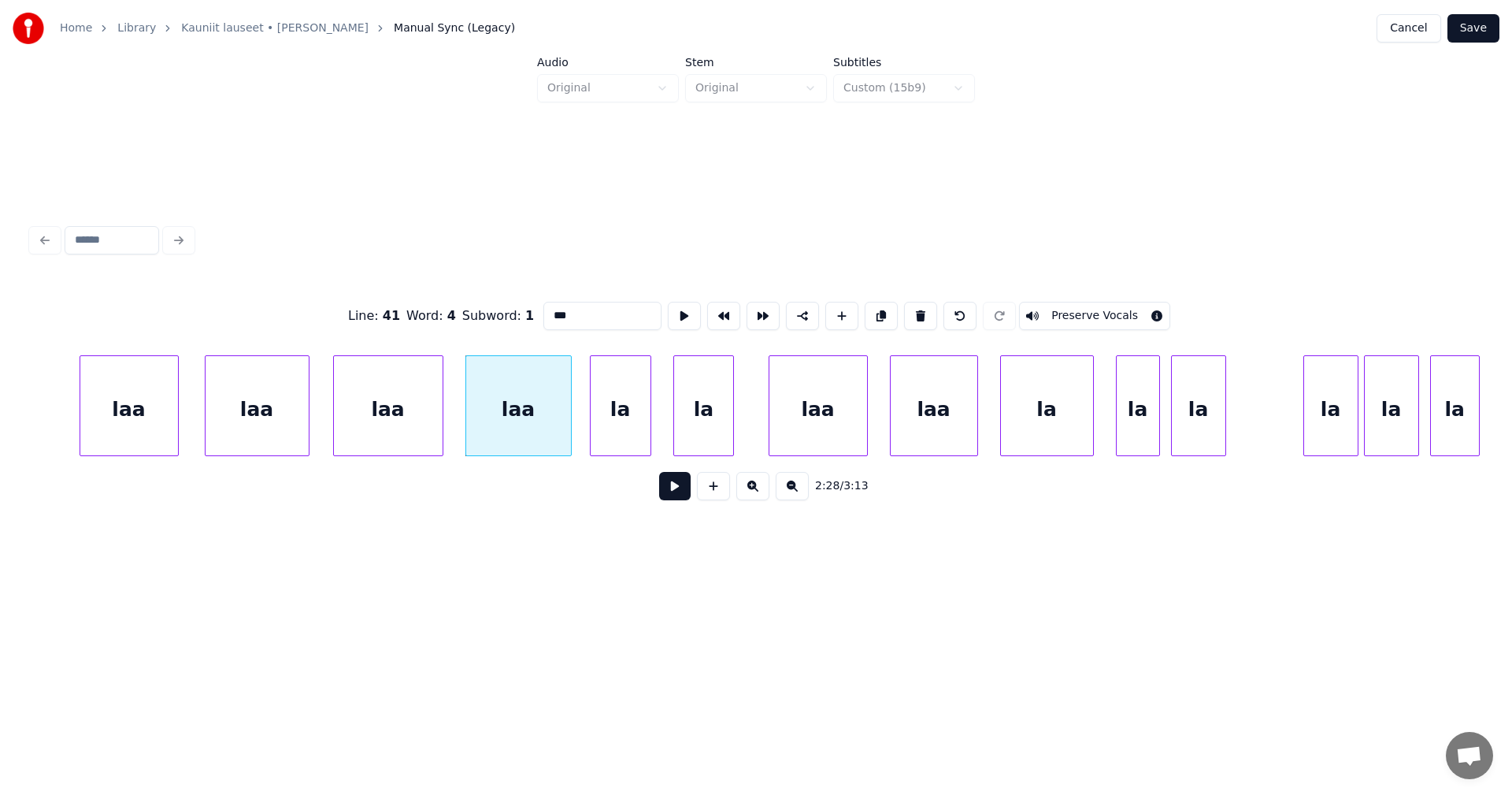
click at [674, 495] on button at bounding box center [675, 485] width 32 height 28
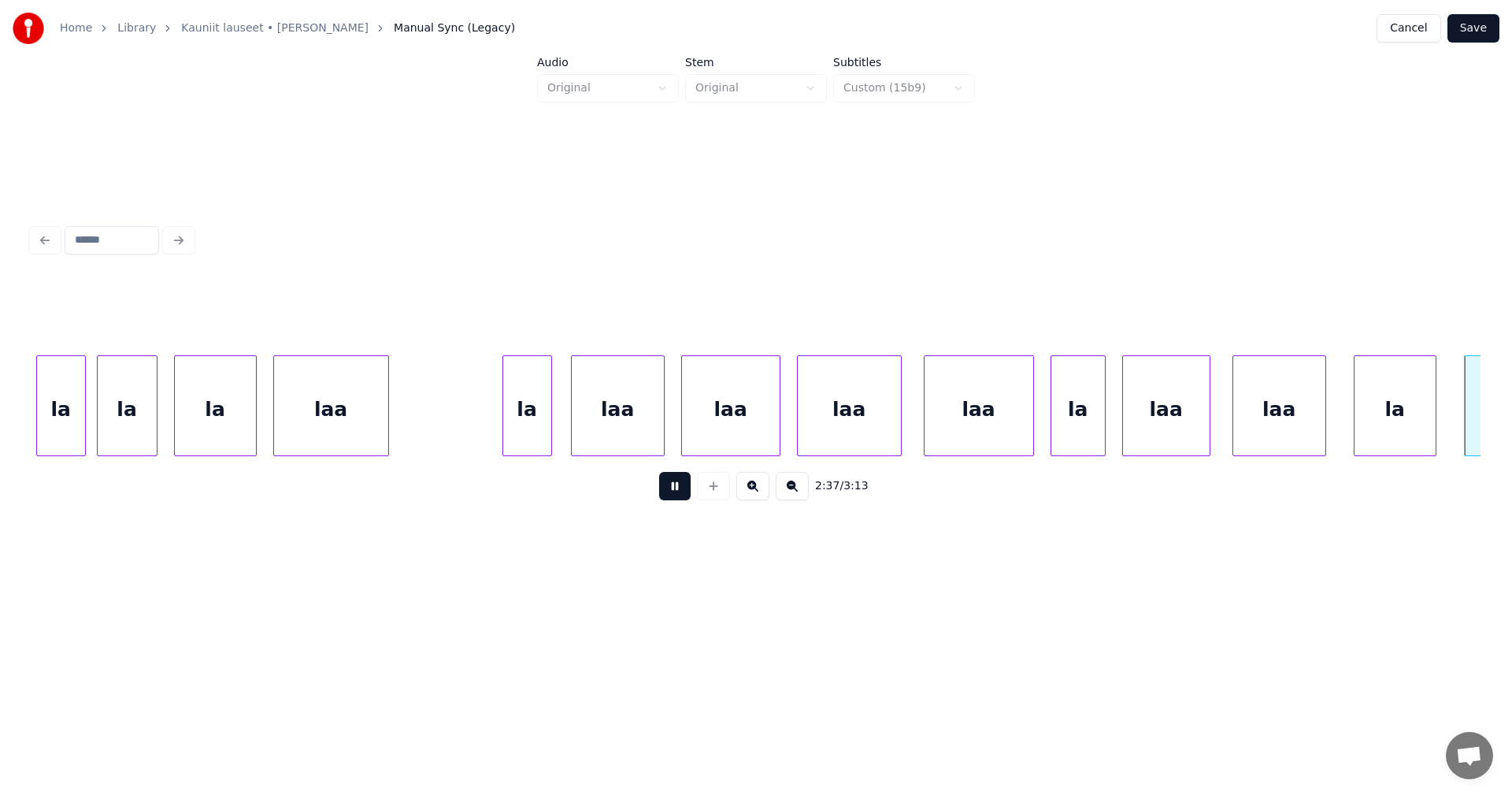
scroll to position [0, 43494]
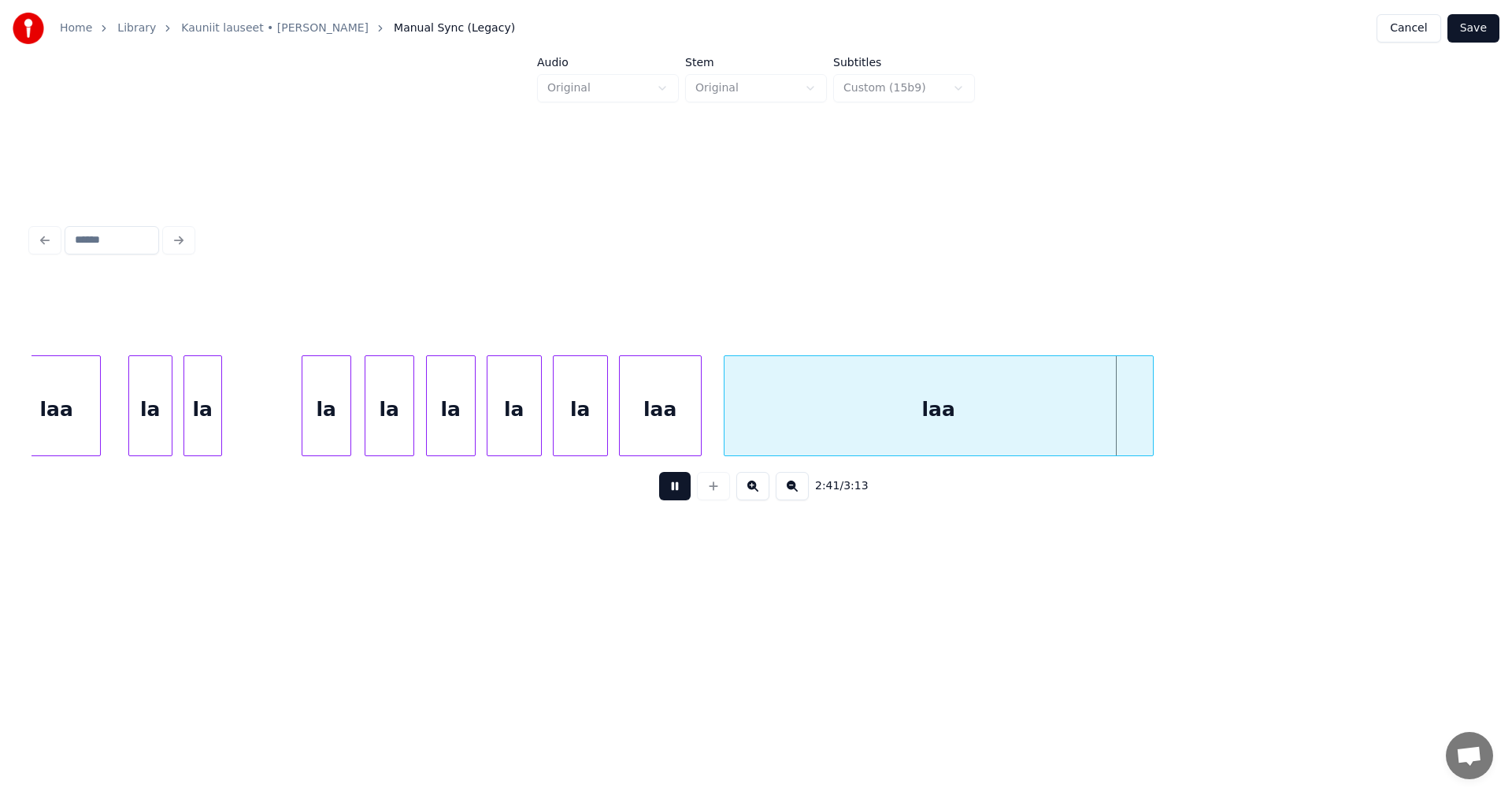
click at [668, 482] on button at bounding box center [675, 485] width 32 height 28
click at [335, 433] on div "la" at bounding box center [327, 409] width 48 height 107
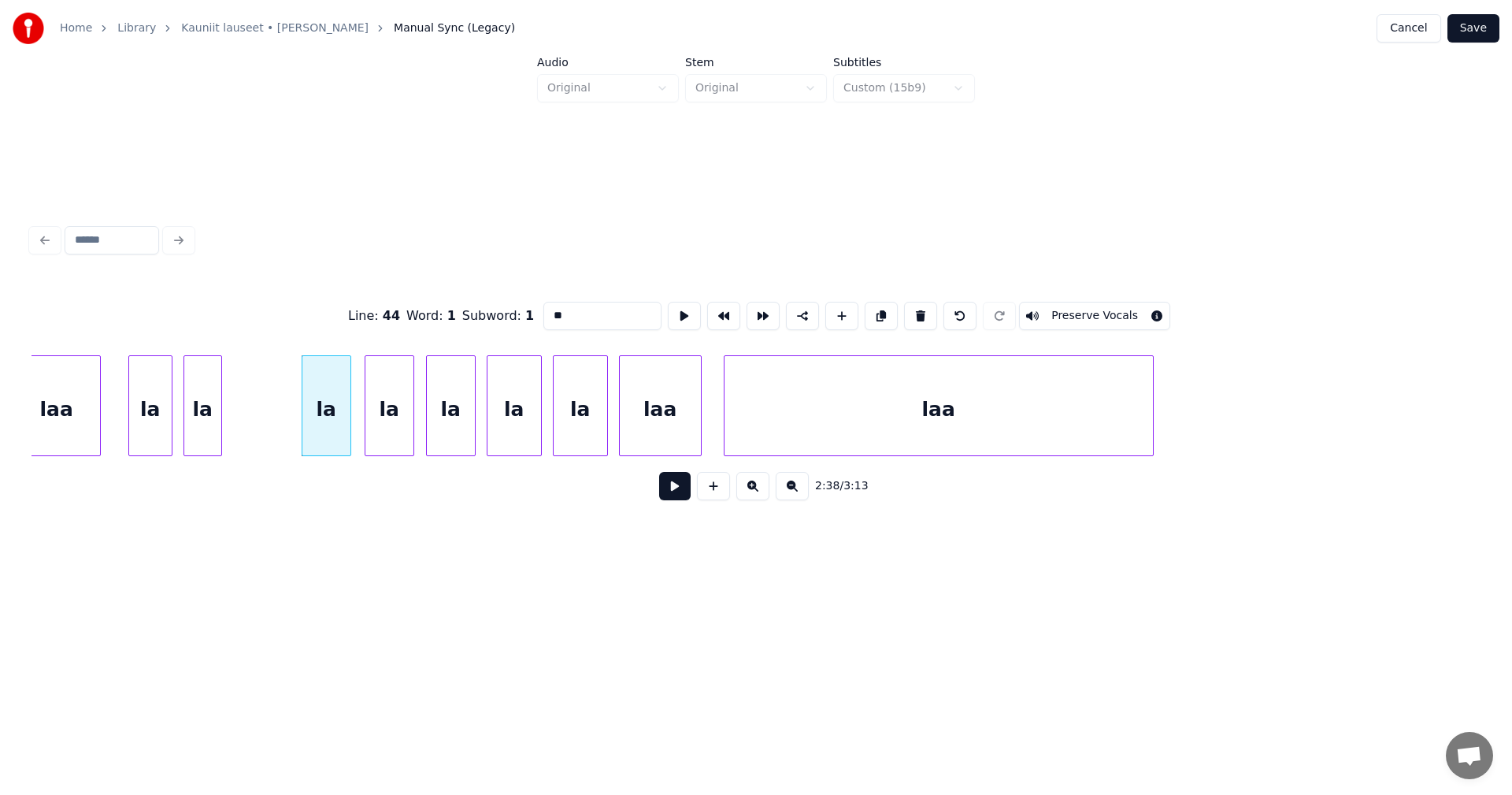
click at [680, 491] on button at bounding box center [675, 485] width 32 height 28
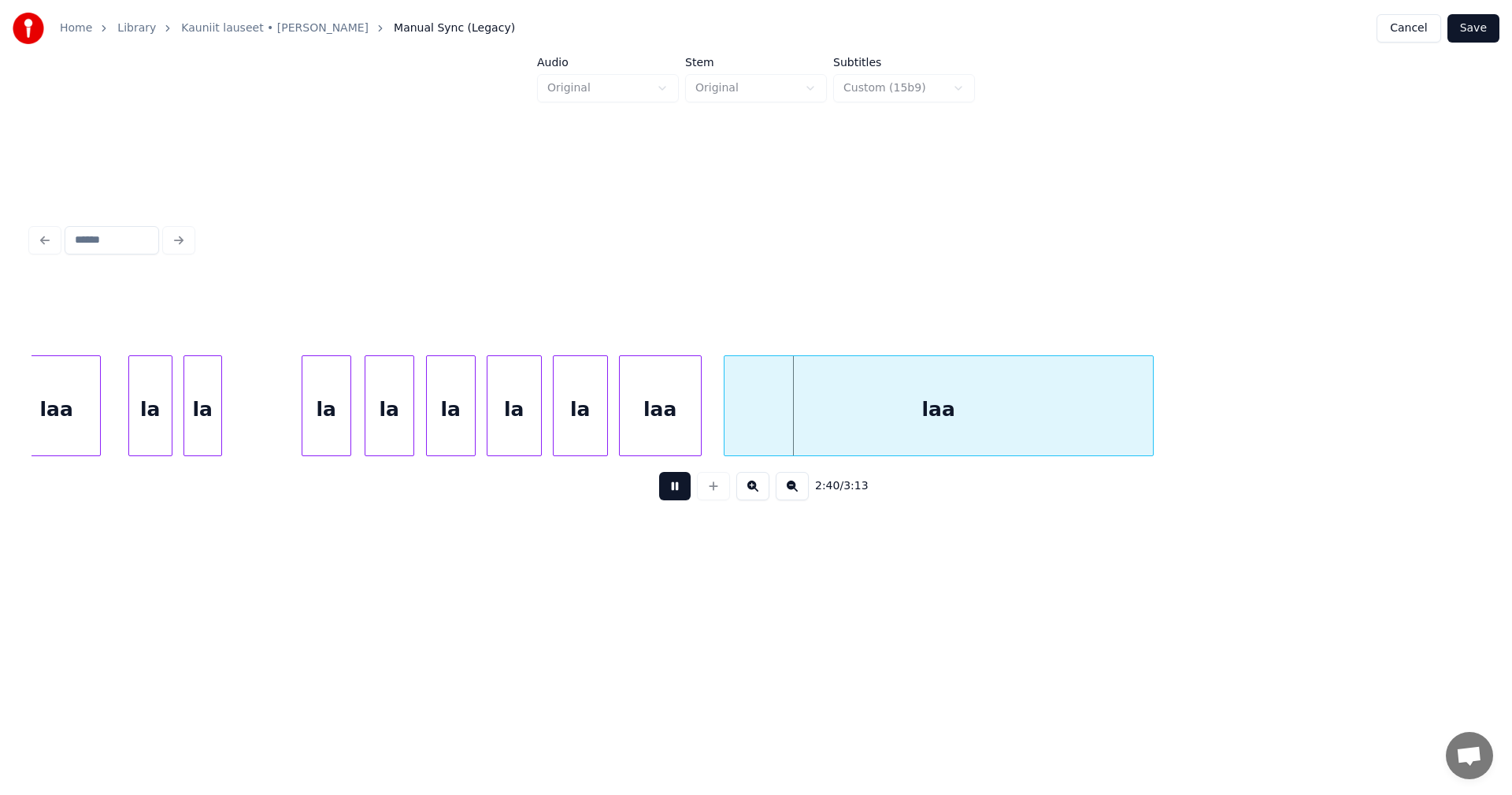
click at [680, 491] on button at bounding box center [675, 485] width 32 height 28
click at [657, 425] on div "laa" at bounding box center [660, 409] width 81 height 107
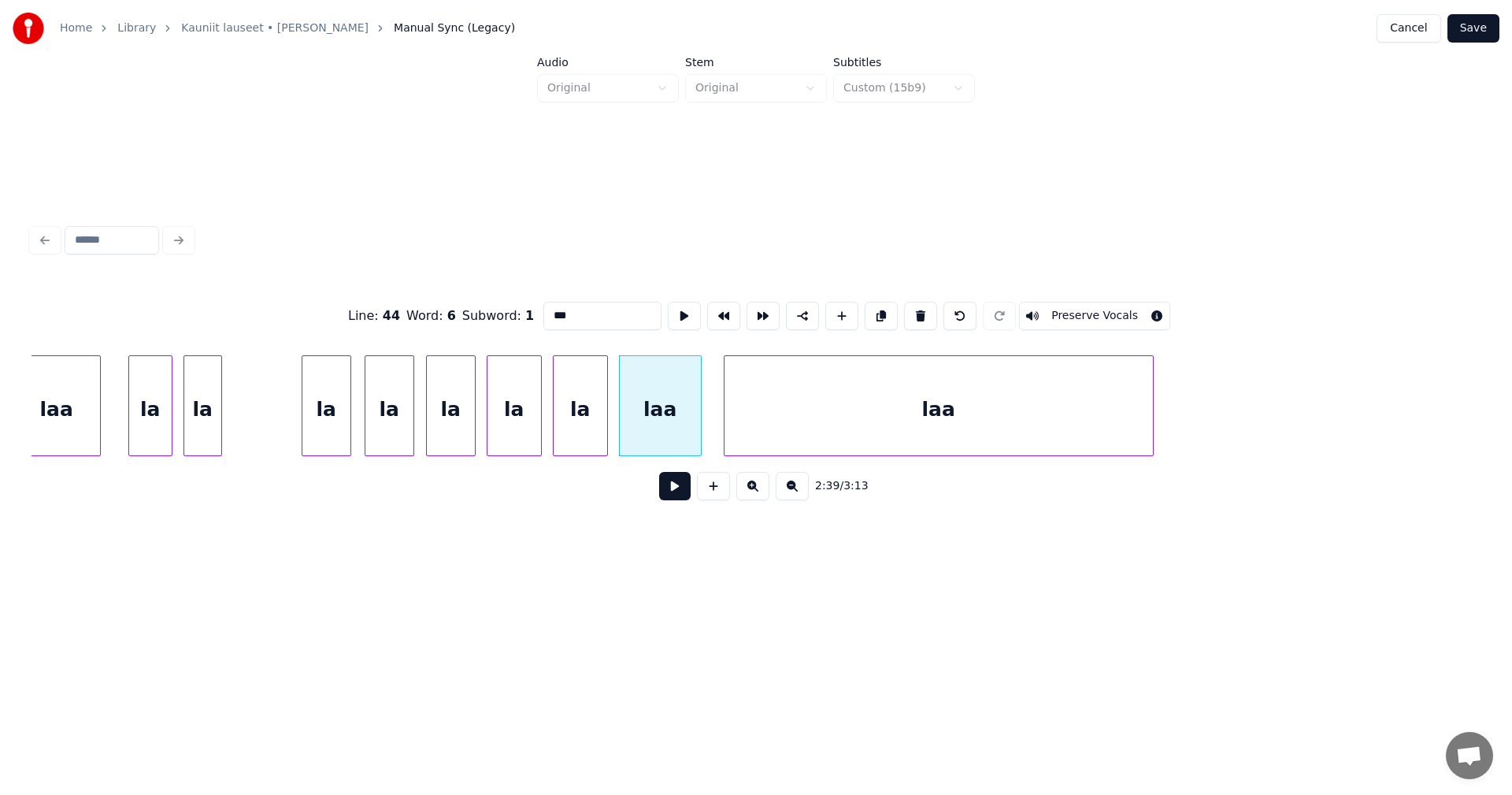
click at [582, 308] on input "***" at bounding box center [602, 315] width 118 height 28
click at [344, 424] on div "la" at bounding box center [327, 409] width 48 height 107
type input "**"
click at [670, 496] on button at bounding box center [675, 485] width 32 height 28
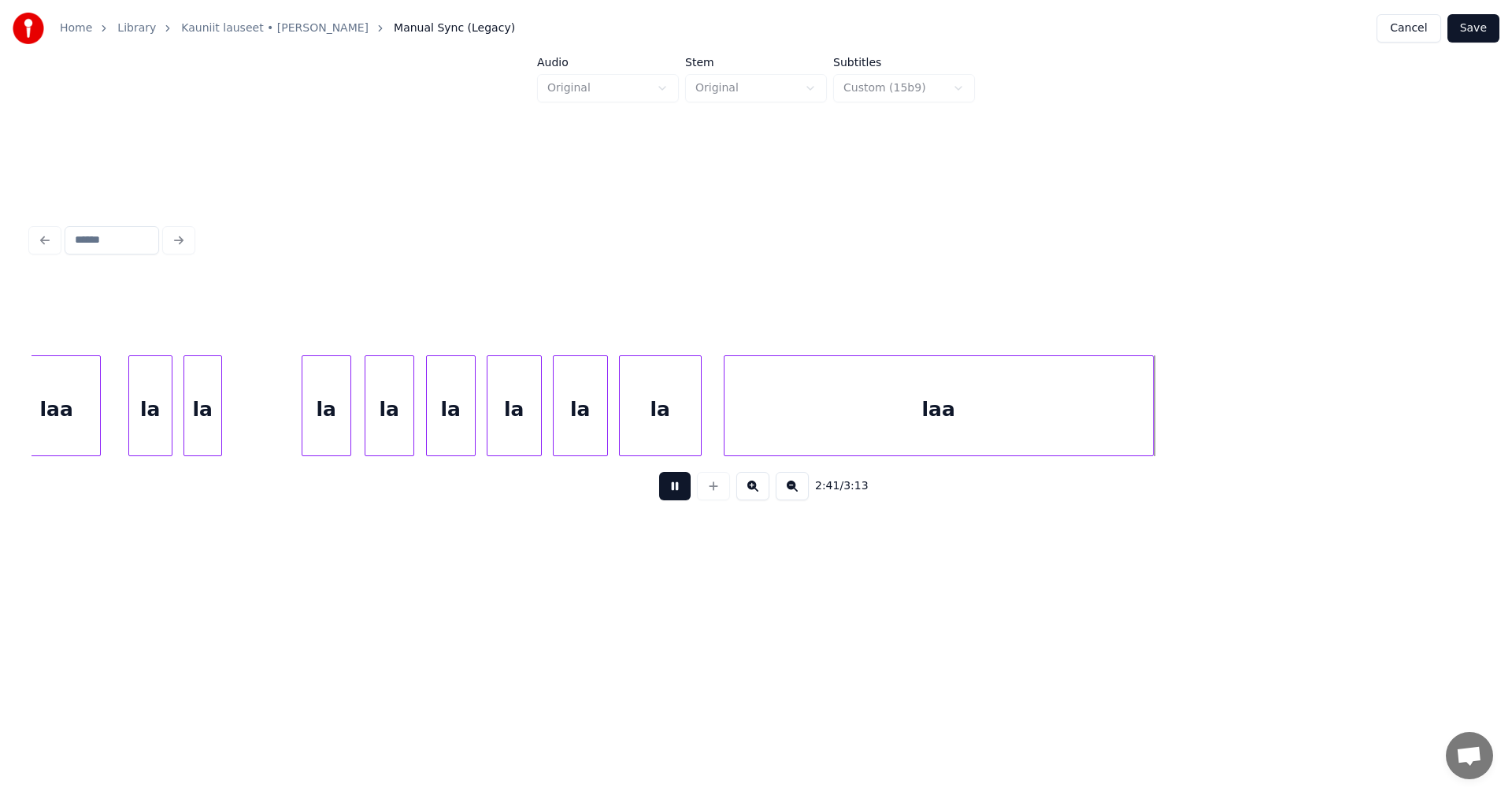
click at [671, 496] on button at bounding box center [675, 485] width 32 height 28
click at [1198, 427] on div at bounding box center [1195, 405] width 5 height 99
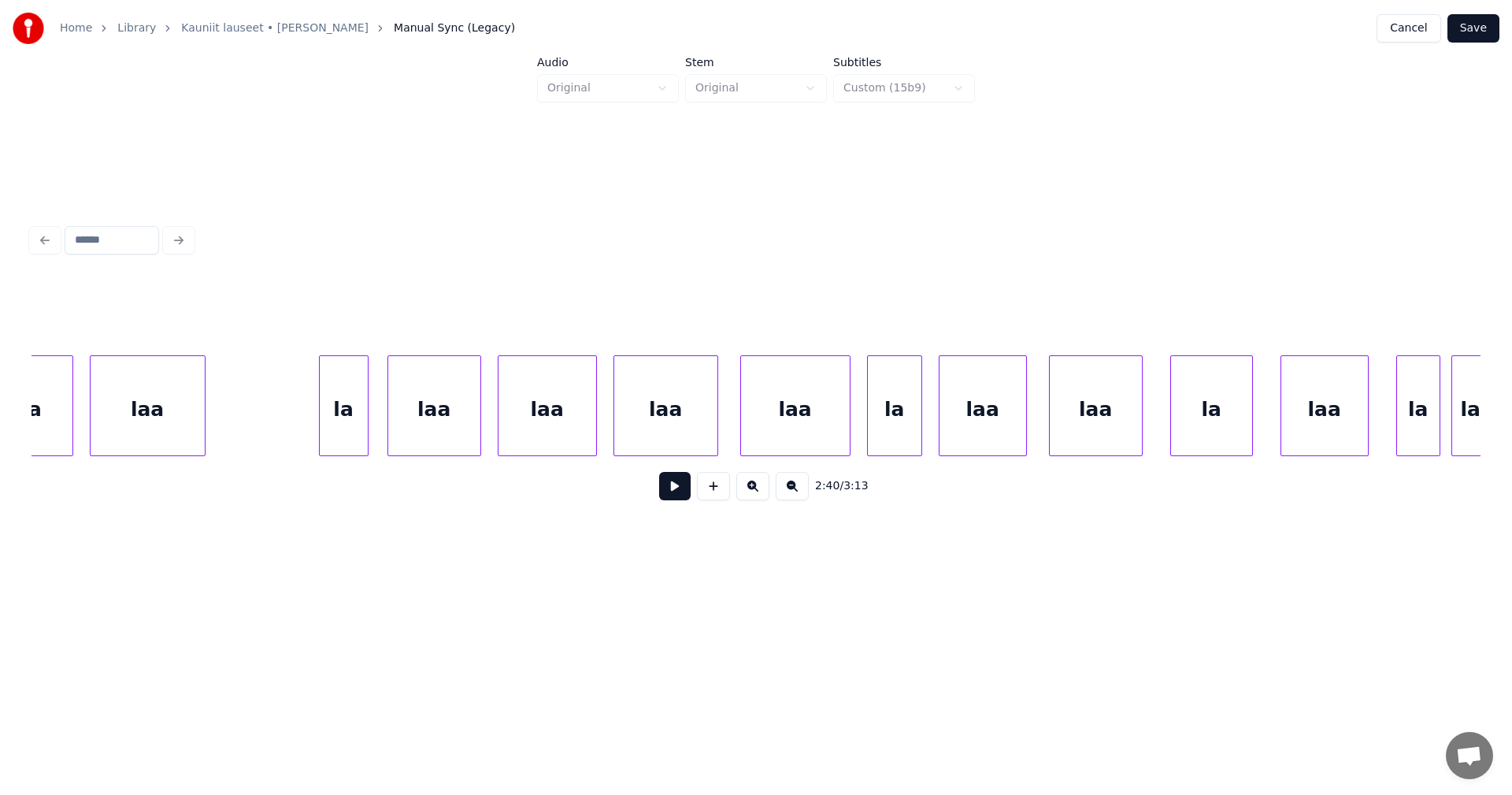
scroll to position [0, 40958]
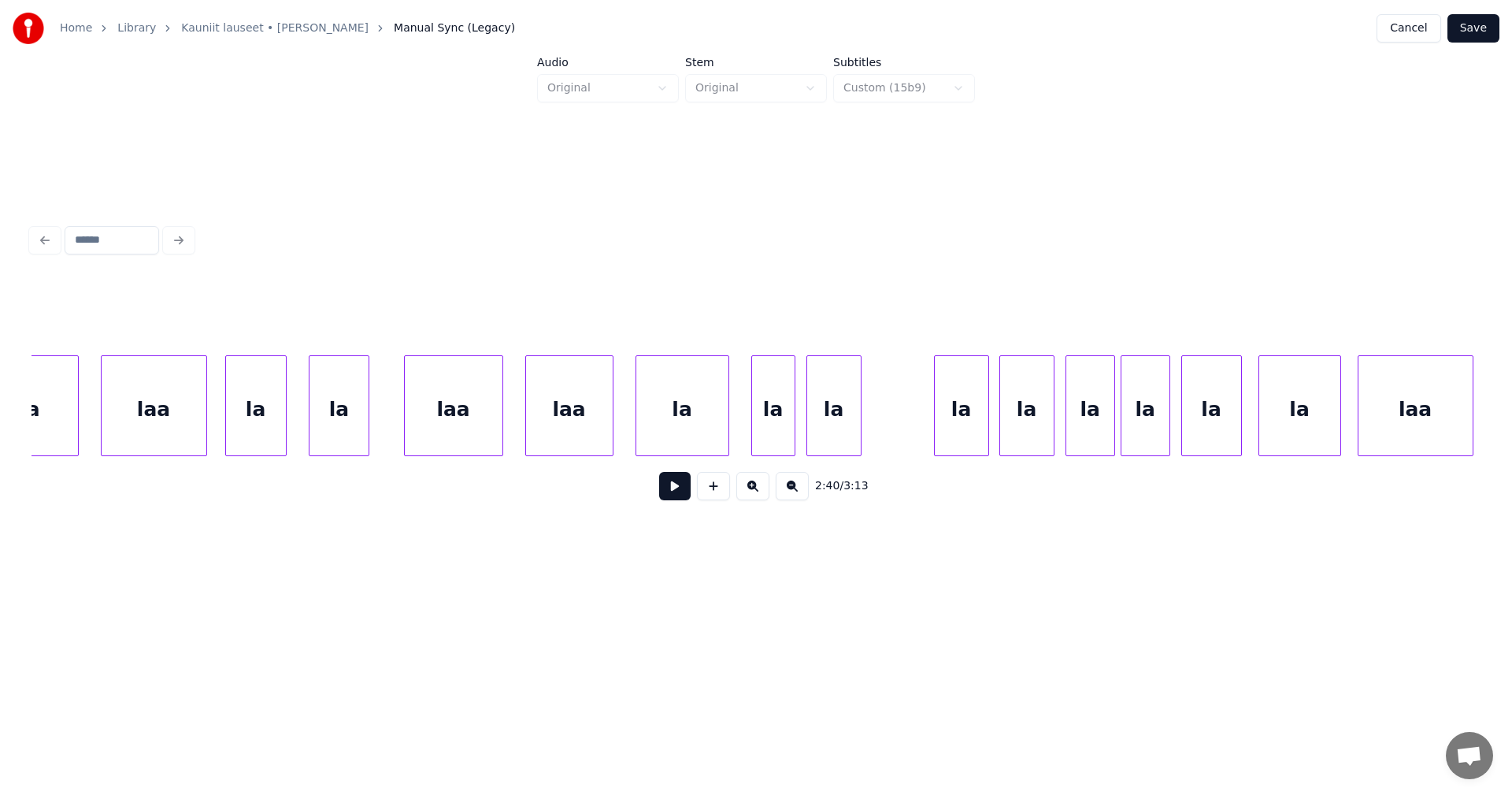
click at [972, 438] on div "la" at bounding box center [962, 409] width 54 height 107
click at [674, 490] on button at bounding box center [675, 485] width 32 height 28
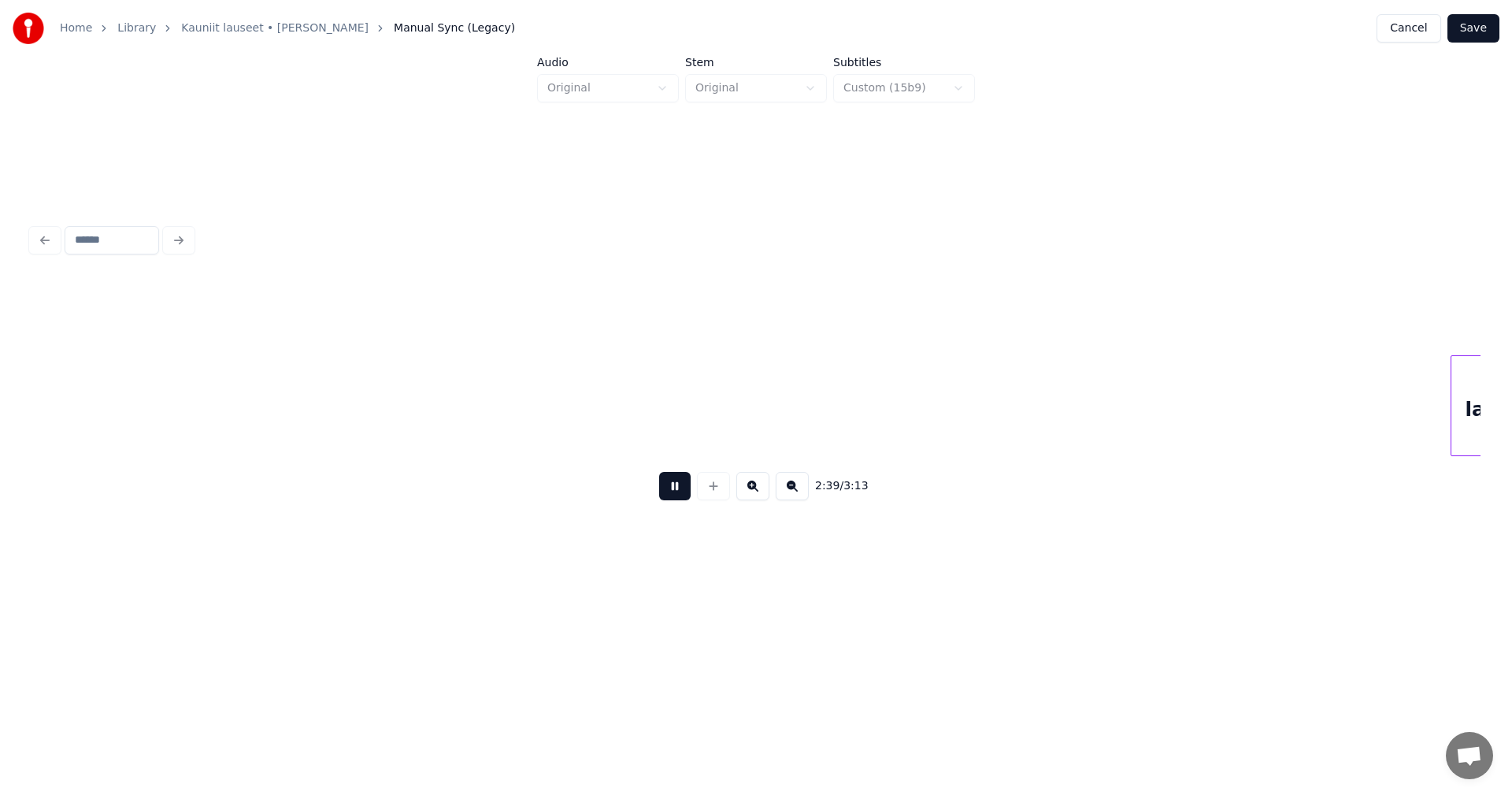
scroll to position [0, 43860]
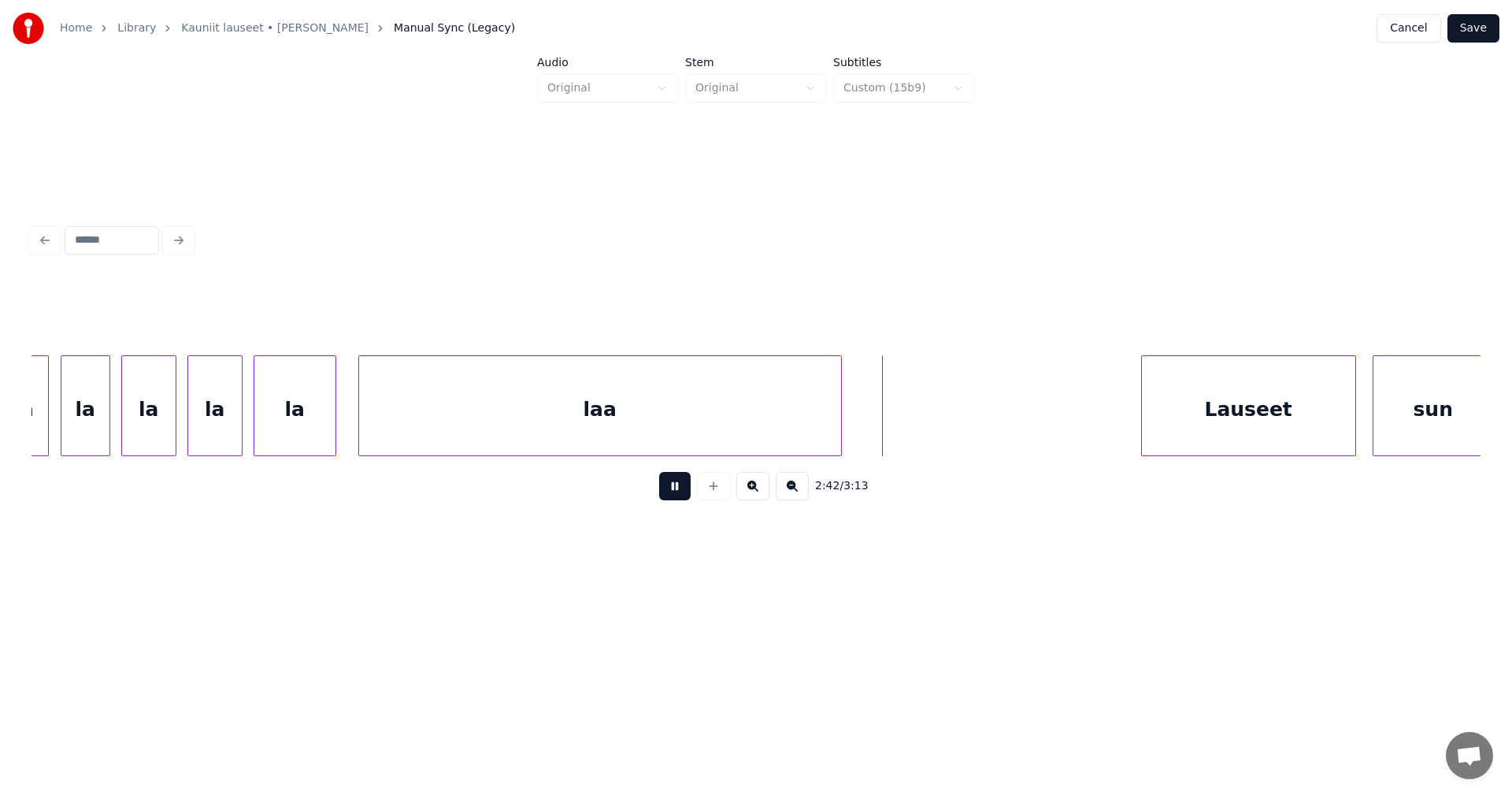
drag, startPoint x: 677, startPoint y: 490, endPoint x: 713, endPoint y: 488, distance: 36.1
click at [680, 489] on button at bounding box center [675, 485] width 32 height 28
click at [1225, 434] on div "Lauseet" at bounding box center [1226, 409] width 213 height 107
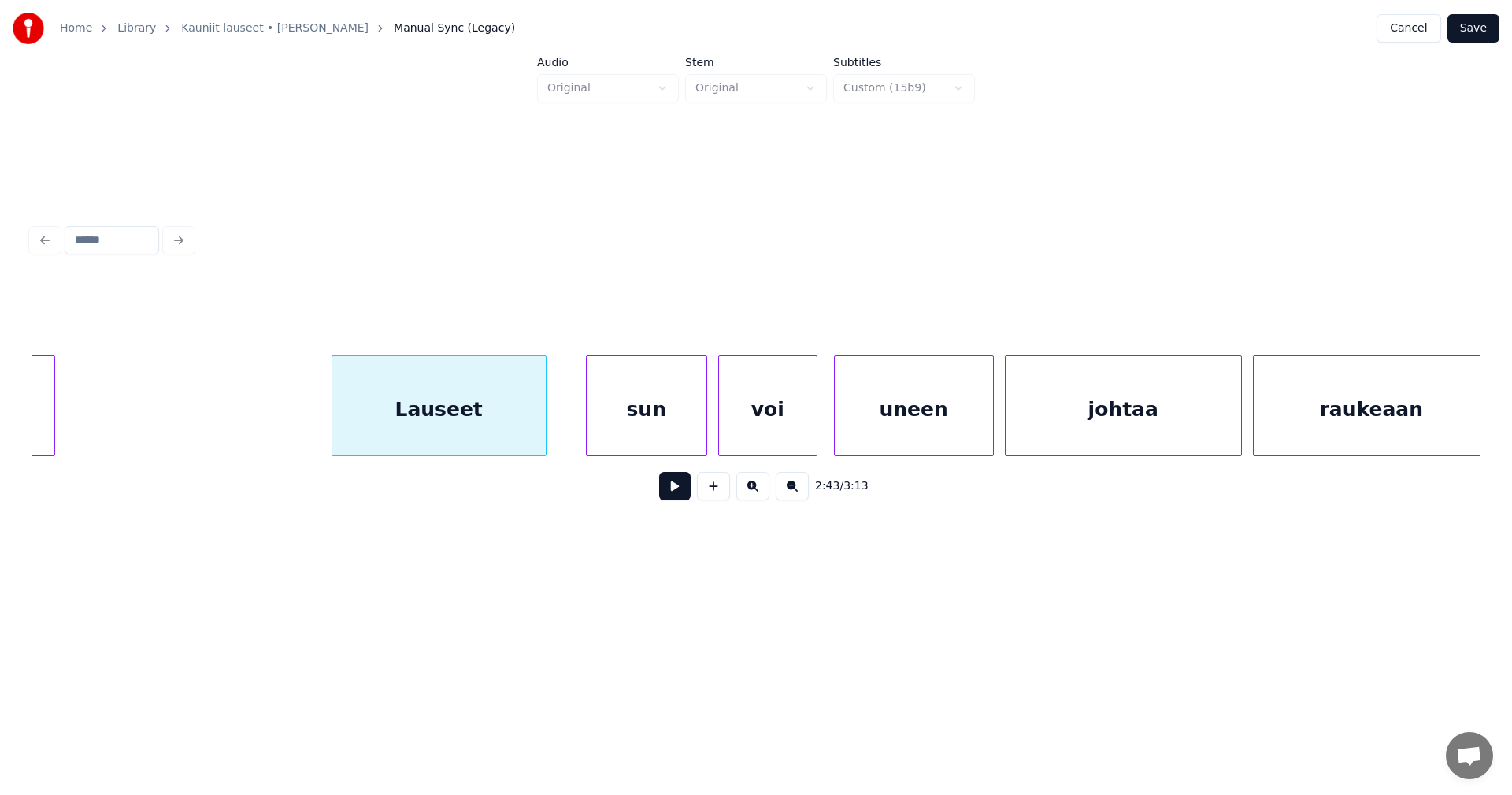
scroll to position [0, 44648]
click at [646, 430] on div "sun" at bounding box center [641, 409] width 120 height 107
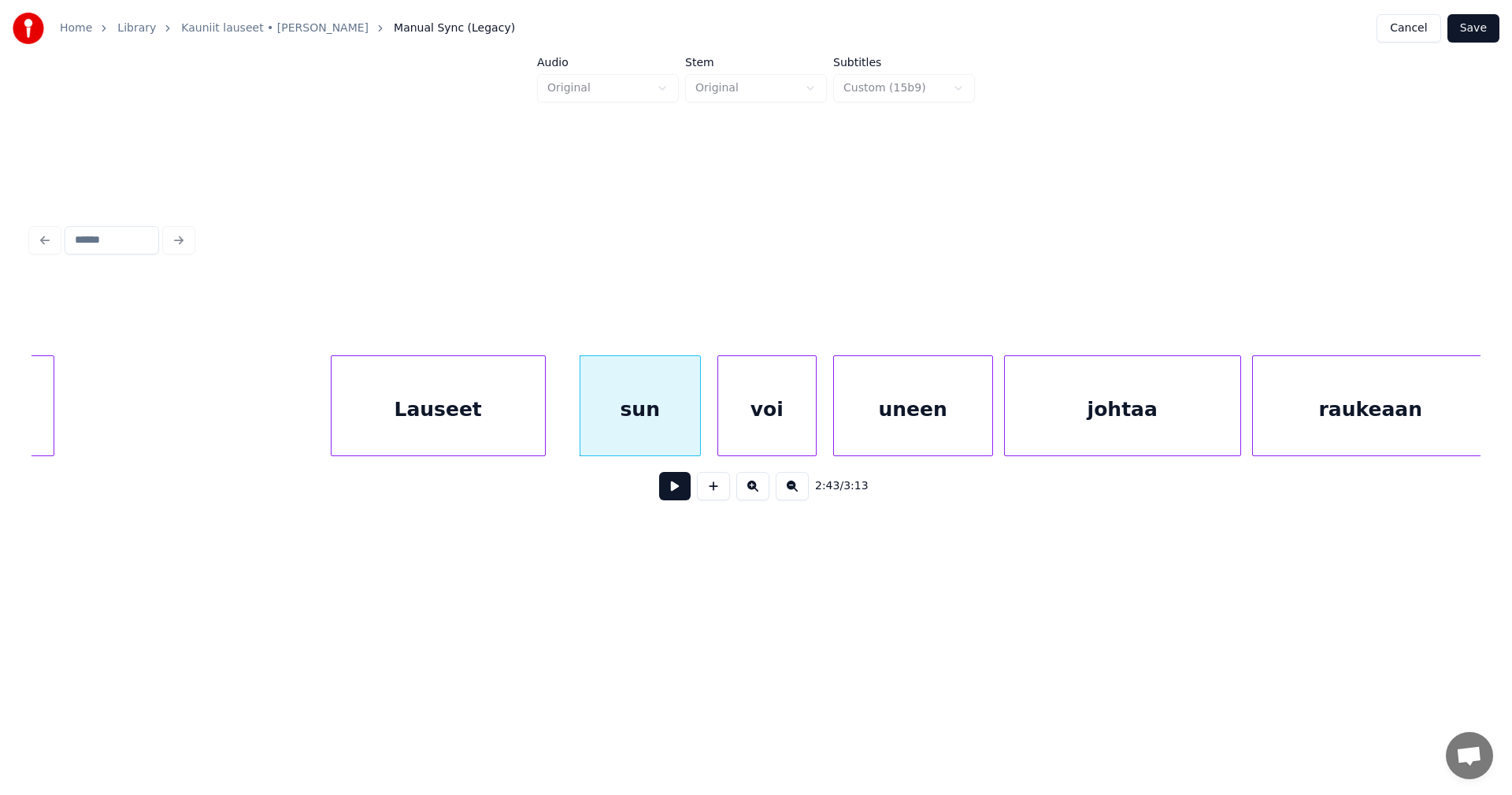
click at [476, 430] on div "Lauseet" at bounding box center [438, 409] width 213 height 107
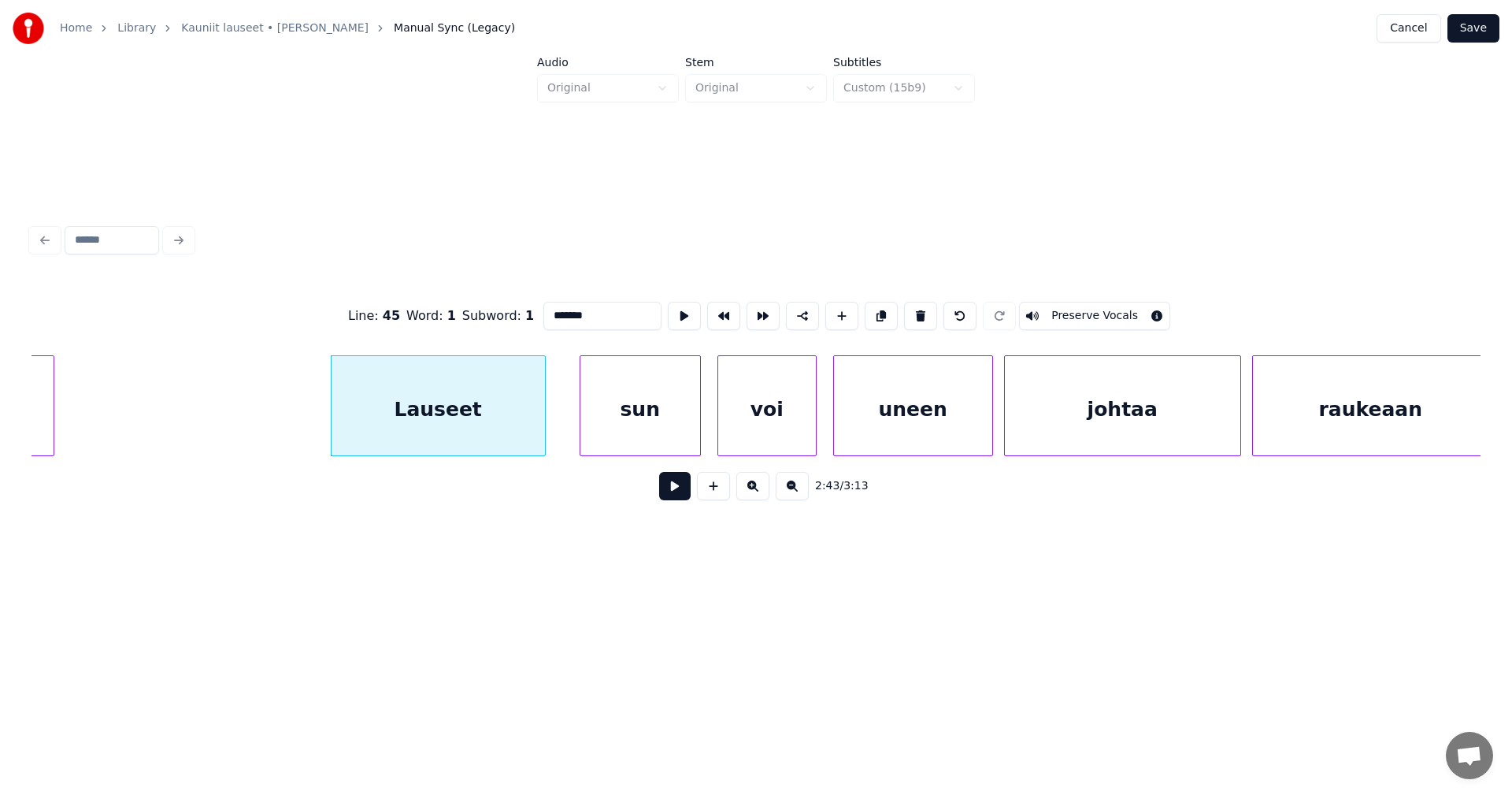
click at [670, 489] on button at bounding box center [675, 485] width 32 height 28
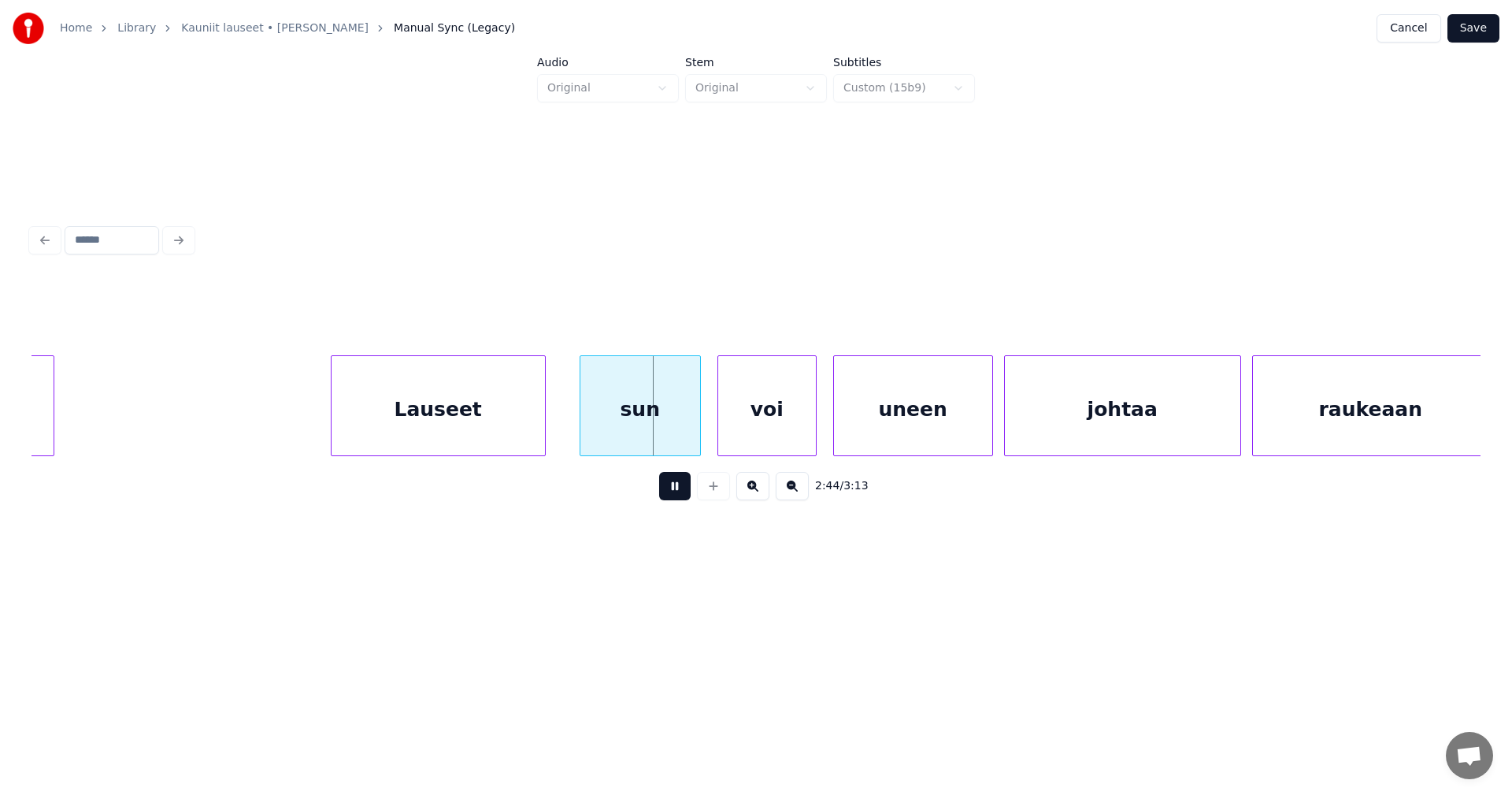
click at [668, 490] on button at bounding box center [675, 485] width 32 height 28
click at [674, 492] on button at bounding box center [675, 485] width 32 height 28
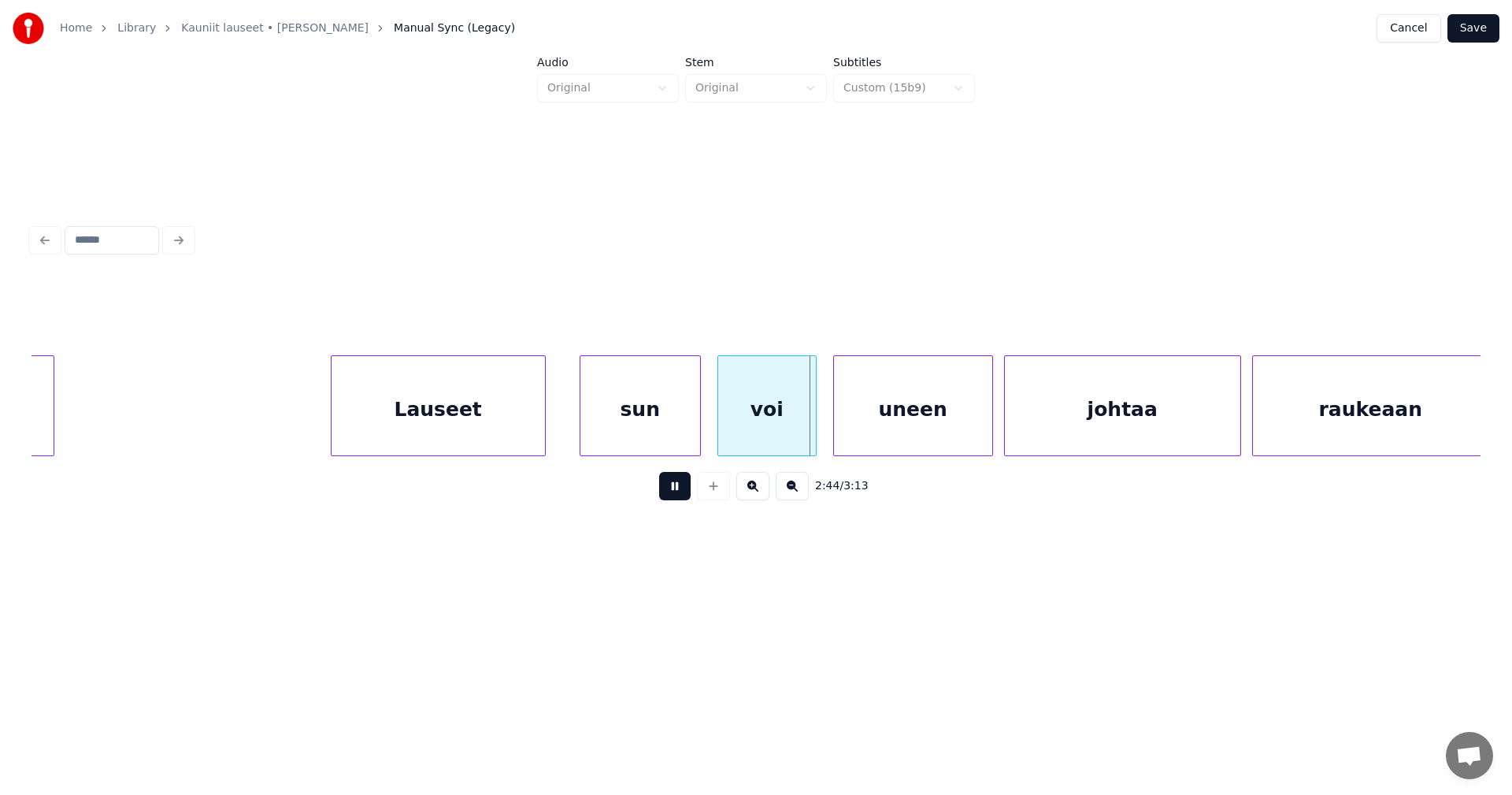
drag, startPoint x: 674, startPoint y: 492, endPoint x: 681, endPoint y: 450, distance: 42.6
click at [674, 490] on button at bounding box center [675, 485] width 32 height 28
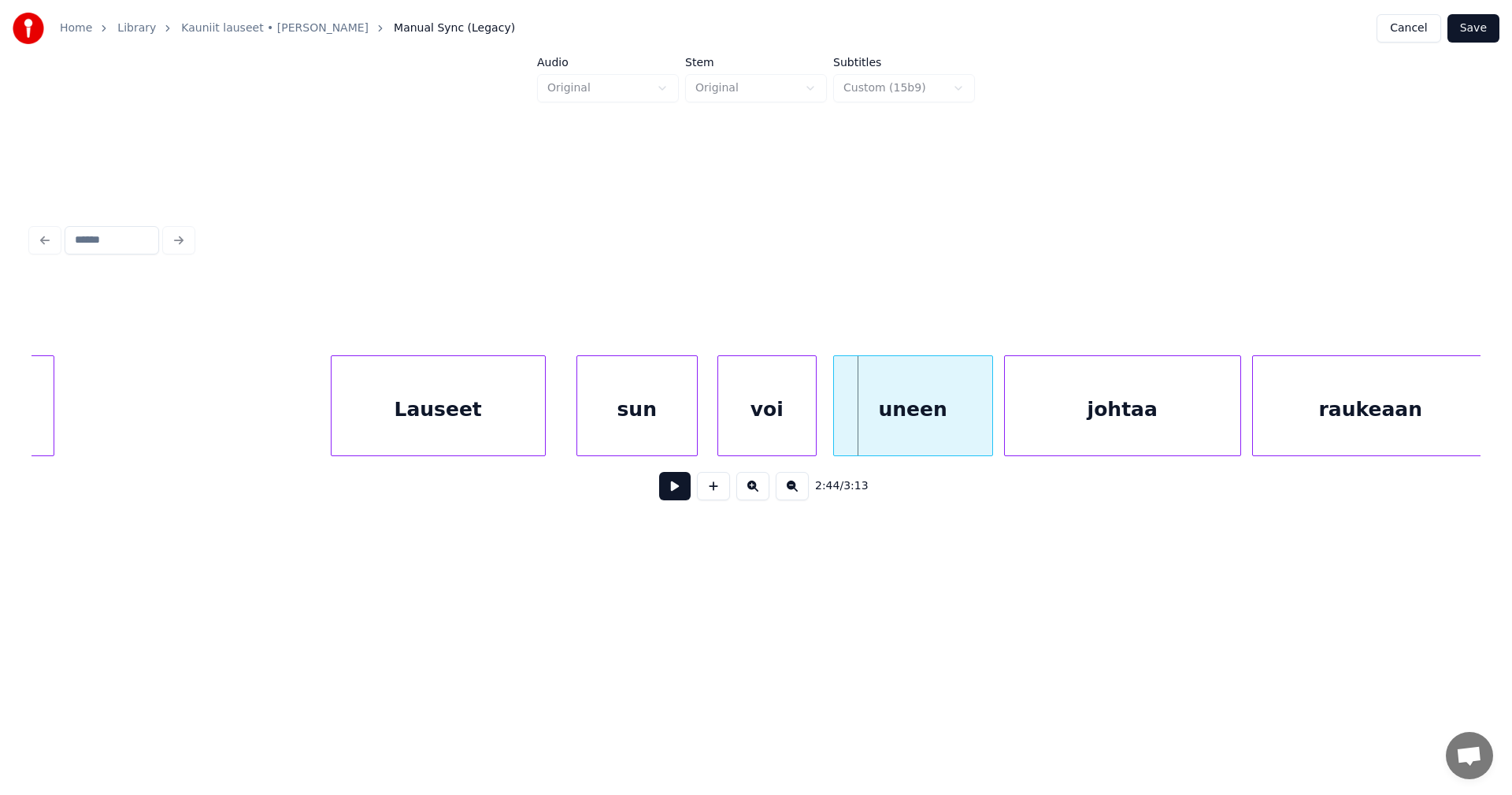
click at [660, 435] on div "sun" at bounding box center [637, 409] width 120 height 107
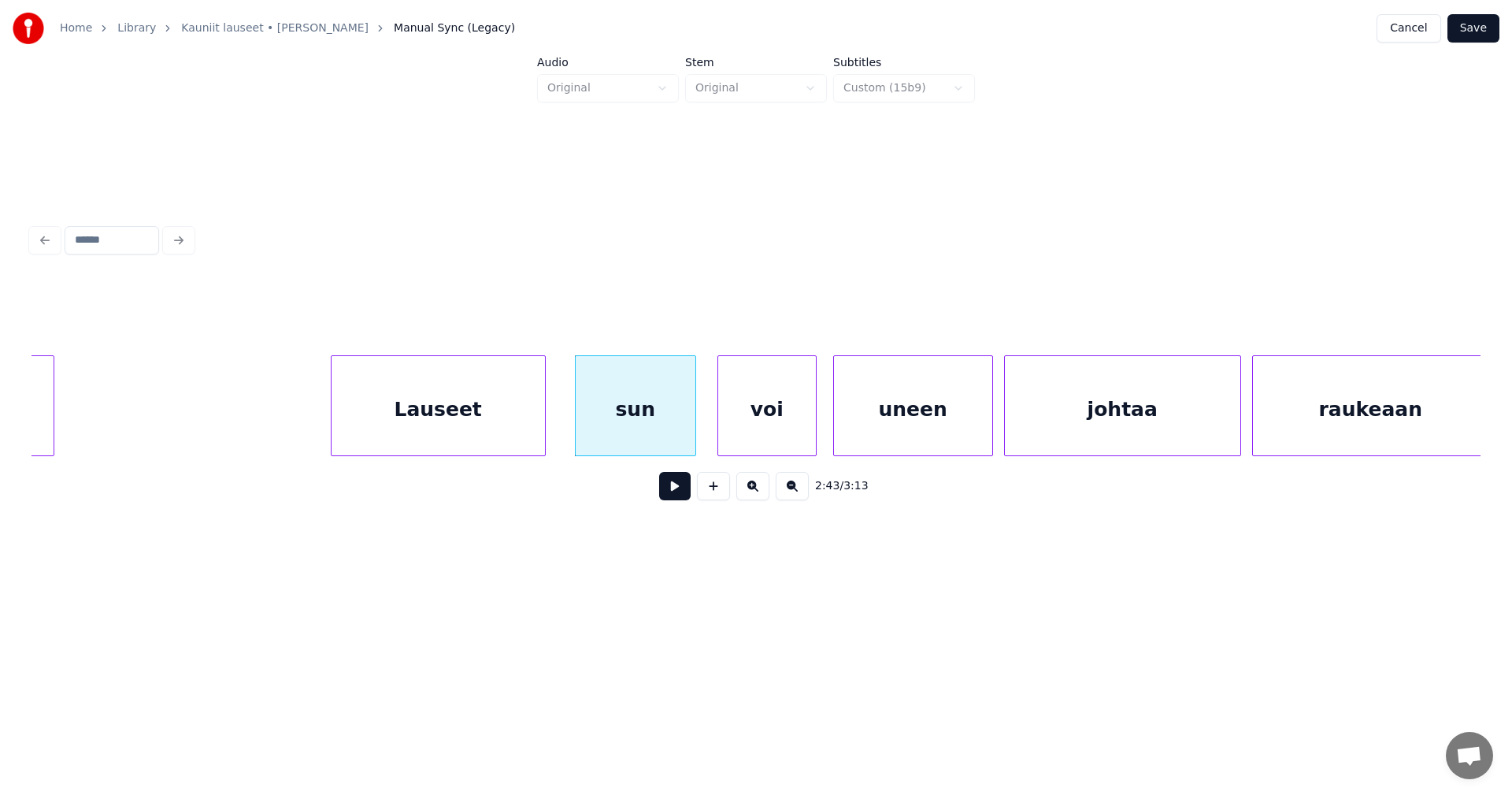
click at [675, 500] on button at bounding box center [675, 485] width 32 height 28
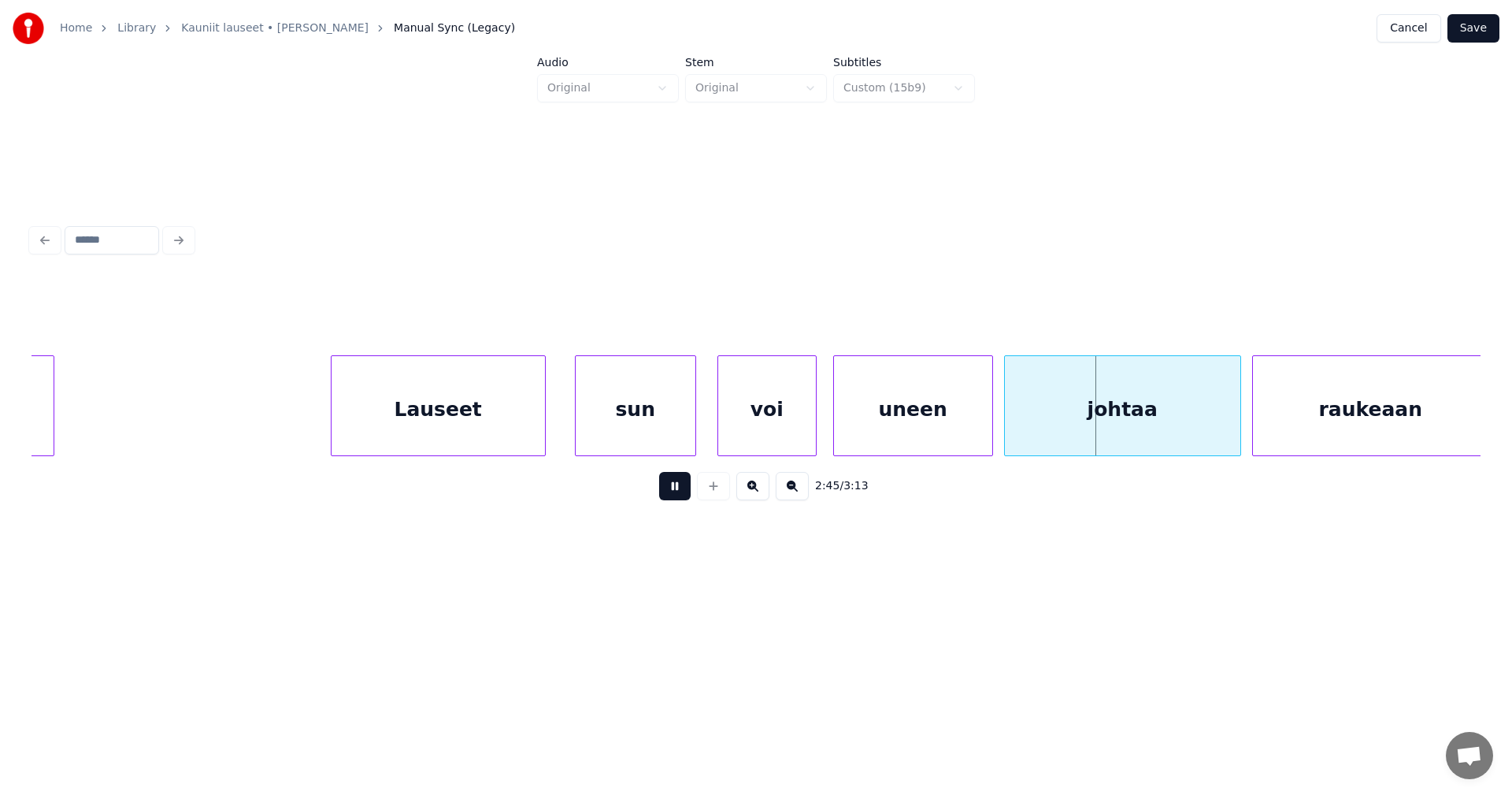
click at [675, 500] on button at bounding box center [675, 485] width 32 height 28
click at [986, 436] on div at bounding box center [985, 405] width 5 height 99
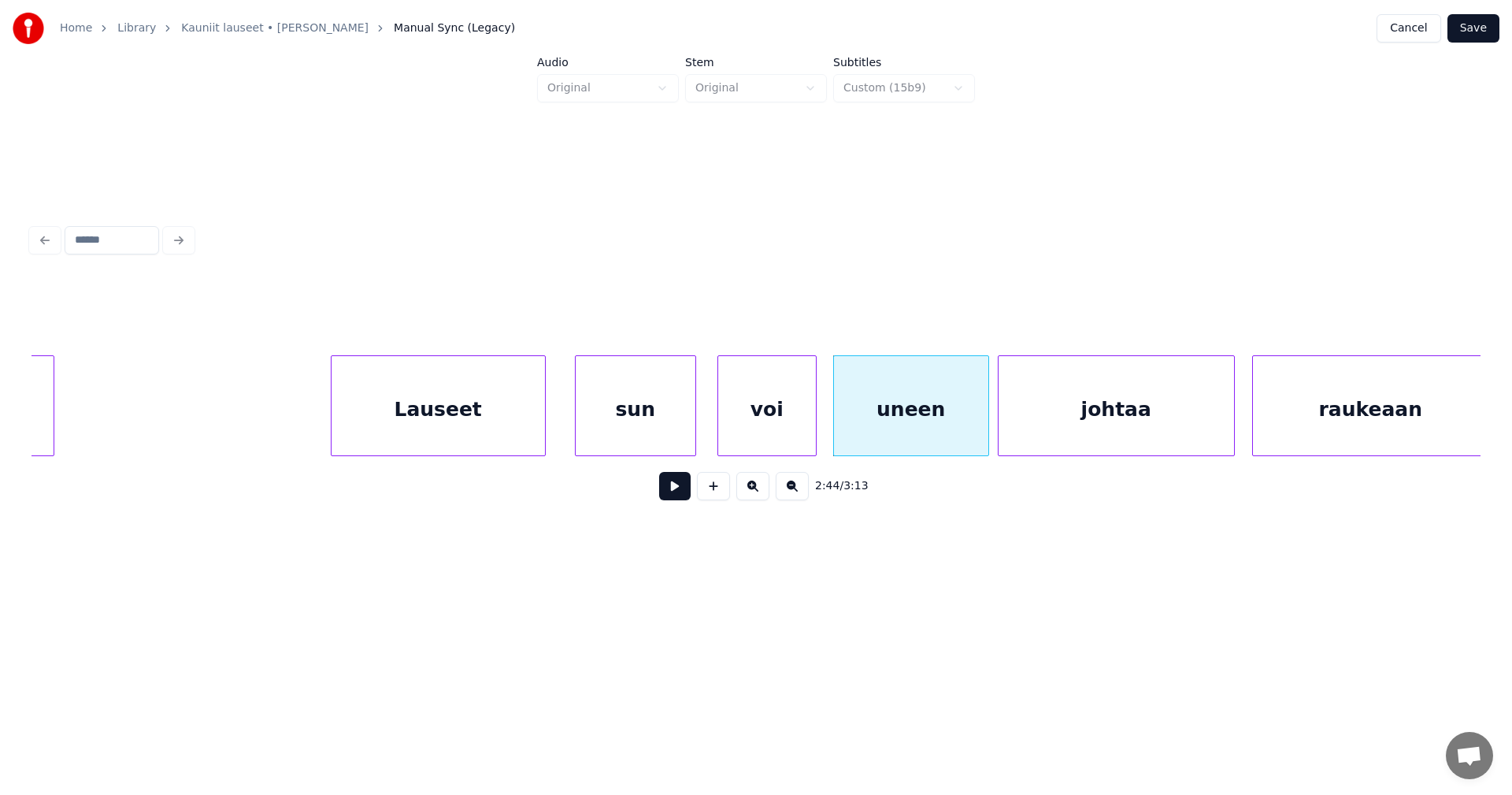
click at [1049, 436] on div "johtaa" at bounding box center [1116, 409] width 235 height 107
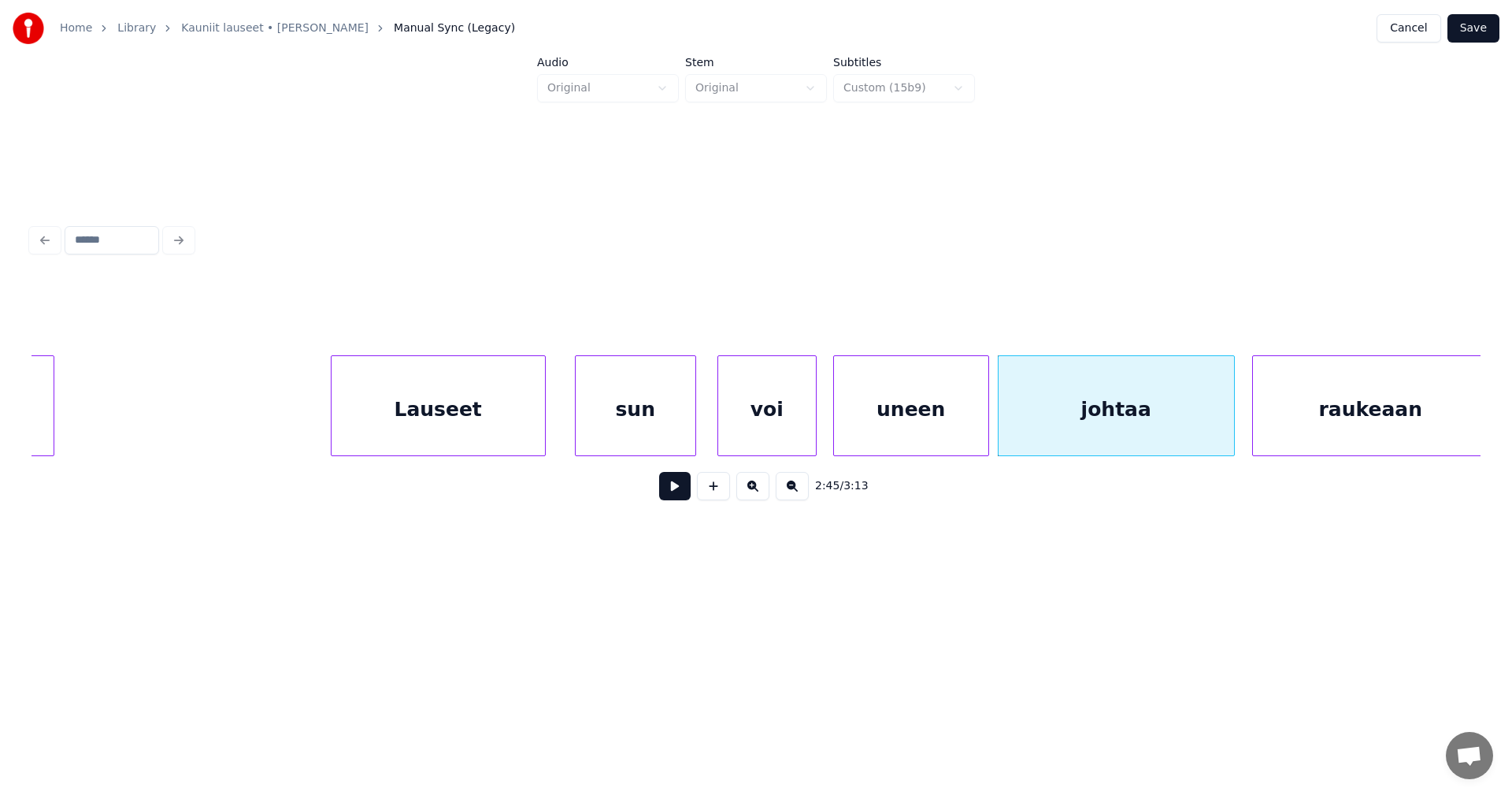
click at [674, 498] on button at bounding box center [675, 485] width 32 height 28
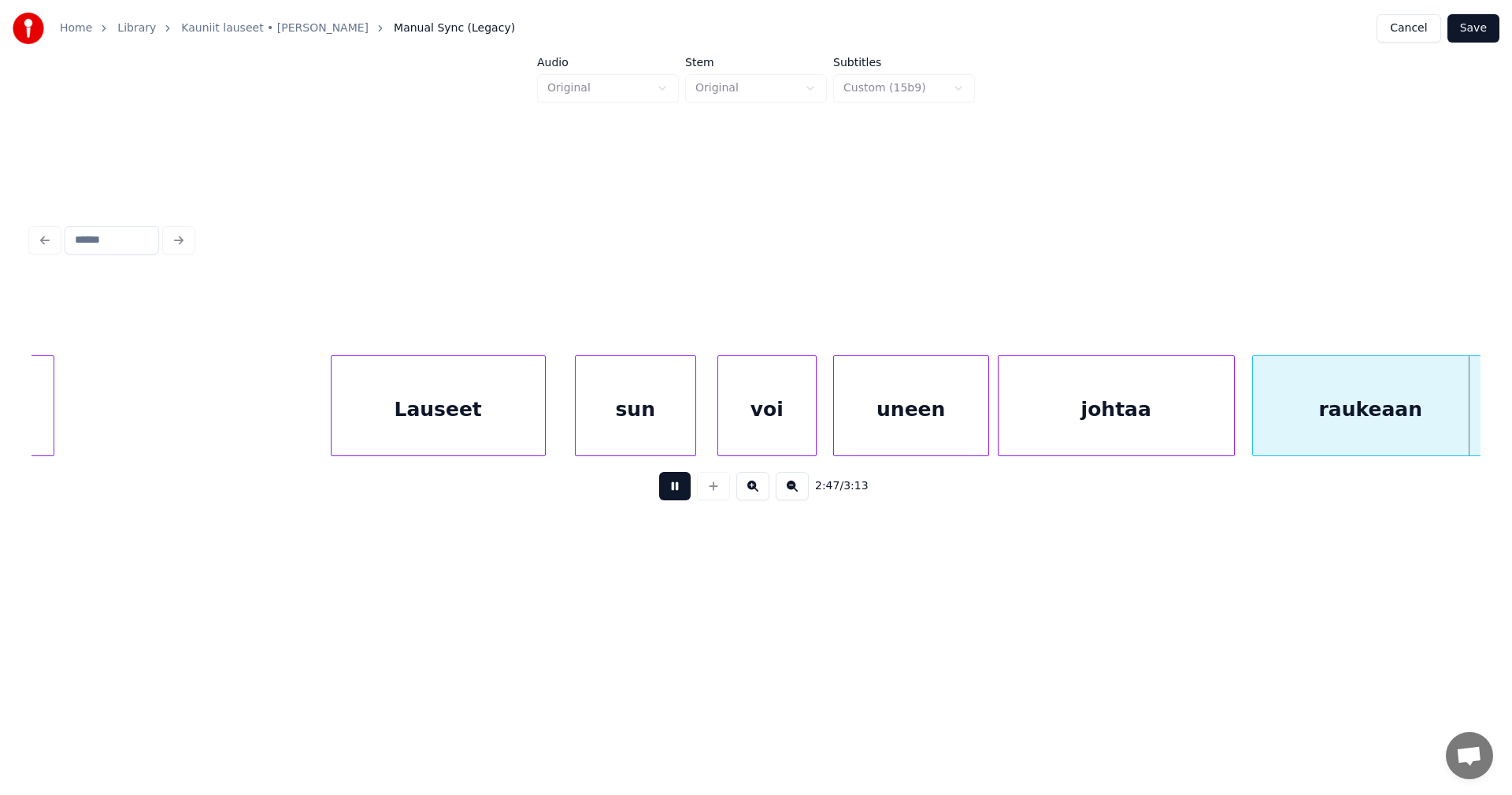
scroll to position [0, 46098]
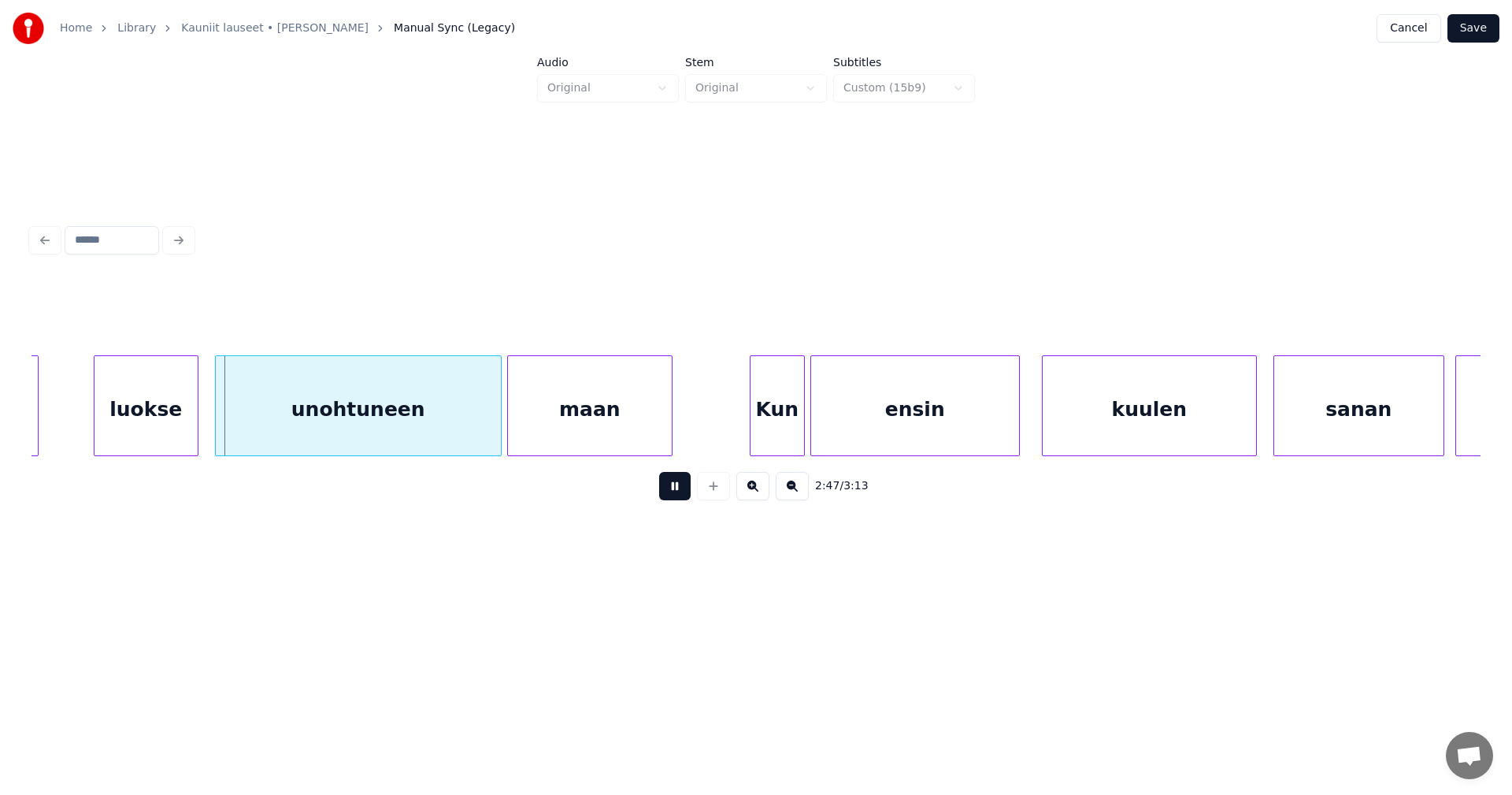
drag, startPoint x: 676, startPoint y: 498, endPoint x: 605, endPoint y: 496, distance: 71.0
click at [676, 497] on button at bounding box center [675, 485] width 32 height 28
click at [151, 435] on div "luokse" at bounding box center [140, 409] width 103 height 107
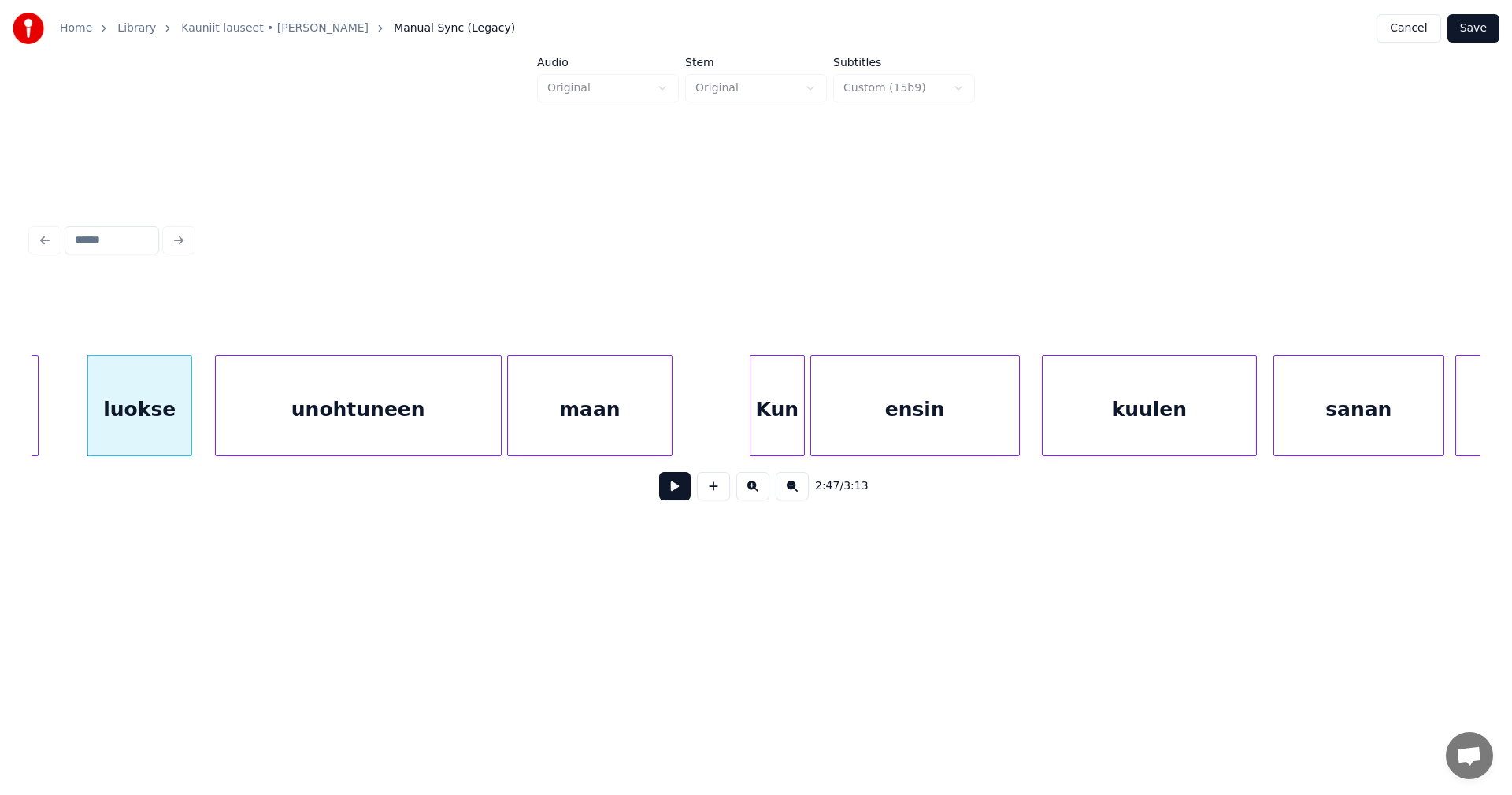
click at [464, 414] on div "unohtuneen" at bounding box center [359, 409] width 285 height 107
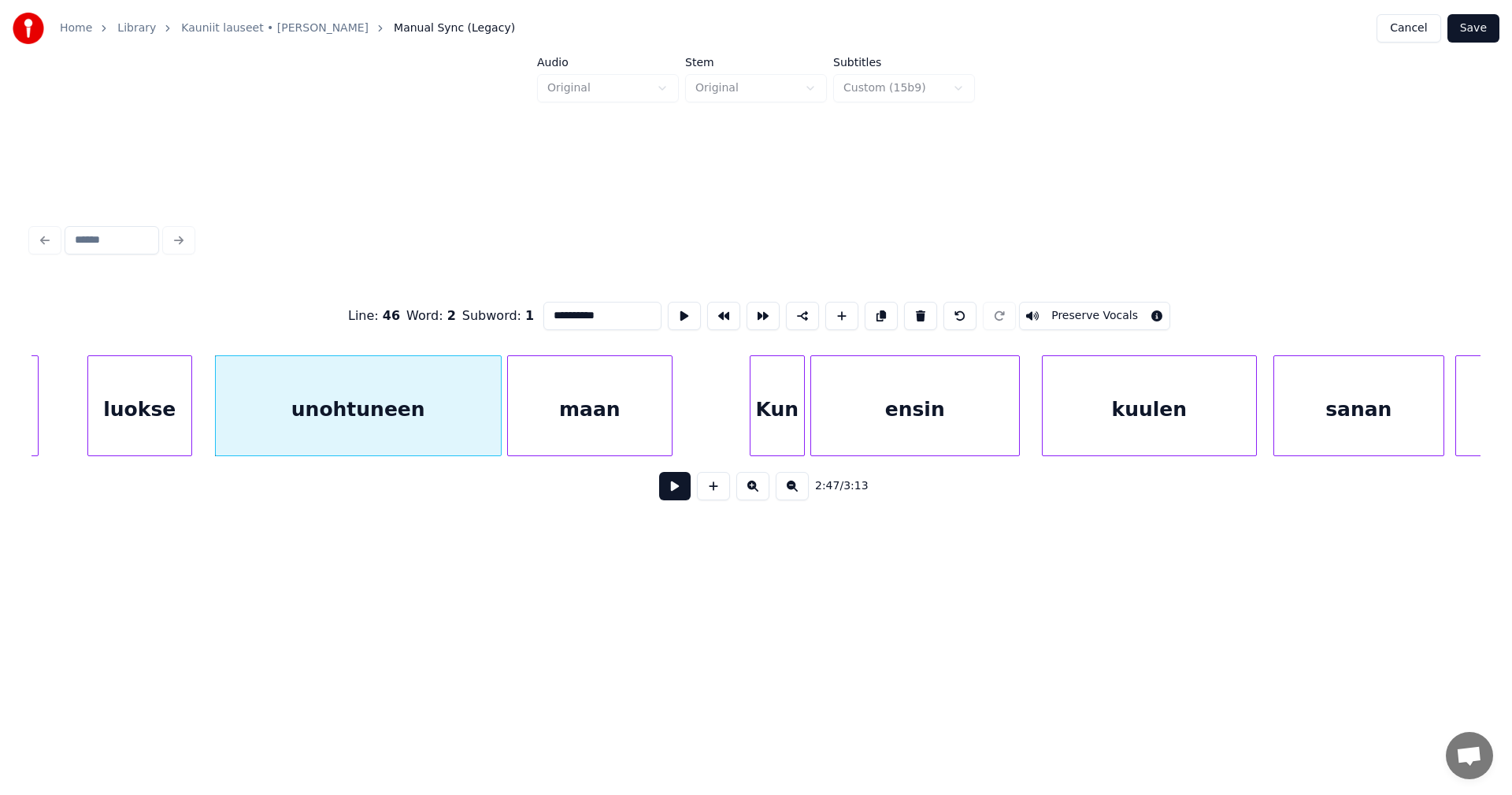
click at [675, 492] on button at bounding box center [675, 485] width 32 height 28
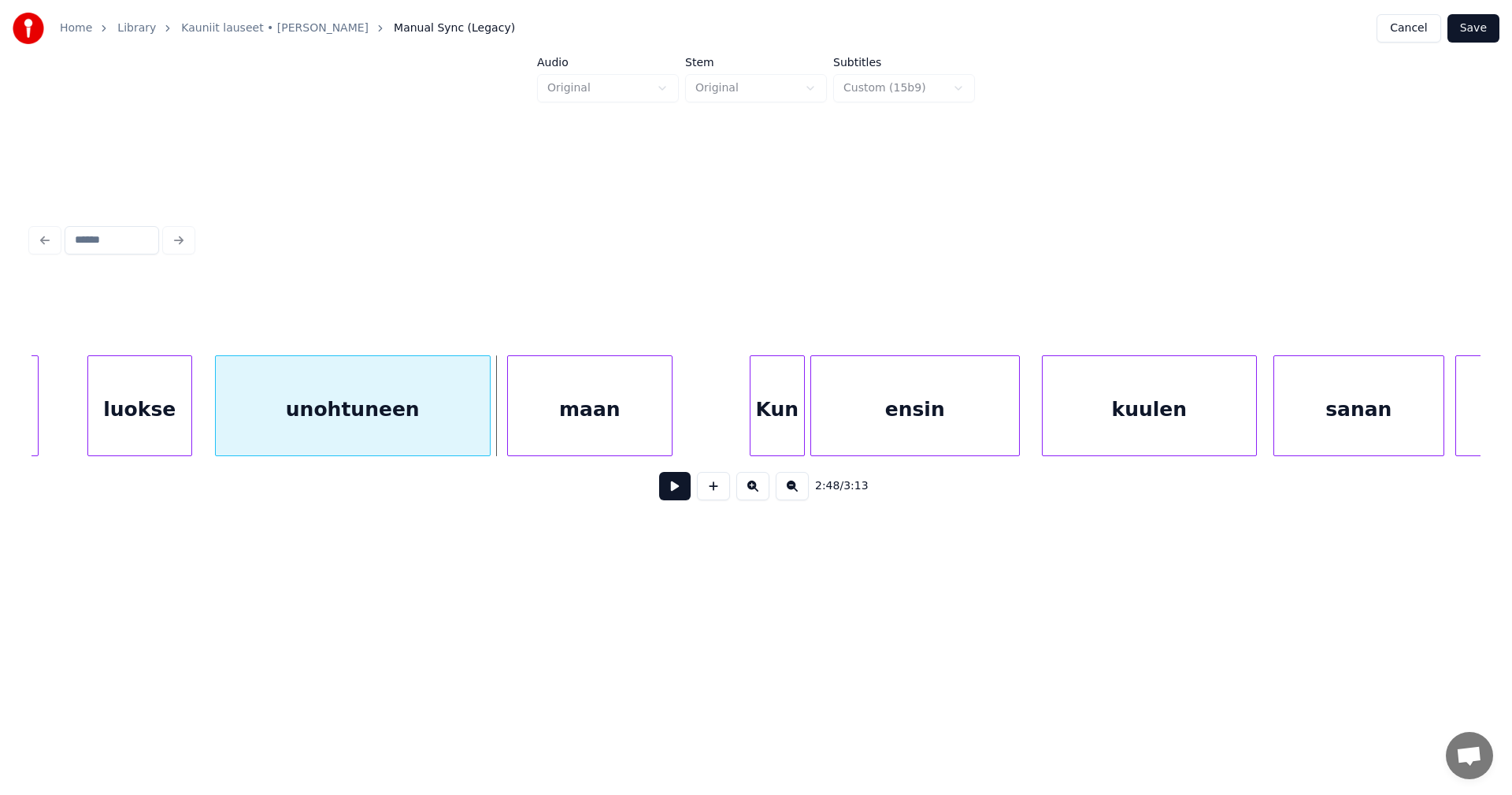
click at [486, 434] on div at bounding box center [487, 405] width 5 height 99
click at [538, 434] on div "maan" at bounding box center [585, 409] width 163 height 107
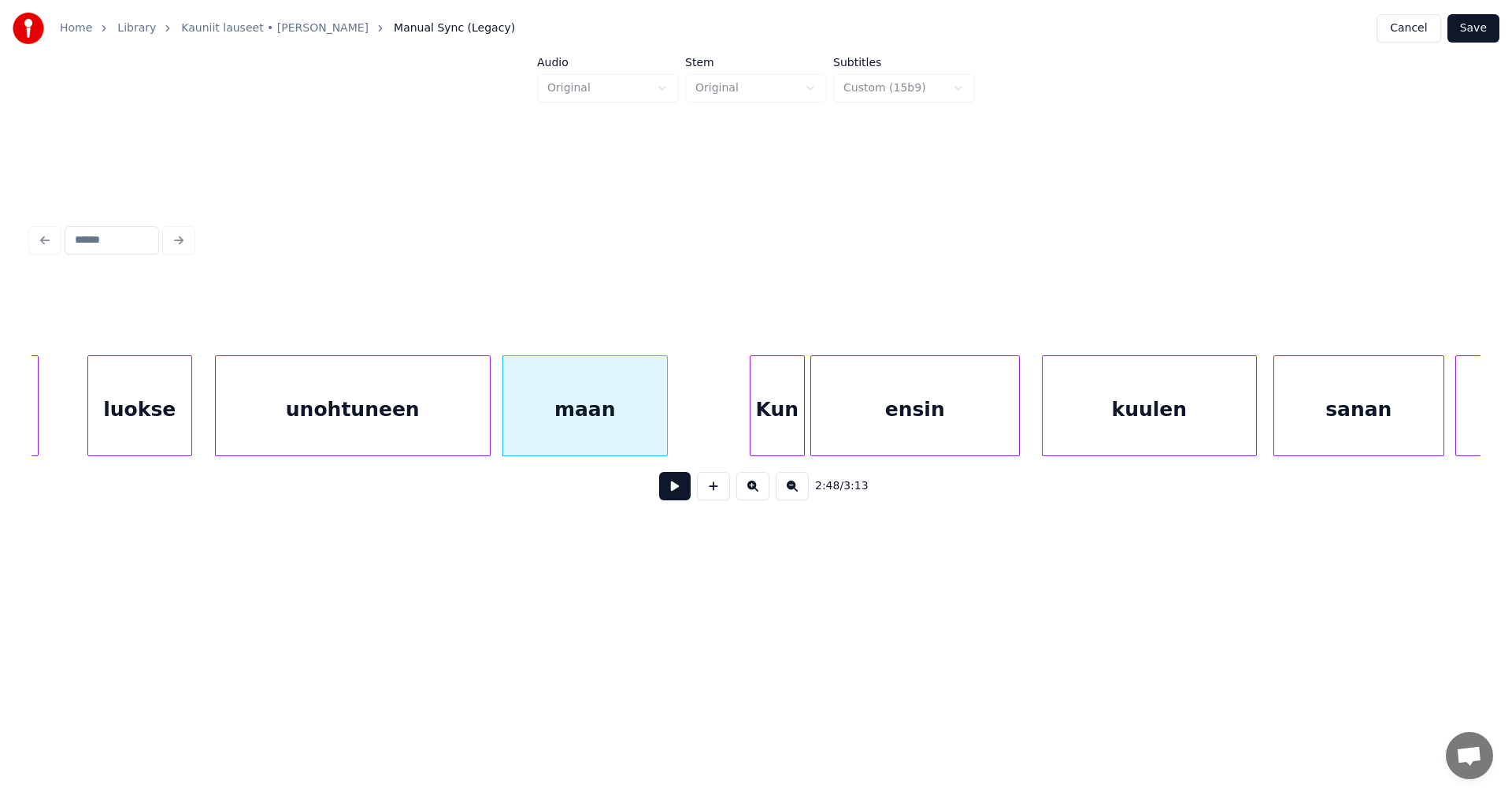
click at [678, 497] on button at bounding box center [675, 485] width 32 height 28
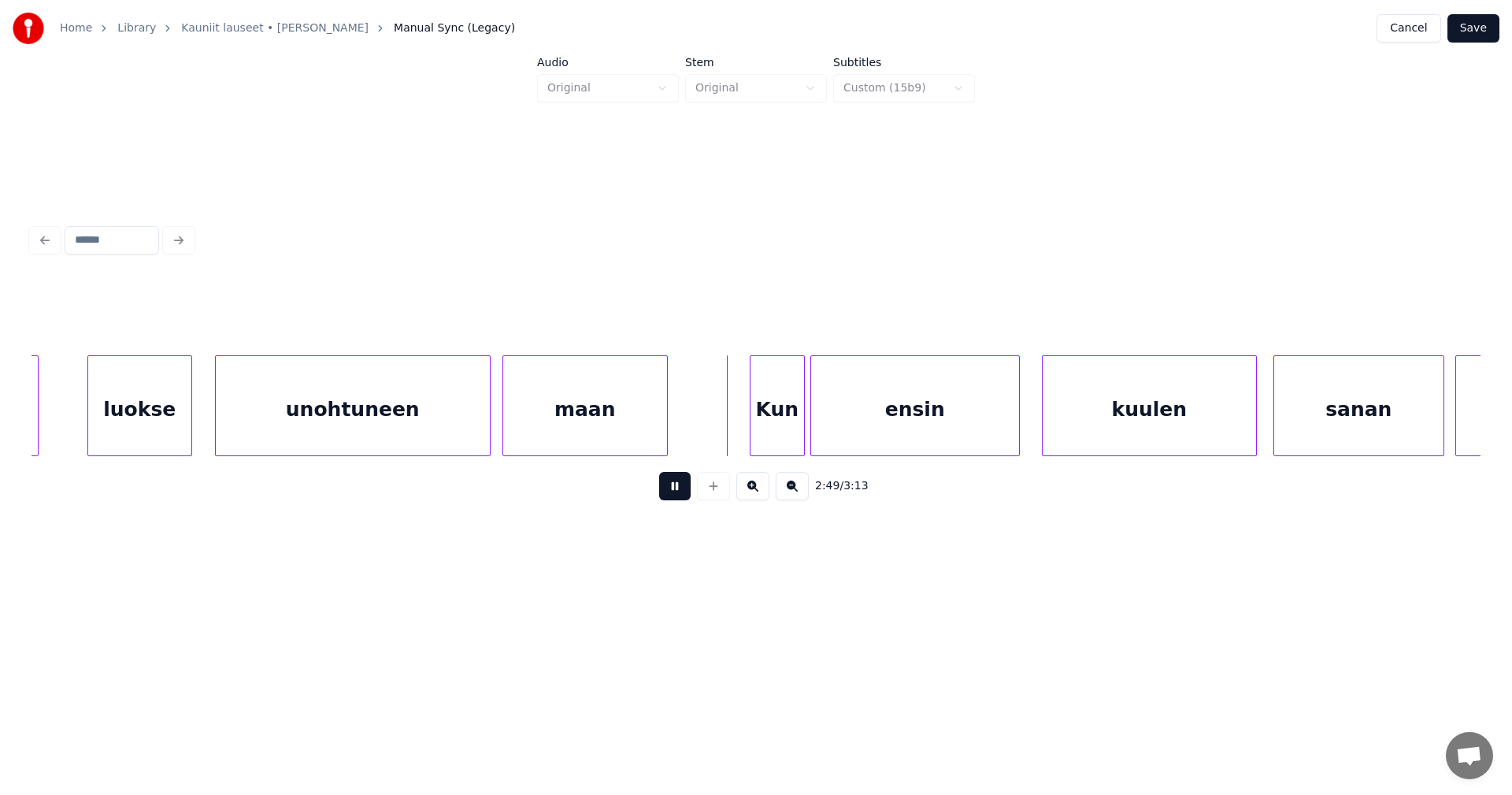
click at [681, 495] on button at bounding box center [675, 485] width 32 height 28
click at [768, 435] on div "Kun" at bounding box center [771, 409] width 54 height 107
click at [686, 493] on button at bounding box center [675, 485] width 32 height 28
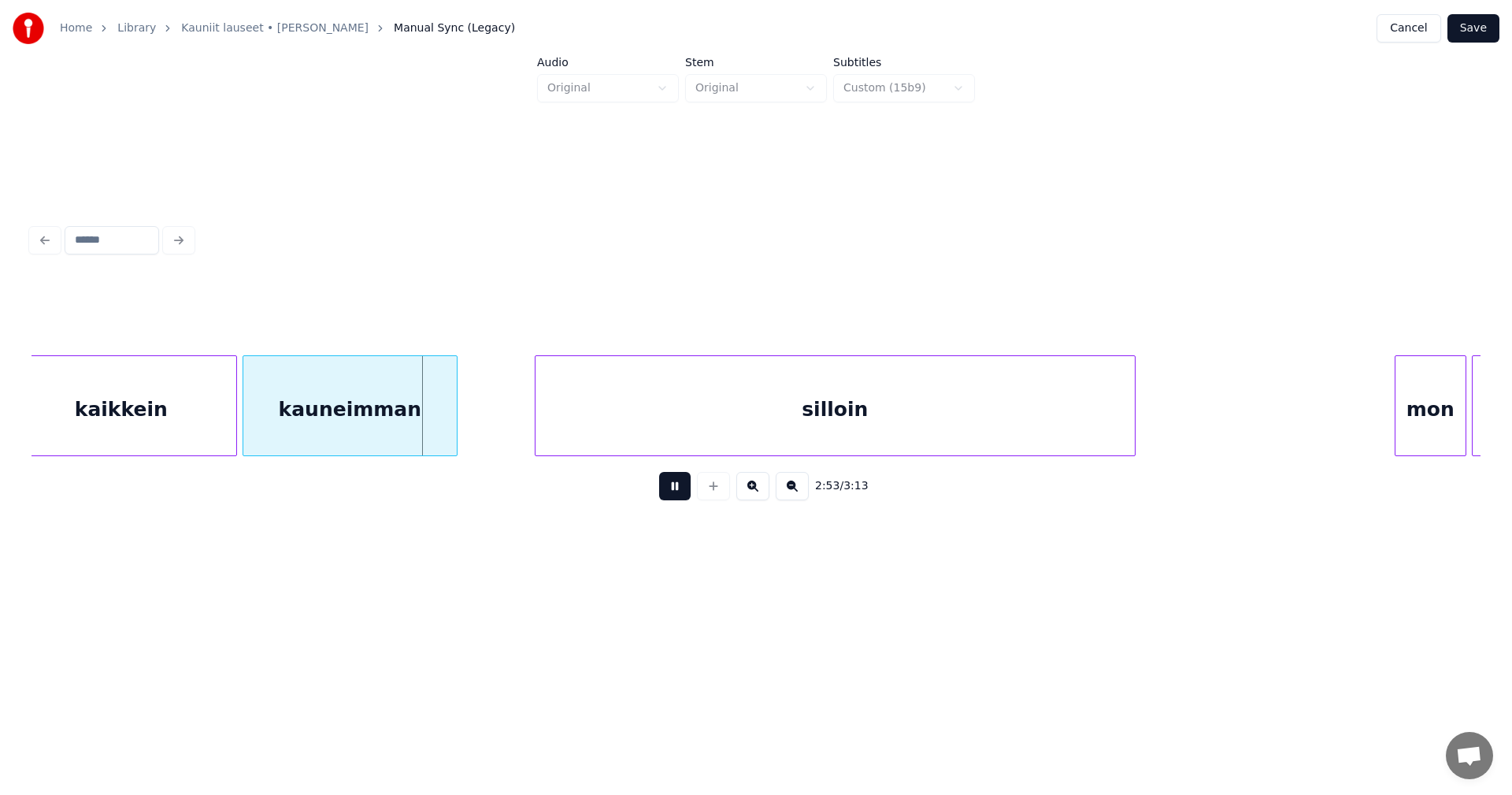
click at [684, 493] on button at bounding box center [675, 485] width 32 height 28
click at [226, 430] on div at bounding box center [228, 405] width 5 height 99
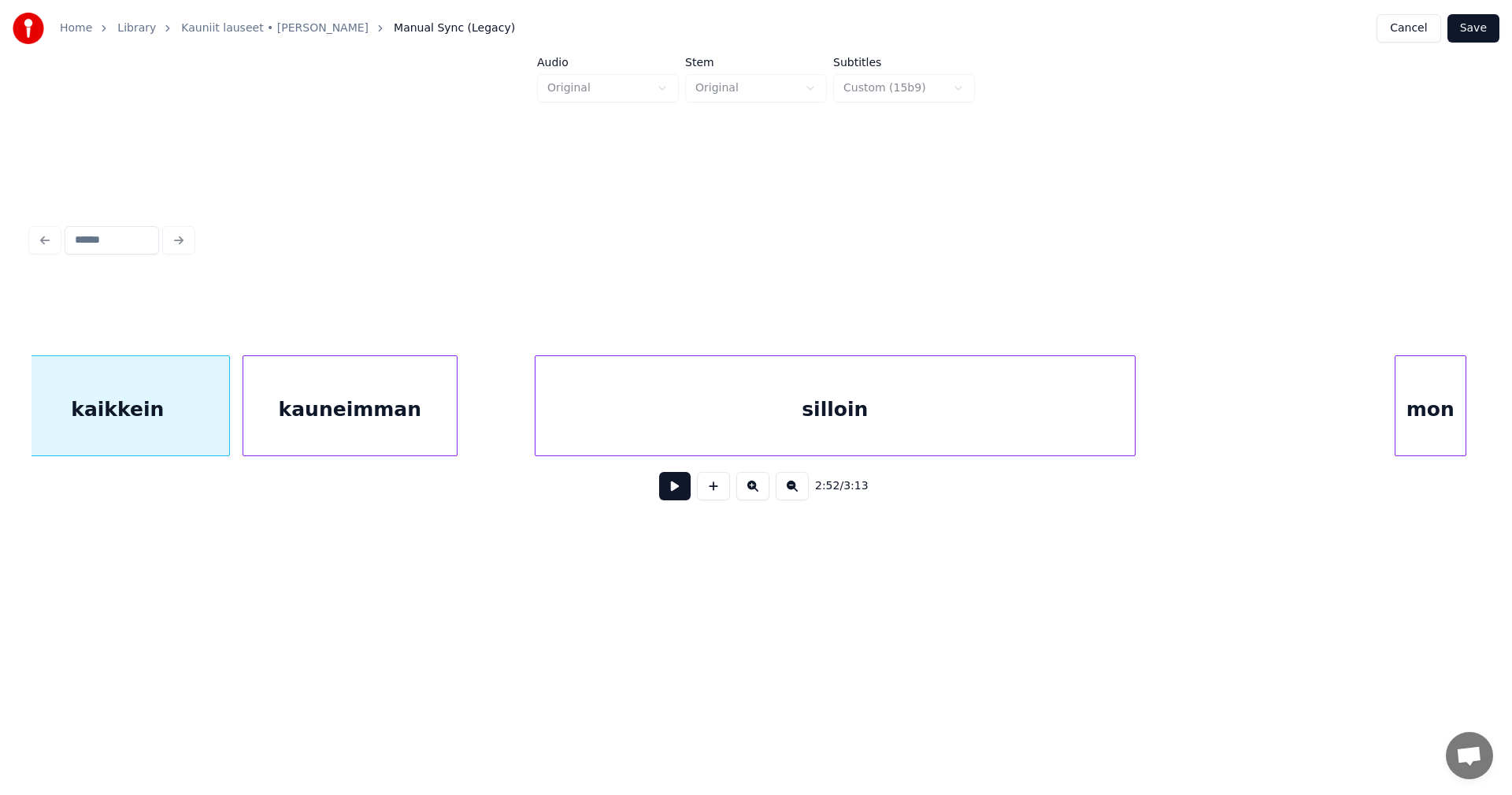
scroll to position [0, 47522]
click at [669, 487] on button at bounding box center [675, 485] width 32 height 28
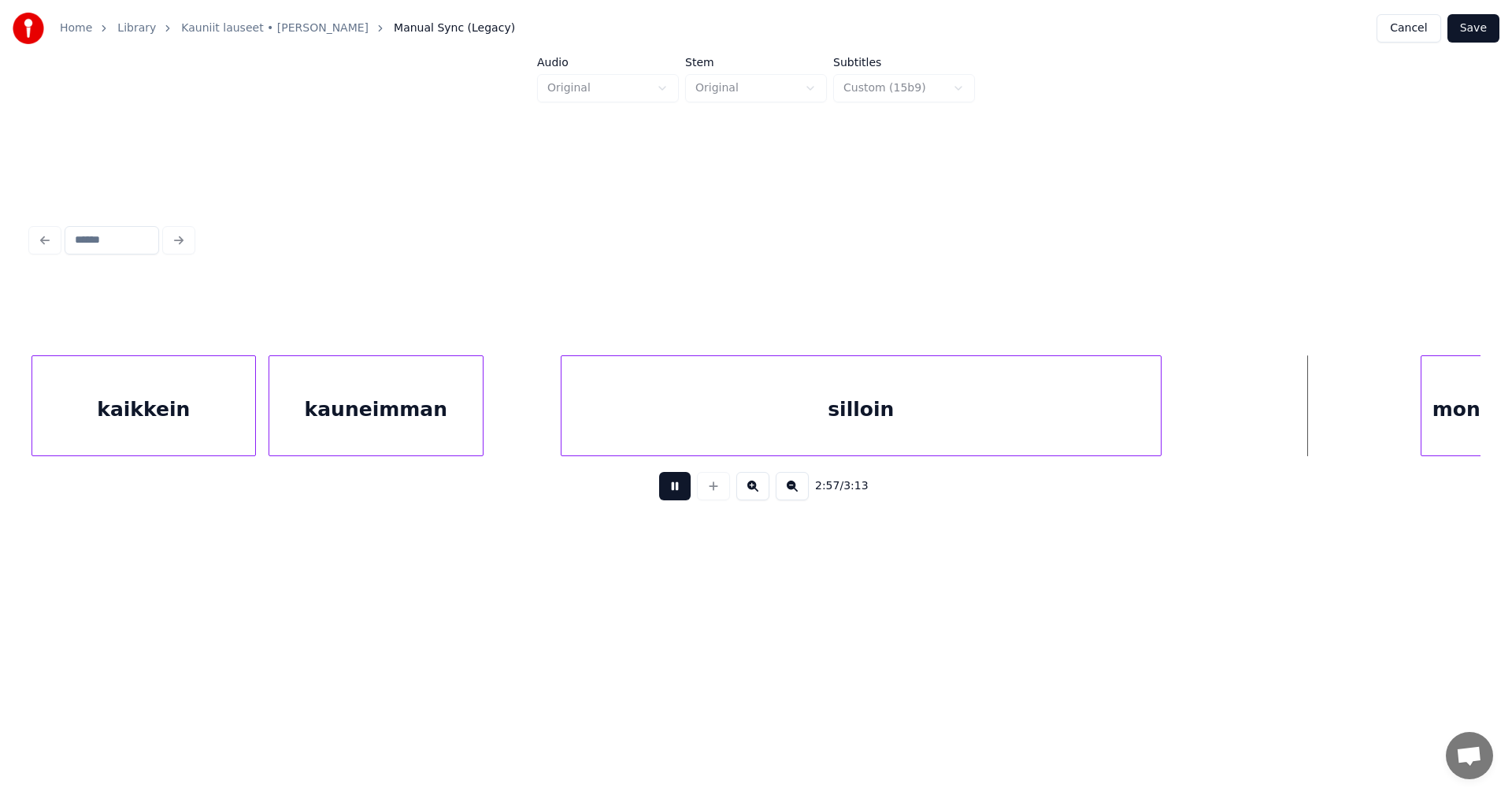
click at [672, 494] on button at bounding box center [675, 485] width 32 height 28
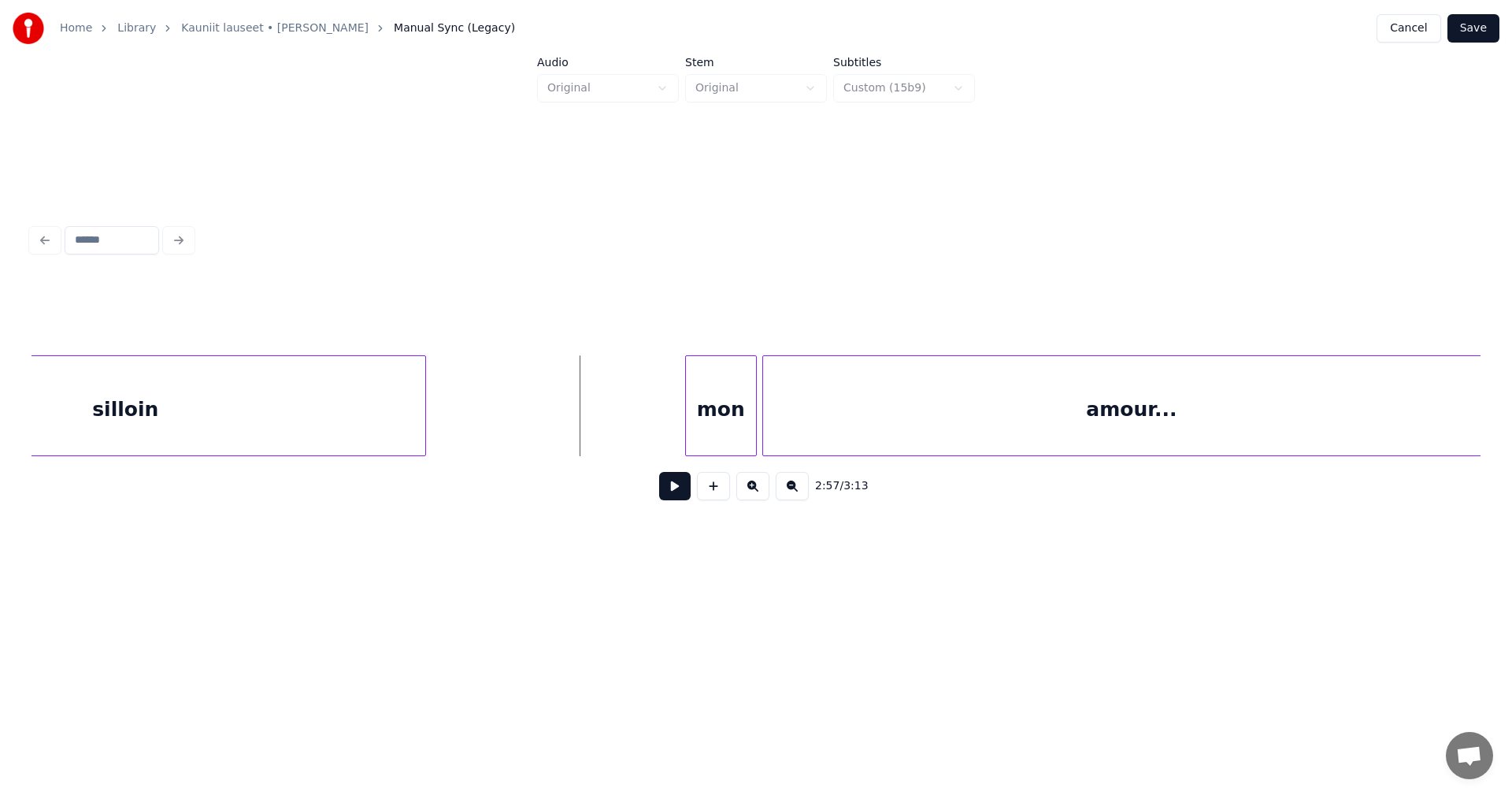
scroll to position [0, 48278]
click at [679, 430] on div "mon" at bounding box center [675, 409] width 70 height 107
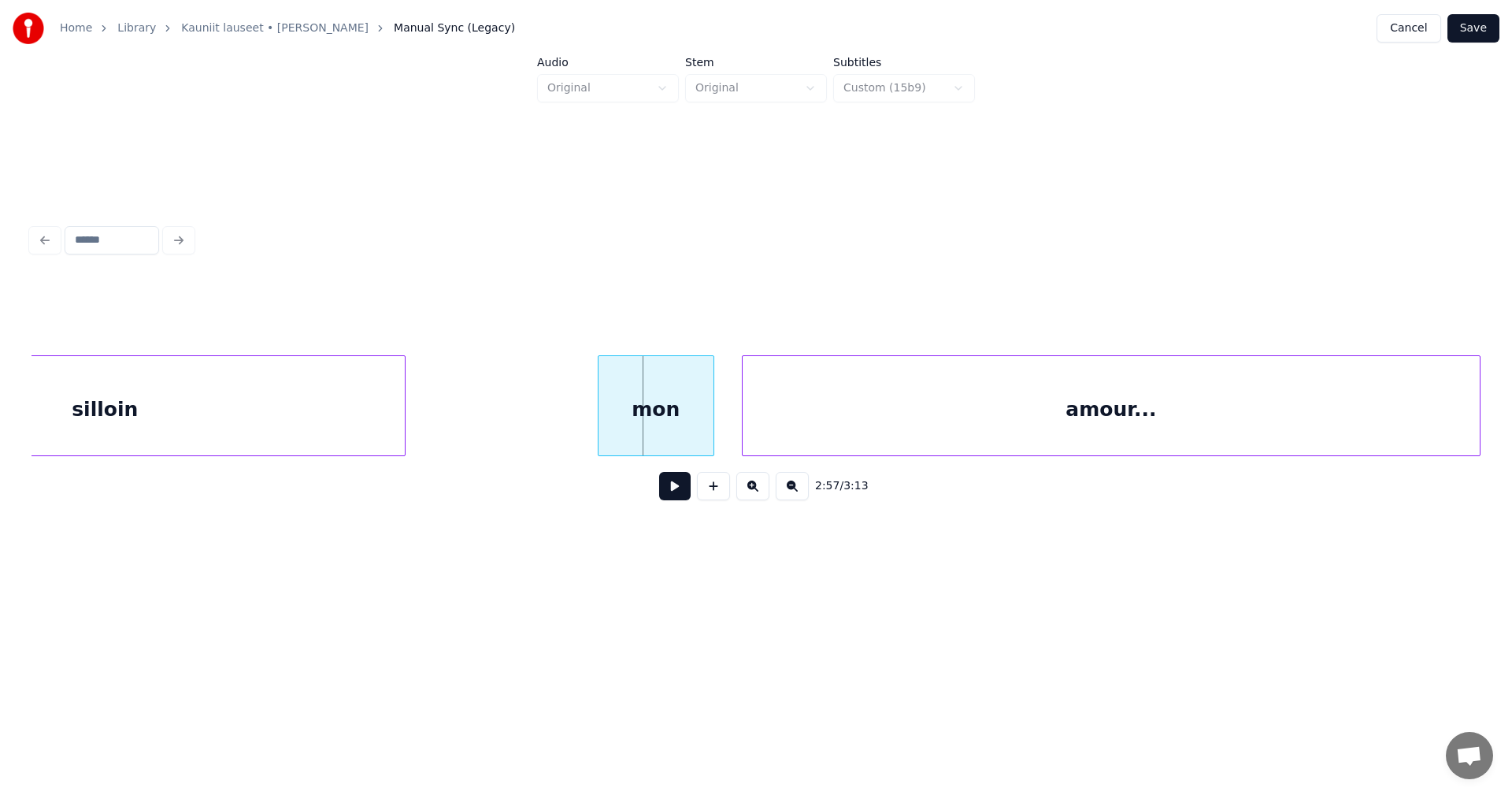
click at [603, 431] on div at bounding box center [601, 405] width 5 height 99
click at [669, 492] on button at bounding box center [675, 485] width 32 height 28
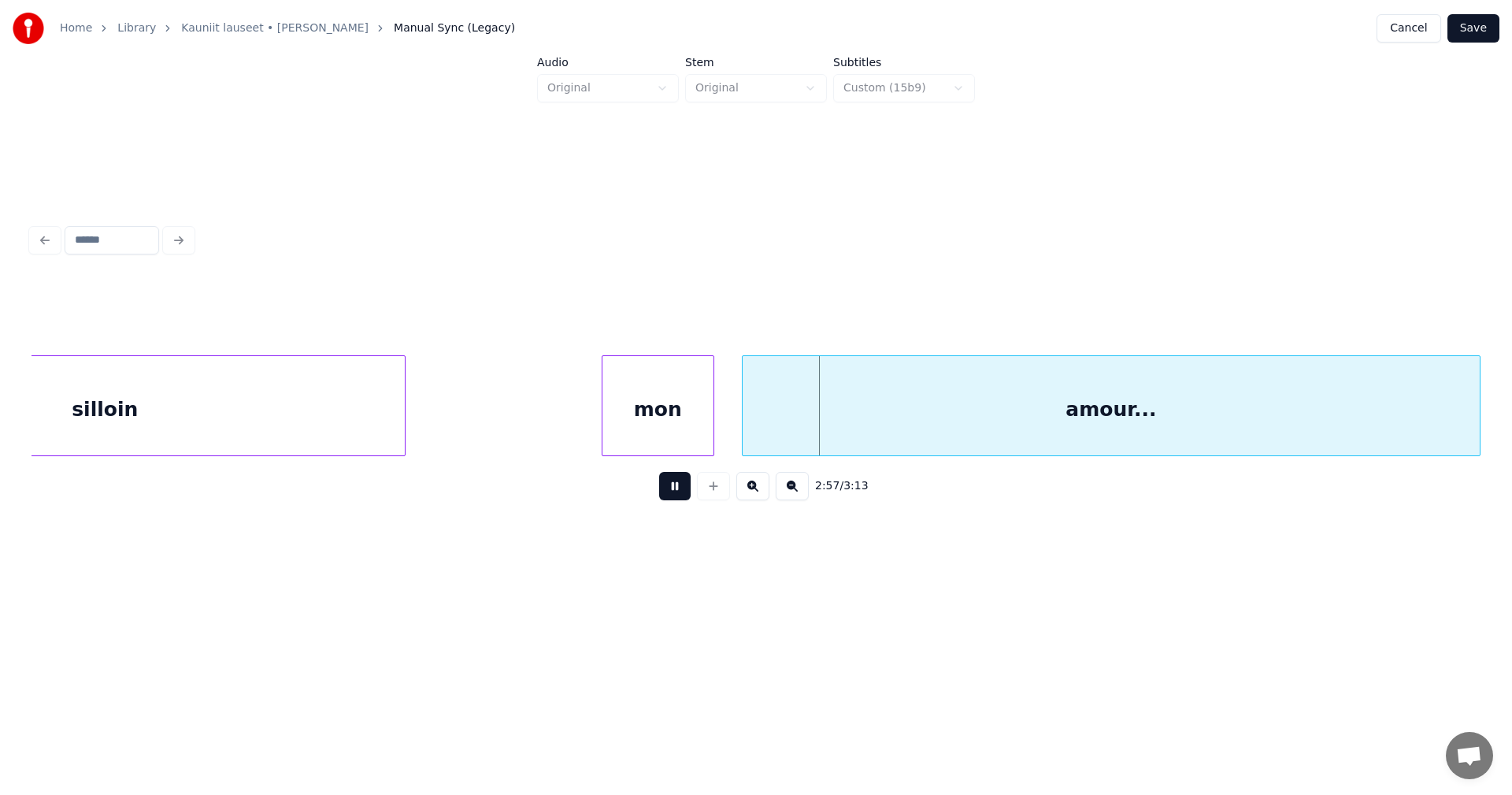
click at [670, 492] on button at bounding box center [675, 485] width 32 height 28
click at [779, 438] on div "amour..." at bounding box center [1105, 409] width 737 height 107
click at [679, 489] on button at bounding box center [675, 485] width 32 height 28
click at [707, 424] on div at bounding box center [709, 405] width 5 height 99
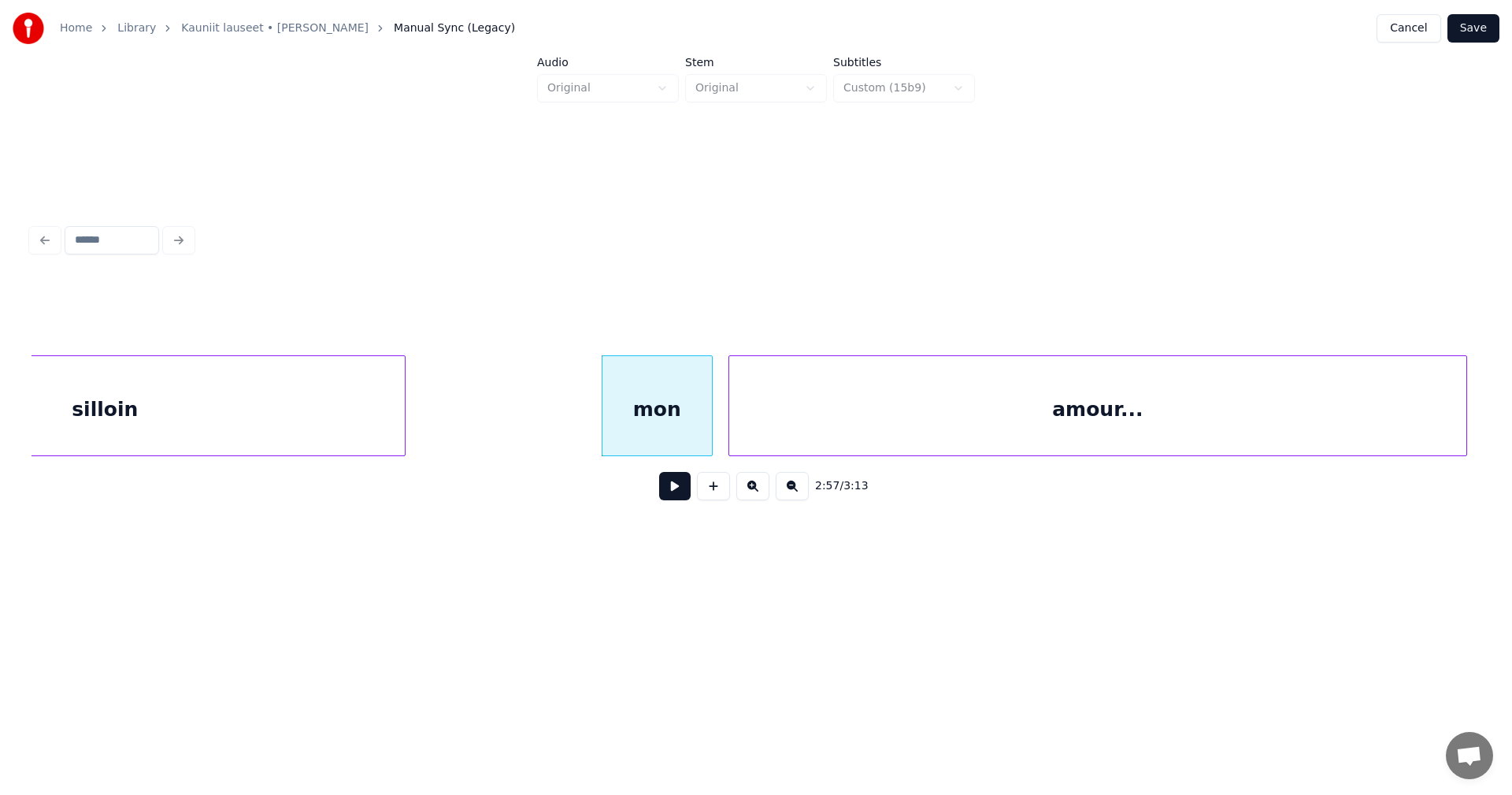
click at [744, 425] on div "amour..." at bounding box center [1098, 409] width 737 height 107
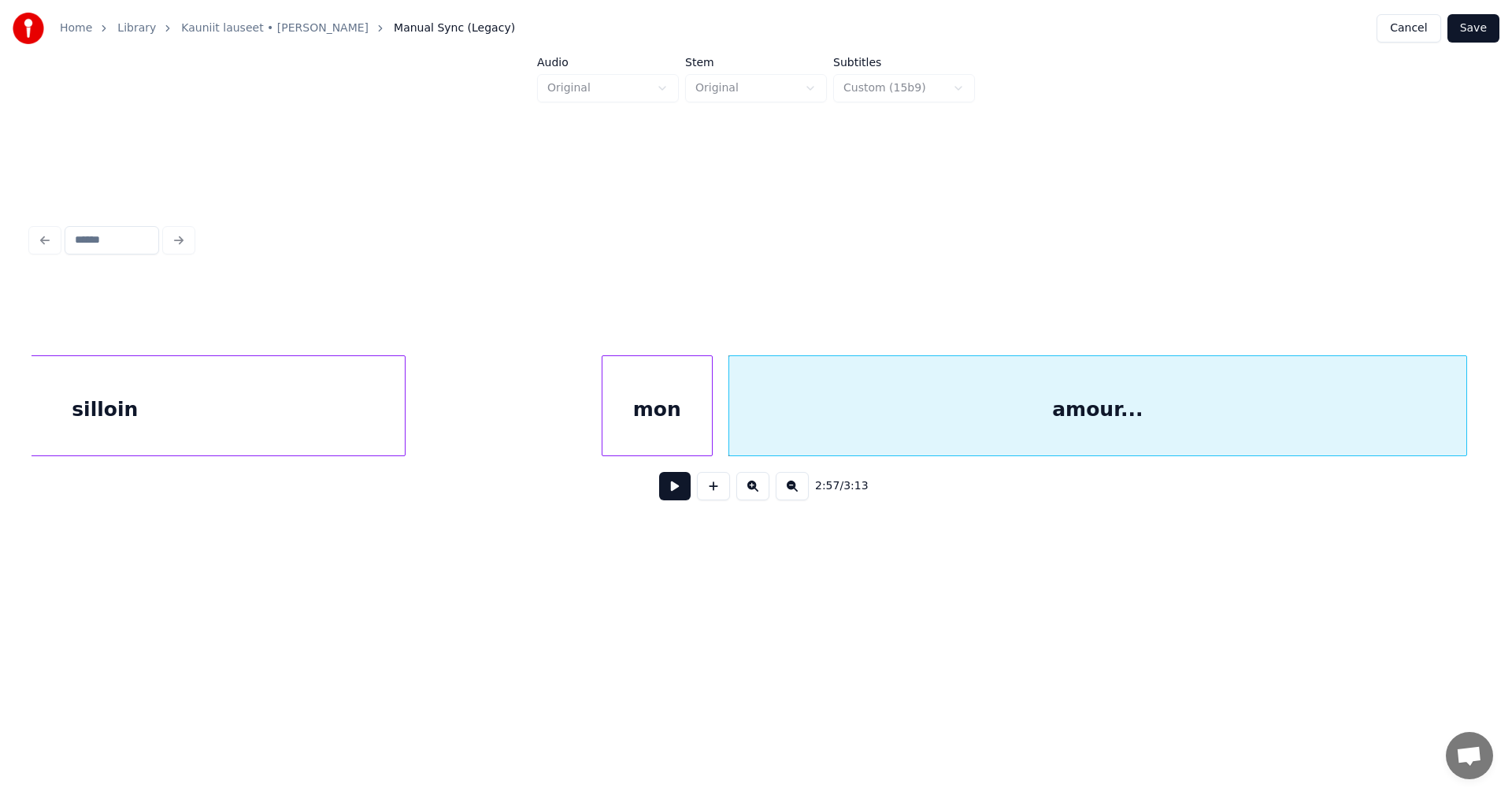
click at [705, 429] on div "mon" at bounding box center [657, 409] width 110 height 107
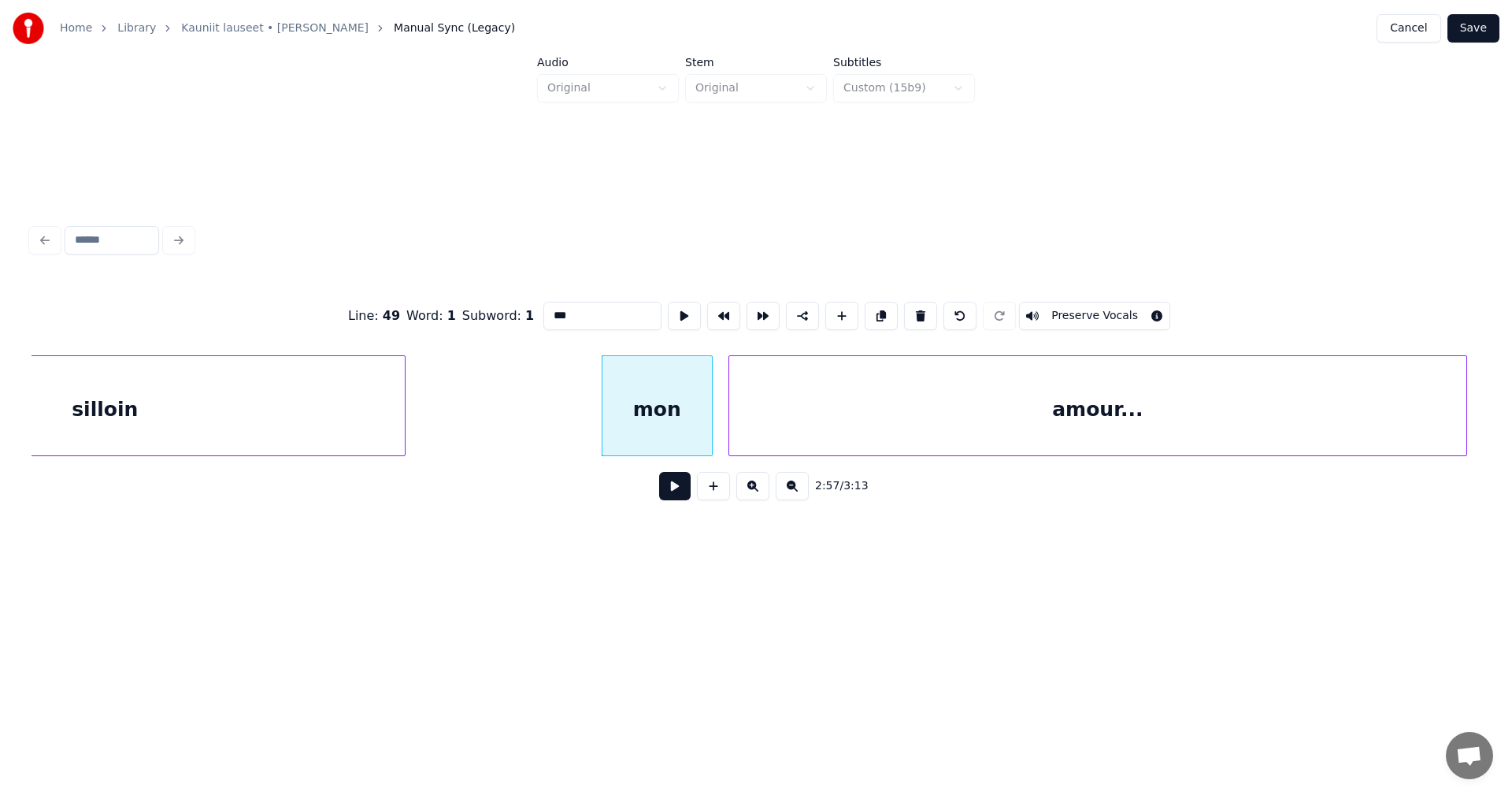
click at [676, 490] on button at bounding box center [675, 485] width 32 height 28
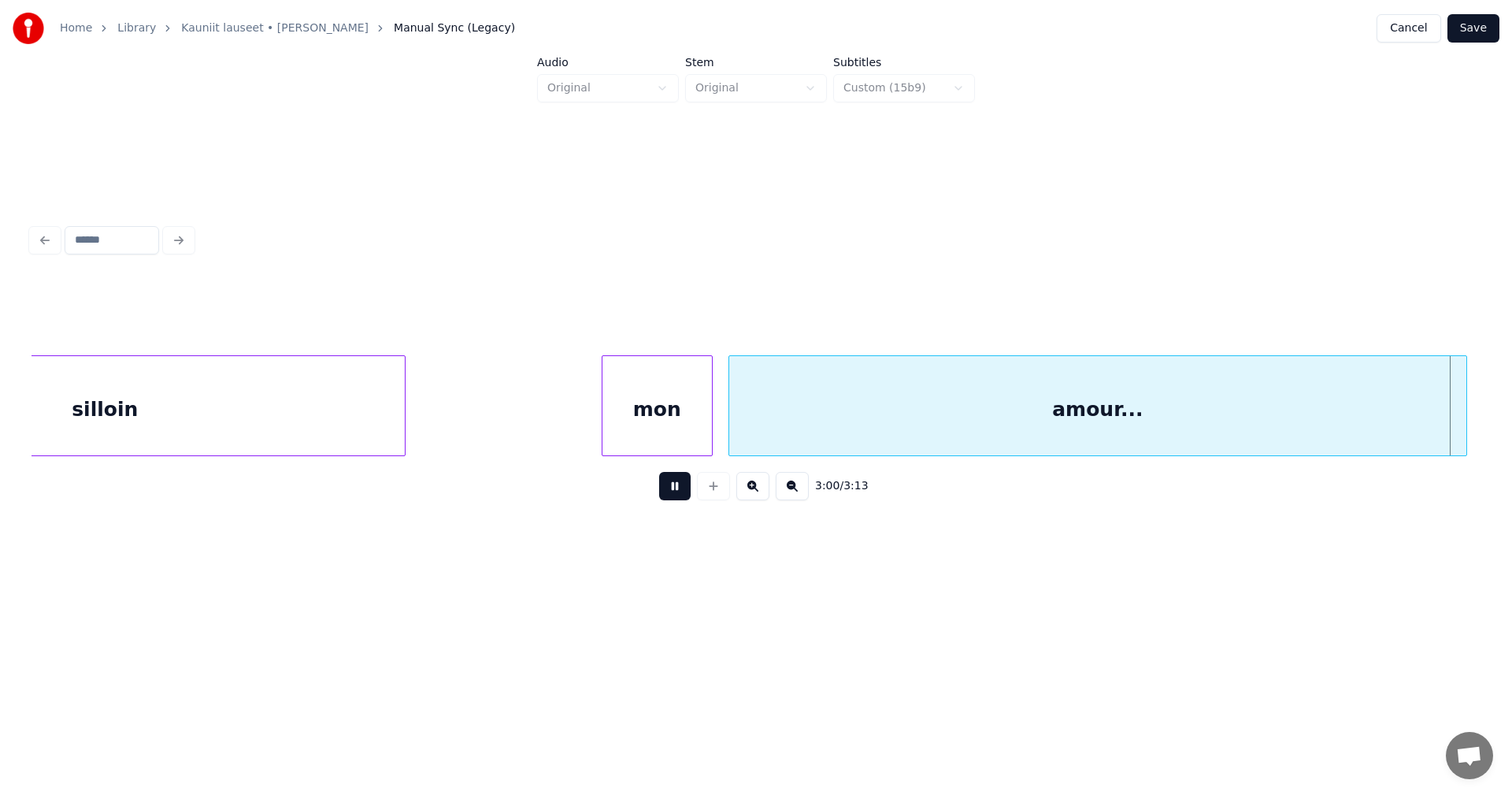
scroll to position [0, 49729]
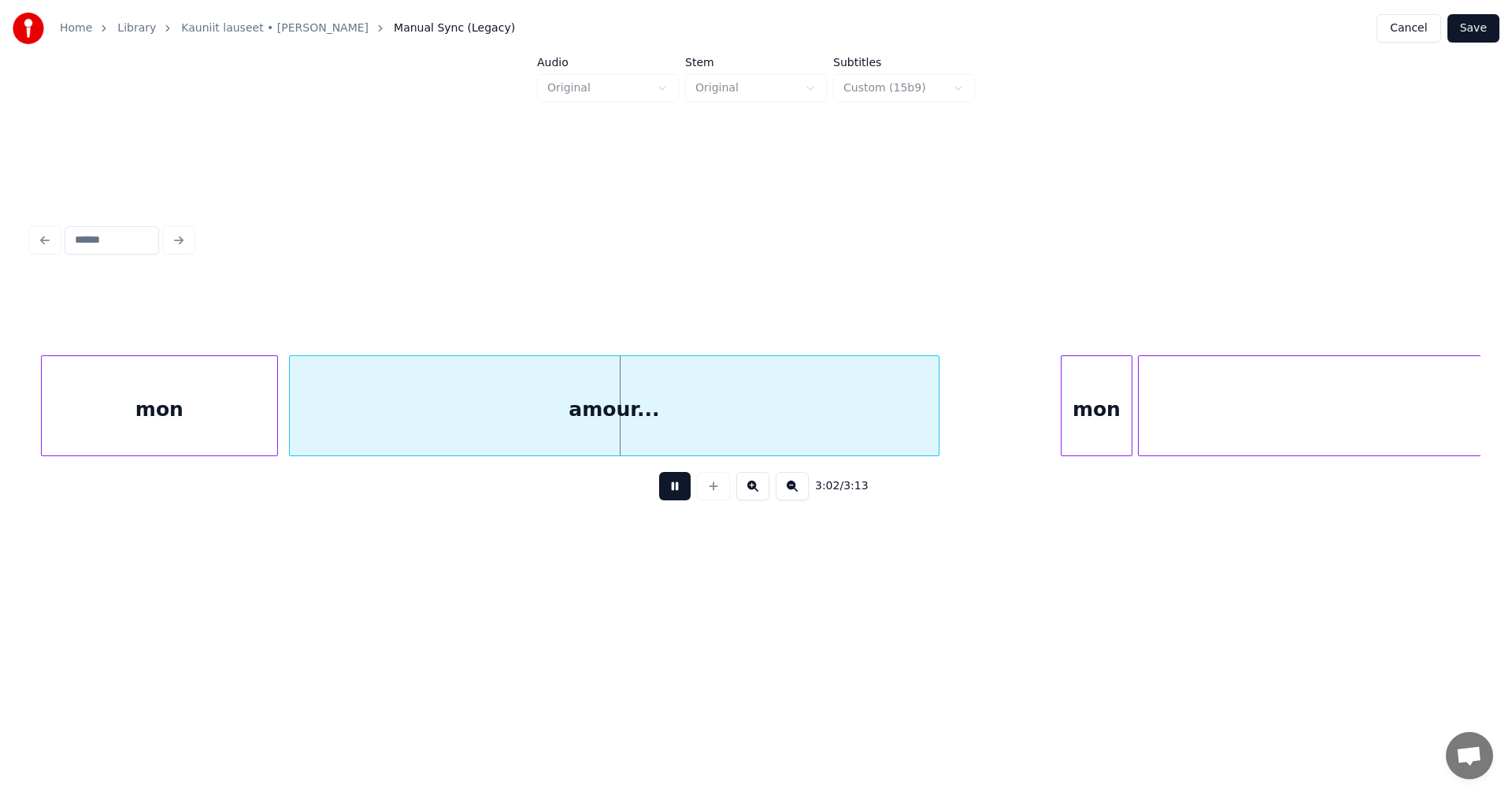
click at [552, 484] on div "3:02 / 3:13" at bounding box center [756, 486] width 1425 height 35
click at [668, 484] on button at bounding box center [675, 485] width 32 height 28
click at [250, 433] on div at bounding box center [249, 405] width 5 height 99
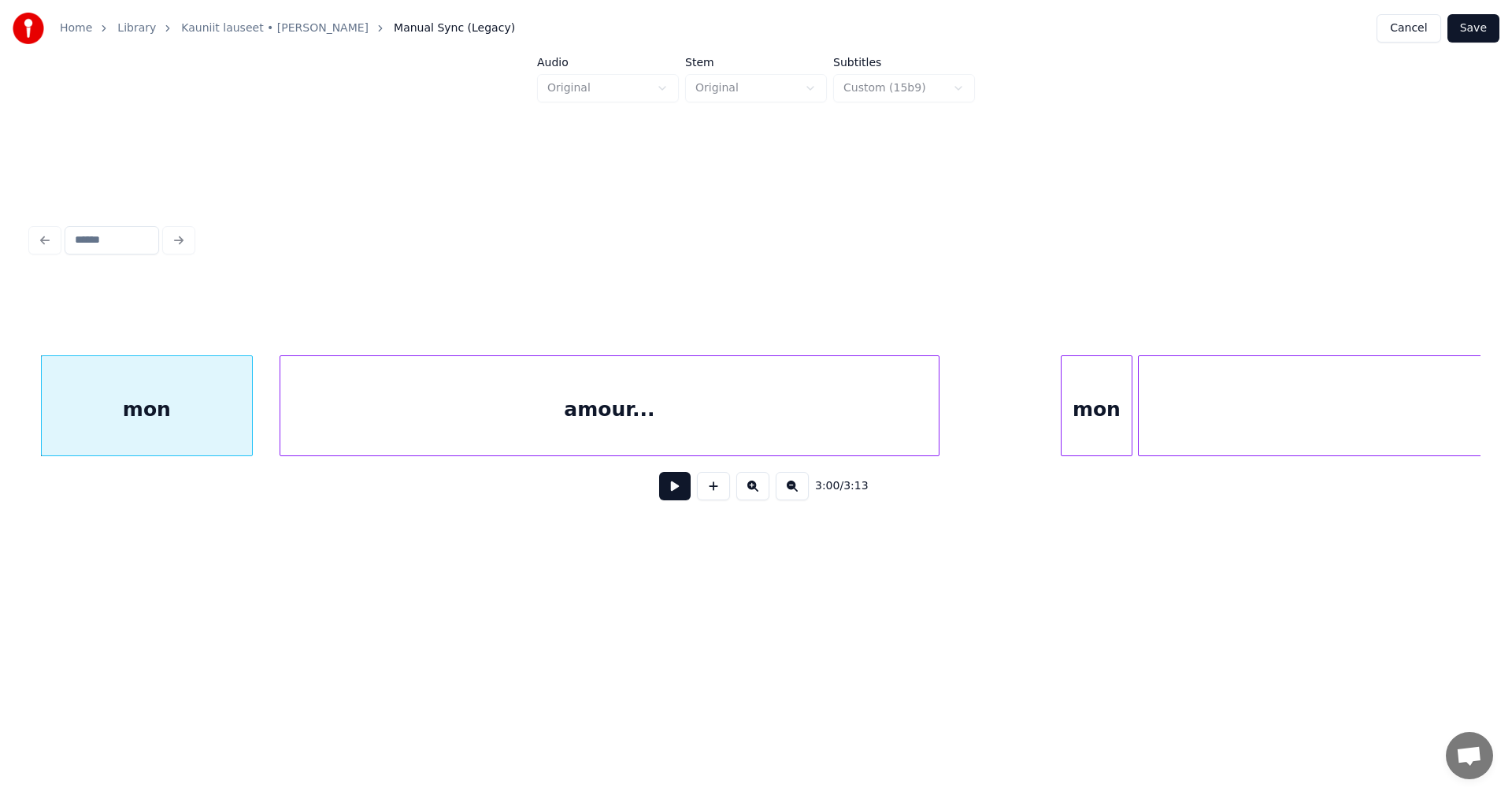
click at [282, 431] on div at bounding box center [283, 405] width 5 height 99
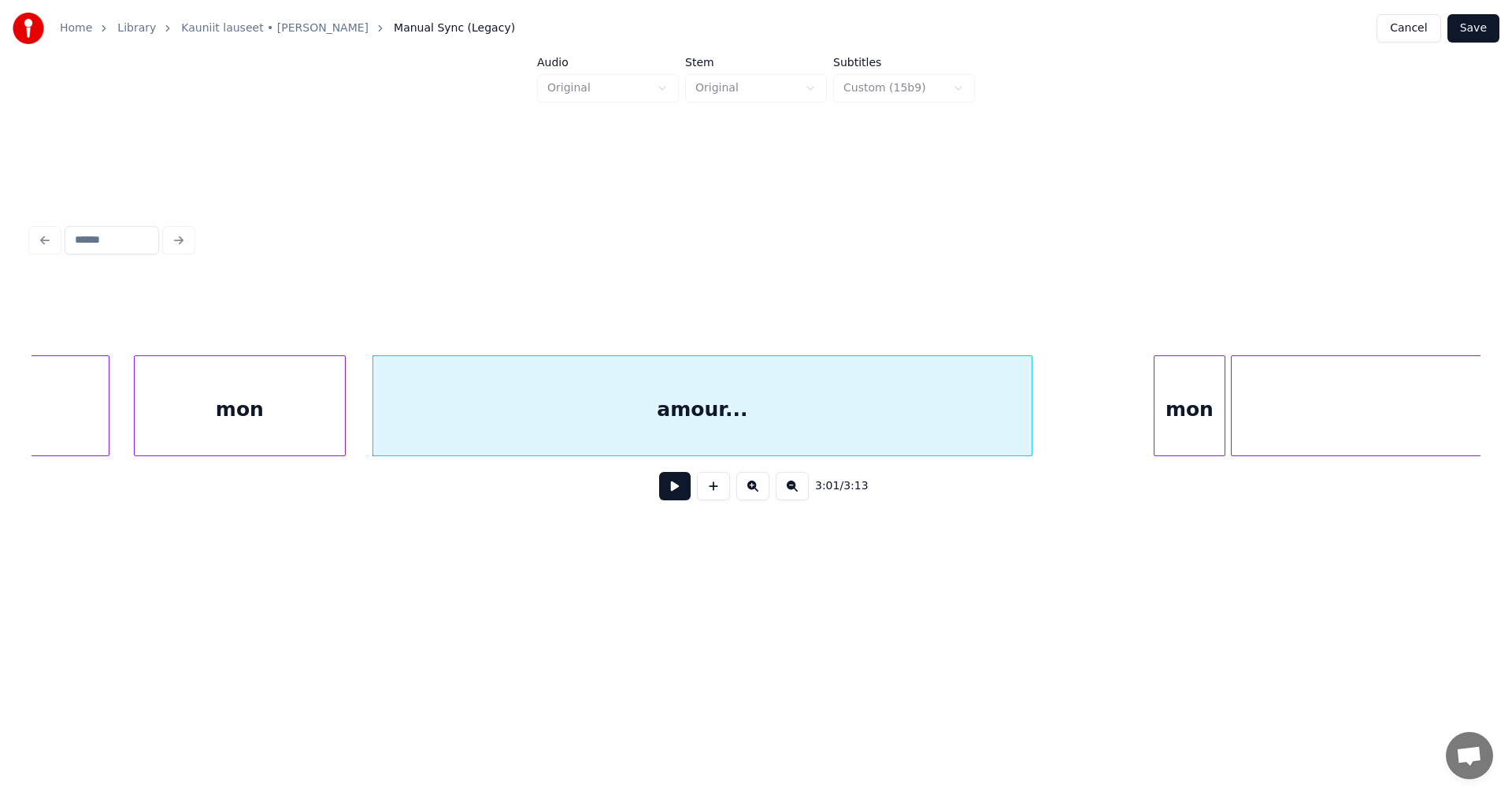
scroll to position [0, 49635]
click at [135, 431] on div at bounding box center [135, 405] width 5 height 99
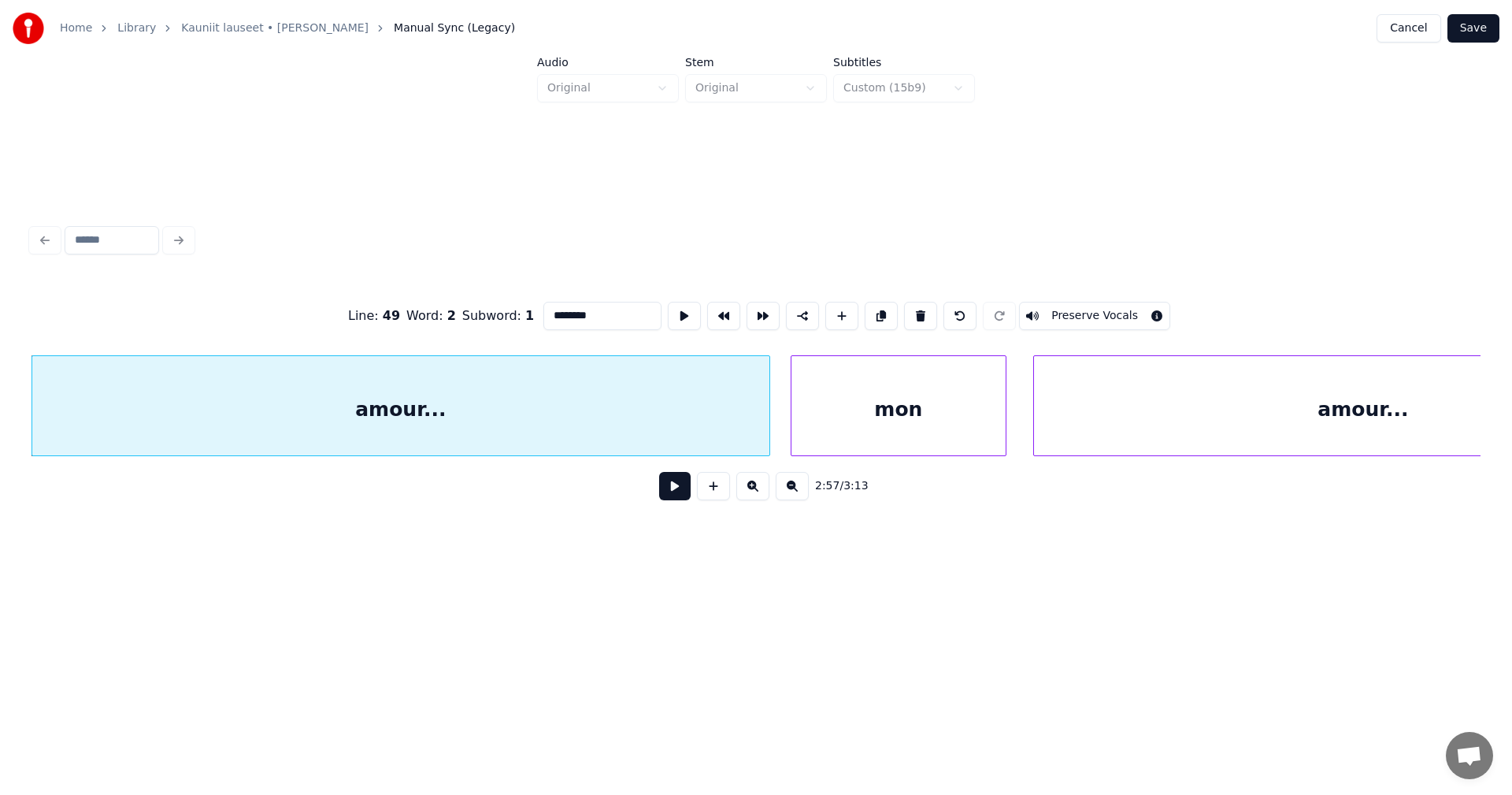
click at [670, 489] on button at bounding box center [675, 485] width 32 height 28
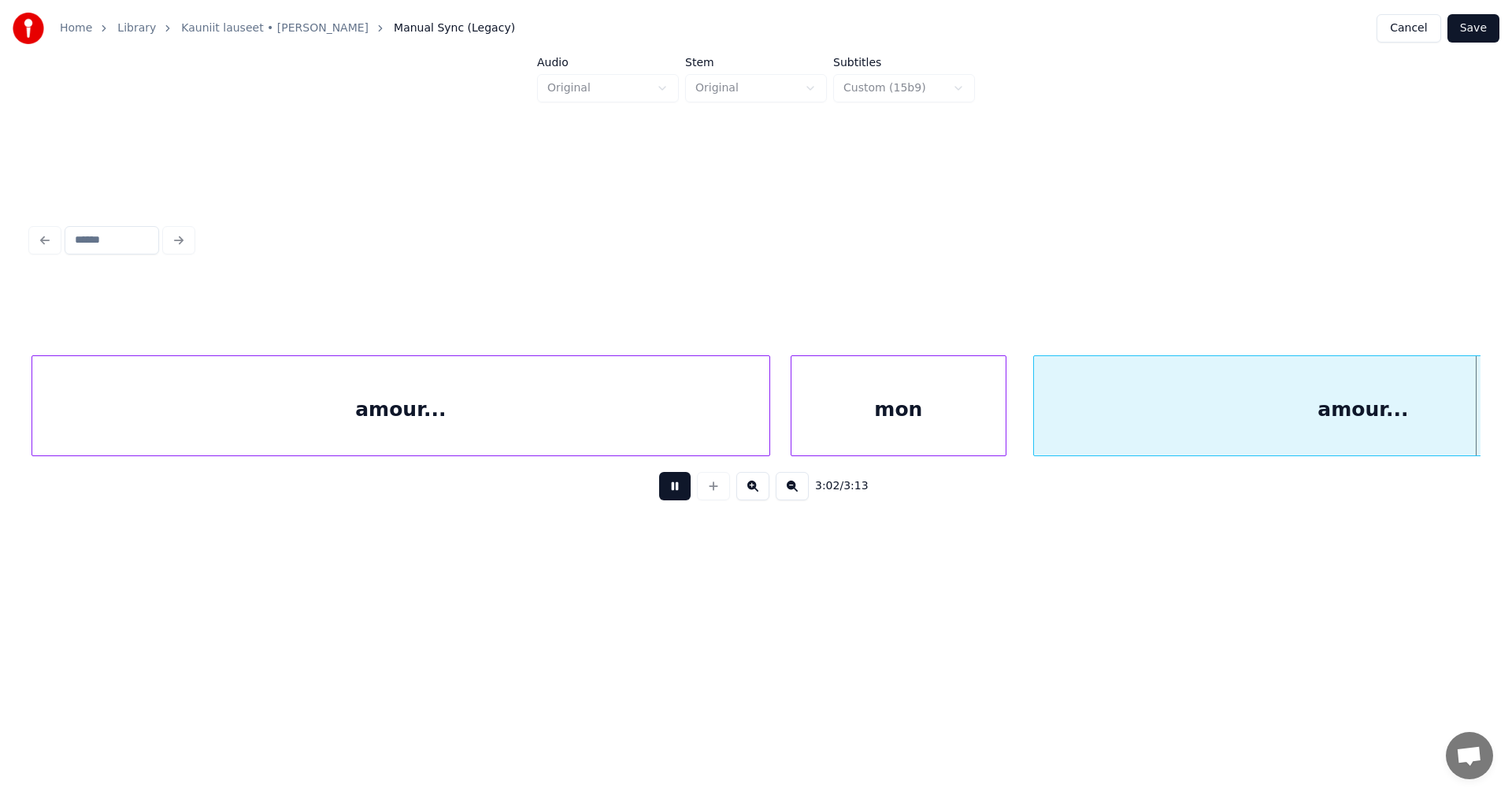
scroll to position [0, 50429]
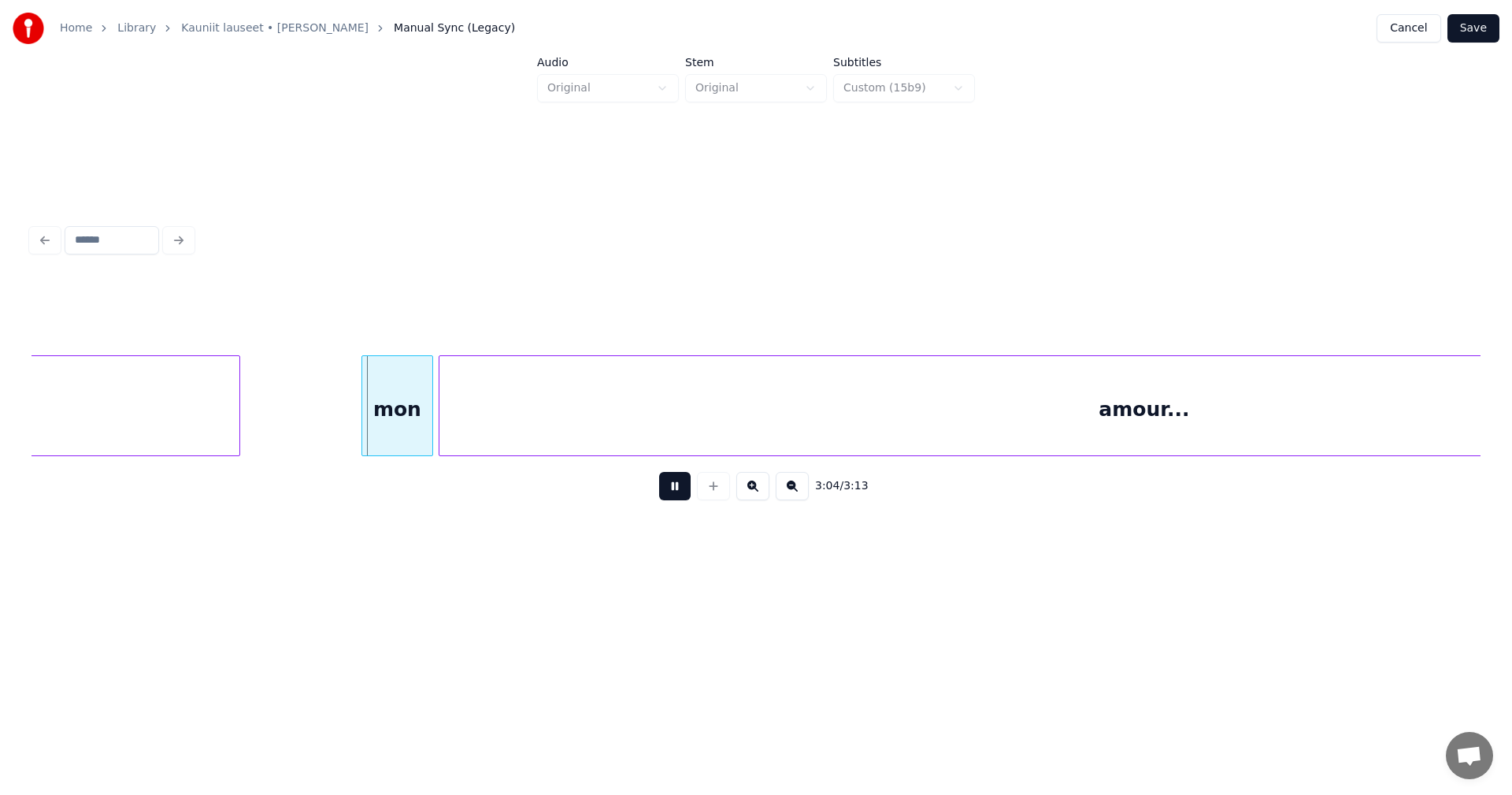
click at [674, 493] on button at bounding box center [675, 485] width 32 height 28
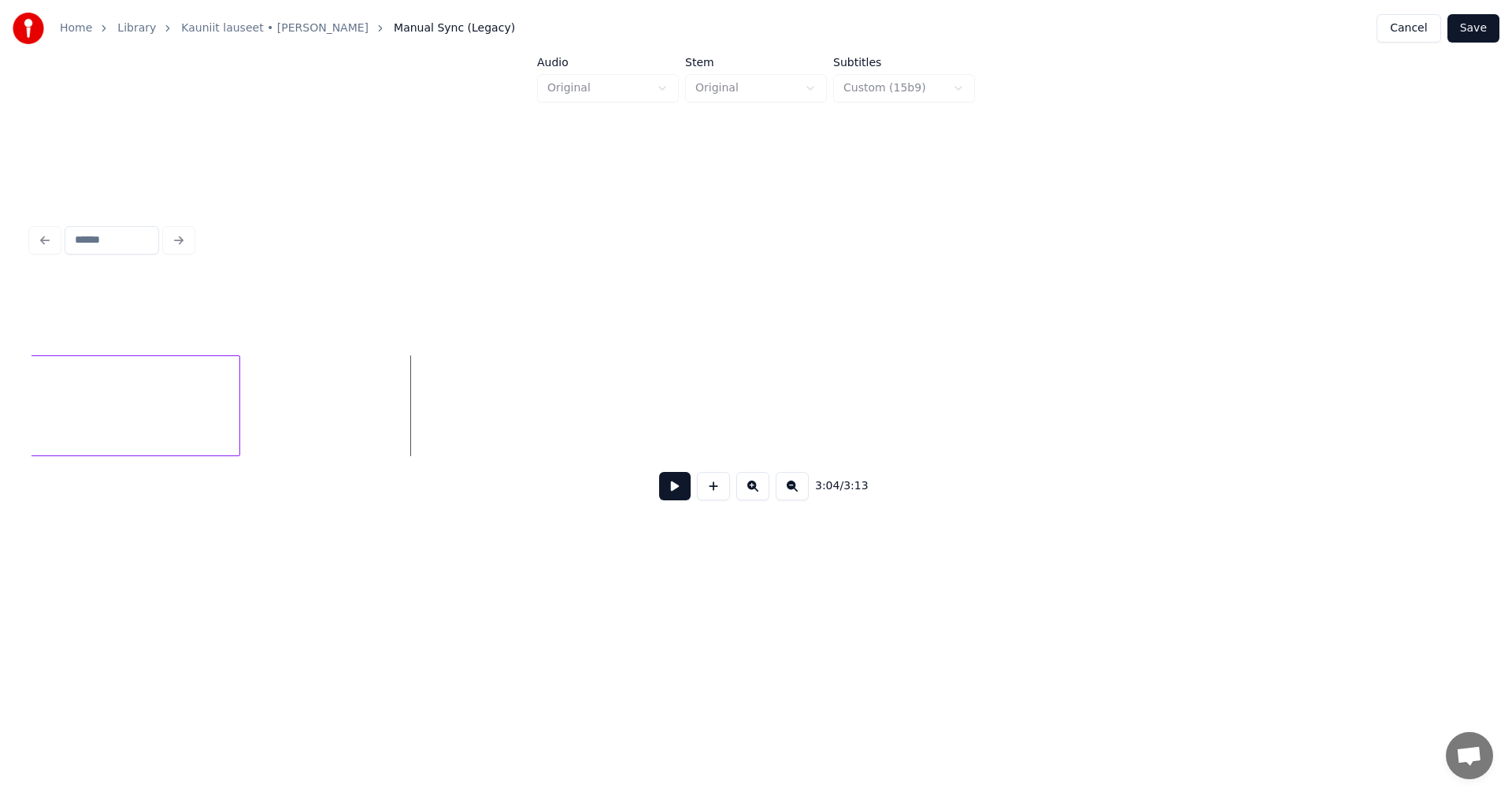
scroll to position [0, 49161]
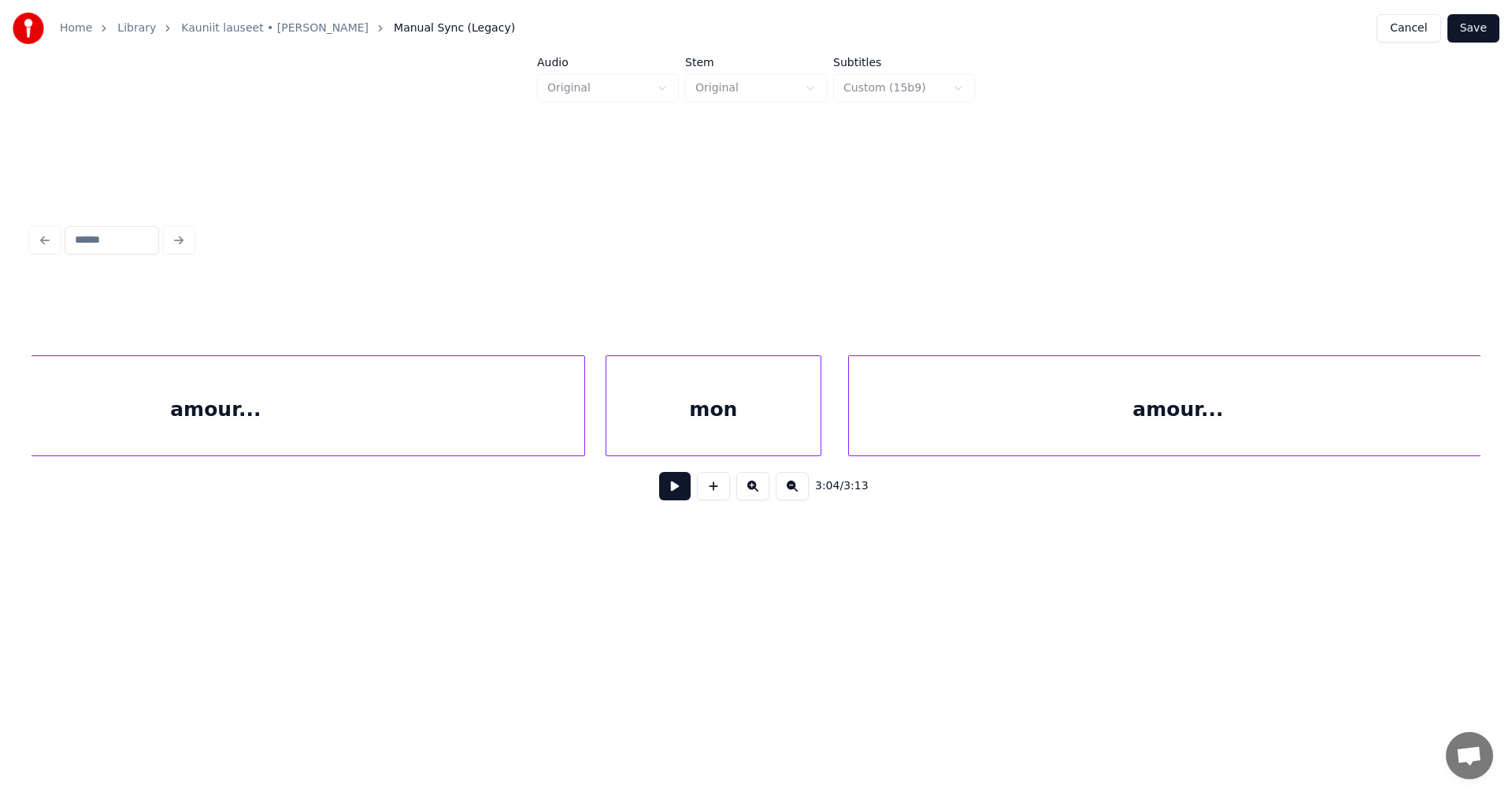
click at [1481, 37] on button "Save" at bounding box center [1474, 28] width 52 height 28
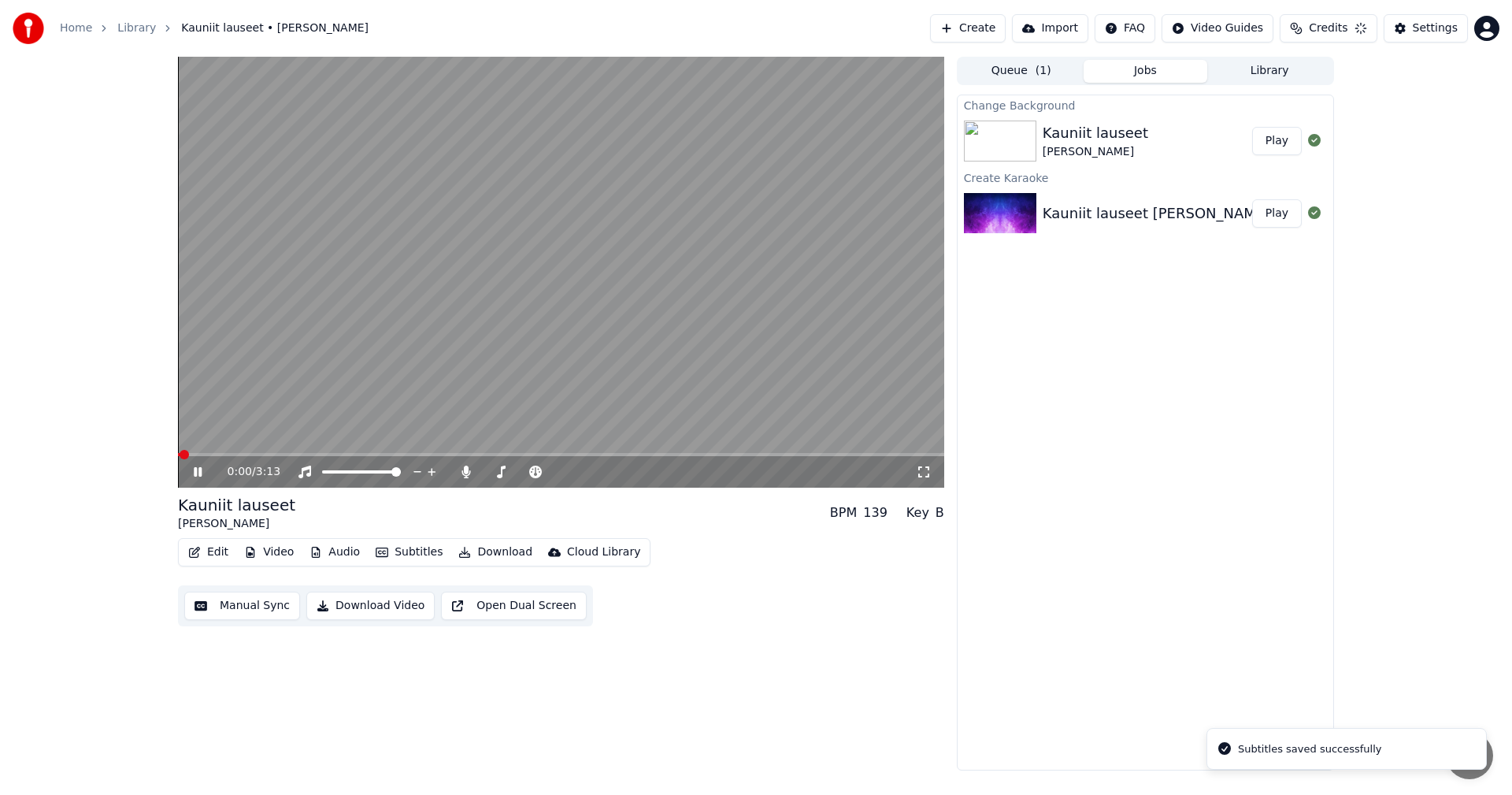
click at [789, 453] on span at bounding box center [560, 454] width 766 height 3
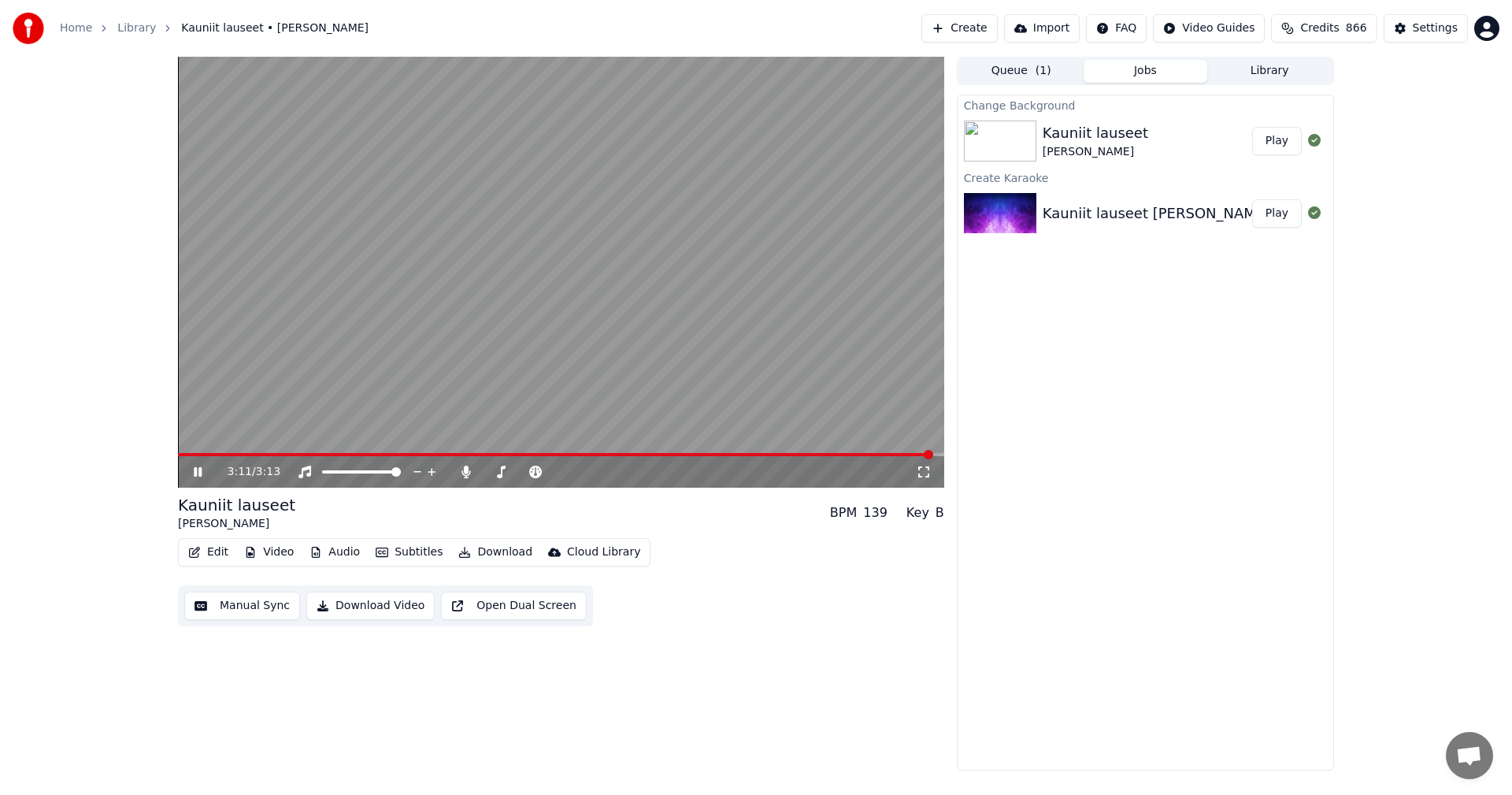
click at [197, 474] on icon at bounding box center [198, 472] width 8 height 10
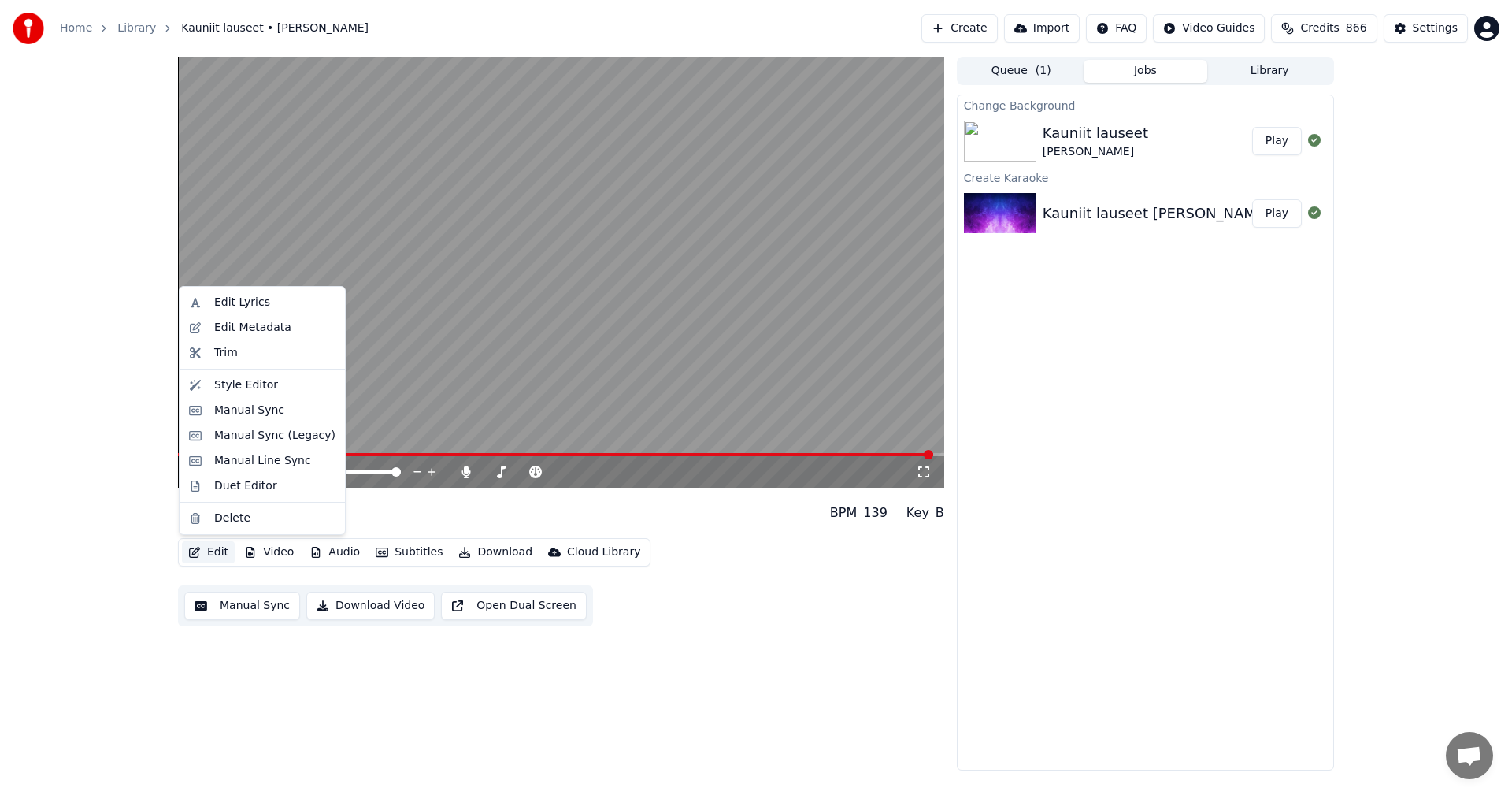
click at [223, 555] on button "Edit" at bounding box center [208, 552] width 53 height 22
click at [253, 434] on div "Manual Sync (Legacy)" at bounding box center [275, 435] width 121 height 15
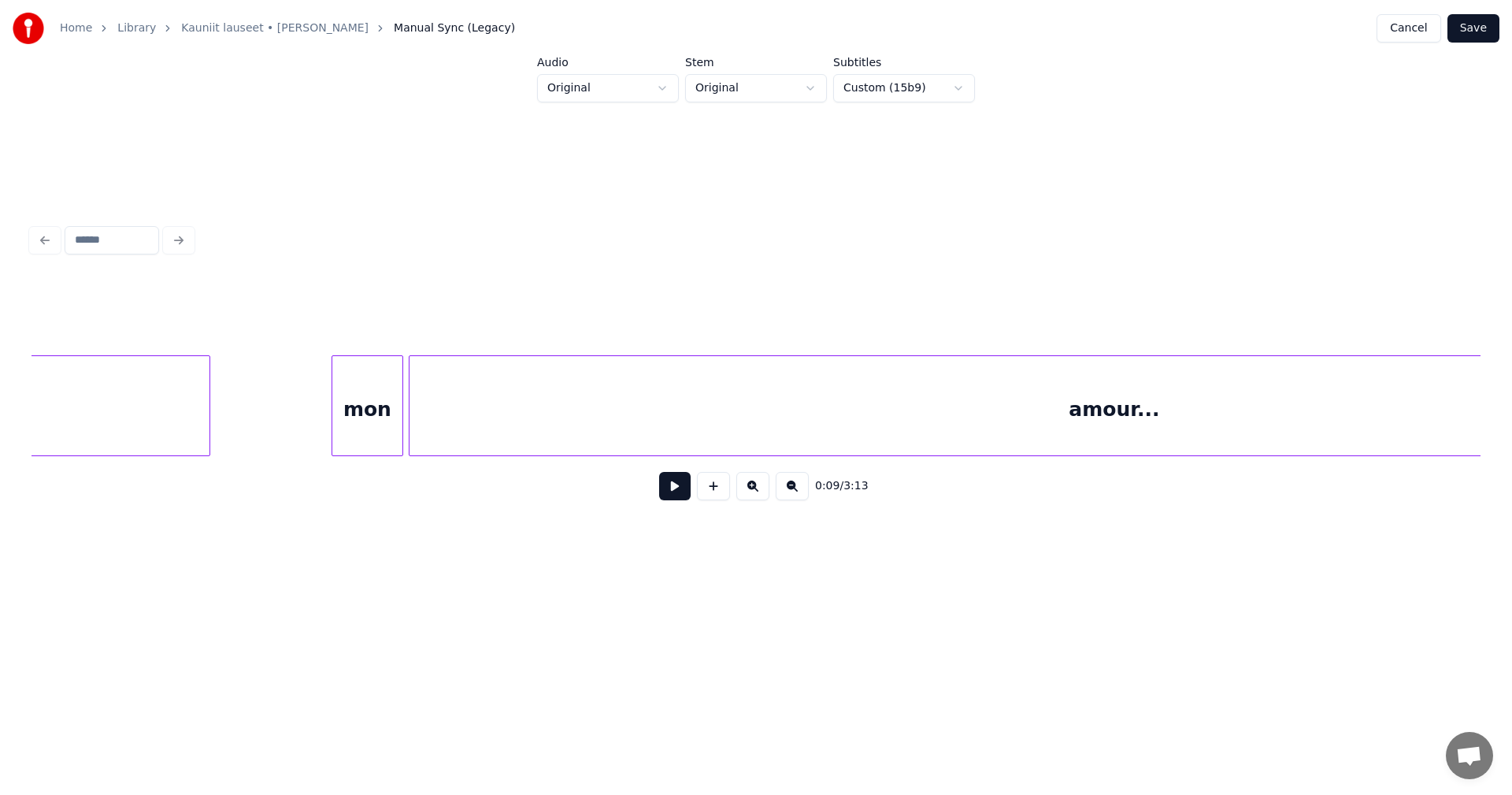
scroll to position [0, 50429]
click at [359, 444] on div "mon" at bounding box center [340, 409] width 70 height 107
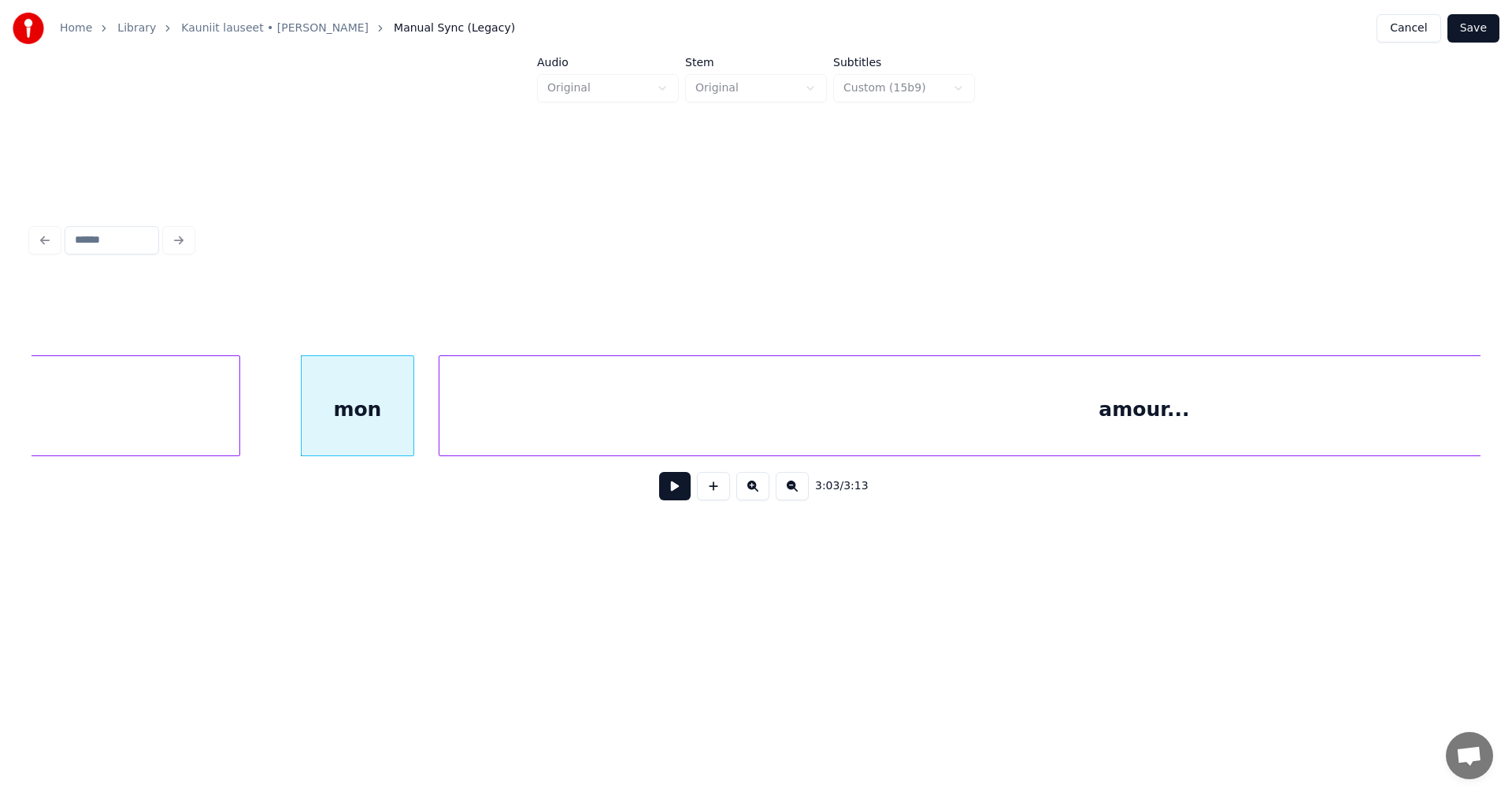
click at [412, 427] on div at bounding box center [410, 405] width 5 height 99
click at [478, 414] on div "amour..." at bounding box center [1144, 409] width 1410 height 107
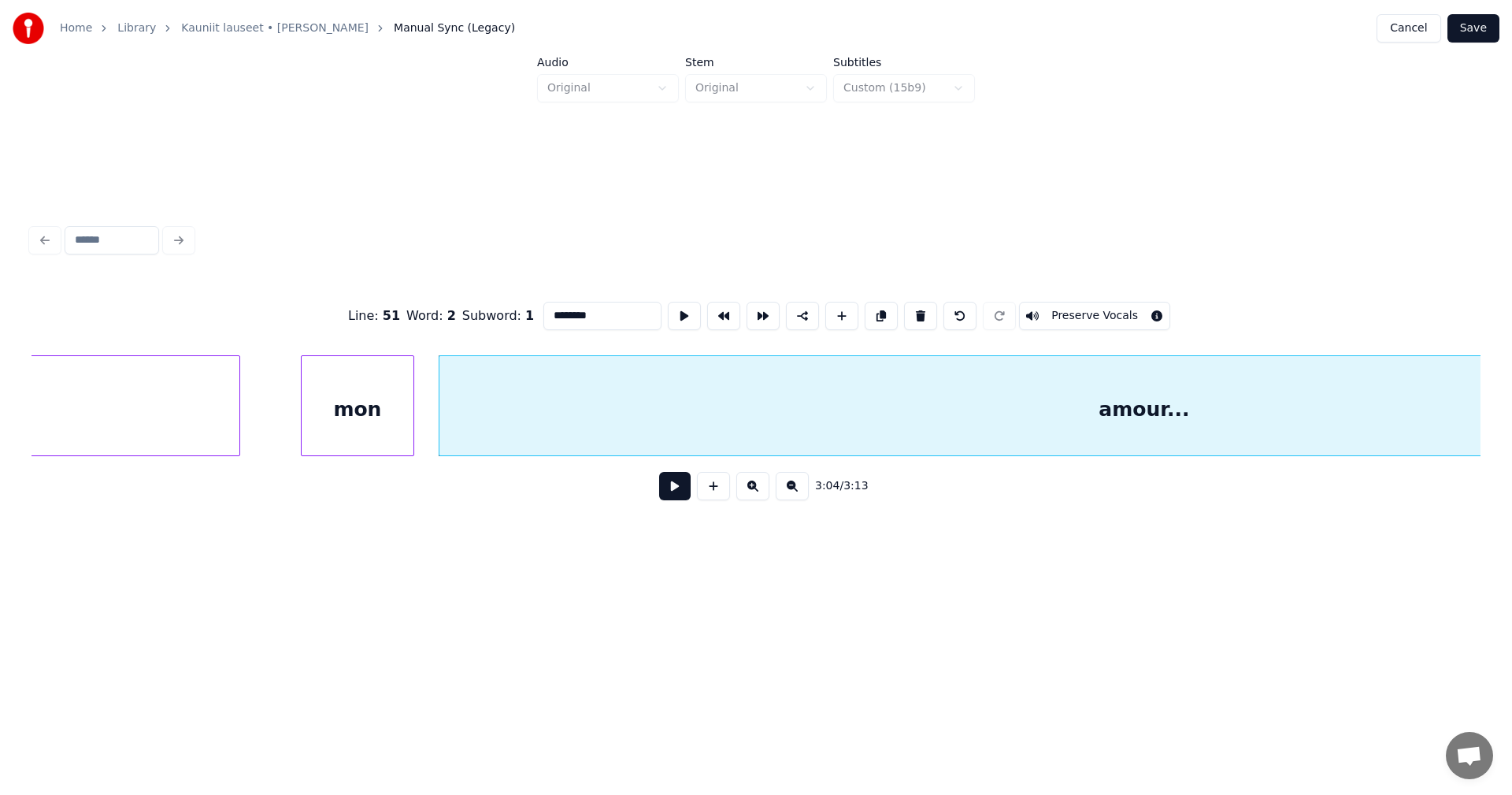
scroll to position [0, 50794]
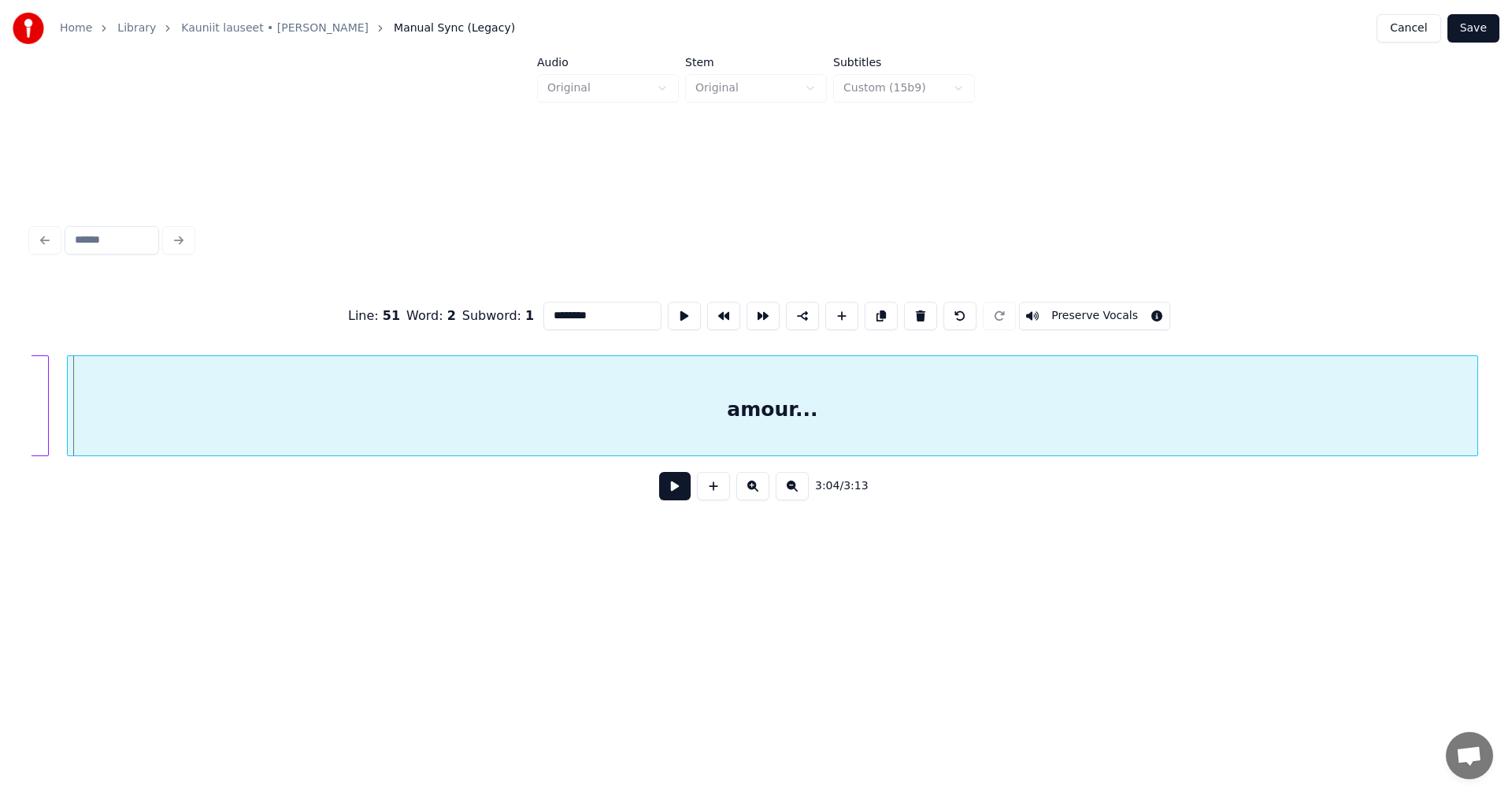
click at [470, 416] on div "amour..." at bounding box center [772, 409] width 1410 height 107
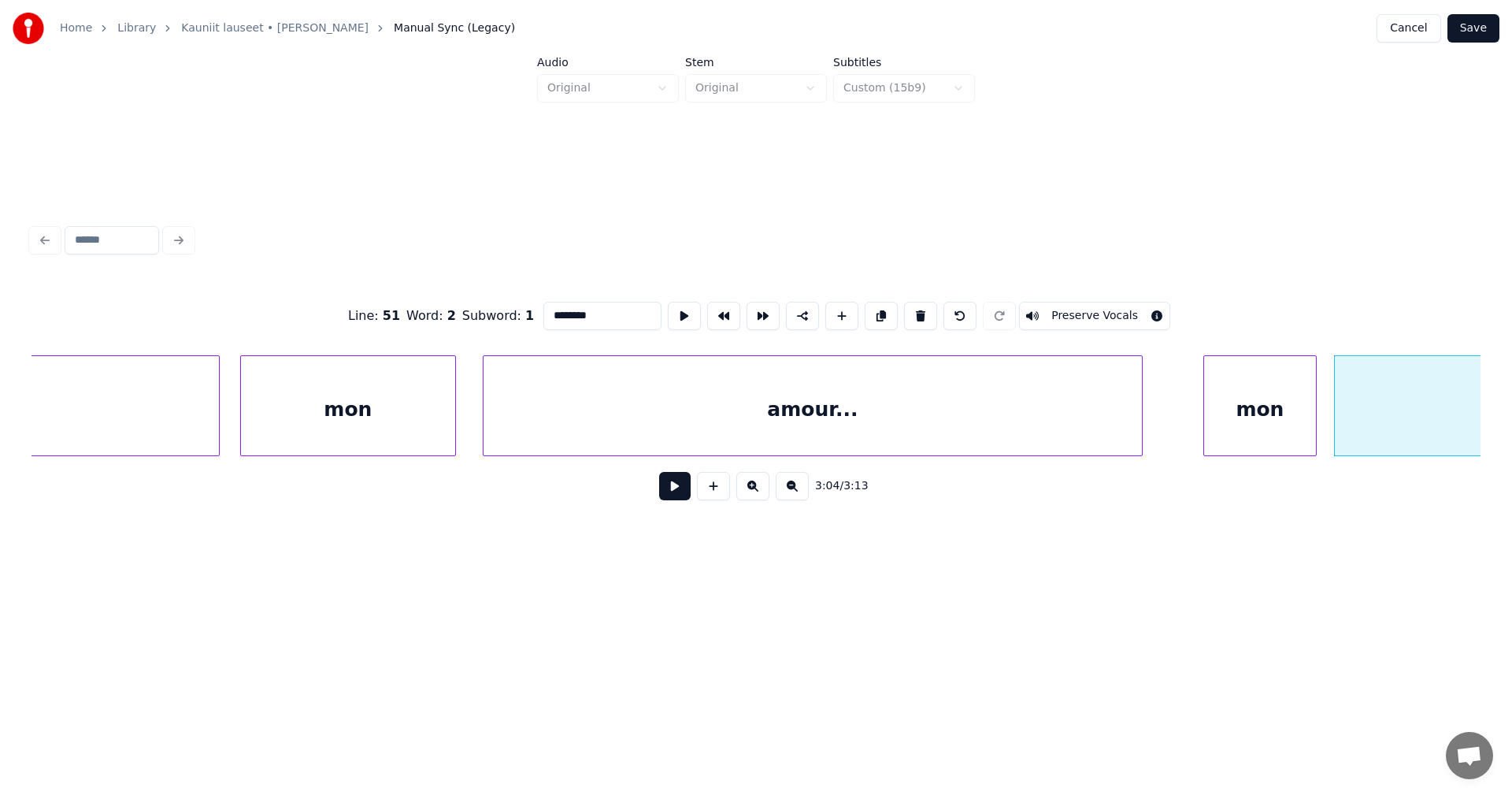
click at [569, 438] on div "amour..." at bounding box center [812, 409] width 658 height 107
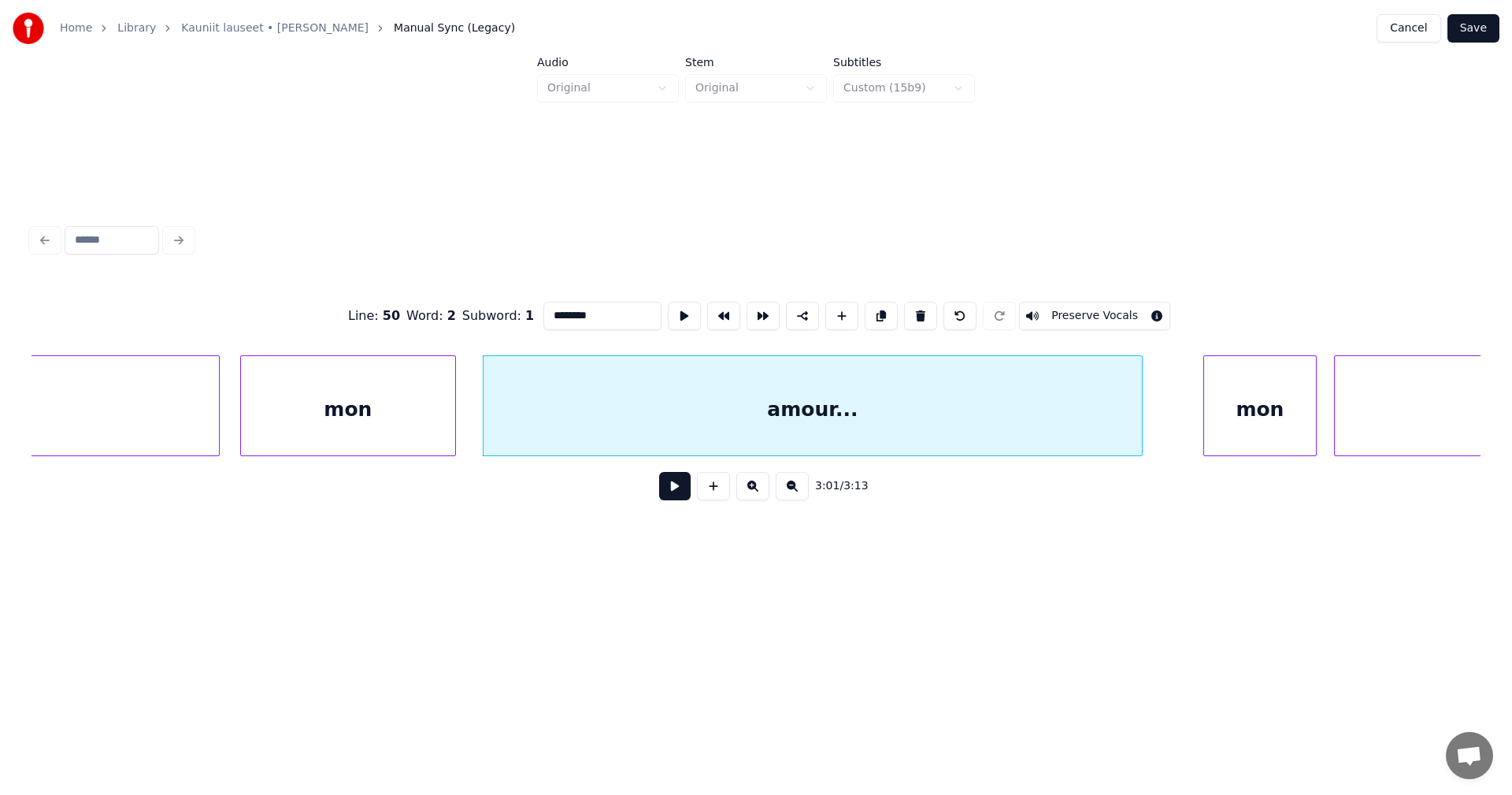
click at [667, 498] on button at bounding box center [675, 485] width 32 height 28
click at [671, 495] on button at bounding box center [675, 485] width 32 height 28
click at [482, 432] on div at bounding box center [480, 405] width 5 height 99
click at [686, 492] on button at bounding box center [675, 485] width 32 height 28
click at [682, 494] on button at bounding box center [675, 485] width 32 height 28
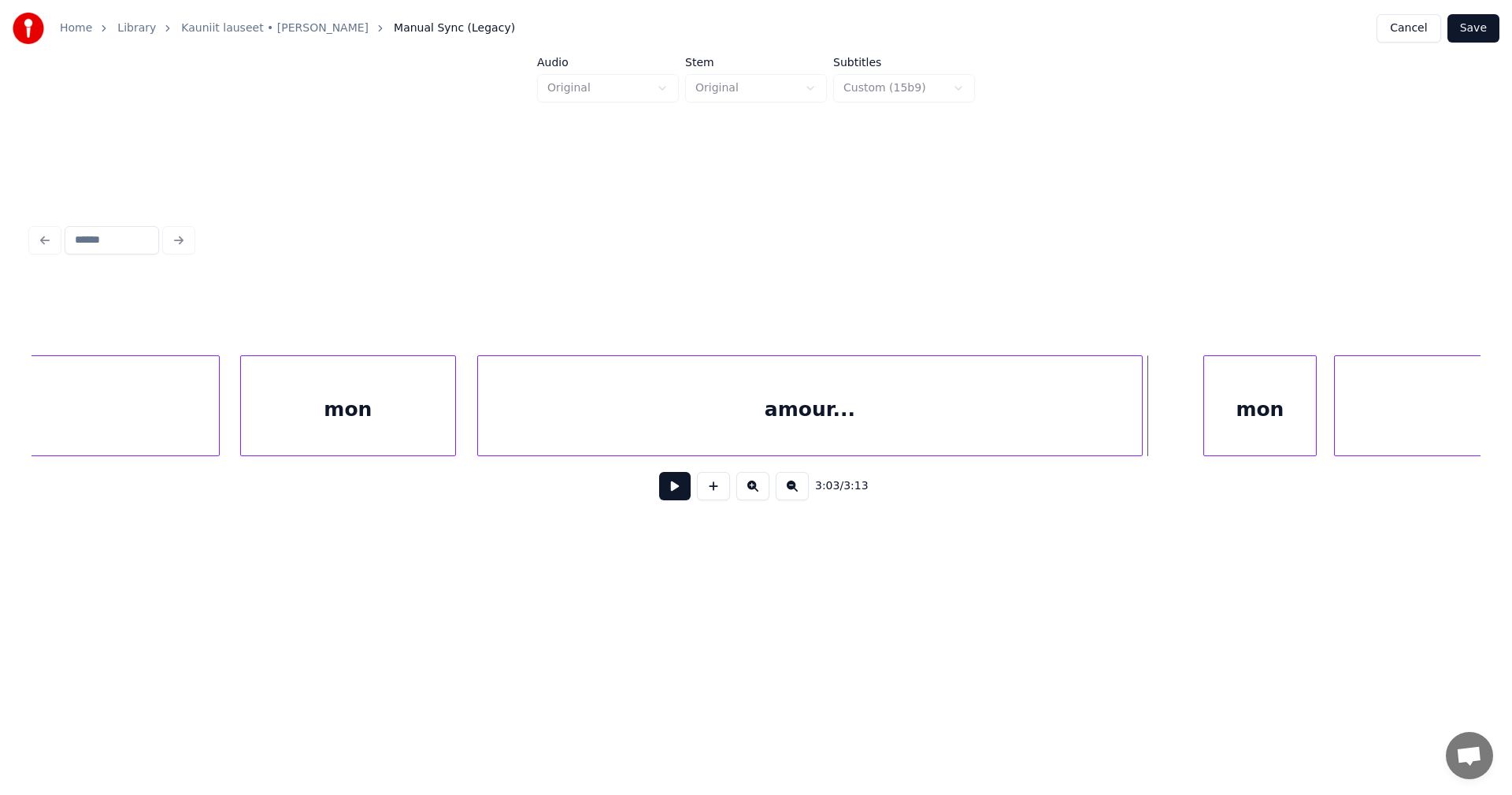
click at [682, 494] on button at bounding box center [675, 485] width 32 height 28
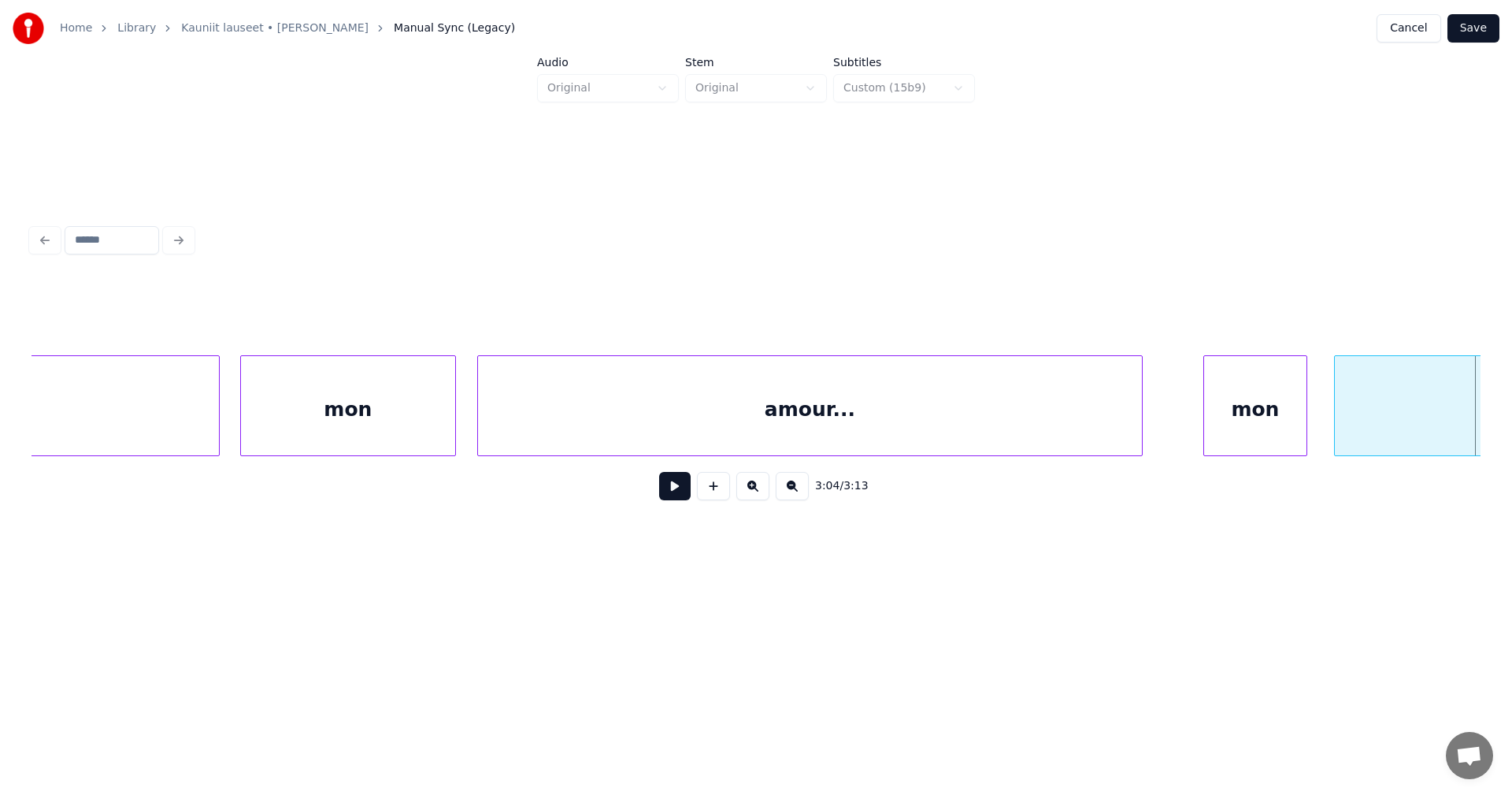
click at [1305, 412] on div at bounding box center [1303, 405] width 5 height 99
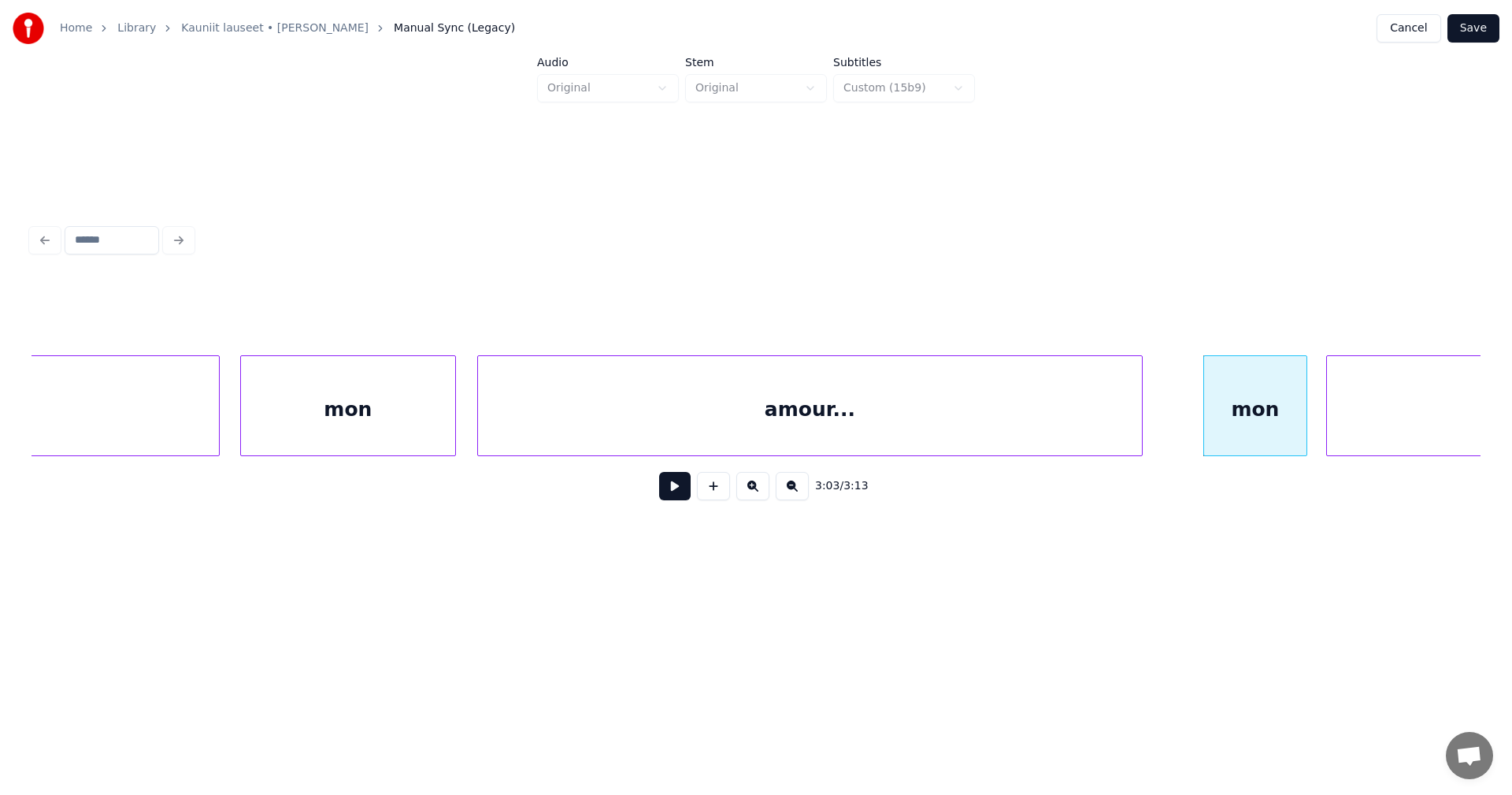
click at [1328, 415] on div at bounding box center [1329, 405] width 5 height 99
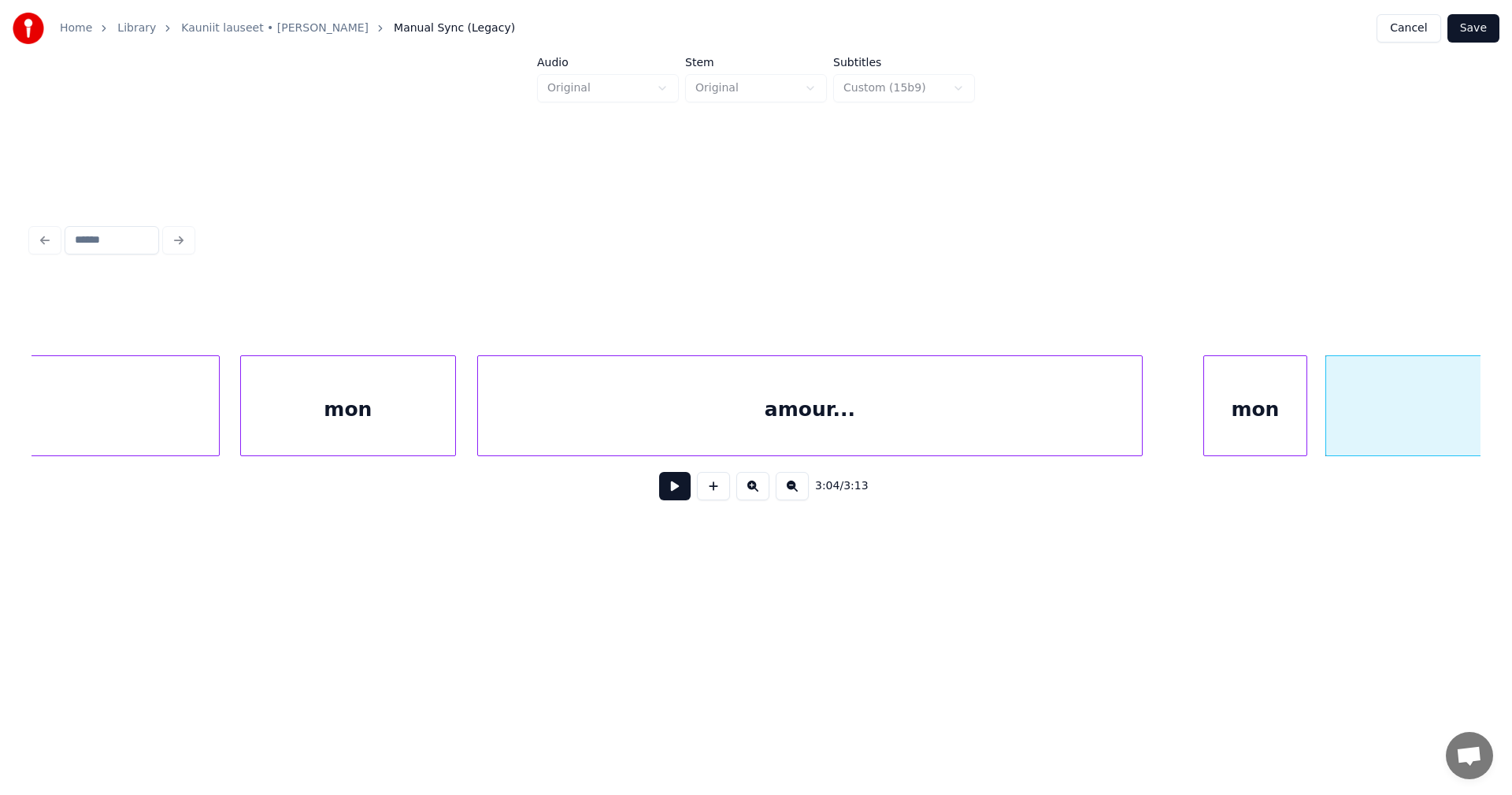
click at [667, 495] on button at bounding box center [675, 485] width 32 height 28
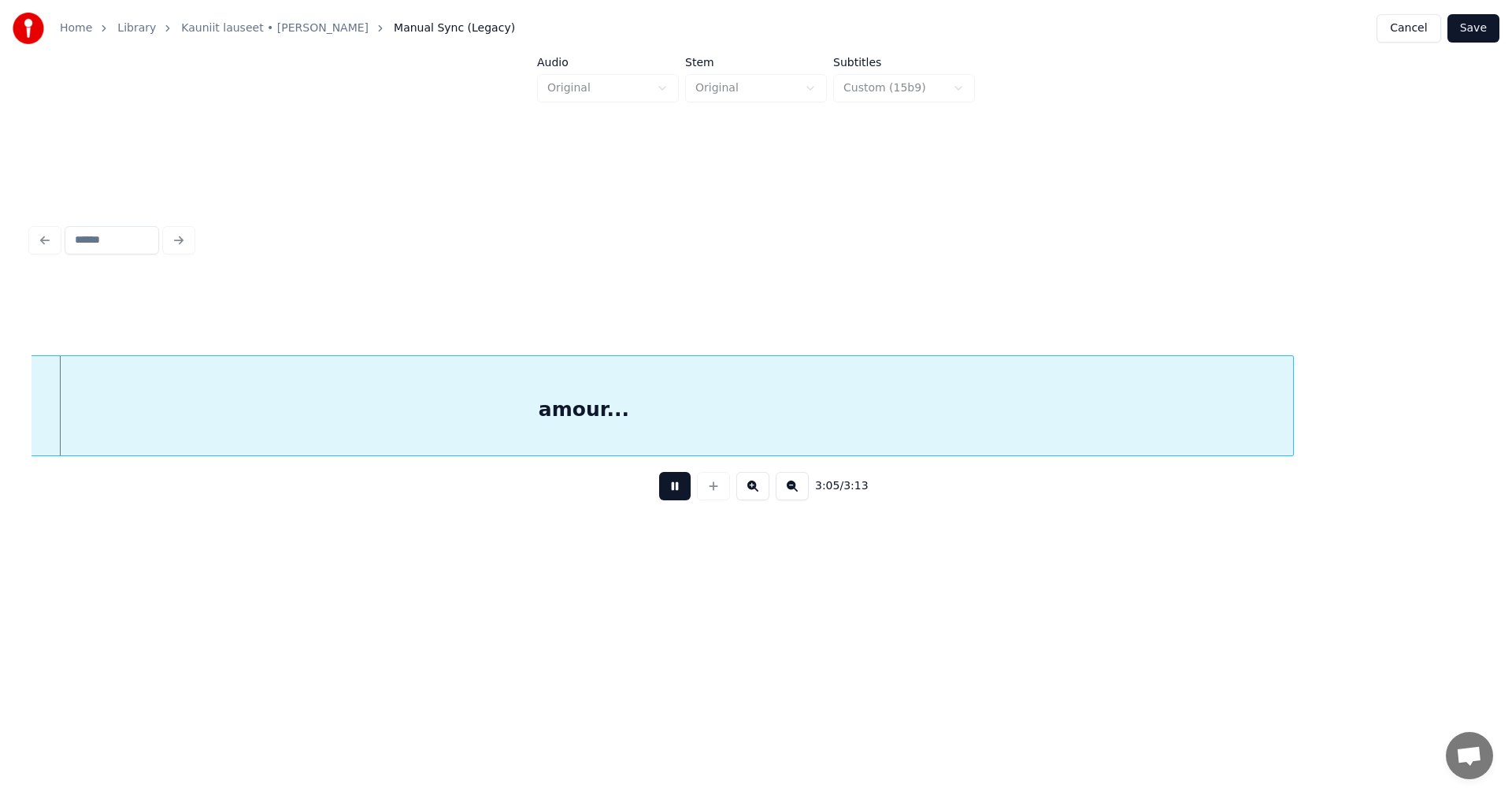
click at [667, 495] on button at bounding box center [675, 485] width 32 height 28
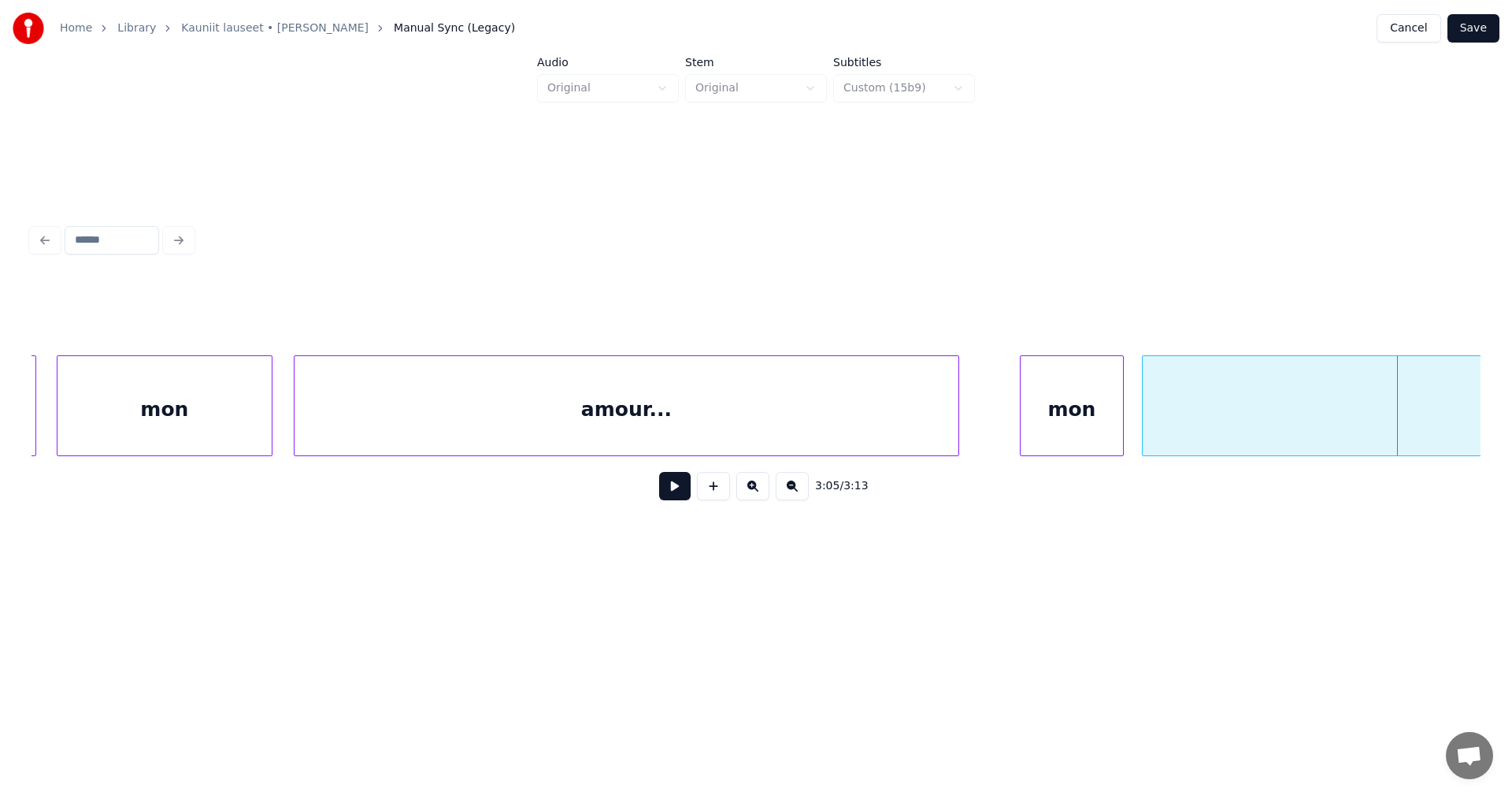
click at [687, 500] on button at bounding box center [675, 485] width 32 height 28
click at [1148, 416] on div at bounding box center [1147, 405] width 5 height 99
click at [1127, 419] on div at bounding box center [1127, 405] width 5 height 99
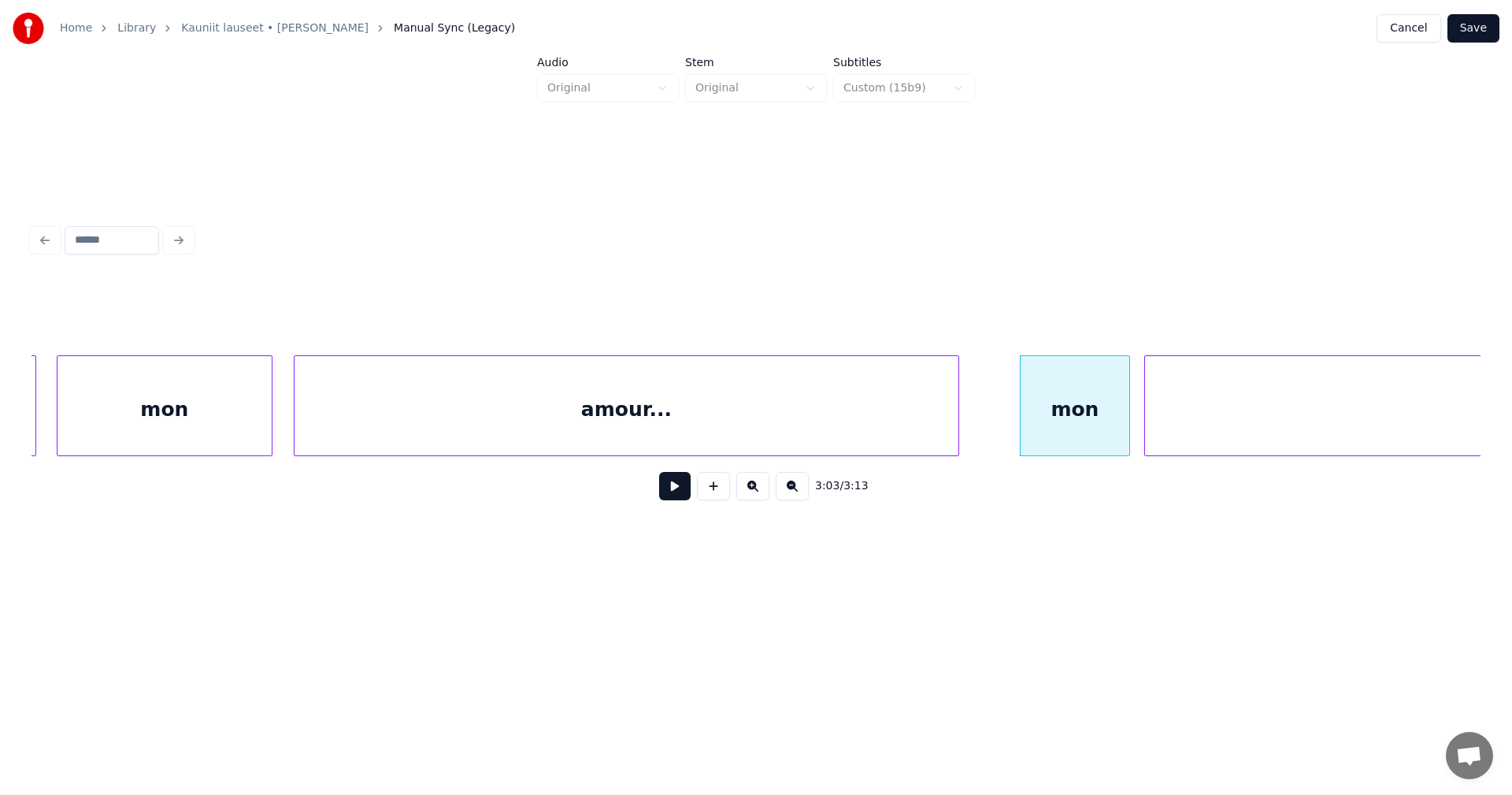
click at [678, 496] on button at bounding box center [675, 485] width 32 height 28
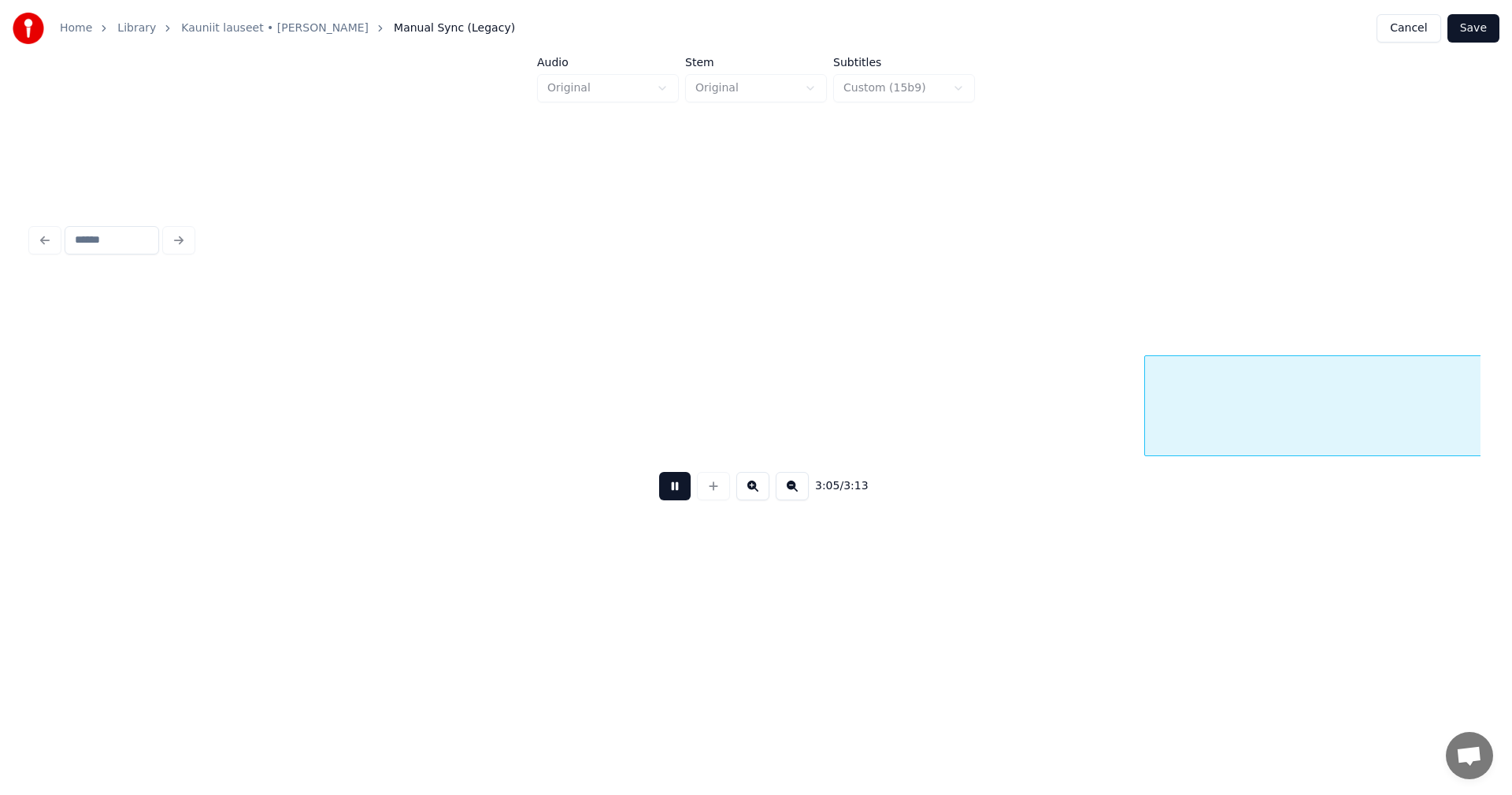
scroll to position [0, 51159]
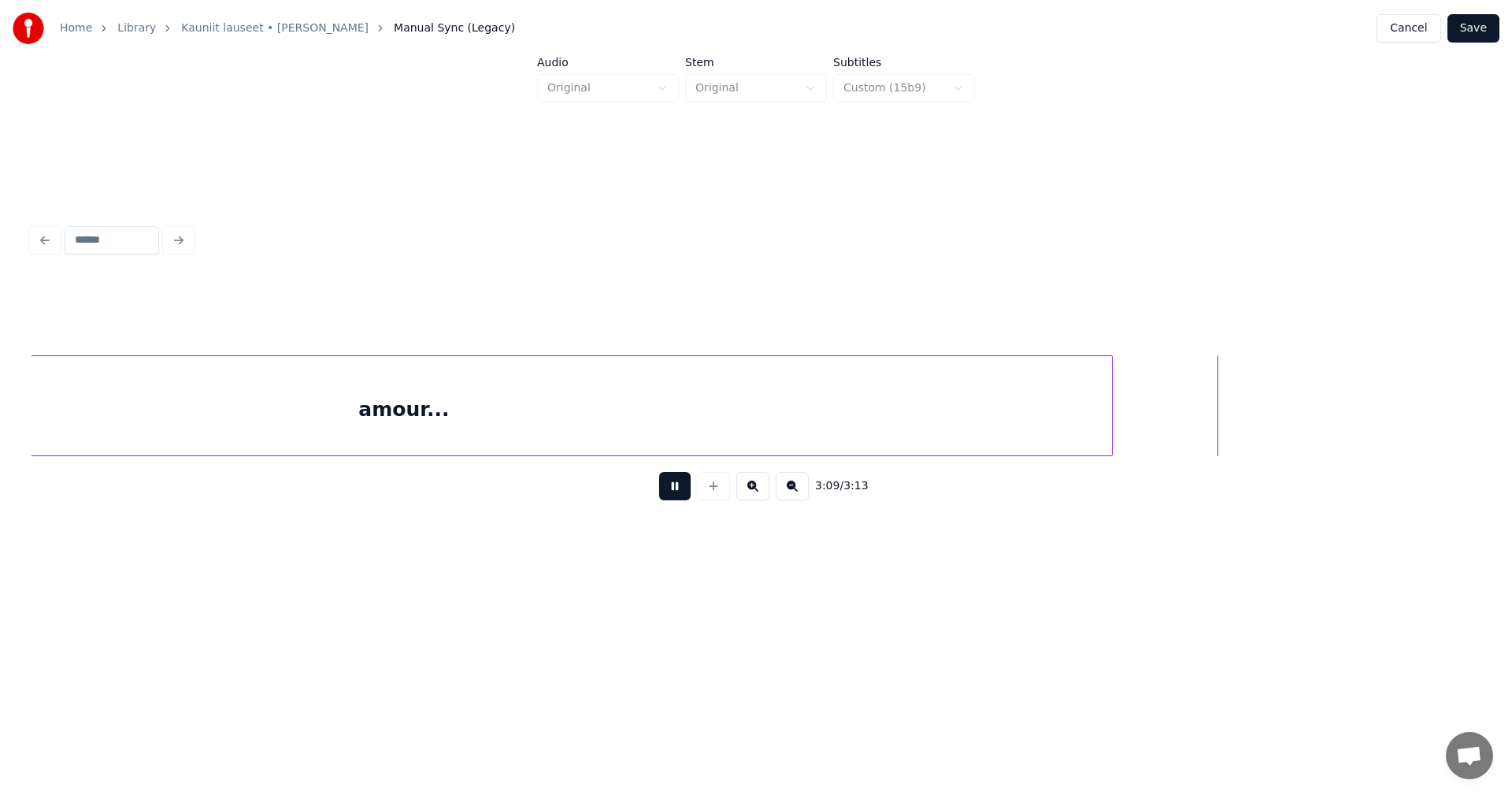
drag, startPoint x: 680, startPoint y: 493, endPoint x: 1123, endPoint y: 226, distance: 517.2
click at [683, 492] on button at bounding box center [675, 485] width 32 height 28
click at [1479, 20] on button "Save" at bounding box center [1474, 28] width 52 height 28
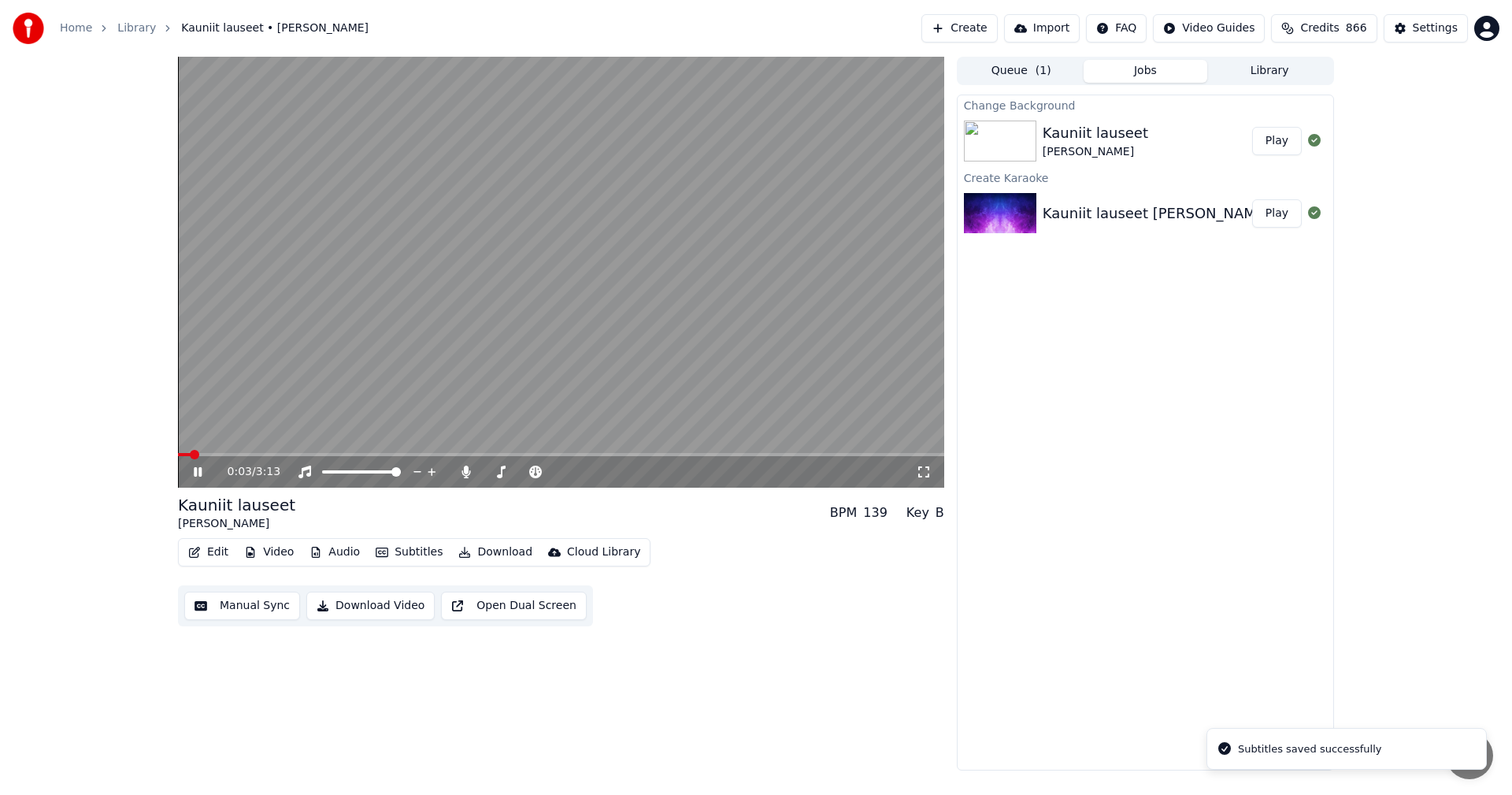
click at [220, 554] on button "Edit" at bounding box center [208, 552] width 53 height 22
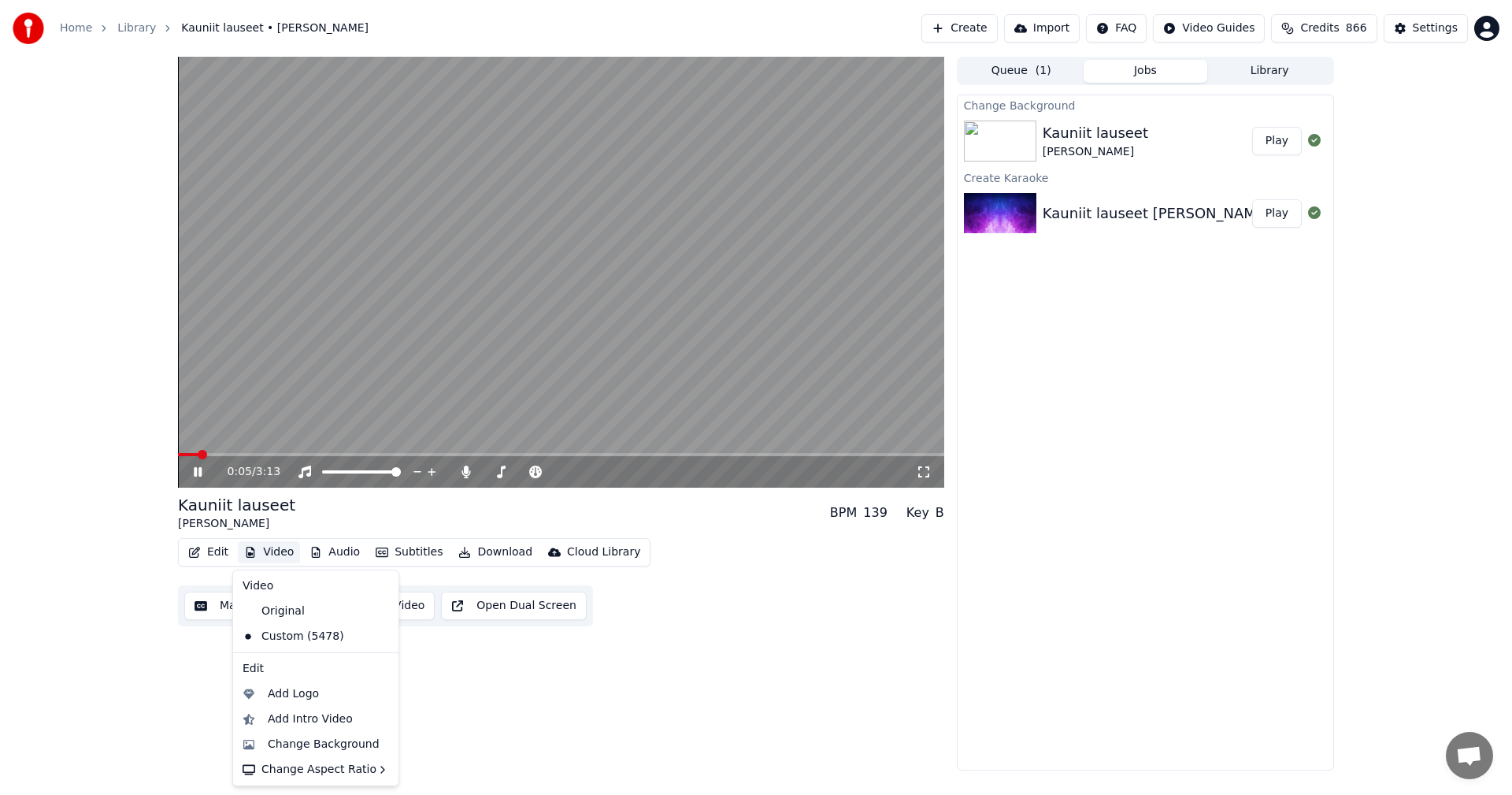
click at [197, 477] on icon at bounding box center [209, 471] width 37 height 12
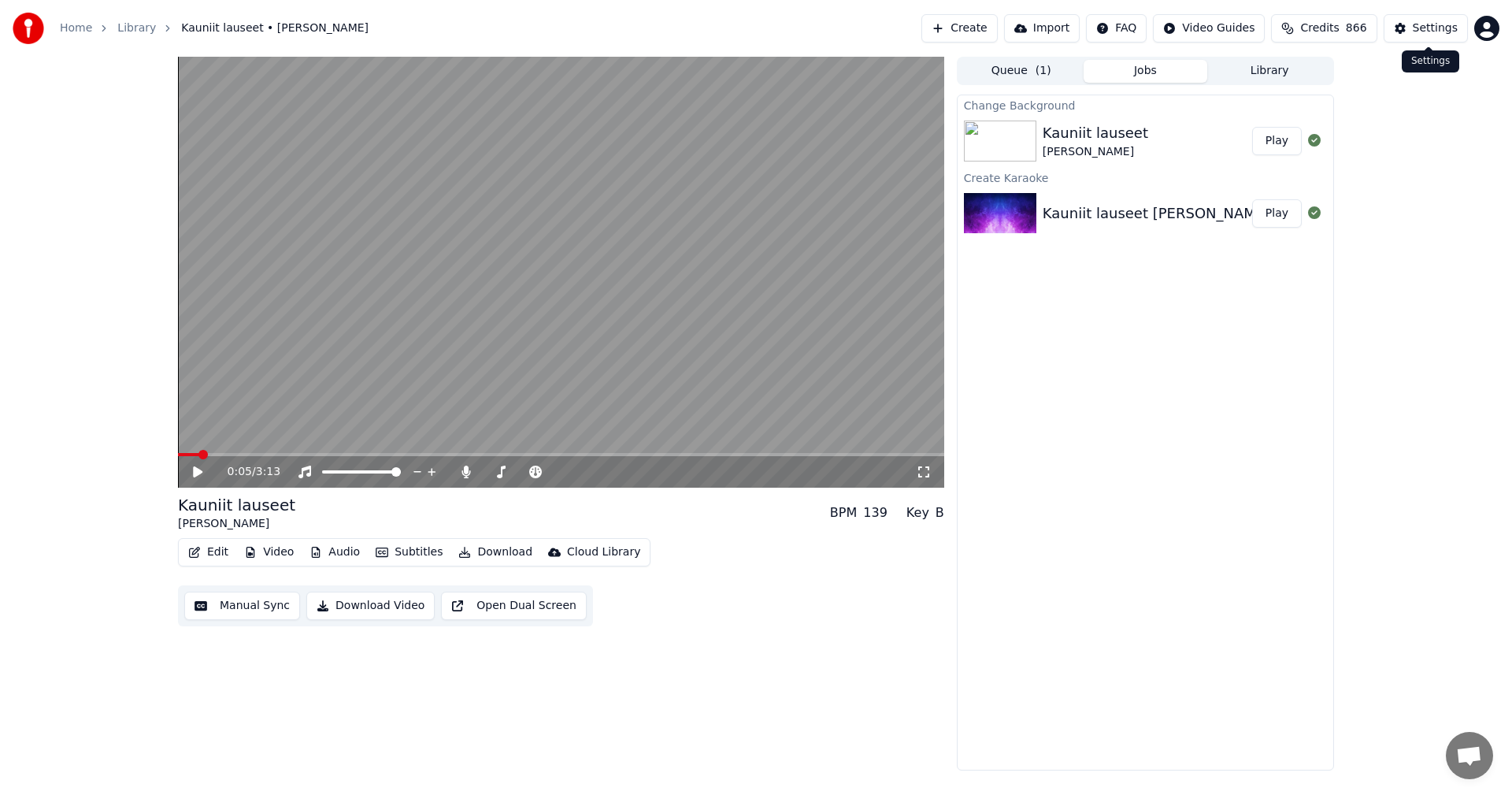
click at [1435, 32] on div "Settings" at bounding box center [1435, 28] width 45 height 15
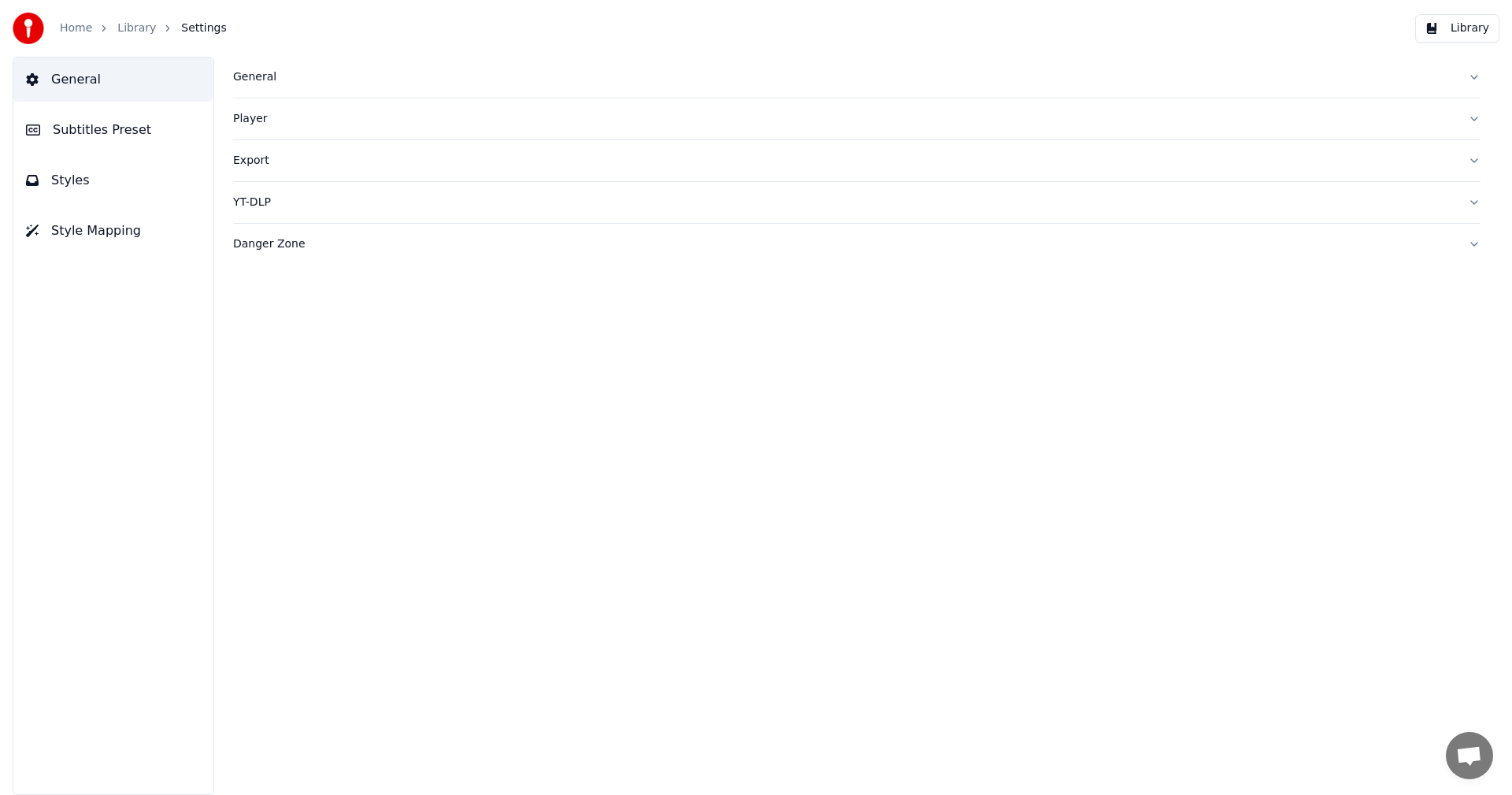
click at [109, 138] on span "Subtitles Preset" at bounding box center [102, 130] width 98 height 19
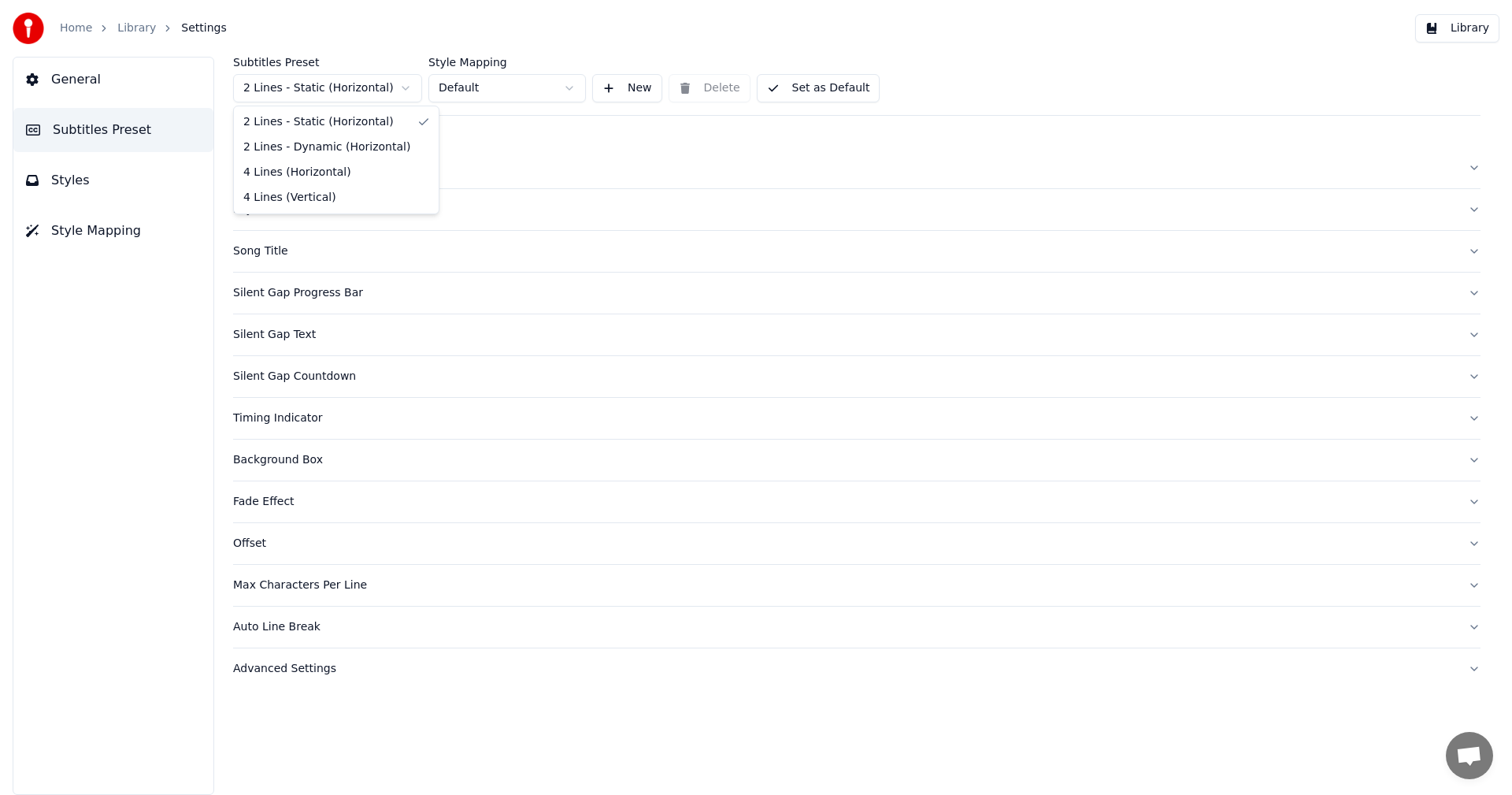
click at [322, 82] on html "Home Library Settings Library General Subtitles Preset Styles Style Mapping Sub…" at bounding box center [756, 397] width 1512 height 795
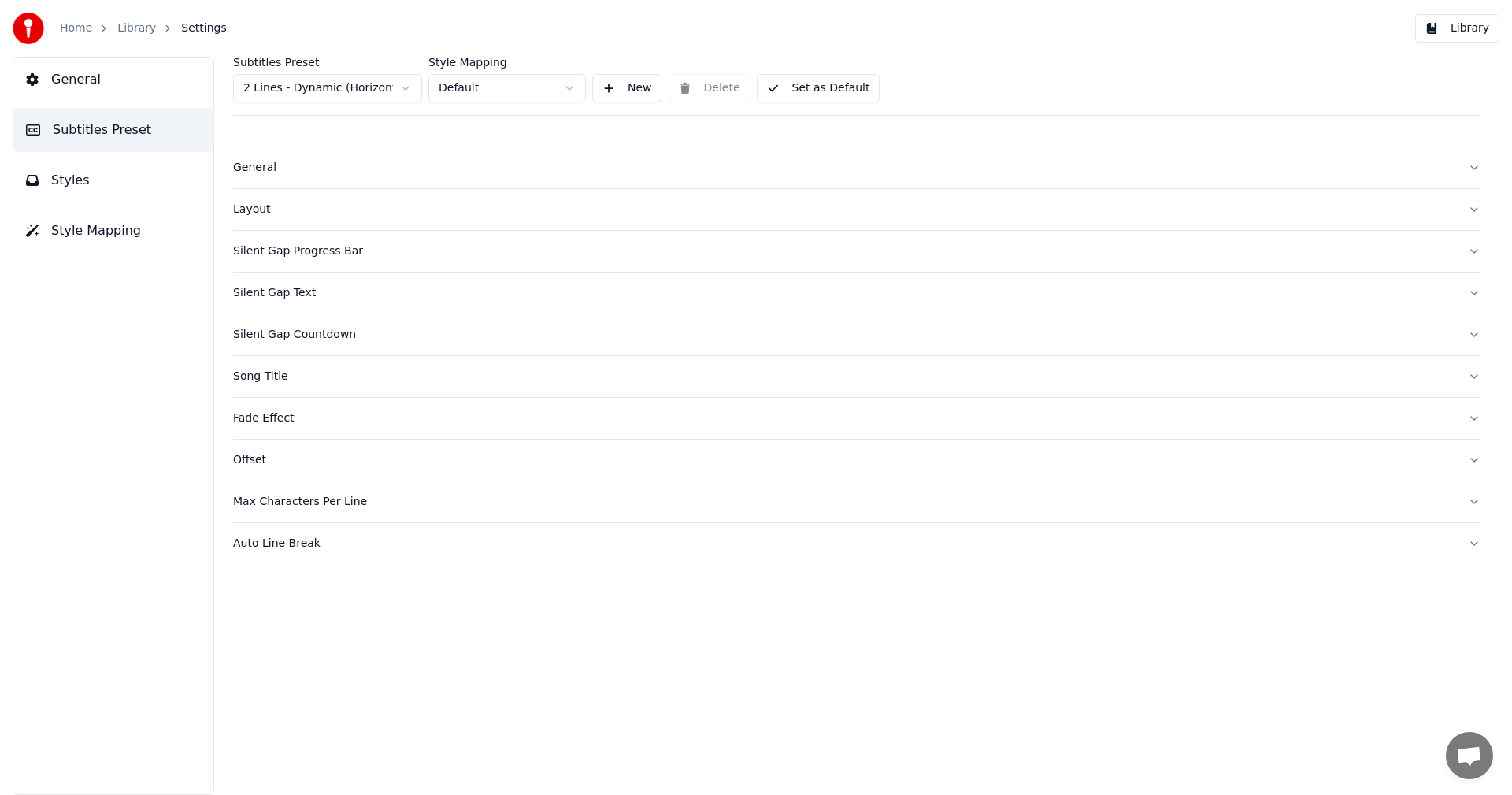
click at [92, 178] on button "Styles" at bounding box center [113, 181] width 200 height 44
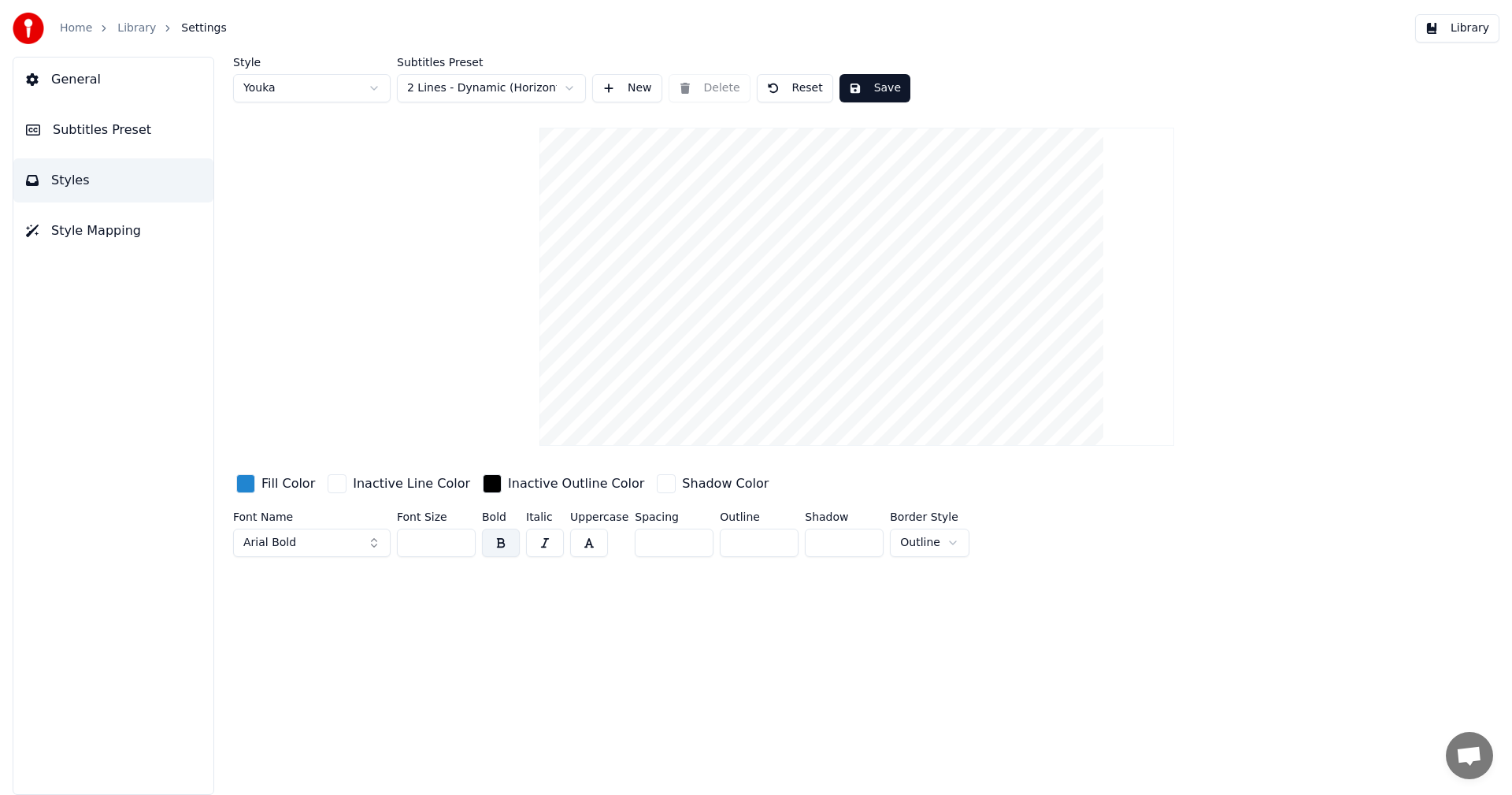
click at [462, 546] on input "**" at bounding box center [436, 542] width 79 height 28
click at [461, 544] on input "**" at bounding box center [436, 542] width 79 height 28
click at [460, 544] on input "**" at bounding box center [436, 542] width 79 height 28
click at [459, 543] on input "**" at bounding box center [436, 542] width 79 height 28
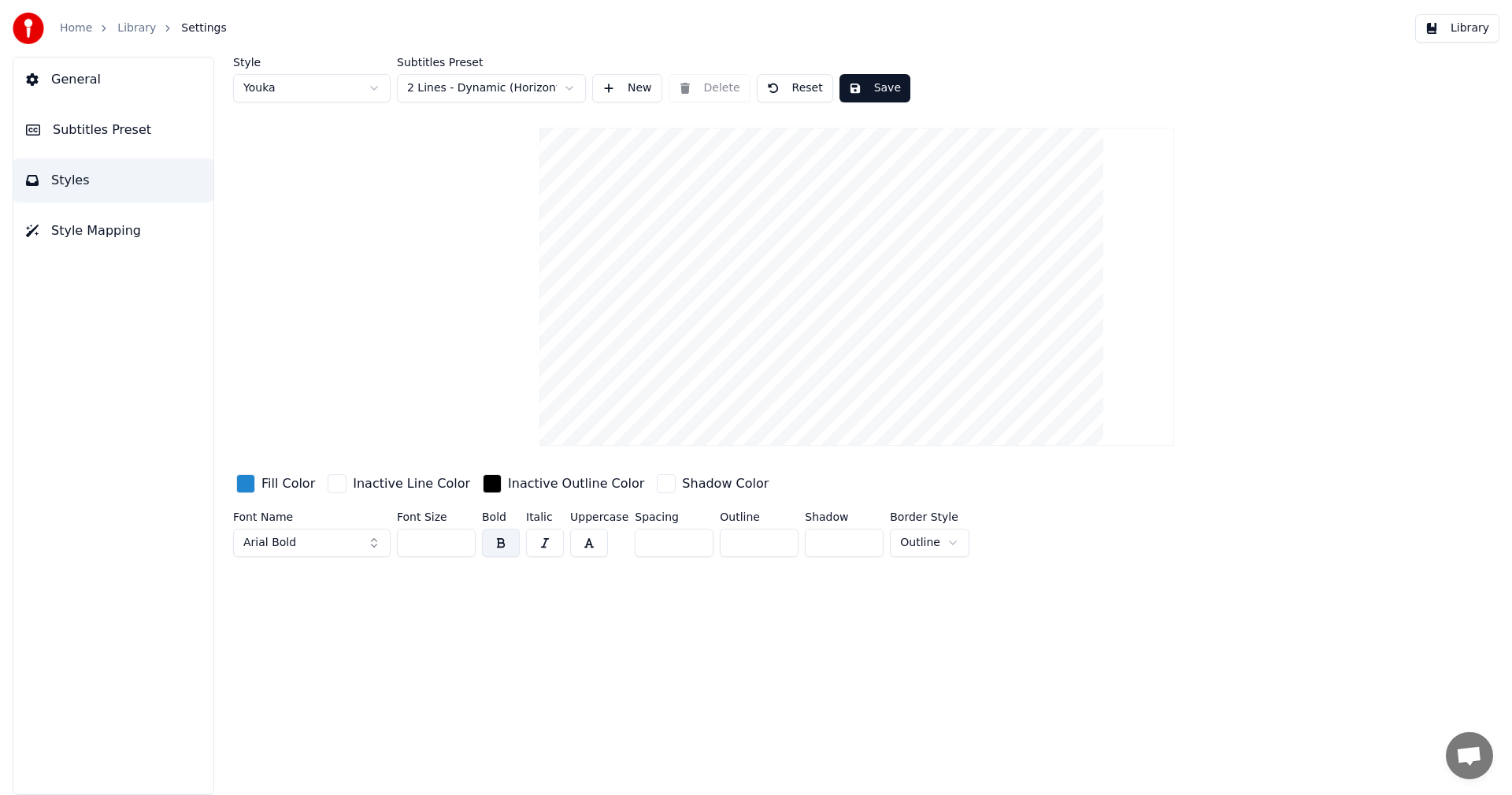
type input "**"
click at [459, 543] on input "**" at bounding box center [436, 542] width 79 height 28
click at [875, 98] on button "Save" at bounding box center [875, 87] width 71 height 28
click at [1468, 28] on button "Library" at bounding box center [1457, 28] width 85 height 28
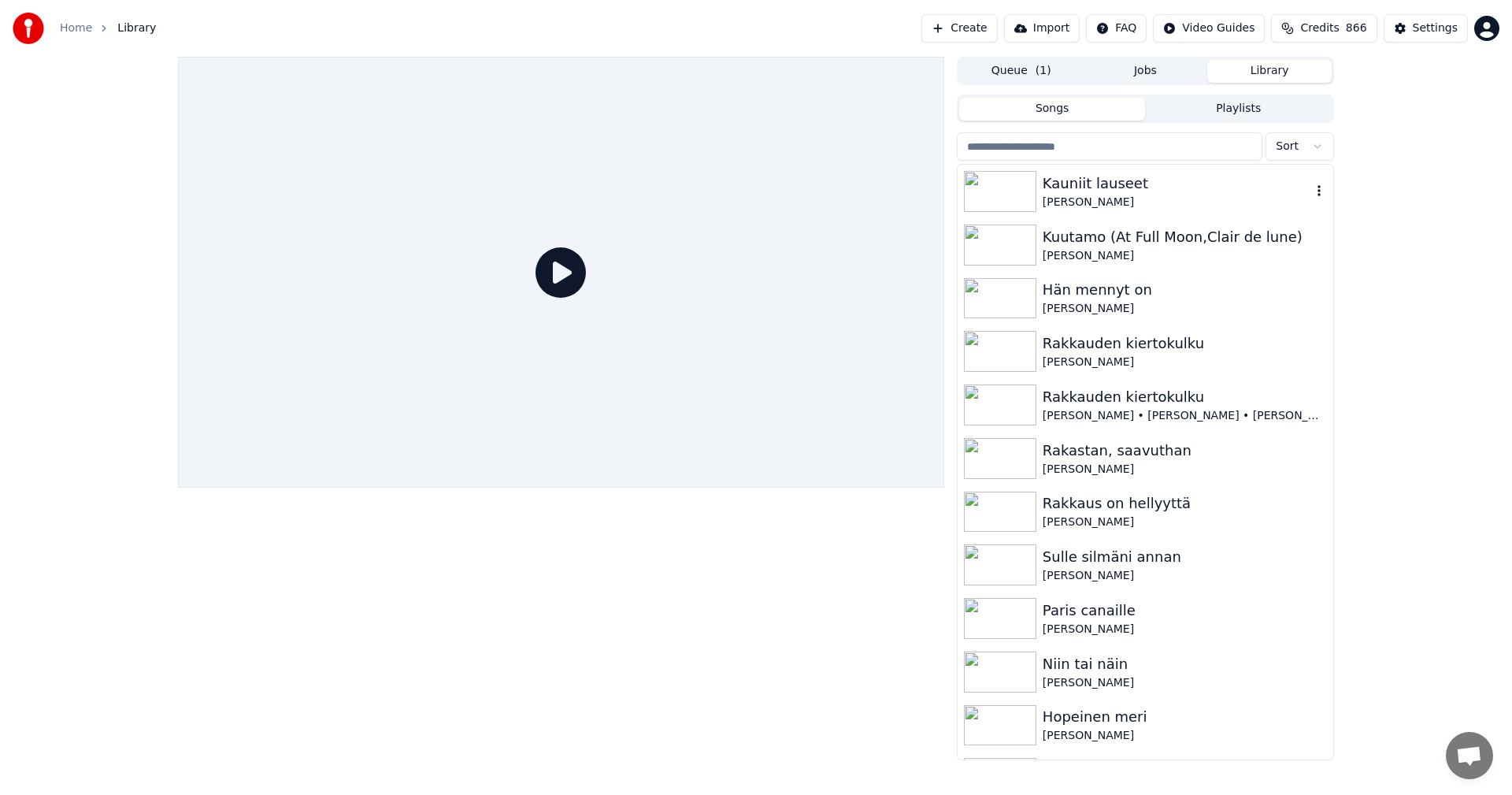
click at [1104, 195] on div "[PERSON_NAME]" at bounding box center [1177, 202] width 268 height 15
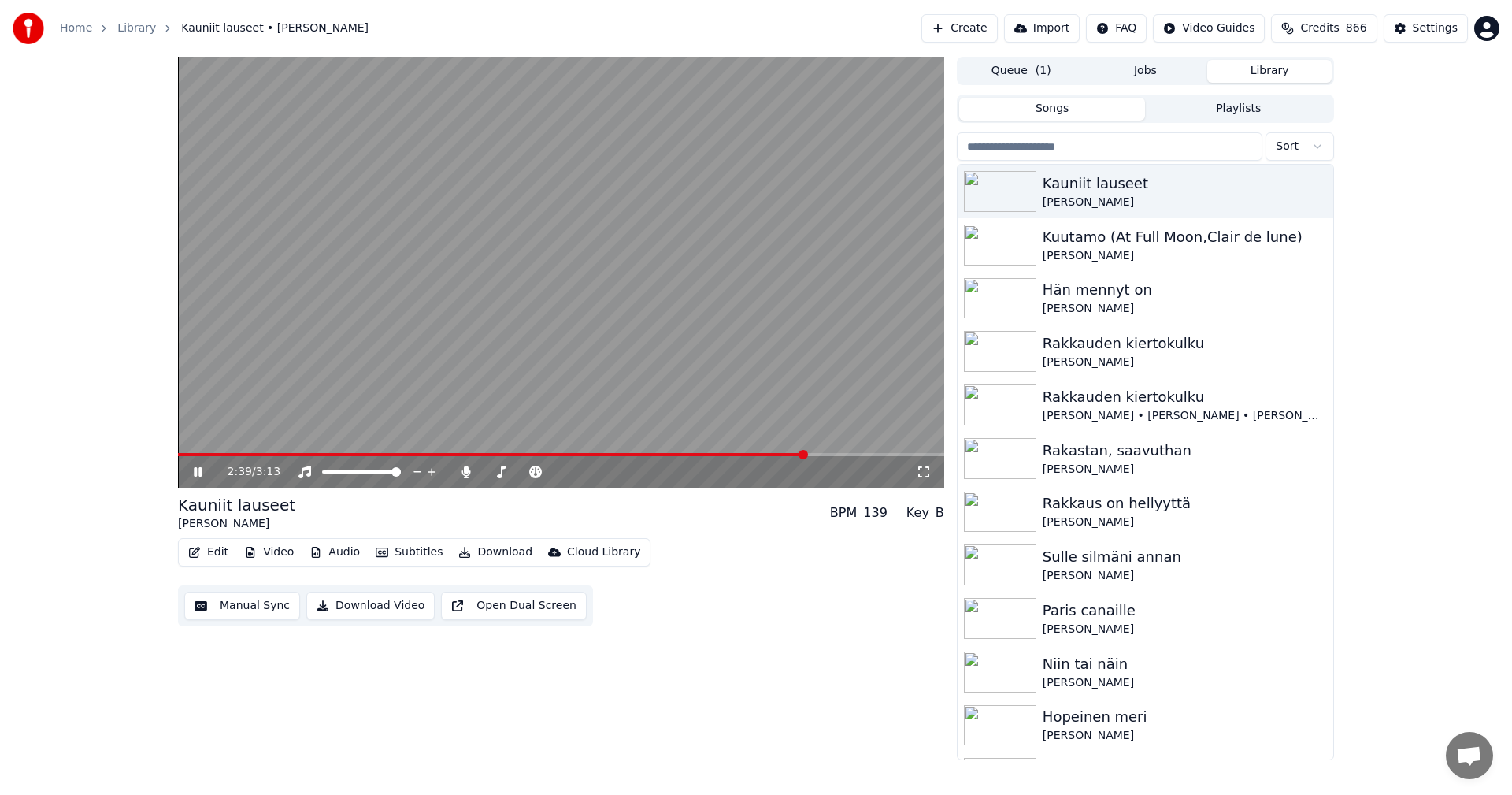
click at [201, 472] on icon at bounding box center [198, 472] width 8 height 10
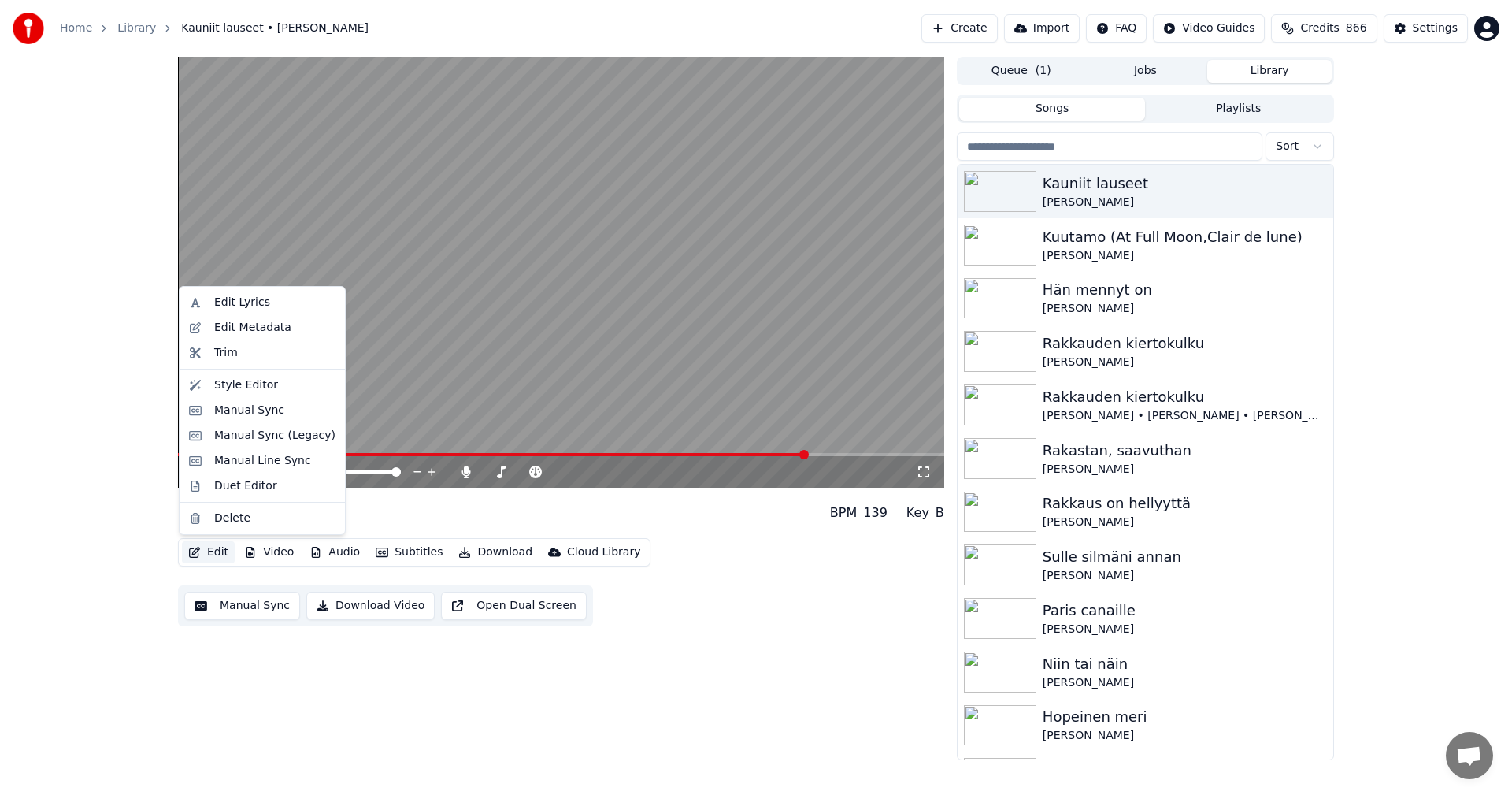
click at [219, 548] on button "Edit" at bounding box center [208, 552] width 53 height 22
click at [274, 444] on div "Manual Sync (Legacy)" at bounding box center [262, 435] width 160 height 25
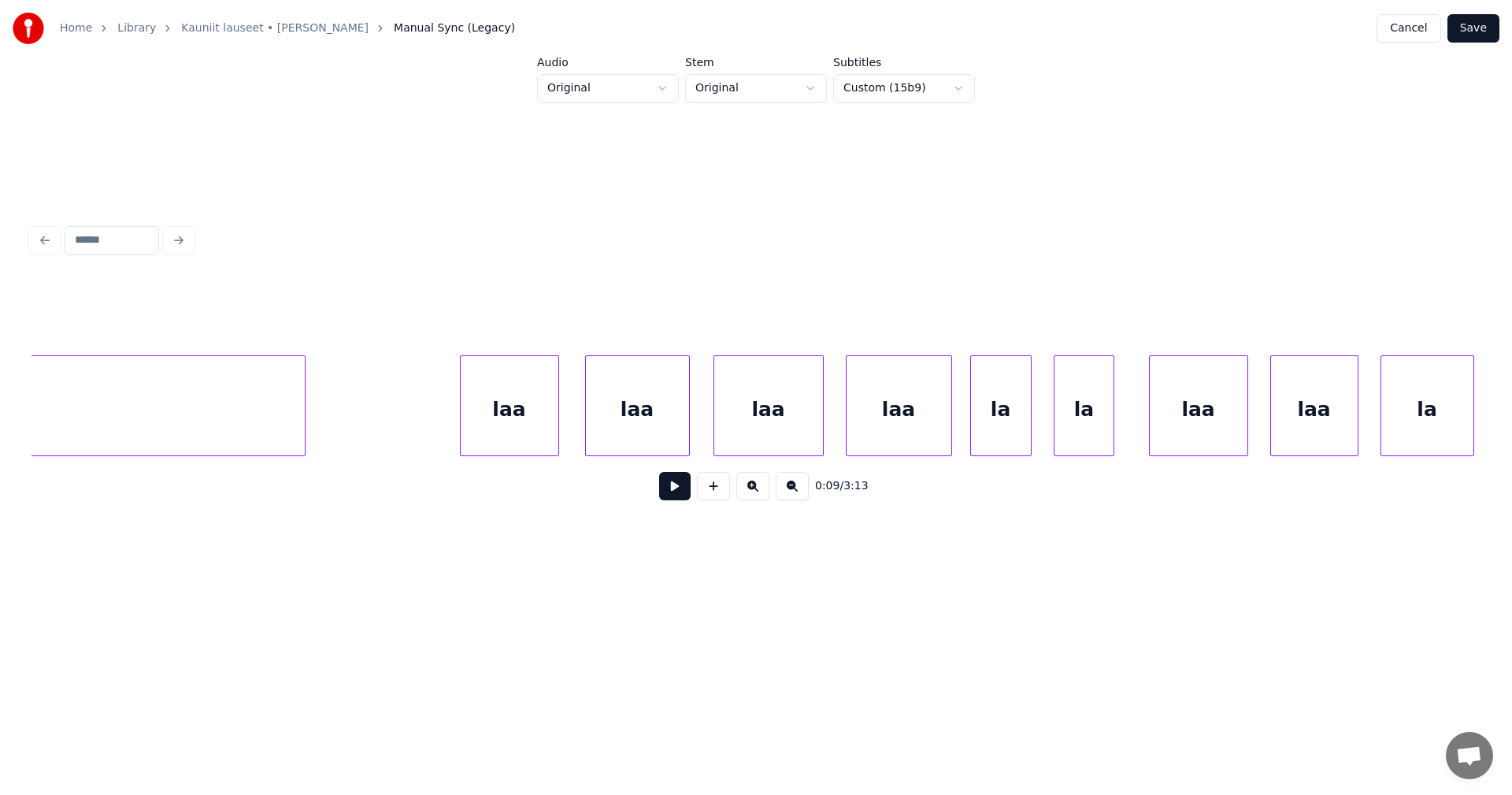
scroll to position [0, 40301]
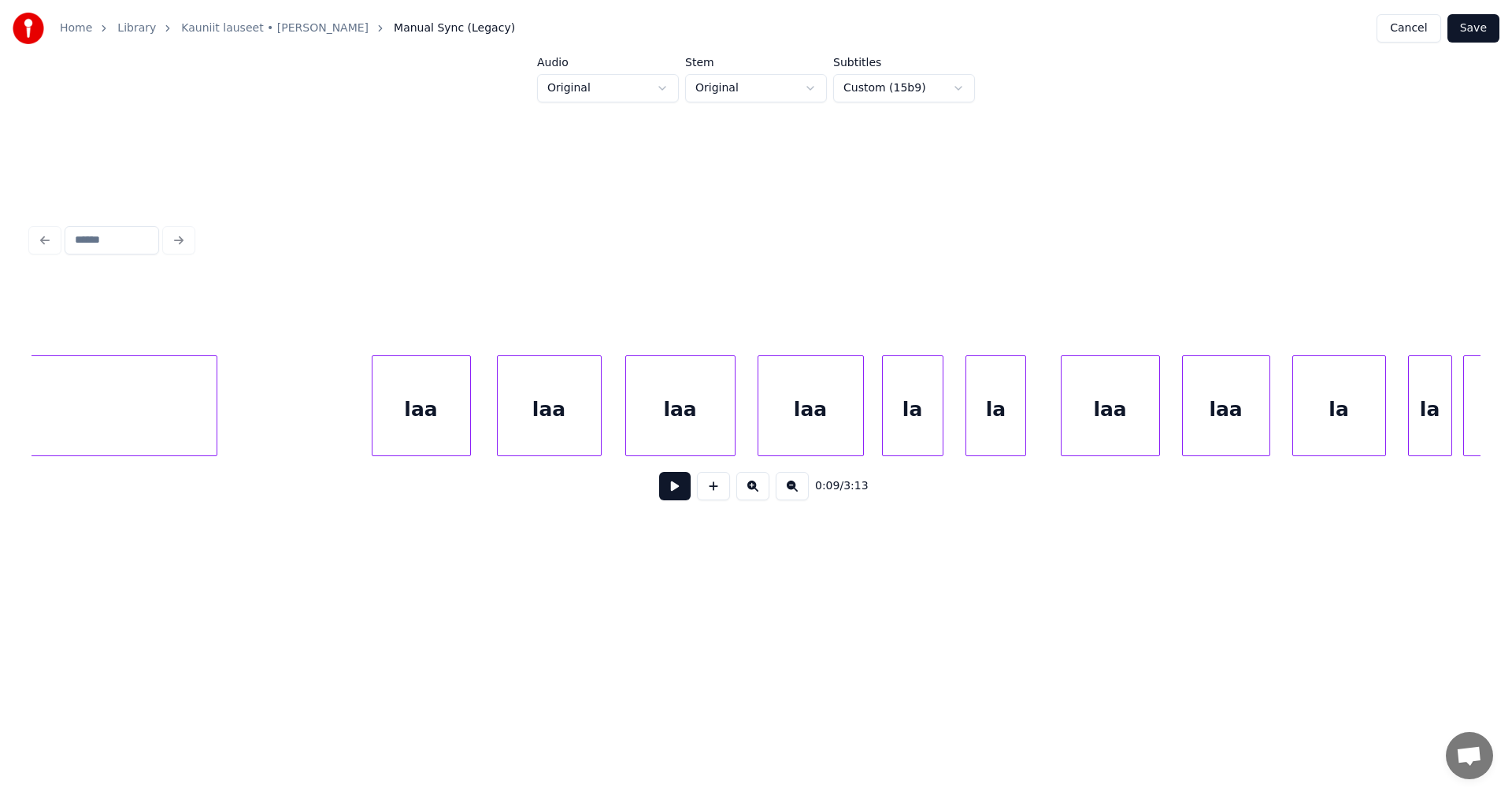
click at [449, 402] on div "laa" at bounding box center [422, 409] width 98 height 107
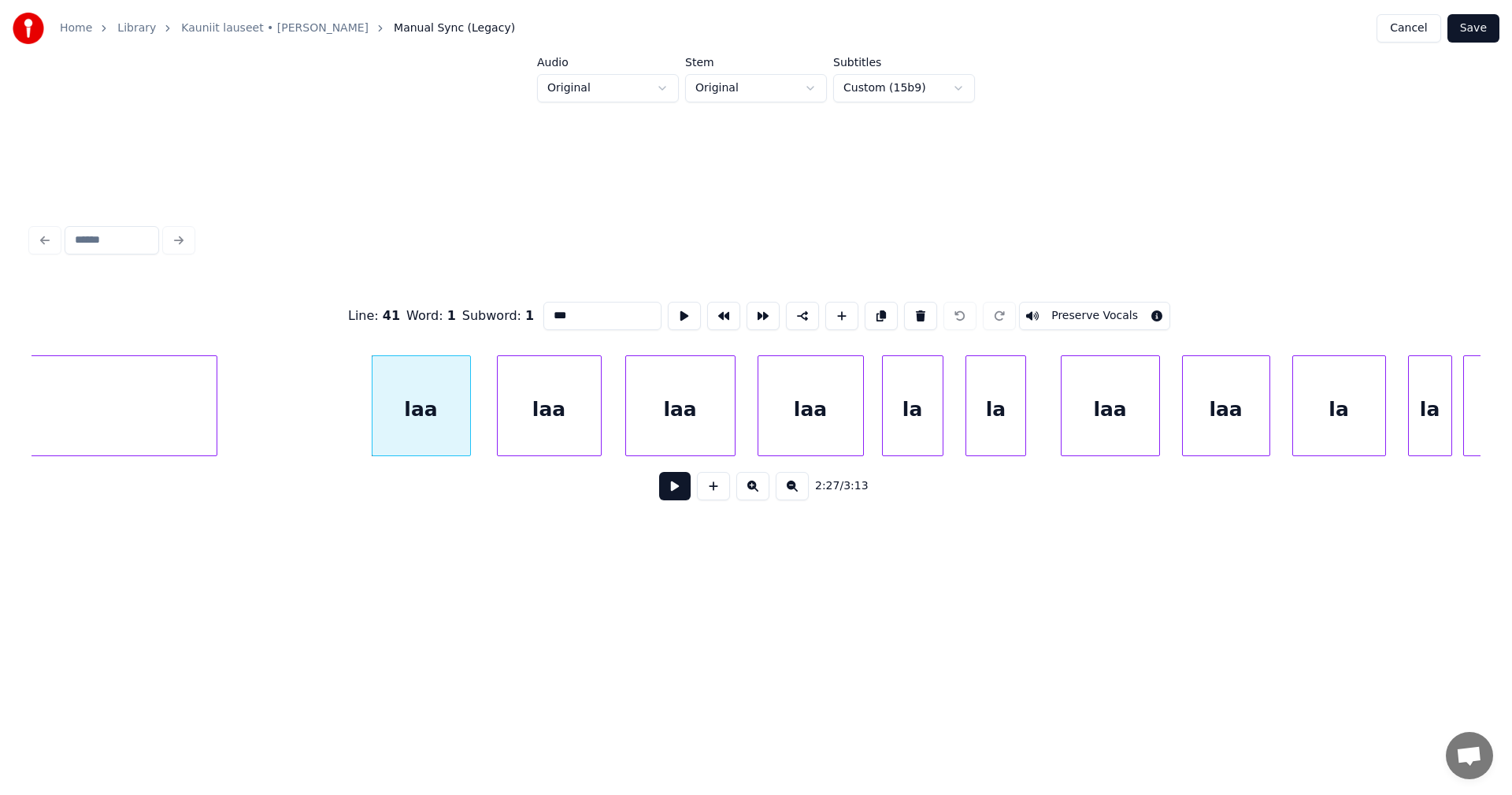
click at [666, 499] on button at bounding box center [675, 485] width 32 height 28
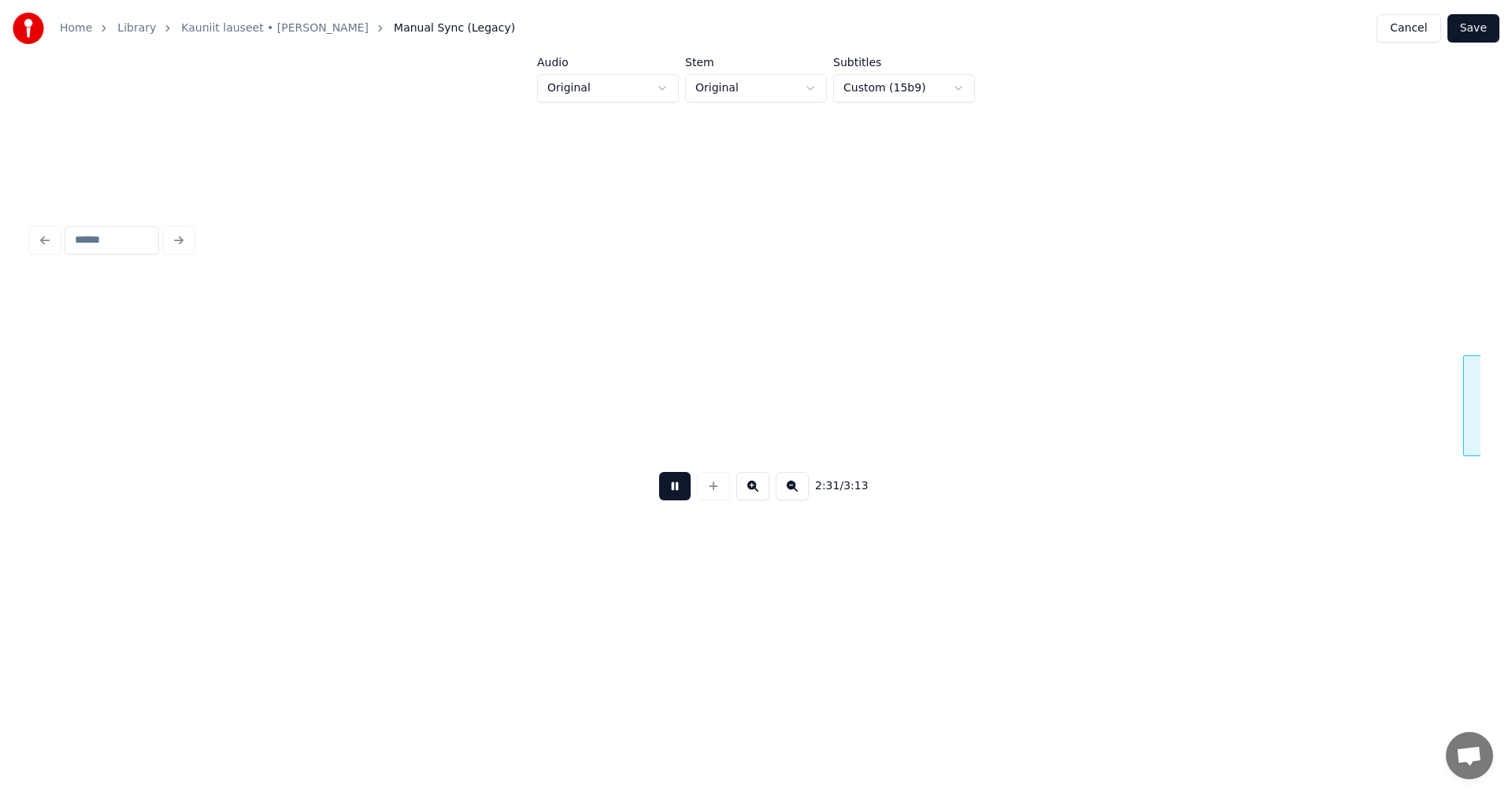
scroll to position [0, 41753]
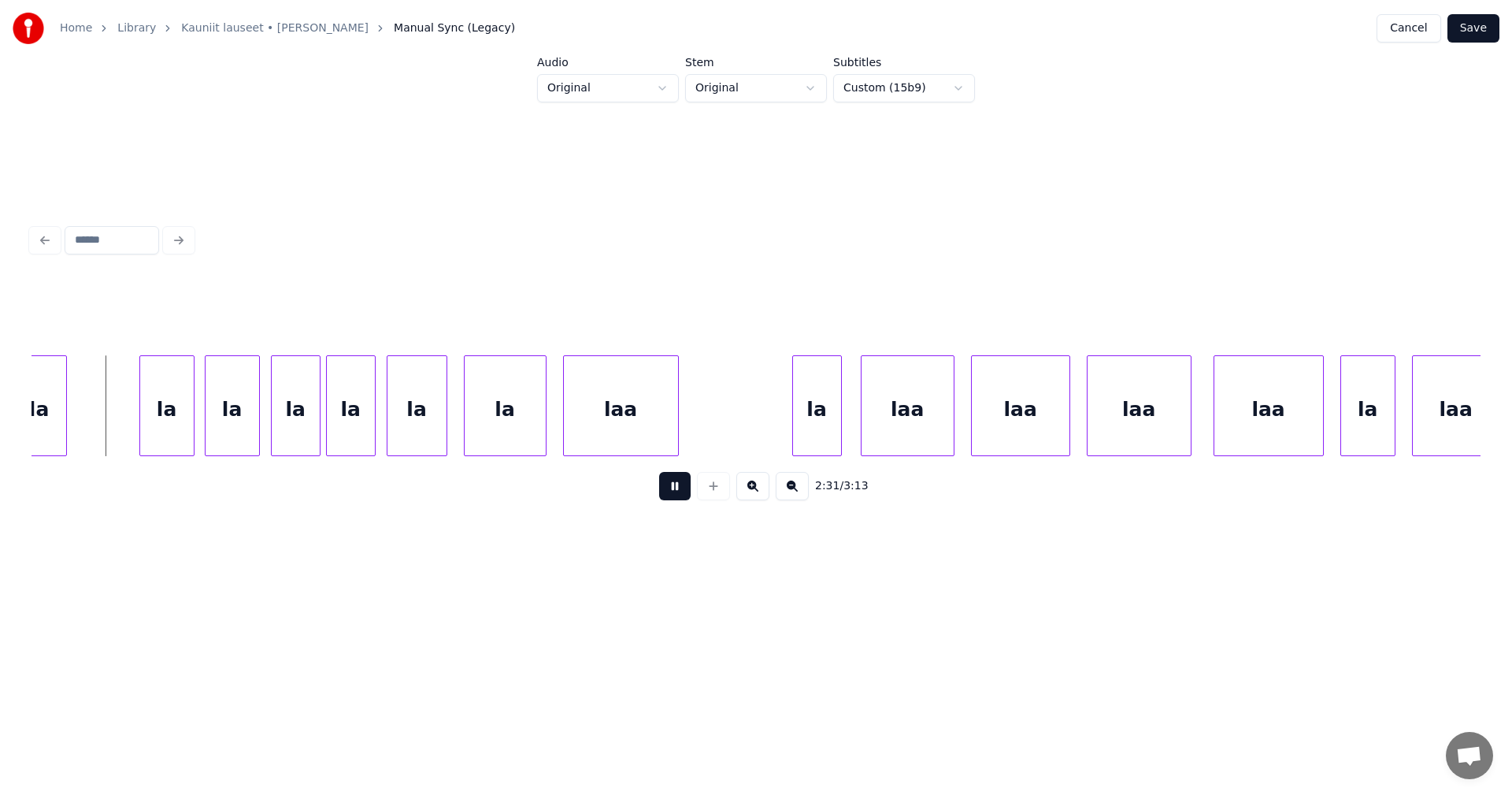
click at [670, 488] on button at bounding box center [675, 485] width 32 height 28
click at [52, 386] on div "la" at bounding box center [39, 409] width 54 height 107
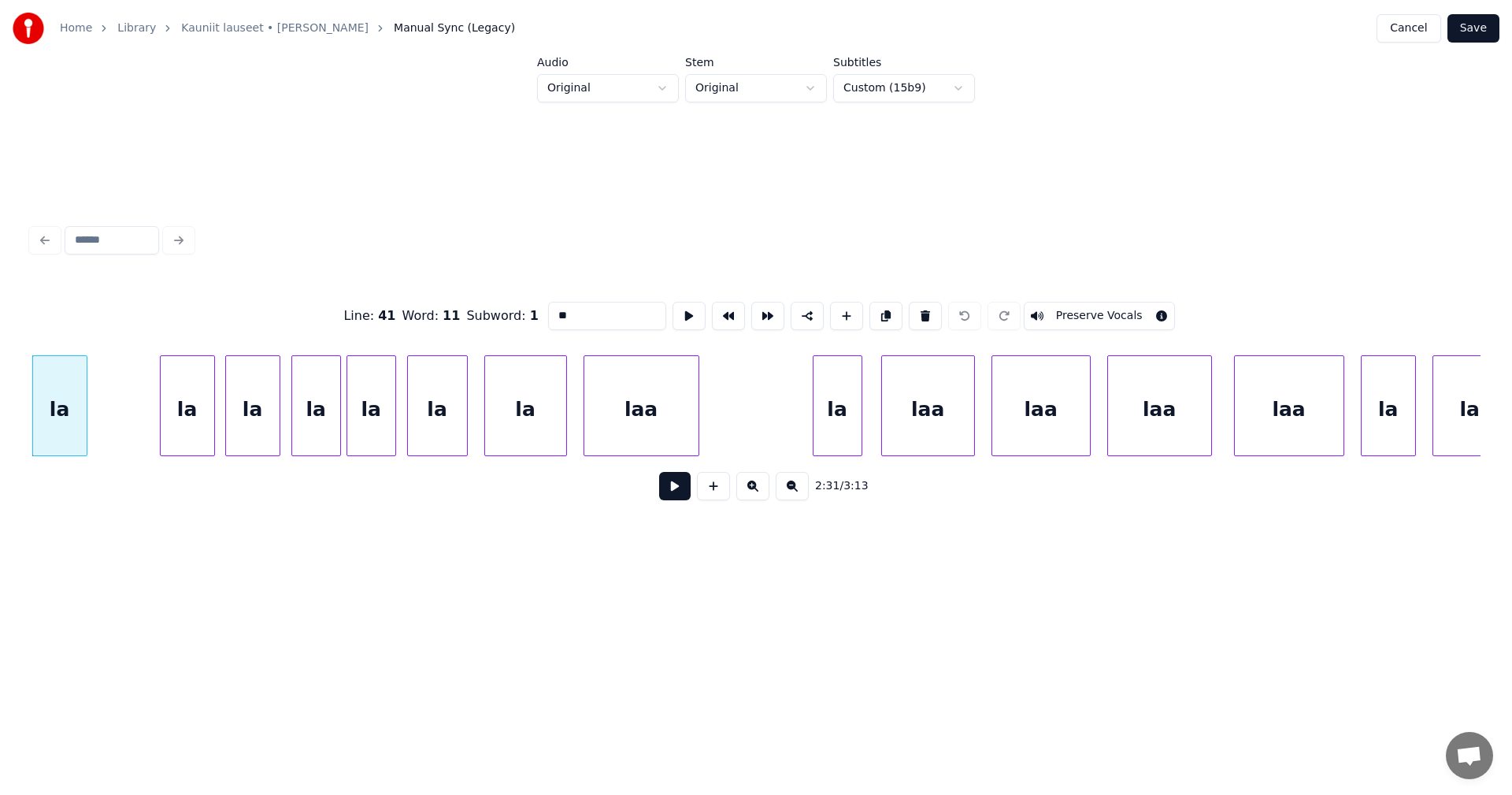
click at [71, 404] on div "la" at bounding box center [60, 409] width 54 height 107
click at [180, 410] on div "la" at bounding box center [187, 409] width 54 height 107
click at [249, 421] on div "la" at bounding box center [253, 409] width 54 height 107
click at [188, 420] on div "la" at bounding box center [187, 409] width 54 height 107
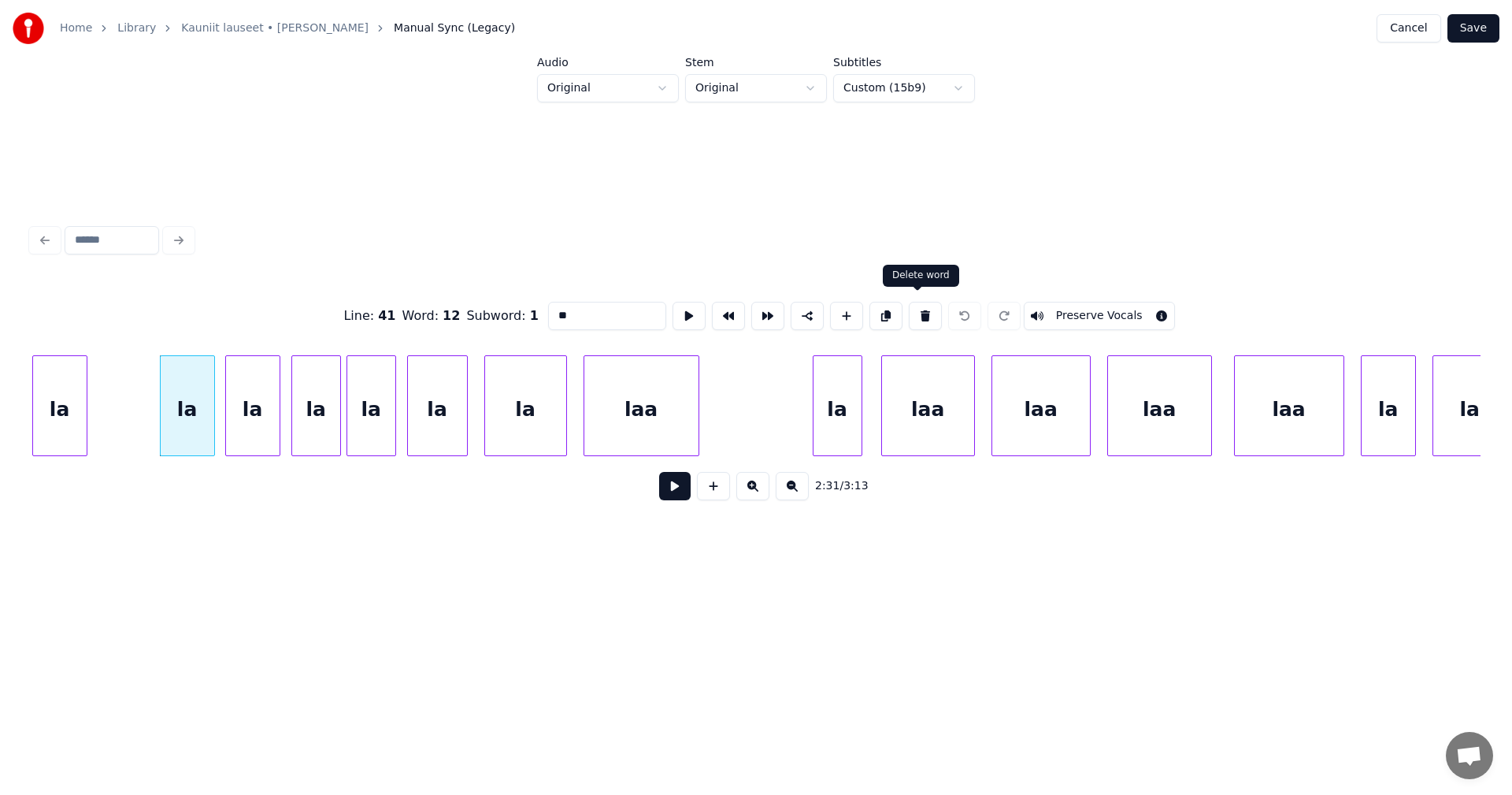
click at [923, 315] on button at bounding box center [926, 315] width 33 height 28
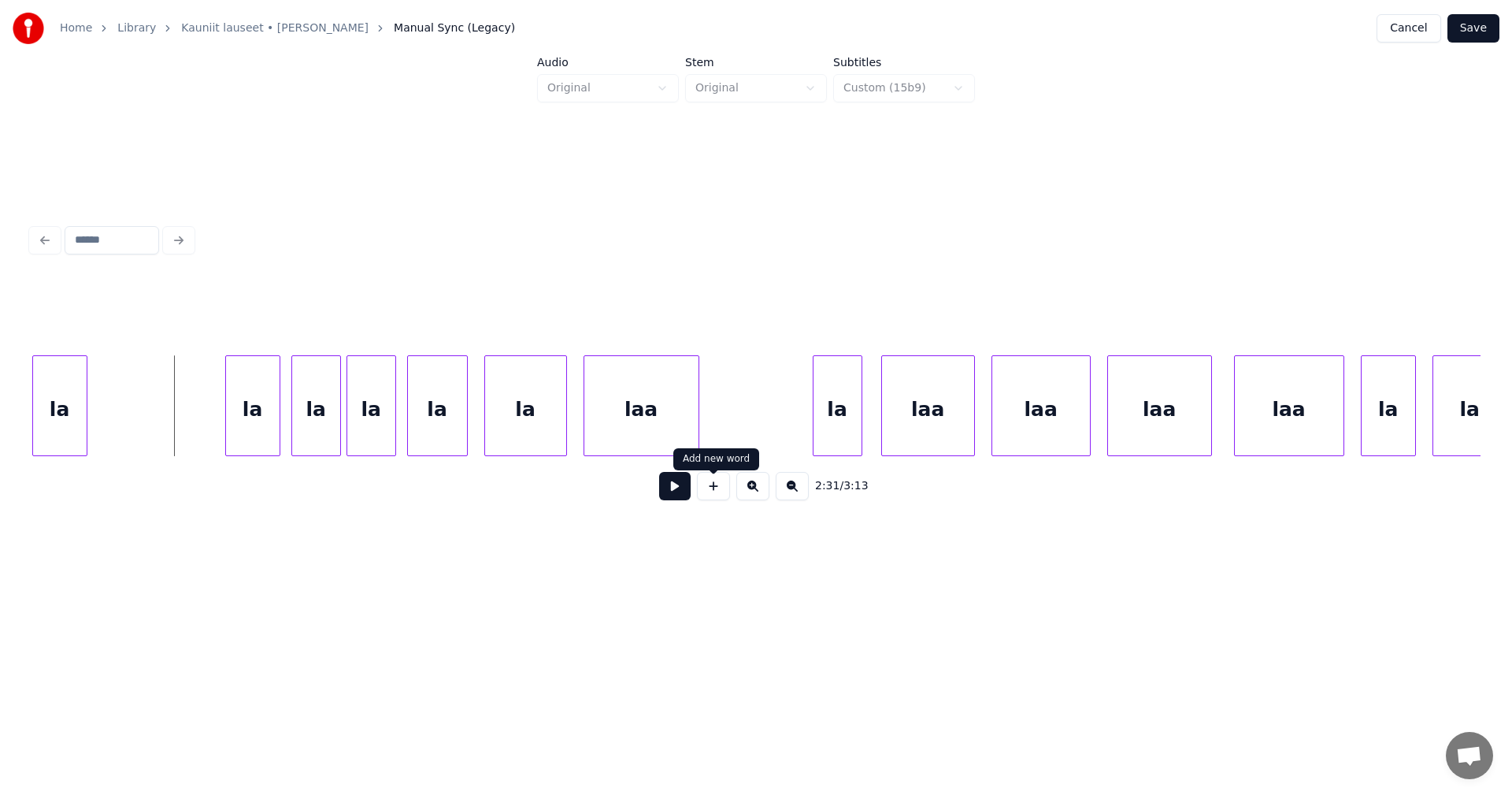
click at [708, 498] on button at bounding box center [713, 485] width 33 height 28
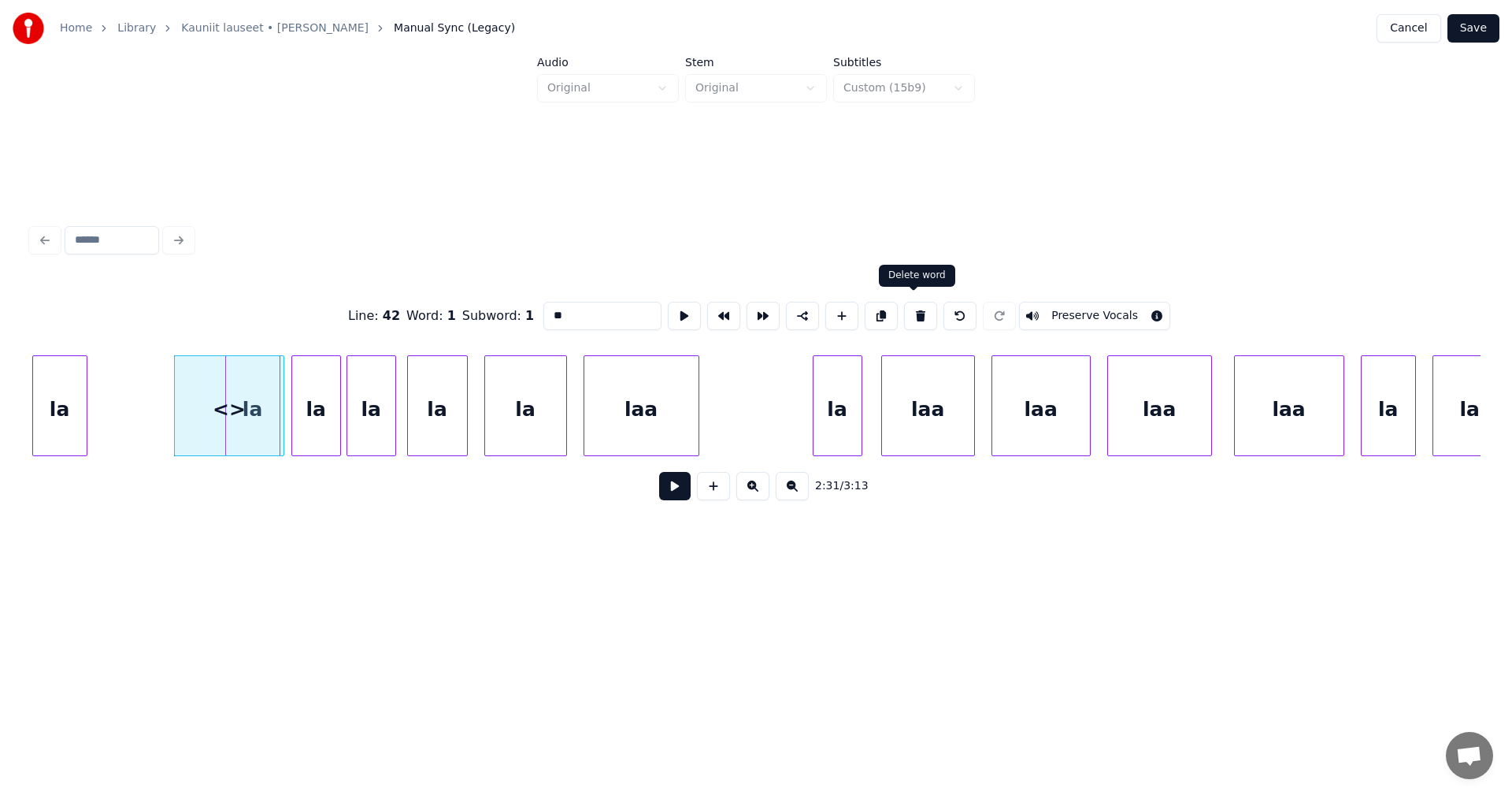
click at [915, 311] on button at bounding box center [921, 315] width 33 height 28
type input "**"
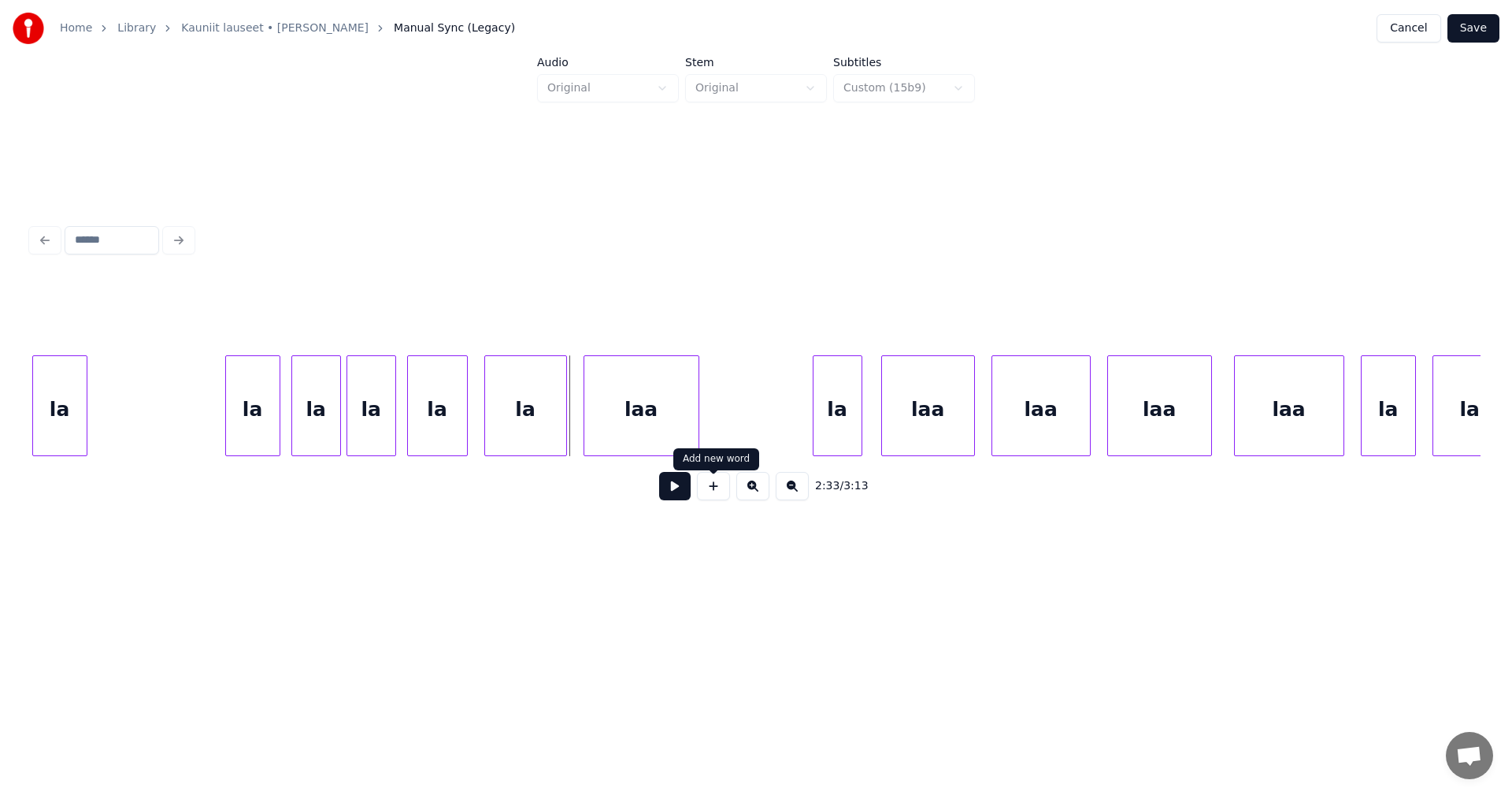
click at [720, 497] on button at bounding box center [713, 485] width 33 height 28
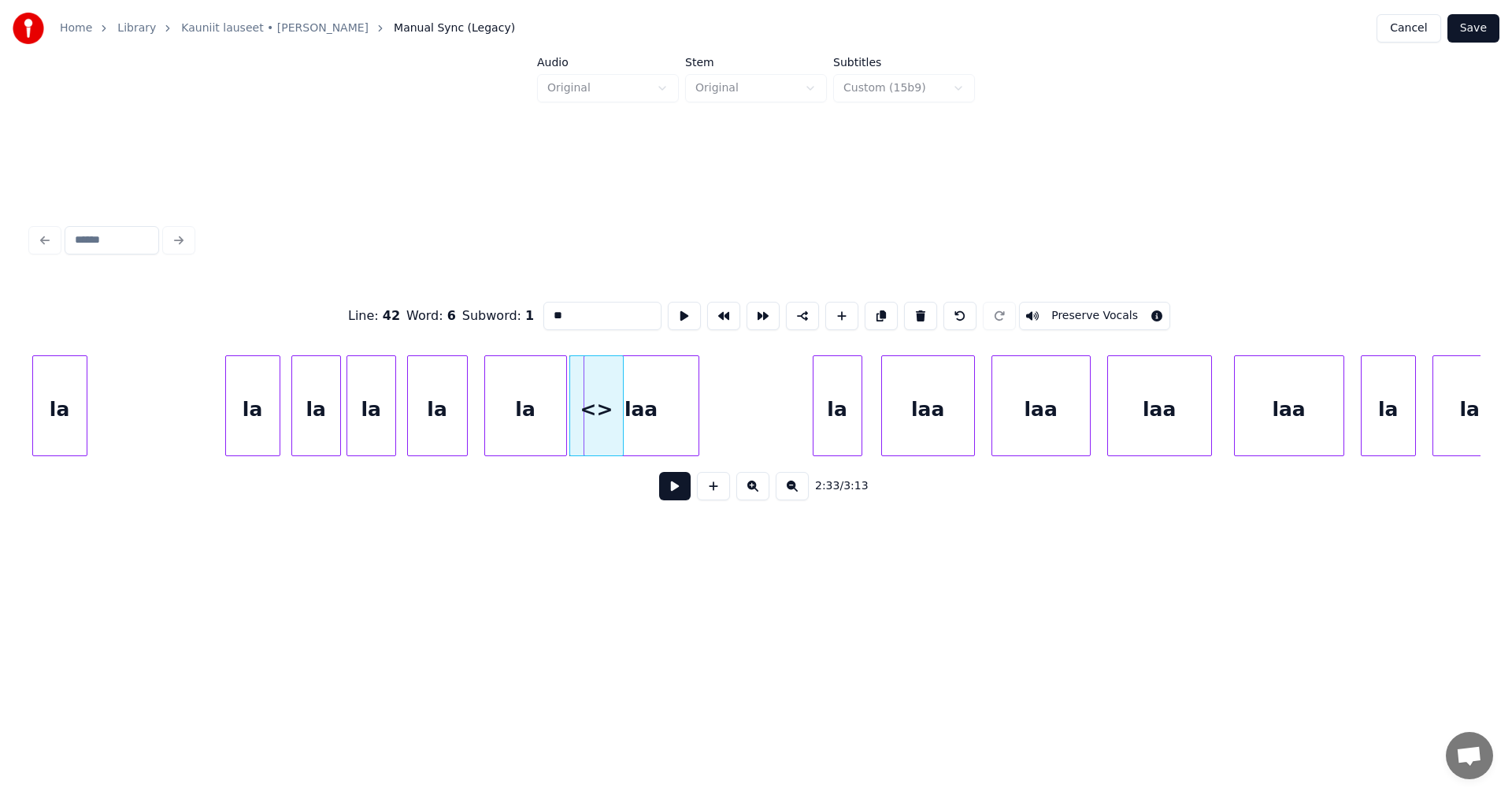
click at [618, 418] on div at bounding box center [620, 405] width 5 height 99
click at [186, 380] on div "<>" at bounding box center [187, 409] width 49 height 107
click at [192, 391] on div "<>" at bounding box center [187, 409] width 49 height 107
click at [66, 407] on div "la" at bounding box center [60, 409] width 54 height 107
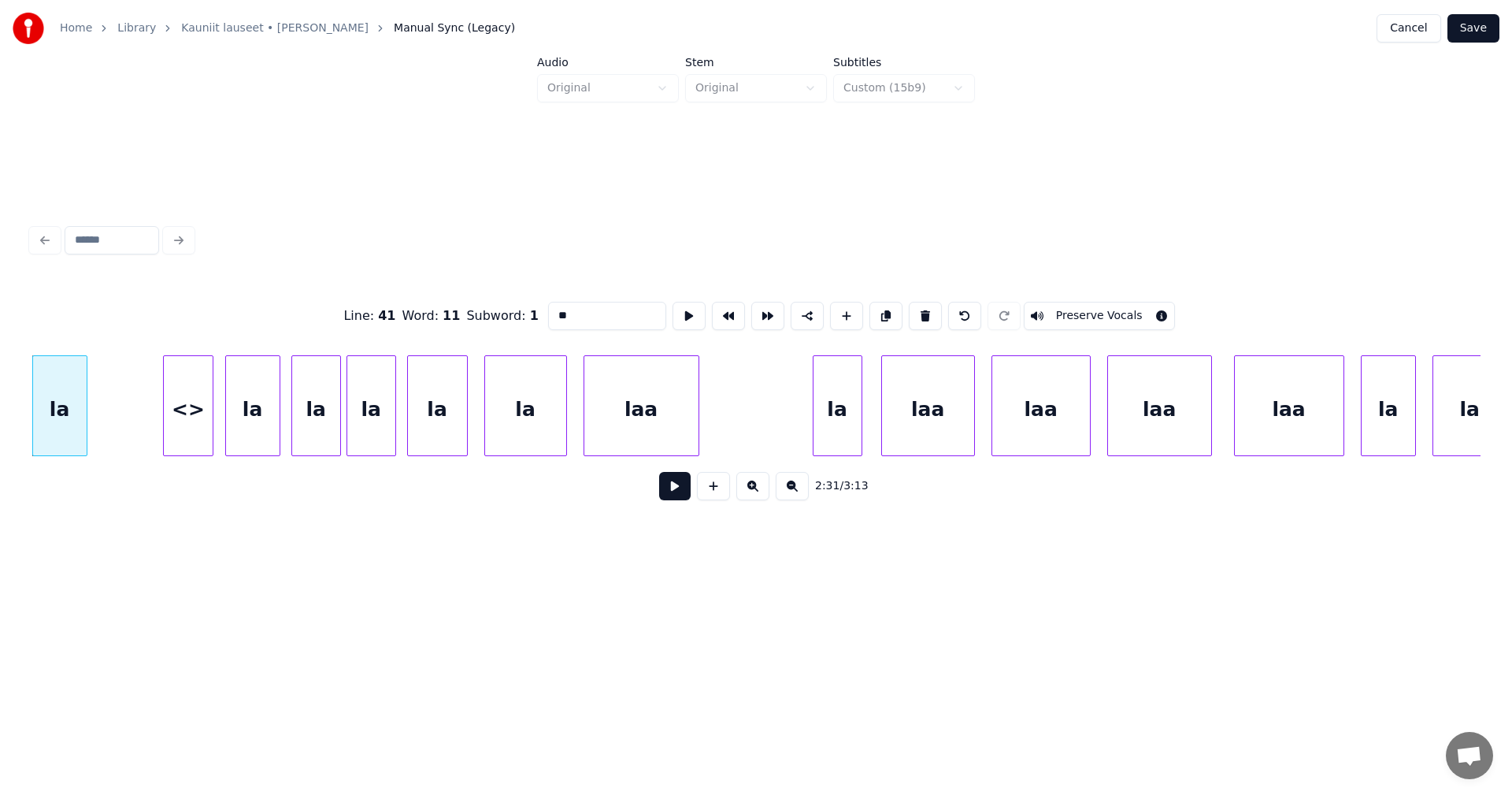
click at [191, 437] on div "<>" at bounding box center [187, 409] width 49 height 107
click at [242, 435] on div "la" at bounding box center [253, 409] width 54 height 107
click at [203, 413] on div "<>" at bounding box center [187, 409] width 49 height 107
type input "**"
drag, startPoint x: 572, startPoint y: 312, endPoint x: 536, endPoint y: 312, distance: 36.0
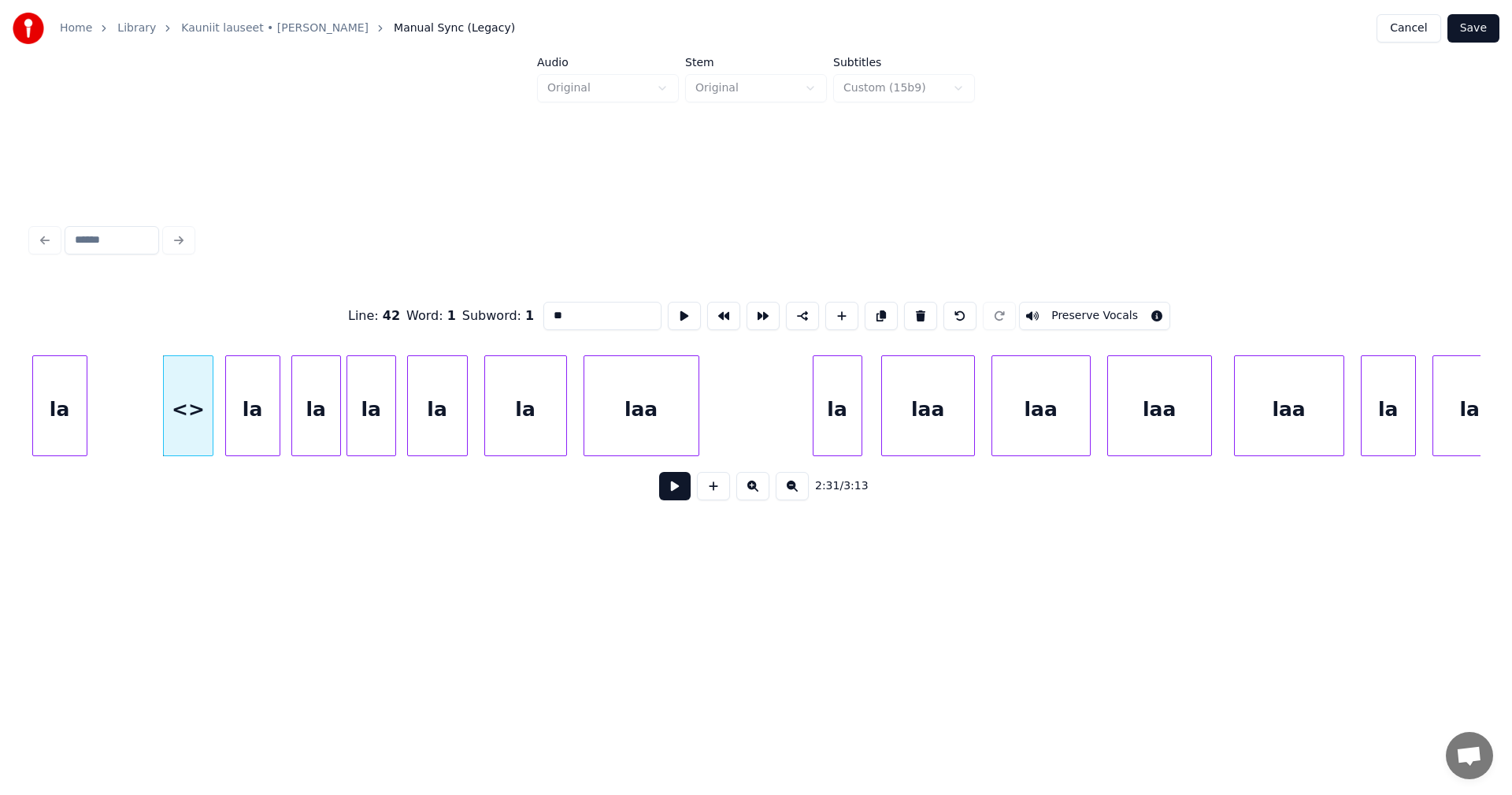
click at [543, 312] on input "**" at bounding box center [602, 315] width 118 height 28
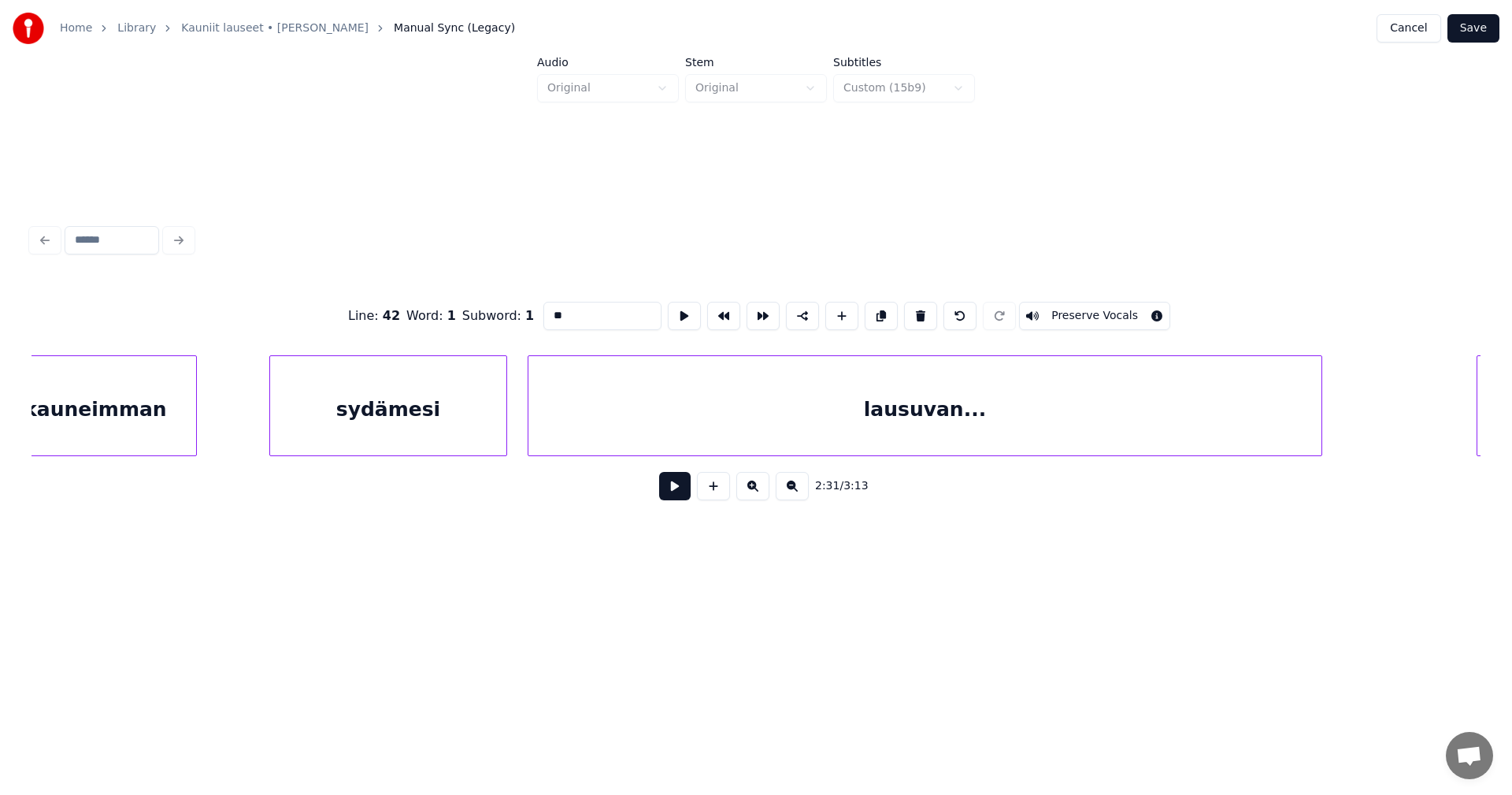
scroll to position [0, 40465]
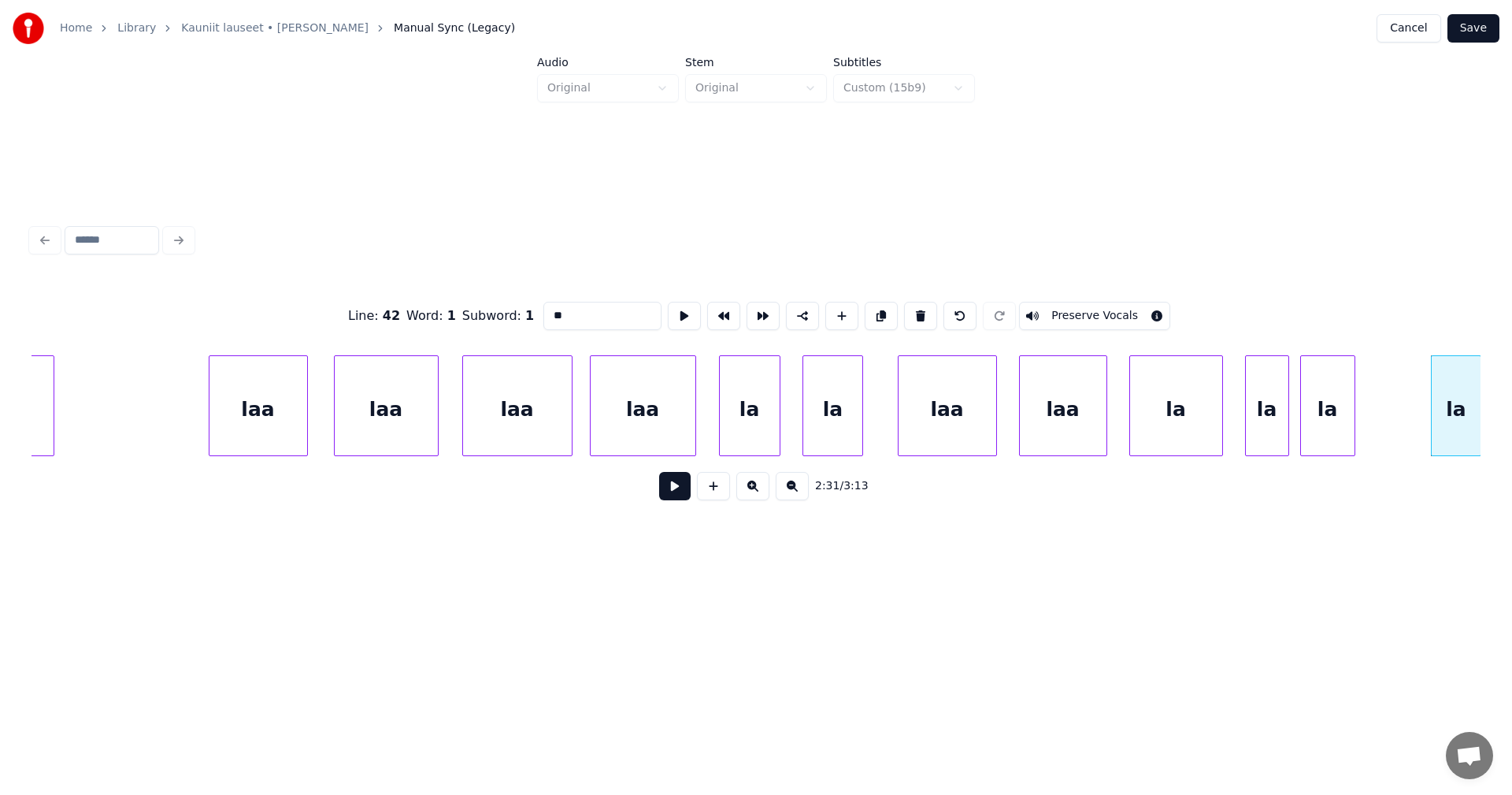
click at [662, 424] on div "laa" at bounding box center [643, 409] width 105 height 107
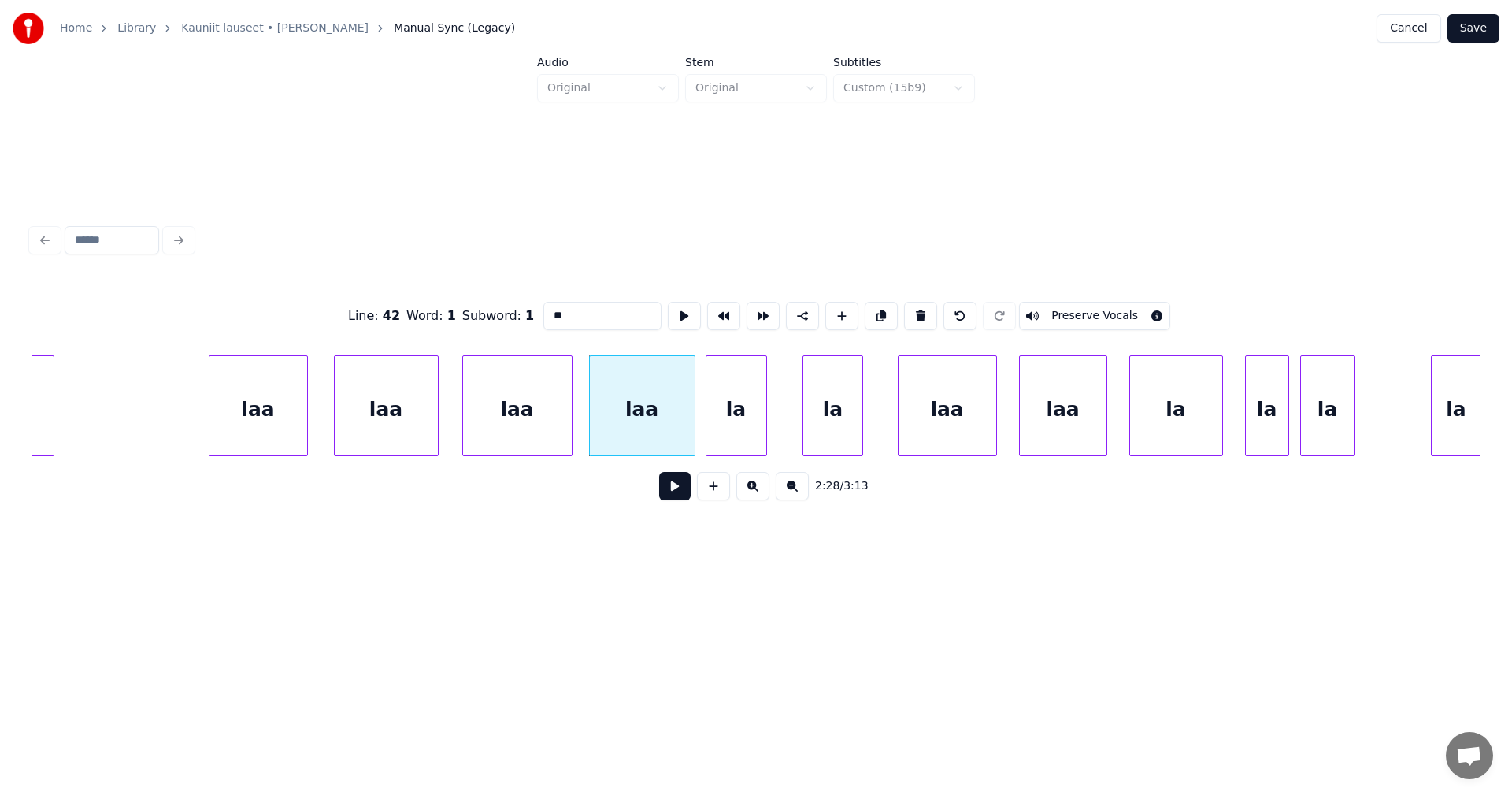
click at [731, 425] on div "la" at bounding box center [736, 409] width 60 height 107
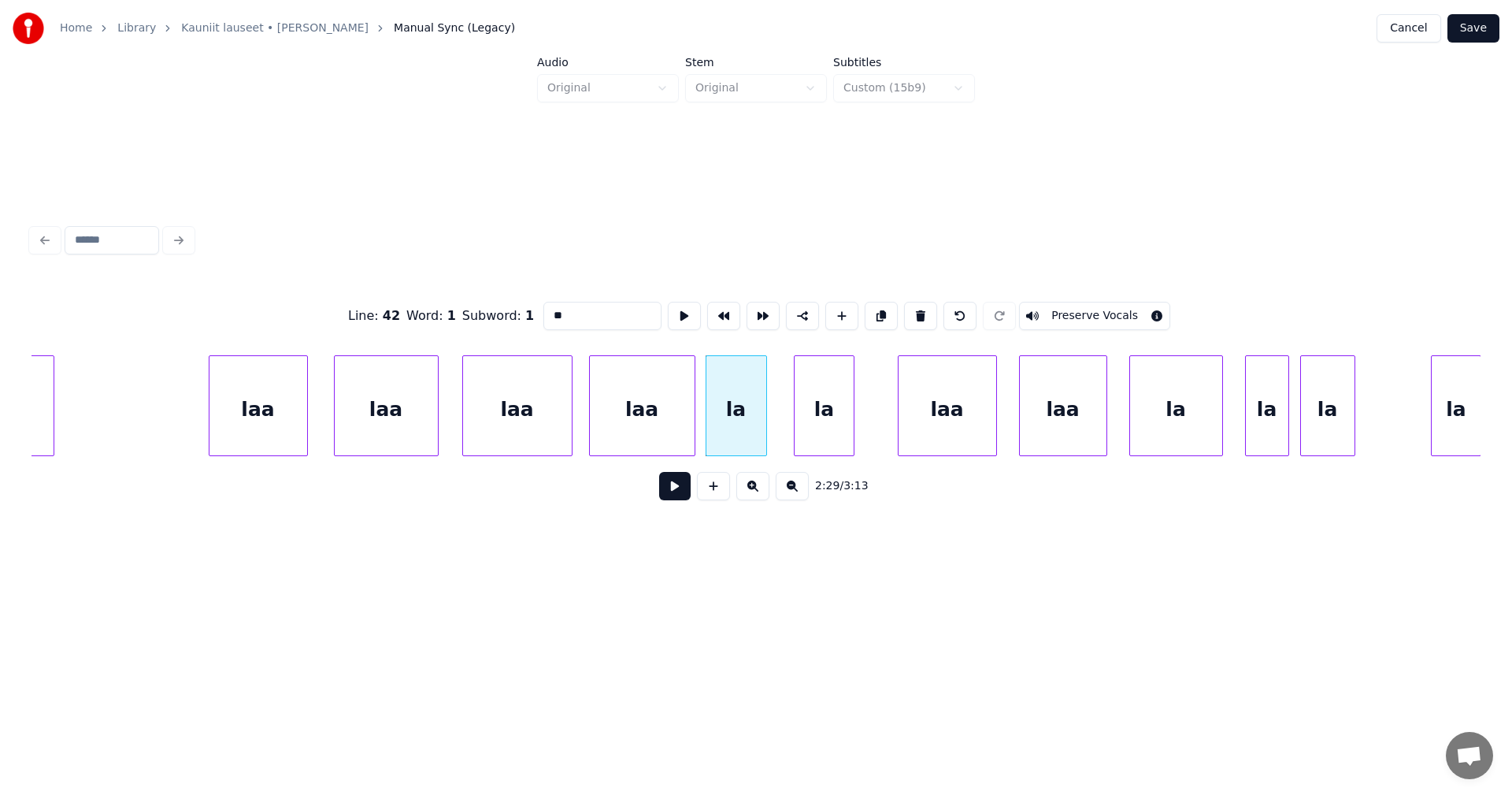
click at [830, 429] on div "la" at bounding box center [824, 409] width 59 height 107
click at [300, 439] on div "laa" at bounding box center [259, 409] width 98 height 107
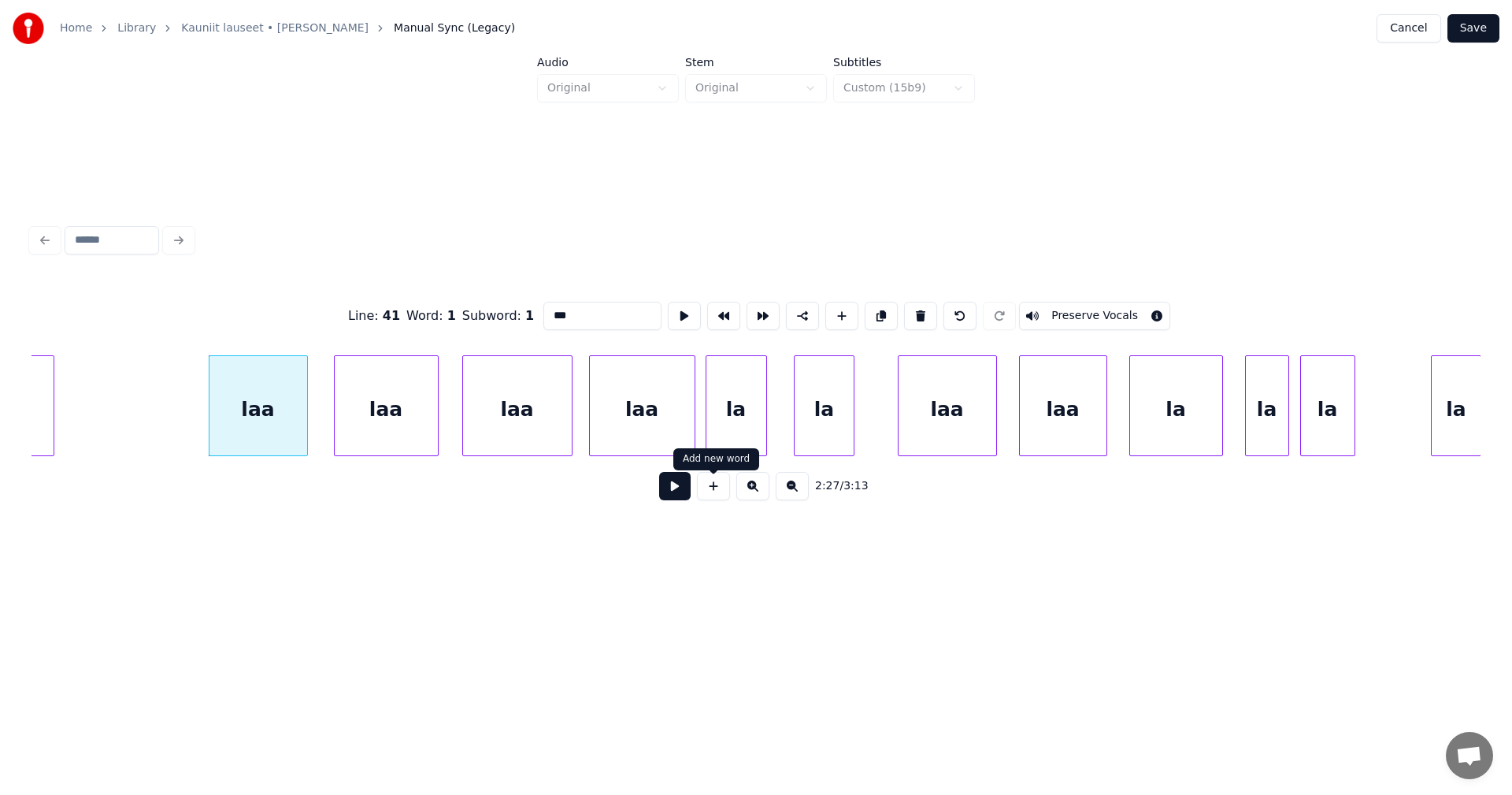
type input "***"
click at [674, 494] on button at bounding box center [675, 485] width 32 height 28
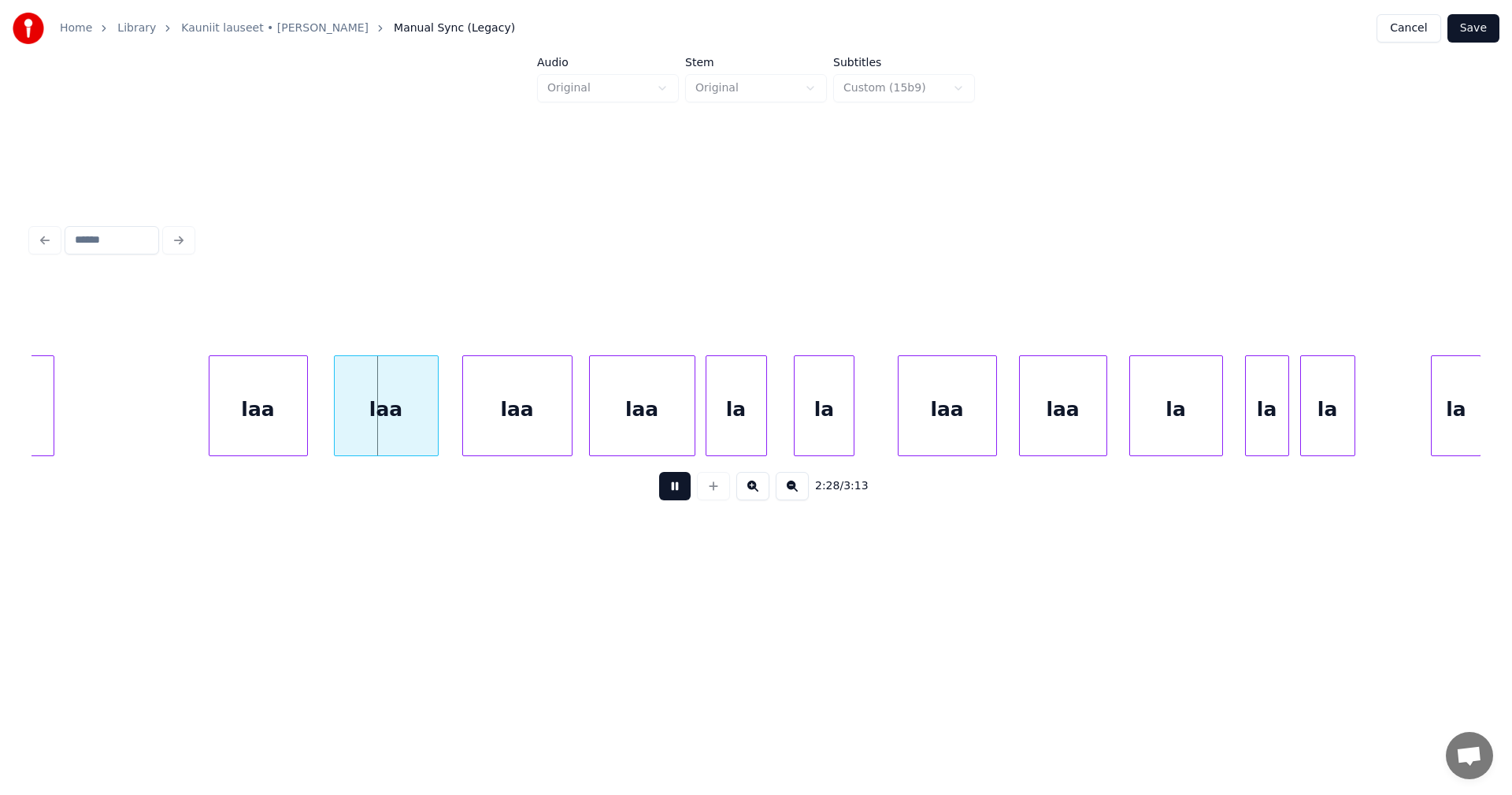
click at [677, 491] on button at bounding box center [675, 485] width 32 height 28
click at [281, 429] on div "laa" at bounding box center [259, 409] width 98 height 107
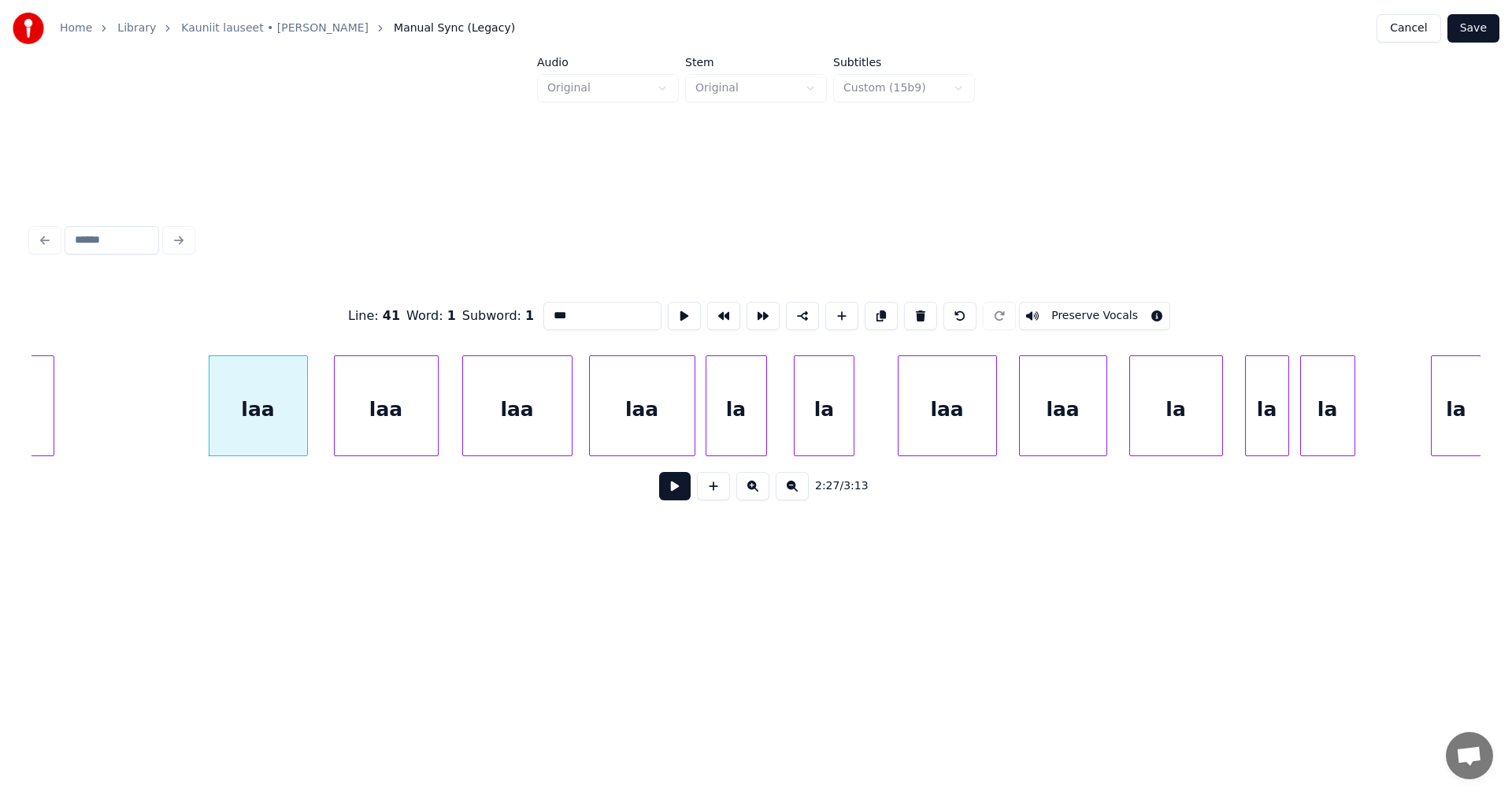
click at [675, 484] on button at bounding box center [675, 485] width 32 height 28
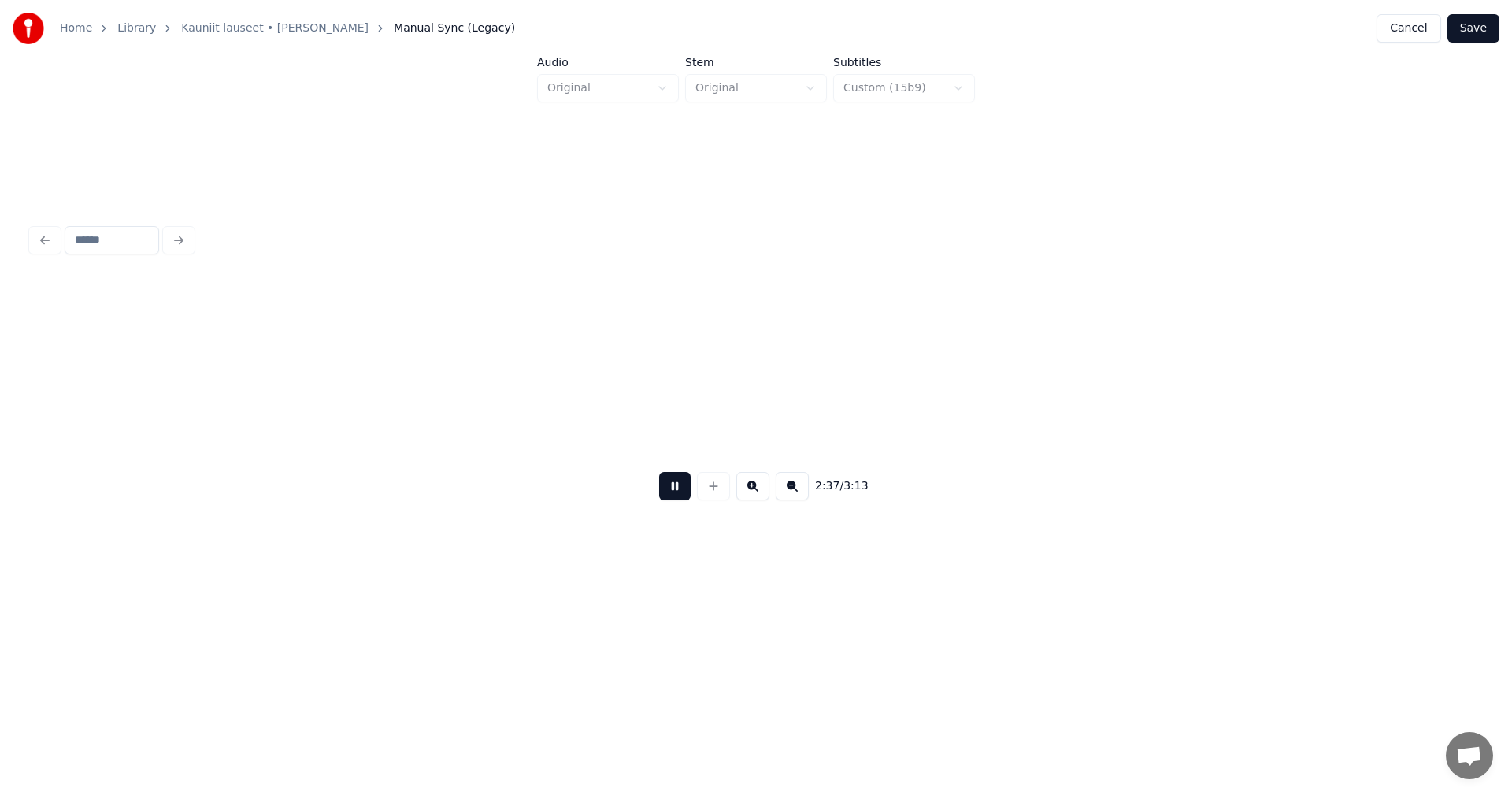
scroll to position [0, 43365]
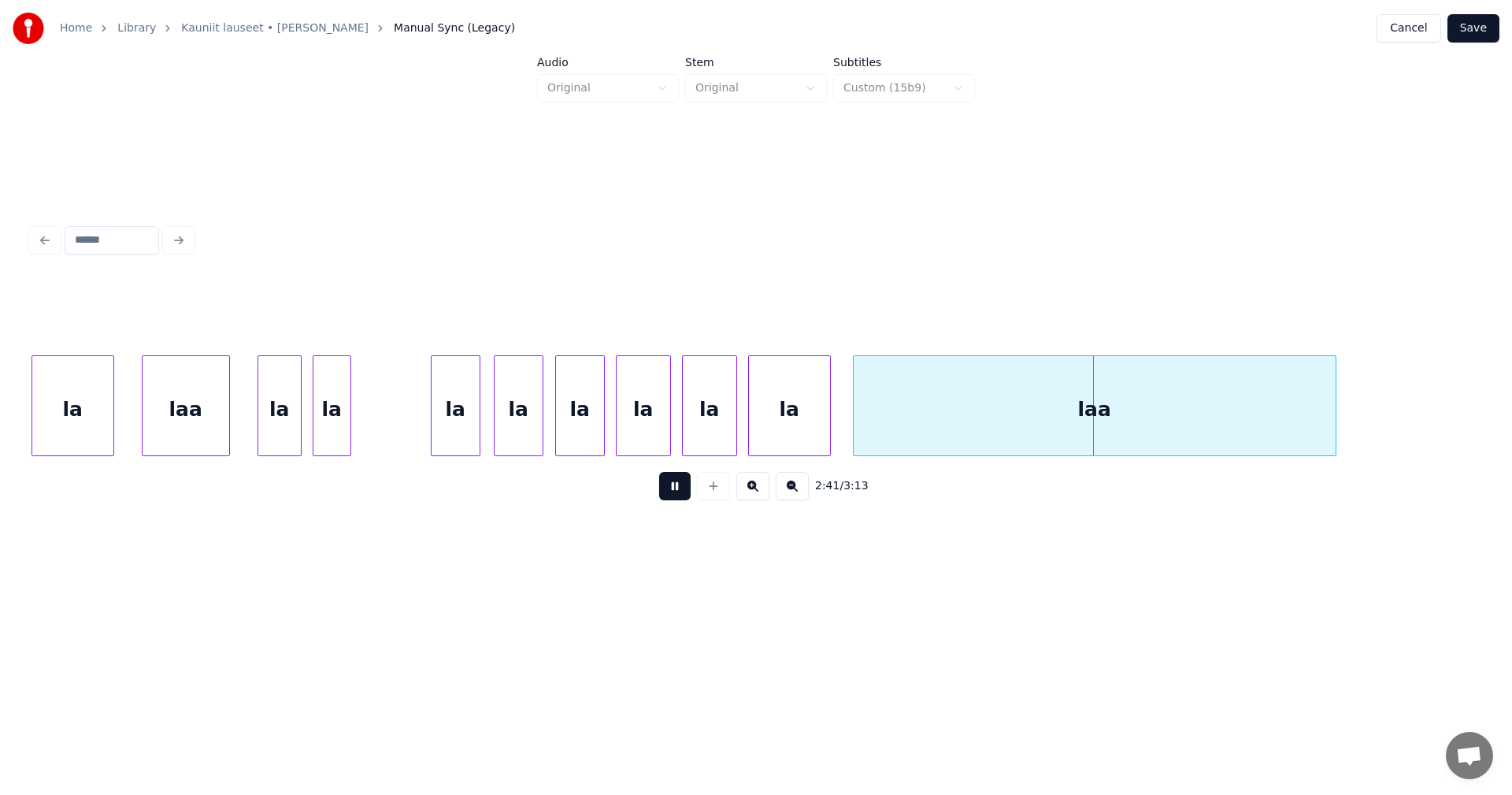
click at [681, 482] on button at bounding box center [675, 485] width 32 height 28
click at [1482, 34] on button "Save" at bounding box center [1474, 28] width 52 height 28
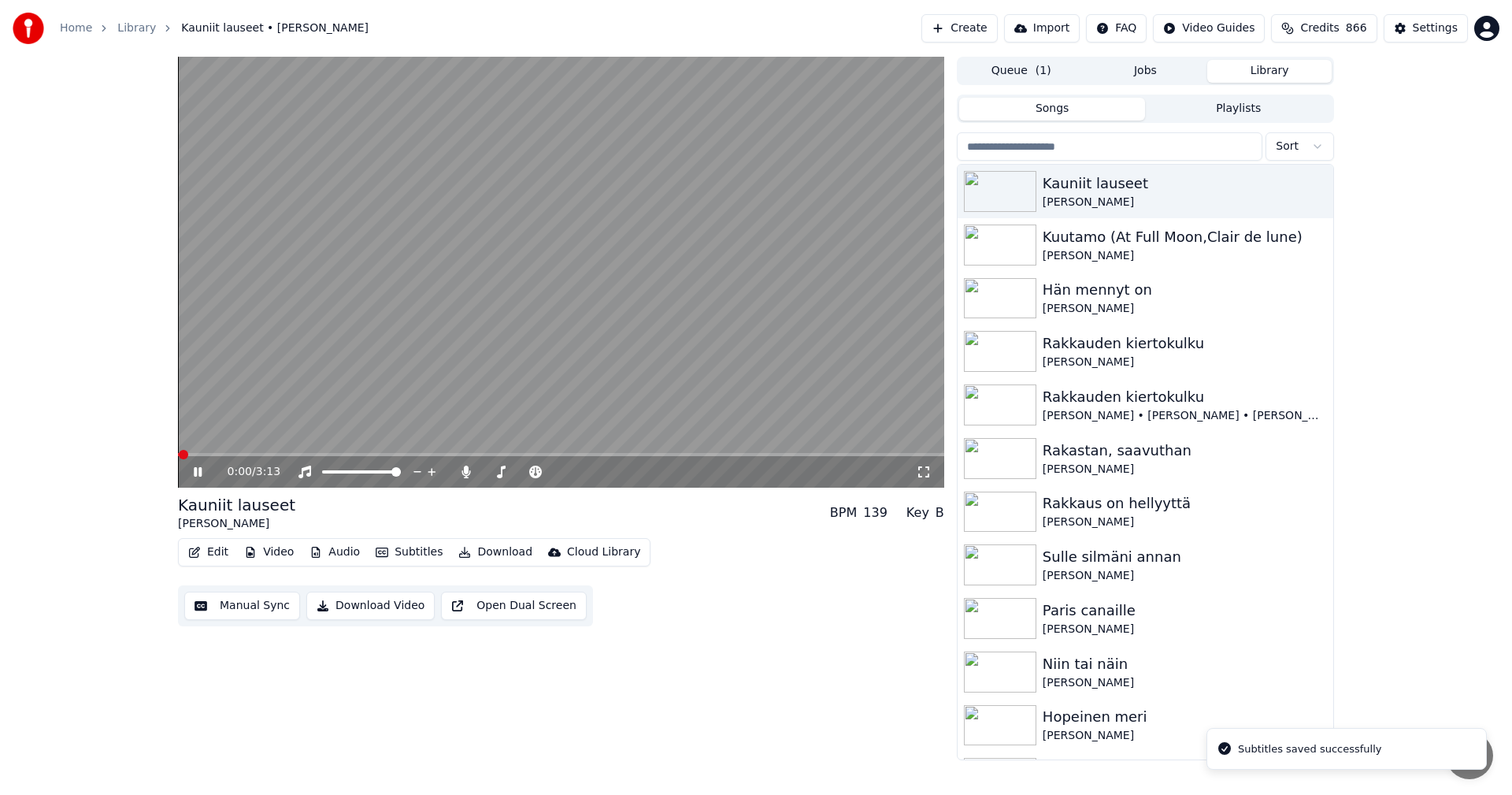
click at [615, 455] on span at bounding box center [560, 454] width 766 height 3
click at [674, 455] on span at bounding box center [560, 454] width 766 height 3
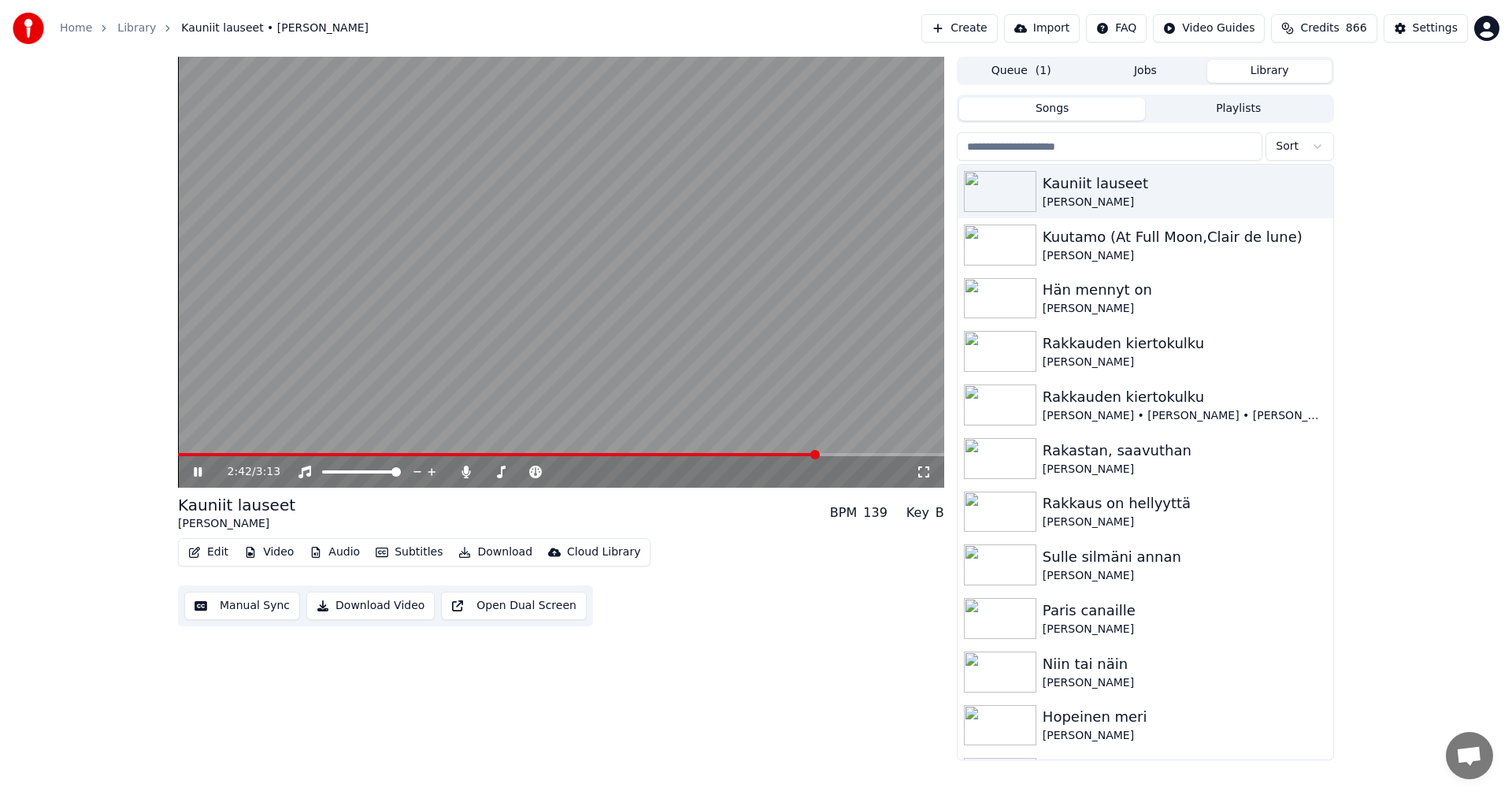
click at [787, 456] on span at bounding box center [498, 454] width 640 height 3
click at [762, 456] on span at bounding box center [470, 454] width 584 height 3
click at [201, 472] on icon at bounding box center [198, 472] width 8 height 10
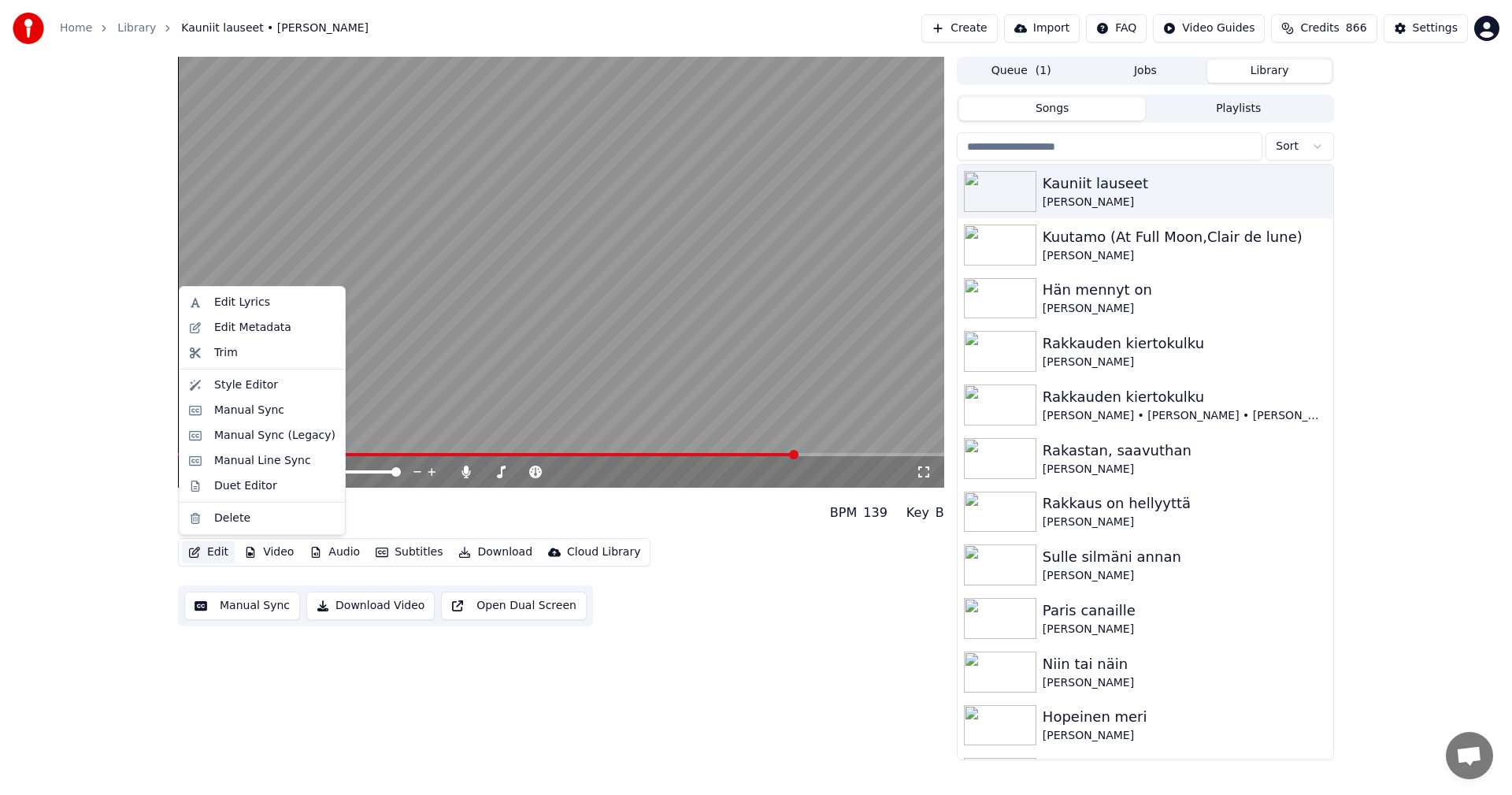
click at [223, 552] on button "Edit" at bounding box center [208, 552] width 53 height 22
click at [283, 444] on div "Manual Sync (Legacy)" at bounding box center [262, 435] width 160 height 25
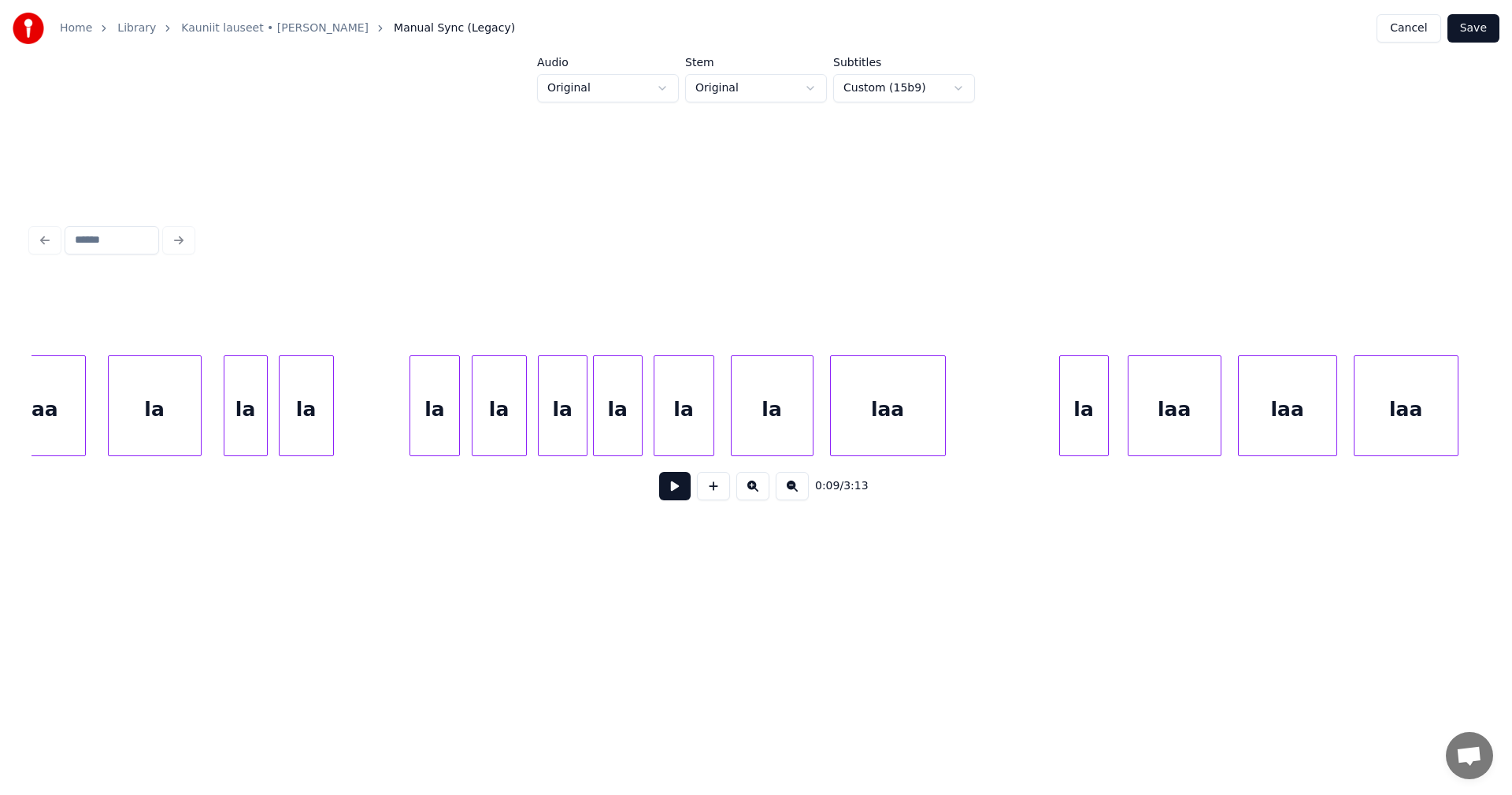
scroll to position [0, 41575]
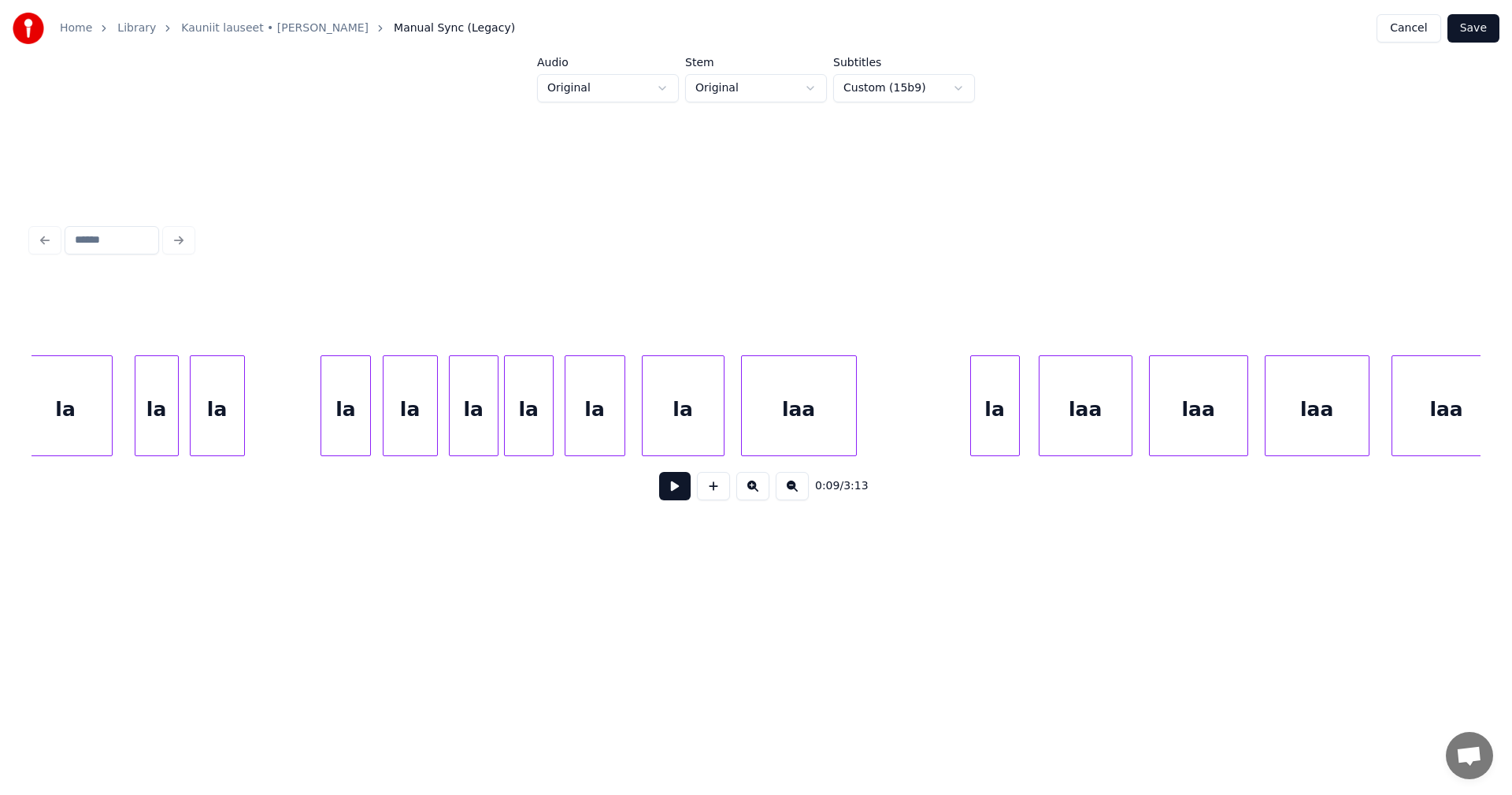
click at [814, 443] on div "laa" at bounding box center [799, 409] width 114 height 107
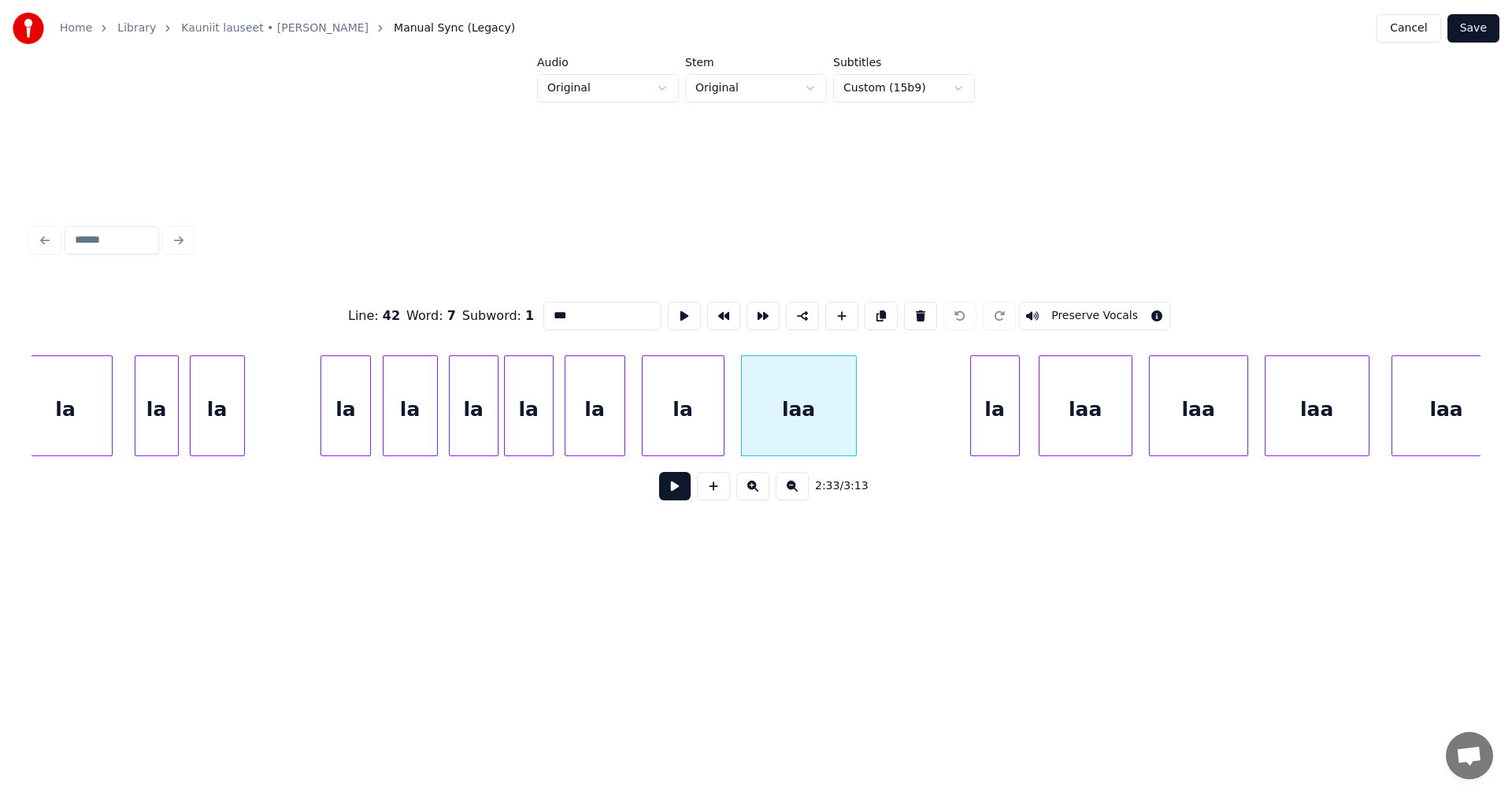
click at [997, 418] on div "la" at bounding box center [995, 409] width 48 height 107
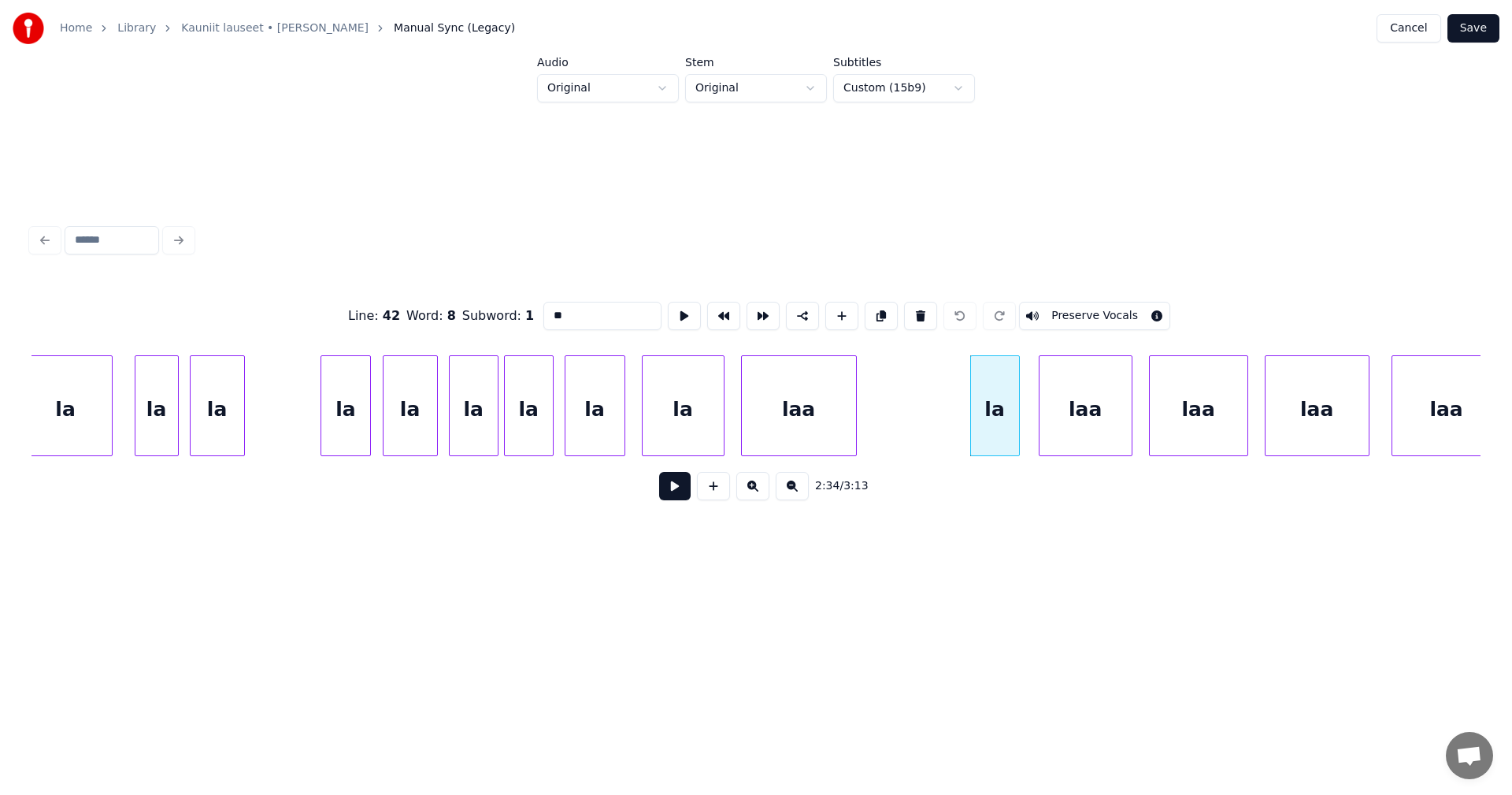
click at [1062, 413] on div "laa" at bounding box center [1086, 409] width 92 height 107
click at [995, 429] on div "la" at bounding box center [995, 409] width 48 height 107
click at [918, 315] on button at bounding box center [921, 315] width 33 height 28
type input "***"
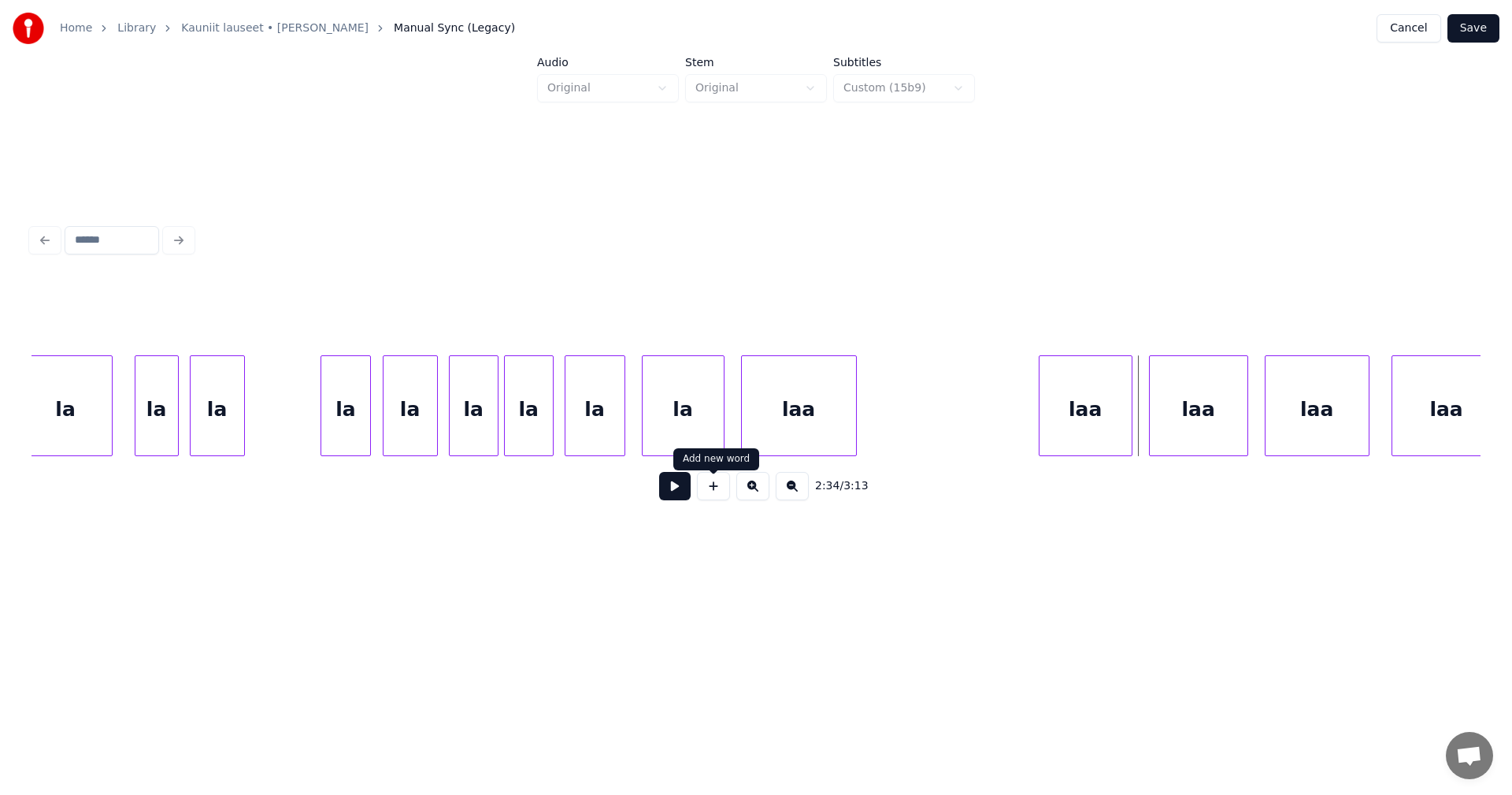
click at [717, 491] on button at bounding box center [713, 485] width 33 height 28
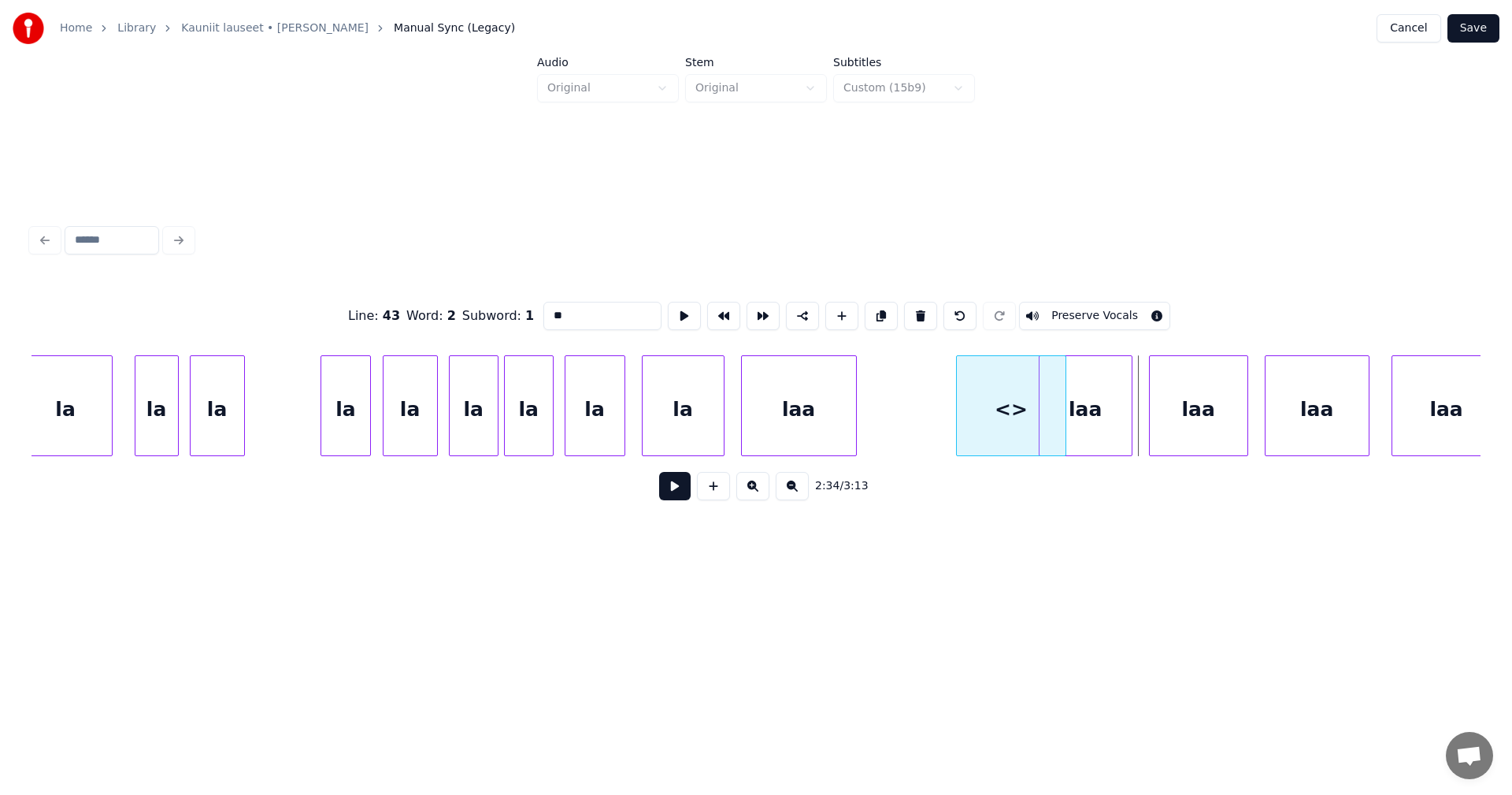
click at [1013, 440] on div "<>" at bounding box center [1011, 409] width 109 height 107
click at [1023, 434] on div at bounding box center [1021, 405] width 5 height 99
click at [971, 434] on div at bounding box center [970, 405] width 5 height 99
drag, startPoint x: 574, startPoint y: 316, endPoint x: 538, endPoint y: 325, distance: 37.1
click at [538, 325] on div "Line : 43 Word : 2 Subword : 1 ** Preserve Vocals" at bounding box center [756, 316] width 1450 height 79
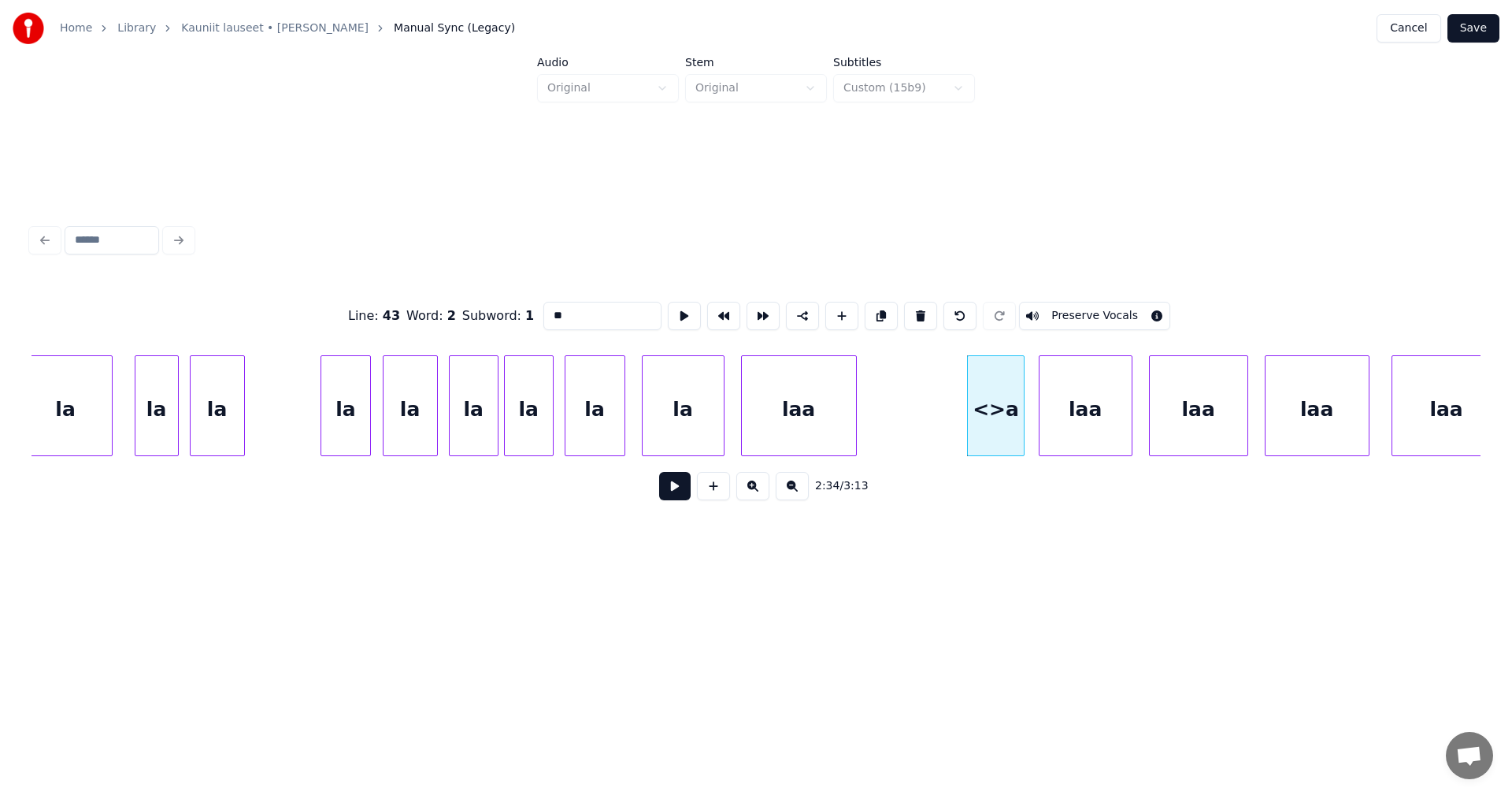
click at [806, 438] on div "laa" at bounding box center [799, 409] width 114 height 107
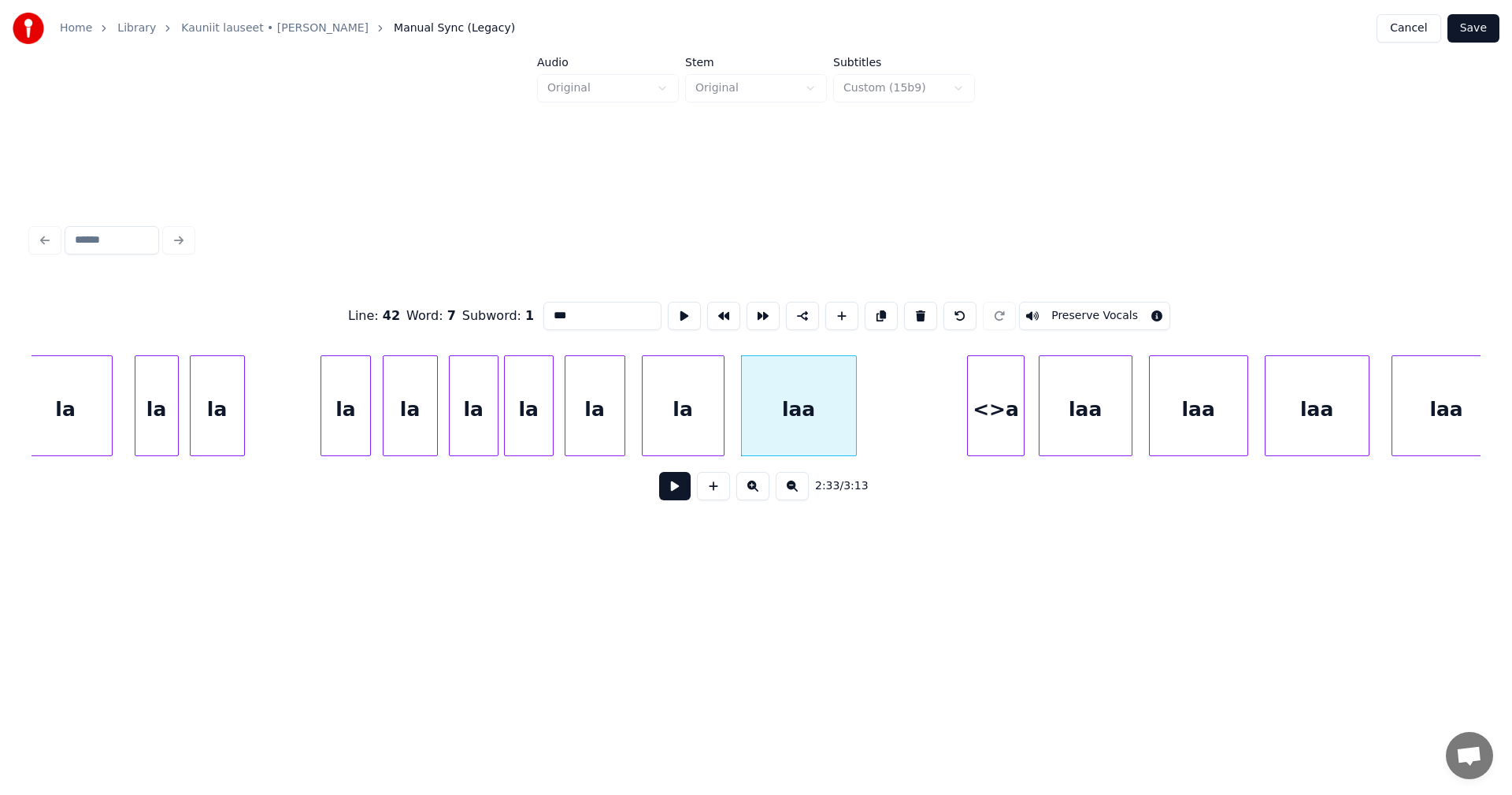
click at [984, 430] on div "<>a" at bounding box center [996, 409] width 56 height 107
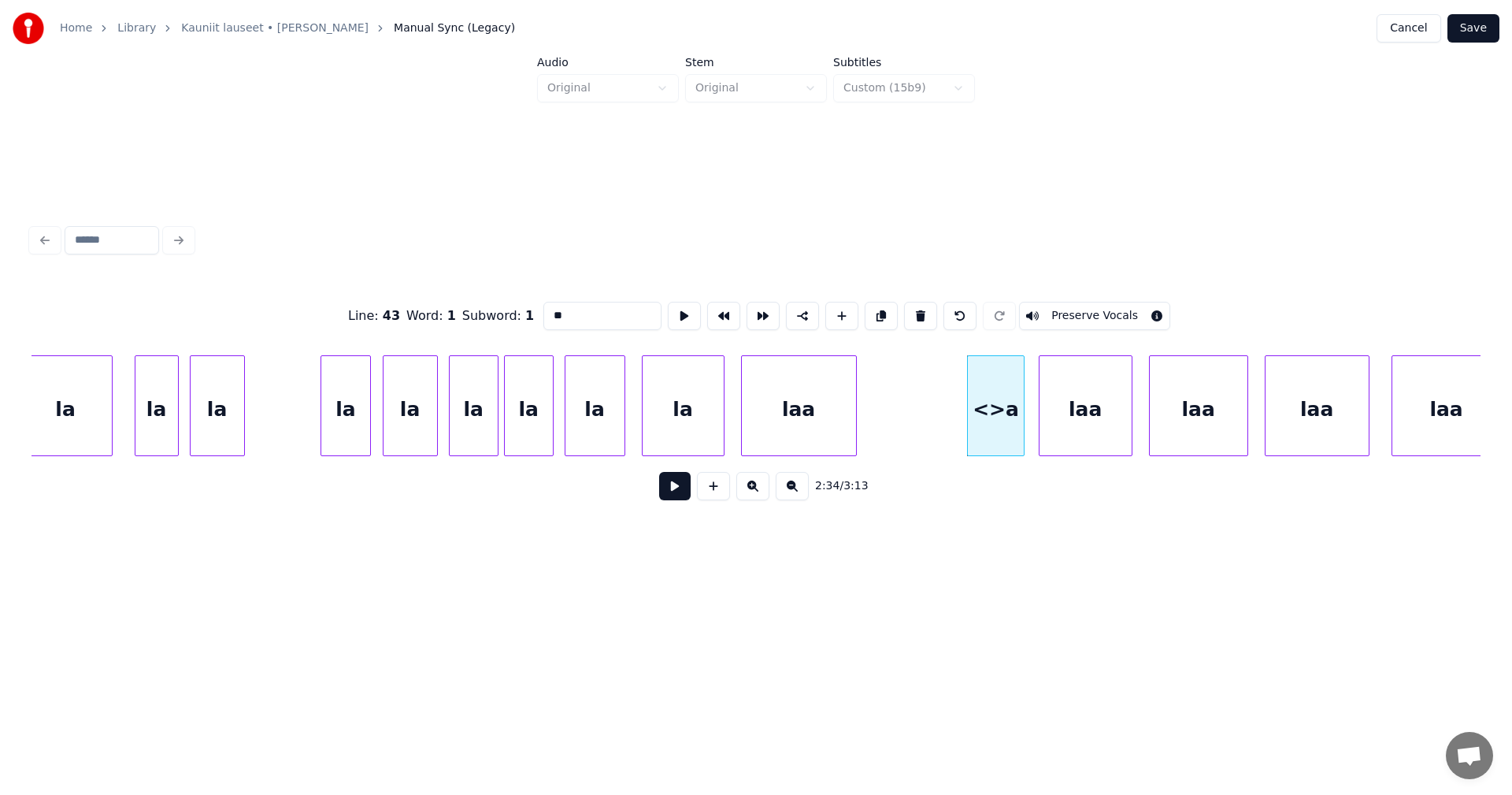
type input "*"
click at [1093, 402] on div "laa" at bounding box center [1086, 409] width 92 height 107
click at [1321, 389] on div "laa" at bounding box center [1317, 409] width 103 height 107
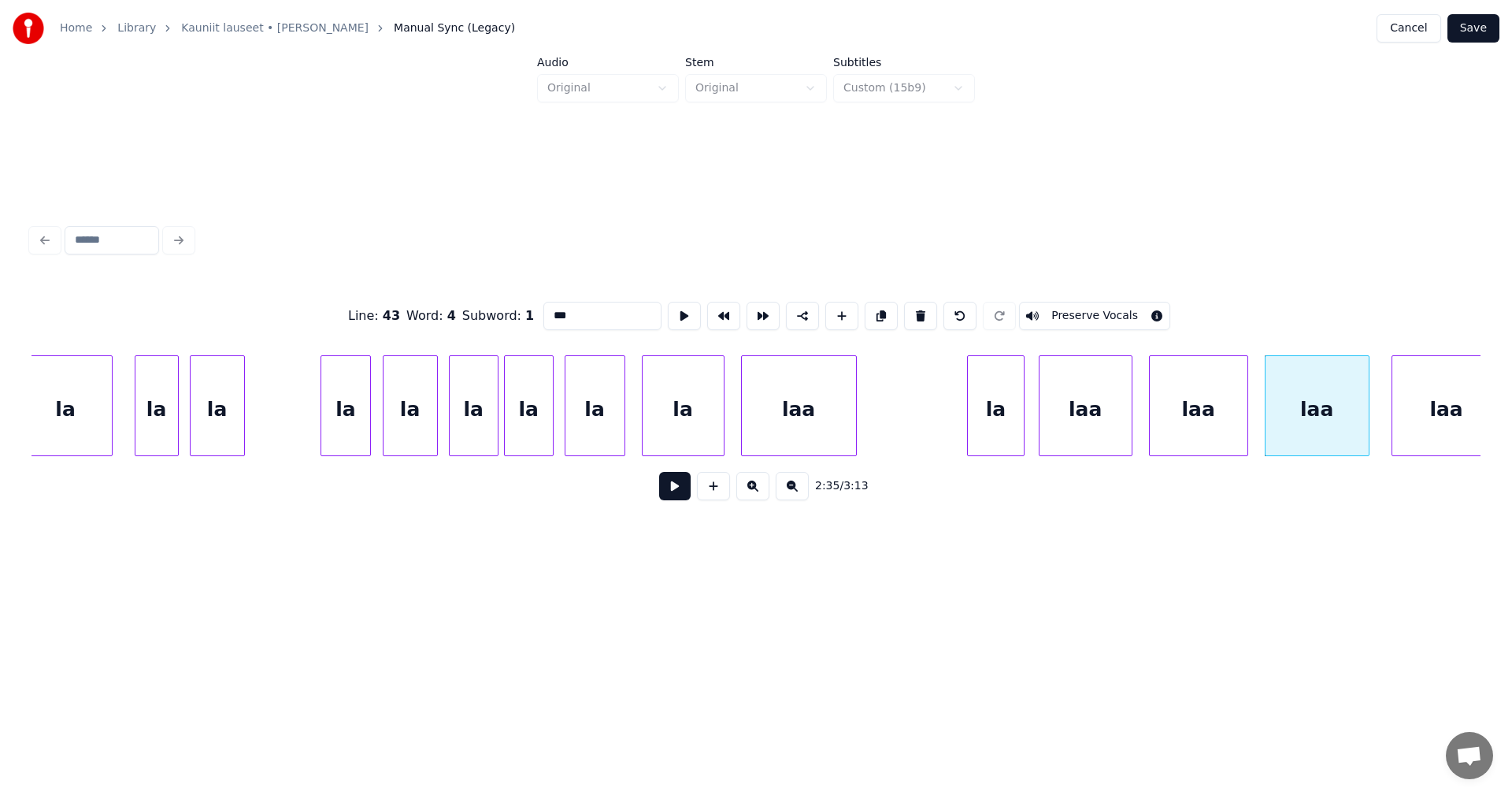
click at [828, 401] on div "laa" at bounding box center [799, 409] width 114 height 107
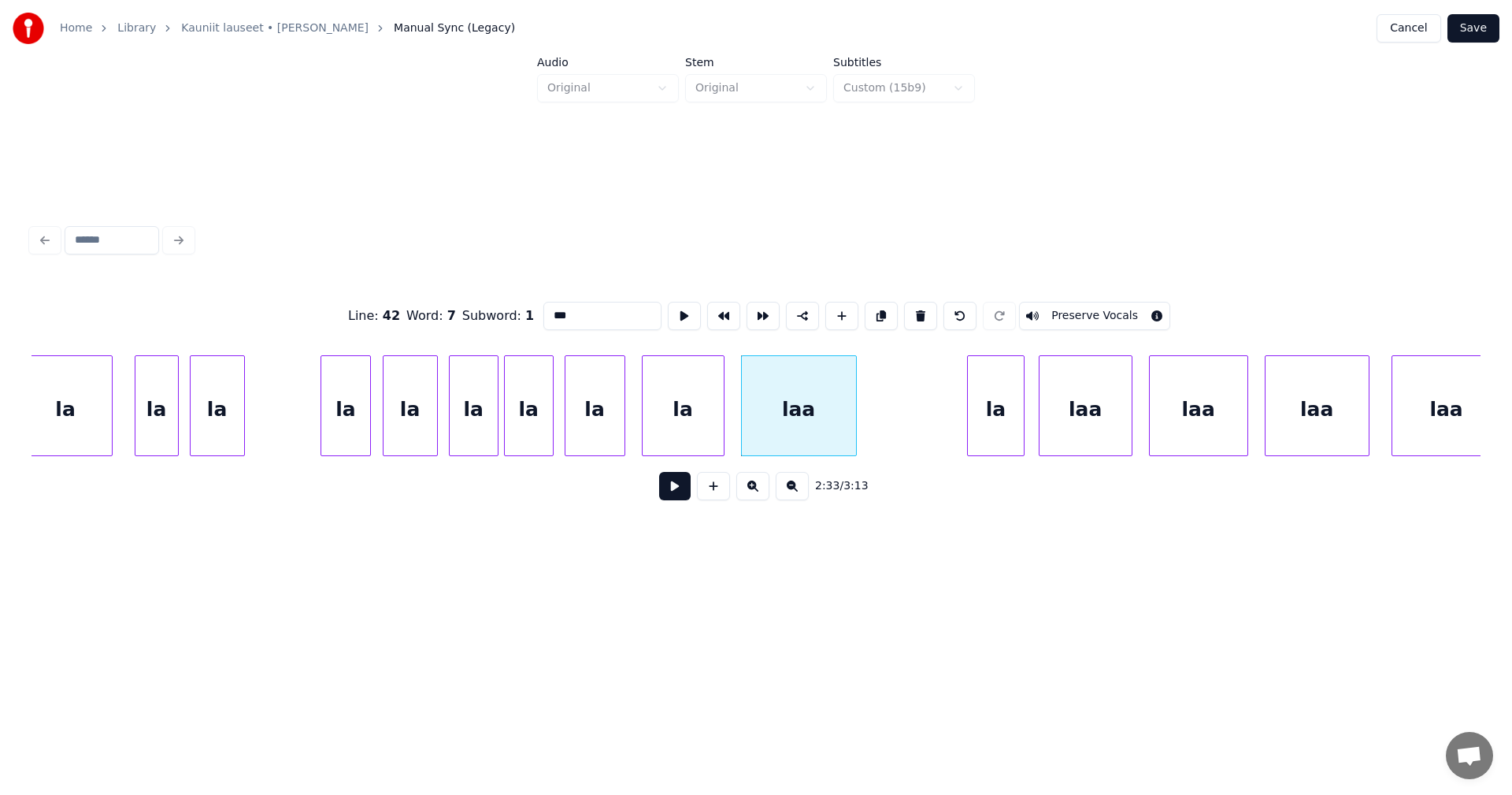
click at [348, 406] on div "la" at bounding box center [345, 409] width 49 height 107
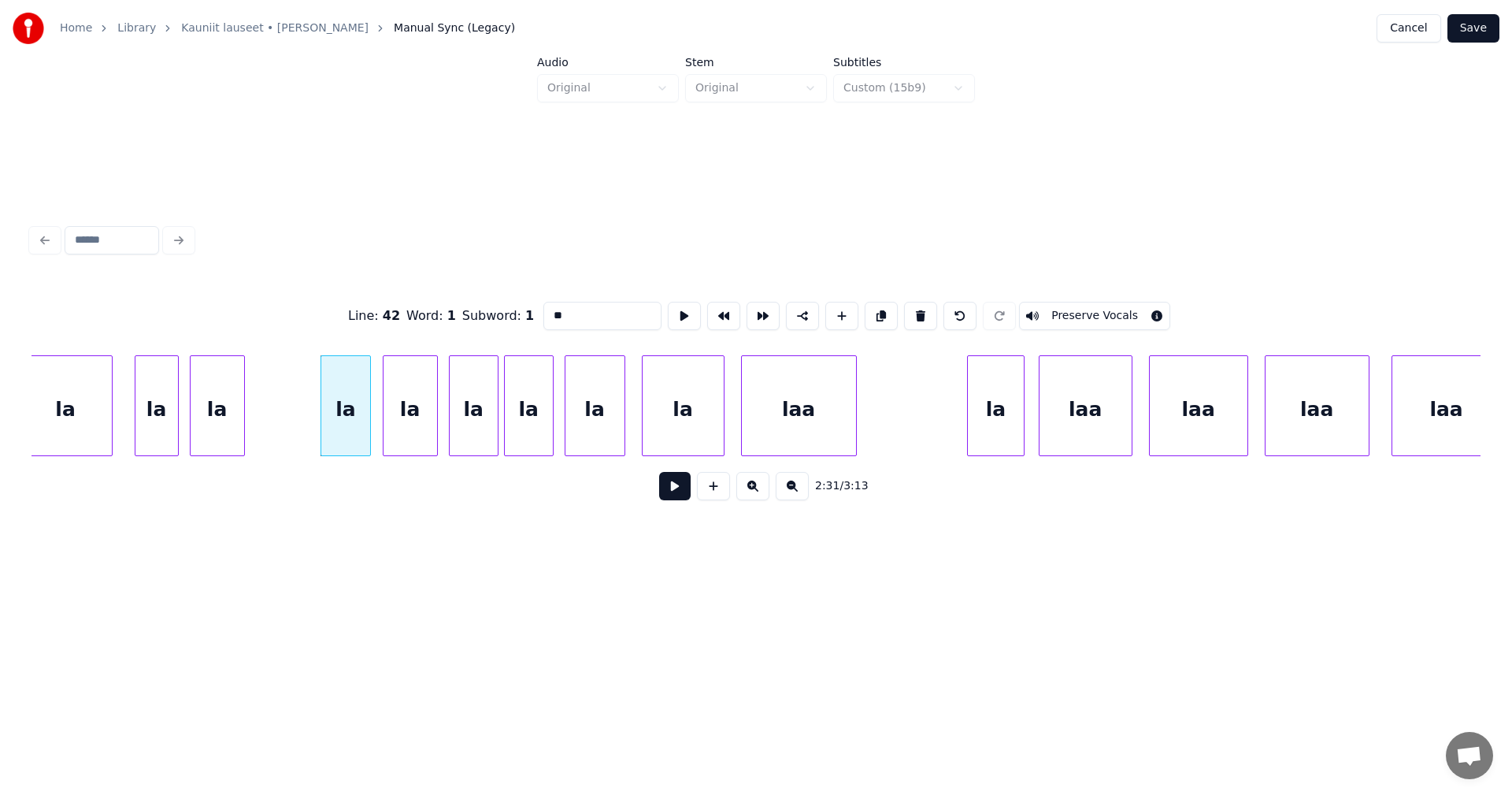
click at [214, 408] on div "la" at bounding box center [217, 409] width 54 height 107
type input "**"
click at [1486, 25] on button "Save" at bounding box center [1474, 28] width 52 height 28
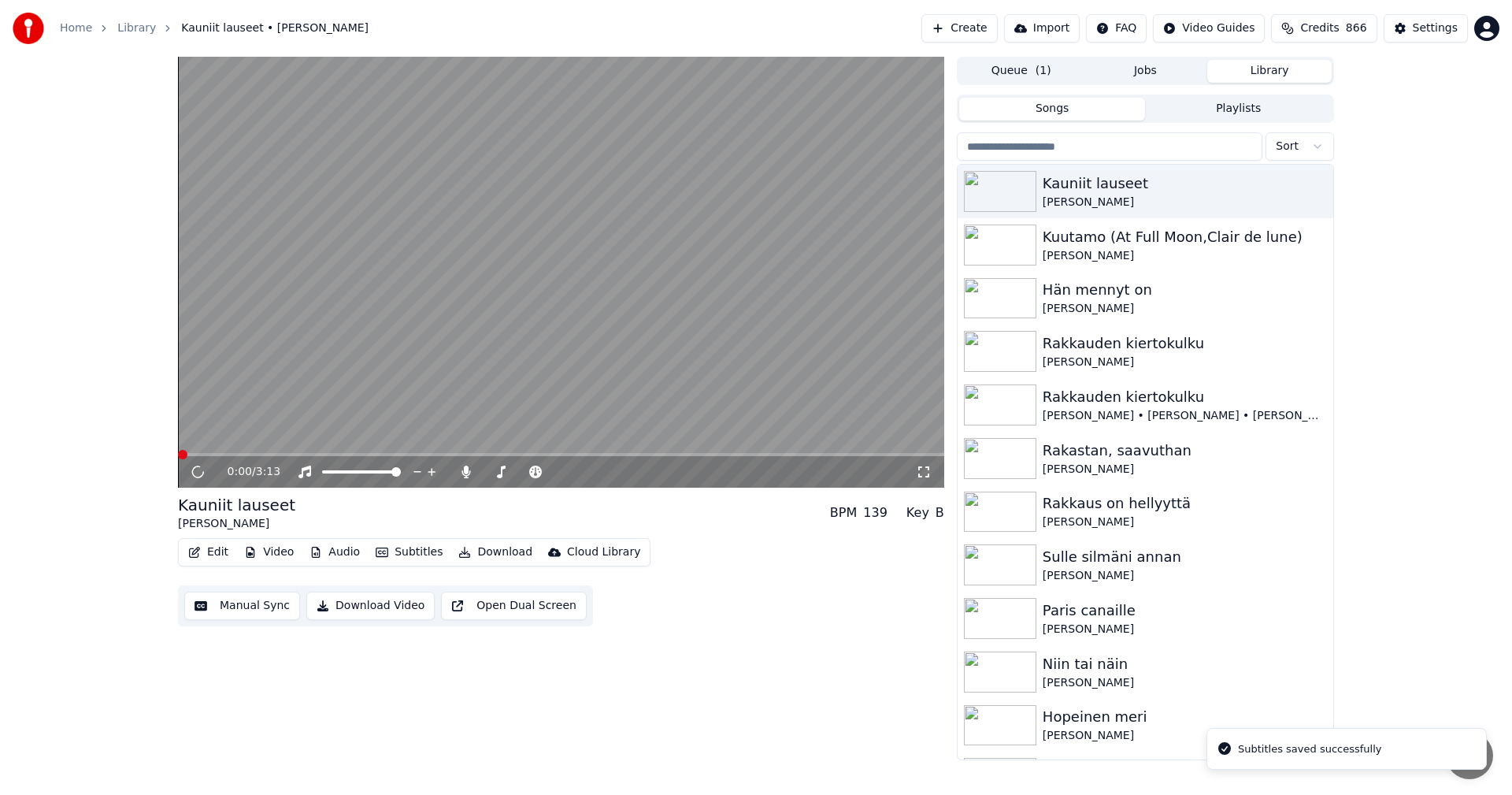
click at [753, 456] on span at bounding box center [560, 454] width 766 height 3
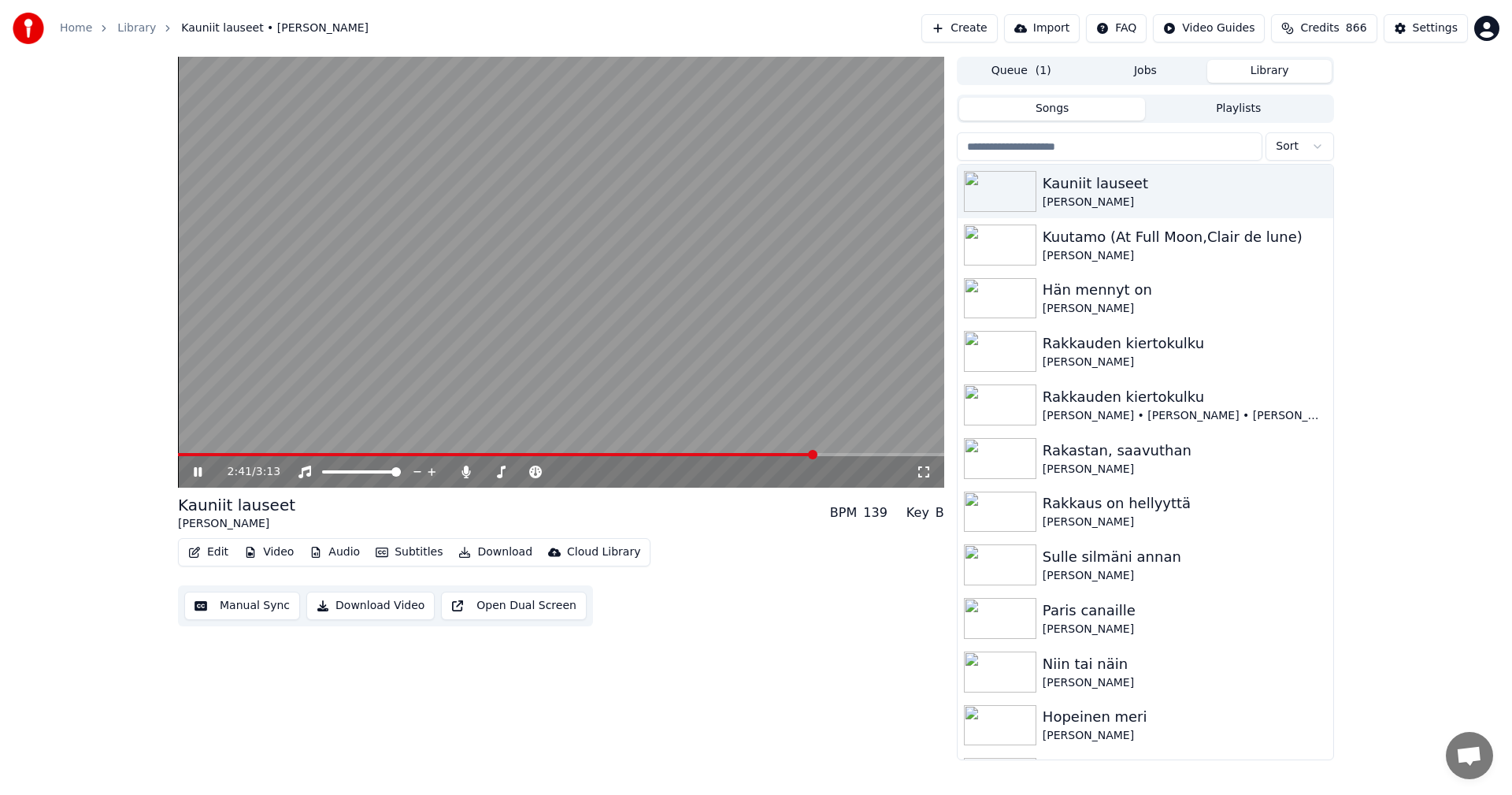
click at [201, 473] on icon at bounding box center [198, 472] width 8 height 10
click at [220, 557] on button "Edit" at bounding box center [208, 552] width 53 height 22
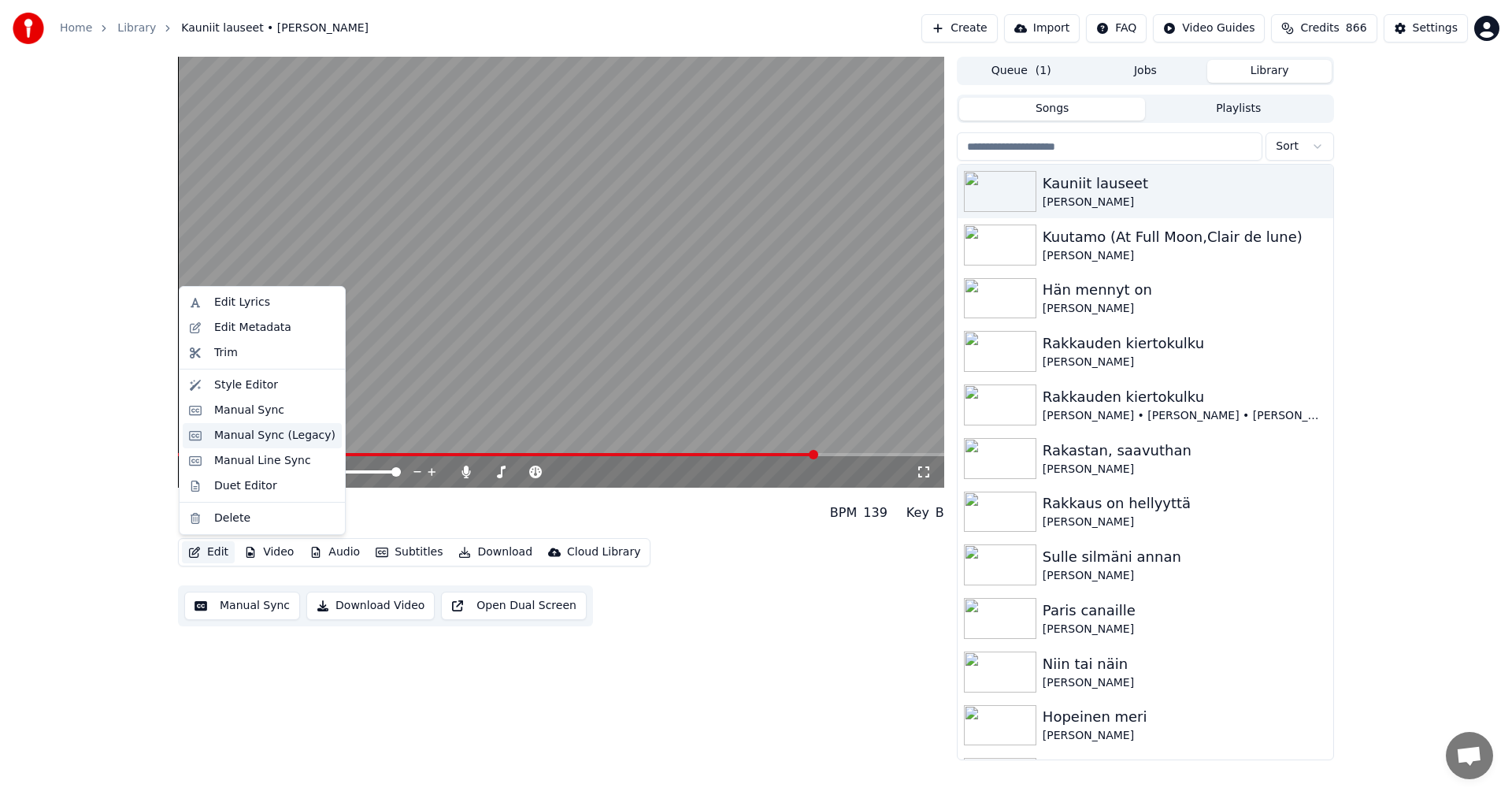
click at [277, 437] on div "Manual Sync (Legacy)" at bounding box center [275, 435] width 121 height 15
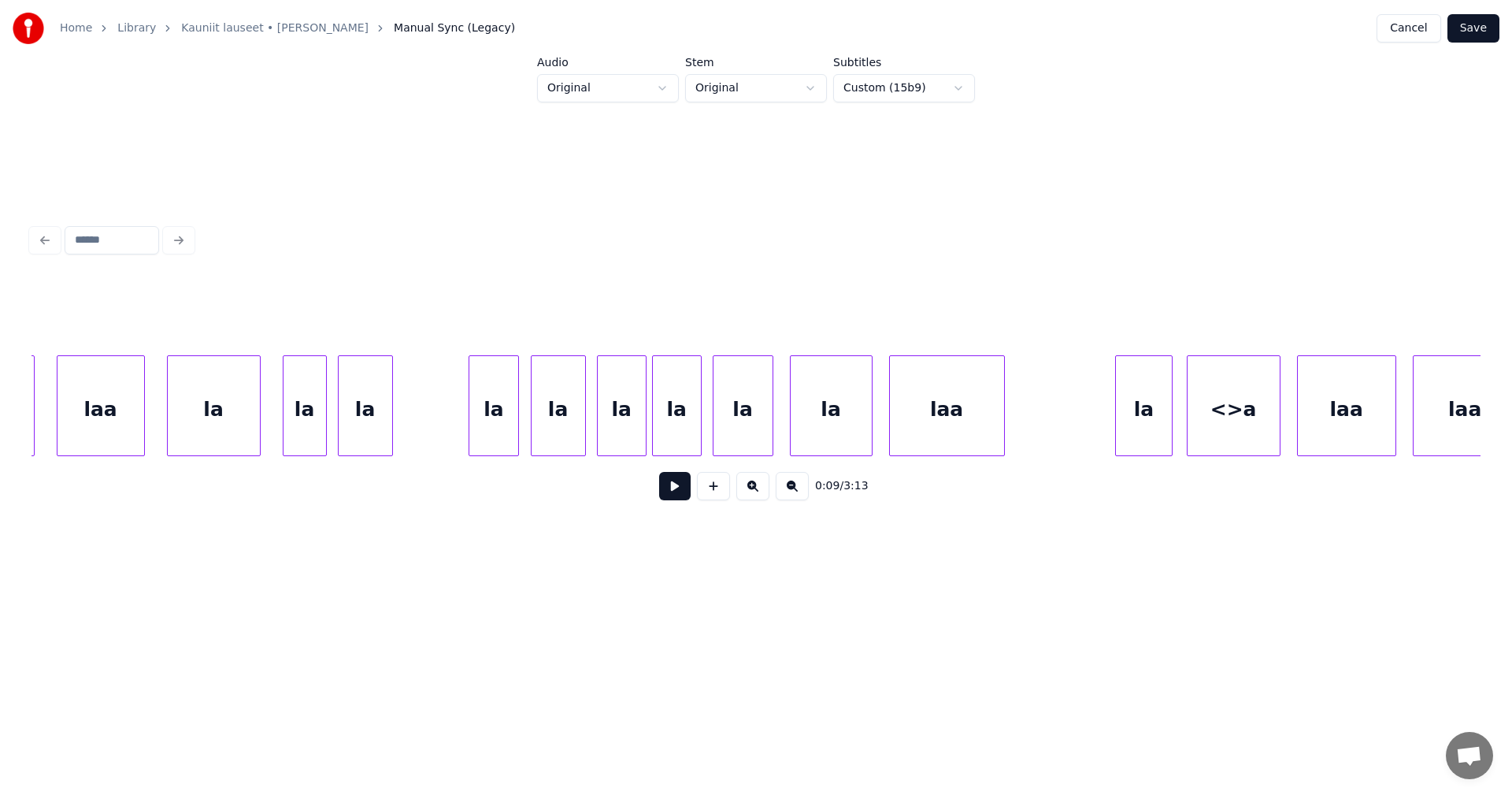
scroll to position [0, 41516]
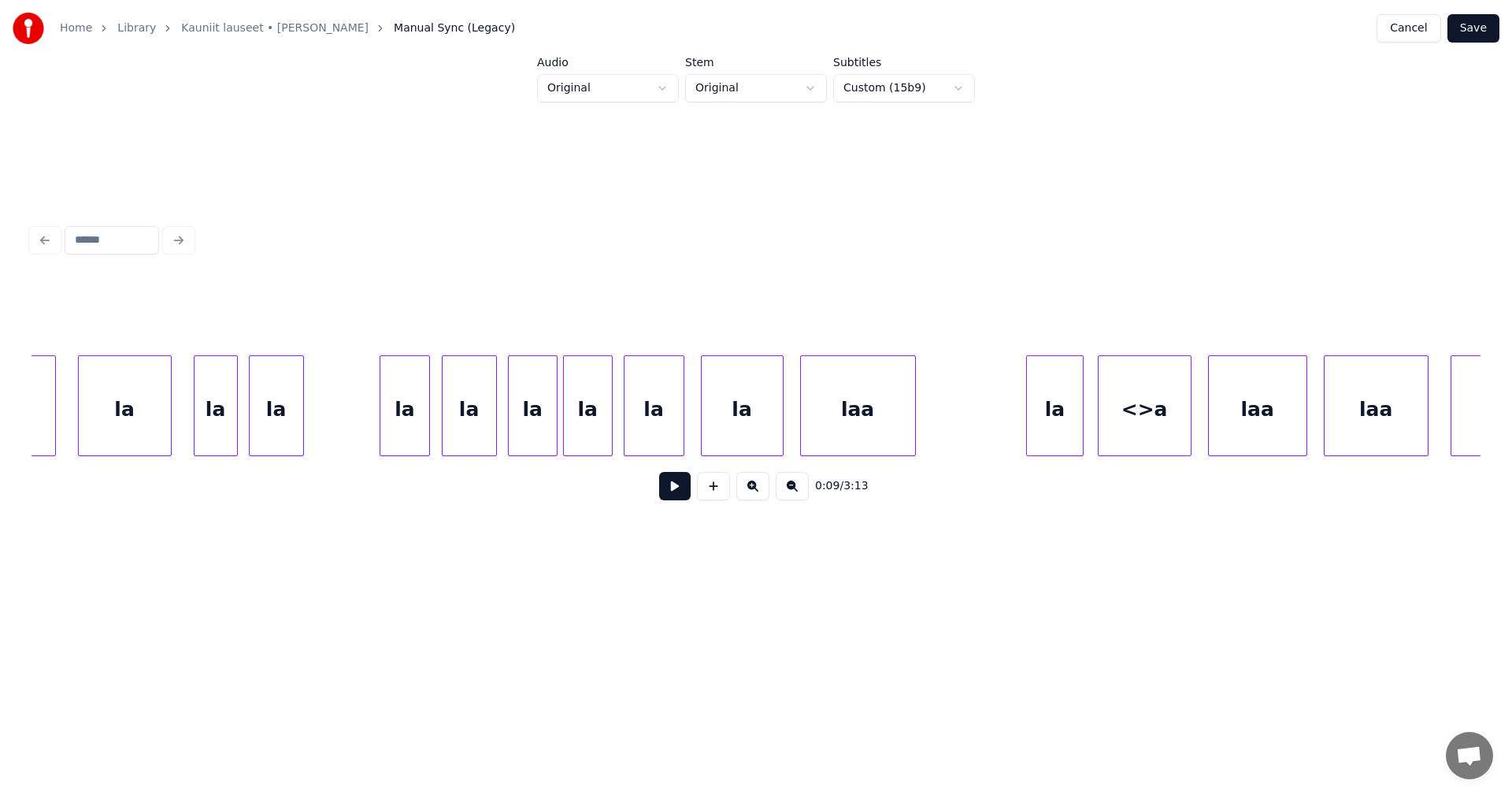
click at [1136, 430] on div "<>a" at bounding box center [1145, 409] width 92 height 107
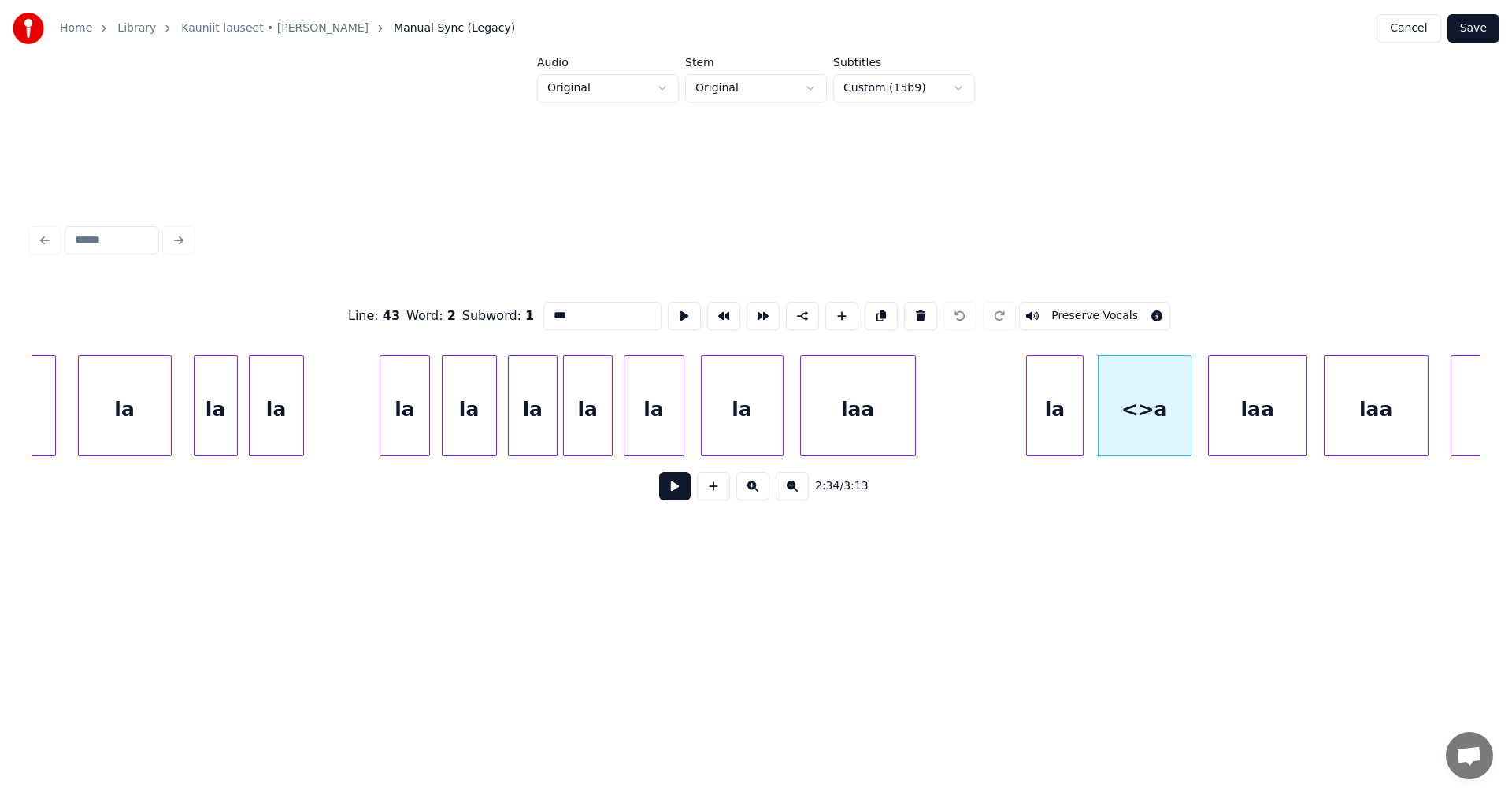
click at [1048, 444] on div "la" at bounding box center [1055, 409] width 56 height 107
type input "**"
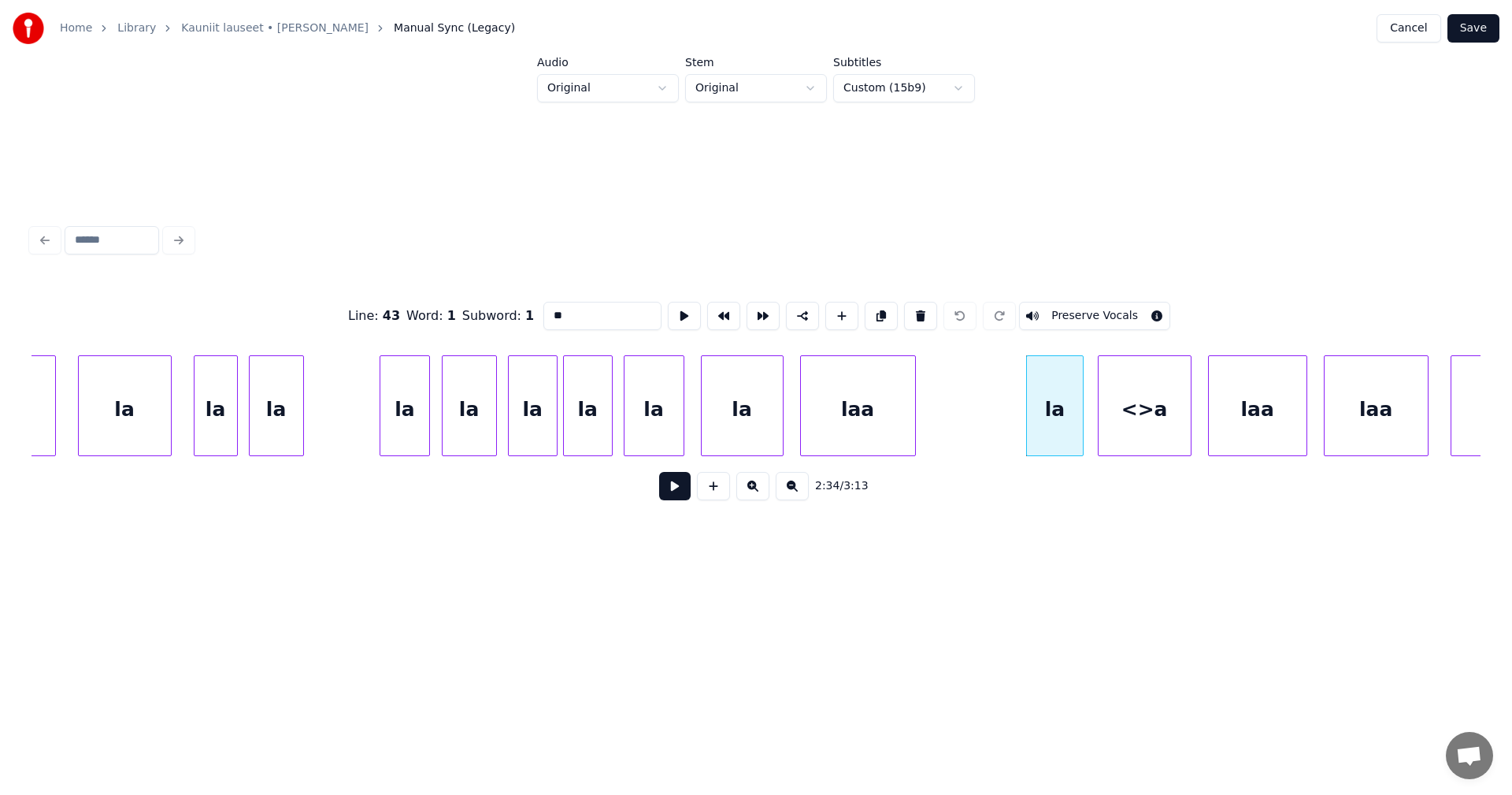
click at [676, 491] on button at bounding box center [675, 485] width 32 height 28
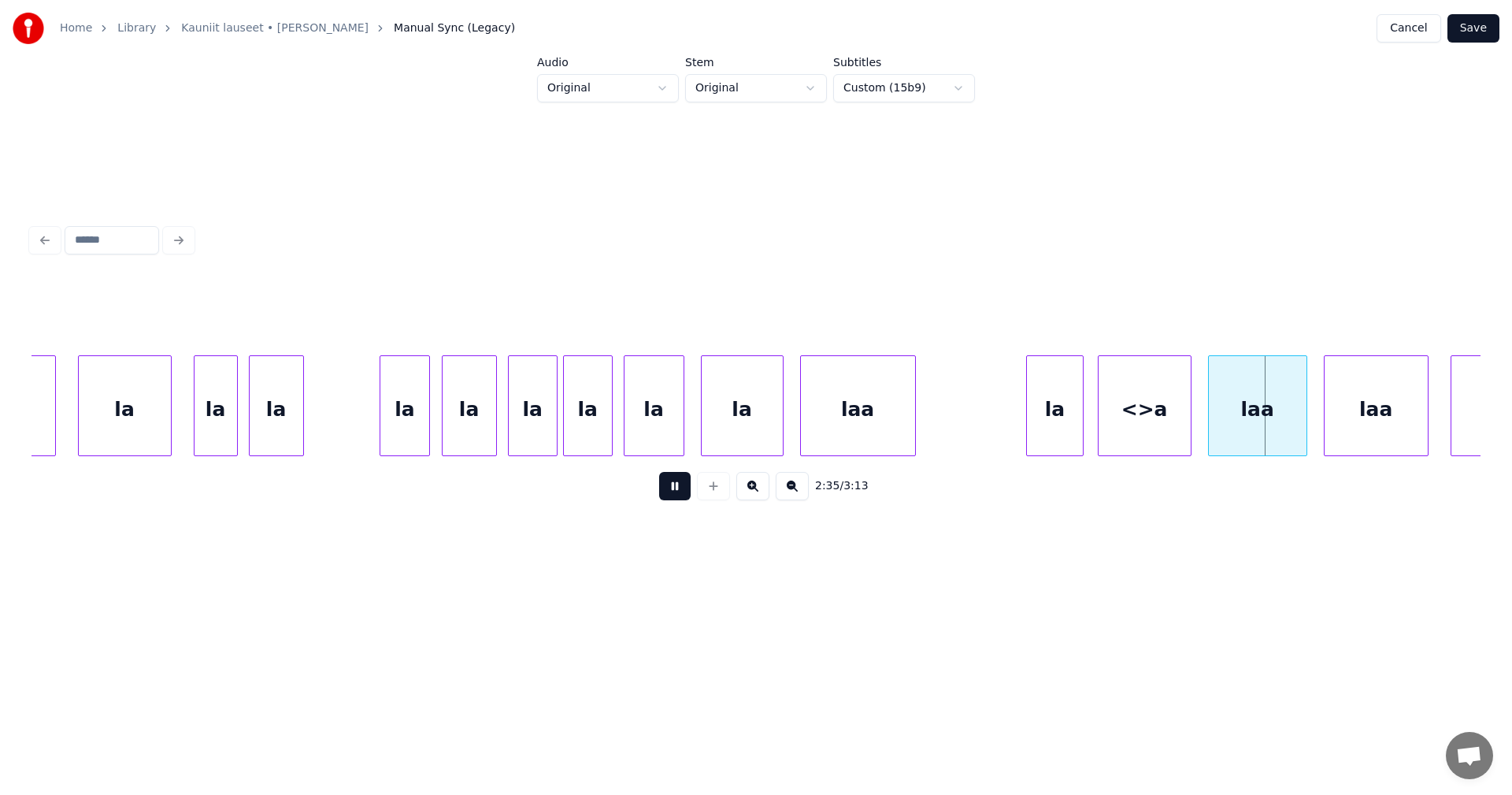
click at [676, 491] on button at bounding box center [675, 485] width 32 height 28
click at [1156, 435] on div "<>a" at bounding box center [1145, 409] width 92 height 107
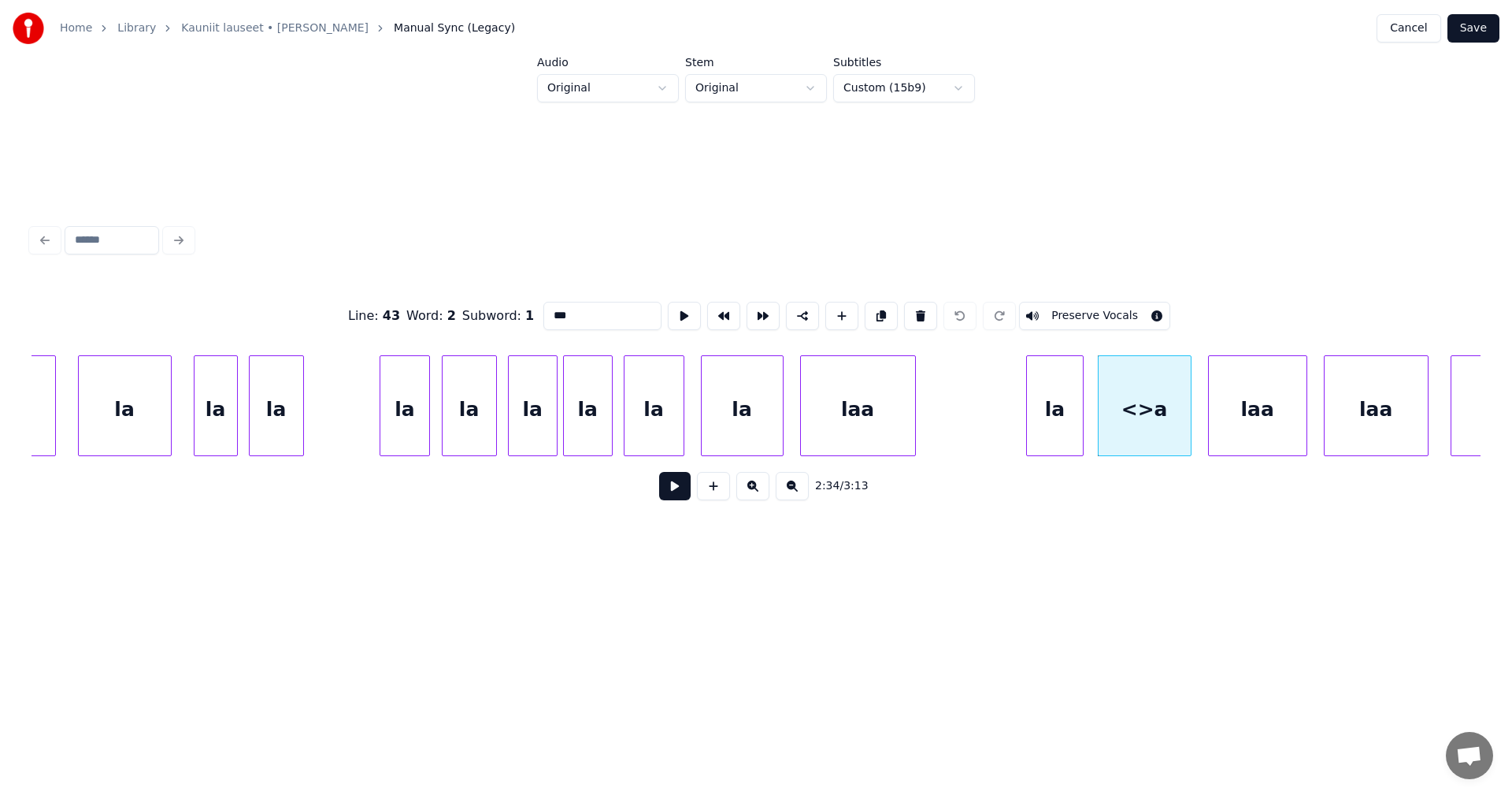
drag, startPoint x: 567, startPoint y: 312, endPoint x: 544, endPoint y: 318, distance: 23.8
click at [544, 318] on input "***" at bounding box center [602, 315] width 118 height 28
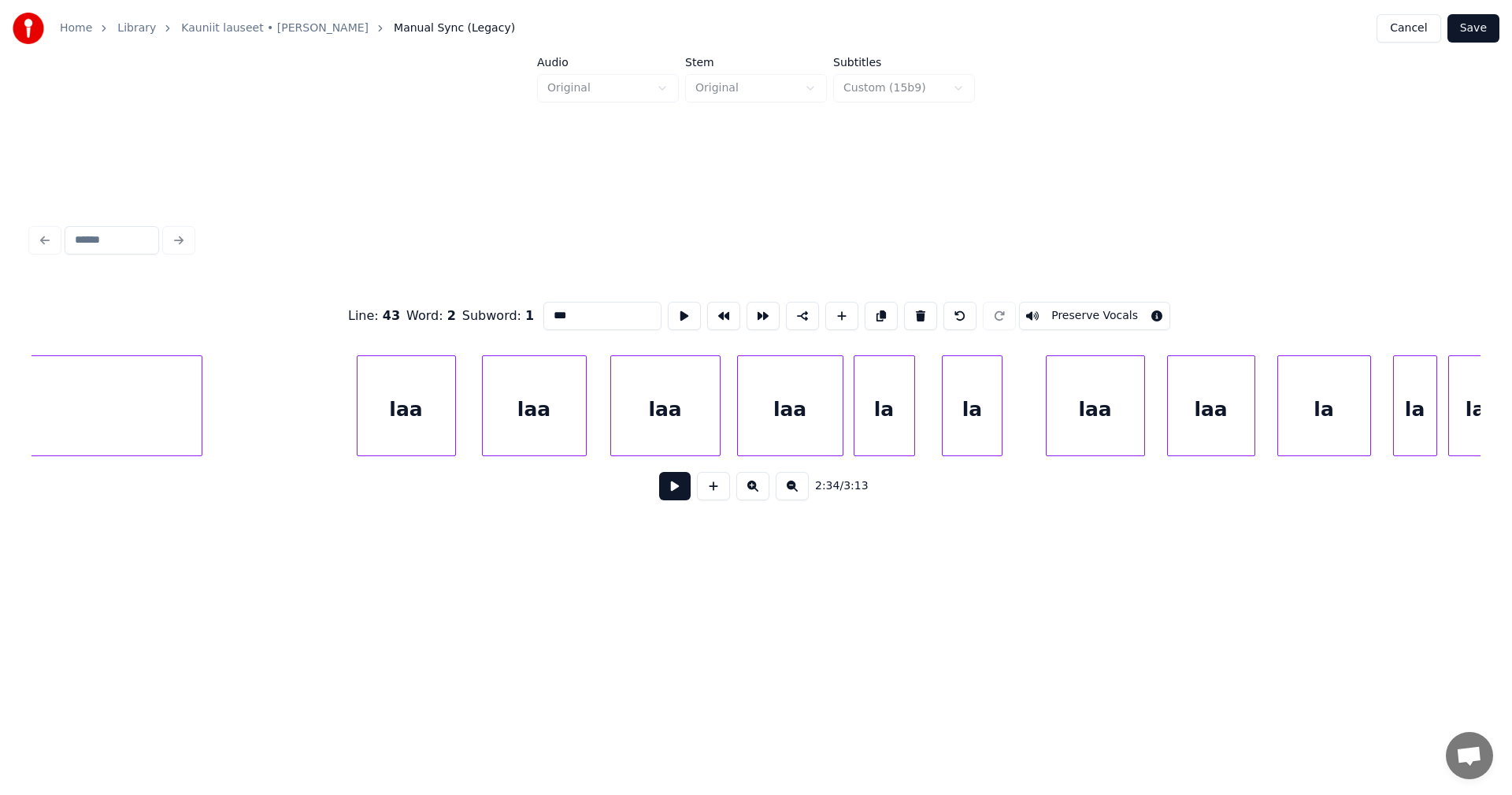
scroll to position [0, 40287]
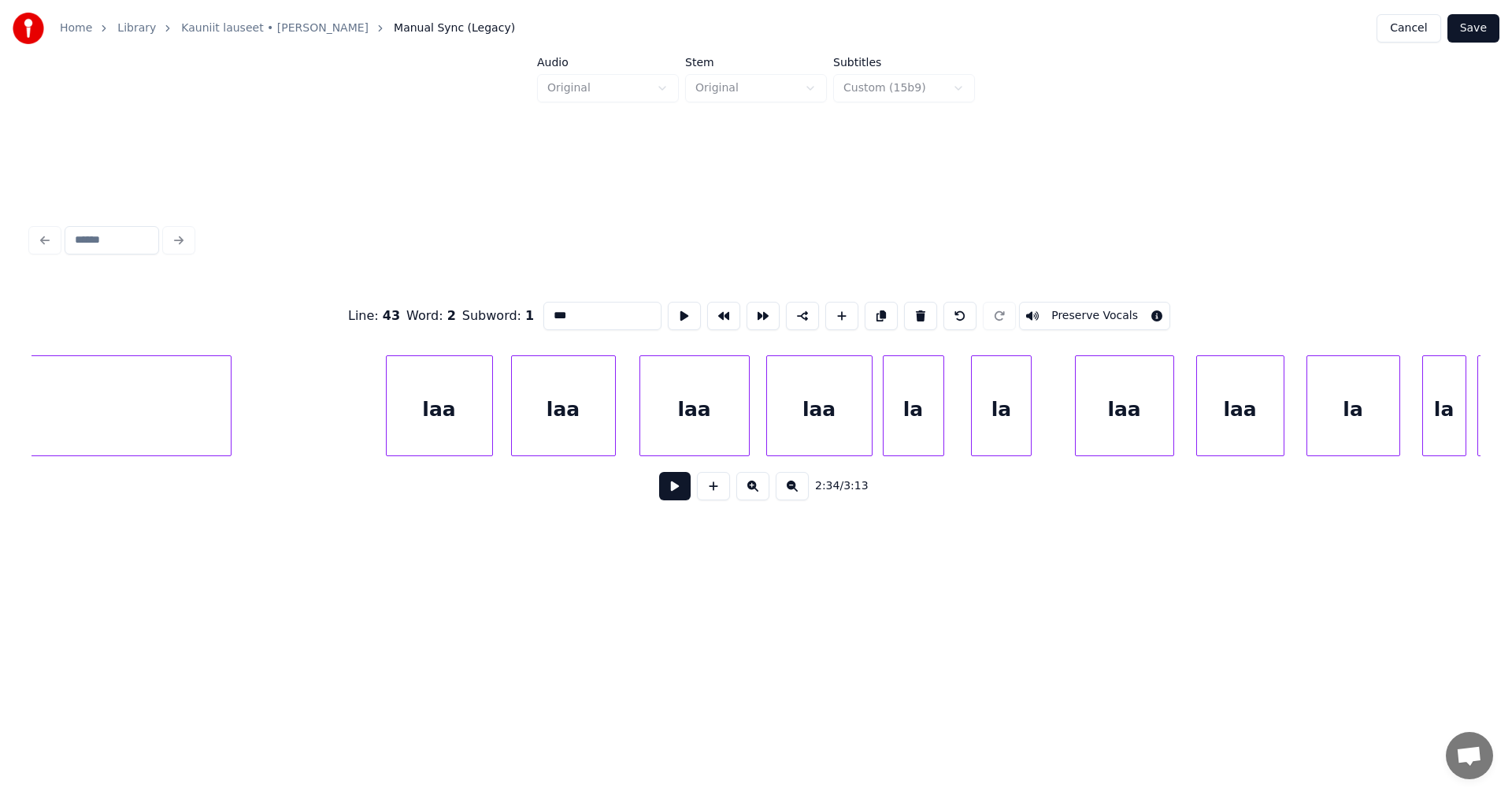
click at [488, 425] on div at bounding box center [489, 405] width 5 height 99
click at [625, 425] on div at bounding box center [623, 405] width 5 height 99
click at [494, 427] on div at bounding box center [492, 405] width 5 height 99
click at [749, 426] on div at bounding box center [750, 405] width 5 height 99
click at [929, 422] on div "la" at bounding box center [913, 409] width 60 height 107
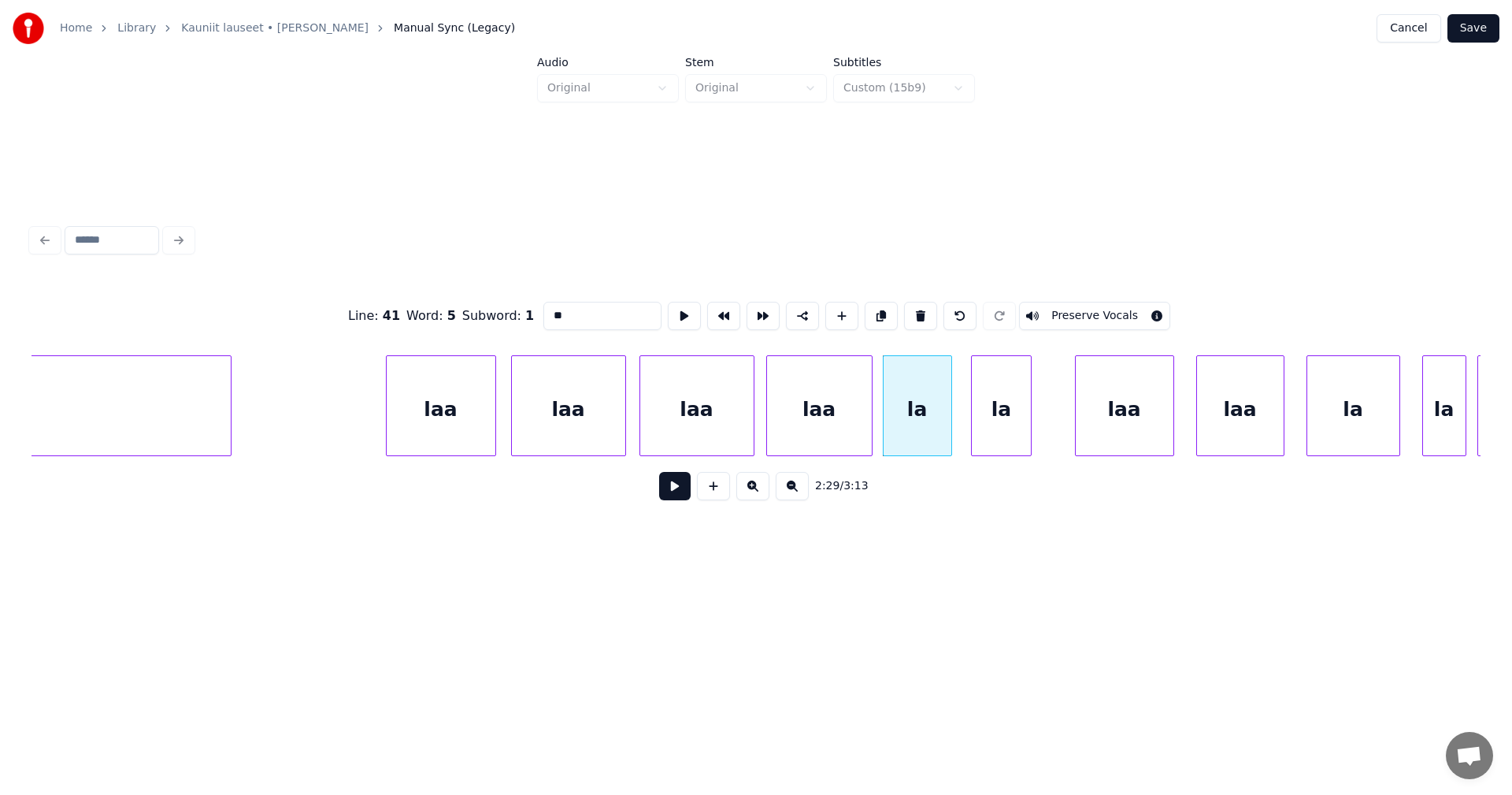
click at [948, 422] on div at bounding box center [949, 405] width 5 height 99
click at [1045, 422] on div at bounding box center [1042, 405] width 5 height 99
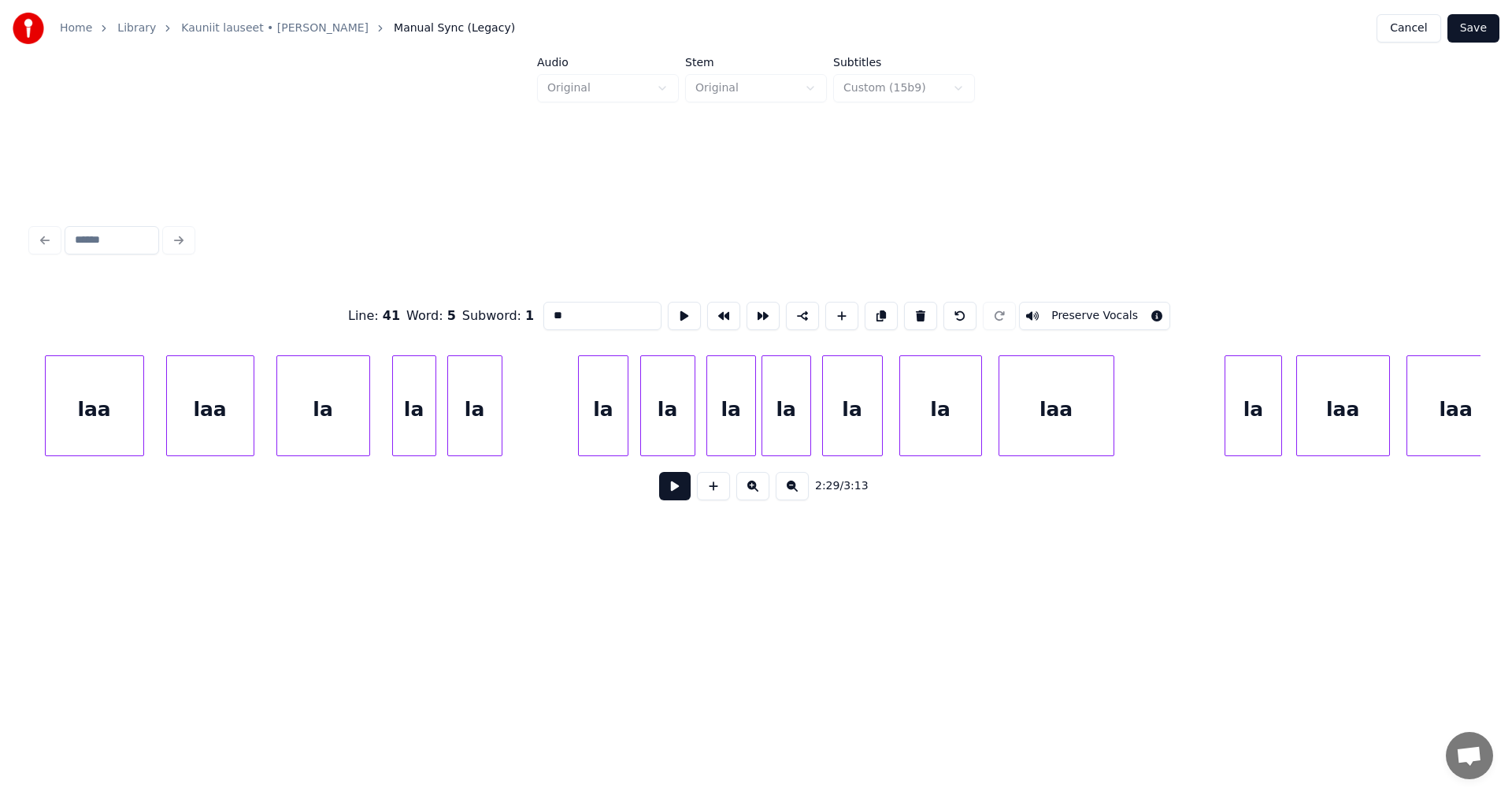
scroll to position [0, 41327]
click at [246, 420] on div at bounding box center [248, 405] width 5 height 99
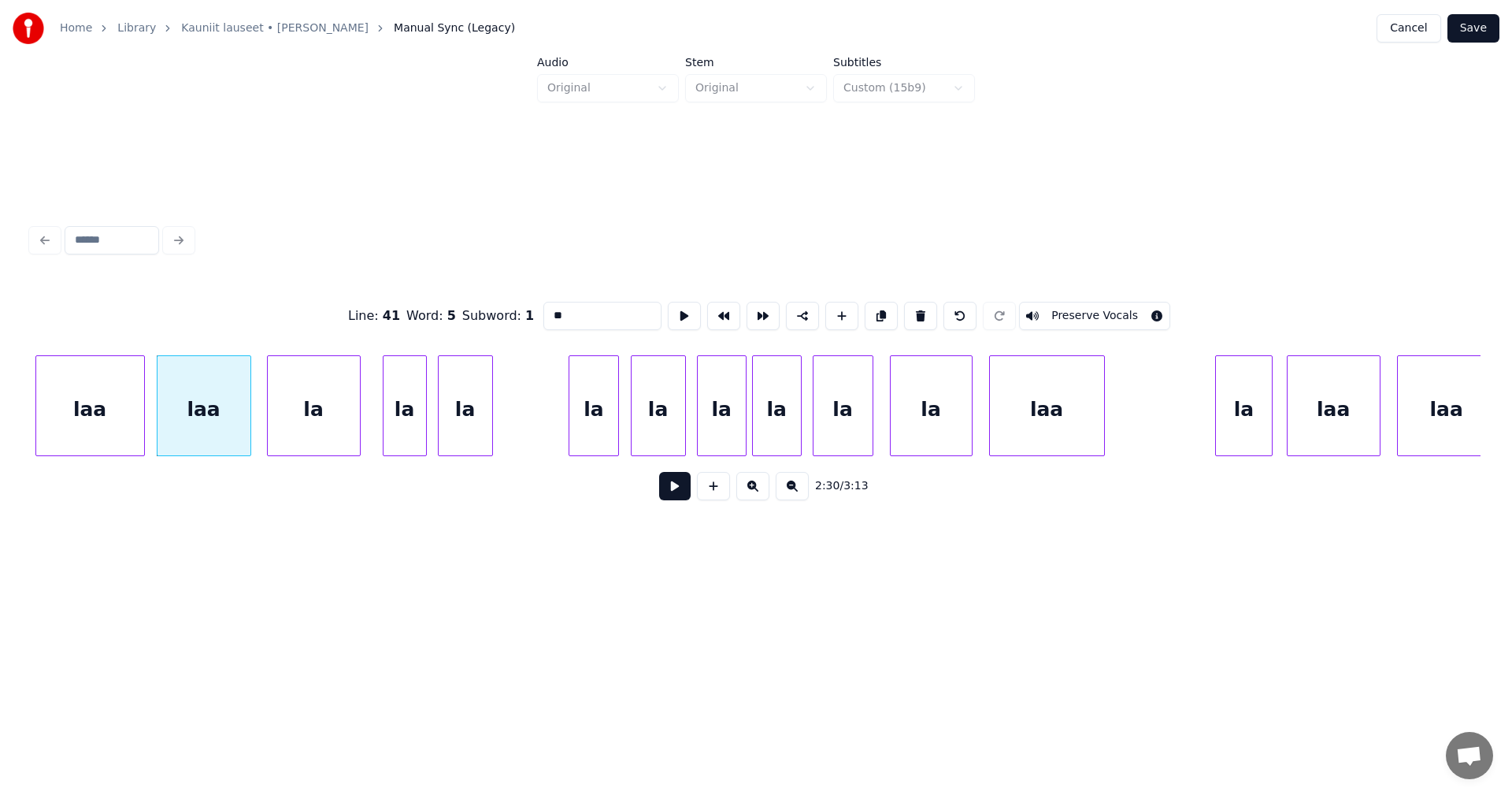
click at [142, 425] on div at bounding box center [141, 405] width 5 height 99
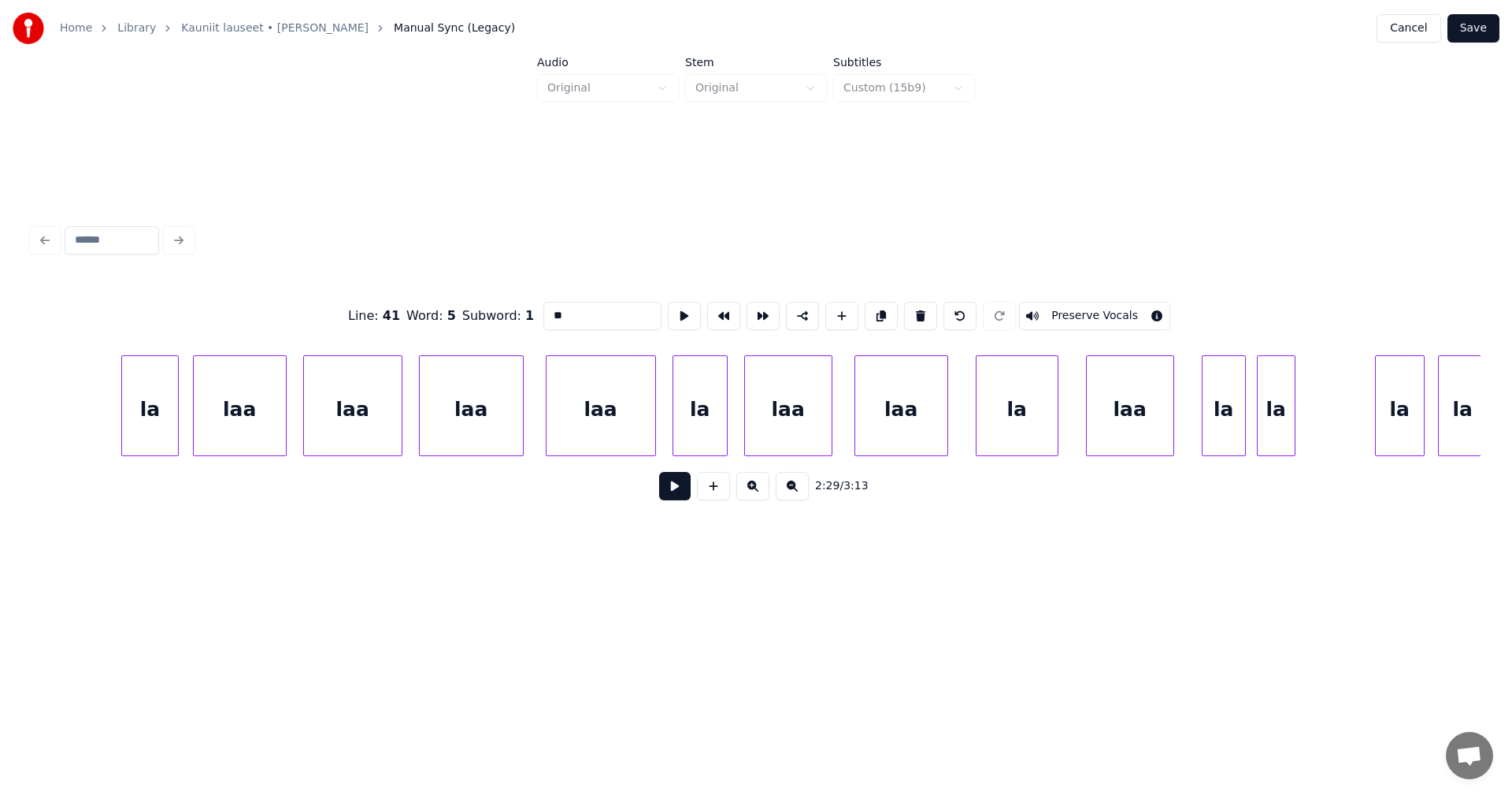
scroll to position [0, 42429]
click at [280, 423] on div at bounding box center [281, 405] width 5 height 99
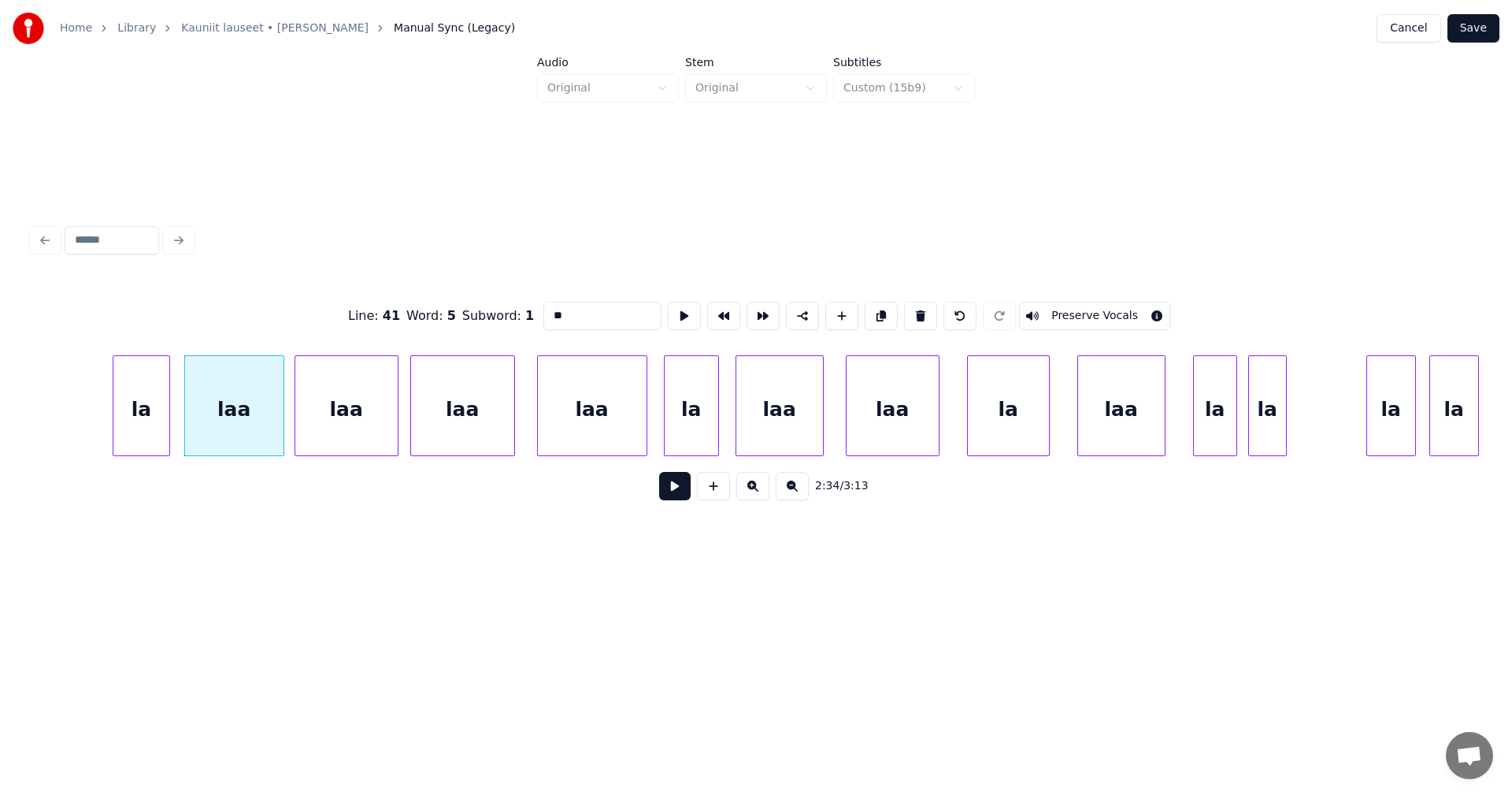
click at [394, 423] on div at bounding box center [395, 405] width 5 height 99
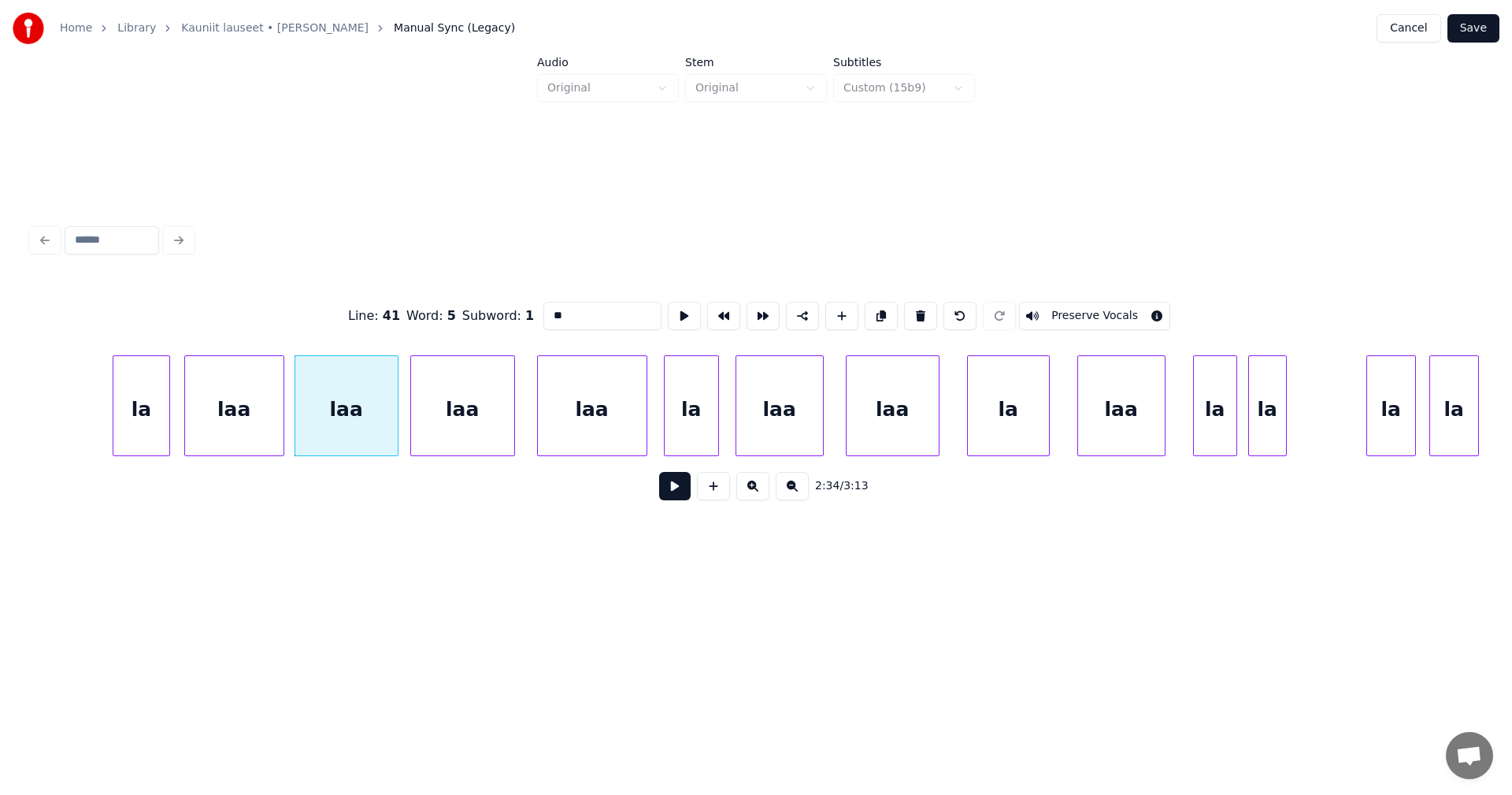
click at [442, 423] on div "laa" at bounding box center [462, 409] width 103 height 107
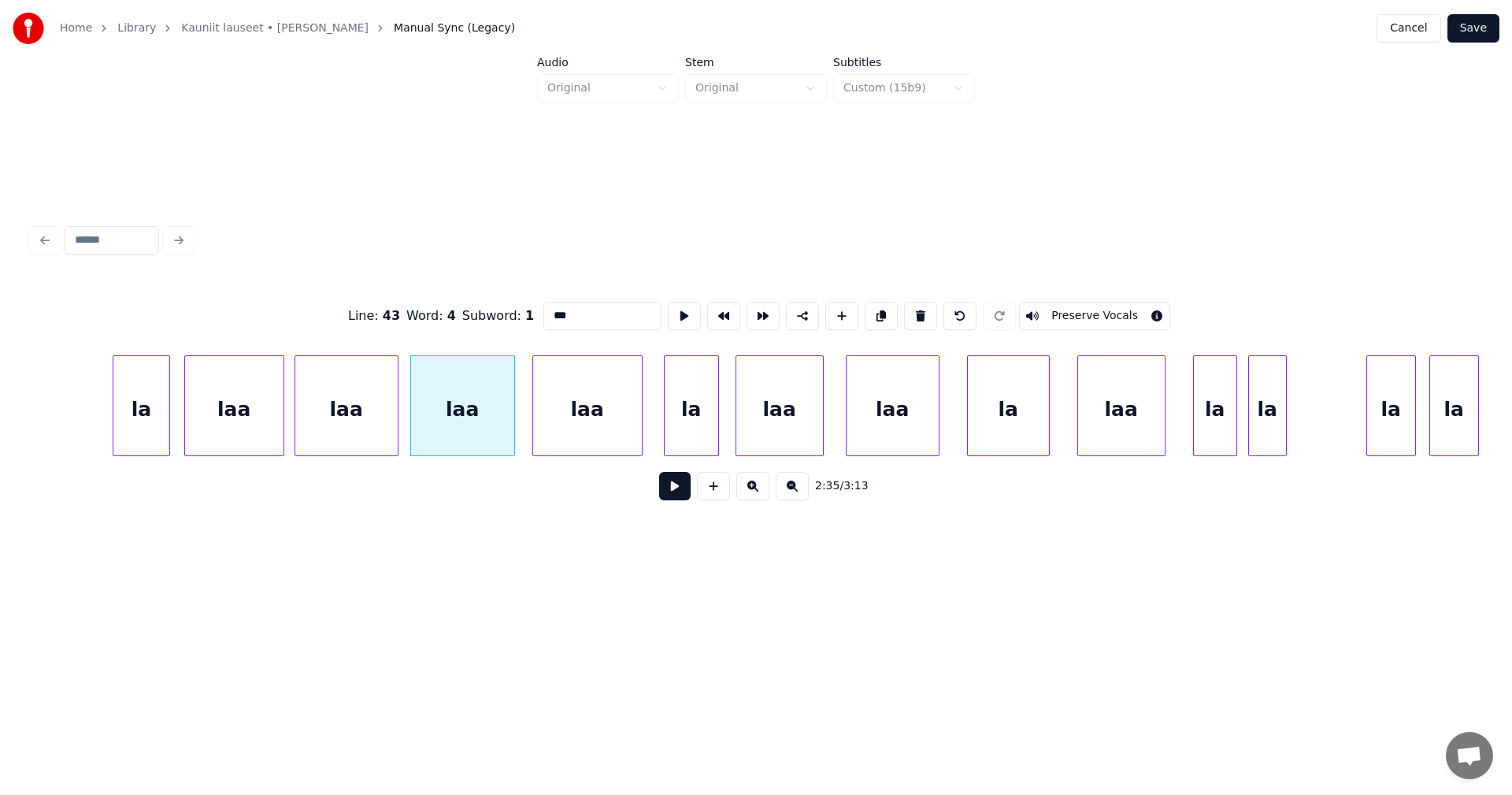
click at [612, 427] on div "laa" at bounding box center [587, 409] width 109 height 107
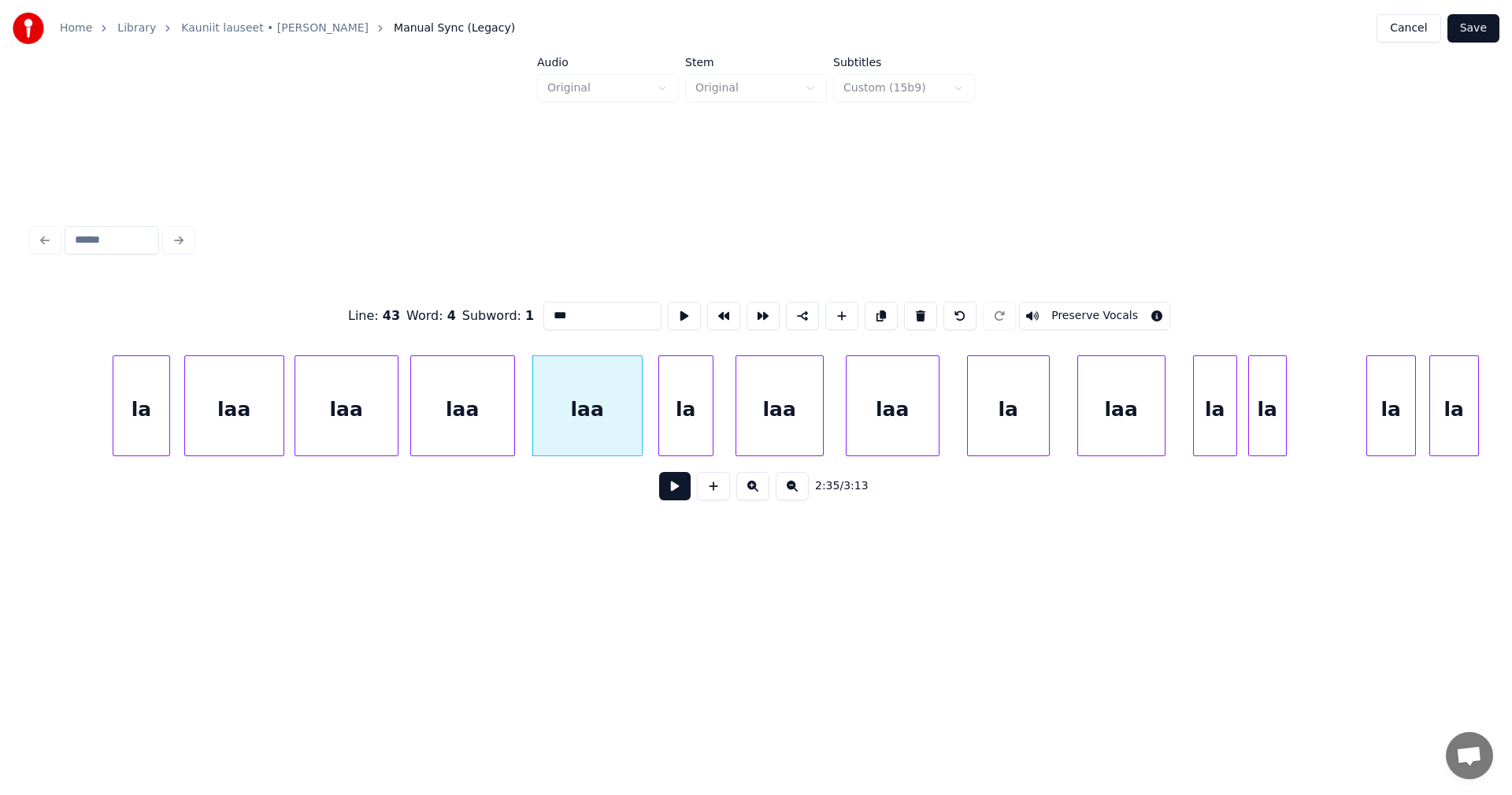
click at [679, 422] on div "la" at bounding box center [686, 409] width 54 height 107
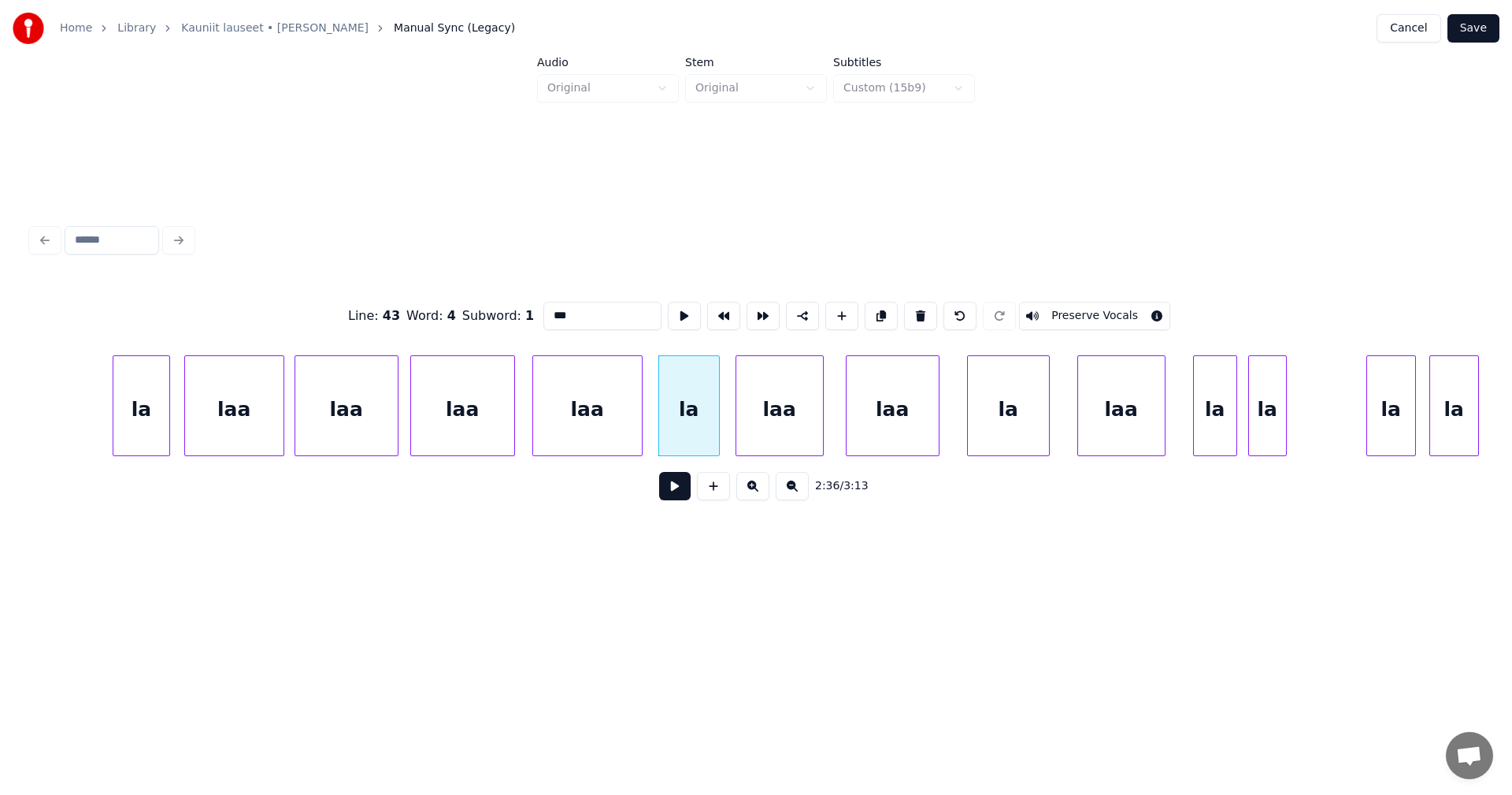
click at [715, 422] on div at bounding box center [716, 405] width 5 height 99
click at [770, 422] on div "laa" at bounding box center [775, 409] width 87 height 107
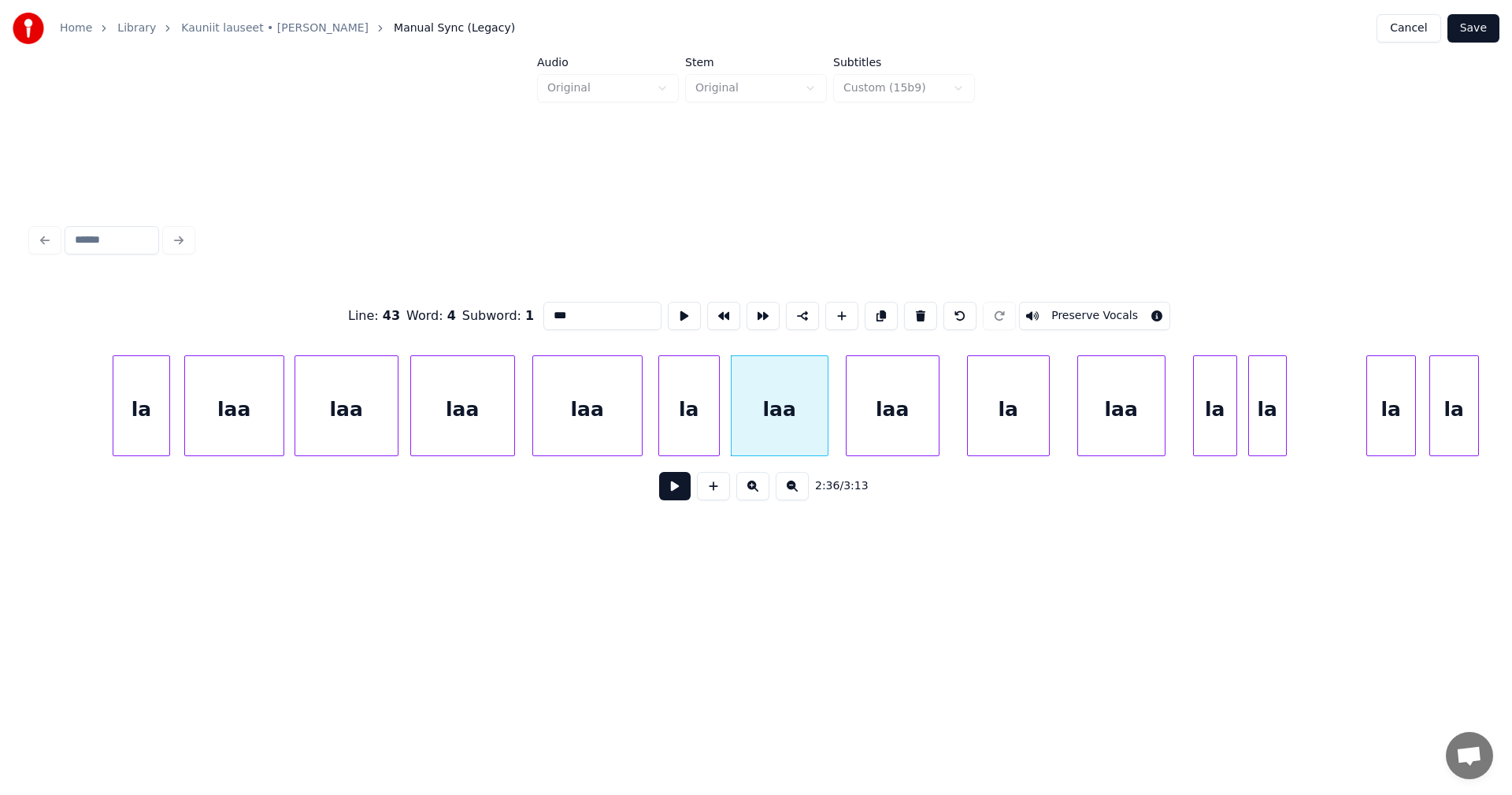
click at [827, 421] on div at bounding box center [825, 405] width 5 height 99
click at [940, 422] on div at bounding box center [939, 405] width 5 height 99
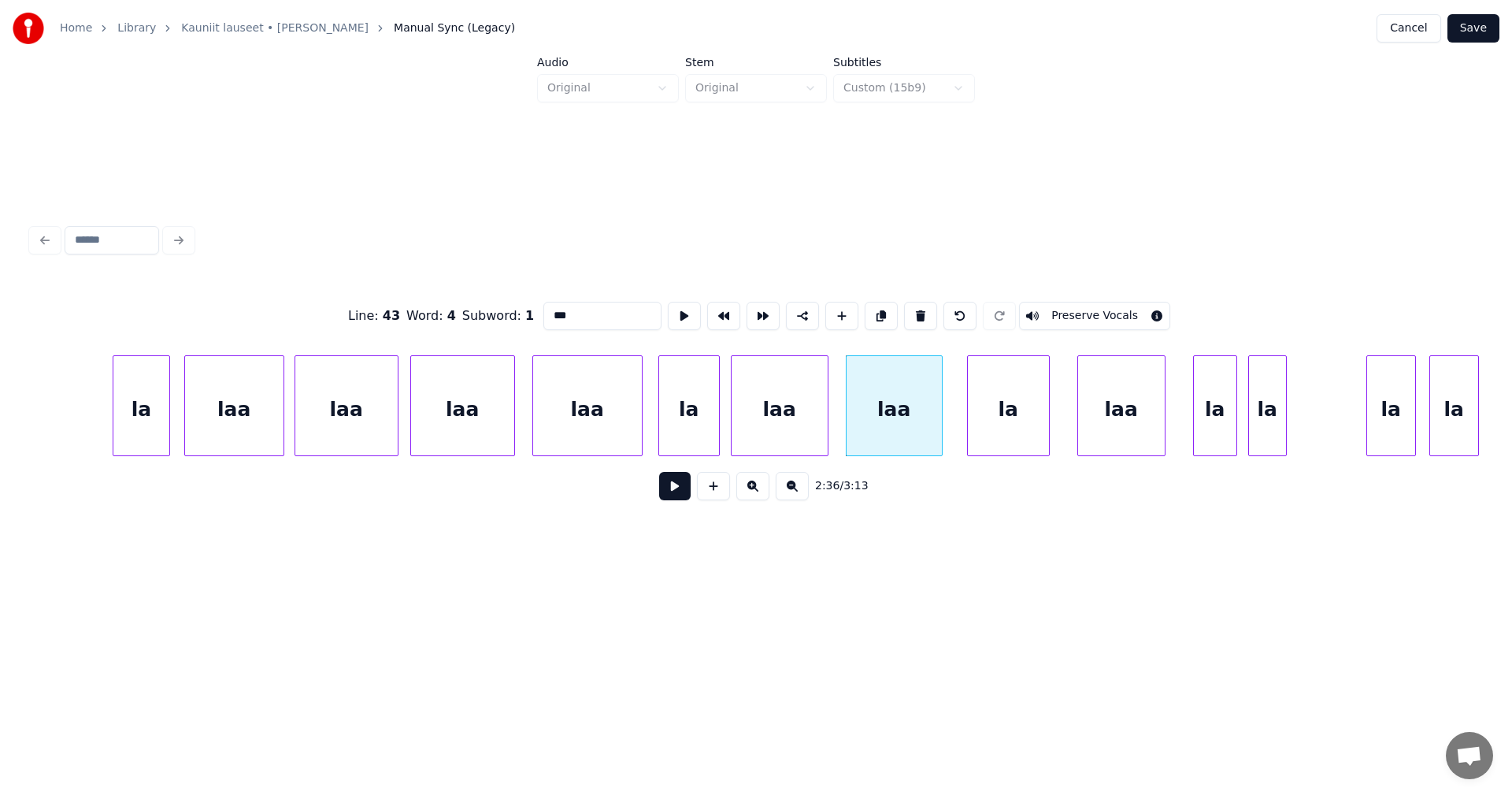
click at [940, 422] on div at bounding box center [939, 405] width 5 height 99
click at [981, 429] on div "la" at bounding box center [998, 409] width 81 height 107
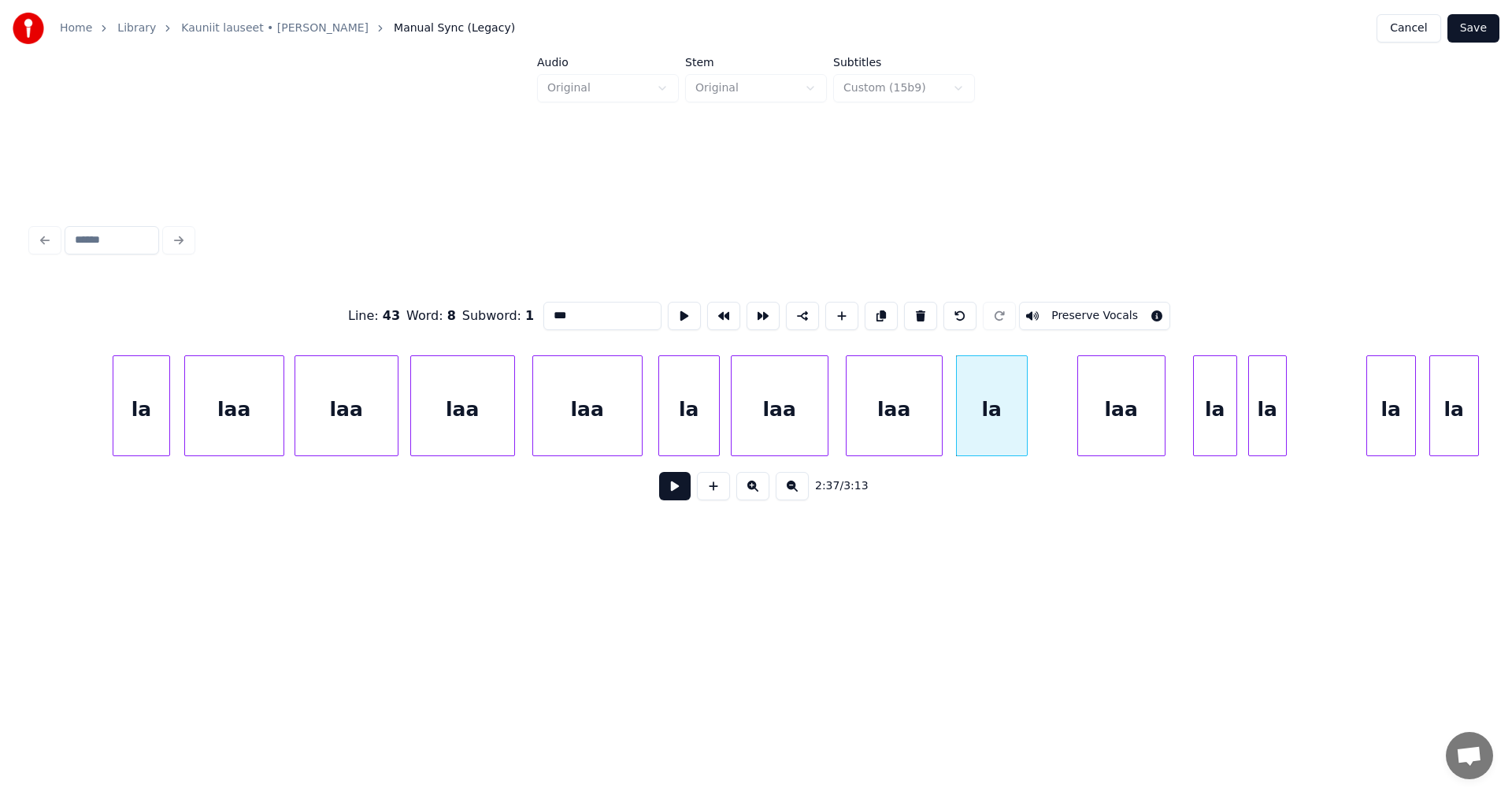
click at [1023, 423] on div at bounding box center [1025, 405] width 5 height 99
click at [1067, 420] on div "laa" at bounding box center [1100, 409] width 87 height 107
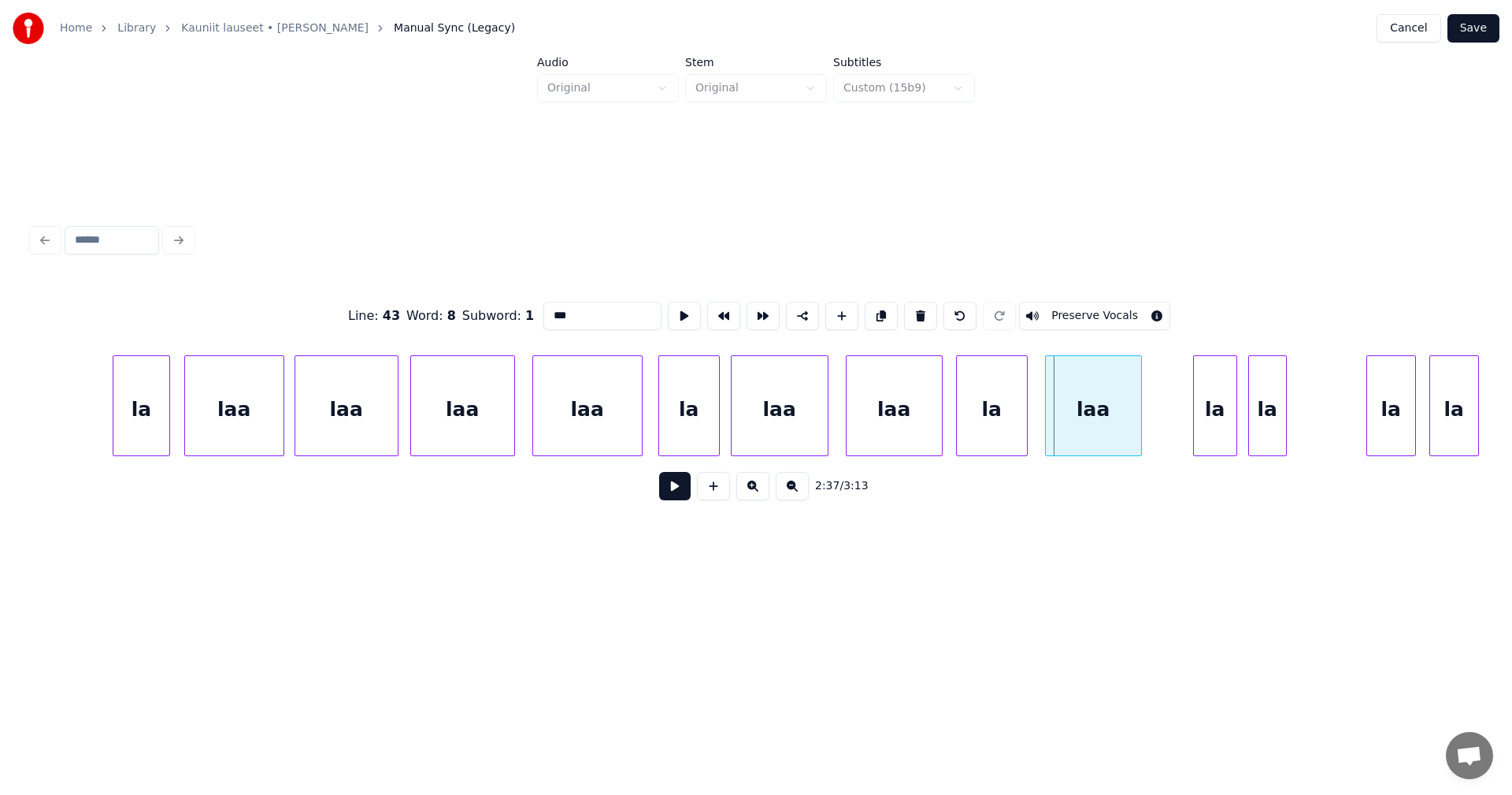
click at [1047, 415] on div at bounding box center [1048, 405] width 5 height 99
click at [1091, 429] on div "laa" at bounding box center [1093, 409] width 95 height 107
type input "***"
click at [679, 490] on button at bounding box center [675, 485] width 32 height 28
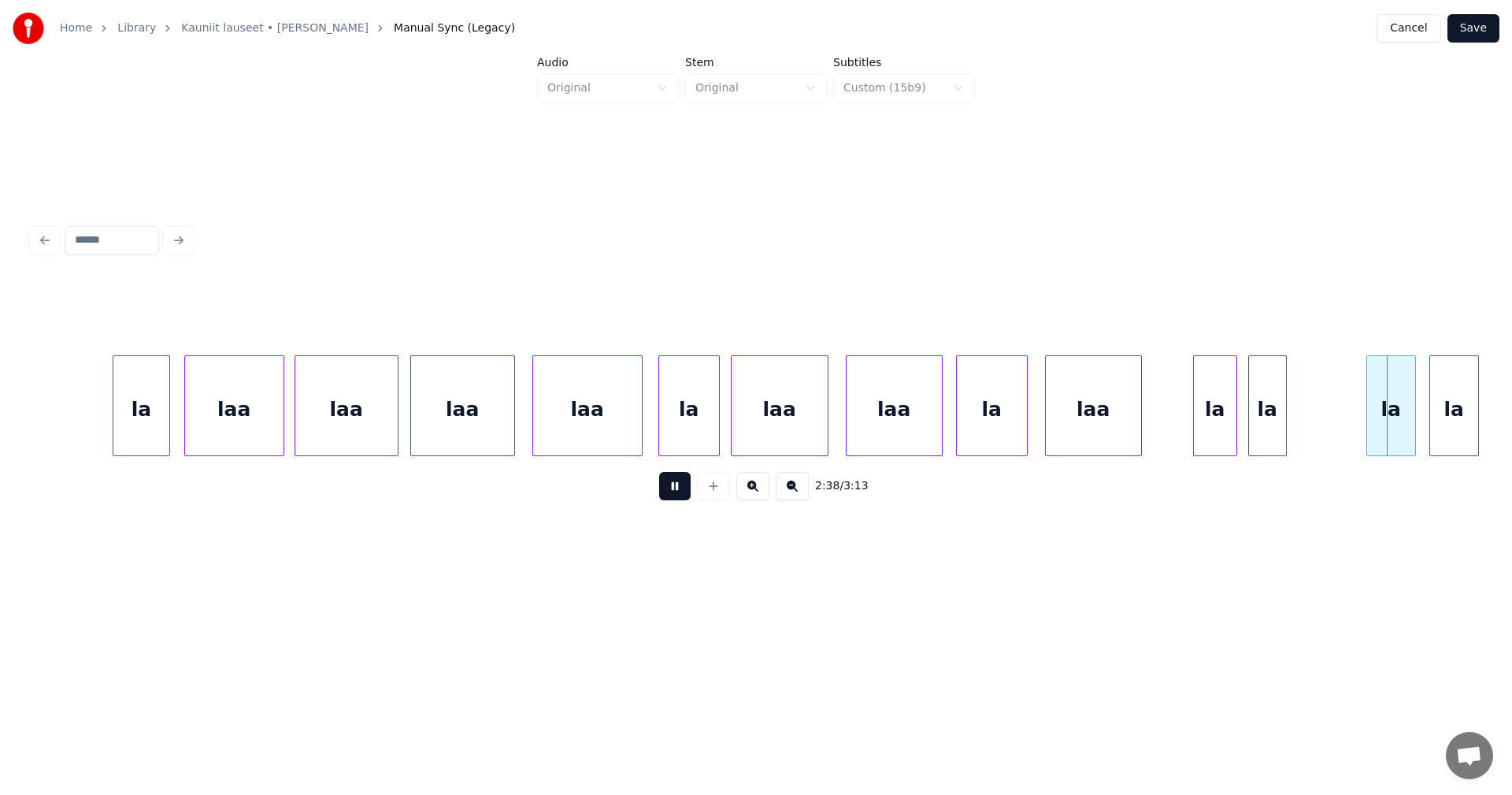
click at [677, 486] on button at bounding box center [675, 485] width 32 height 28
click at [1213, 428] on div "la" at bounding box center [1210, 409] width 42 height 107
click at [1270, 428] on div "la" at bounding box center [1261, 409] width 37 height 107
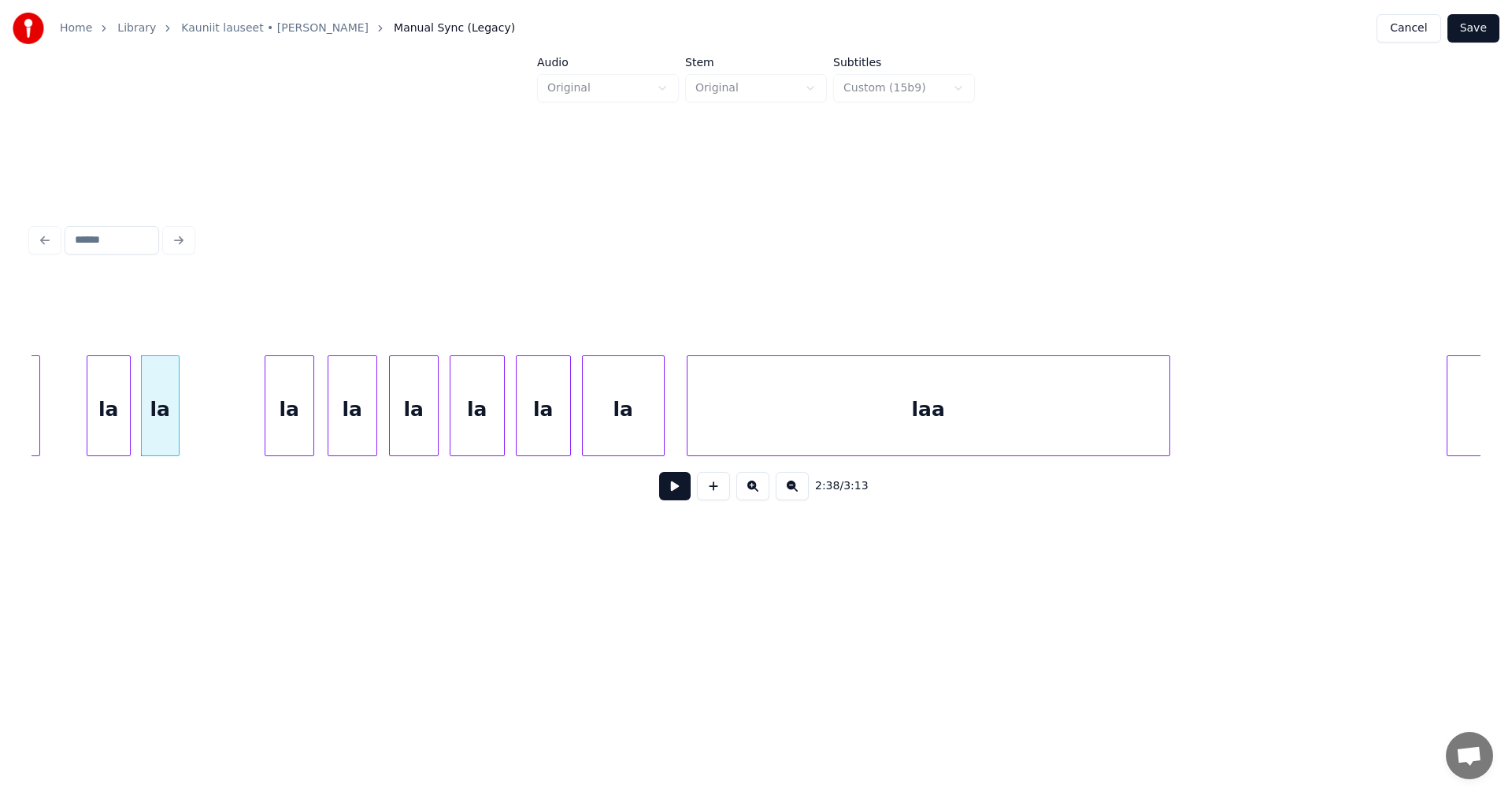
scroll to position [0, 43532]
click at [311, 431] on div at bounding box center [313, 405] width 5 height 99
click at [377, 428] on div at bounding box center [375, 405] width 5 height 99
click at [436, 428] on div at bounding box center [436, 405] width 5 height 99
click at [503, 430] on div at bounding box center [501, 405] width 5 height 99
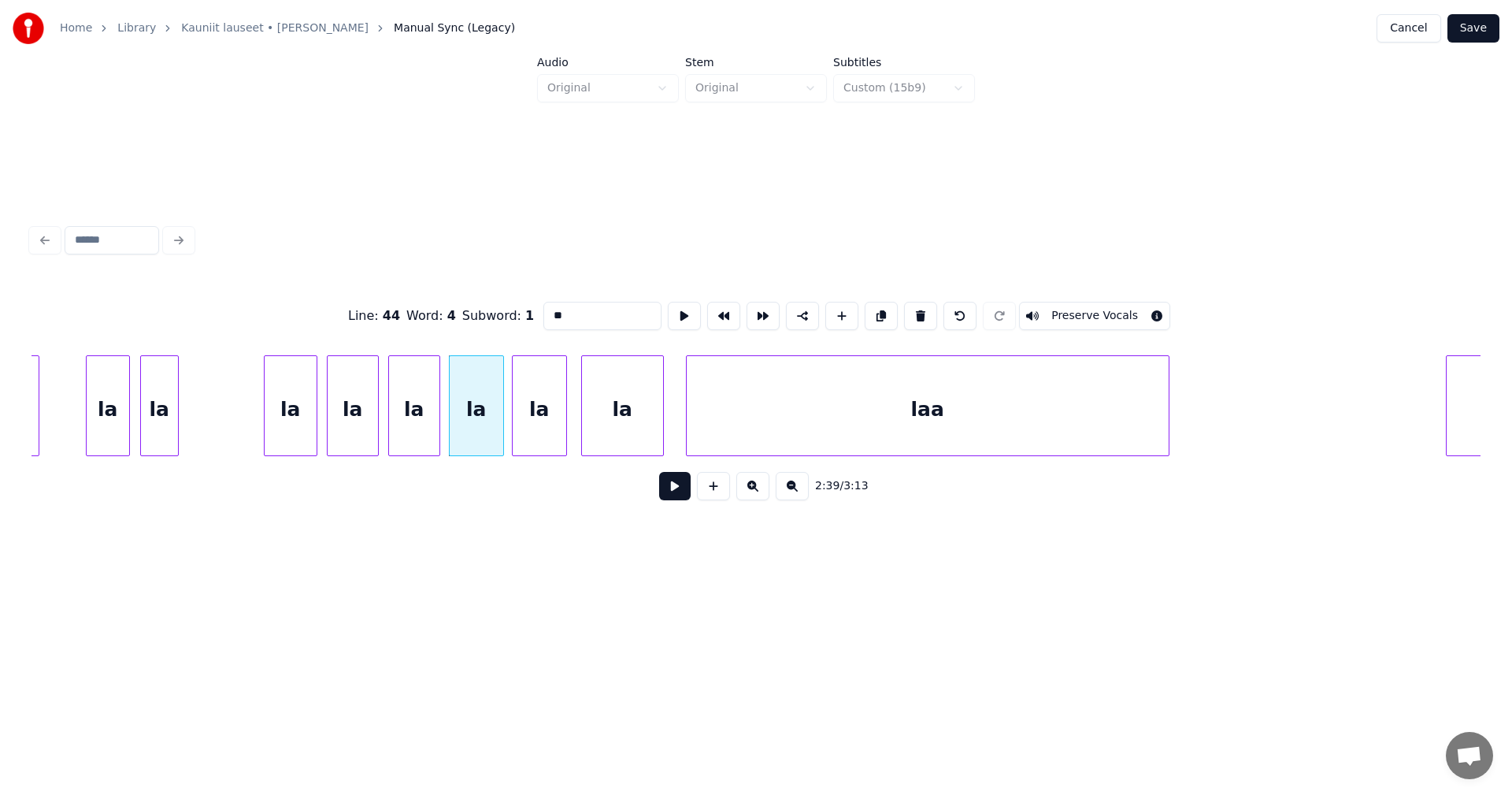
click at [557, 423] on div "la" at bounding box center [539, 409] width 54 height 107
click at [610, 423] on div "la" at bounding box center [619, 409] width 81 height 107
click at [641, 423] on div "la" at bounding box center [619, 409] width 81 height 107
click at [672, 484] on button at bounding box center [675, 485] width 32 height 28
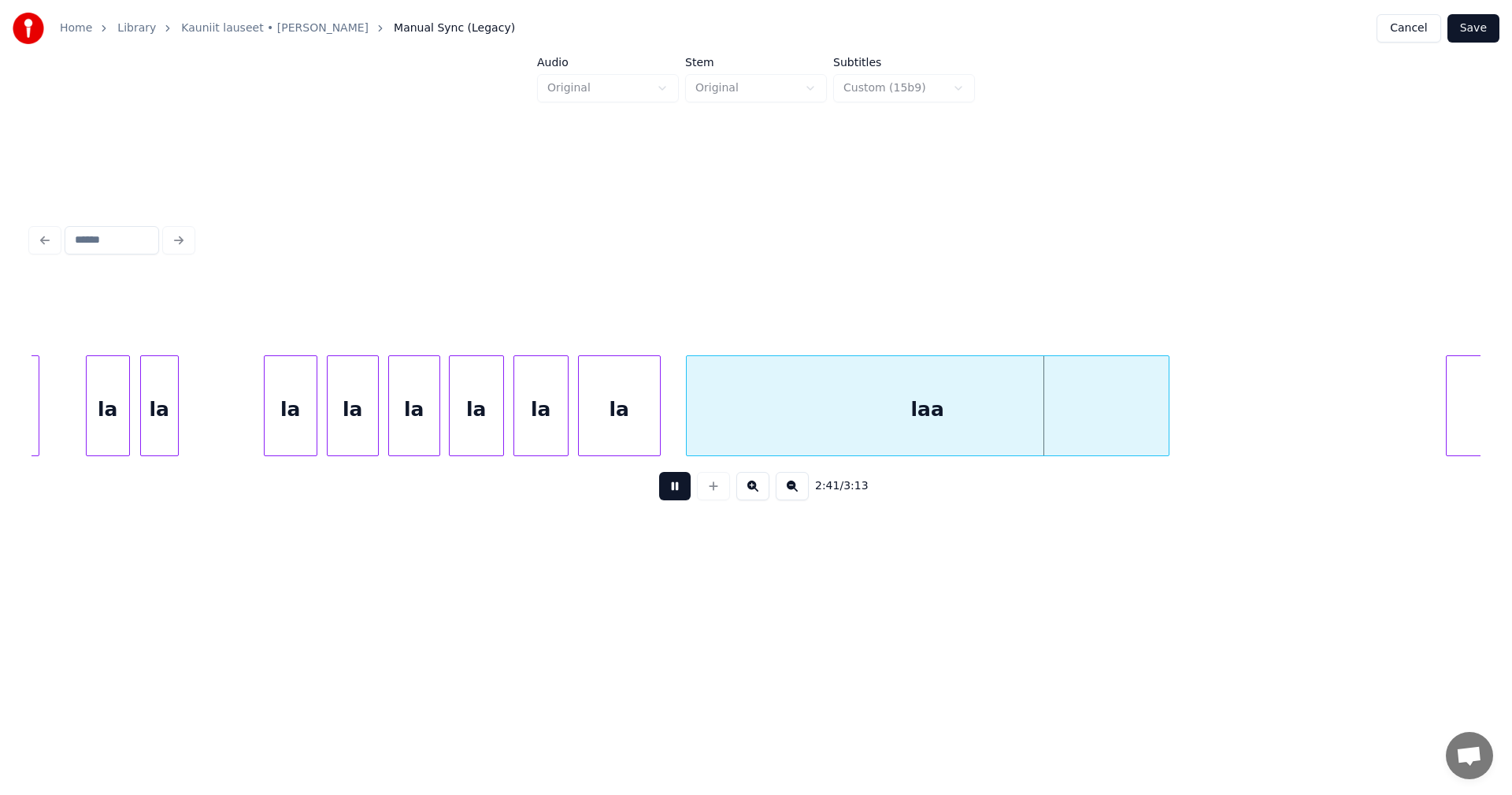
drag, startPoint x: 672, startPoint y: 484, endPoint x: 689, endPoint y: 470, distance: 22.0
click at [674, 484] on button at bounding box center [675, 485] width 32 height 28
click at [679, 431] on div at bounding box center [681, 405] width 5 height 99
click at [1473, 34] on button "Save" at bounding box center [1474, 28] width 52 height 28
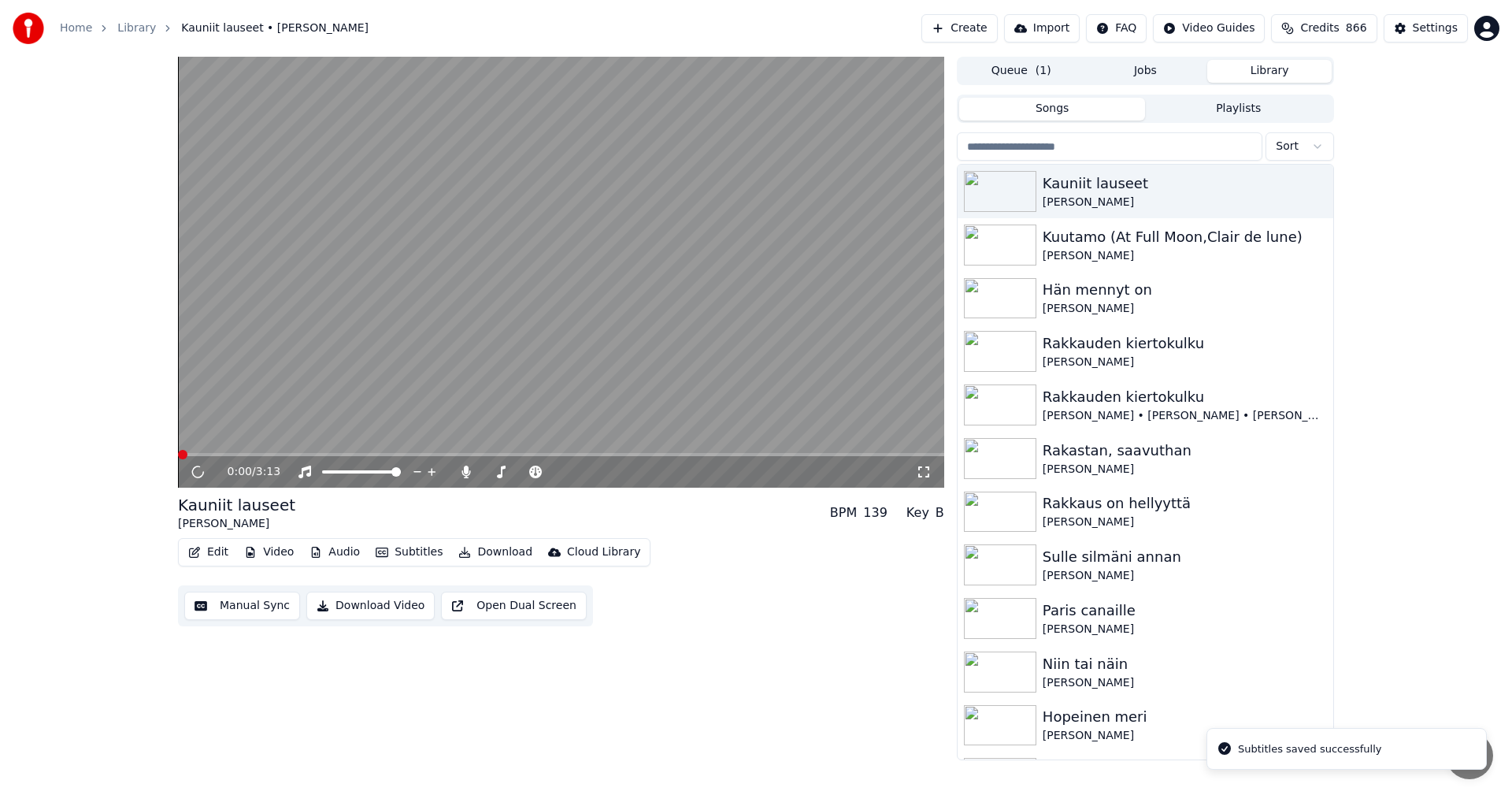
click at [715, 455] on span at bounding box center [560, 454] width 766 height 3
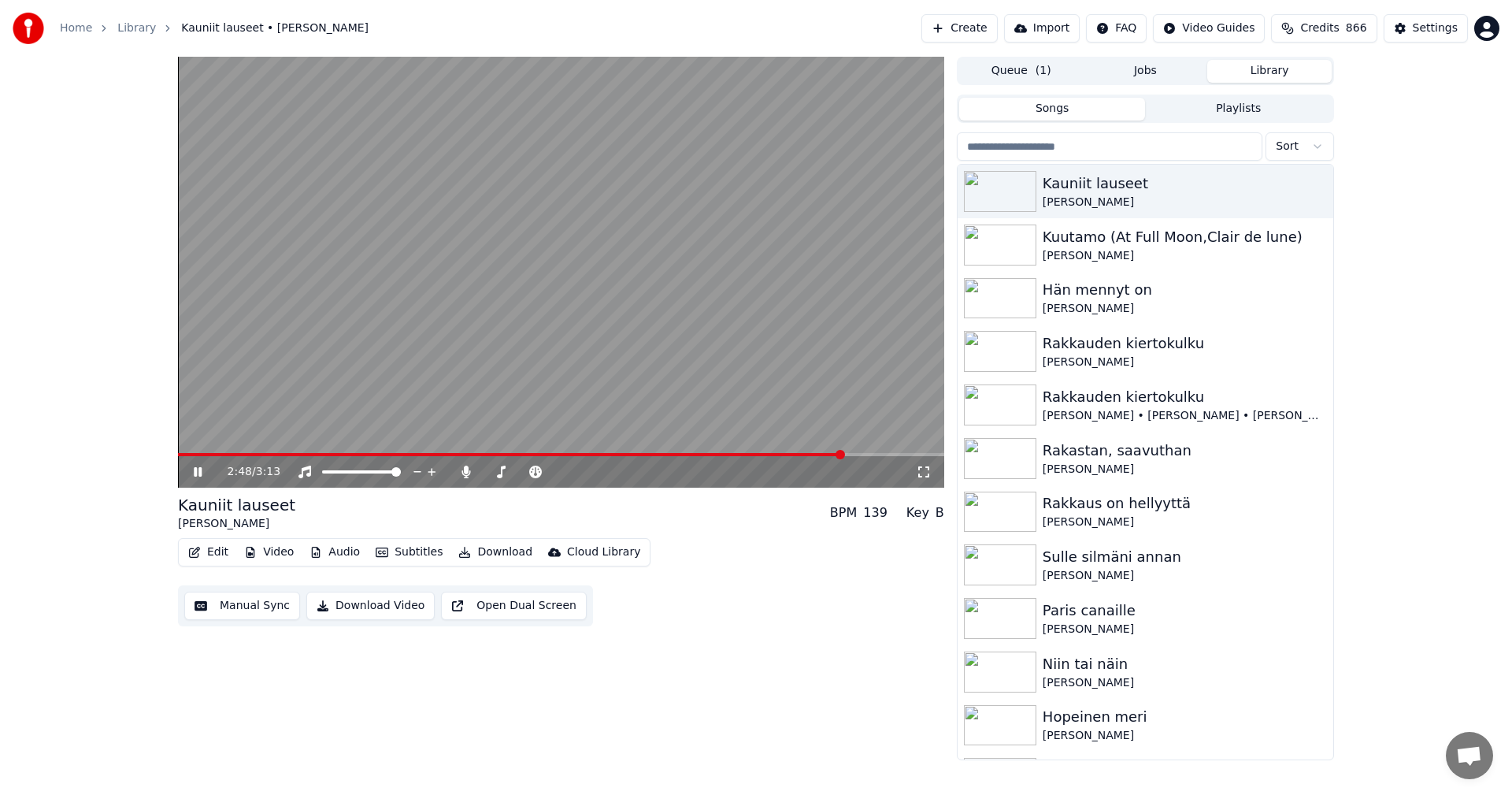
click at [198, 472] on icon at bounding box center [209, 471] width 37 height 12
click at [217, 546] on button "Edit" at bounding box center [208, 552] width 53 height 22
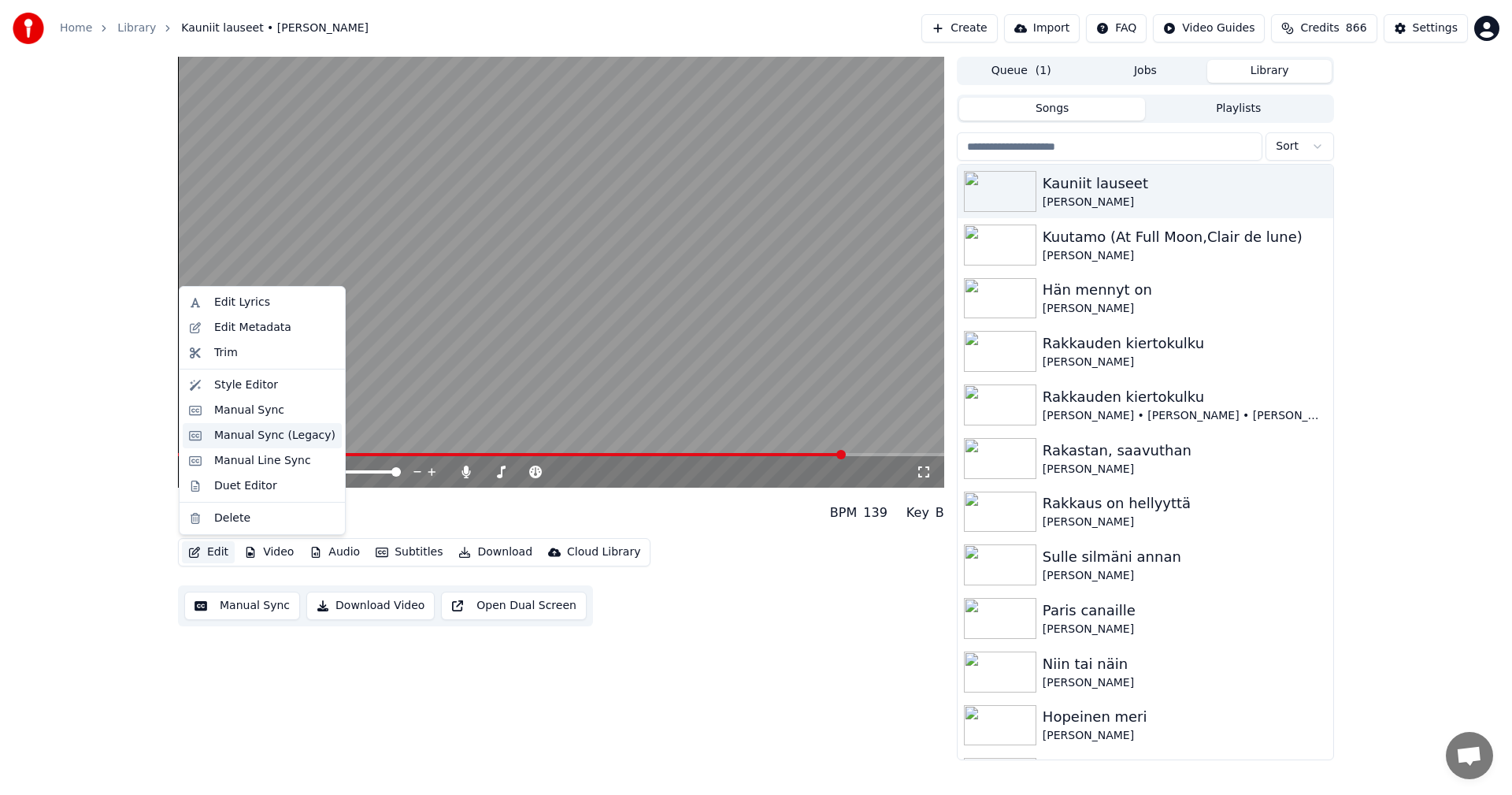
click at [242, 444] on div "Manual Sync (Legacy)" at bounding box center [262, 435] width 160 height 25
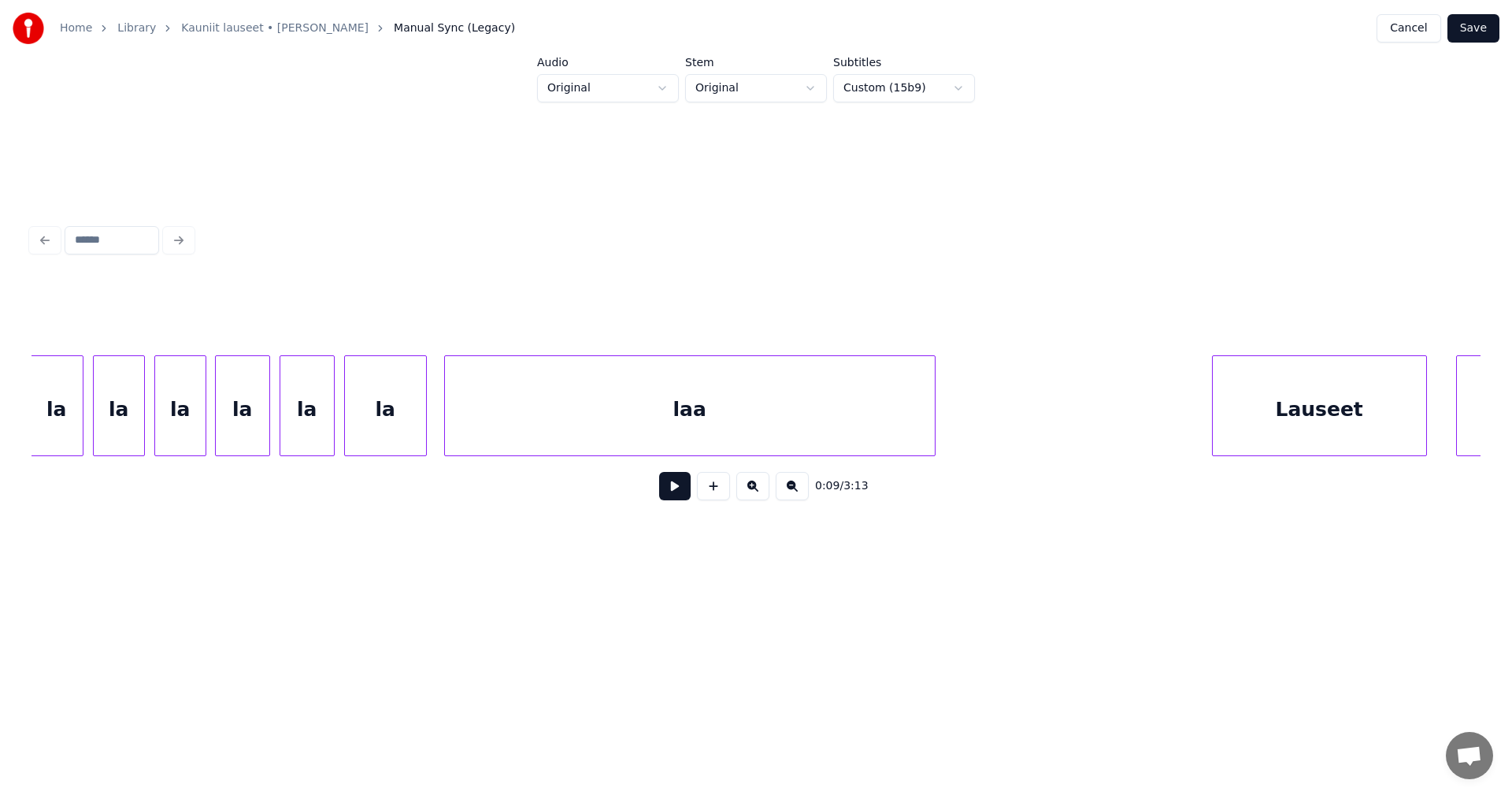
scroll to position [0, 43588]
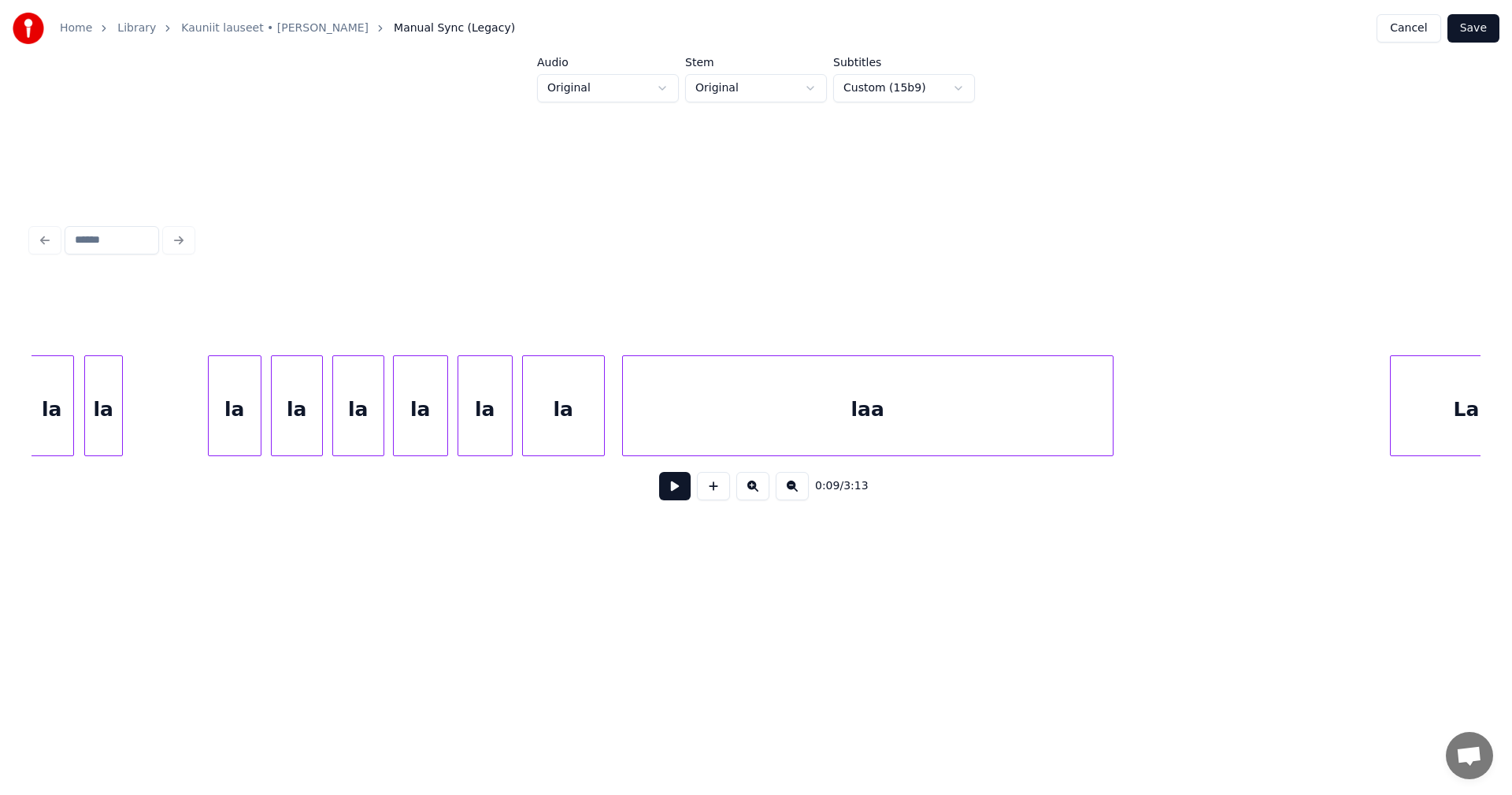
click at [988, 414] on div "laa" at bounding box center [868, 409] width 490 height 107
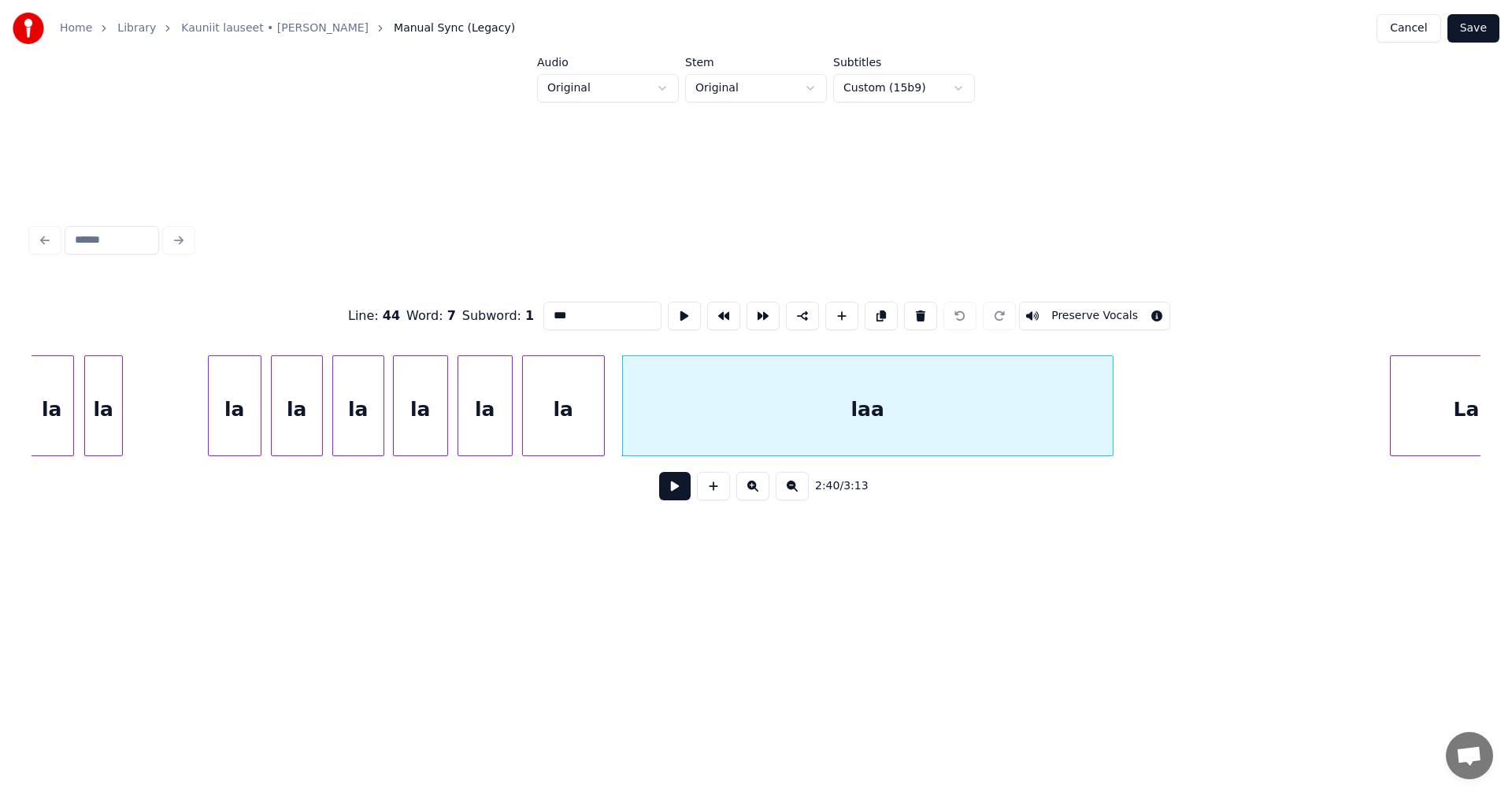
click at [591, 311] on input "***" at bounding box center [602, 315] width 118 height 28
type input "******"
click at [1476, 32] on button "Save" at bounding box center [1474, 28] width 52 height 28
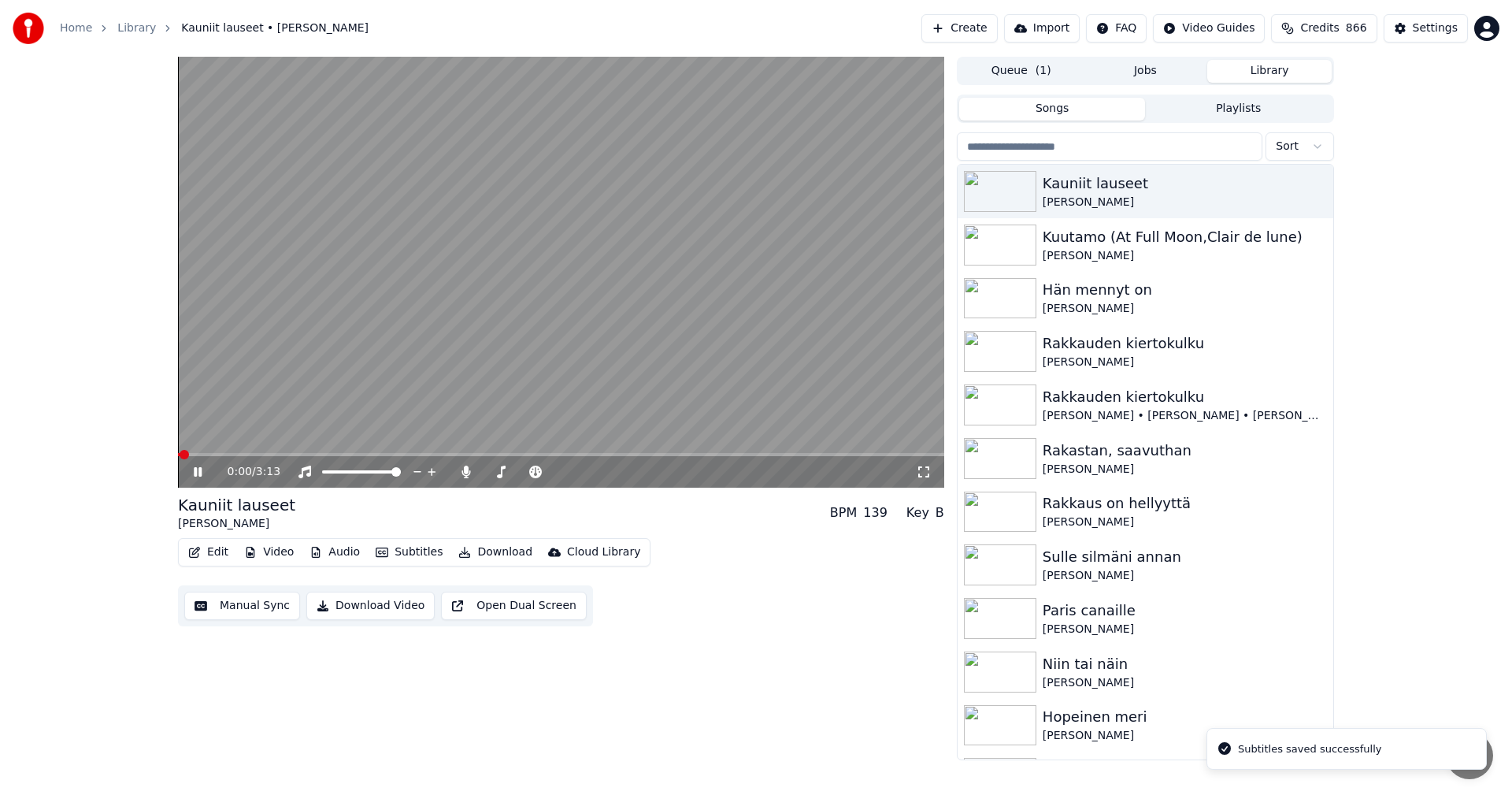
click at [788, 454] on span at bounding box center [560, 454] width 766 height 3
click at [821, 456] on span at bounding box center [560, 454] width 766 height 3
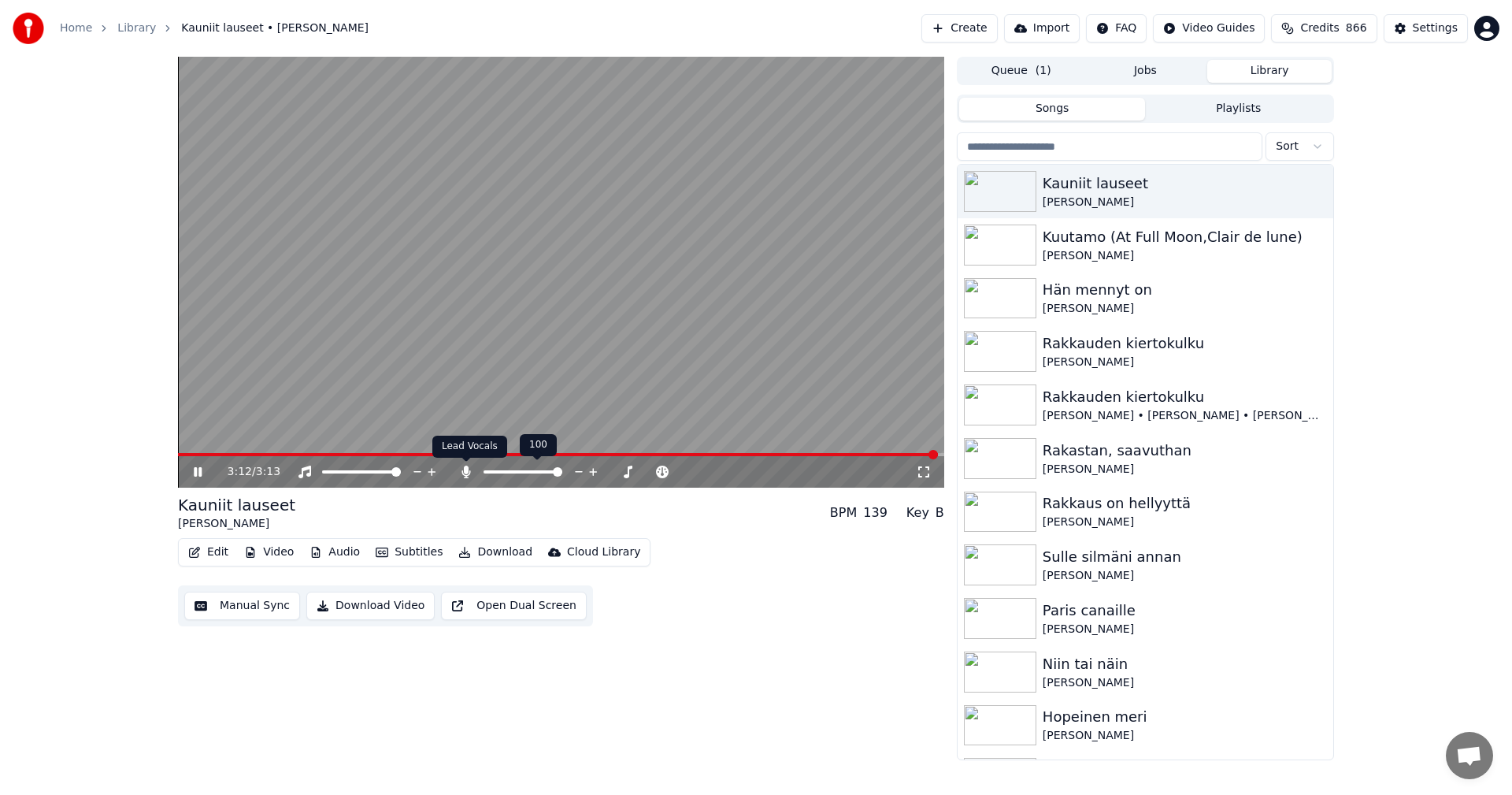
click at [465, 471] on icon at bounding box center [465, 471] width 9 height 12
click at [482, 557] on button "Download" at bounding box center [495, 552] width 87 height 22
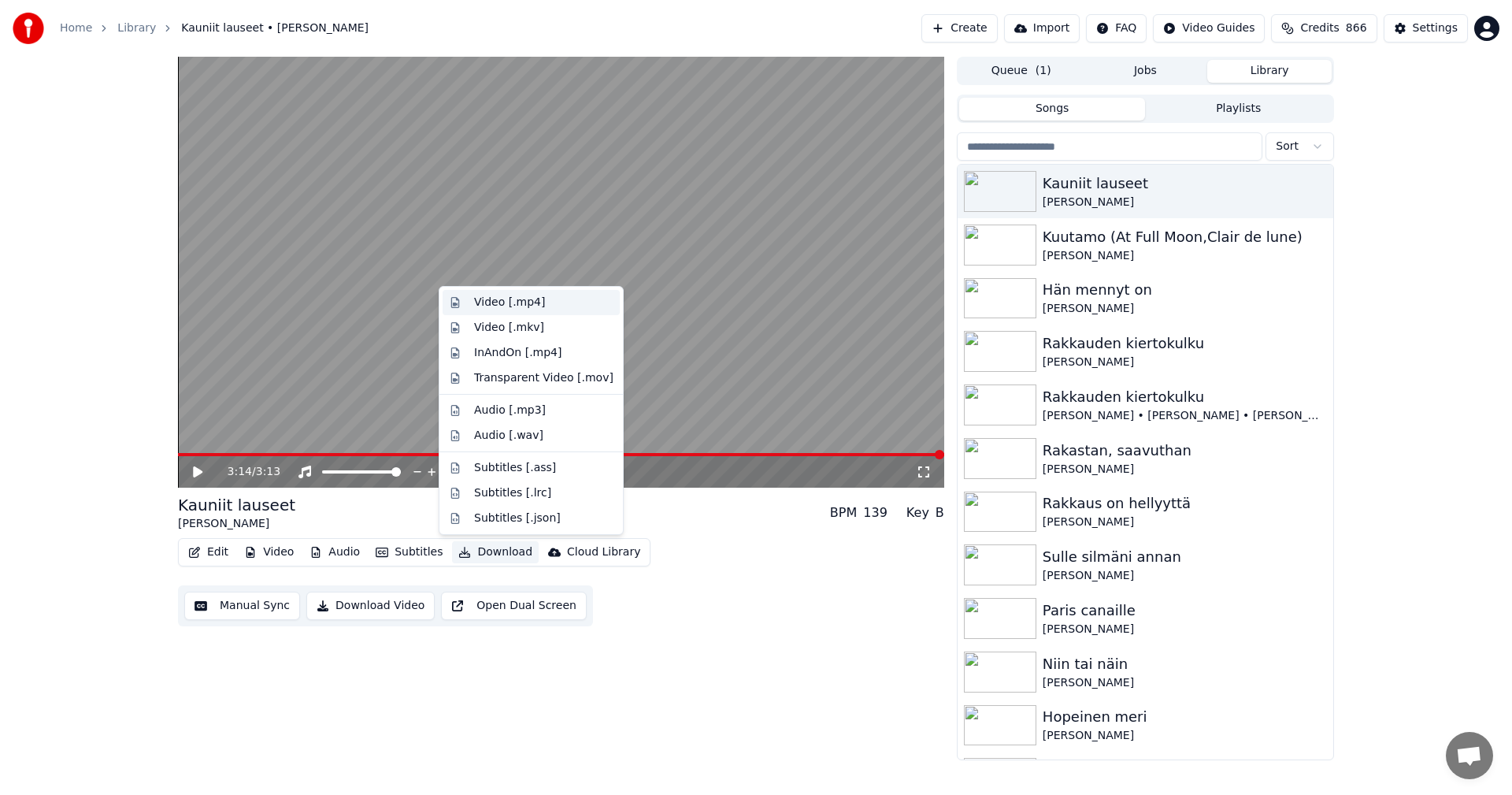
click at [510, 299] on div "Video [.mp4]" at bounding box center [509, 302] width 71 height 15
